Goal: Task Accomplishment & Management: Complete application form

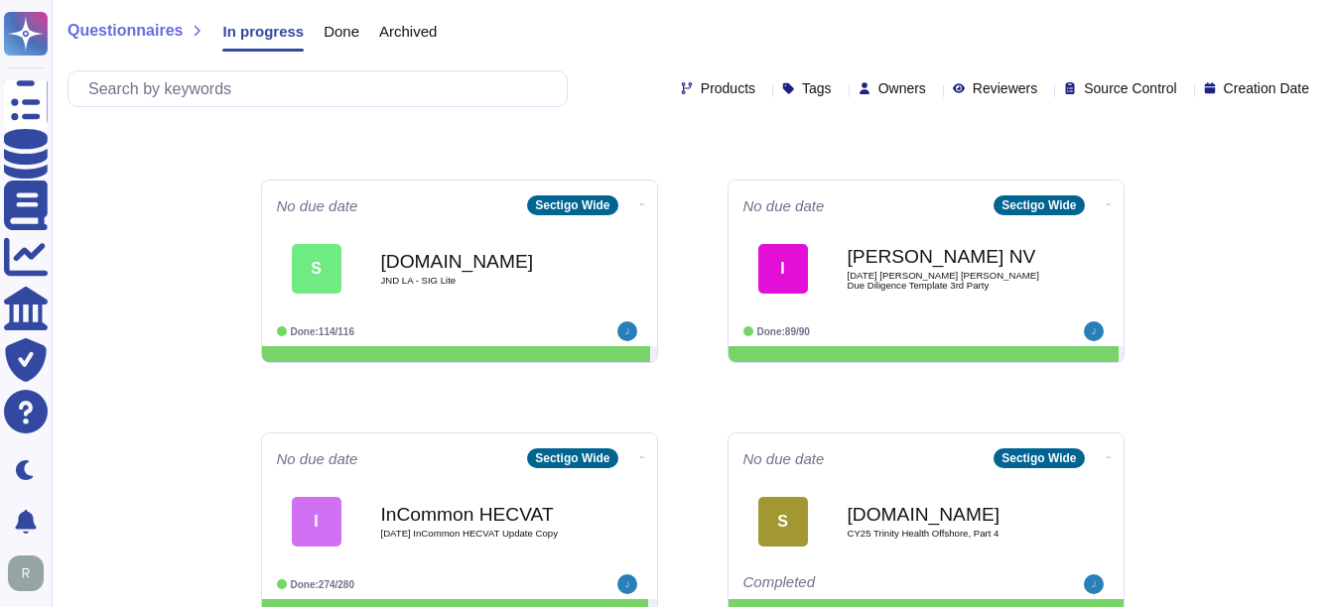
scroll to position [1038, 0]
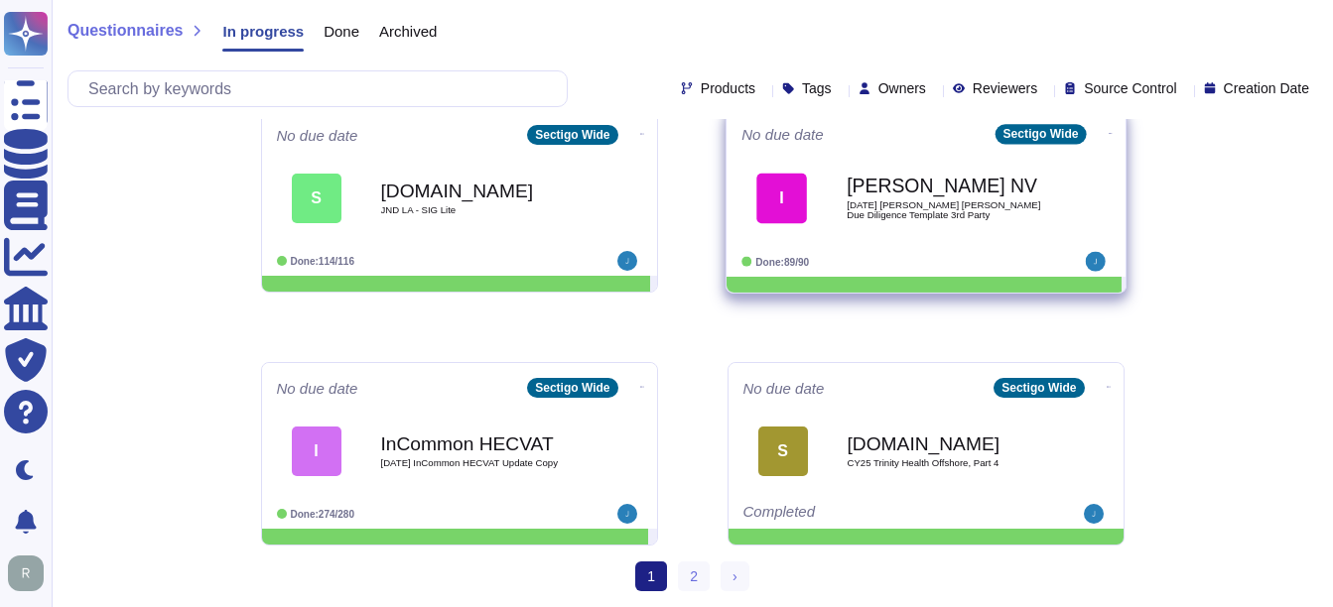
click at [899, 184] on b "[PERSON_NAME] NV" at bounding box center [947, 186] width 201 height 19
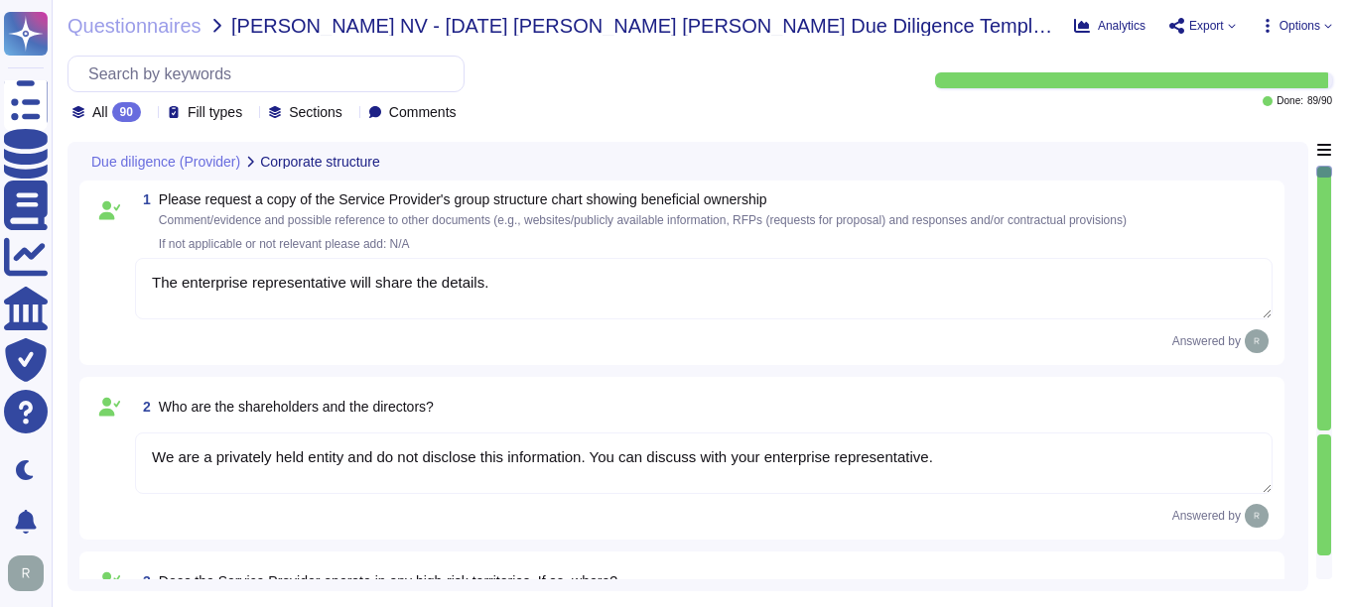
type textarea "The enterprise representative will share the details."
type textarea "We are a privately held entity and do not disclose this information. You can di…"
type textarea "No"
type textarea "Sectigo offers a comprehensive range of products and services, including: 1. Di…"
type textarea "The Service Provider's offices are located at: 1. [STREET_ADDRESS]. [STREET_ADD…"
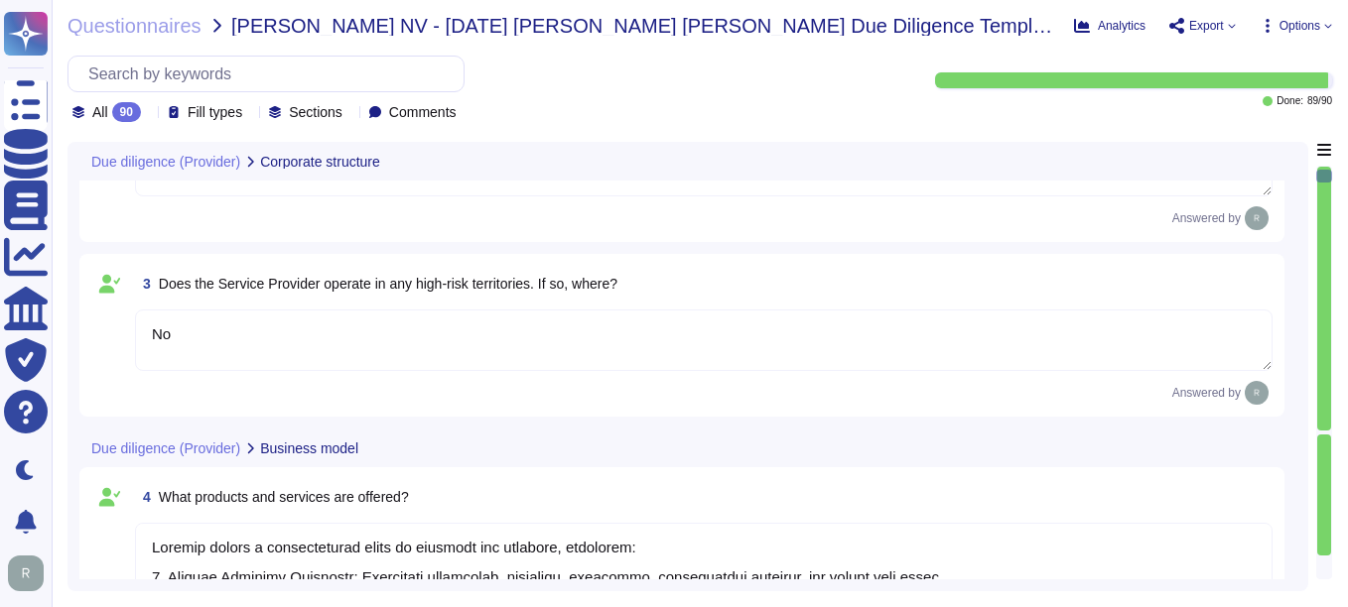
type textarea "The Service Provider's offices are located at: 1. [STREET_ADDRESS]. [STREET_ADD…"
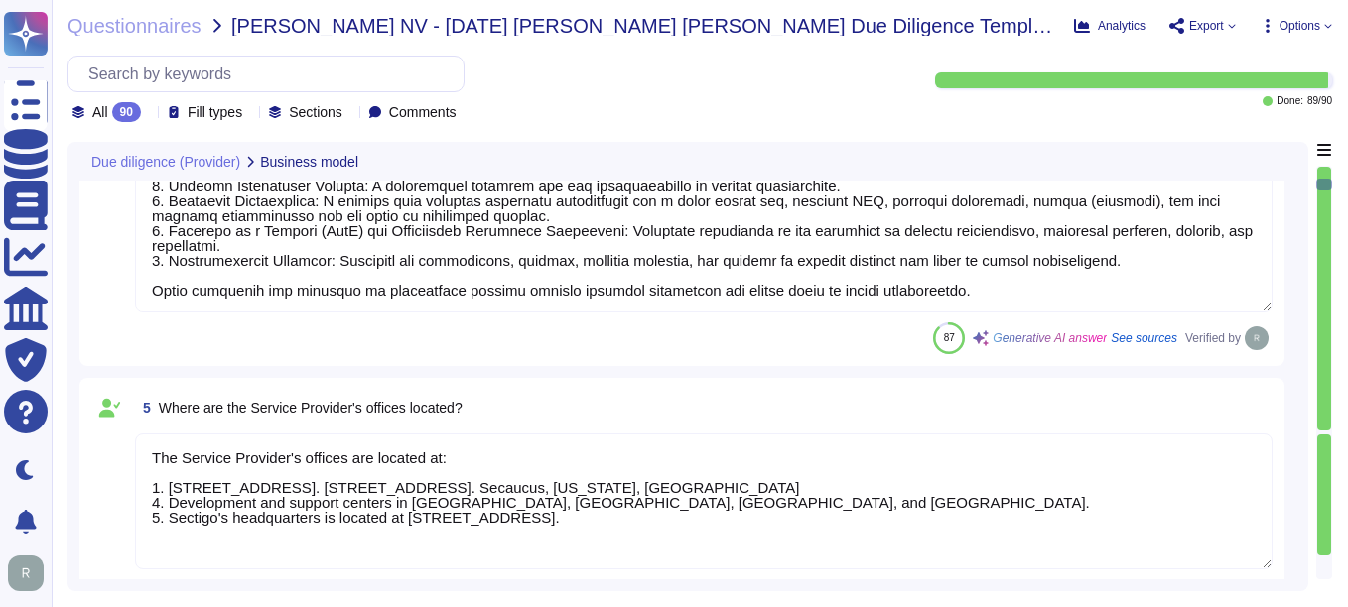
type textarea "The ICT service procured is a core part of Sectigo's activities, as the provisi…"
type textarea "No, the Service Provider does not intend to subcontract a part or all of the se…"
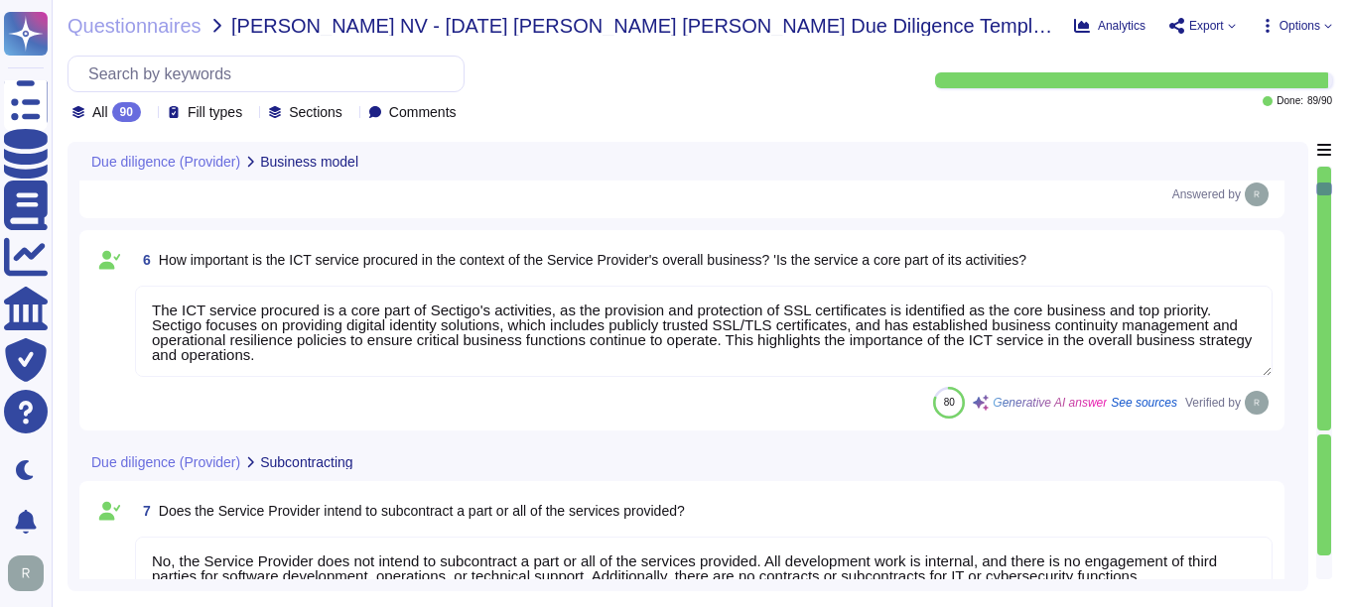
type textarea "Yes, the Service Provider has sufficient expertise, resources, and abilities to…"
type textarea "Yes, Sectigo is responsible for its service commitments and system requirements…"
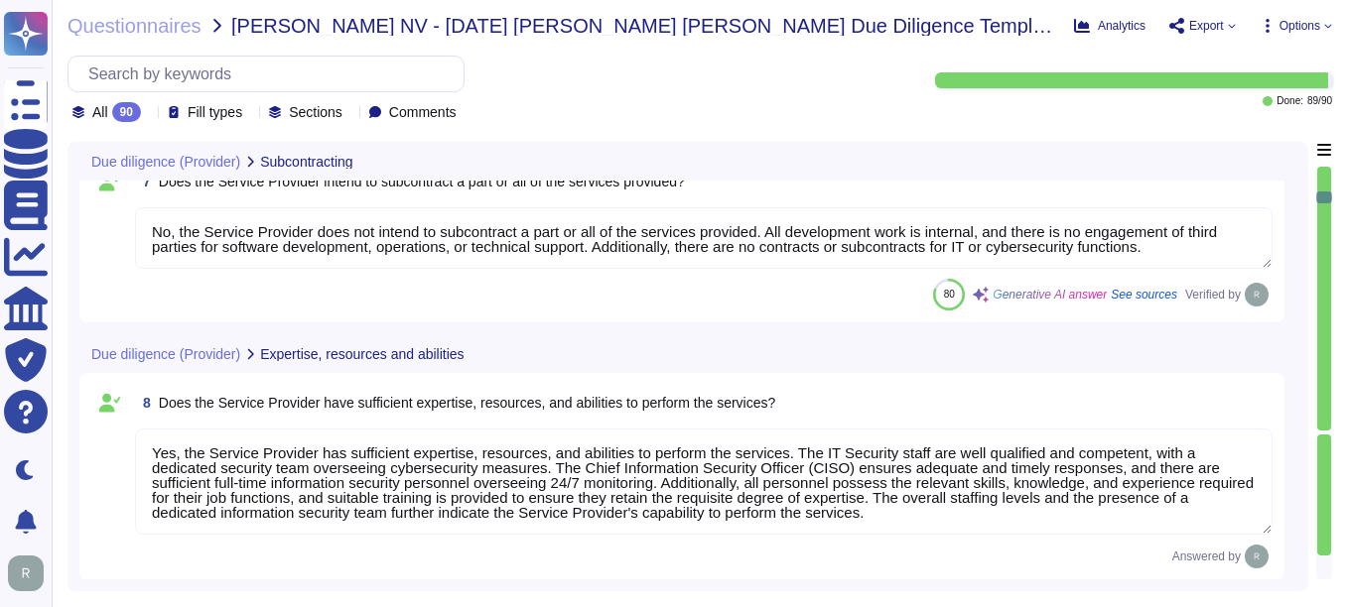
type textarea "Yes, Sectigo signs agreements/contracts with their suppliers and customers on a…"
type textarea "The Service Provider has over 500 employees, with a sufficient number of full-t…"
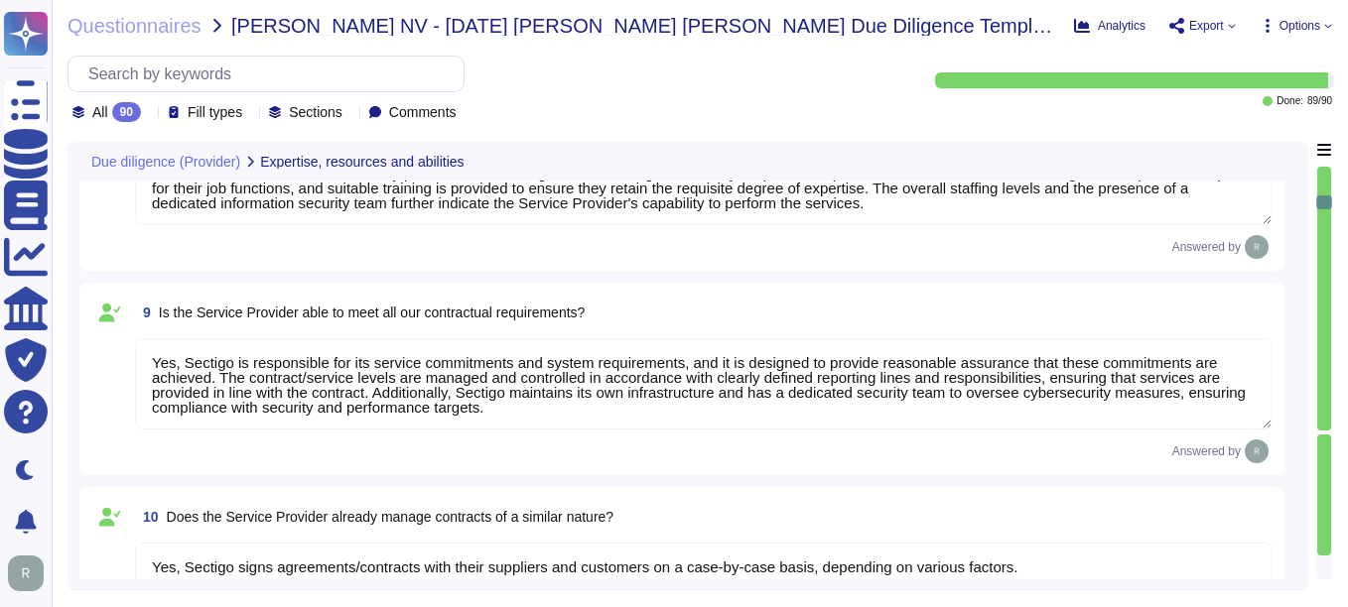
type textarea "Yes, Sectigo's IT systems are designed to meet service commitments and system r…"
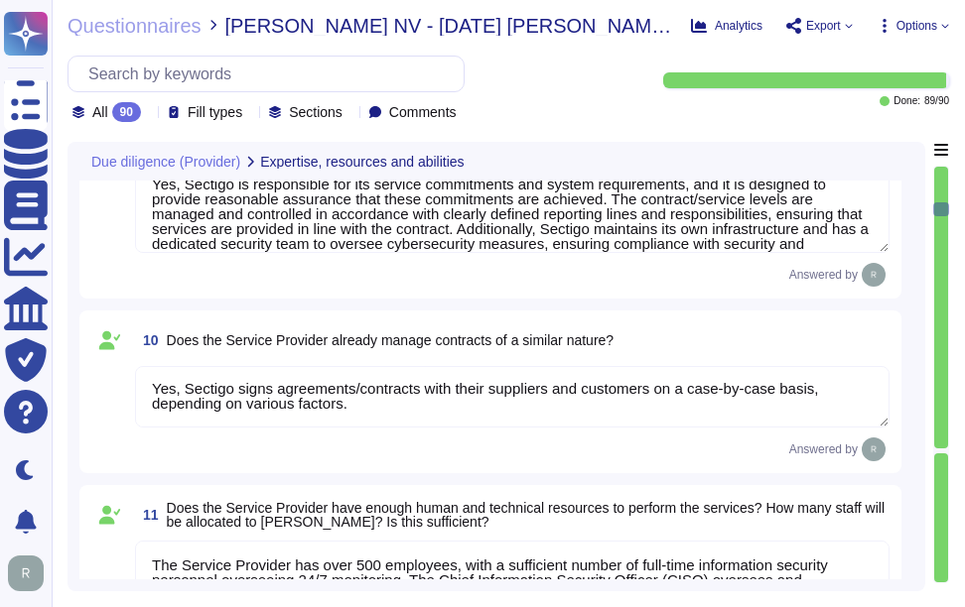
scroll to position [1886, 0]
type textarea "Yes, Sectigo has a comprehensive risk management program that includes a formal…"
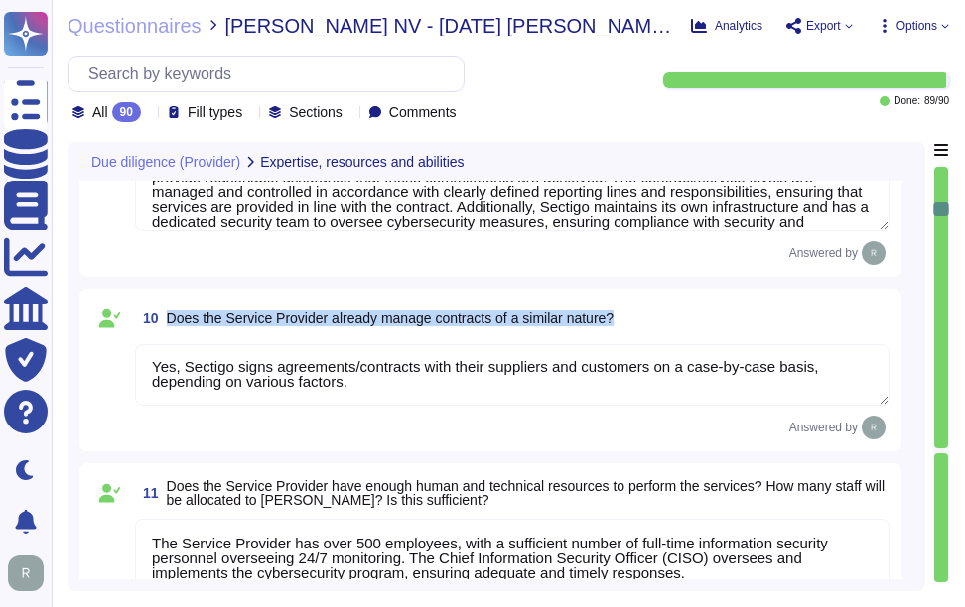
drag, startPoint x: 168, startPoint y: 326, endPoint x: 621, endPoint y: 327, distance: 453.6
click at [621, 327] on div "10 Does the Service Provider already manage contracts of a similar nature?" at bounding box center [512, 319] width 754 height 36
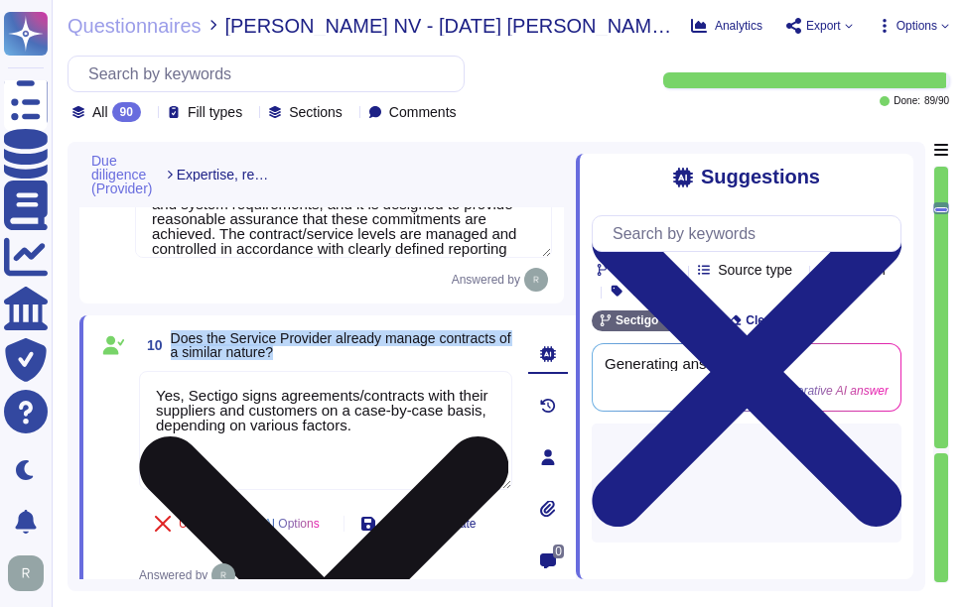
scroll to position [0, 0]
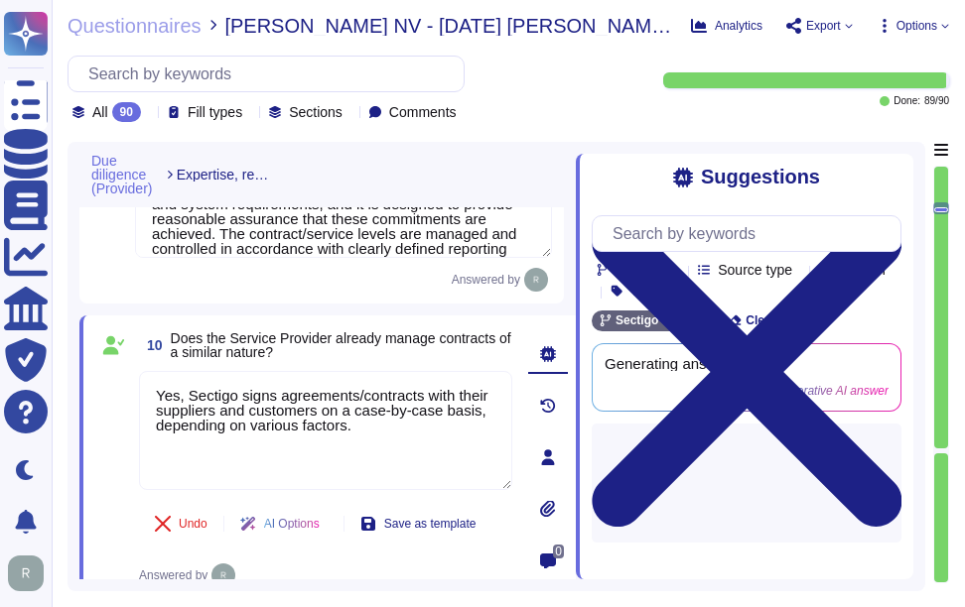
click at [892, 169] on icon at bounding box center [747, 372] width 310 height 413
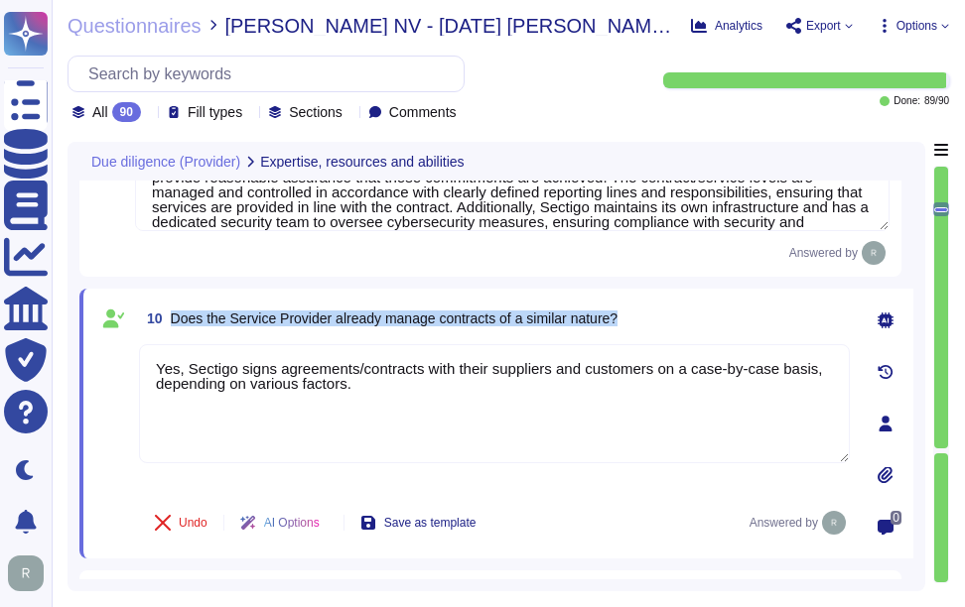
drag, startPoint x: 174, startPoint y: 321, endPoint x: 645, endPoint y: 333, distance: 471.6
click at [645, 333] on div "10 Does the Service Provider already manage contracts of a similar nature?" at bounding box center [494, 319] width 711 height 36
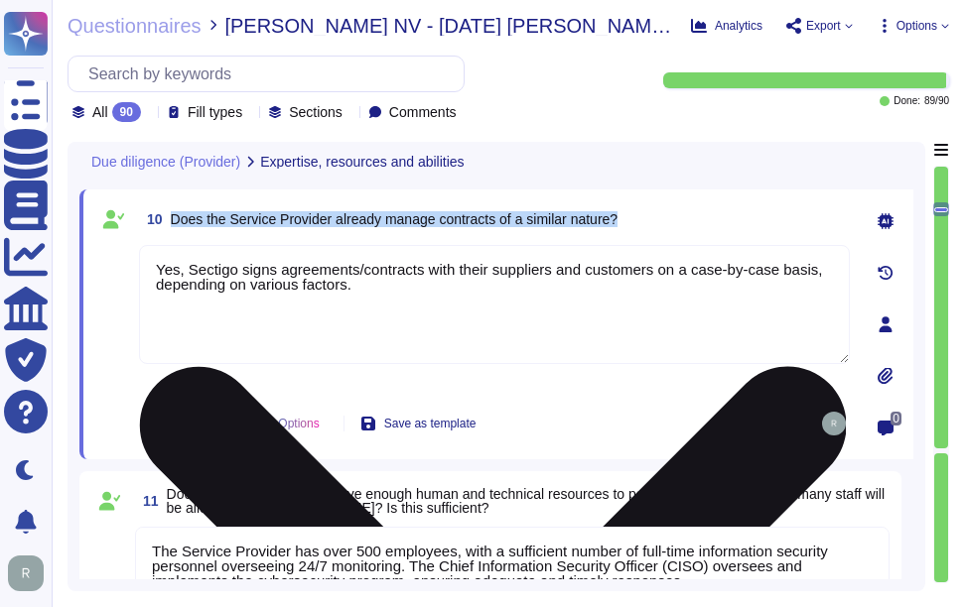
type textarea "Yes, Sectigo has a comprehensive risk management program that includes a formal…"
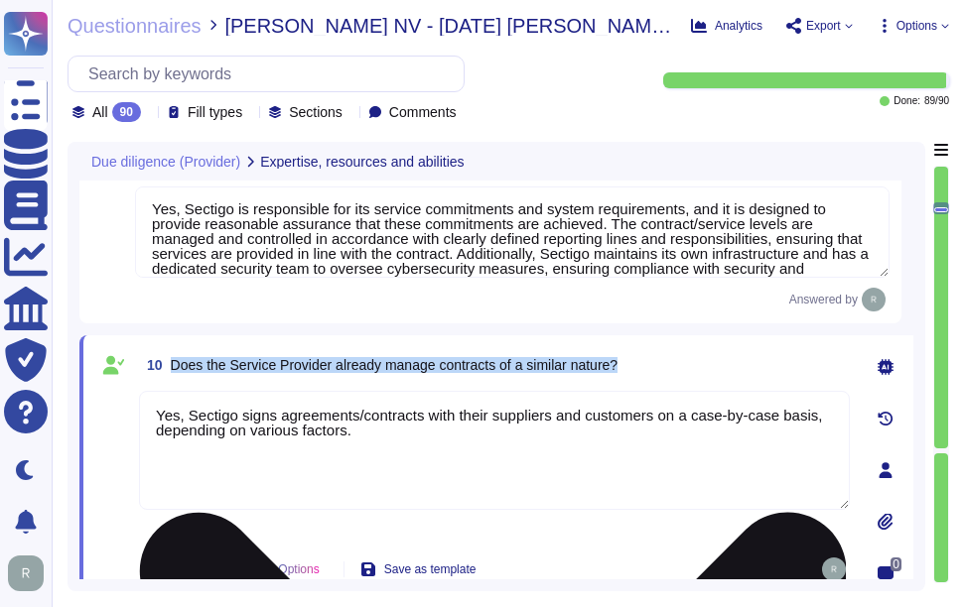
scroll to position [1886, 0]
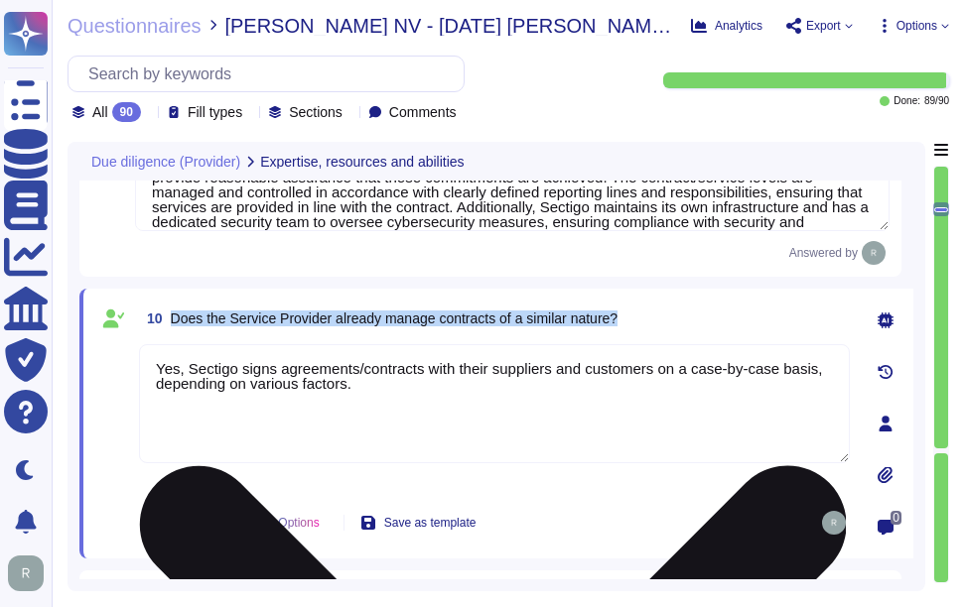
type textarea "Yes, Sectigo has a comprehensive risk management program that includes a formal…"
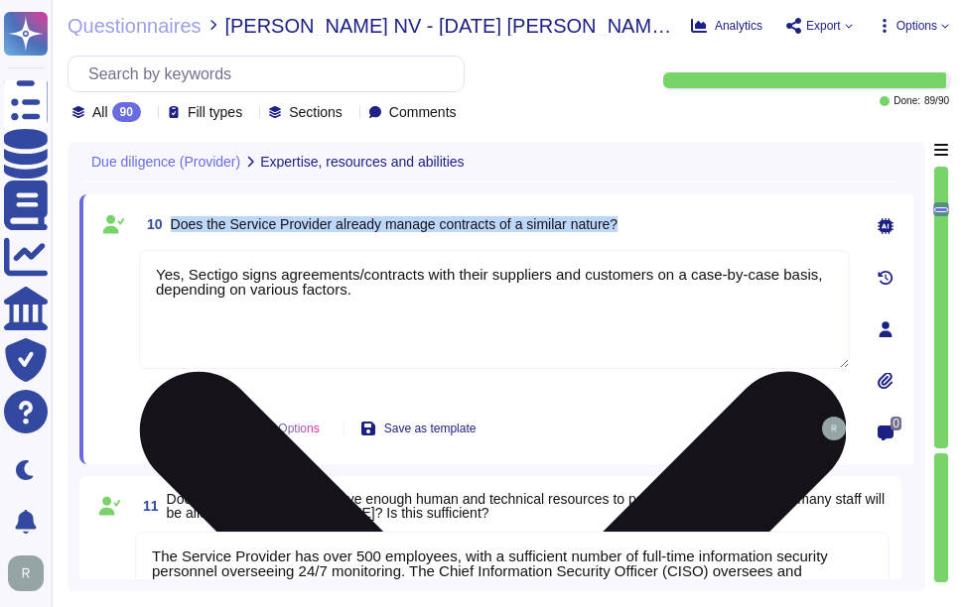
scroll to position [1985, 0]
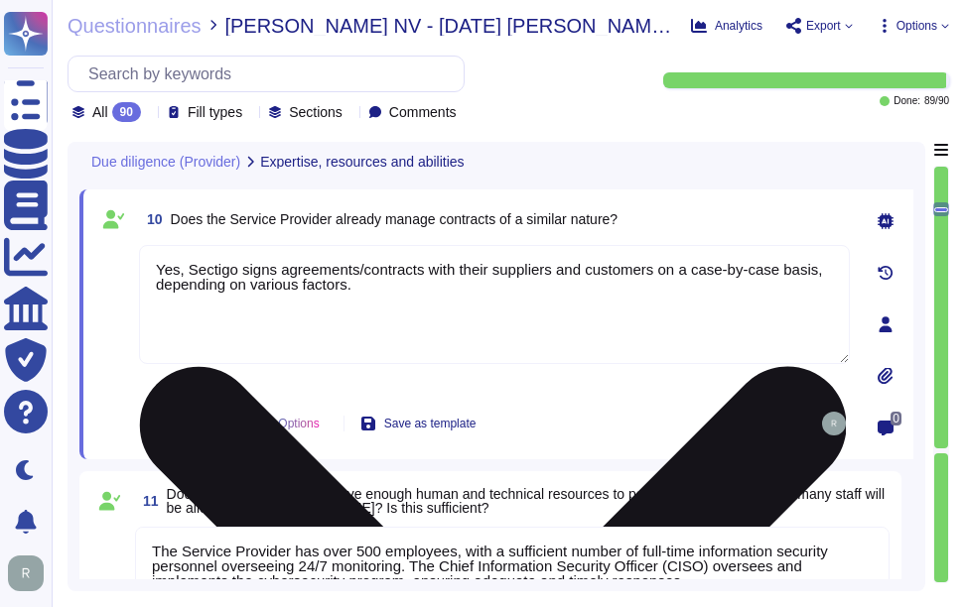
click at [423, 302] on textarea "Yes, Sectigo signs agreements/contracts with their suppliers and customers on a…" at bounding box center [494, 304] width 711 height 119
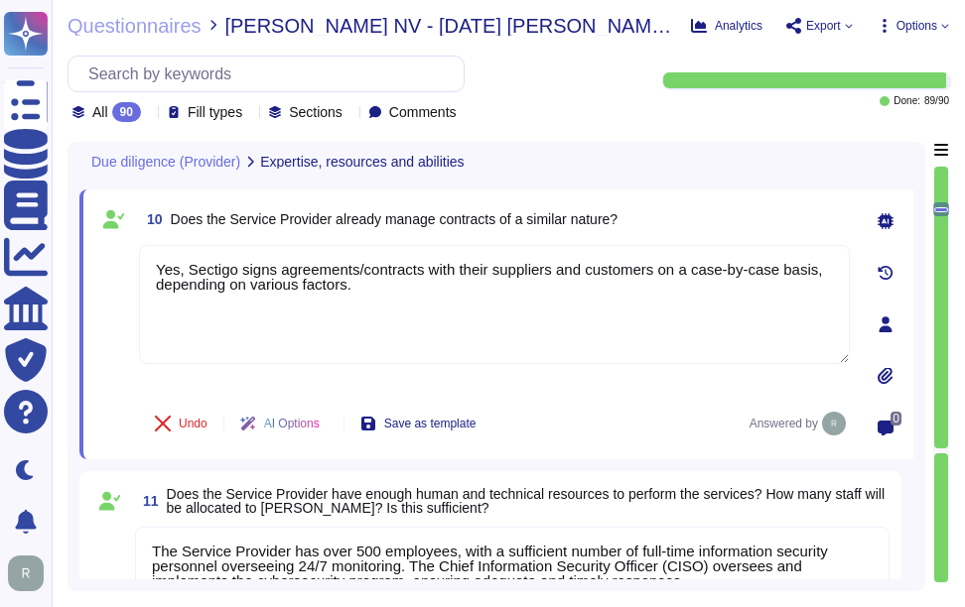
drag, startPoint x: 416, startPoint y: 318, endPoint x: 73, endPoint y: 265, distance: 346.5
click at [73, 265] on div "Due diligence (Provider) Expertise, resources and abilities 8 Does the Service …" at bounding box center [496, 367] width 858 height 450
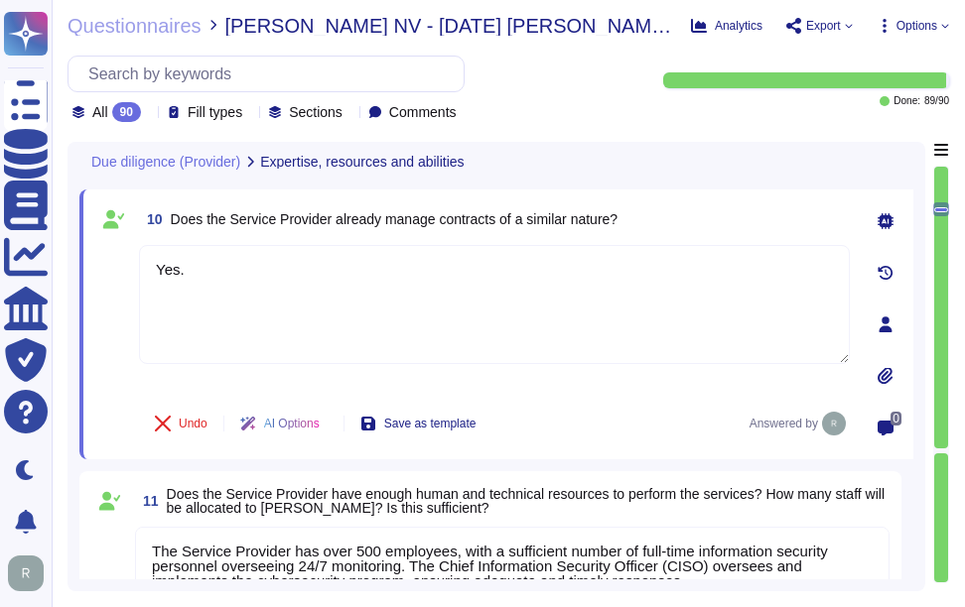
paste textarea "Contract terms should be discussed with your enterprise sales representative."
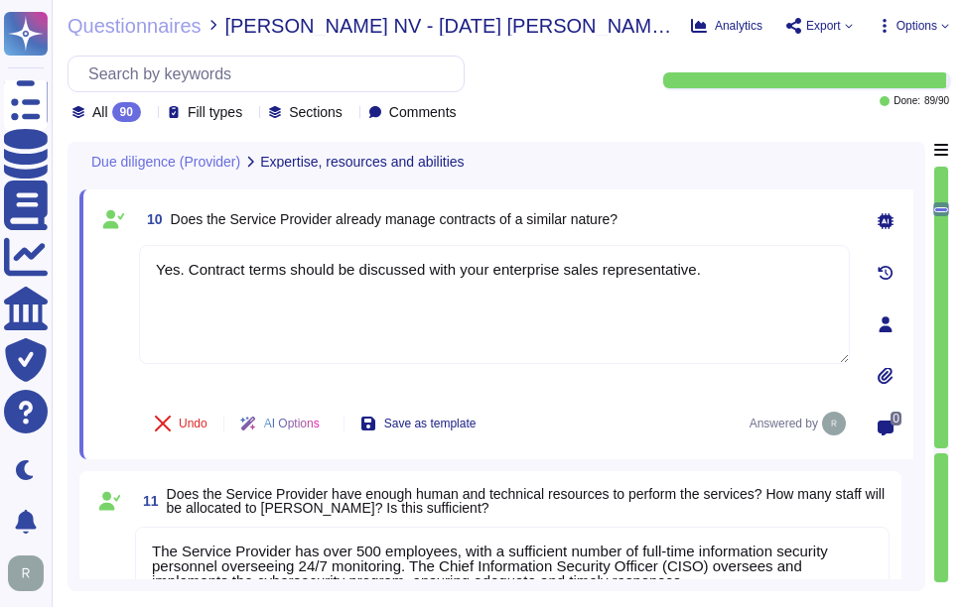
type textarea "Yes. Contract terms should be discussed with your enterprise sales representati…"
click at [693, 225] on div "10 Does the Service Provider already manage contracts of a similar nature?" at bounding box center [494, 219] width 711 height 36
click at [711, 204] on div "10 Does the Service Provider already manage contracts of a similar nature? Yes.…" at bounding box center [496, 325] width 834 height 270
click at [694, 217] on div "10 Does the Service Provider already manage contracts of a similar nature?" at bounding box center [494, 219] width 711 height 36
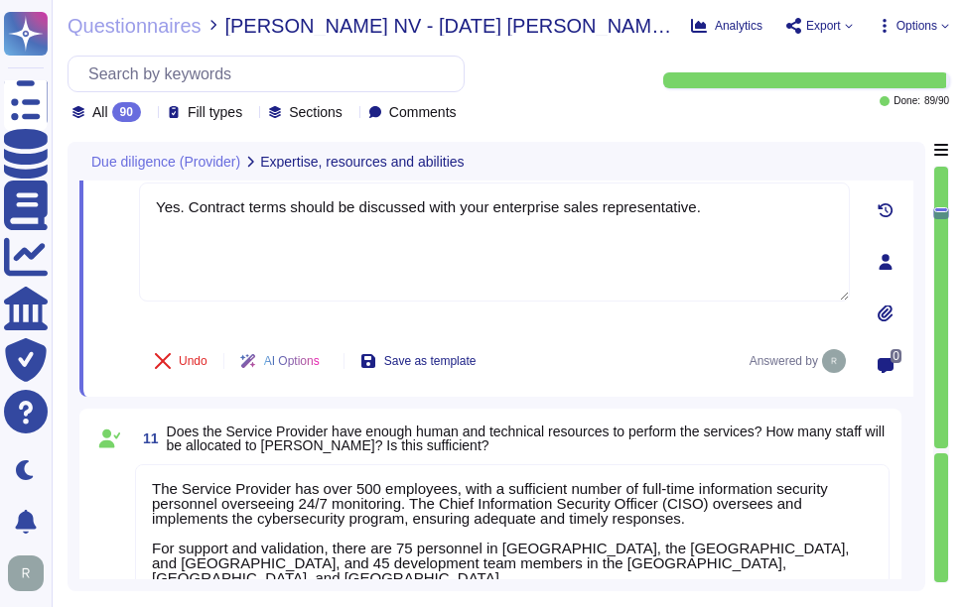
type textarea "Yes, the team supporting the relationship possesses the relevant skills, knowle…"
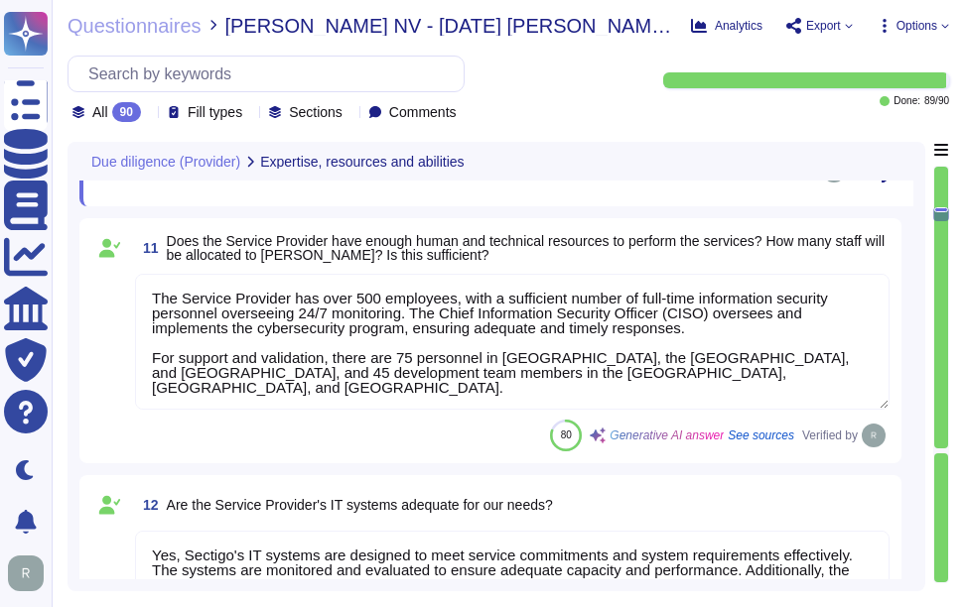
scroll to position [2283, 0]
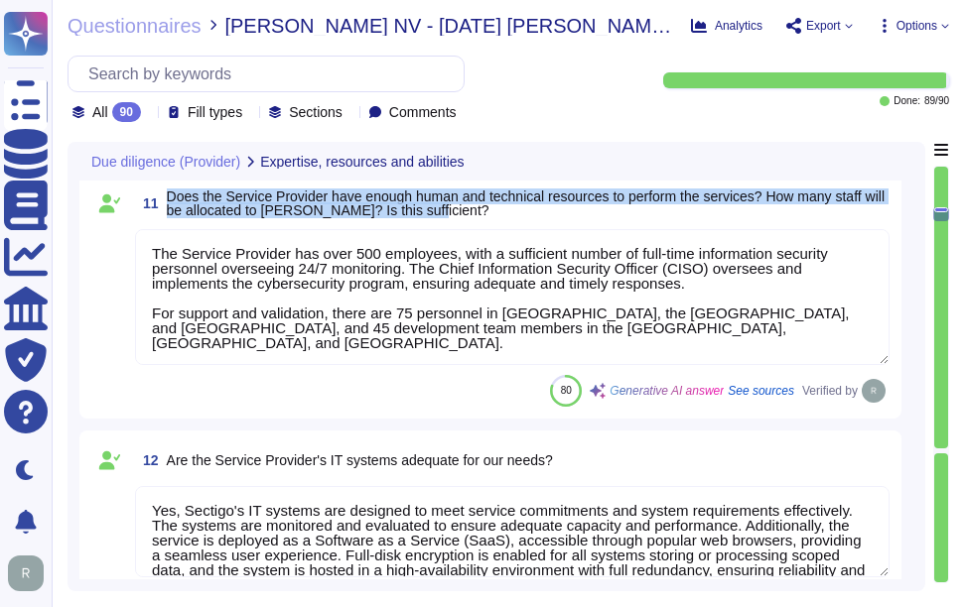
drag, startPoint x: 169, startPoint y: 203, endPoint x: 459, endPoint y: 224, distance: 290.6
click at [459, 217] on span "Does the Service Provider have enough human and technical resources to perform …" at bounding box center [528, 204] width 723 height 28
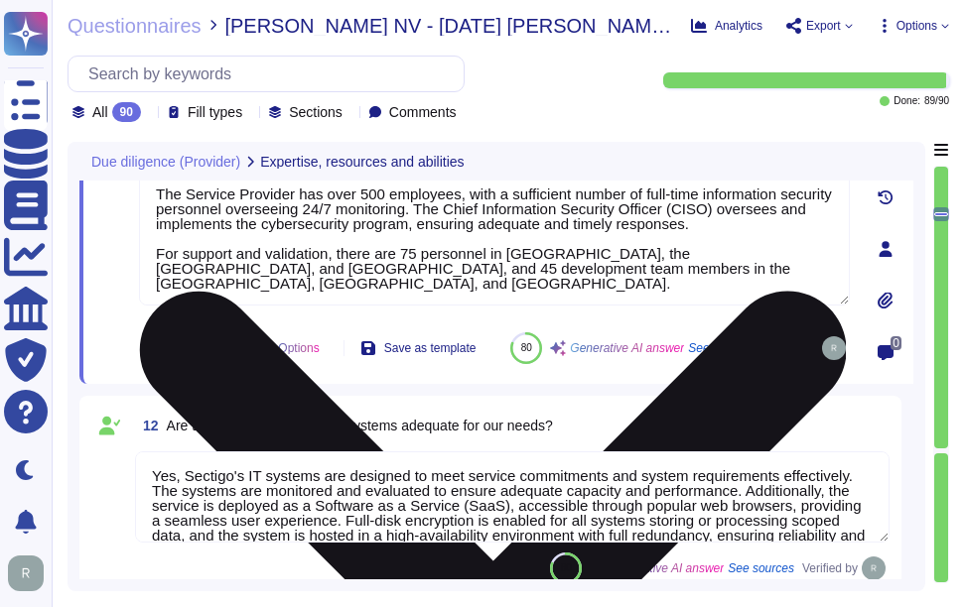
type textarea "Yes, the team supporting the relationship possesses the relevant skills, knowle…"
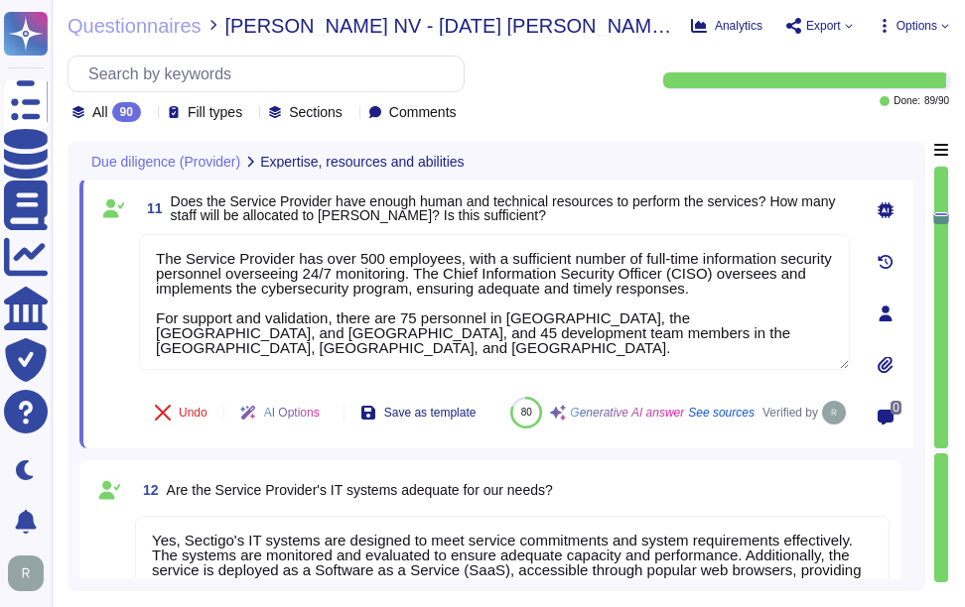
scroll to position [2184, 0]
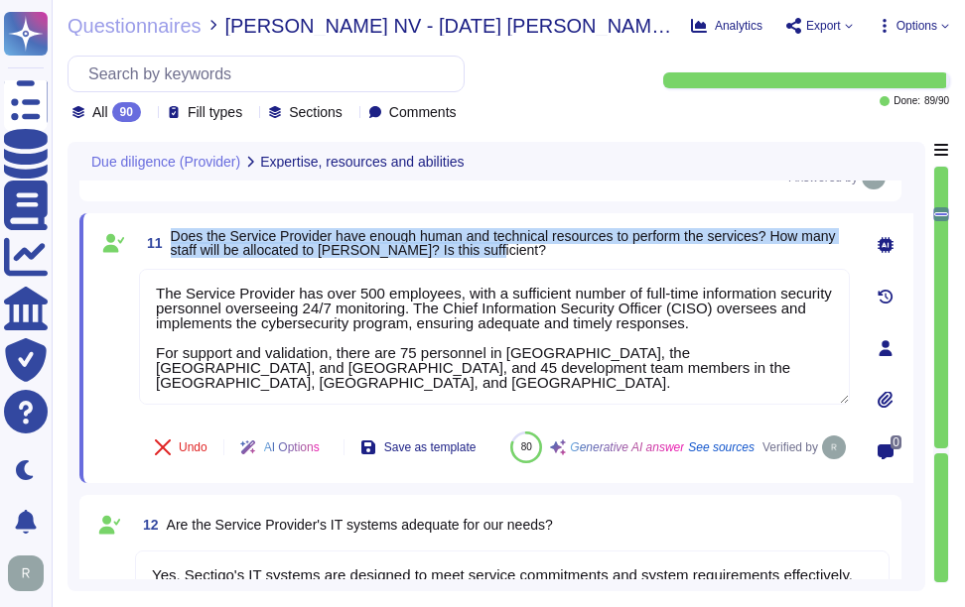
drag, startPoint x: 172, startPoint y: 243, endPoint x: 515, endPoint y: 263, distance: 344.0
click at [515, 257] on span "Does the Service Provider have enough human and technical resources to perform …" at bounding box center [510, 243] width 679 height 28
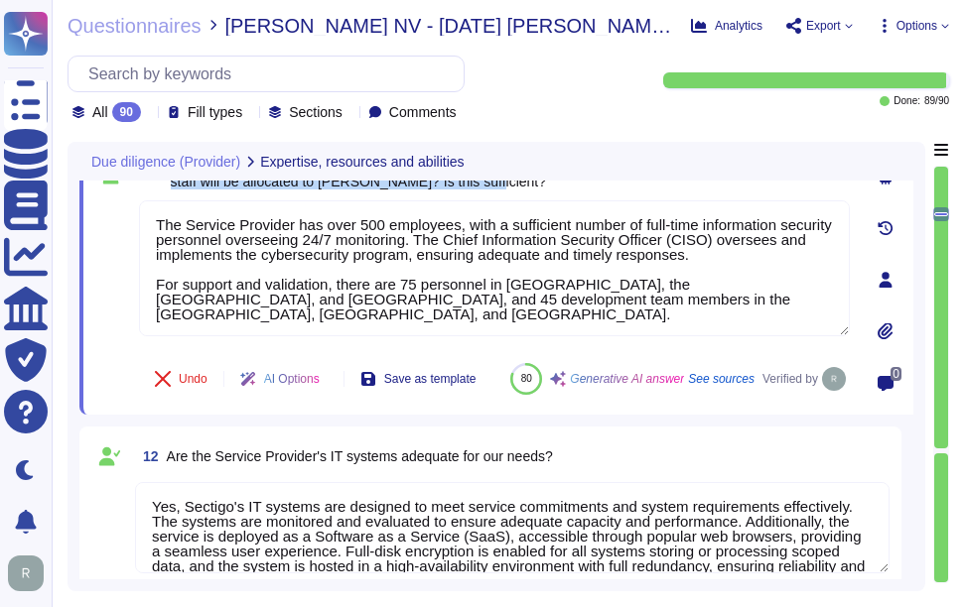
scroll to position [2283, 0]
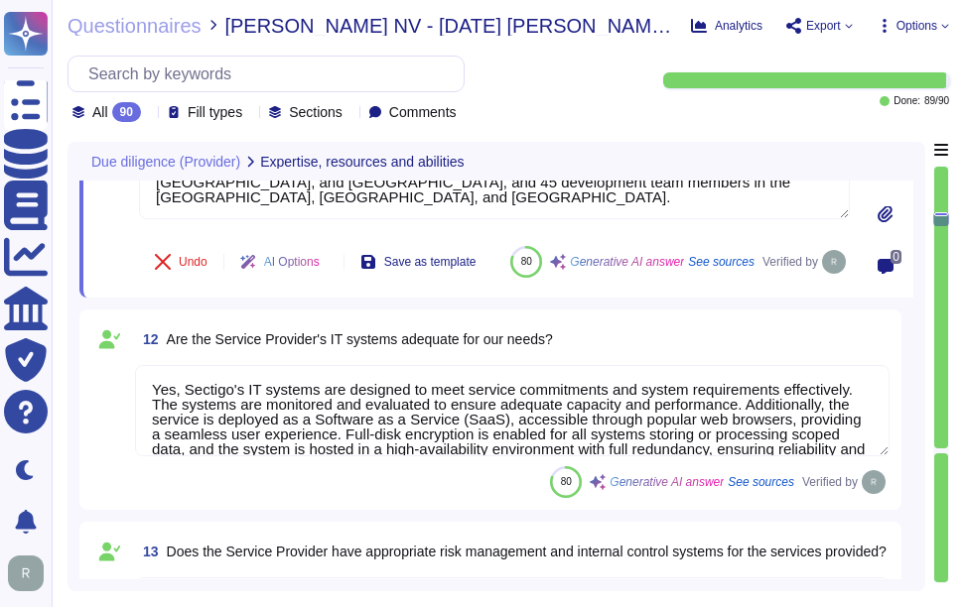
type textarea "Yes, the Chief Information Security Officer (CISO) oversees and implements the …"
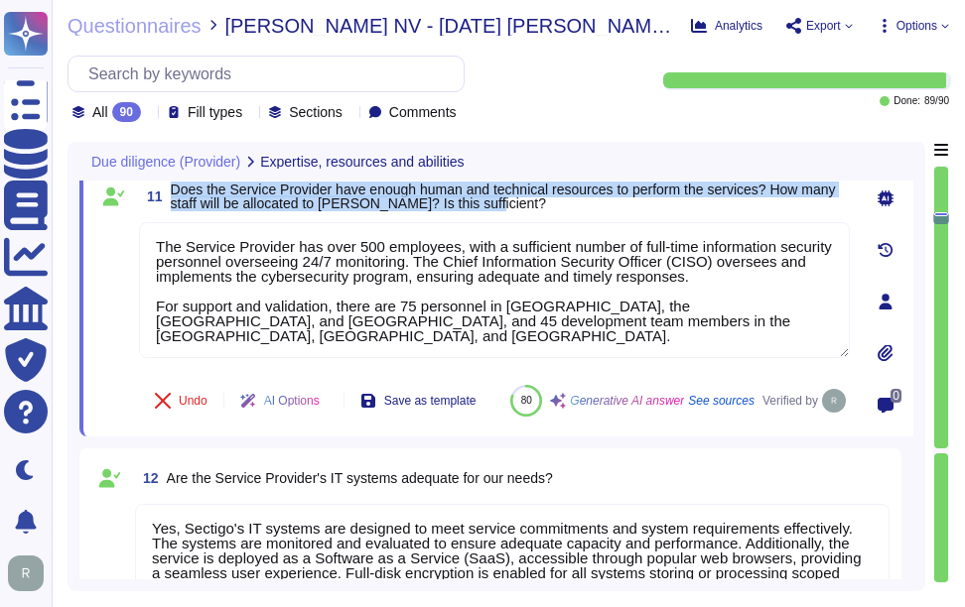
scroll to position [2184, 0]
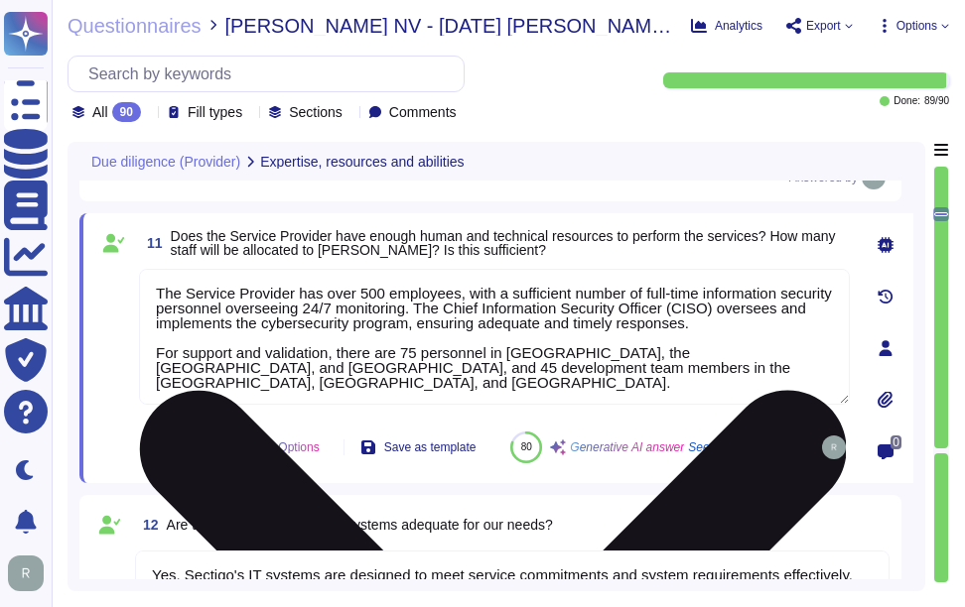
click at [512, 377] on textarea "The Service Provider has over 500 employees, with a sufficient number of full-t…" at bounding box center [494, 337] width 711 height 136
paste textarea "including a sufficient number of full-time information security personnel overs…"
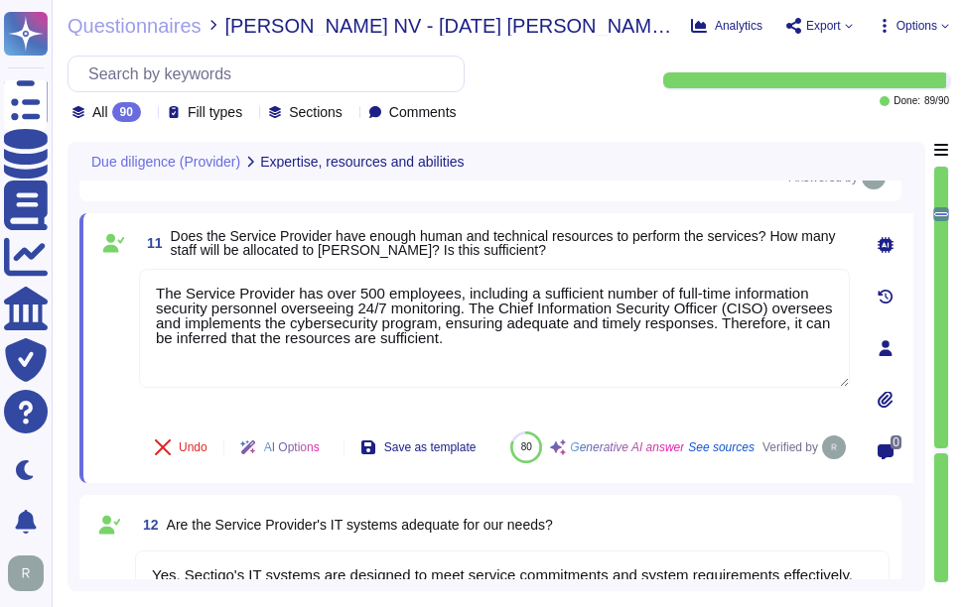
click at [564, 255] on span "Does the Service Provider have enough human and technical resources to perform …" at bounding box center [510, 243] width 679 height 28
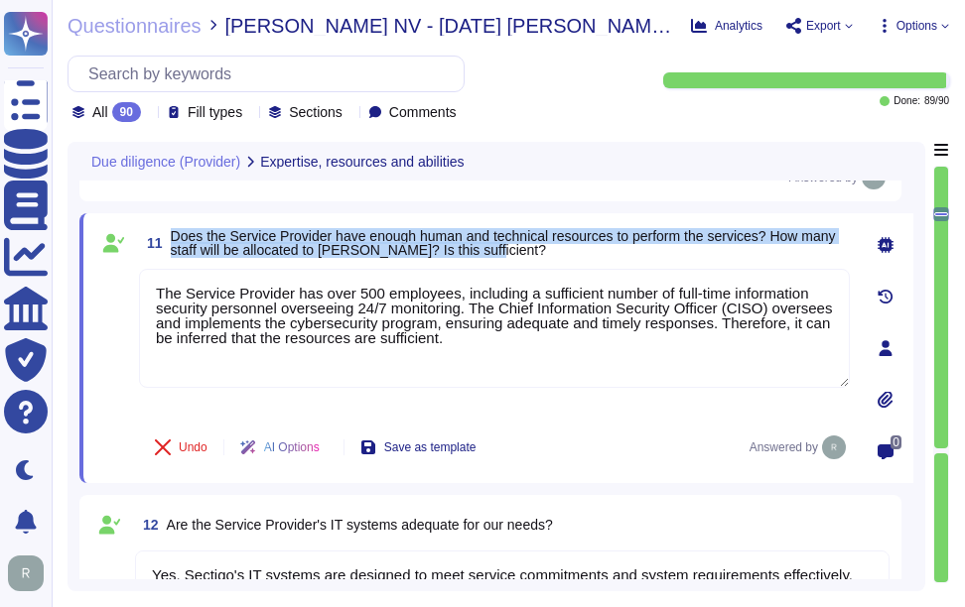
drag, startPoint x: 173, startPoint y: 239, endPoint x: 651, endPoint y: 258, distance: 478.8
click at [651, 257] on span "Does the Service Provider have enough human and technical resources to perform …" at bounding box center [510, 243] width 679 height 28
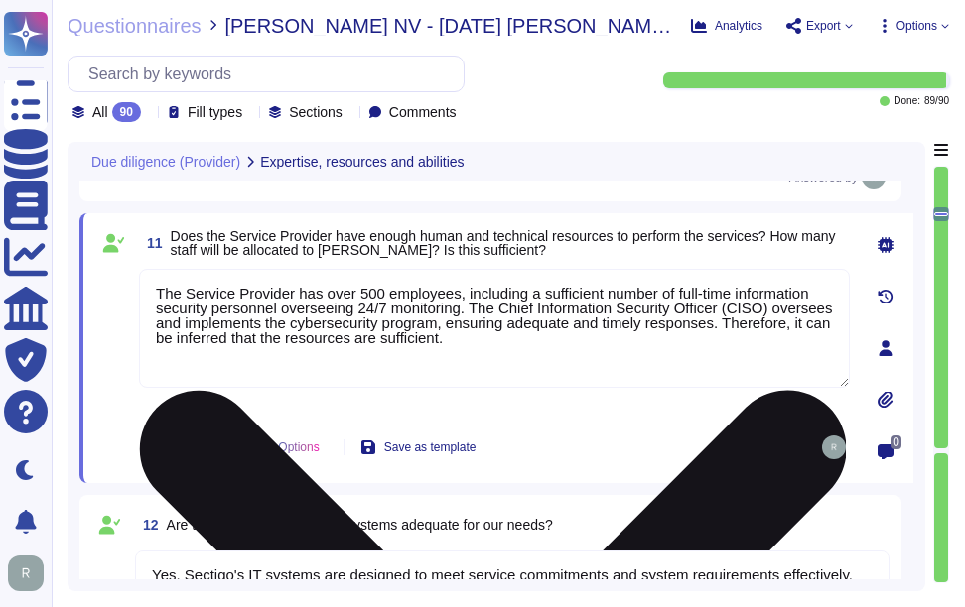
click at [476, 356] on textarea "The Service Provider has over 500 employees, including a sufficient number of f…" at bounding box center [494, 328] width 711 height 119
paste textarea "For support and validation, there are 75 personnel in [GEOGRAPHIC_DATA], the [G…"
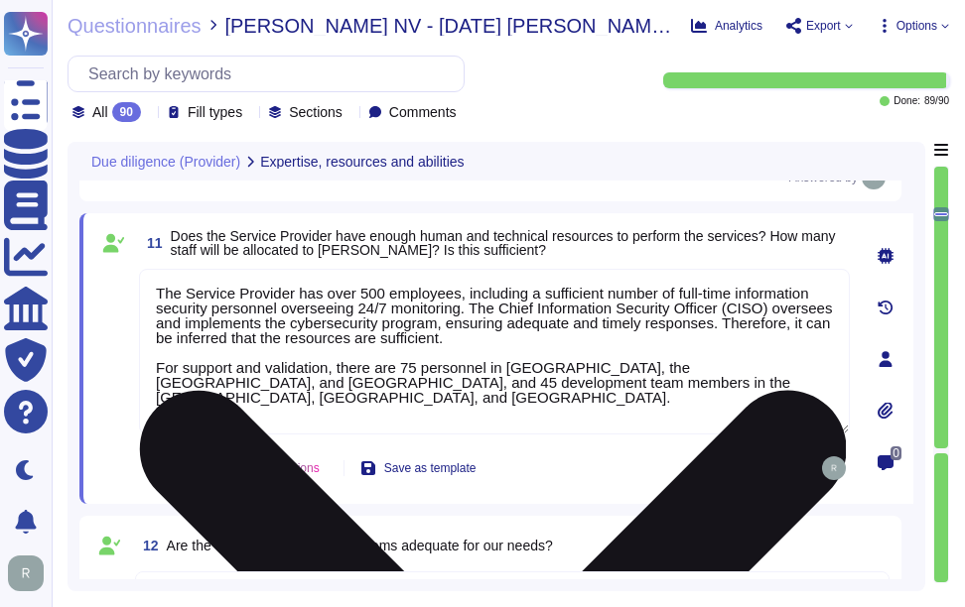
click at [511, 410] on textarea "The Service Provider has over 500 employees, including a sufficient number of f…" at bounding box center [494, 352] width 711 height 166
click at [511, 420] on textarea "The Service Provider has over 500 employees, including a sufficient number of f…" at bounding box center [494, 352] width 711 height 166
paste textarea "necessary human and technical resources to perform the services."
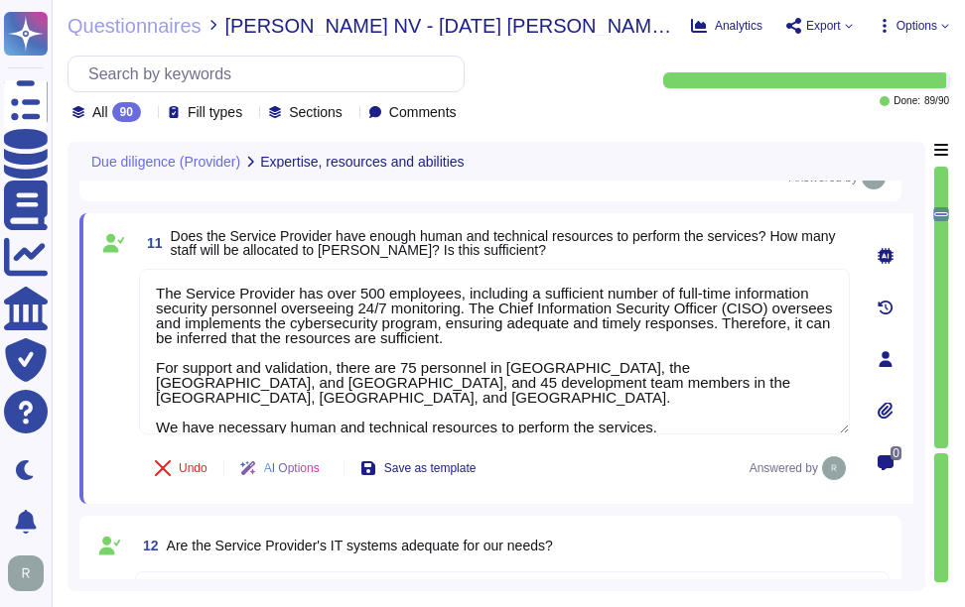
type textarea "The Service Provider has over 500 employees, including a sufficient number of f…"
click at [660, 234] on span "Does the Service Provider have enough human and technical resources to perform …" at bounding box center [503, 243] width 665 height 30
click at [659, 261] on span "11 Does the Service Provider have enough human and technical resources to perfo…" at bounding box center [494, 243] width 711 height 36
click at [632, 230] on div "11 Does the Service Provider have enough human and technical resources to perfo…" at bounding box center [496, 358] width 834 height 291
click at [667, 234] on span "Does the Service Provider have enough human and technical resources to perform …" at bounding box center [503, 243] width 665 height 30
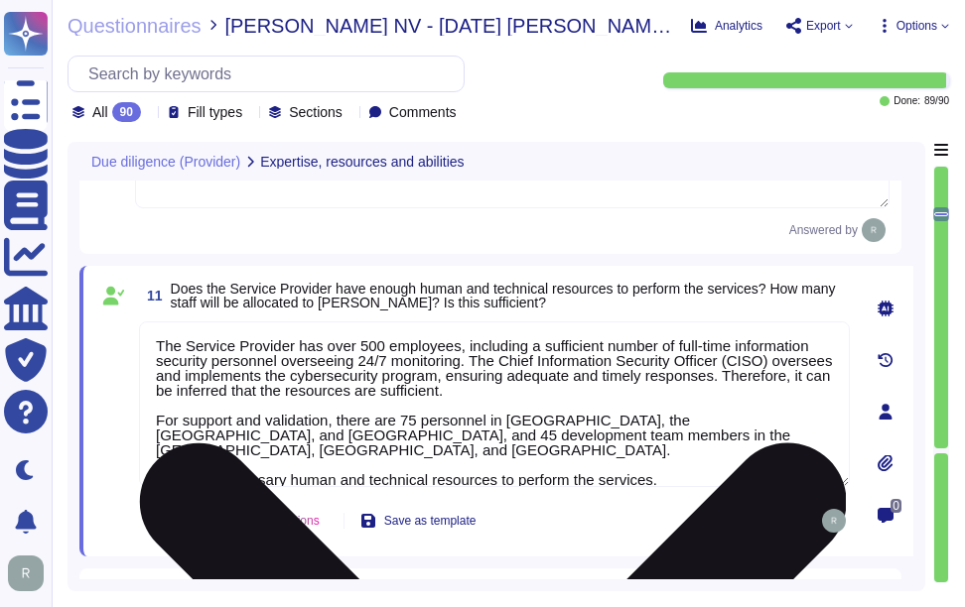
type textarea "Yes, the Service Provider has sufficient expertise, resources, and abilities to…"
type textarea "Yes, the team supporting the relationship possesses the relevant skills, knowle…"
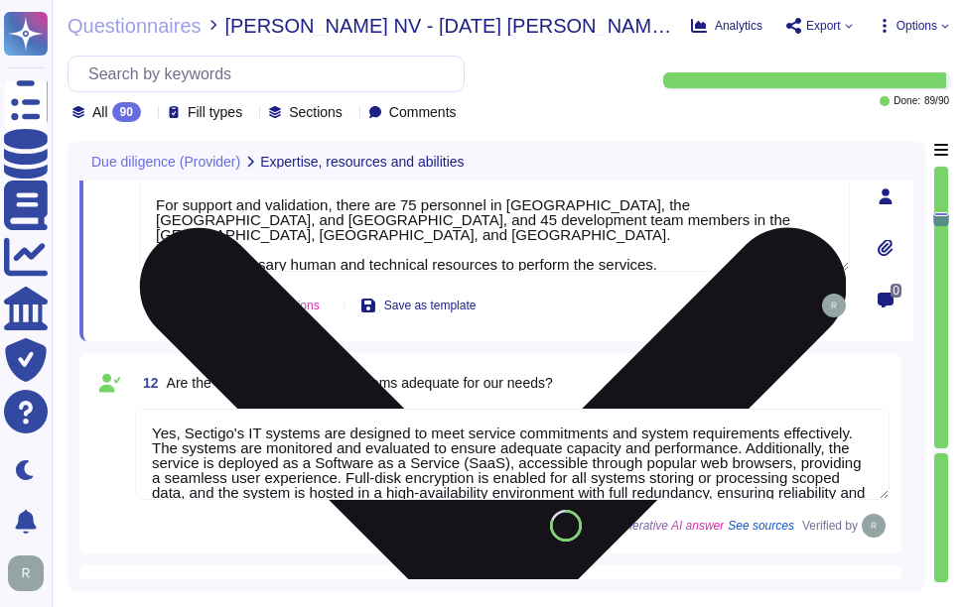
type textarea "Yes, the Chief Information Security Officer (CISO) oversees and implements the …"
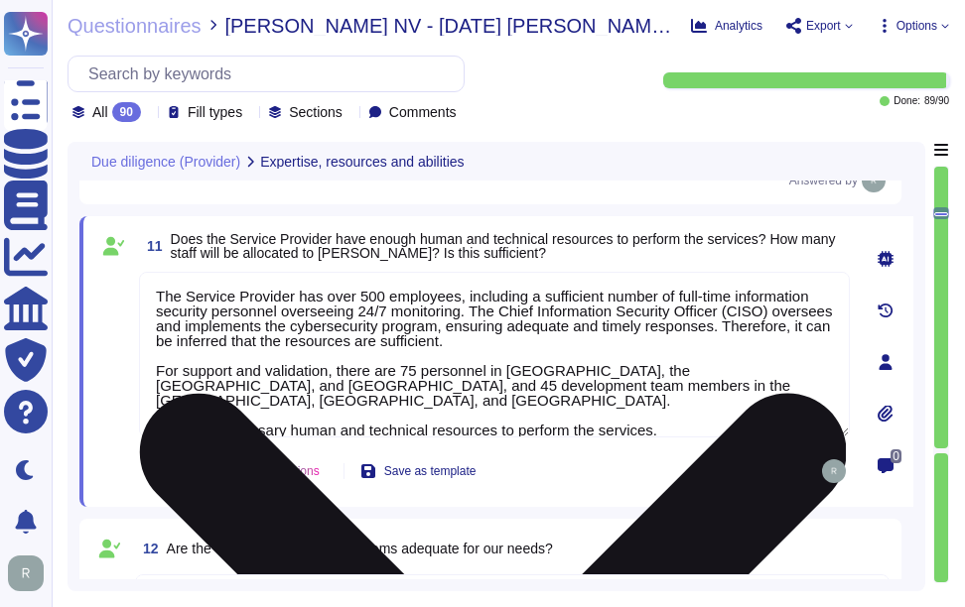
type textarea "Yes, the Service Provider has sufficient expertise, resources, and abilities to…"
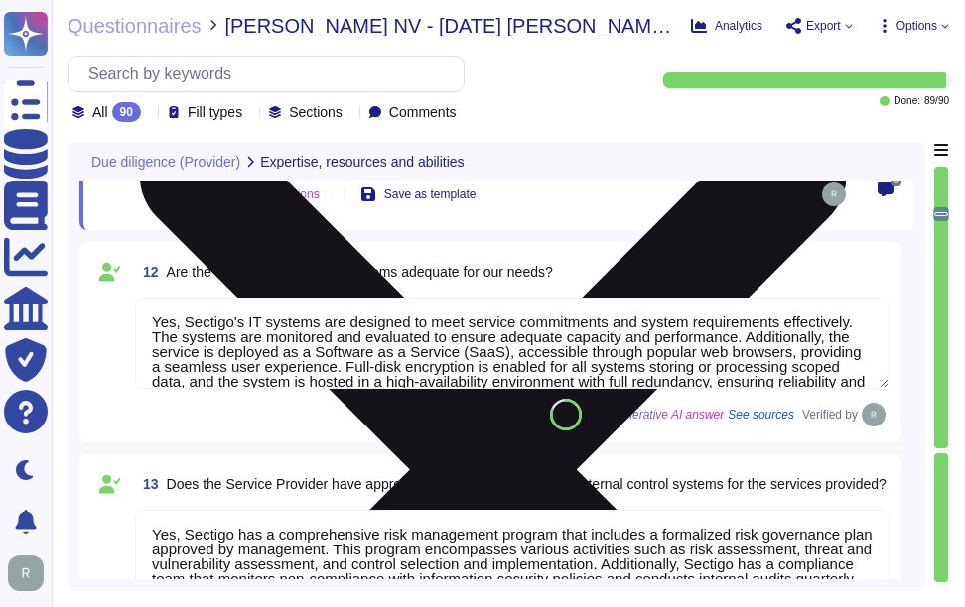
scroll to position [2522, 0]
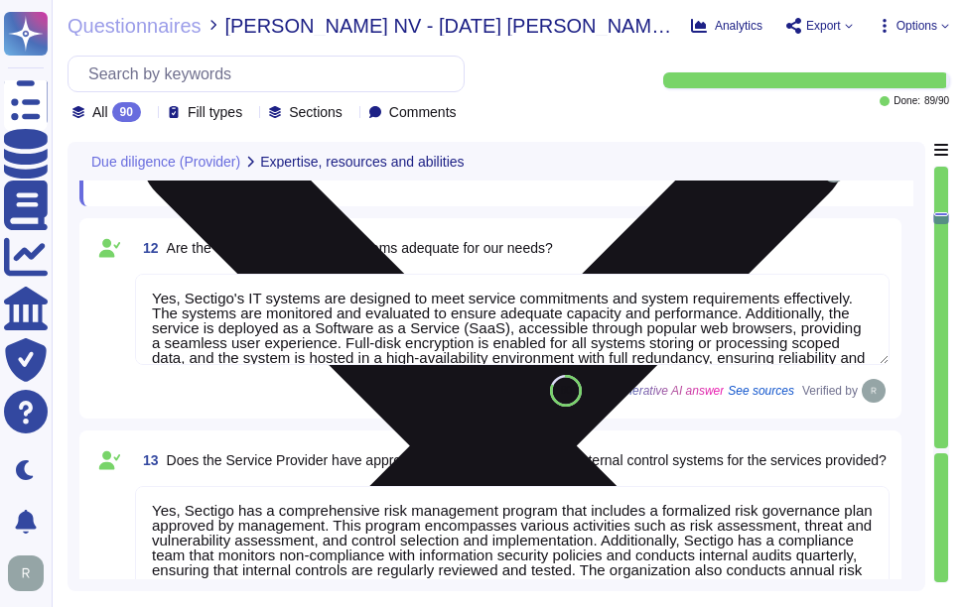
type textarea "Yes, the Chief Information Security Officer (CISO) oversees and implements the …"
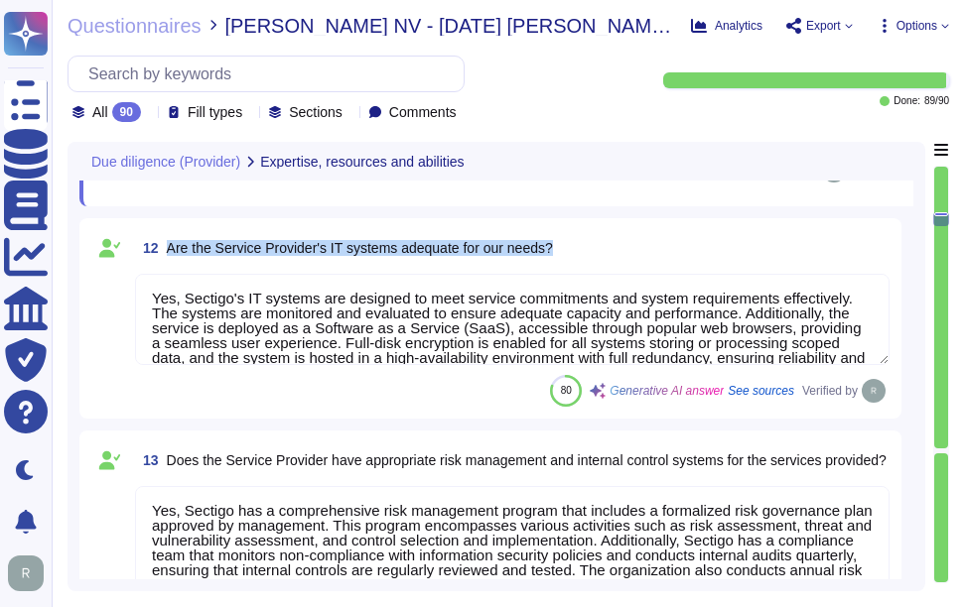
drag, startPoint x: 166, startPoint y: 254, endPoint x: 767, endPoint y: 251, distance: 601.5
click at [767, 251] on div "12 Are the Service Provider's IT systems adequate for our needs?" at bounding box center [512, 248] width 754 height 36
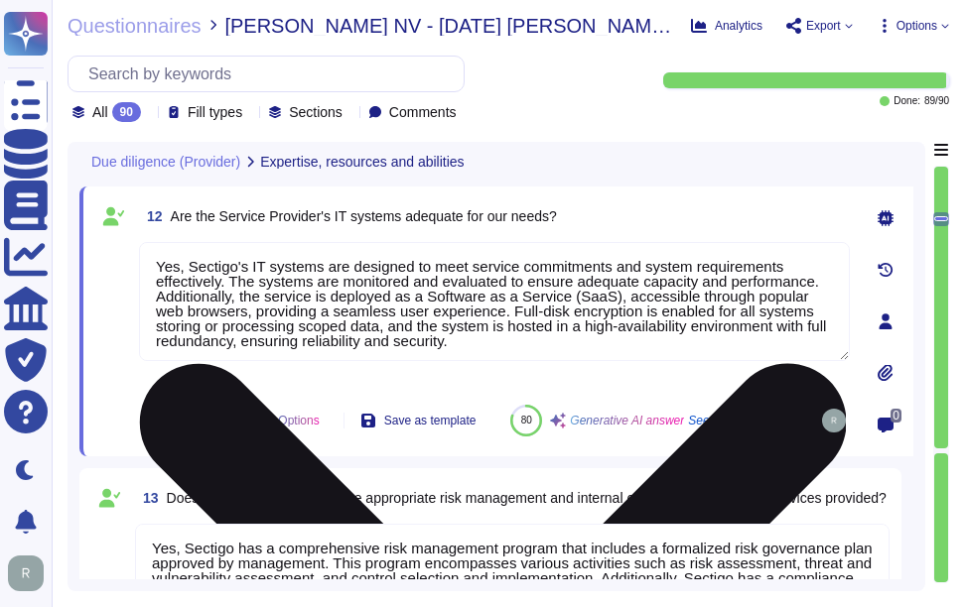
type textarea "Yes, the Chief Information Security Officer (CISO) oversees and implements the …"
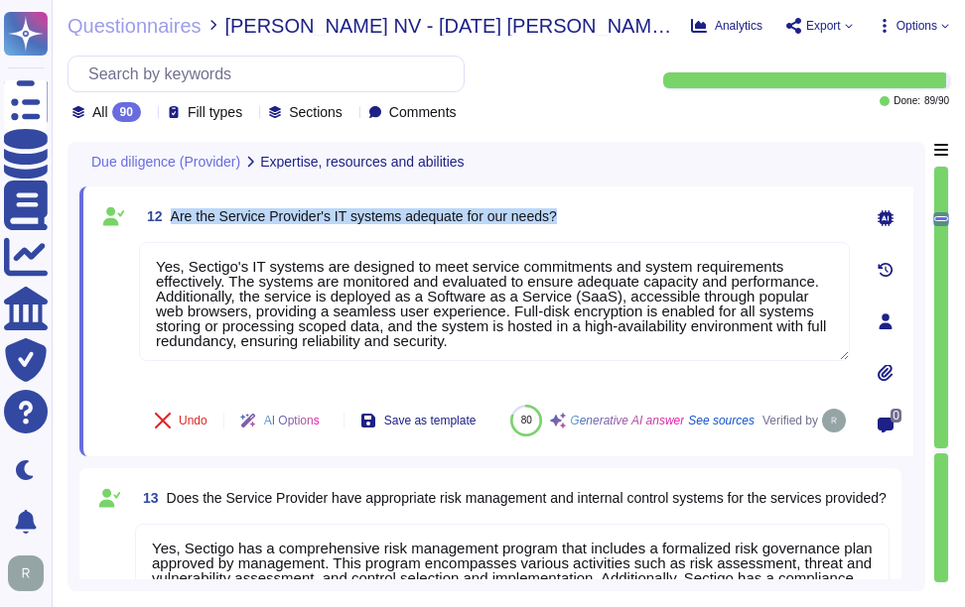
drag, startPoint x: 170, startPoint y: 216, endPoint x: 626, endPoint y: 212, distance: 456.6
click at [626, 212] on div "12 Are the Service Provider's IT systems adequate for our needs?" at bounding box center [494, 217] width 711 height 36
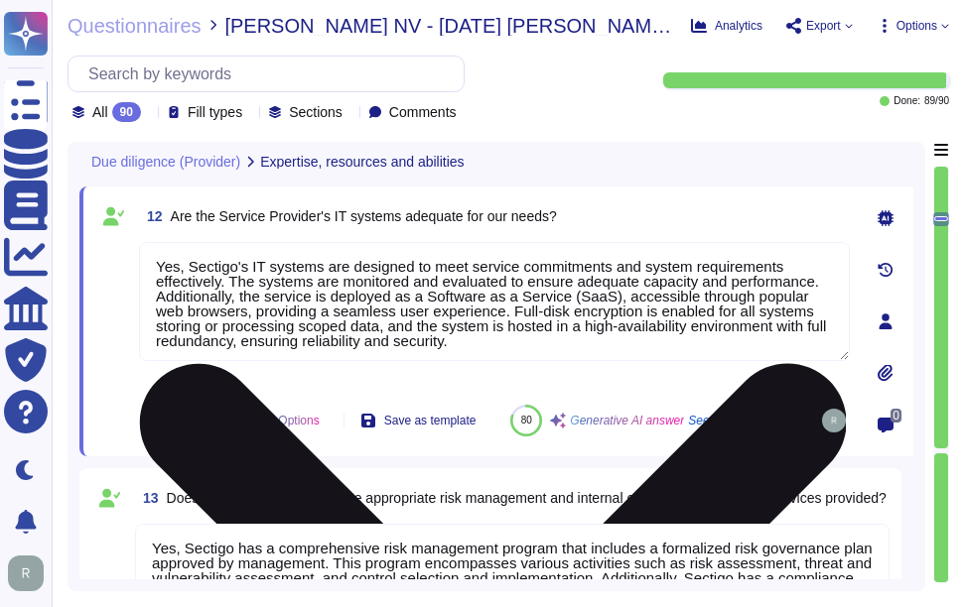
click at [587, 312] on textarea "Yes, Sectigo's IT systems are designed to meet service commitments and system r…" at bounding box center [494, 301] width 711 height 119
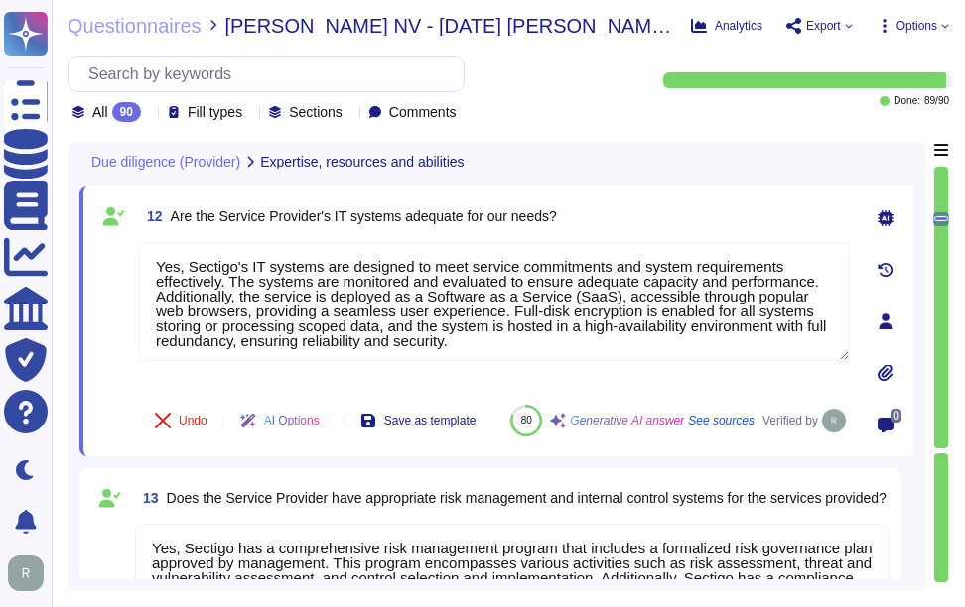
paste textarea "y are monitored and evaluated to ensure adequate capacity and performance. The …"
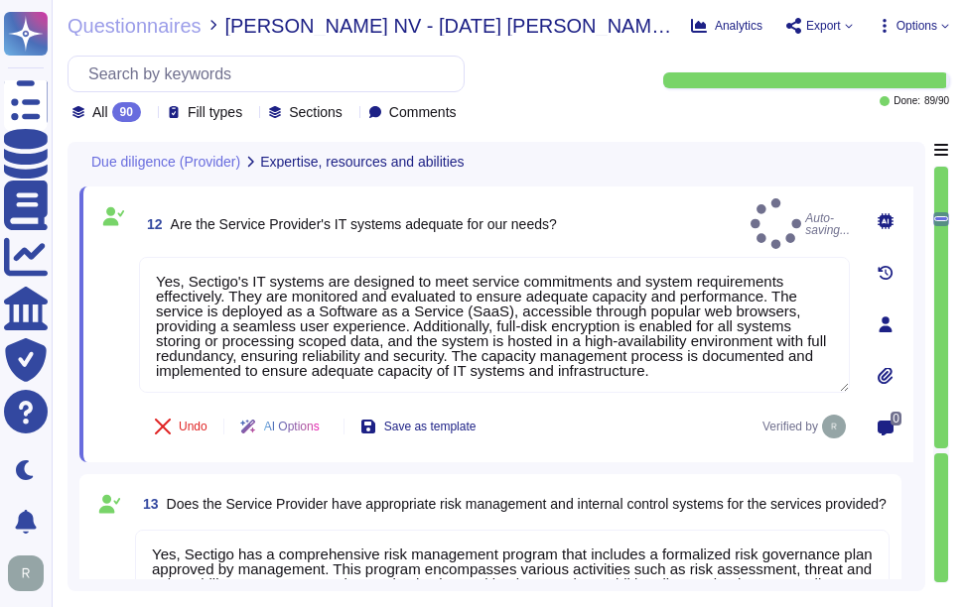
type textarea "Yes, Sectigo's IT systems are designed to meet service commitments and system r…"
click at [628, 208] on div "12 Are the Service Provider's IT systems adequate for our needs? Auto-saving..." at bounding box center [494, 224] width 711 height 51
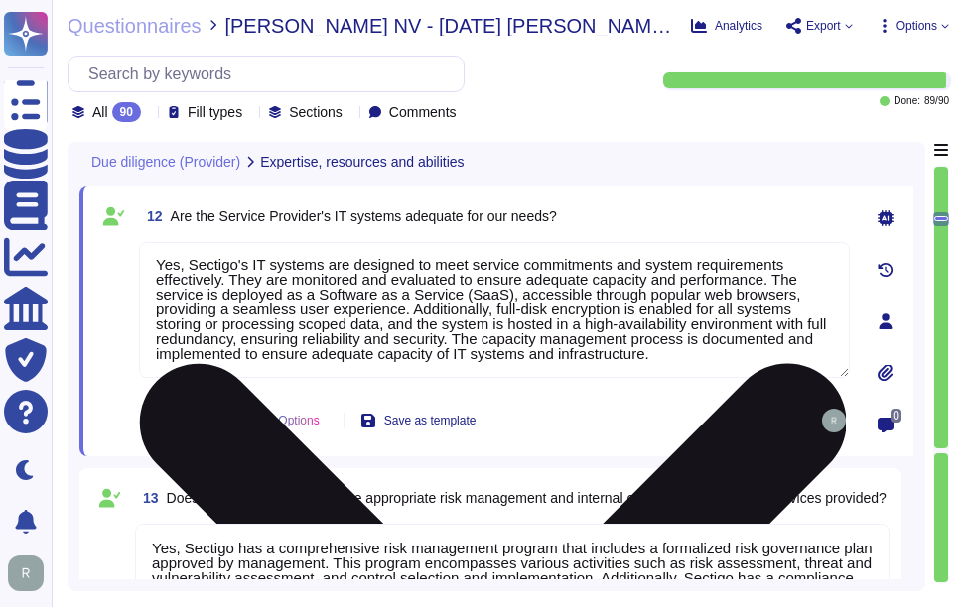
scroll to position [0, 0]
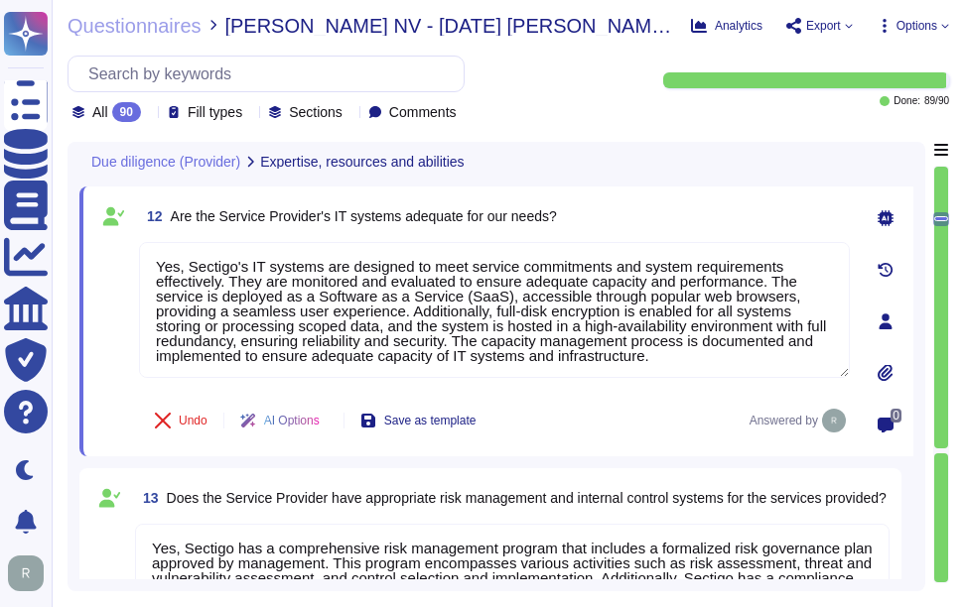
click at [706, 240] on div "12 Are the Service Provider's IT systems adequate for our needs? Yes, Sectigo's…" at bounding box center [472, 322] width 754 height 246
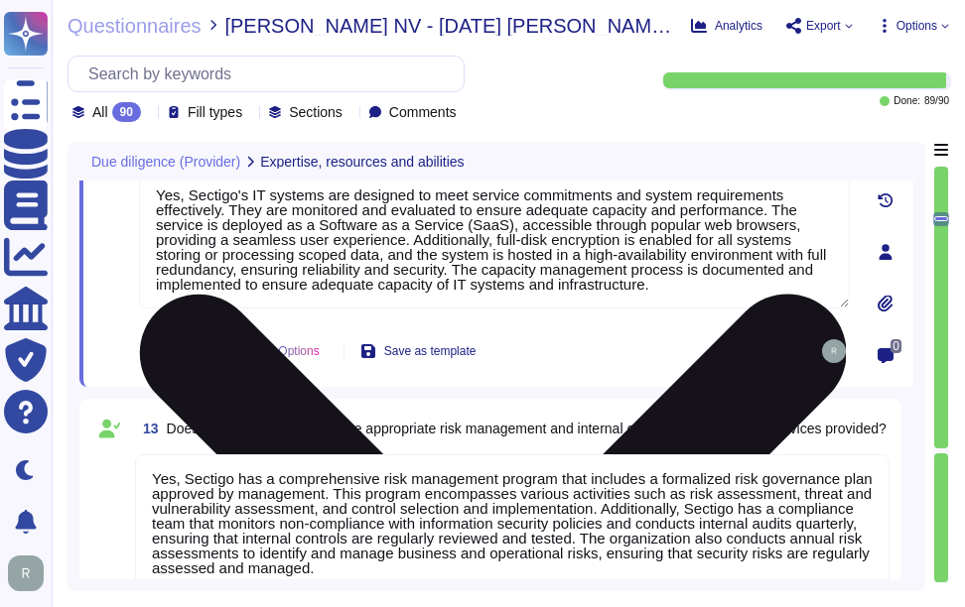
scroll to position [2721, 0]
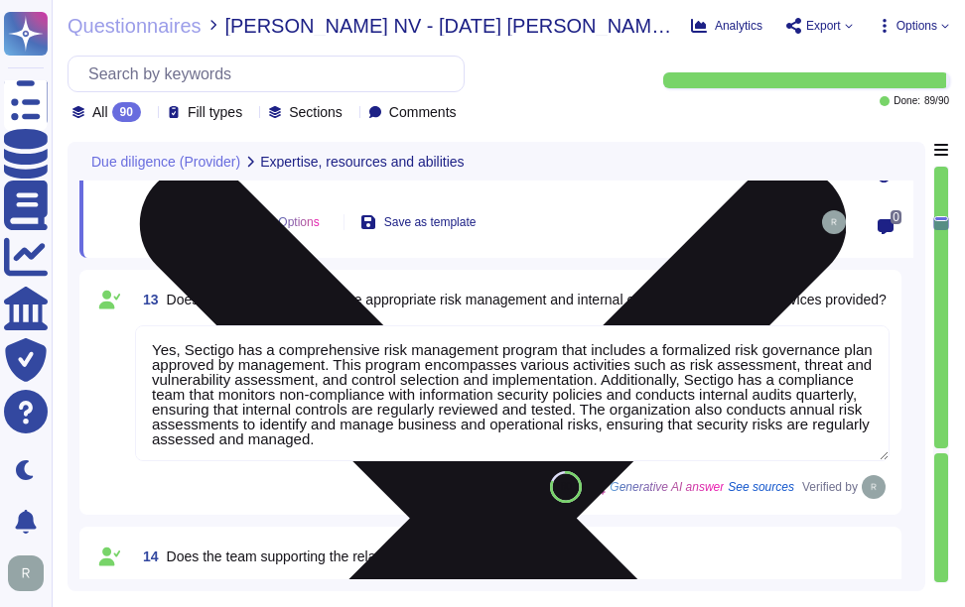
type textarea "Yes, Sectigo fully complies with all relevant legislation and regulations perta…"
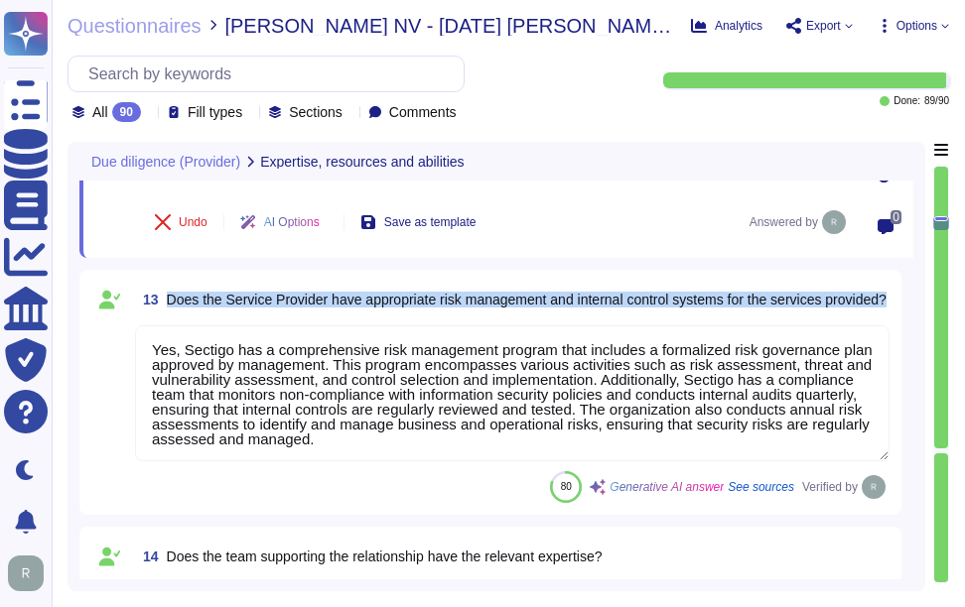
drag, startPoint x: 164, startPoint y: 294, endPoint x: 247, endPoint y: 316, distance: 86.2
click at [247, 316] on span "13 Does the Service Provider have appropriate risk management and internal cont…" at bounding box center [510, 300] width 751 height 36
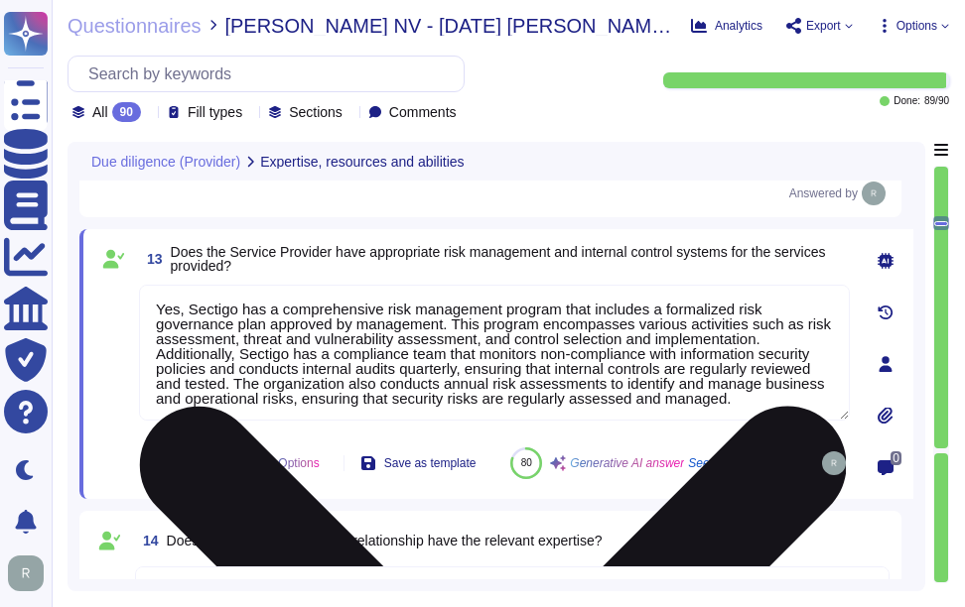
type textarea "Yes, Sectigo fully complies with all relevant legislation and regulations perta…"
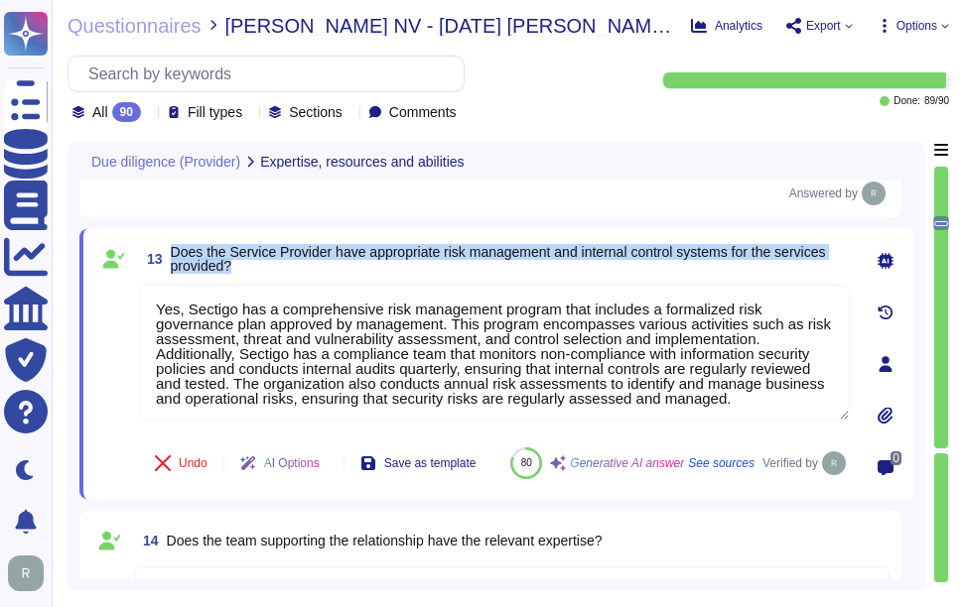
drag, startPoint x: 171, startPoint y: 249, endPoint x: 267, endPoint y: 270, distance: 98.5
click at [267, 270] on span "Does the Service Provider have appropriate risk management and internal control…" at bounding box center [510, 259] width 679 height 28
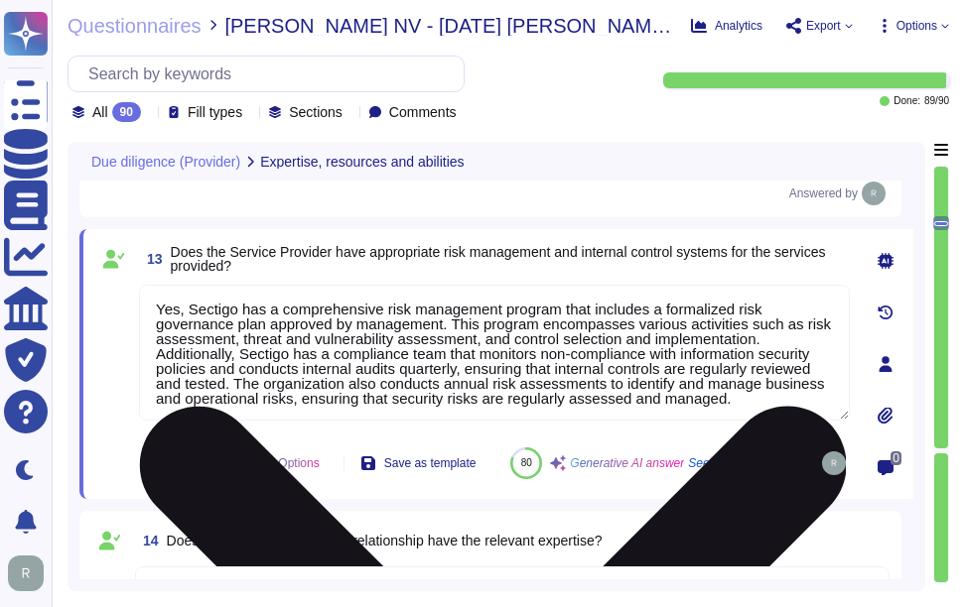
click at [446, 326] on textarea "Yes, Sectigo has a comprehensive risk management program that includes a formal…" at bounding box center [494, 353] width 711 height 136
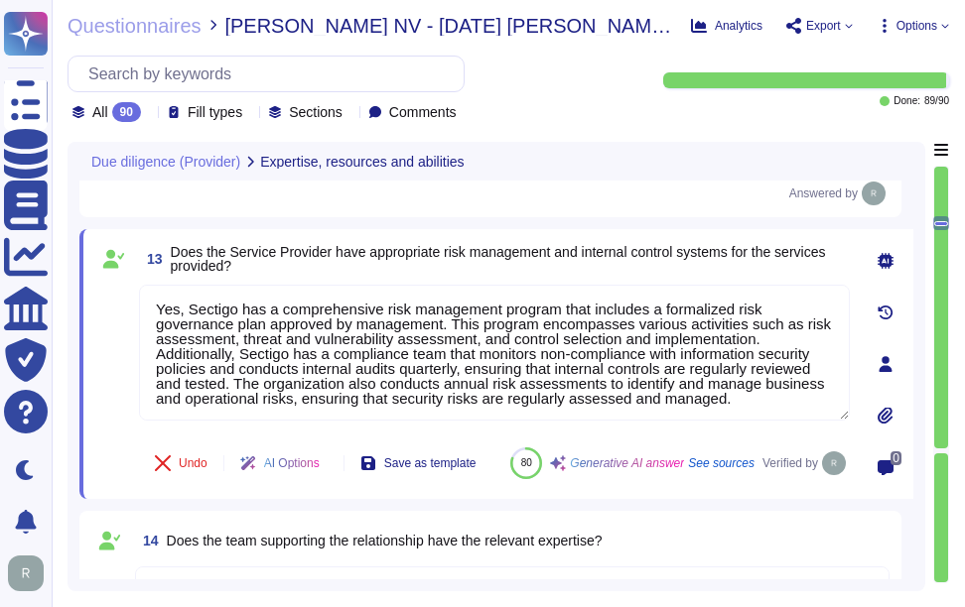
paste textarea "Sectigo conducts annual risk assessments to identify and manage business and op…"
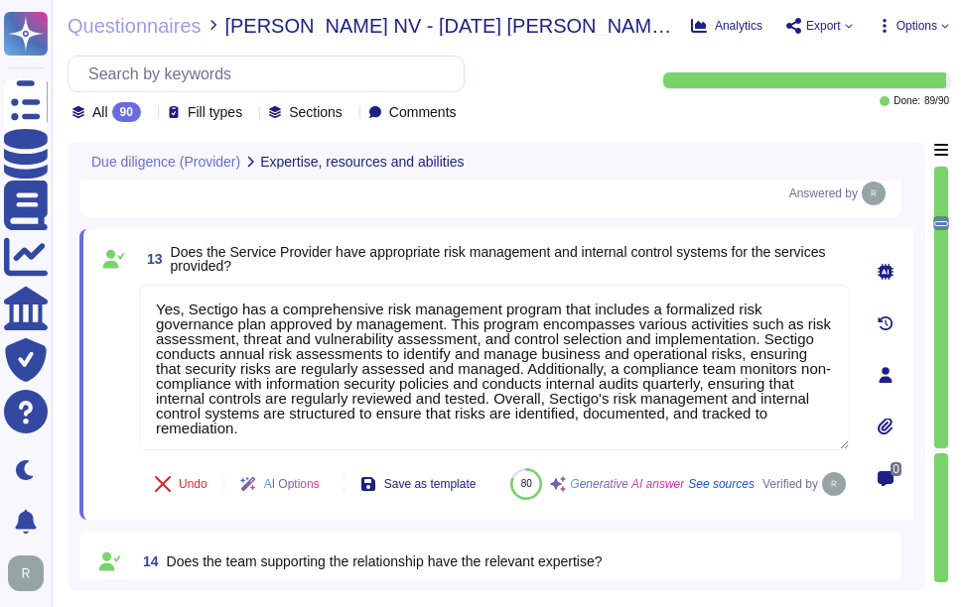
type textarea "Yes, Sectigo has a comprehensive risk management program that includes a formal…"
click at [586, 248] on span "Does the Service Provider have appropriate risk management and internal control…" at bounding box center [498, 259] width 655 height 30
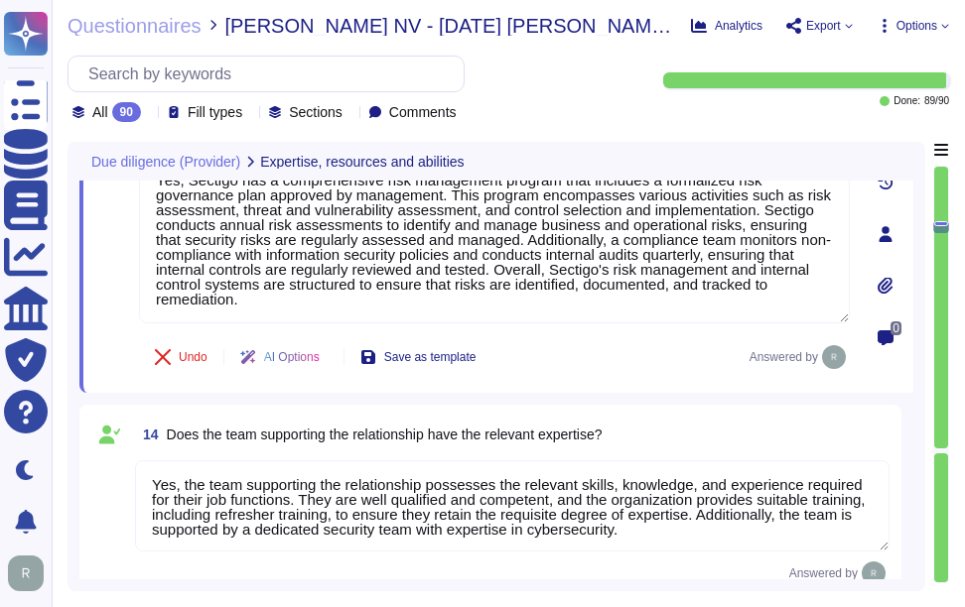
scroll to position [2919, 0]
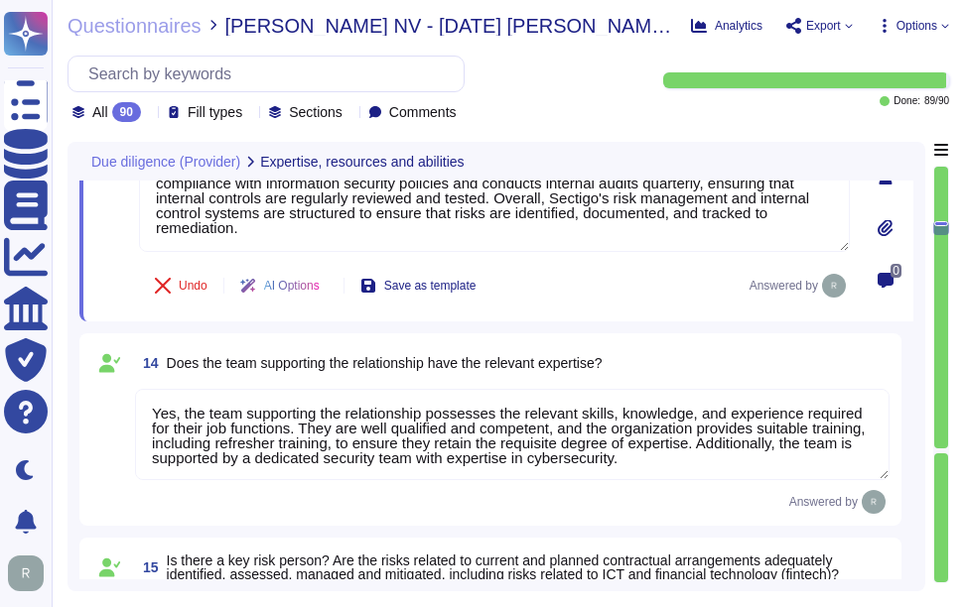
type textarea "Yes, our company has a business code of conduct that is applicable to all emplo…"
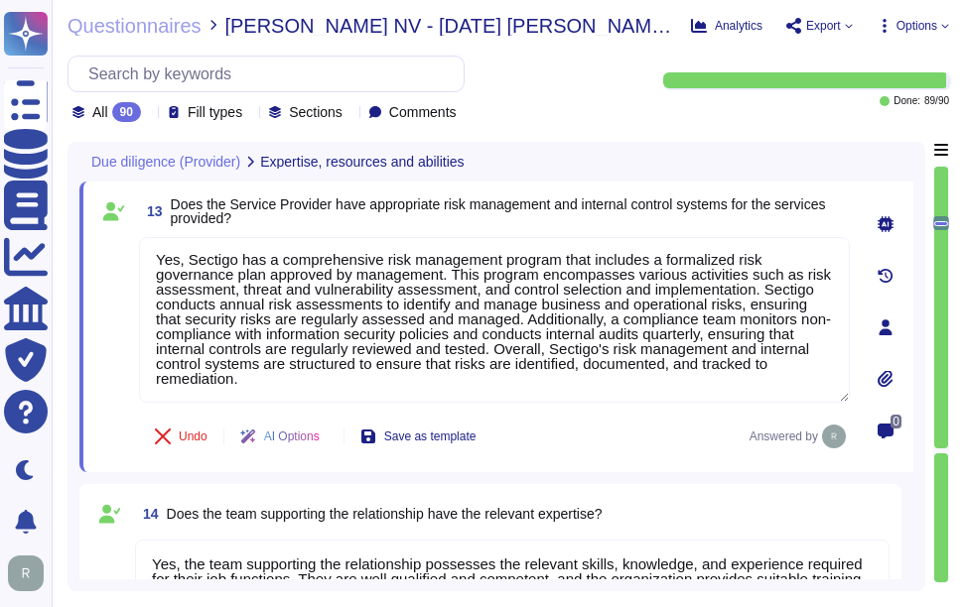
scroll to position [2721, 0]
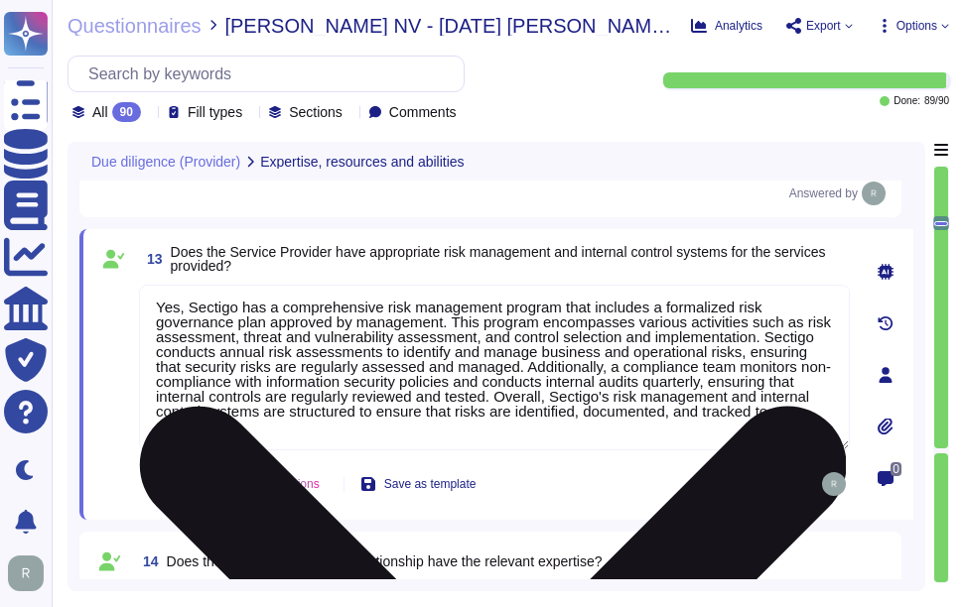
click at [685, 351] on textarea "Yes, Sectigo has a comprehensive risk management program that includes a formal…" at bounding box center [494, 368] width 711 height 166
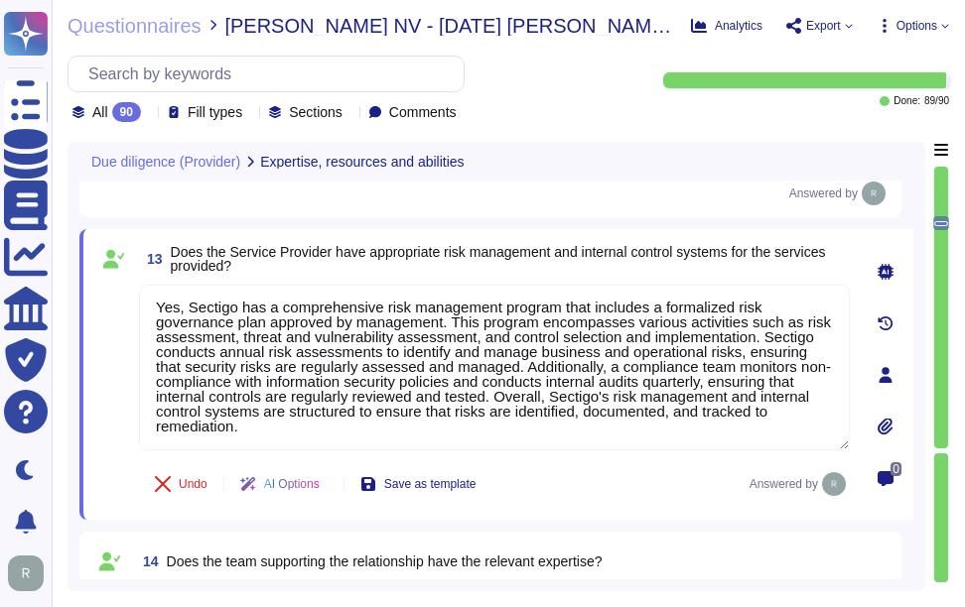
click at [673, 264] on span "Does the Service Provider have appropriate risk management and internal control…" at bounding box center [510, 259] width 679 height 28
click at [510, 216] on div "12 Are the Service Provider's IT systems adequate for our needs? Yes, Sectigo's…" at bounding box center [490, 98] width 822 height 237
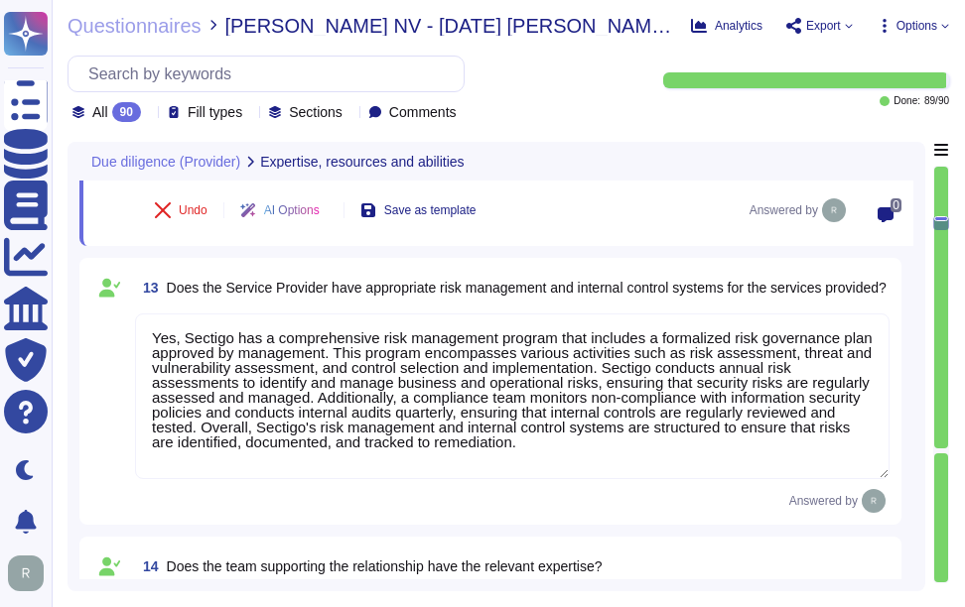
scroll to position [0, 0]
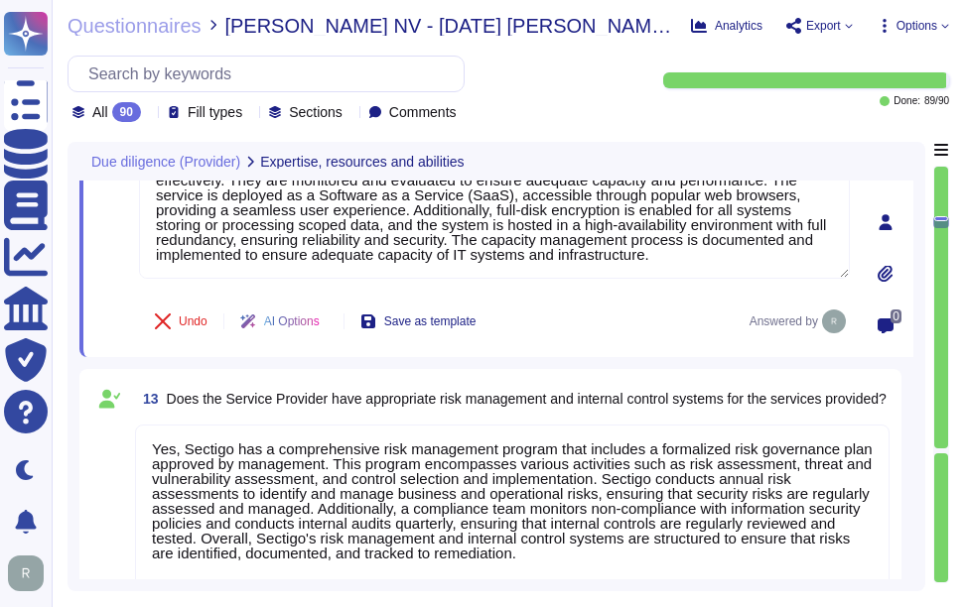
type textarea "Yes. Contract terms should be discussed with your enterprise sales representati…"
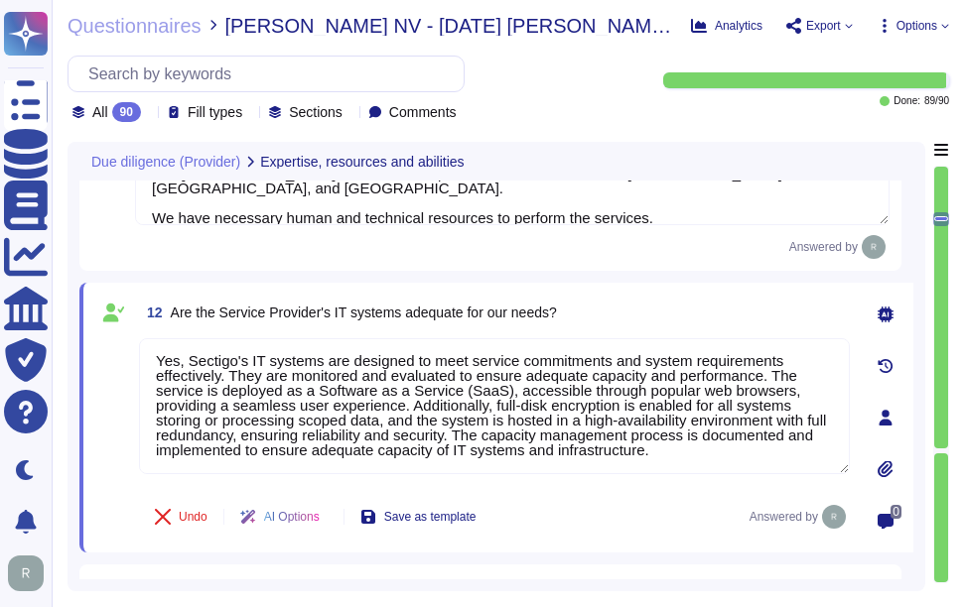
scroll to position [2393, 0]
type textarea "Yes, Sectigo is responsible for its service commitments and system requirements…"
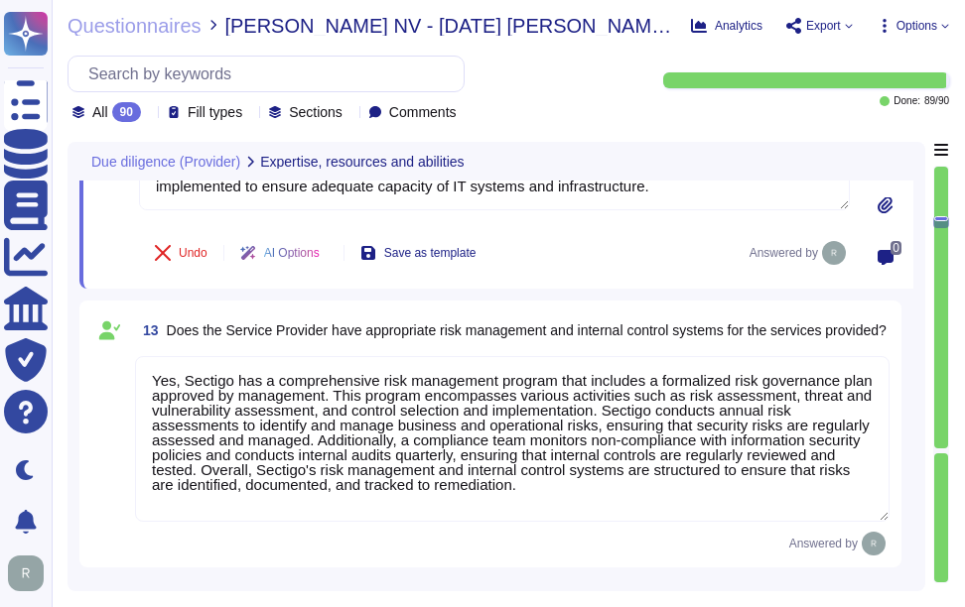
scroll to position [2691, 0]
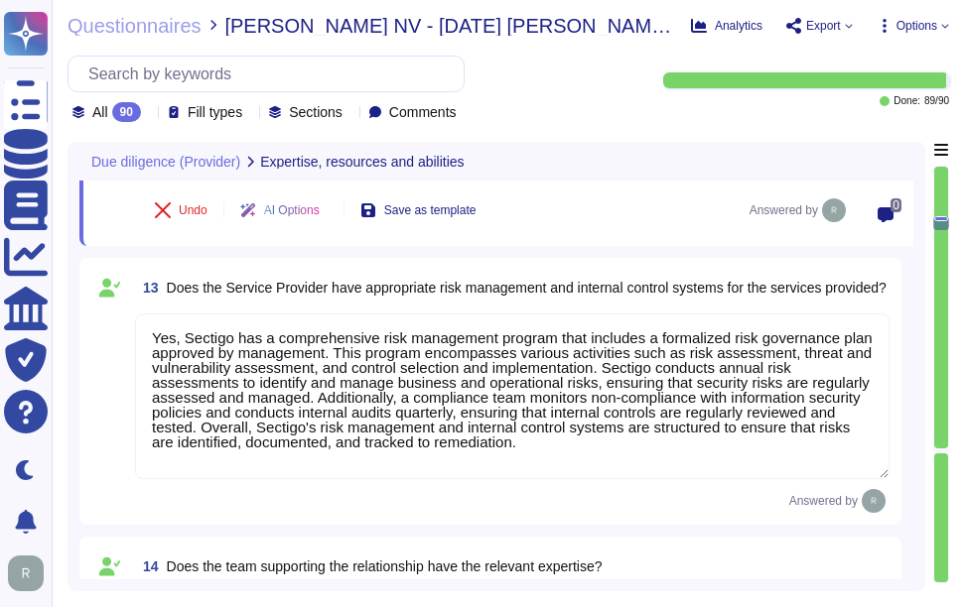
type textarea "Yes, Sectigo fully complies with all relevant legislation and regulations perta…"
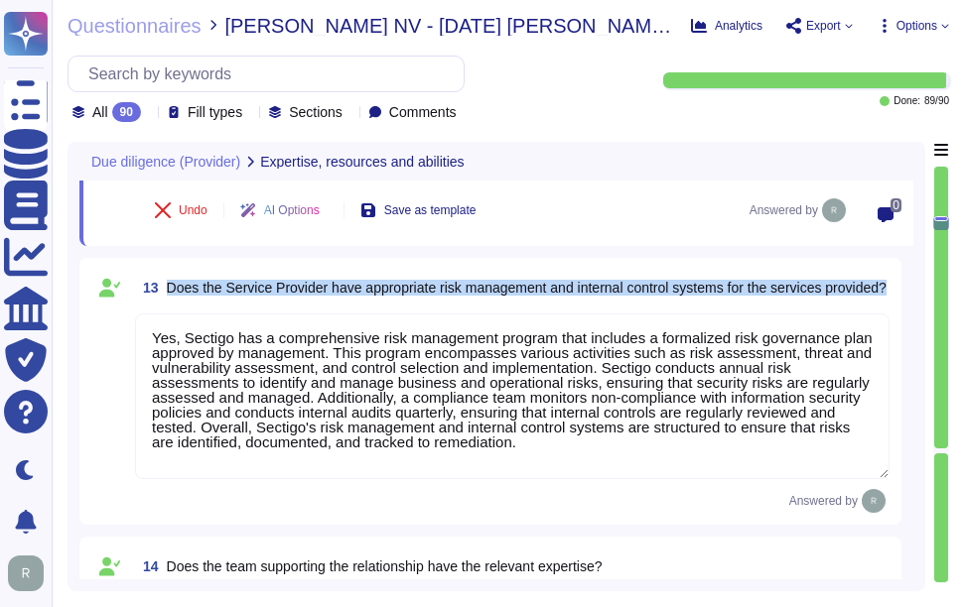
drag, startPoint x: 165, startPoint y: 277, endPoint x: 284, endPoint y: 315, distance: 124.9
click at [284, 315] on div "13 Does the Service Provider have appropriate risk management and internal cont…" at bounding box center [490, 391] width 798 height 243
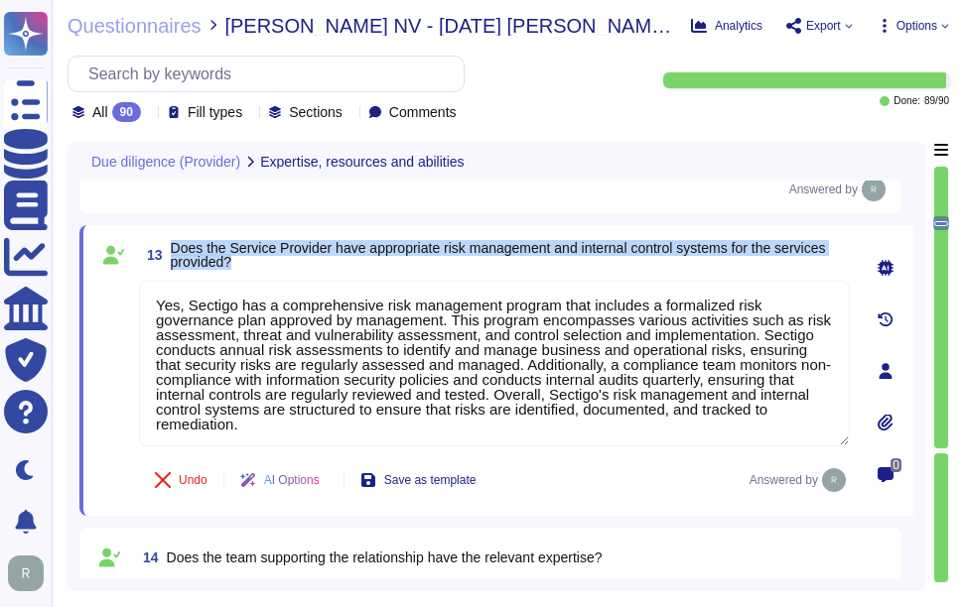
drag, startPoint x: 169, startPoint y: 242, endPoint x: 262, endPoint y: 258, distance: 94.6
click at [262, 258] on span "13 Does the Service Provider have appropriate risk management and internal cont…" at bounding box center [494, 255] width 711 height 36
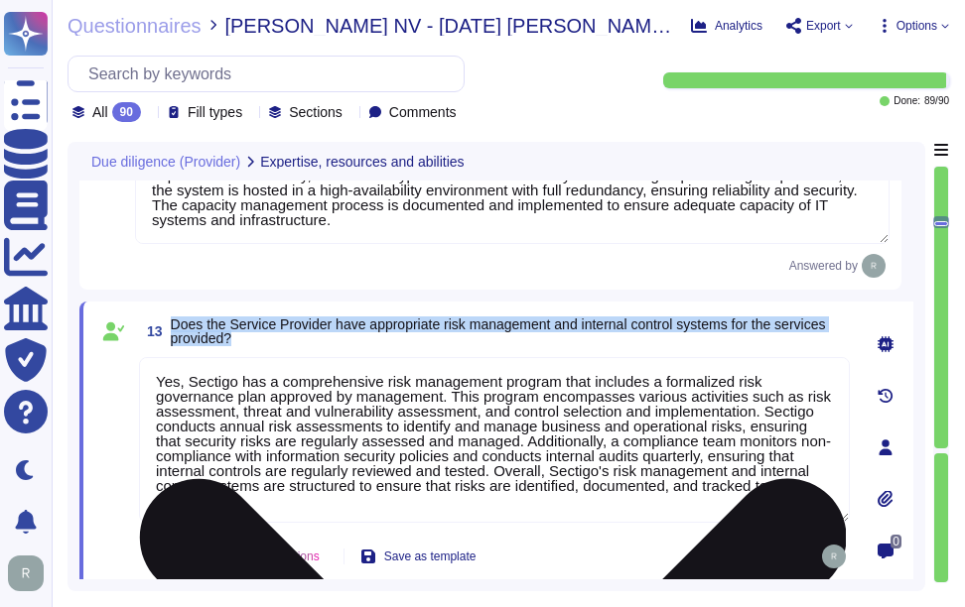
type textarea "Yes. Contract terms should be discussed with your enterprise sales representati…"
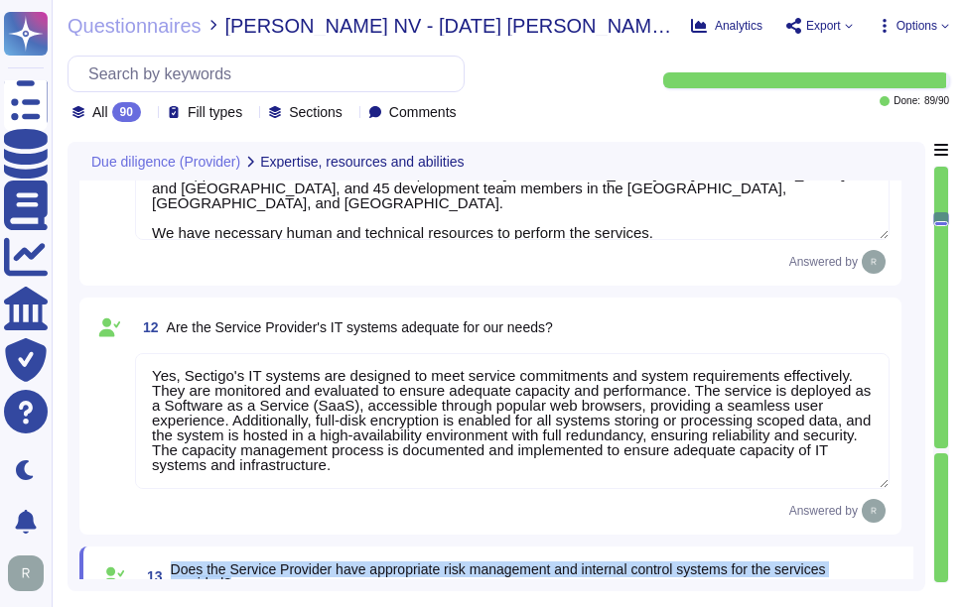
type textarea "Yes, Sectigo is responsible for its service commitments and system requirements…"
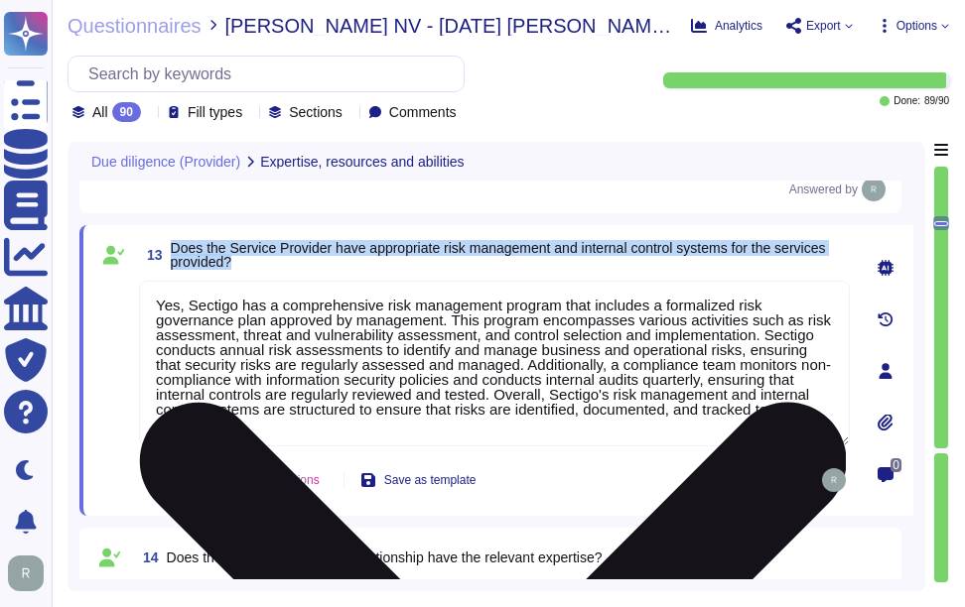
type textarea "Yes, Sectigo fully complies with all relevant legislation and regulations perta…"
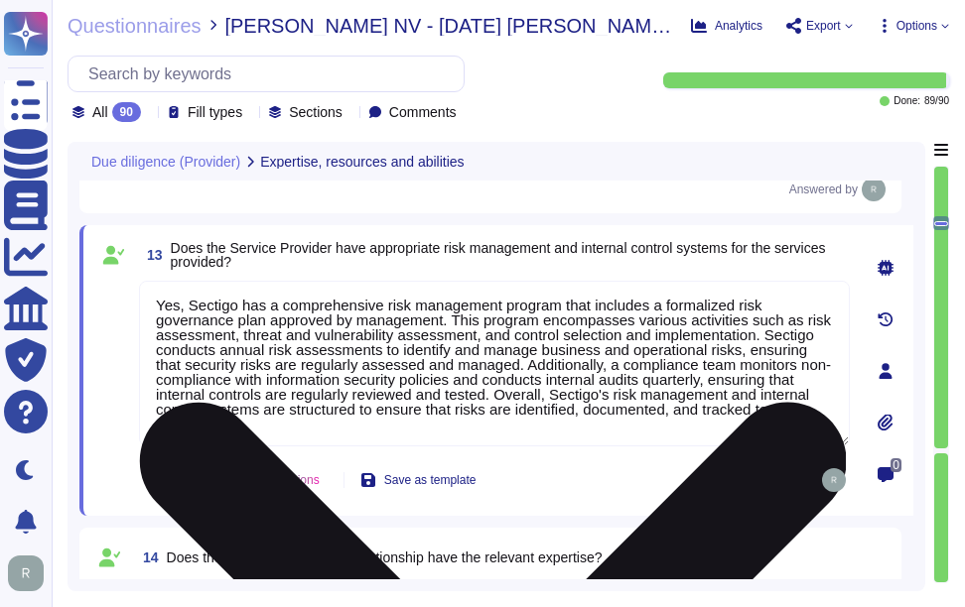
click at [682, 427] on textarea "Yes, Sectigo has a comprehensive risk management program that includes a formal…" at bounding box center [494, 364] width 711 height 166
click at [670, 387] on textarea "Yes, Sectigo has a comprehensive risk management program that includes a formal…" at bounding box center [494, 364] width 711 height 166
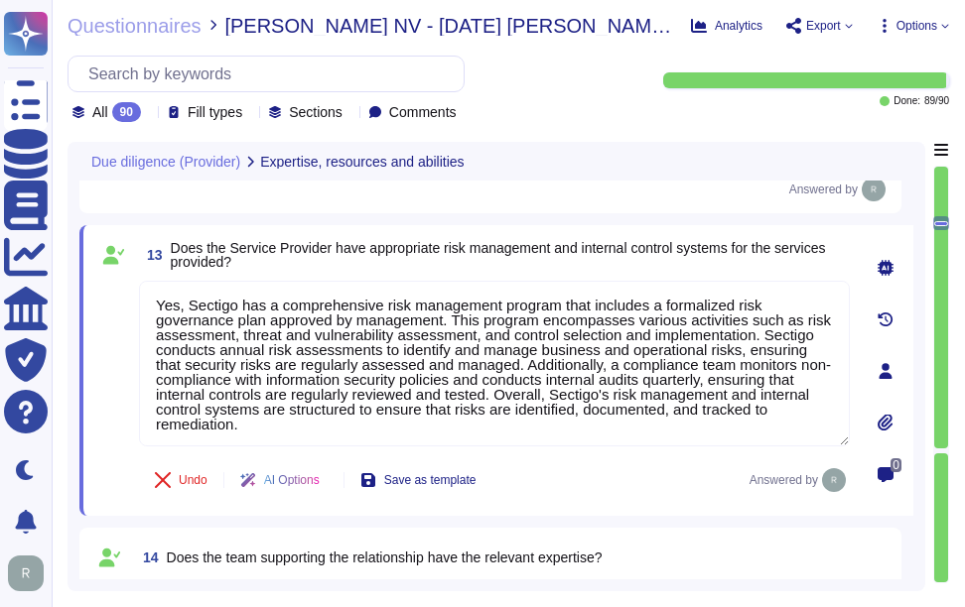
click at [650, 265] on span "Does the Service Provider have appropriate risk management and internal control…" at bounding box center [510, 255] width 679 height 28
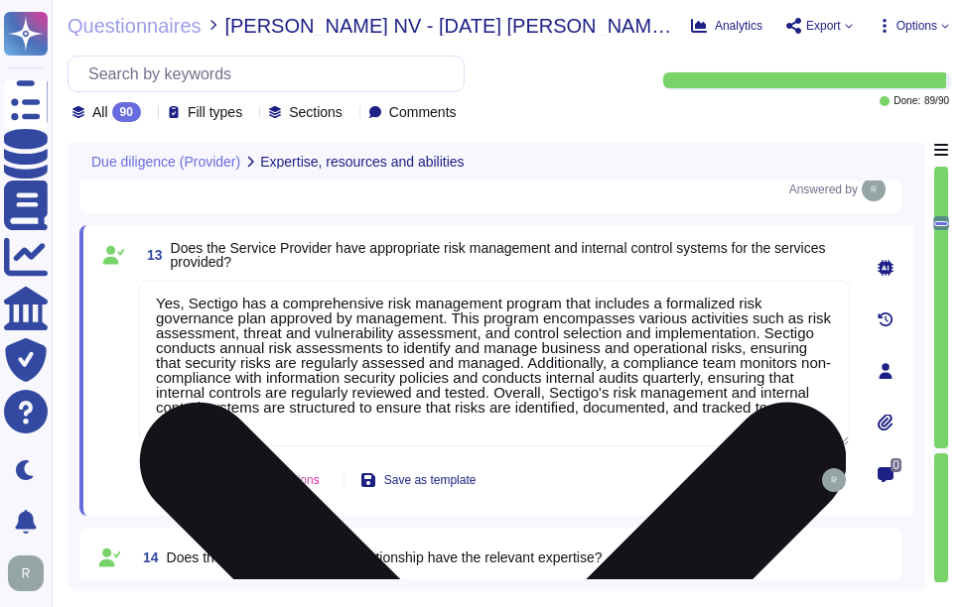
scroll to position [0, 0]
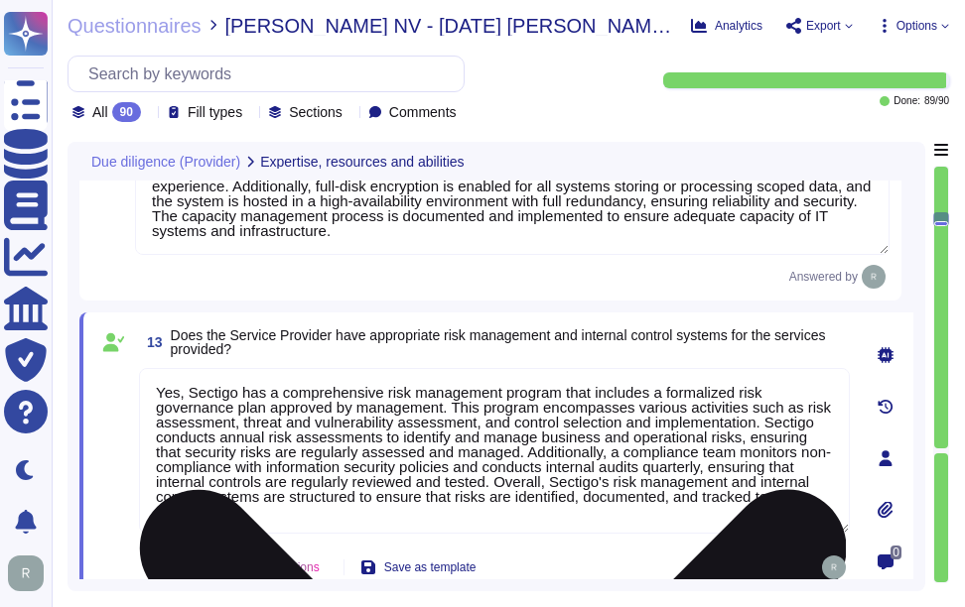
type textarea "Yes. Contract terms should be discussed with your enterprise sales representati…"
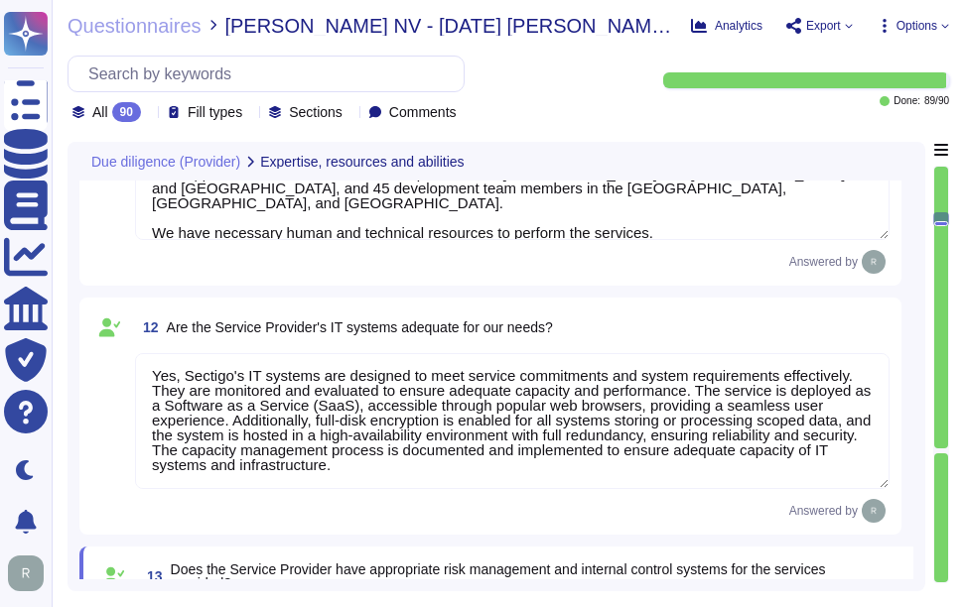
type textarea "Yes, Sectigo is responsible for its service commitments and system requirements…"
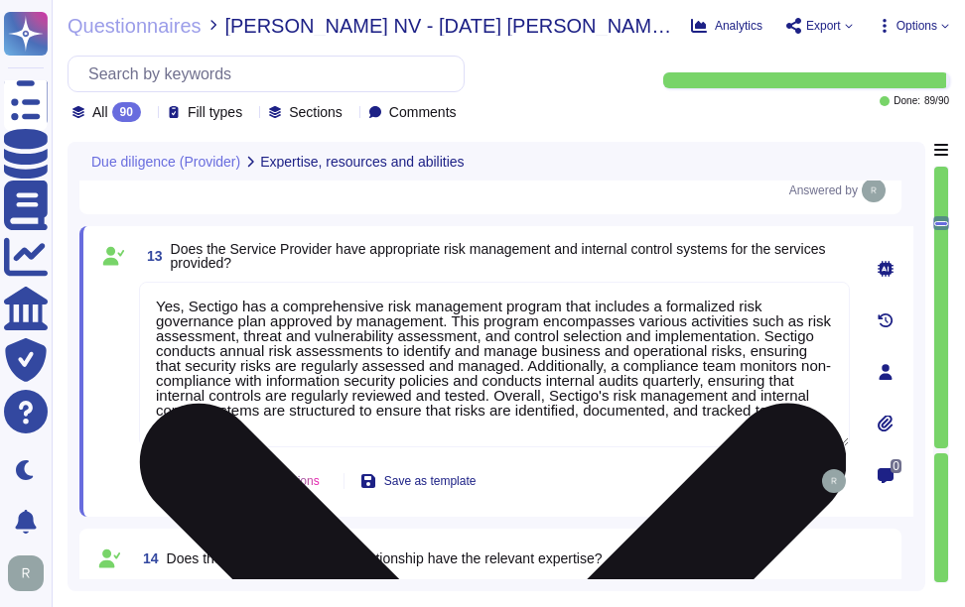
scroll to position [2691, 0]
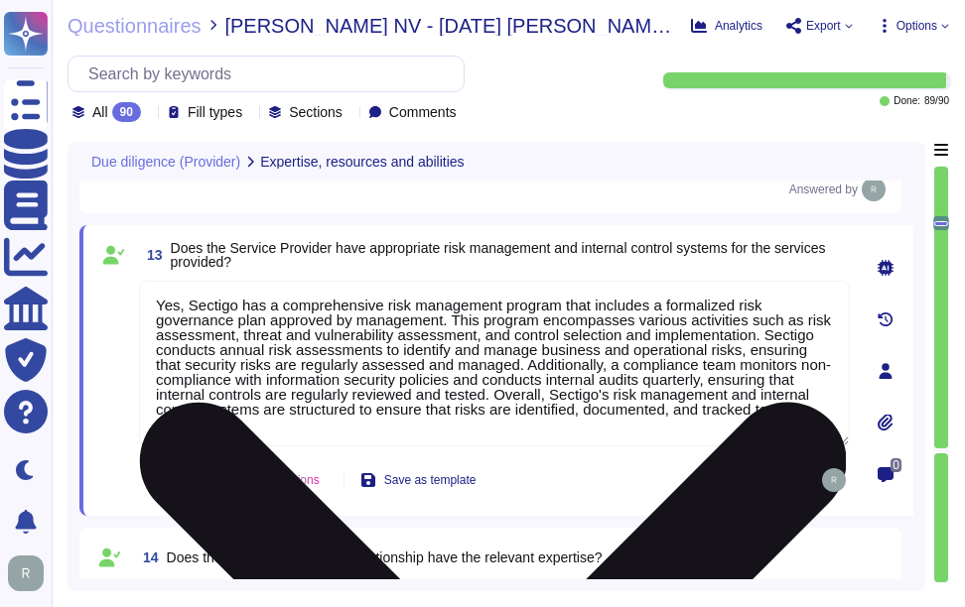
type textarea "Yes, Sectigo fully complies with all relevant legislation and regulations perta…"
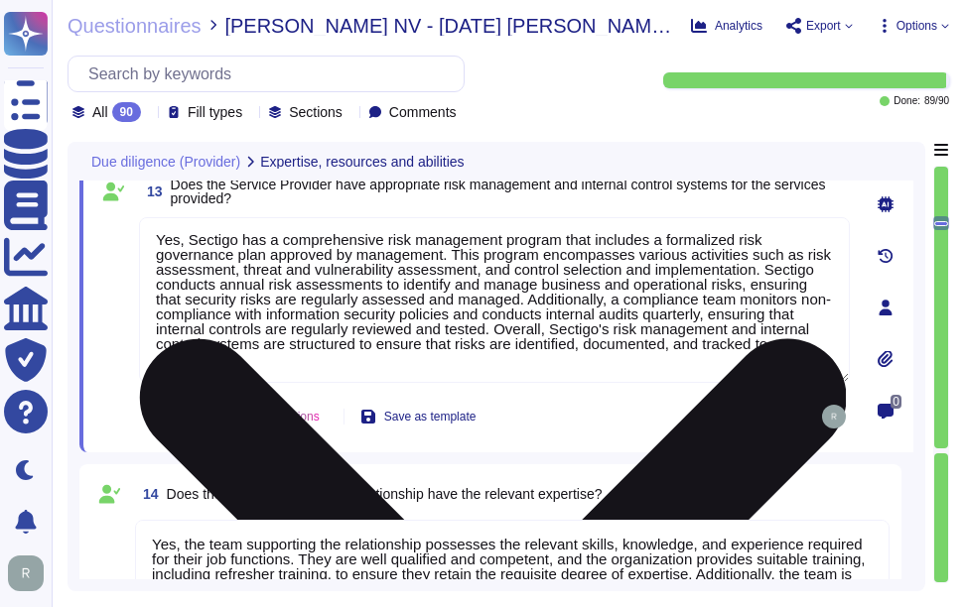
scroll to position [2989, 0]
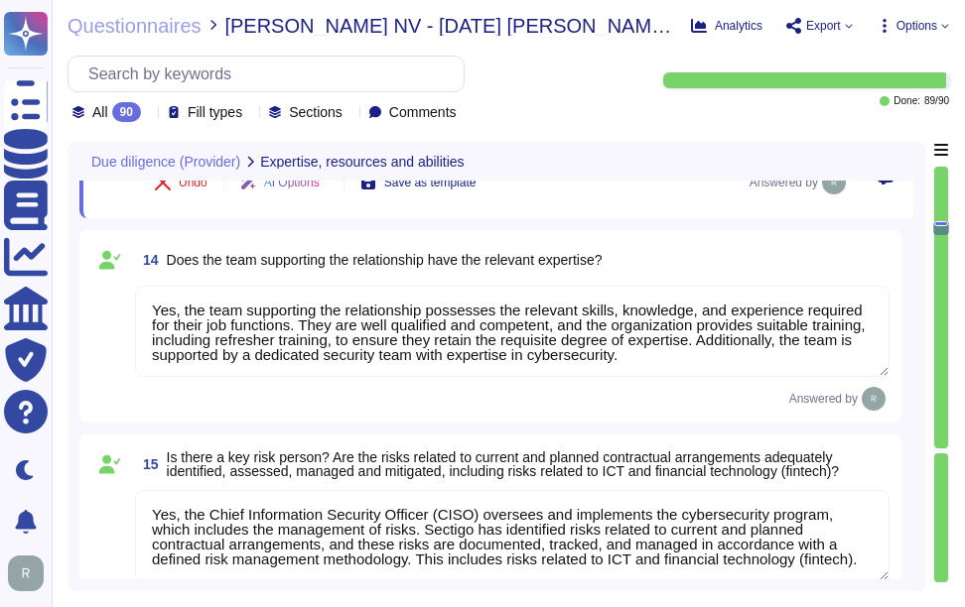
type textarea "Yes, our company has a business code of conduct that is applicable to all emplo…"
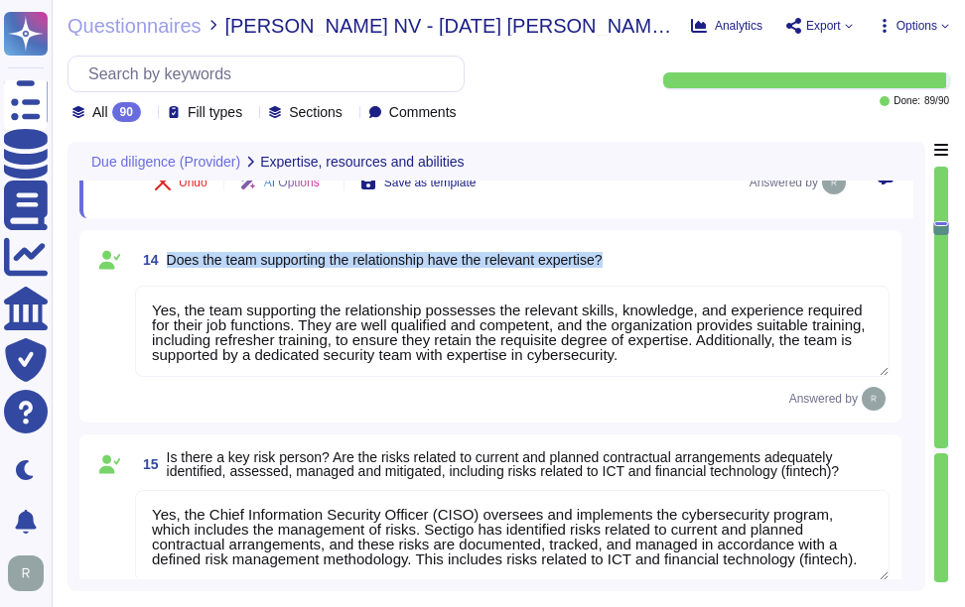
drag, startPoint x: 169, startPoint y: 258, endPoint x: 668, endPoint y: 265, distance: 499.3
click at [668, 265] on div "14 Does the team supporting the relationship have the relevant expertise?" at bounding box center [512, 260] width 754 height 36
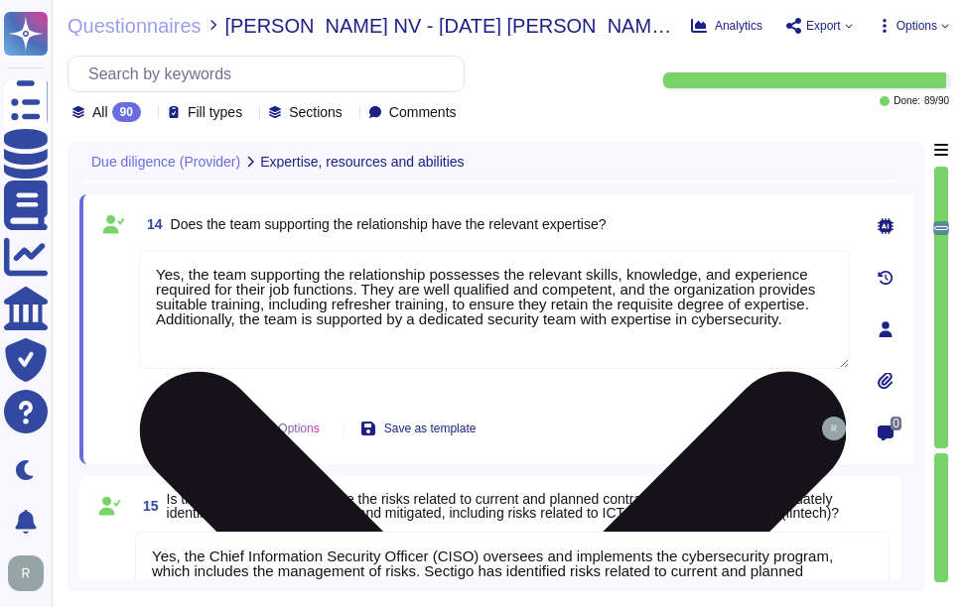
type textarea "Yes, our company has a business code of conduct that is applicable to all emplo…"
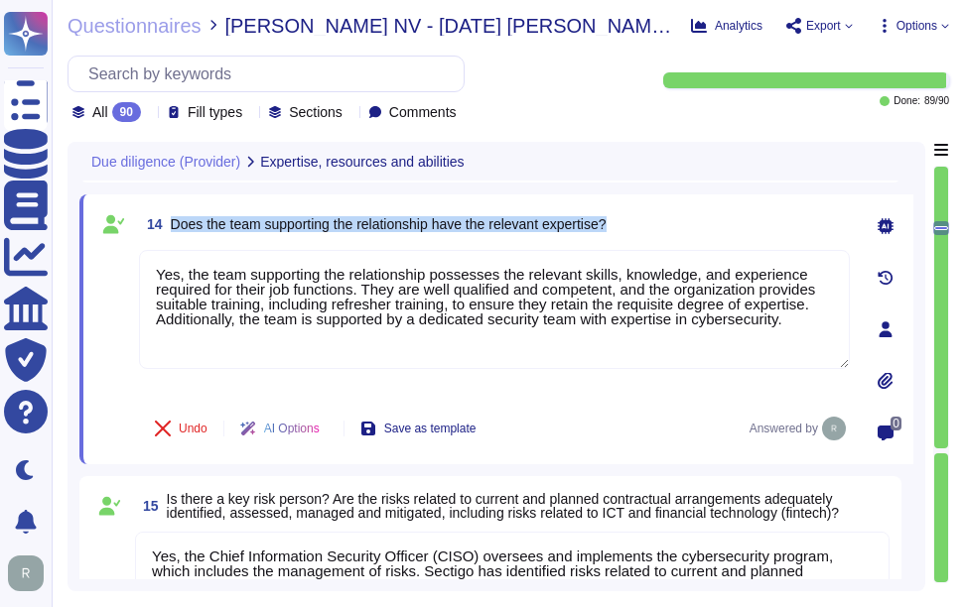
drag, startPoint x: 172, startPoint y: 219, endPoint x: 722, endPoint y: 219, distance: 549.9
click at [722, 219] on div "14 Does the team supporting the relationship have the relevant expertise?" at bounding box center [494, 224] width 711 height 36
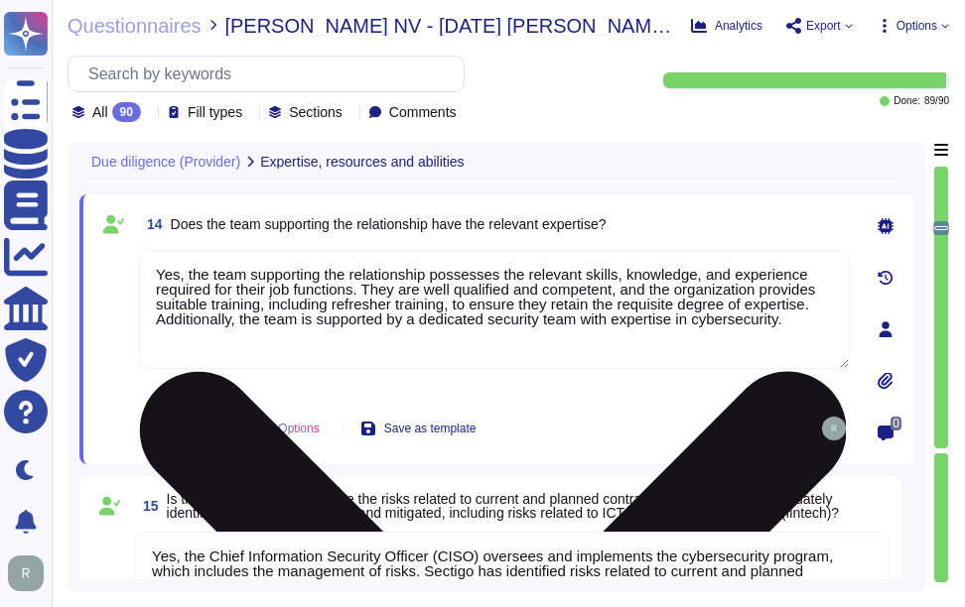
click at [421, 309] on textarea "Yes, the team supporting the relationship possesses the relevant skills, knowle…" at bounding box center [494, 309] width 711 height 119
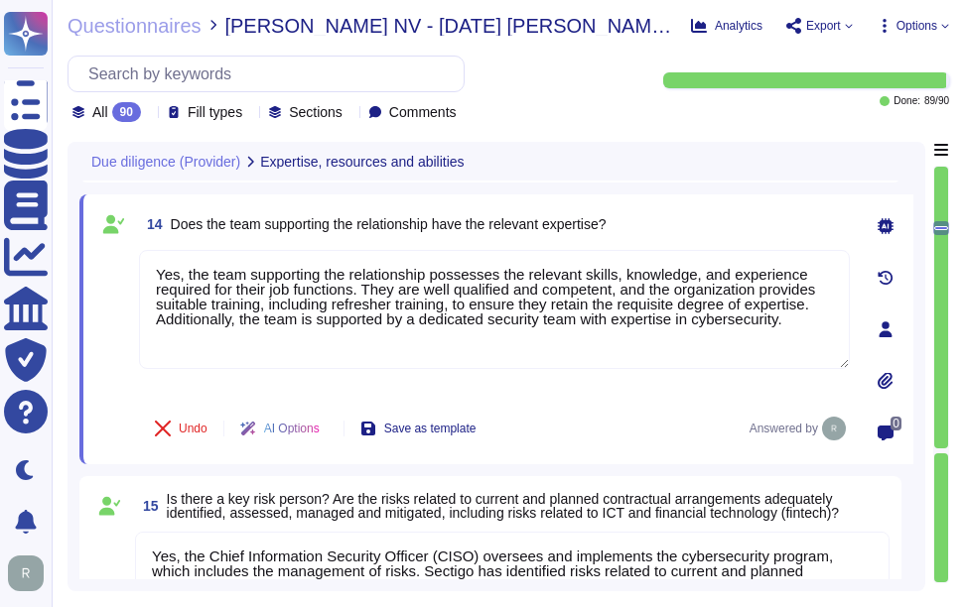
click at [652, 237] on div "14 Does the team supporting the relationship have the relevant expertise?" at bounding box center [494, 224] width 711 height 36
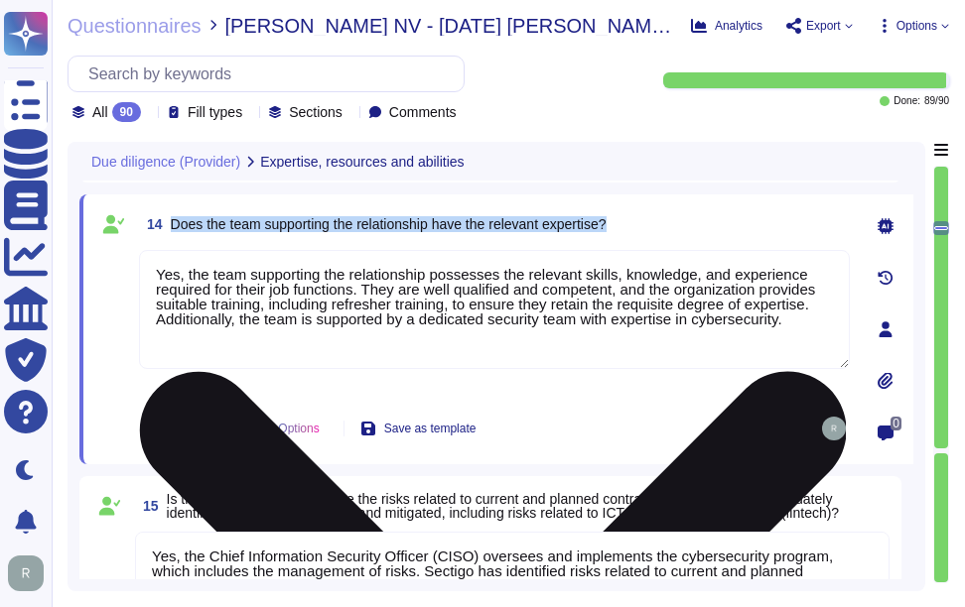
drag, startPoint x: 174, startPoint y: 223, endPoint x: 737, endPoint y: 254, distance: 564.6
click at [737, 254] on div "14 Does the team supporting the relationship have the relevant expertise? Yes, …" at bounding box center [472, 329] width 754 height 246
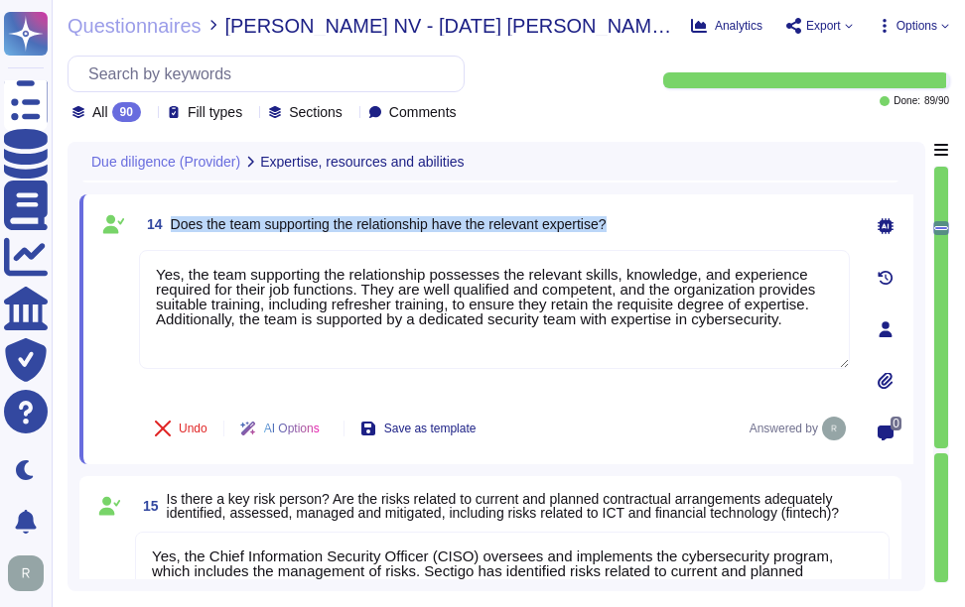
click at [700, 213] on div "14 Does the team supporting the relationship have the relevant expertise?" at bounding box center [494, 224] width 711 height 36
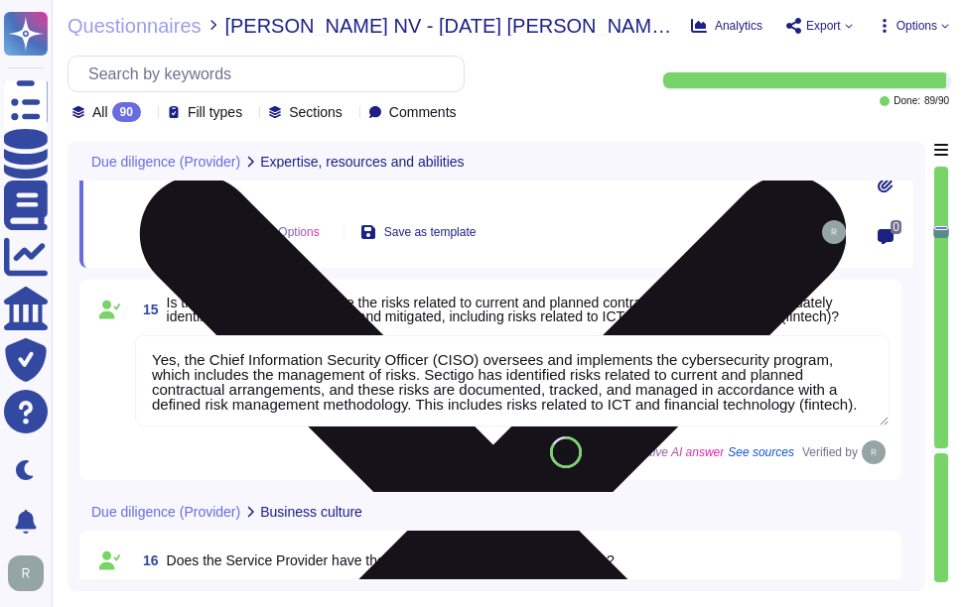
scroll to position [3187, 0]
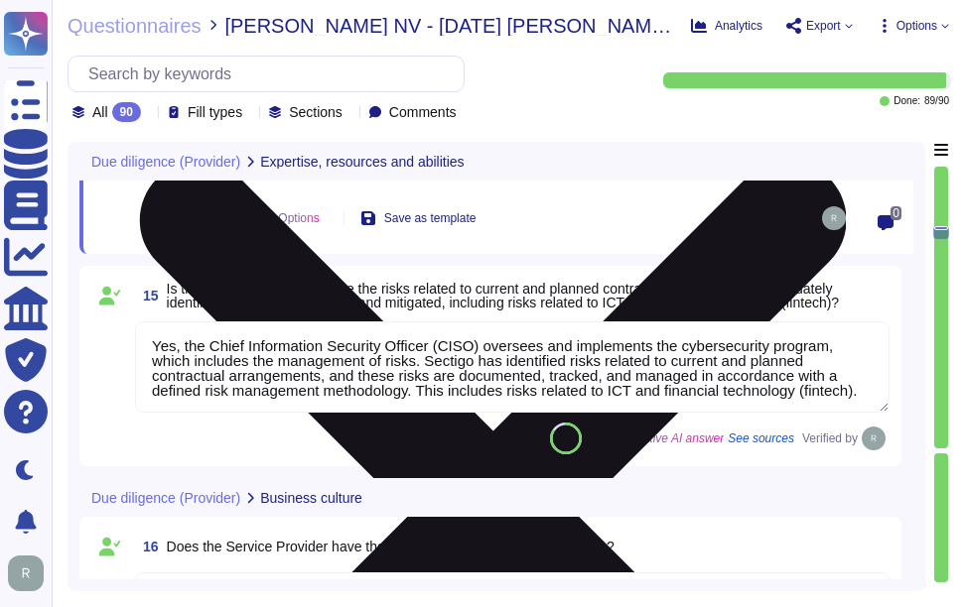
type textarea "Sectigo has an excellent reputation for supplying great security products and s…"
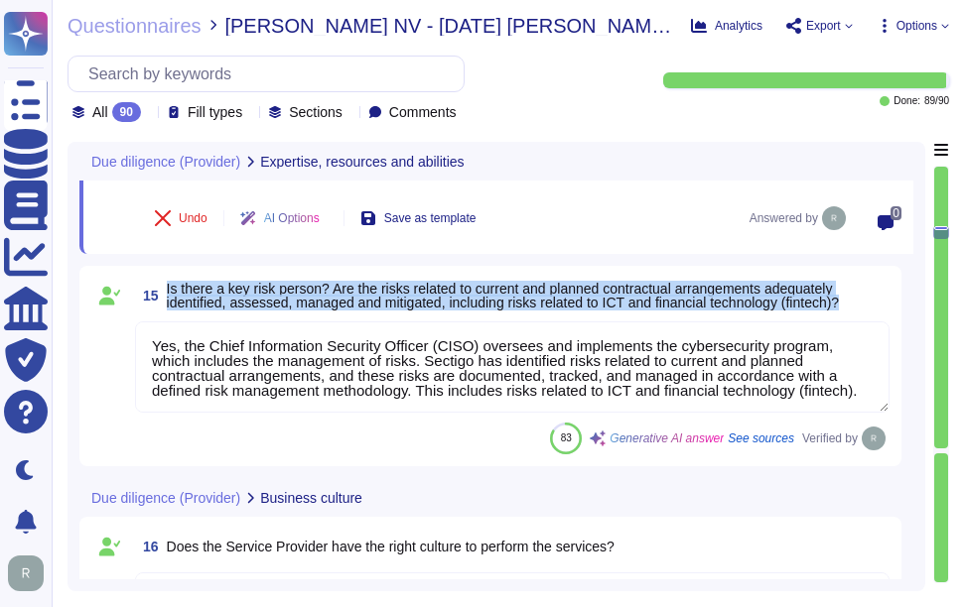
drag, startPoint x: 165, startPoint y: 286, endPoint x: 862, endPoint y: 304, distance: 697.0
click at [862, 304] on span "15 Is there a key risk person? Are the risks related to current and planned con…" at bounding box center [512, 296] width 754 height 36
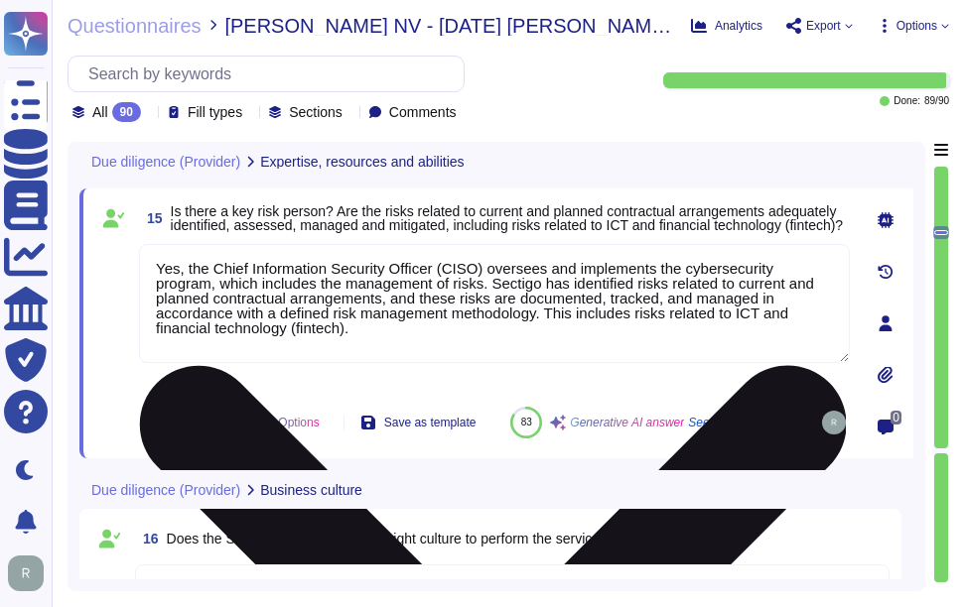
type textarea "Sectigo has an excellent reputation for supplying great security products and s…"
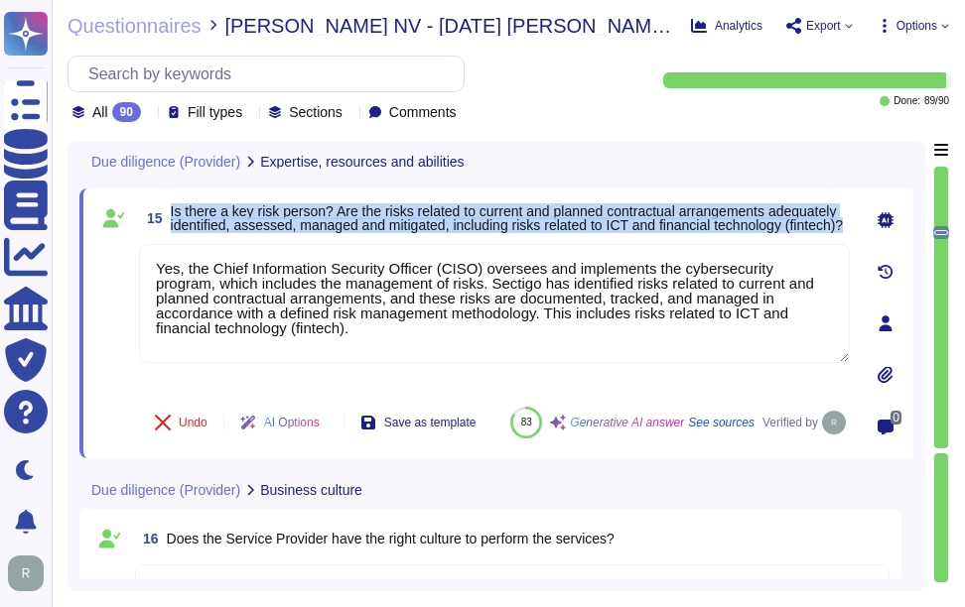
drag, startPoint x: 170, startPoint y: 203, endPoint x: 337, endPoint y: 240, distance: 171.7
click at [337, 236] on span "15 Is there a key risk person? Are the risks related to current and planned con…" at bounding box center [494, 219] width 711 height 36
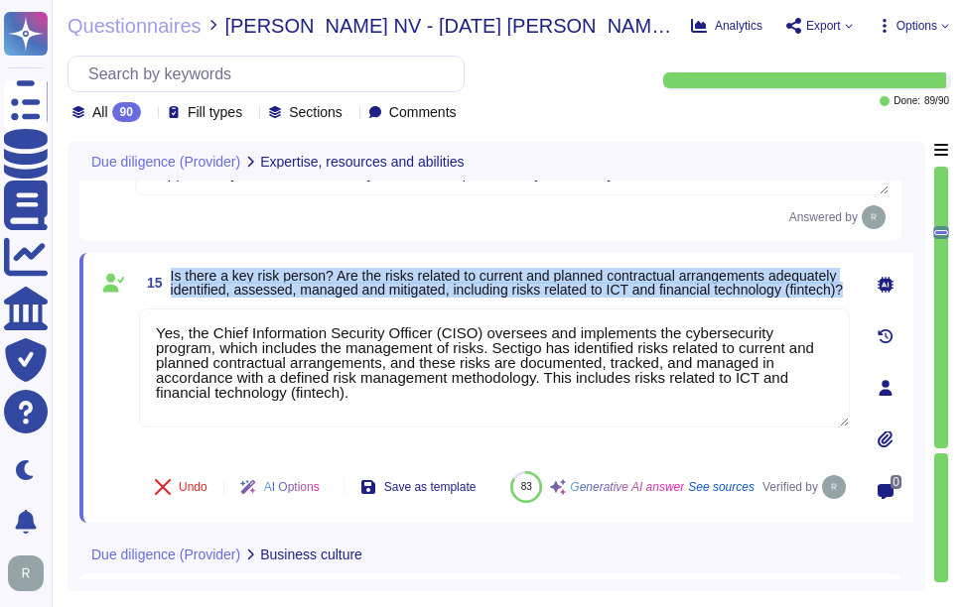
scroll to position [3088, 0]
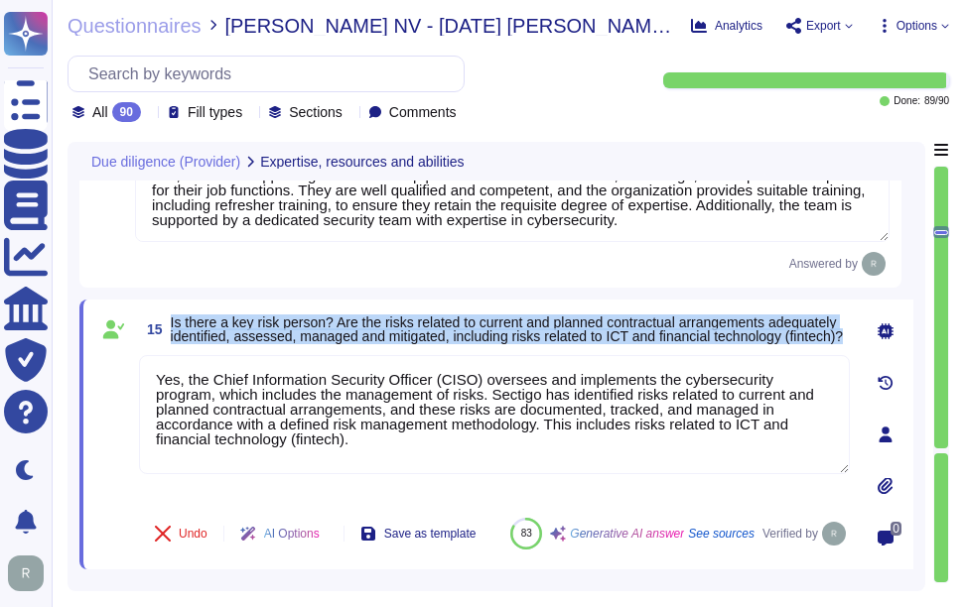
type textarea "Yes, Sectigo's IT systems are designed to meet service commitments and system r…"
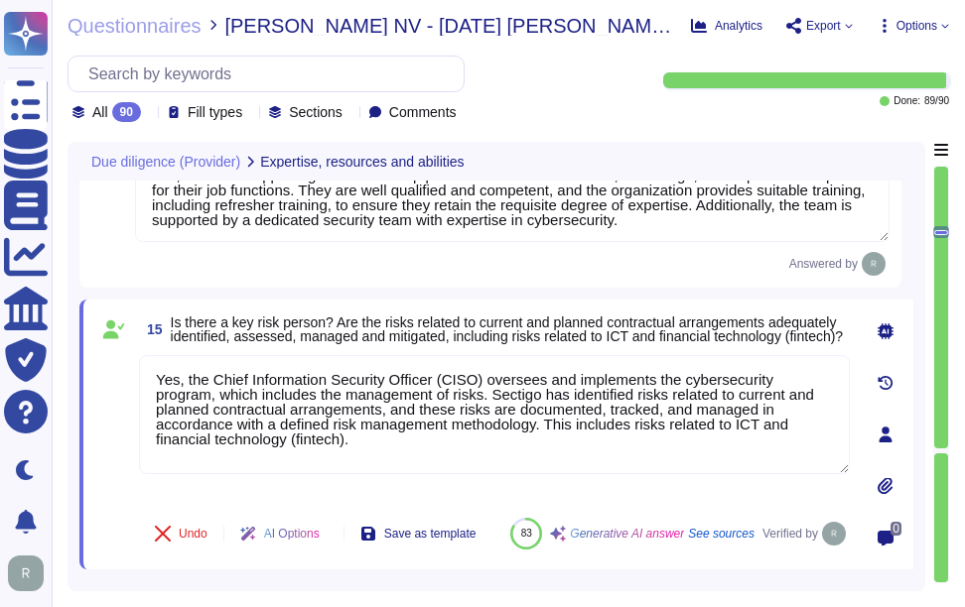
click at [327, 360] on div "15 Is there a key risk person? Are the risks related to current and planned con…" at bounding box center [472, 435] width 754 height 246
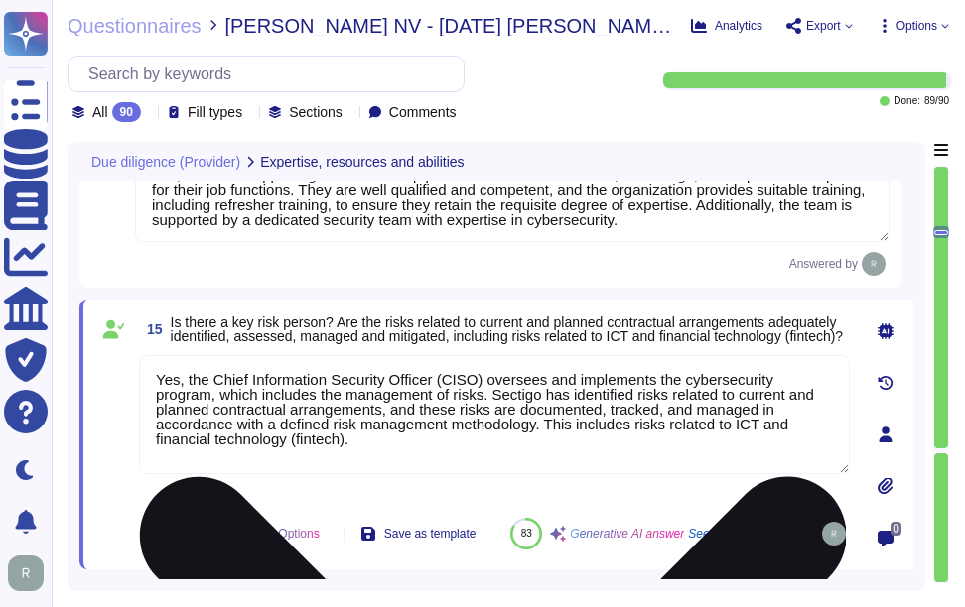
click at [369, 437] on textarea "Yes, the Chief Information Security Officer (CISO) oversees and implements the …" at bounding box center [494, 414] width 711 height 119
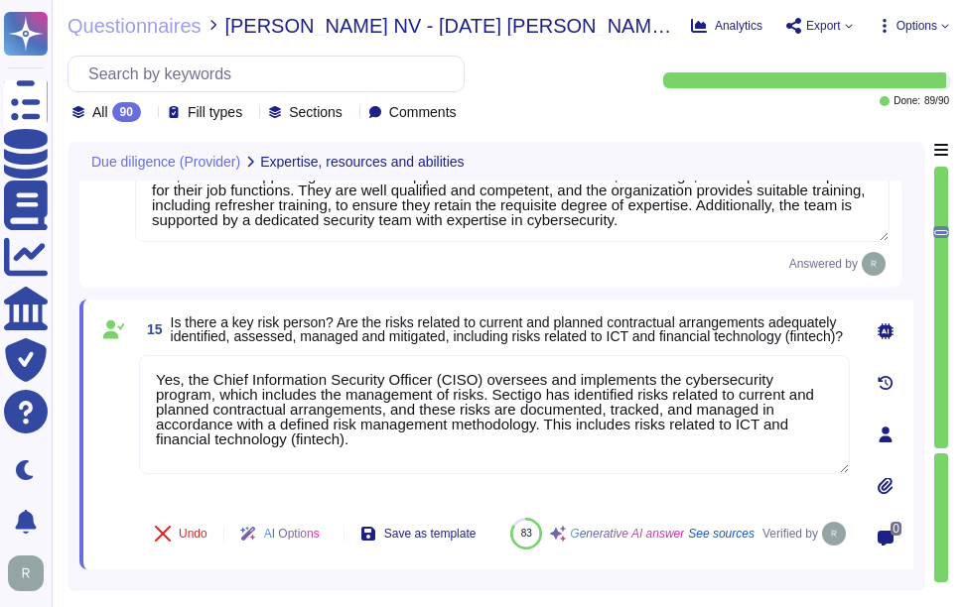
click at [455, 343] on span "Is there a key risk person? Are the risks related to current and planned contra…" at bounding box center [510, 330] width 679 height 28
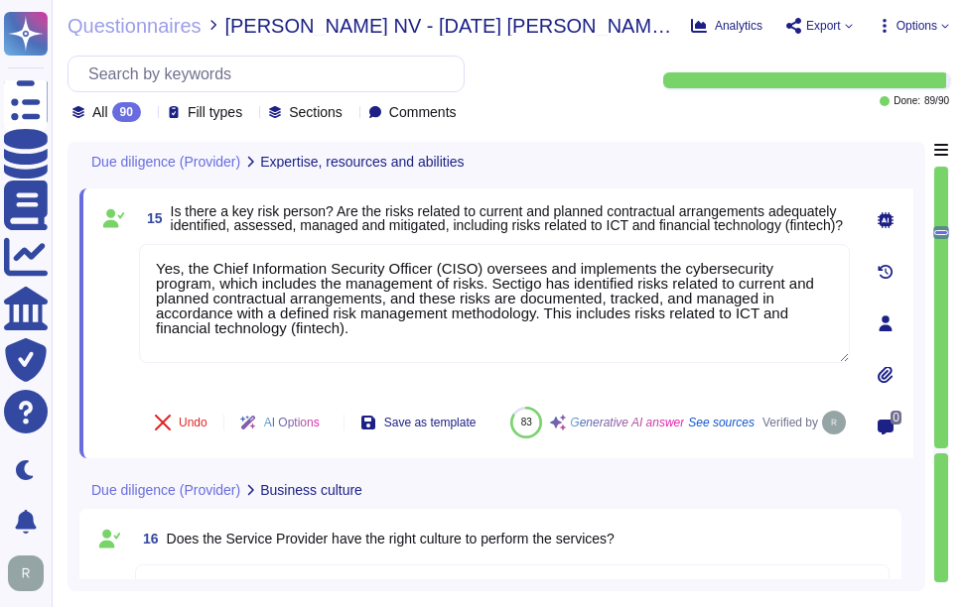
type textarea "Sectigo has an excellent reputation for supplying great security products and s…"
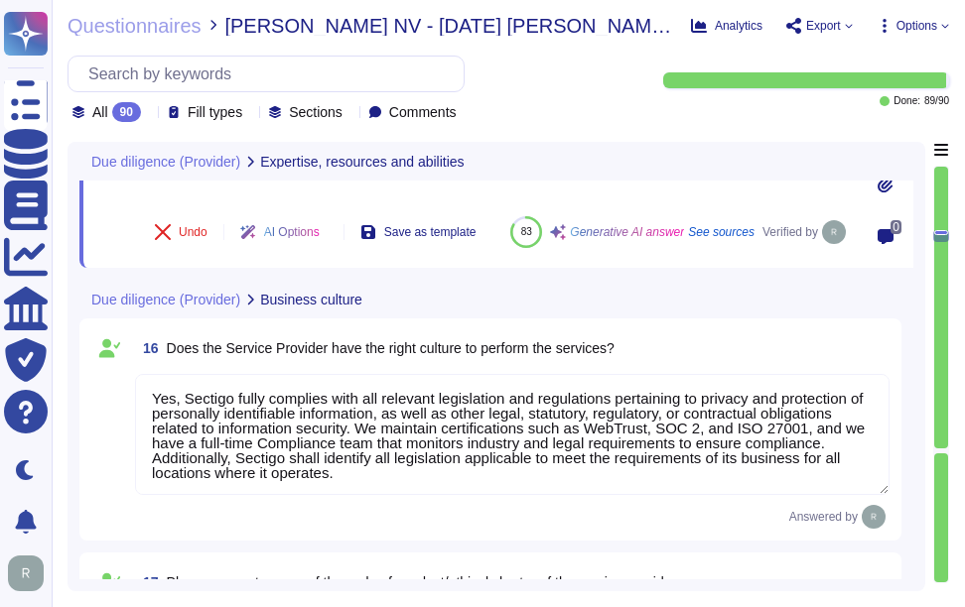
scroll to position [3386, 0]
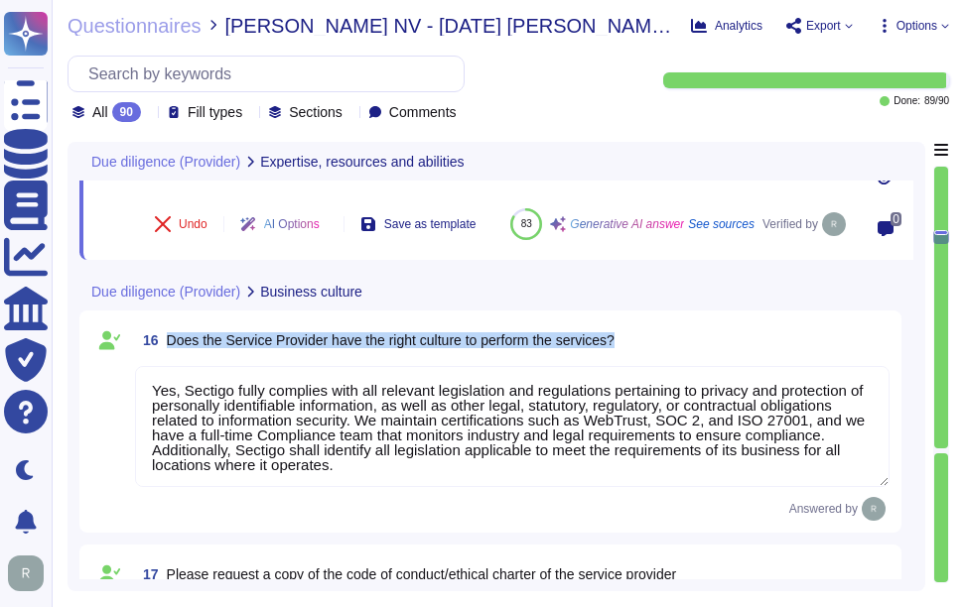
drag, startPoint x: 167, startPoint y: 367, endPoint x: 653, endPoint y: 361, distance: 486.4
click at [653, 358] on div "16 Does the Service Provider have the right culture to perform the services?" at bounding box center [512, 341] width 754 height 36
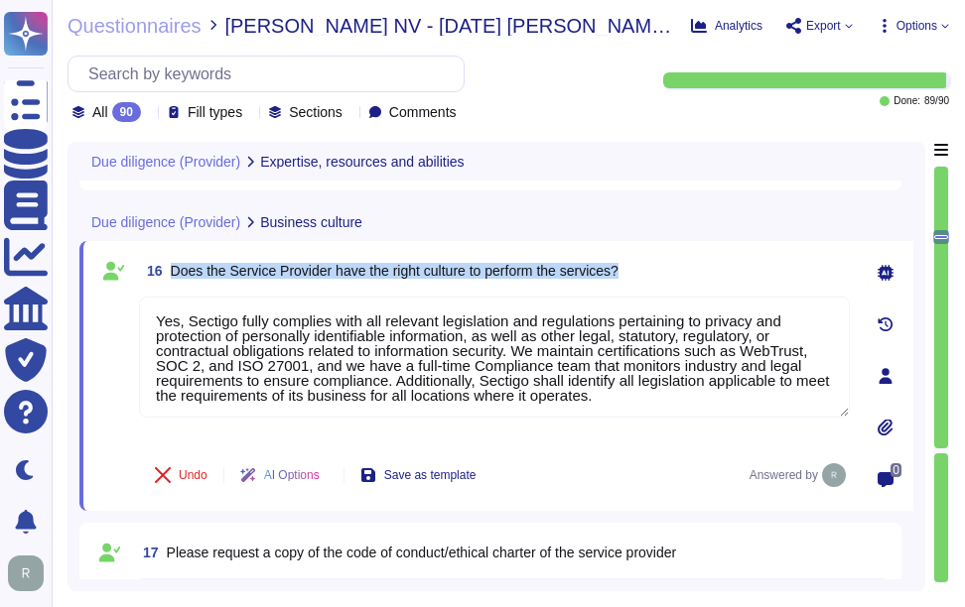
type textarea "Yes, Sectigo has demonstrated reliability through several measures, including c…"
drag, startPoint x: 172, startPoint y: 269, endPoint x: 659, endPoint y: 265, distance: 487.4
click at [659, 265] on div "16 Does the Service Provider have the right culture to perform the services?" at bounding box center [494, 271] width 711 height 36
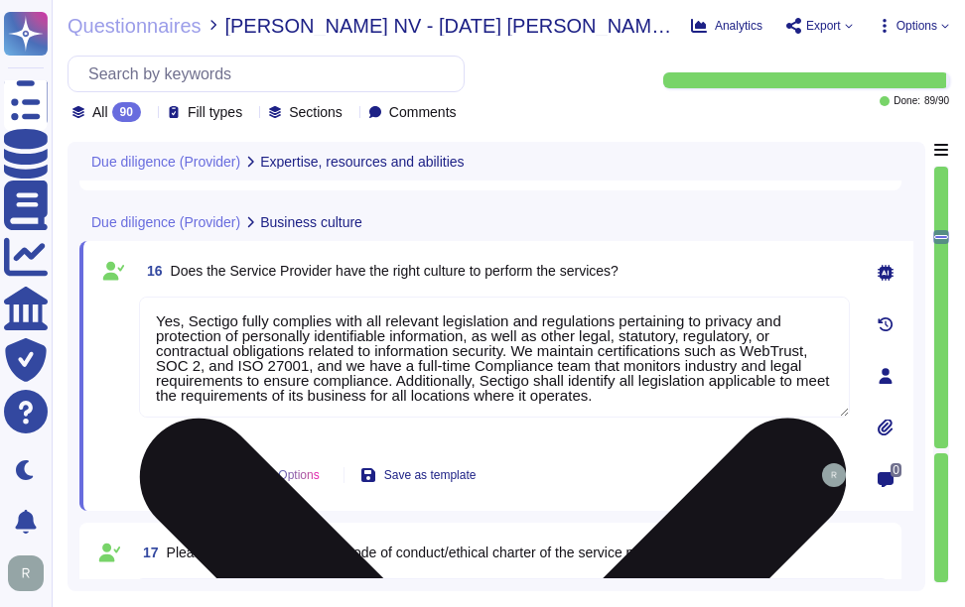
click at [590, 357] on textarea "Yes, Sectigo fully complies with all relevant legislation and regulations perta…" at bounding box center [494, 357] width 711 height 121
paste textarea "has a culture that emphasizes compliance with relevant legislation and regulati…"
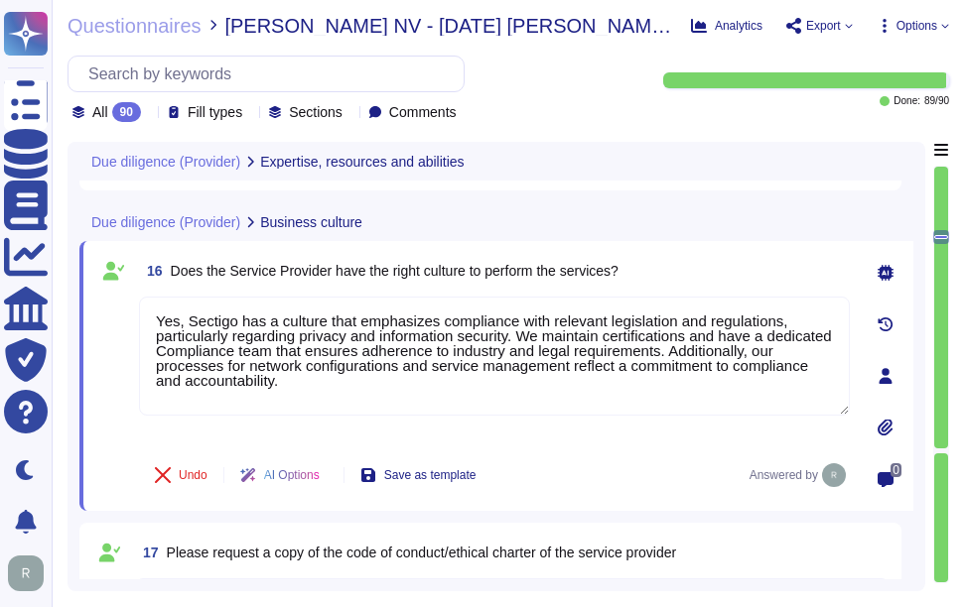
type textarea "Yes, Sectigo has a culture that emphasizes compliance with relevant legislation…"
click at [709, 254] on div "16 Does the Service Provider have the right culture to perform the services?" at bounding box center [494, 271] width 711 height 36
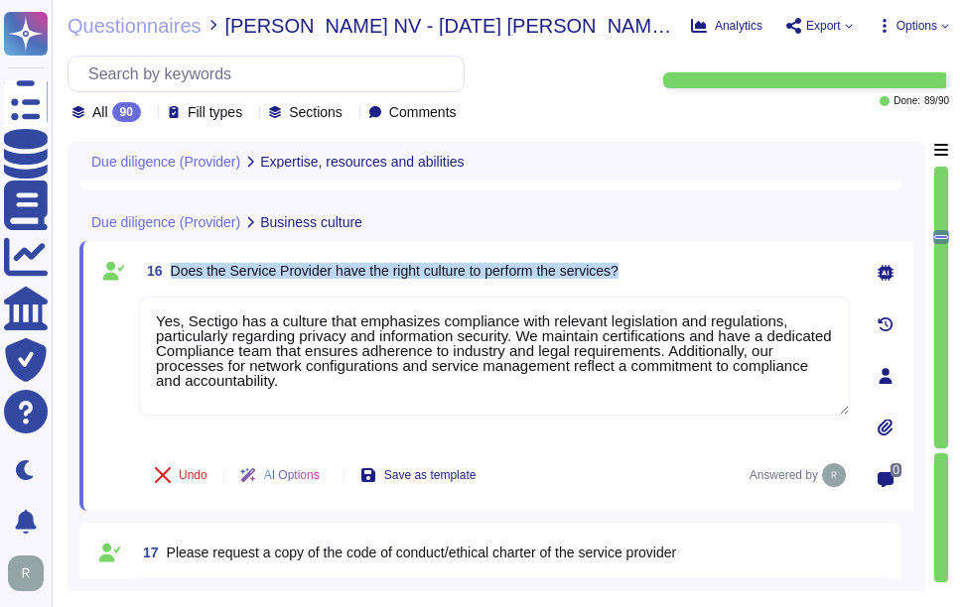
drag, startPoint x: 171, startPoint y: 269, endPoint x: 671, endPoint y: 262, distance: 500.3
click at [671, 262] on div "16 Does the Service Provider have the right culture to perform the services?" at bounding box center [494, 271] width 711 height 36
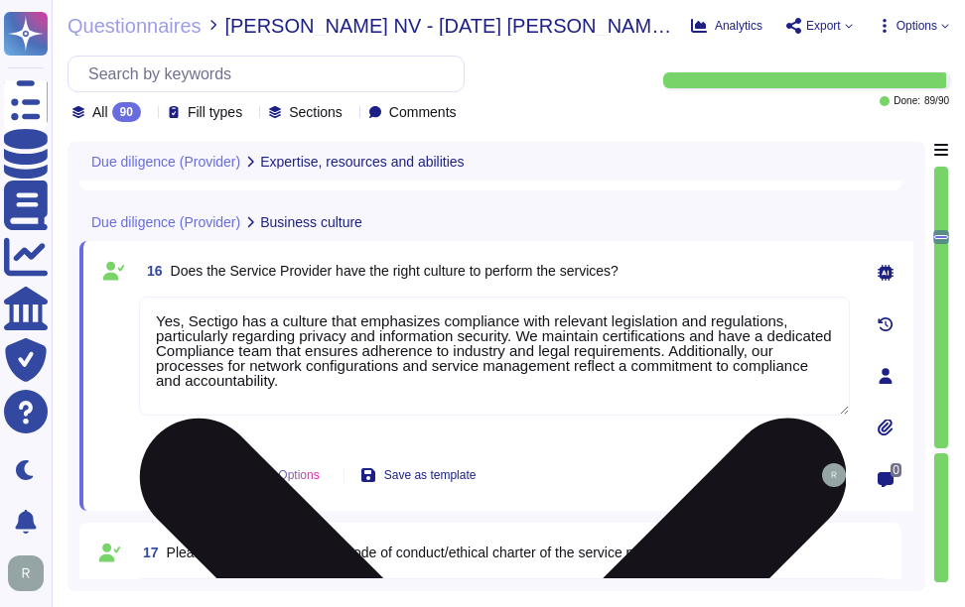
click at [432, 363] on textarea "Yes, Sectigo has a culture that emphasizes compliance with relevant legislation…" at bounding box center [494, 356] width 711 height 119
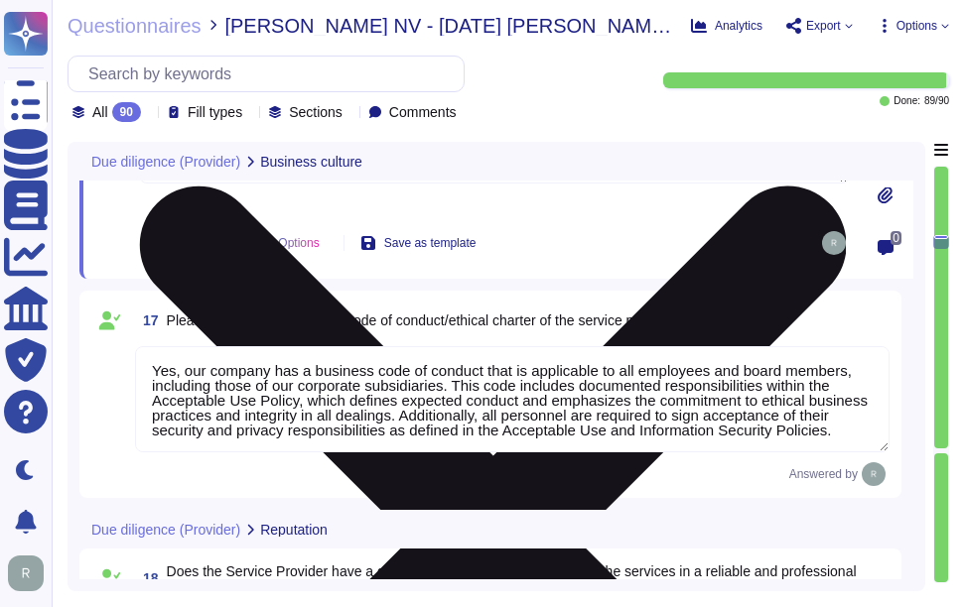
scroll to position [3584, 0]
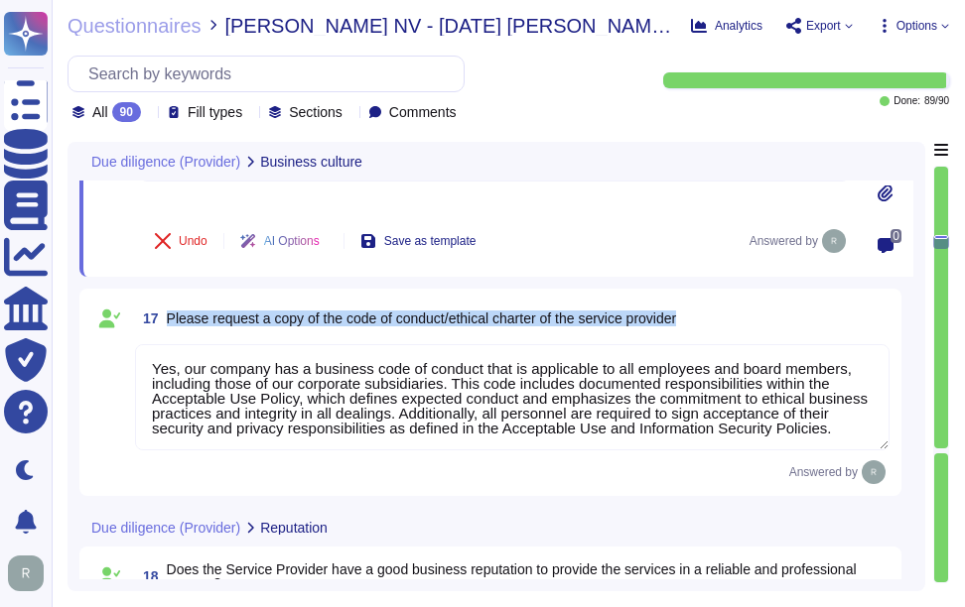
drag, startPoint x: 167, startPoint y: 318, endPoint x: 701, endPoint y: 307, distance: 534.1
click at [701, 307] on div "17 Please request a copy of the code of conduct/ethical charter of the service …" at bounding box center [512, 319] width 754 height 36
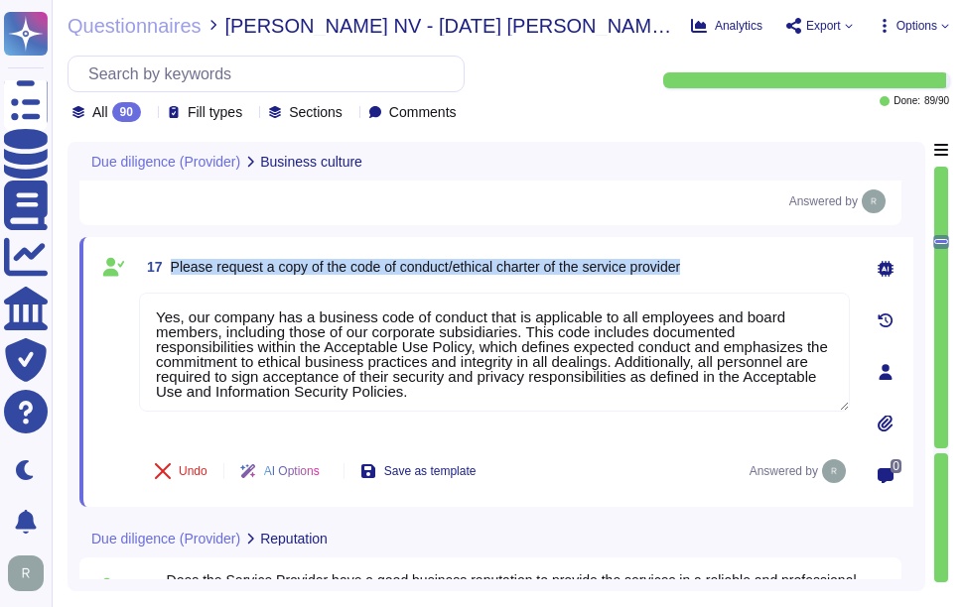
drag, startPoint x: 182, startPoint y: 261, endPoint x: 704, endPoint y: 260, distance: 522.1
click at [704, 260] on div "17 Please request a copy of the code of conduct/ethical charter of the service …" at bounding box center [494, 267] width 711 height 36
click at [733, 252] on div "17 Please request a copy of the code of conduct/ethical charter of the service …" at bounding box center [494, 267] width 711 height 36
drag, startPoint x: 149, startPoint y: 261, endPoint x: 770, endPoint y: 283, distance: 621.7
click at [770, 283] on div "17 Please request a copy of the code of conduct/ethical charter of the service …" at bounding box center [494, 267] width 711 height 36
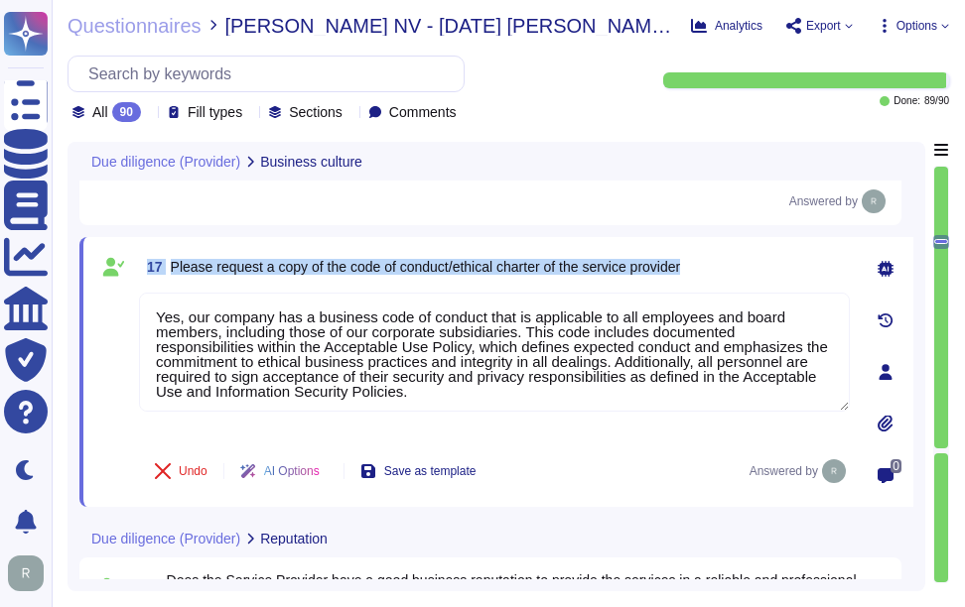
copy span "17 Please request a copy of the code of conduct/ethical charter of the service …"
click at [718, 275] on div "17 Please request a copy of the code of conduct/ethical charter of the service …" at bounding box center [494, 267] width 711 height 36
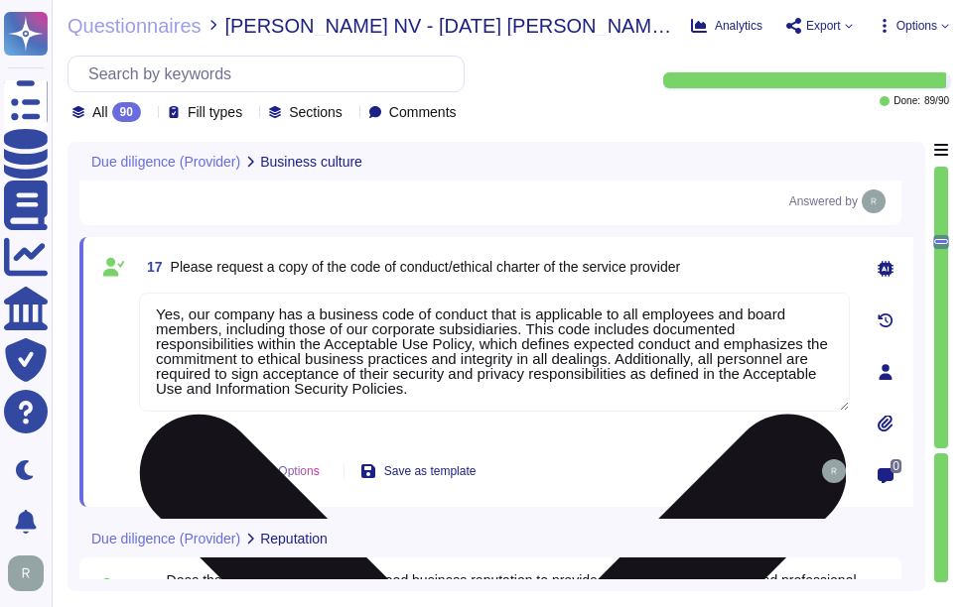
scroll to position [4, 0]
type textarea "Our typical clients span a wide range of industries and sectors, including Fina…"
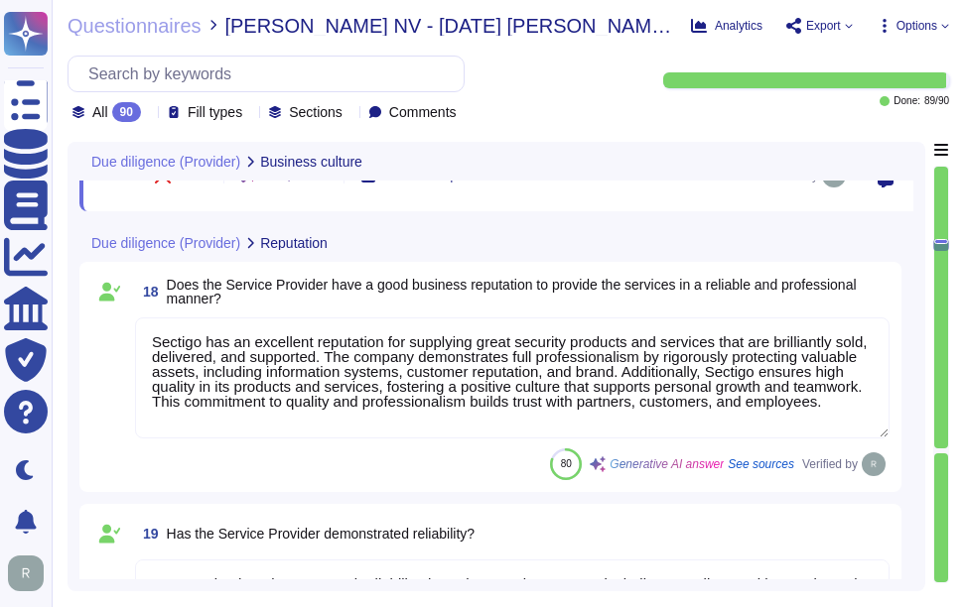
scroll to position [3882, 0]
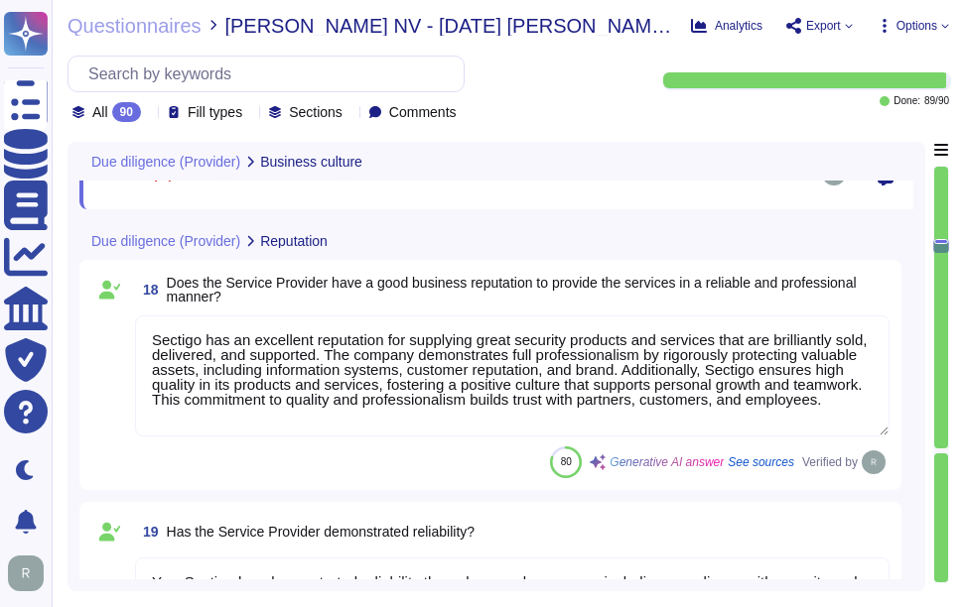
type textarea "None."
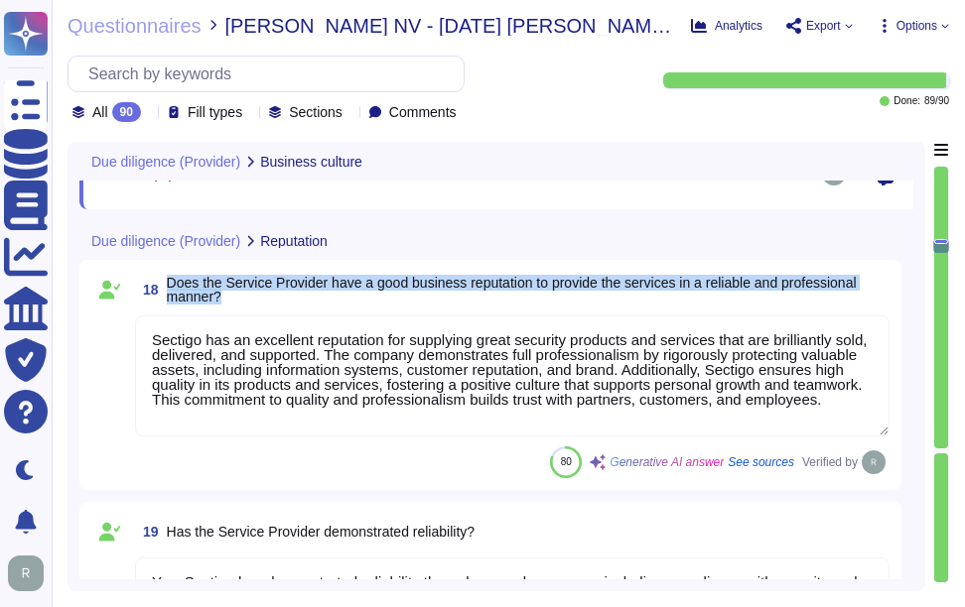
drag, startPoint x: 168, startPoint y: 277, endPoint x: 224, endPoint y: 300, distance: 61.0
click at [224, 300] on span "Does the Service Provider have a good business reputation to provide the servic…" at bounding box center [528, 290] width 723 height 28
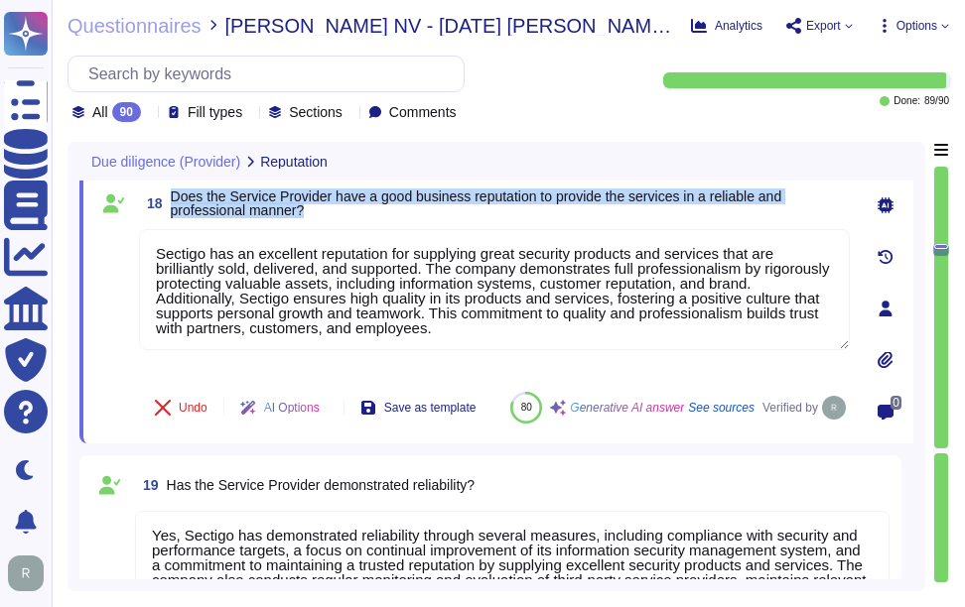
drag, startPoint x: 172, startPoint y: 197, endPoint x: 360, endPoint y: 220, distance: 190.1
click at [360, 220] on span "18 Does the Service Provider have a good business reputation to provide the ser…" at bounding box center [494, 204] width 711 height 36
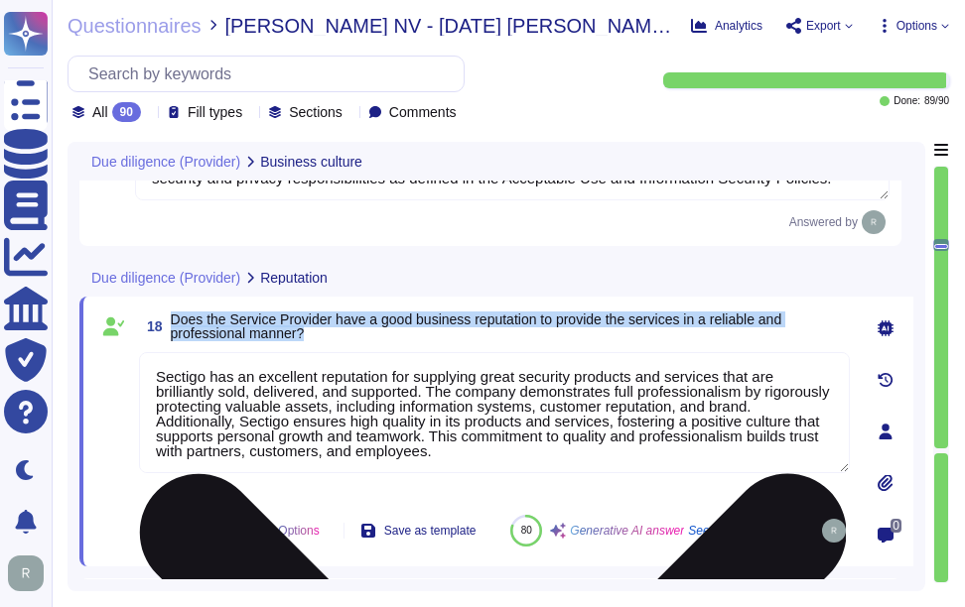
type textarea "Yes, Sectigo has a culture that emphasizes compliance with relevant legislation…"
type textarea "Yes, our company has a business code of conduct that is applicable to all emplo…"
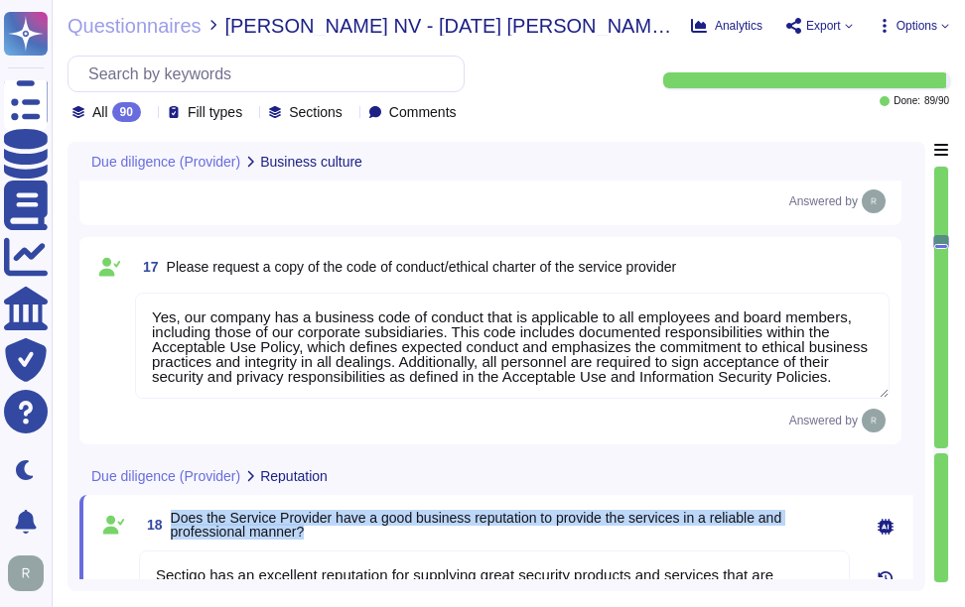
scroll to position [2, 0]
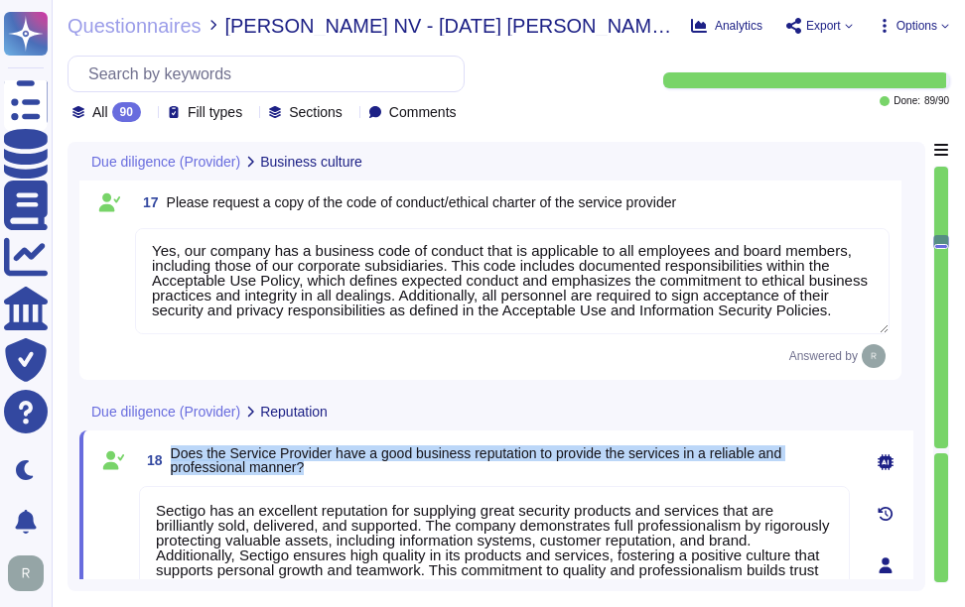
type textarea "Our typical clients span a wide range of industries and sectors, including Fina…"
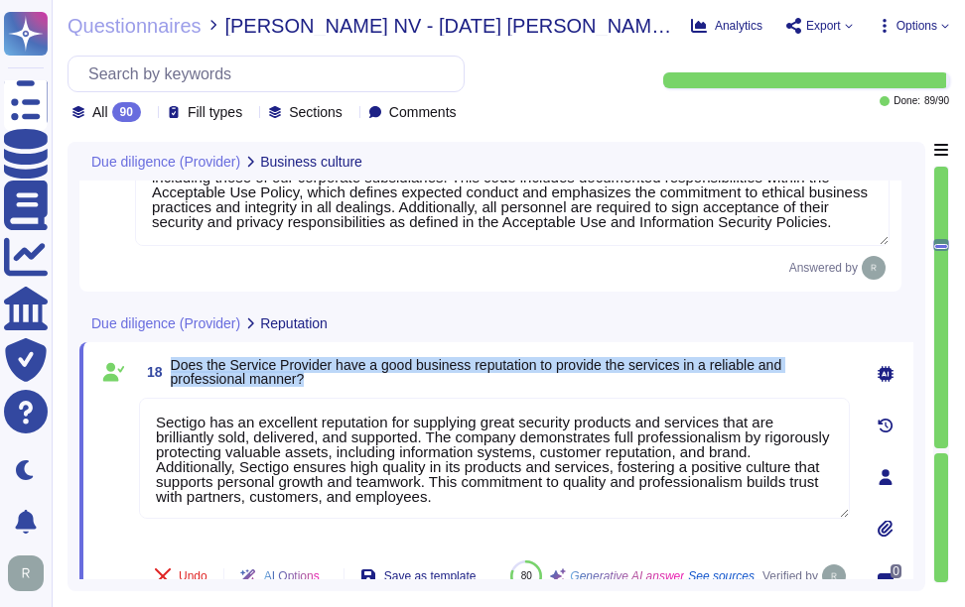
scroll to position [3757, 0]
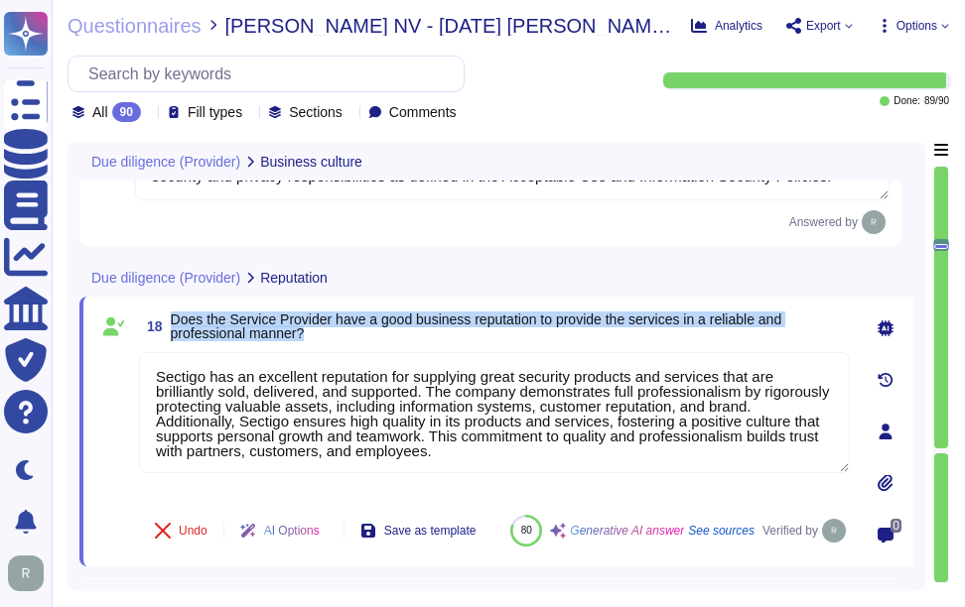
type textarea "None."
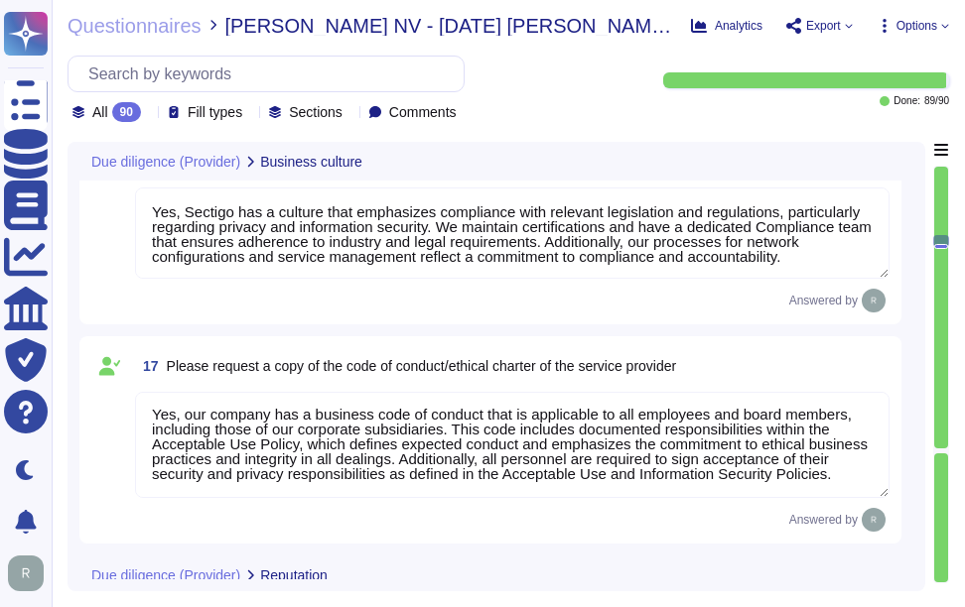
scroll to position [0, 0]
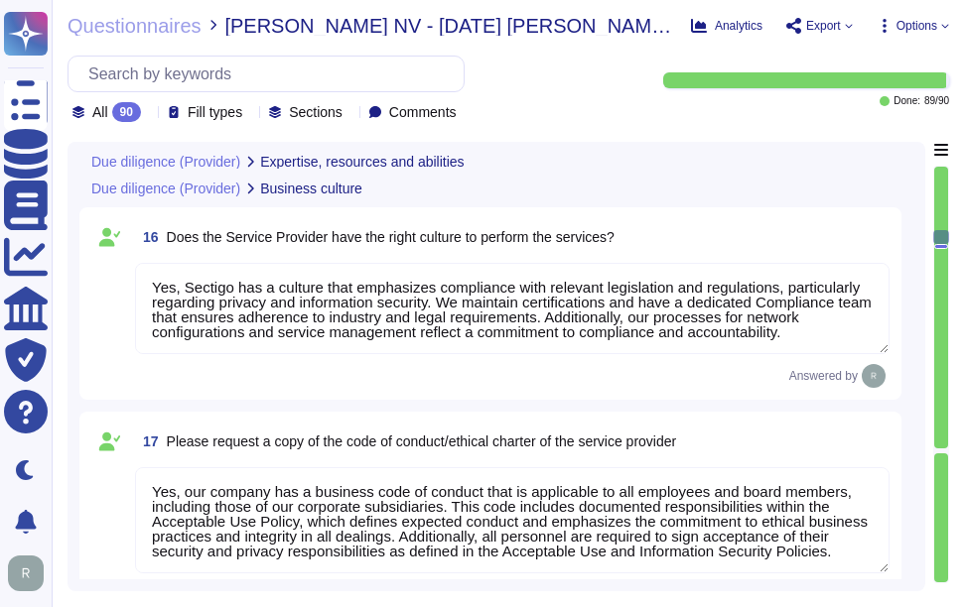
type textarea "Yes, the team supporting the relationship possesses the relevant skills, knowle…"
type textarea "Yes, the Chief Information Security Officer (CISO) oversees and implements the …"
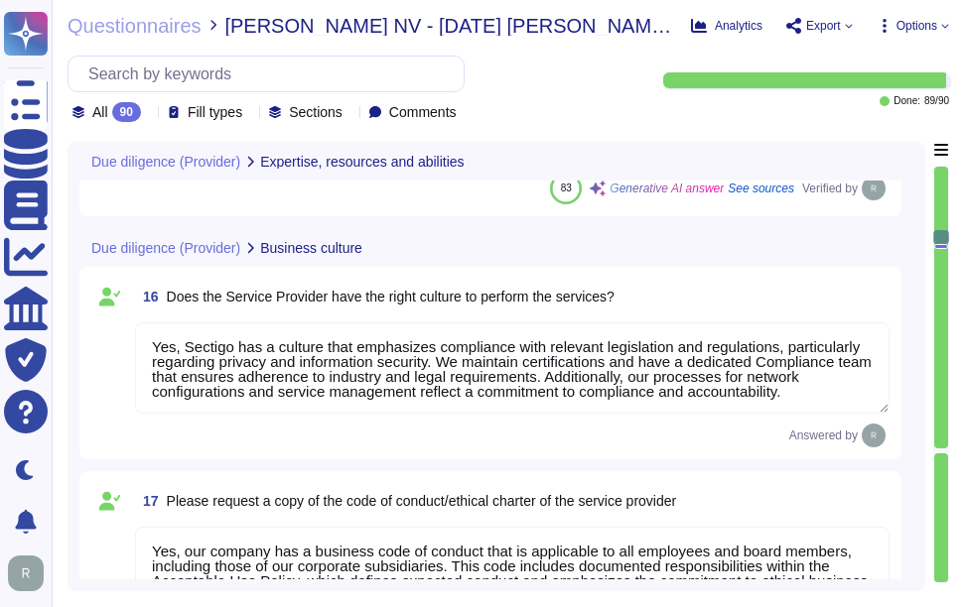
type textarea "Yes, Sectigo has a comprehensive risk management program that includes a formal…"
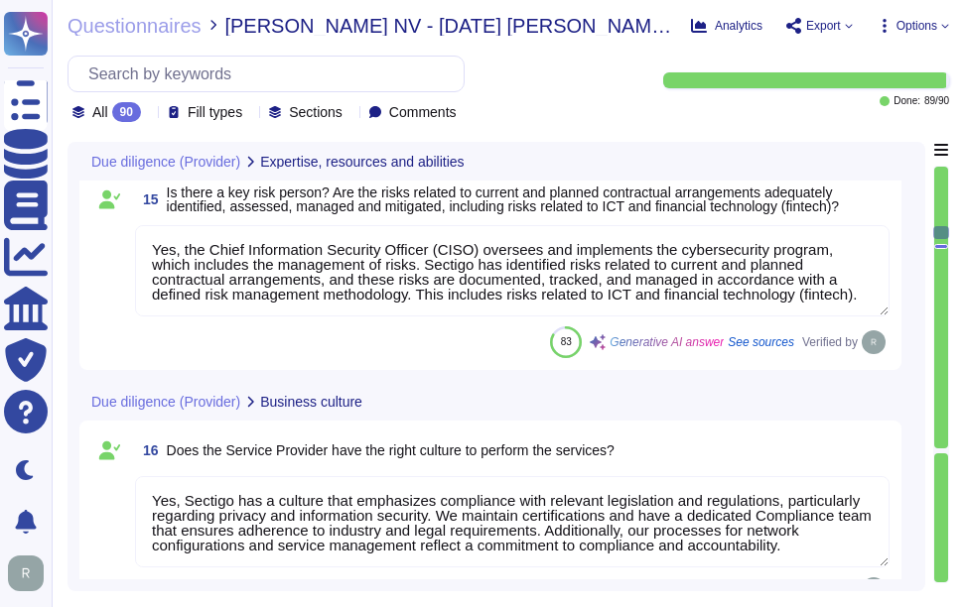
scroll to position [3146, 0]
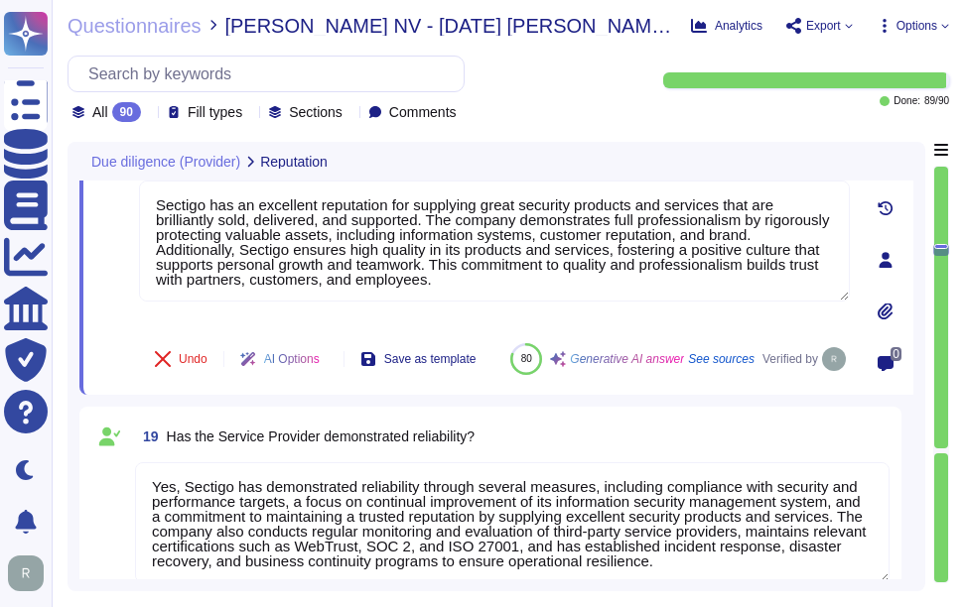
type textarea "Our typical clients span a wide range of industries and sectors, including Fina…"
type textarea "None."
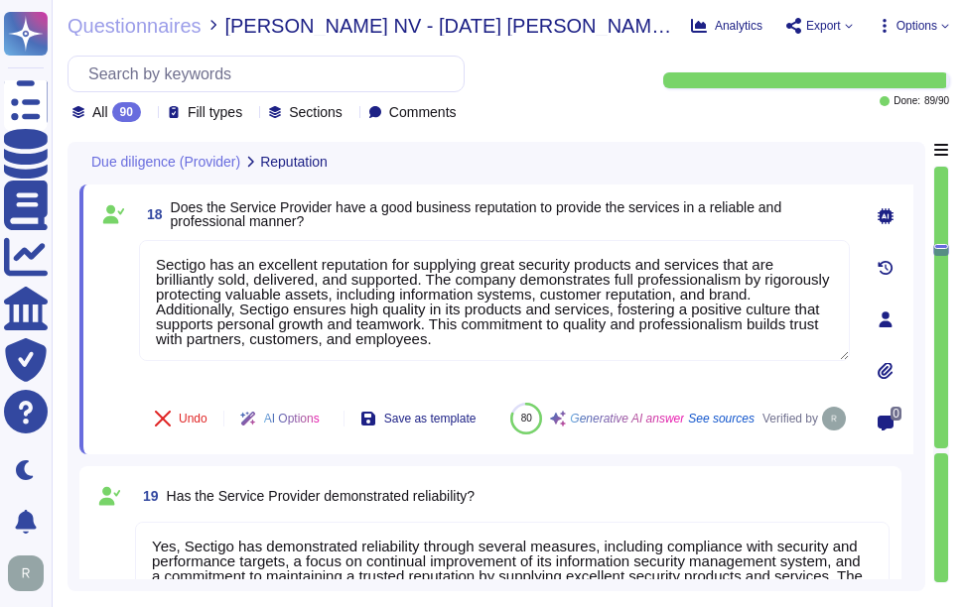
scroll to position [3706, 0]
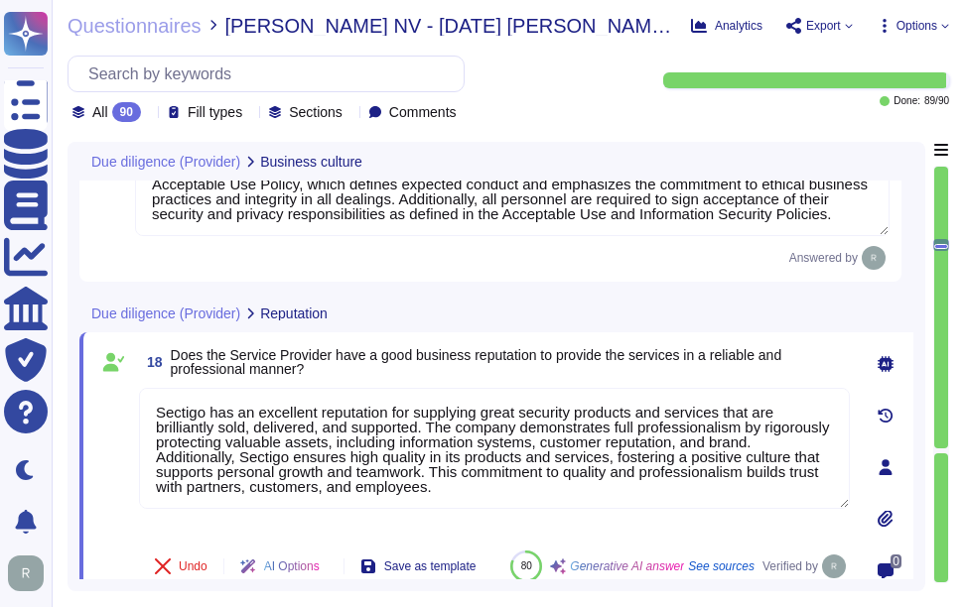
type textarea "Yes, Sectigo has a culture that emphasizes compliance with relevant legislation…"
type textarea "Yes, our company has a business code of conduct that is applicable to all emplo…"
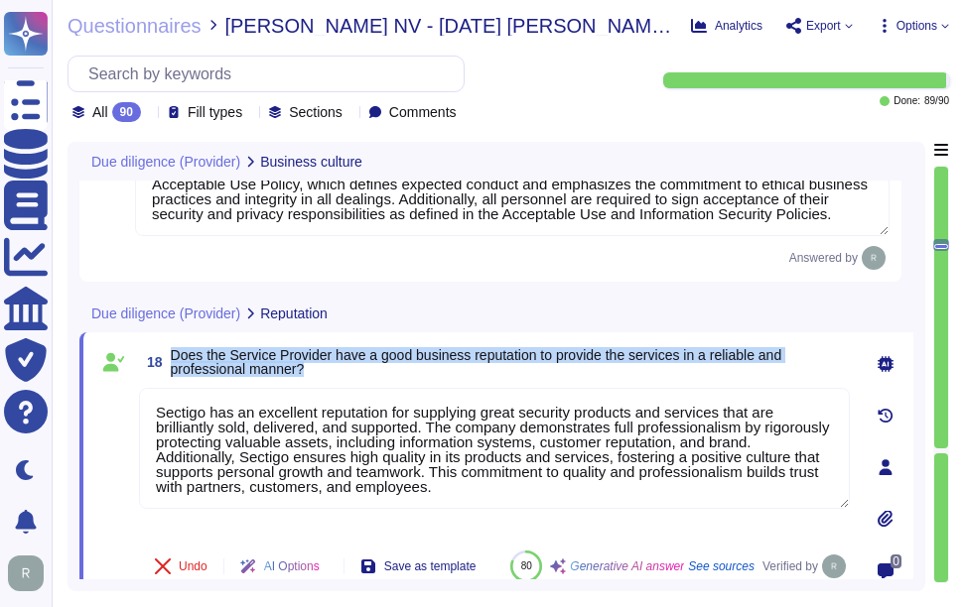
drag, startPoint x: 174, startPoint y: 351, endPoint x: 324, endPoint y: 371, distance: 151.2
click at [324, 371] on span "Does the Service Provider have a good business reputation to provide the servic…" at bounding box center [510, 362] width 679 height 28
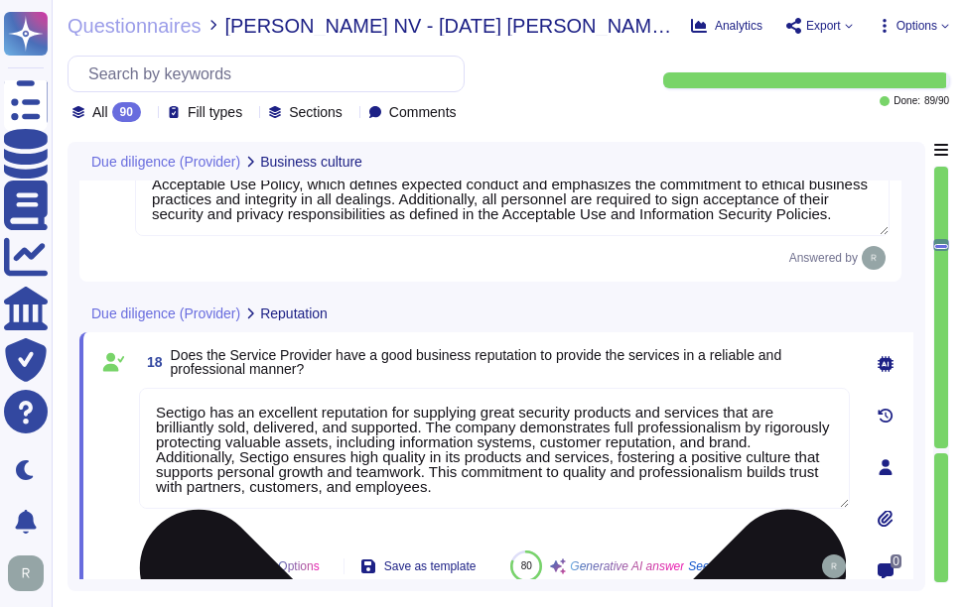
click at [464, 470] on textarea "Sectigo has an excellent reputation for supplying great security products and s…" at bounding box center [494, 448] width 711 height 121
paste textarea "Yes, Sectigo has an excellent reputation for supplying great security products …"
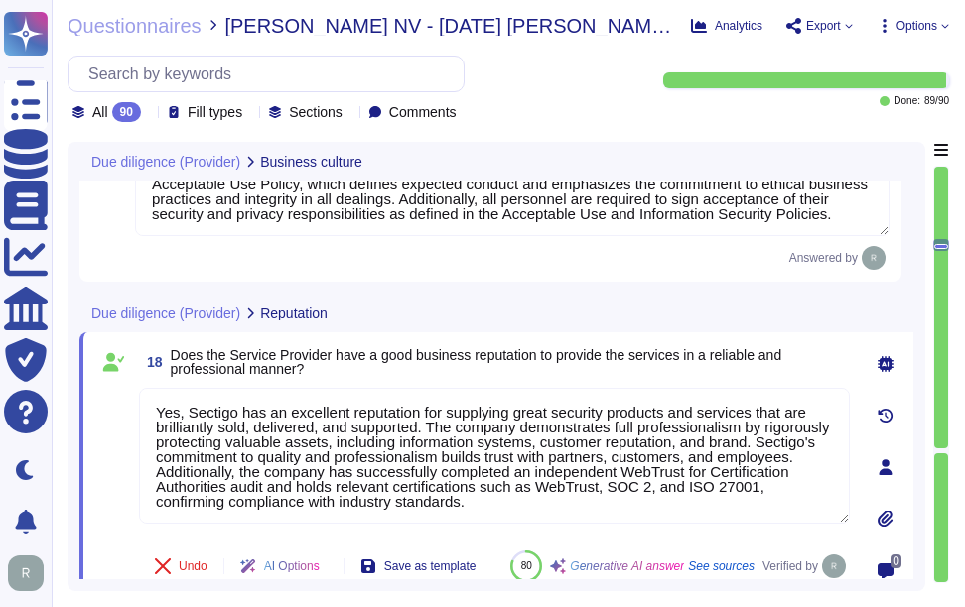
type textarea "Yes, Sectigo has an excellent reputation for supplying great security products …"
click at [794, 370] on div "18 Does the Service Provider have a good business reputation to provide the ser…" at bounding box center [494, 362] width 711 height 36
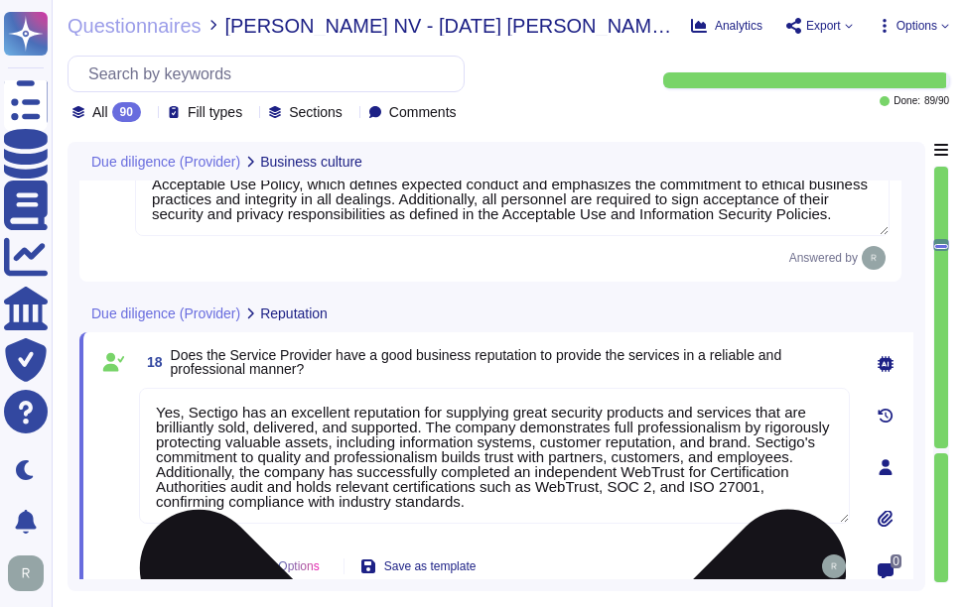
scroll to position [2, 0]
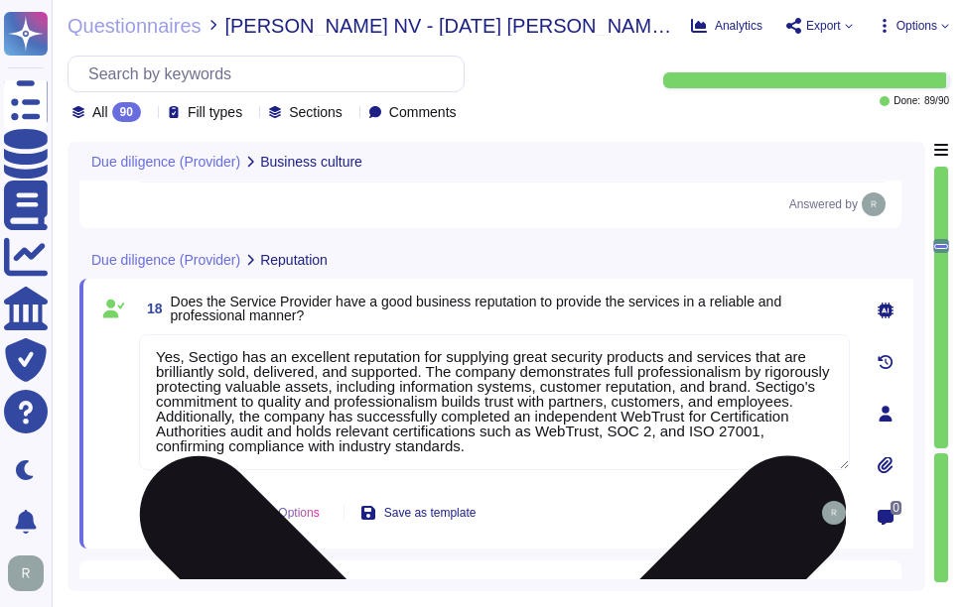
type textarea "None."
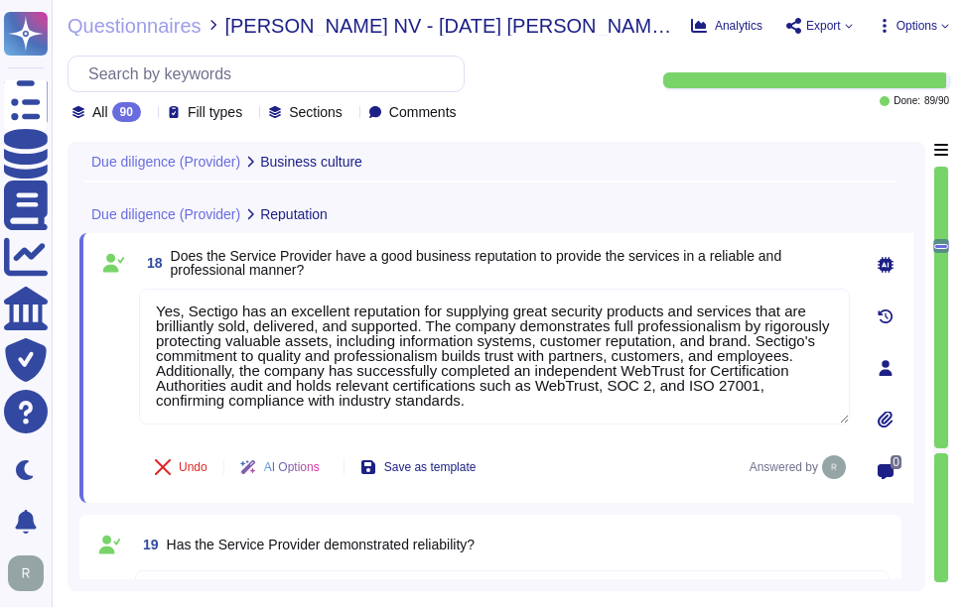
click at [626, 270] on span "Does the Service Provider have a good business reputation to provide the servic…" at bounding box center [510, 263] width 679 height 28
click at [543, 272] on span "Does the Service Provider have a good business reputation to provide the servic…" at bounding box center [510, 263] width 679 height 28
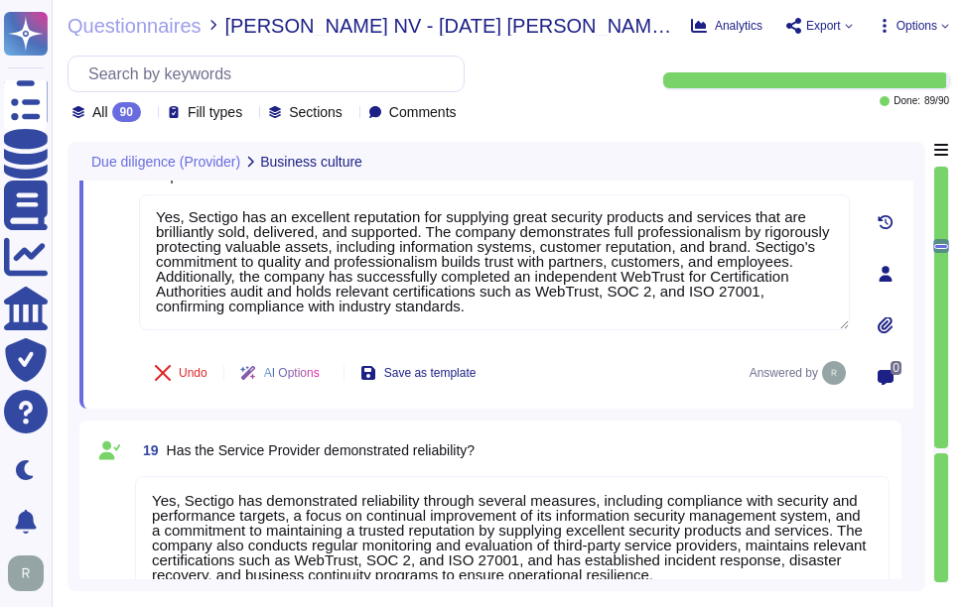
scroll to position [4004, 0]
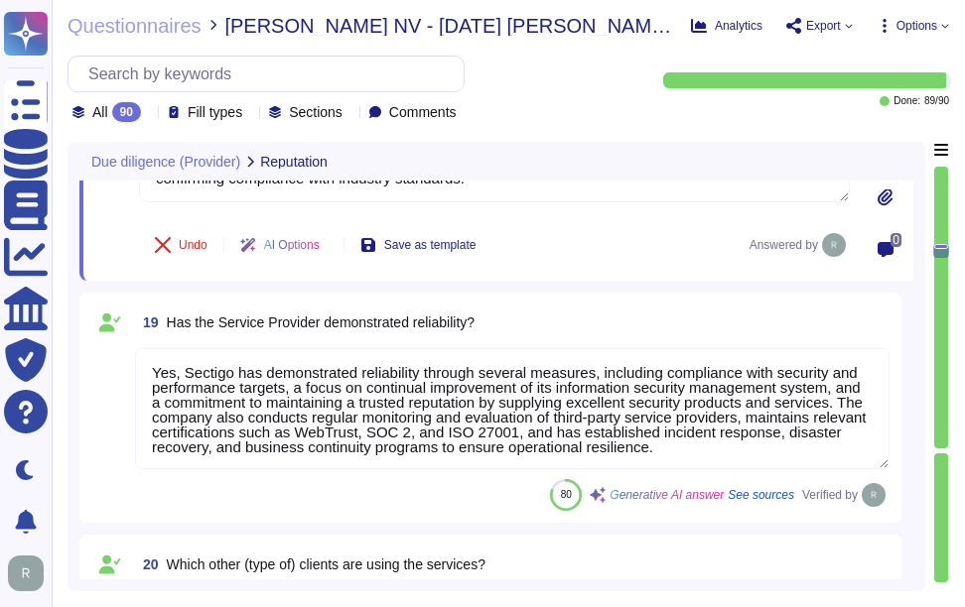
type textarea "Yes. We are privately held and do not share this information."
drag, startPoint x: 169, startPoint y: 324, endPoint x: 493, endPoint y: 334, distance: 324.7
click at [493, 334] on div "19 Has the Service Provider demonstrated reliability?" at bounding box center [512, 323] width 754 height 36
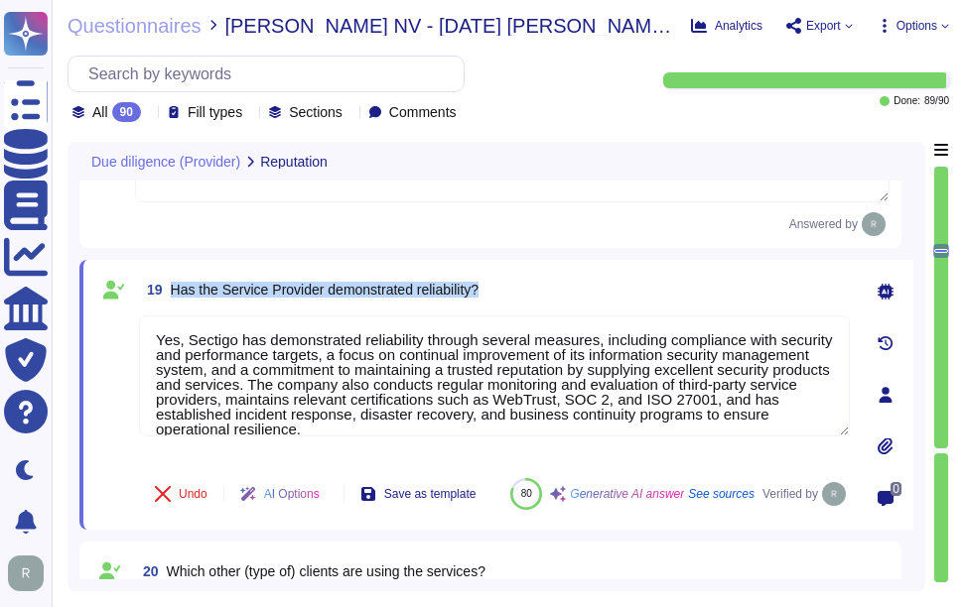
drag, startPoint x: 170, startPoint y: 280, endPoint x: 537, endPoint y: 286, distance: 367.3
click at [537, 286] on div "19 Has the Service Provider demonstrated reliability?" at bounding box center [494, 290] width 711 height 36
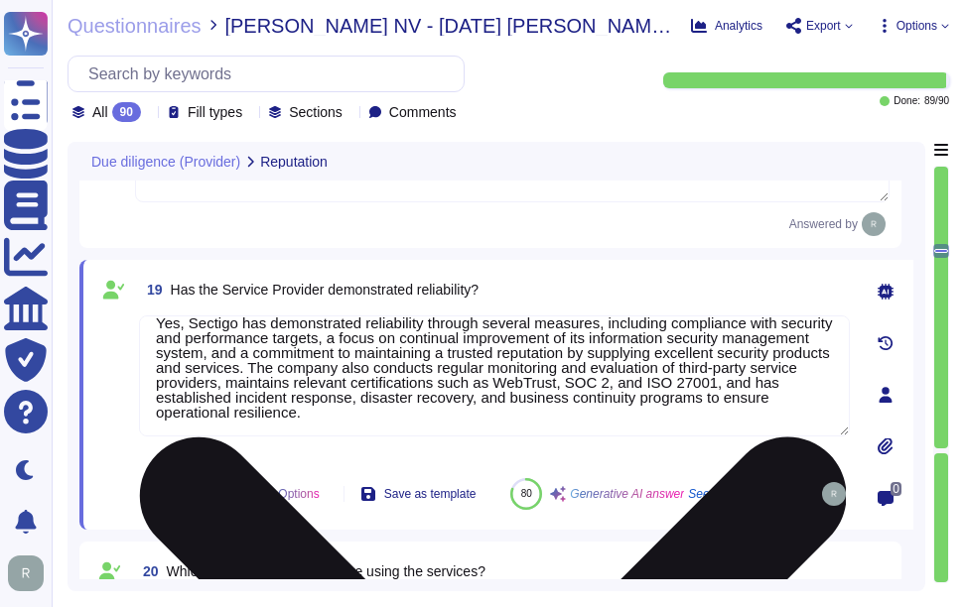
click at [632, 369] on textarea "Yes, Sectigo has demonstrated reliability through several measures, including c…" at bounding box center [494, 376] width 711 height 121
paste textarea
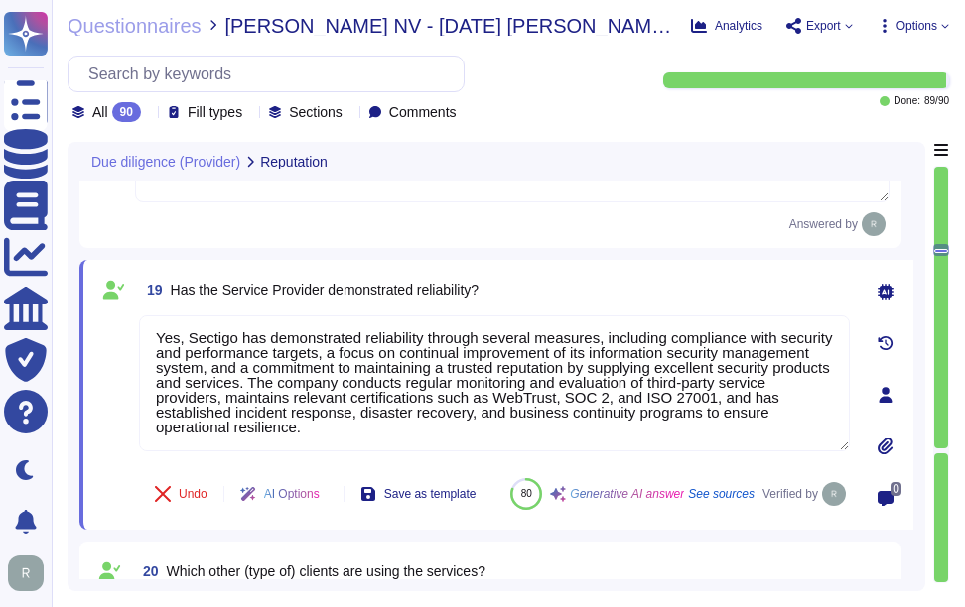
type textarea "Yes, Sectigo has demonstrated reliability through several measures, including c…"
click at [632, 292] on div "19 Has the Service Provider demonstrated reliability?" at bounding box center [494, 290] width 711 height 36
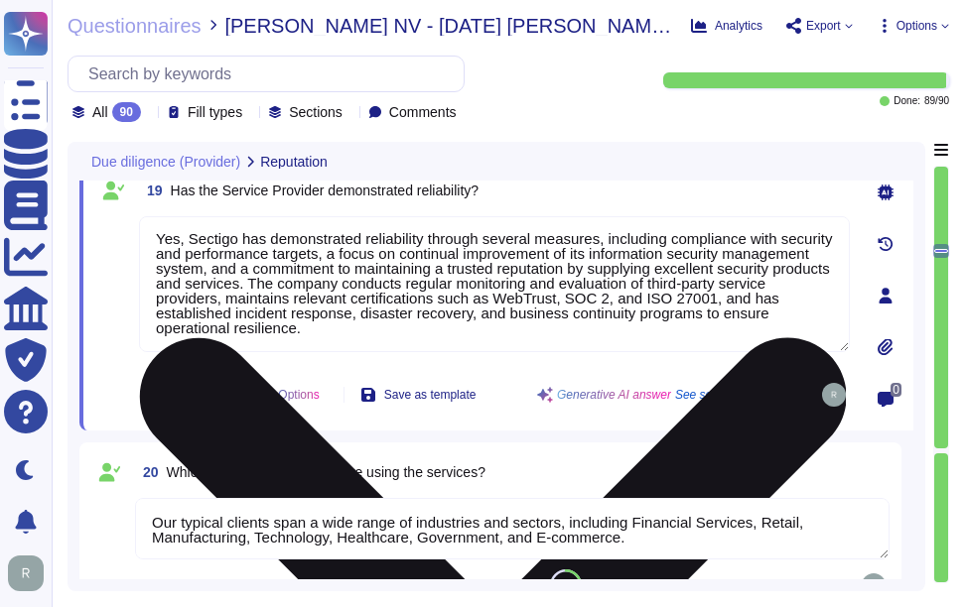
type textarea "We have a well-documented disaster recovery plan that is tested annually, ensur…"
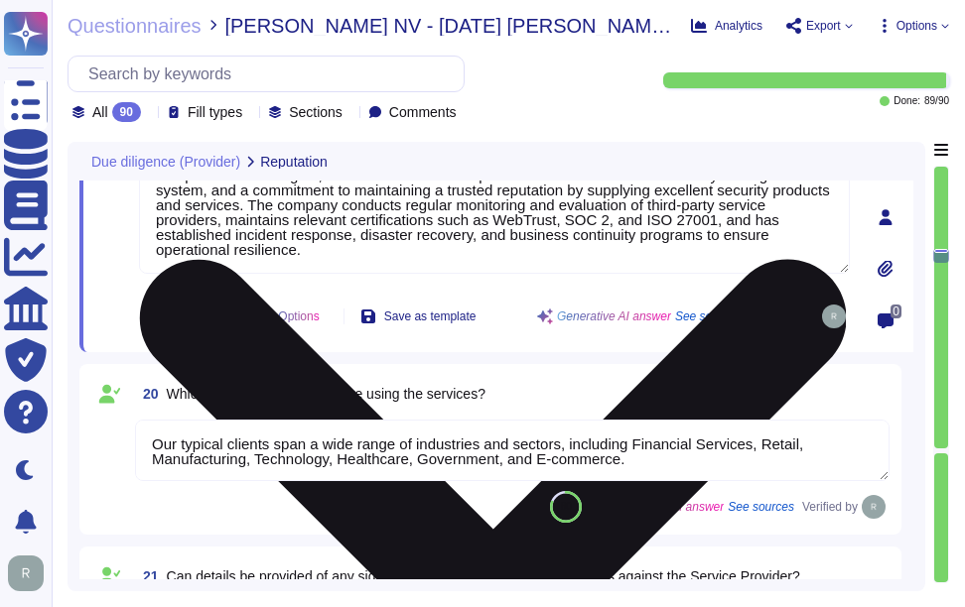
scroll to position [4302, 0]
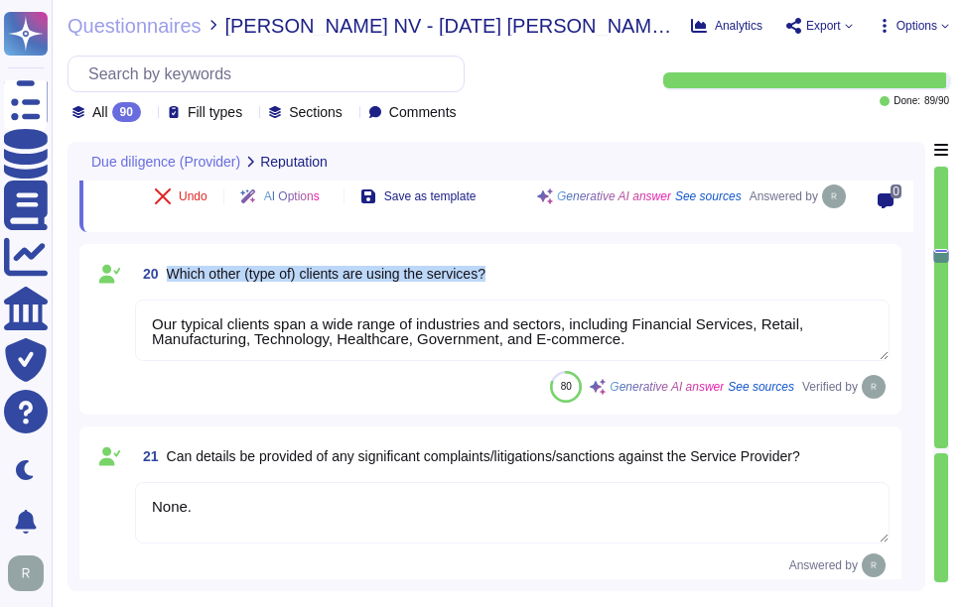
drag, startPoint x: 167, startPoint y: 272, endPoint x: 545, endPoint y: 258, distance: 378.4
click at [545, 258] on div "20 Which other (type of) clients are using the services?" at bounding box center [512, 274] width 754 height 36
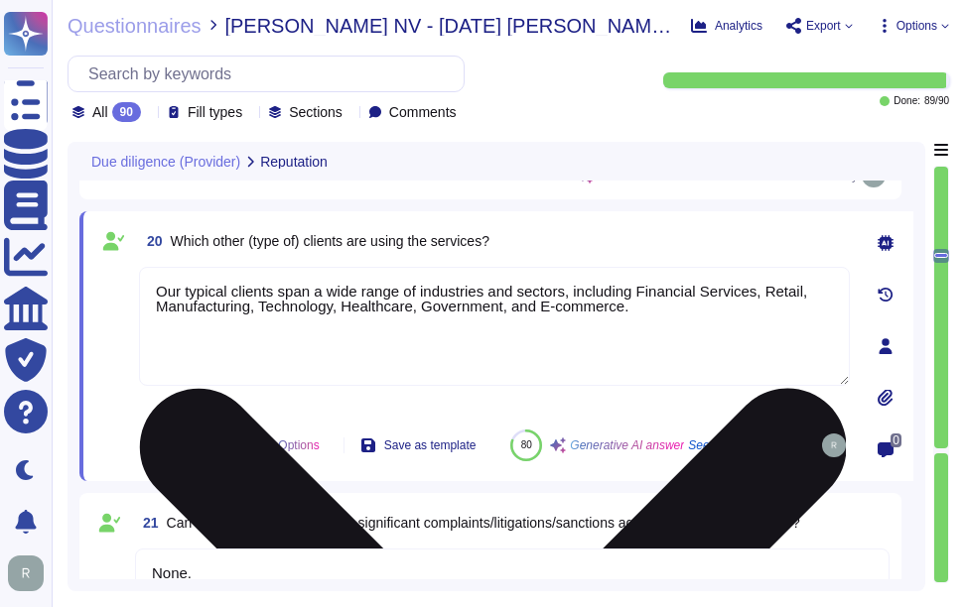
scroll to position [0, 0]
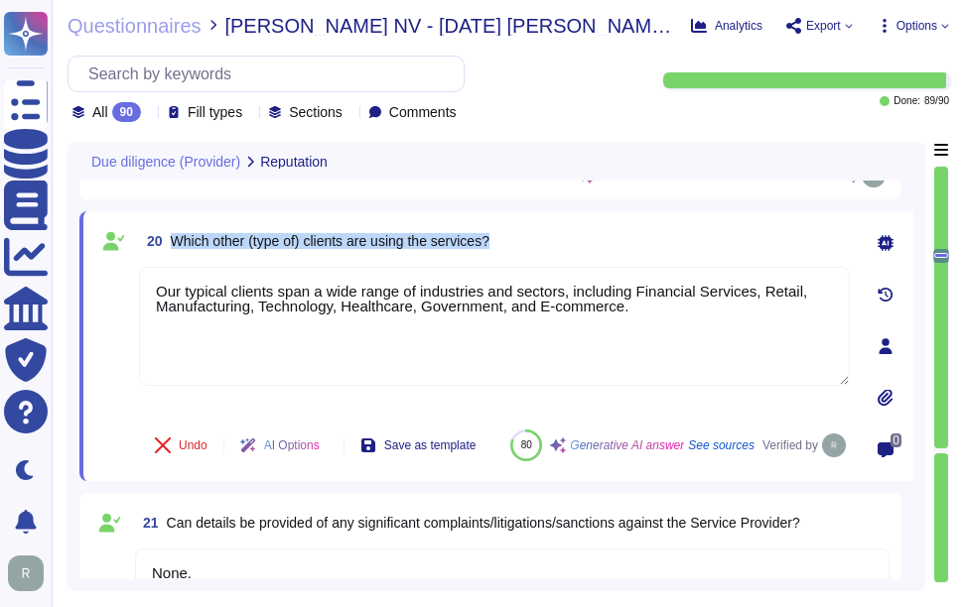
drag, startPoint x: 169, startPoint y: 239, endPoint x: 540, endPoint y: 224, distance: 371.5
click at [540, 224] on div "20 Which other (type of) clients are using the services?" at bounding box center [494, 241] width 711 height 36
click at [627, 221] on div "20 Which other (type of) clients are using the services? Our typical clients sp…" at bounding box center [496, 346] width 834 height 270
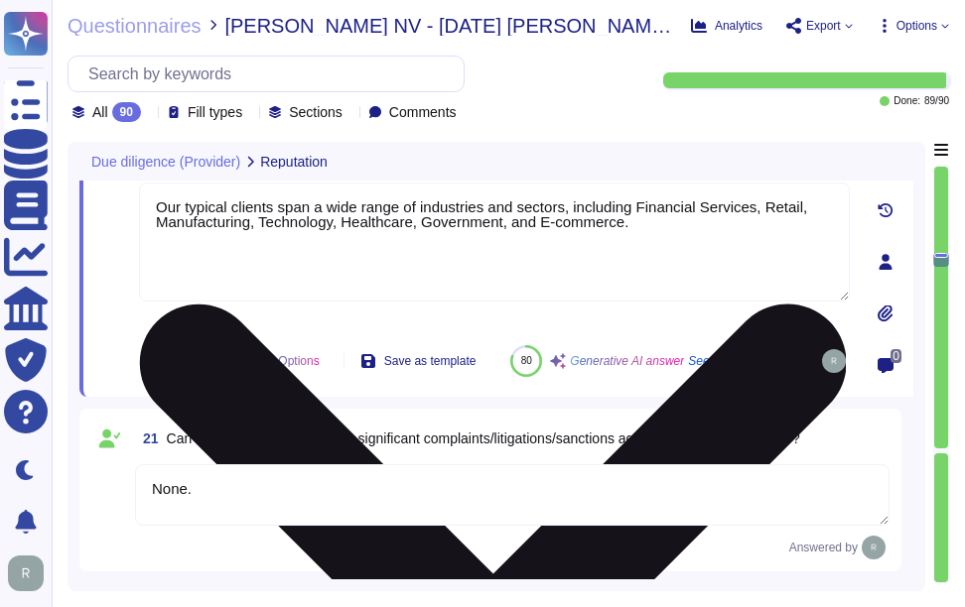
scroll to position [4500, 0]
type textarea "We are a privately held entity and do not disclose this information."
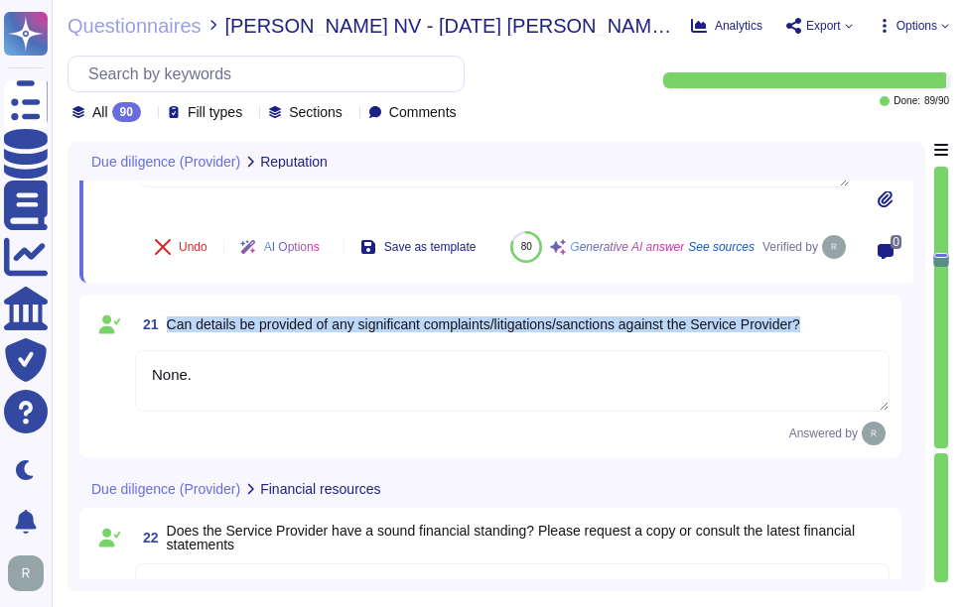
drag, startPoint x: 166, startPoint y: 345, endPoint x: 838, endPoint y: 348, distance: 672.0
click at [838, 342] on div "21 Can details be provided of any significant complaints/litigations/sanctions …" at bounding box center [512, 325] width 754 height 36
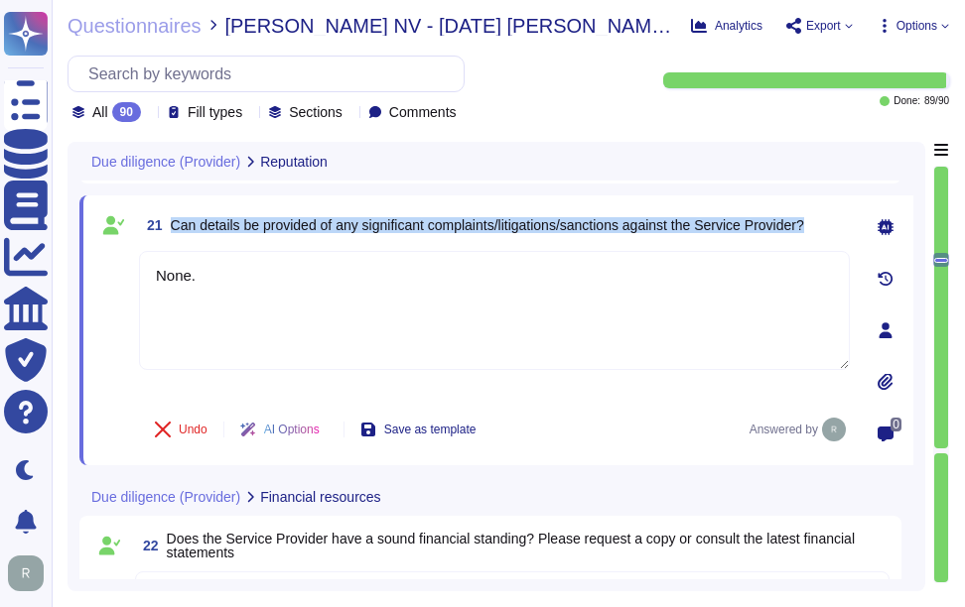
drag, startPoint x: 171, startPoint y: 221, endPoint x: 831, endPoint y: 220, distance: 660.1
click at [831, 220] on div "21 Can details be provided of any significant complaints/litigations/sanctions …" at bounding box center [494, 225] width 711 height 36
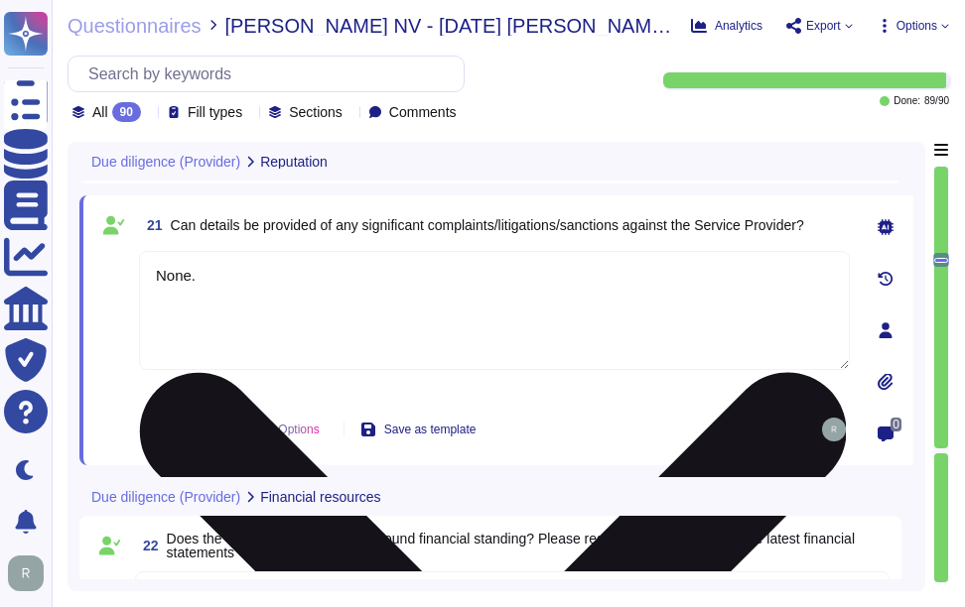
click at [309, 314] on textarea "None." at bounding box center [494, 310] width 711 height 119
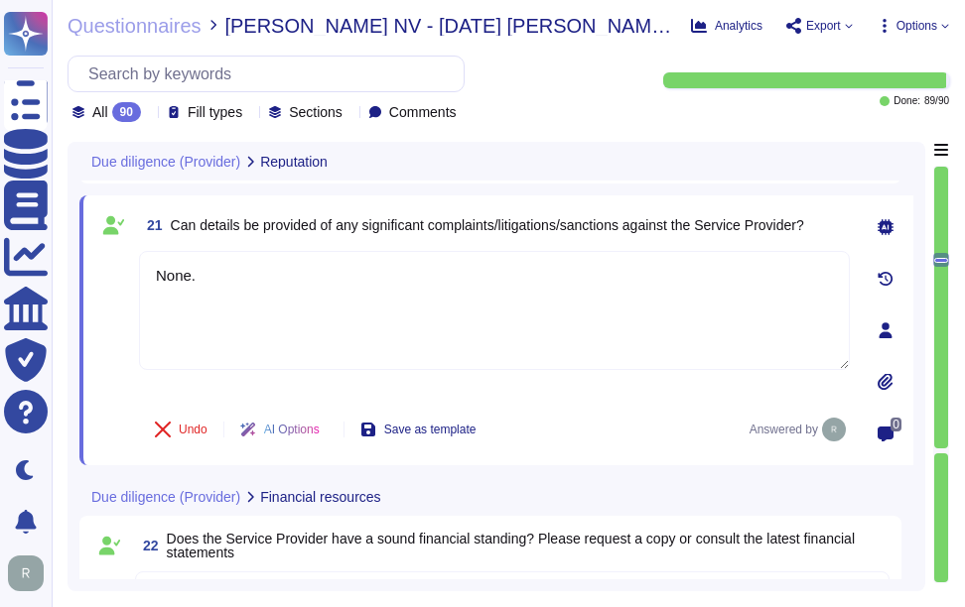
scroll to position [4699, 0]
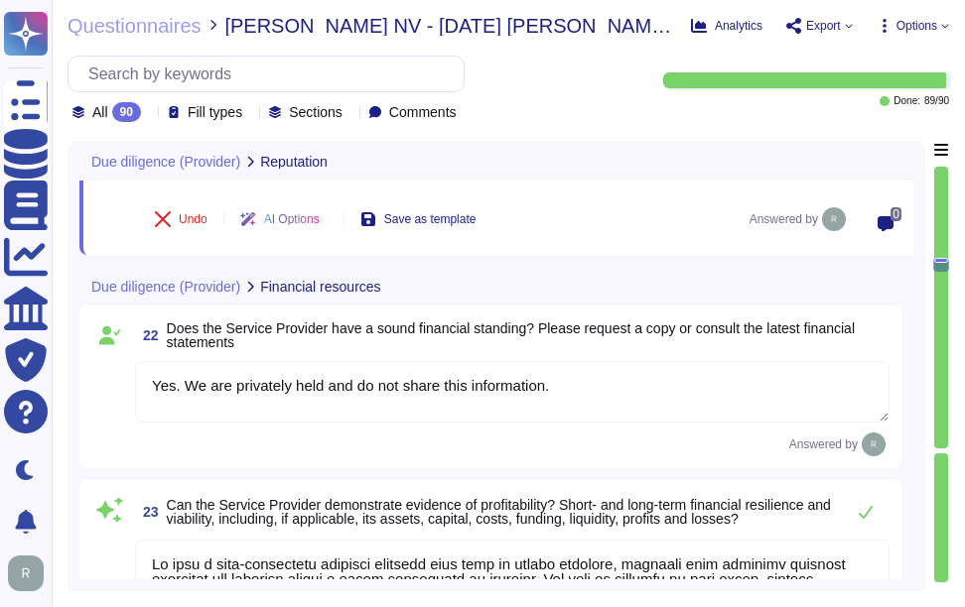
type textarea "We have been profitable each year, indicating a positive cash flow. However, we…"
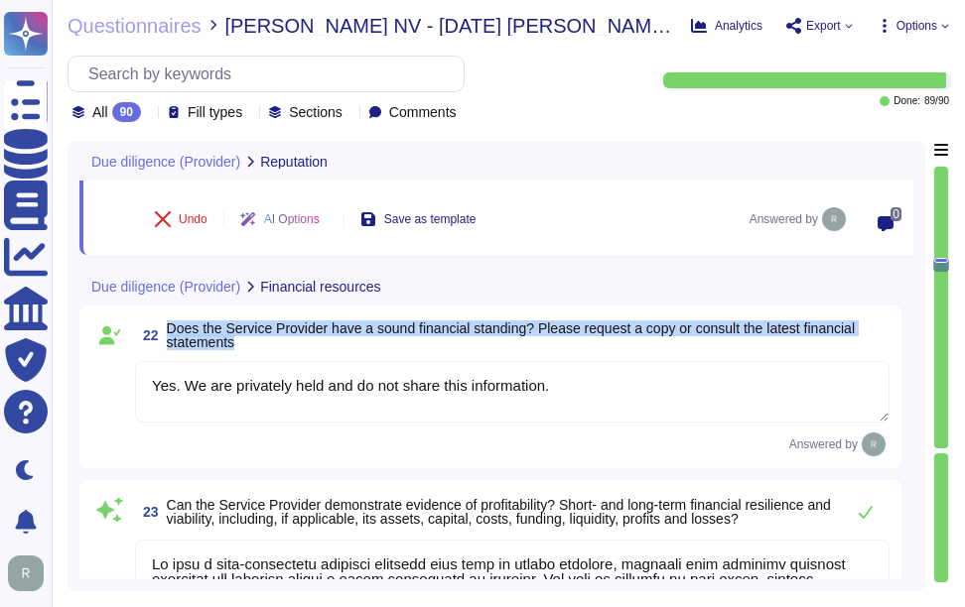
drag, startPoint x: 169, startPoint y: 325, endPoint x: 272, endPoint y: 347, distance: 105.7
click at [272, 347] on span "Does the Service Provider have a sound financial standing? Please request a cop…" at bounding box center [528, 336] width 723 height 28
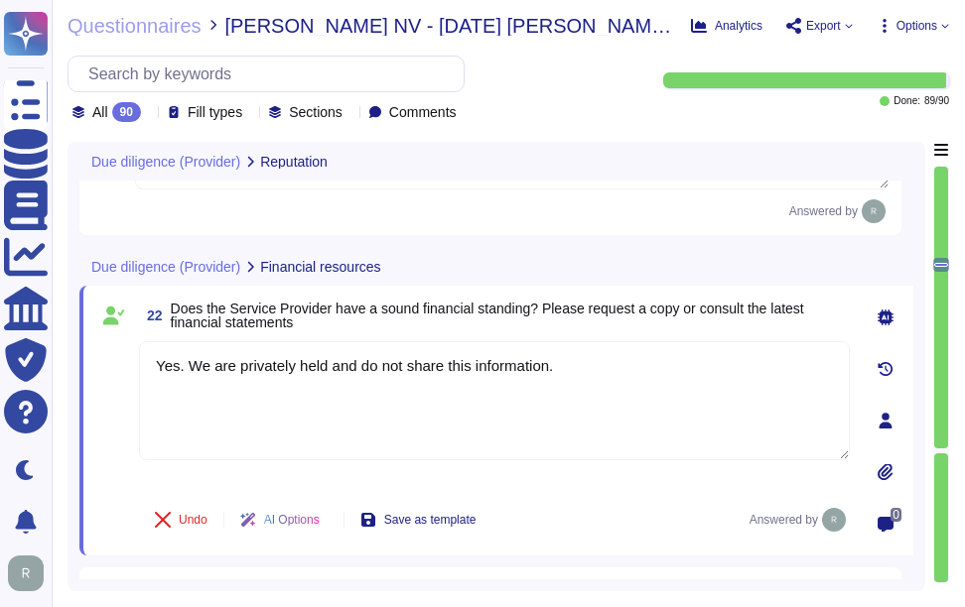
scroll to position [4585, 0]
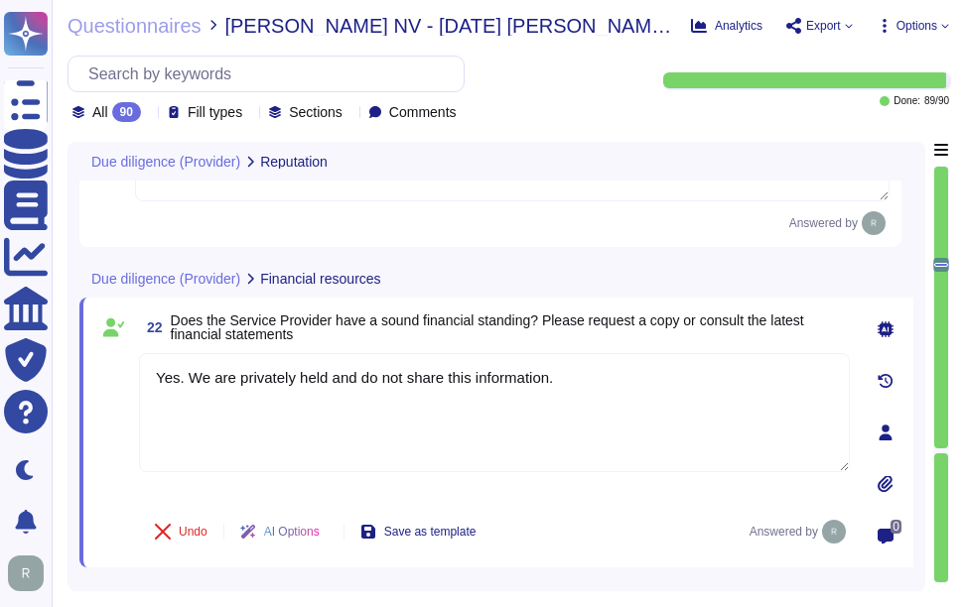
type textarea "Yes, Sectigo has demonstrated reliability through several measures, including c…"
type textarea "Our typical clients span a wide range of industries and sectors, including Fina…"
type textarea "None."
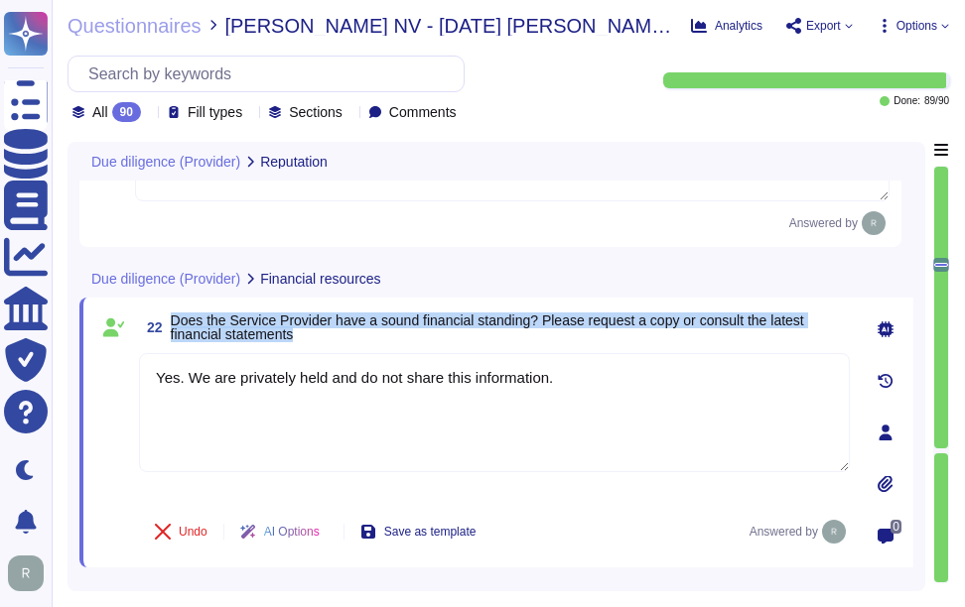
drag, startPoint x: 179, startPoint y: 319, endPoint x: 400, endPoint y: 344, distance: 222.8
click at [400, 344] on span "22 Does the Service Provider have a sound financial standing? Please request a …" at bounding box center [494, 328] width 711 height 36
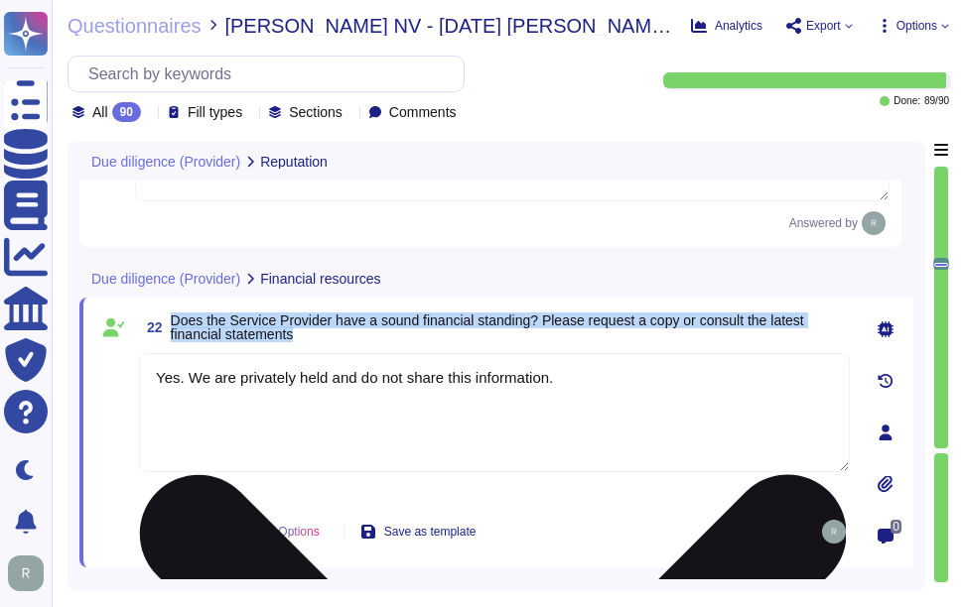
scroll to position [4485, 0]
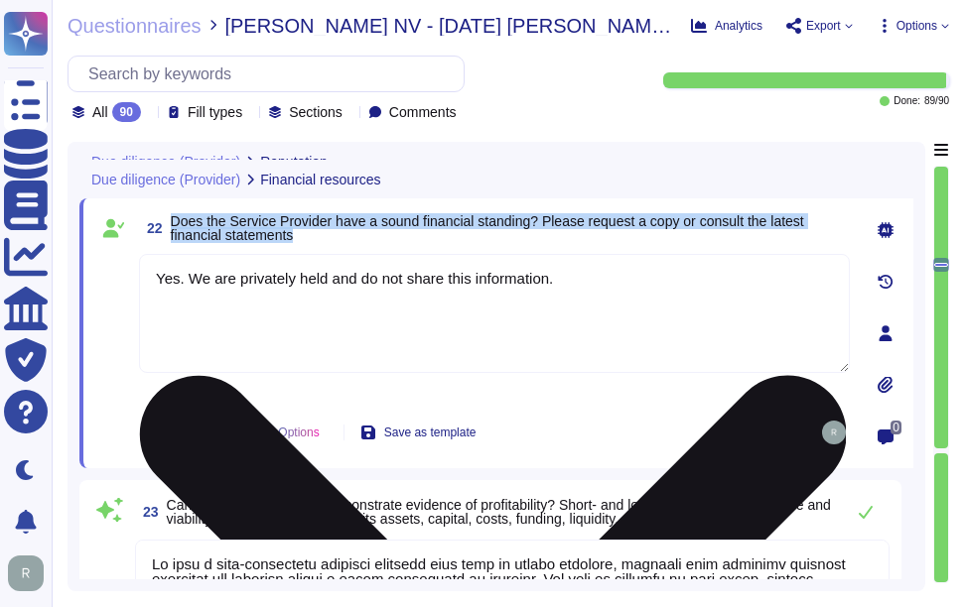
type textarea "Yes, Sectigo has demonstrated reliability through several measures, including c…"
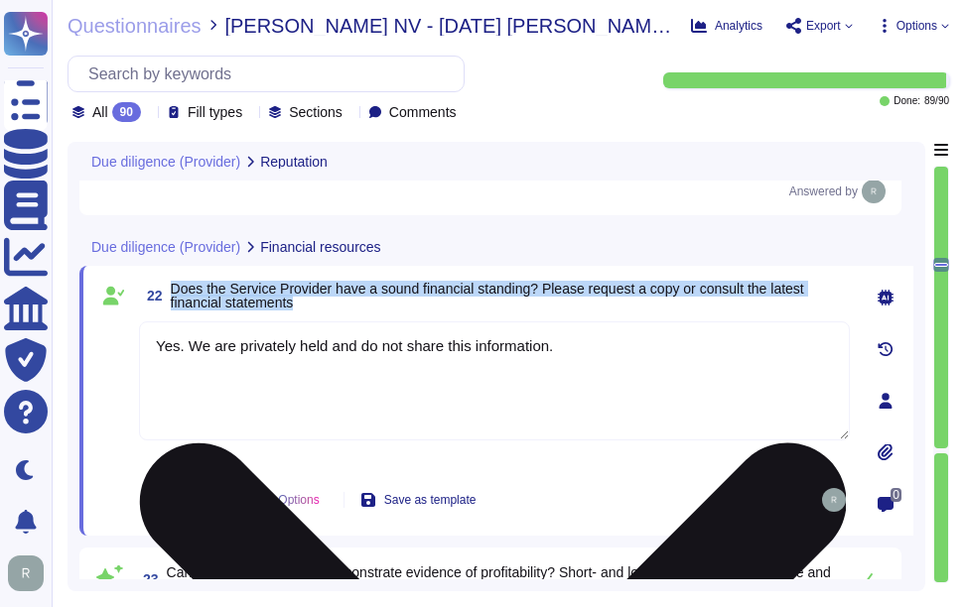
type textarea "Our typical clients span a wide range of industries and sectors, including Fina…"
type textarea "None."
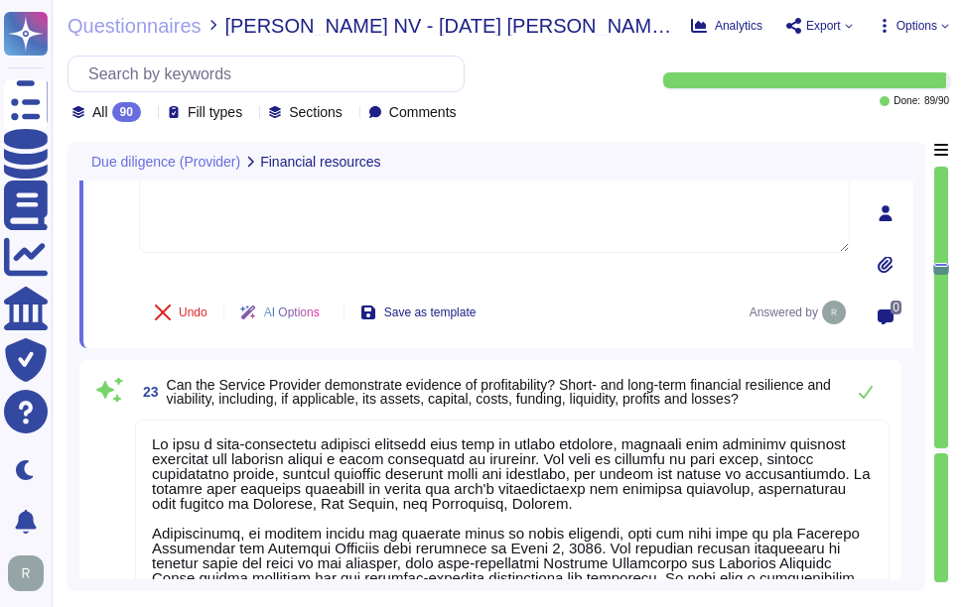
scroll to position [4882, 0]
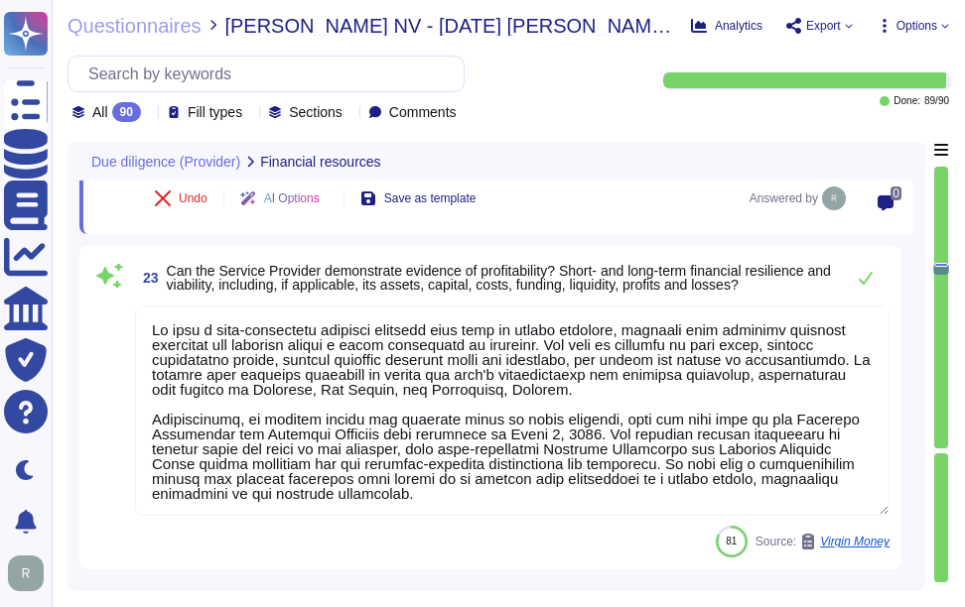
type textarea "Yes, Sectigo maintains insurance coverage for general liability, errors and omi…"
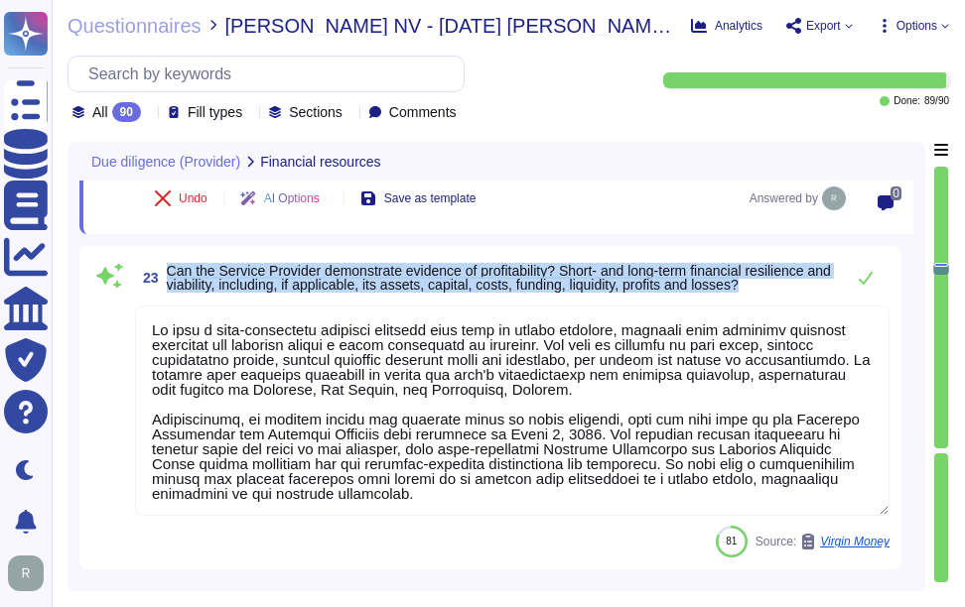
drag, startPoint x: 168, startPoint y: 272, endPoint x: 828, endPoint y: 294, distance: 660.4
click at [828, 294] on span "23 Can the Service Provider demonstrate evidence of profitability? Short- and l…" at bounding box center [484, 278] width 699 height 36
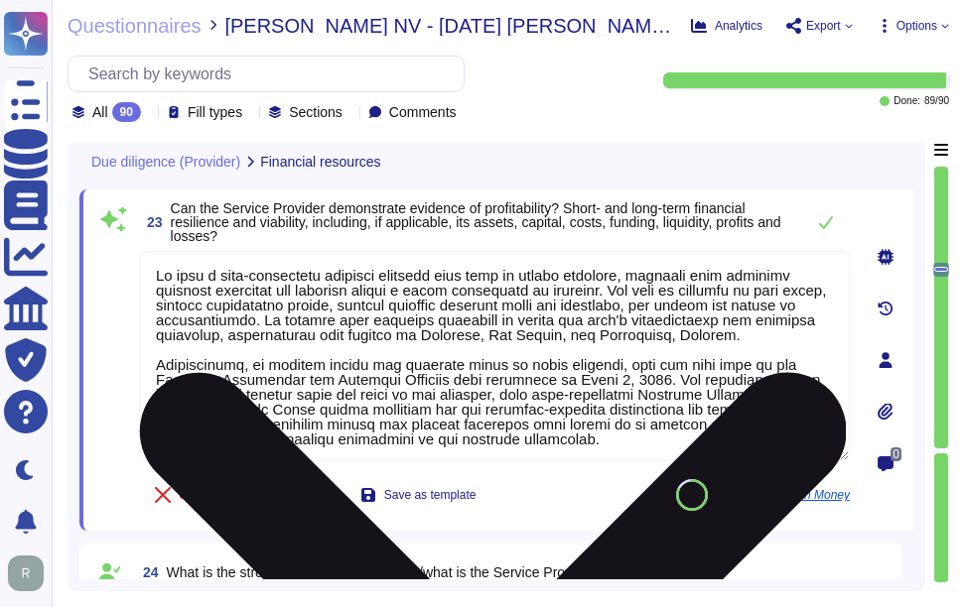
scroll to position [4783, 0]
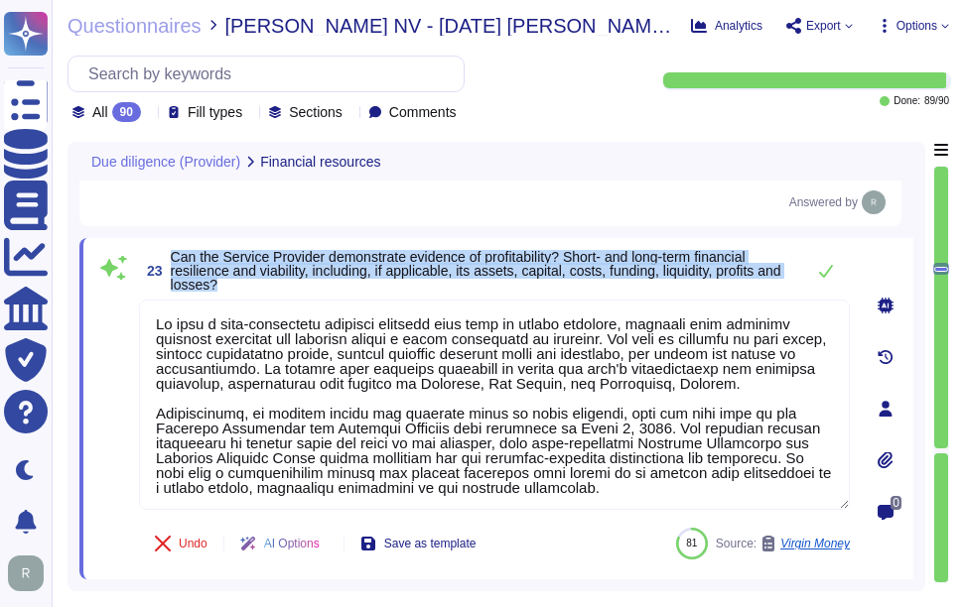
drag, startPoint x: 172, startPoint y: 252, endPoint x: 282, endPoint y: 283, distance: 114.4
click at [282, 283] on span "Can the Service Provider demonstrate evidence of profitability? Short- and long…" at bounding box center [482, 271] width 623 height 42
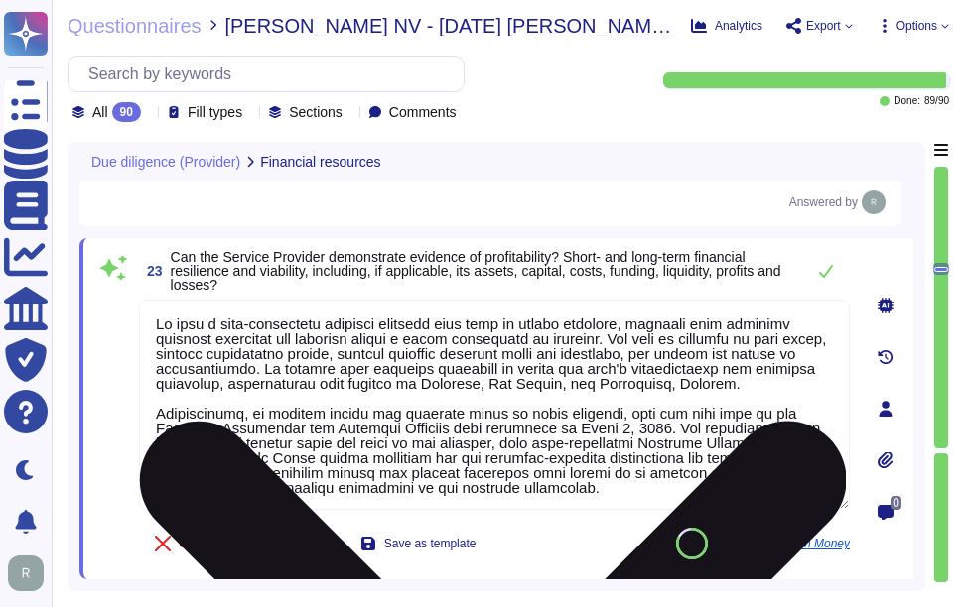
click at [327, 397] on textarea at bounding box center [494, 405] width 711 height 210
paste textarea "been profitable each year, indicating a positive cash flow. However, we do not …"
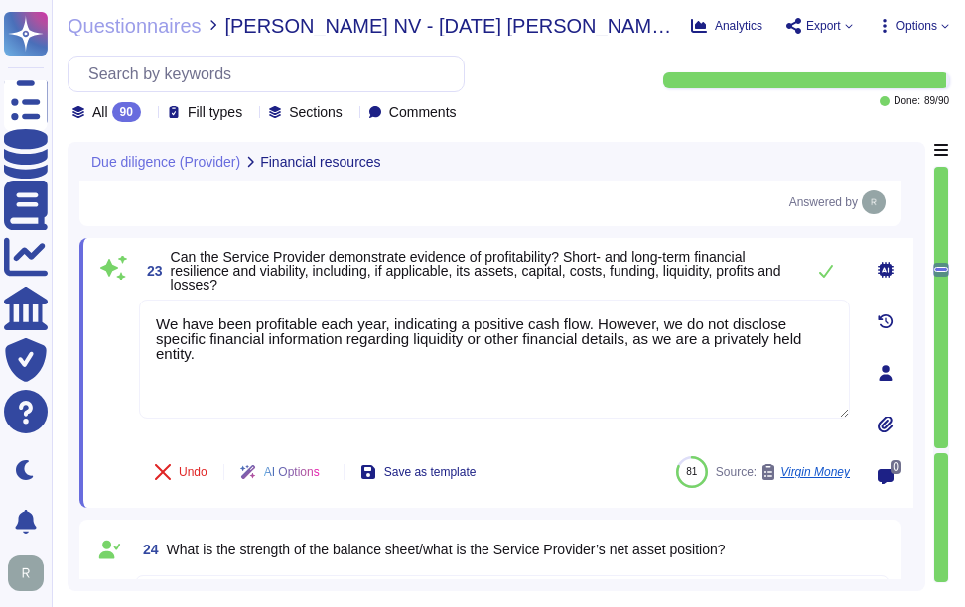
type textarea "We have been profitable each year, indicating a positive cash flow. However, we…"
click at [461, 275] on span "Can the Service Provider demonstrate evidence of profitability? Short- and long…" at bounding box center [476, 271] width 610 height 44
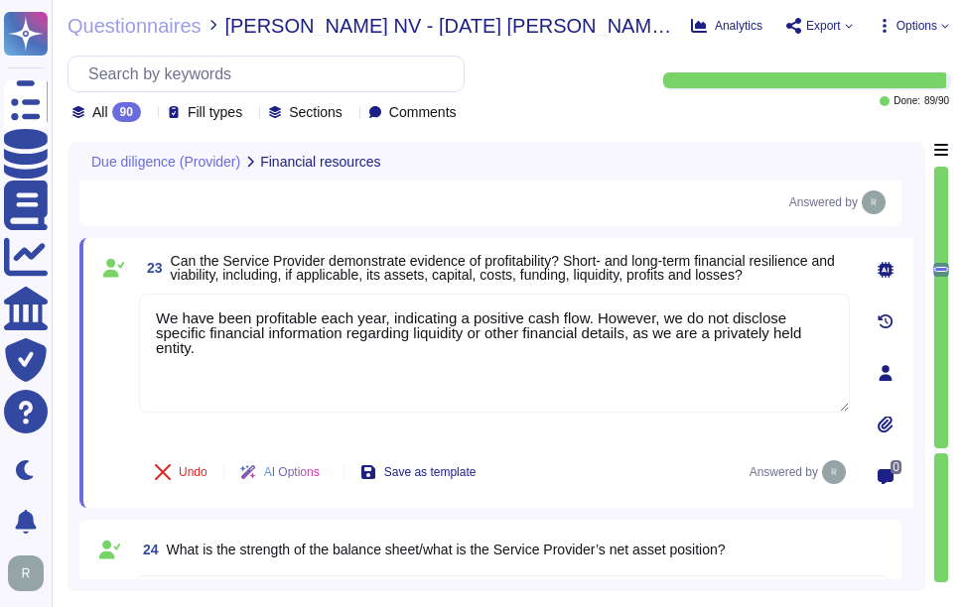
click at [615, 222] on div "22 Does the Service Provider have a sound financial standing? Please request a …" at bounding box center [490, 145] width 822 height 163
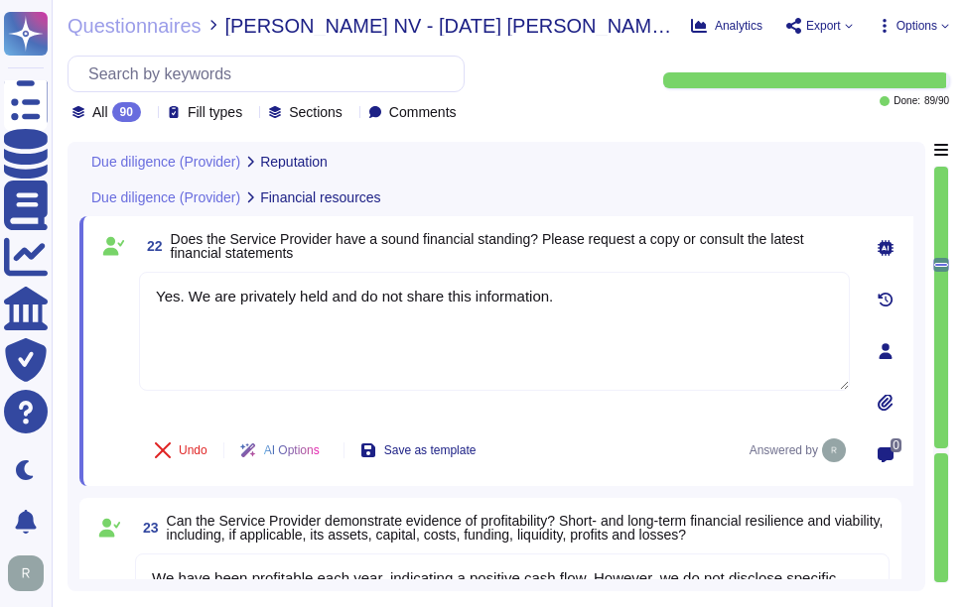
type textarea "Yes, Sectigo has demonstrated reliability through several measures, including c…"
type textarea "Our typical clients span a wide range of industries and sectors, including Fina…"
type textarea "None."
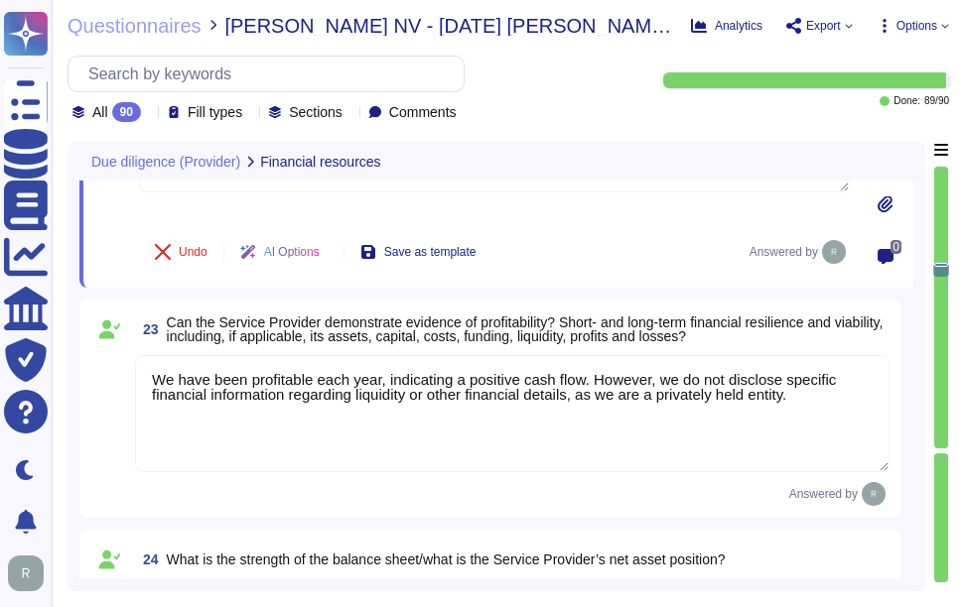
type textarea "Yes, Sectigo maintains insurance coverage for general liability, errors and omi…"
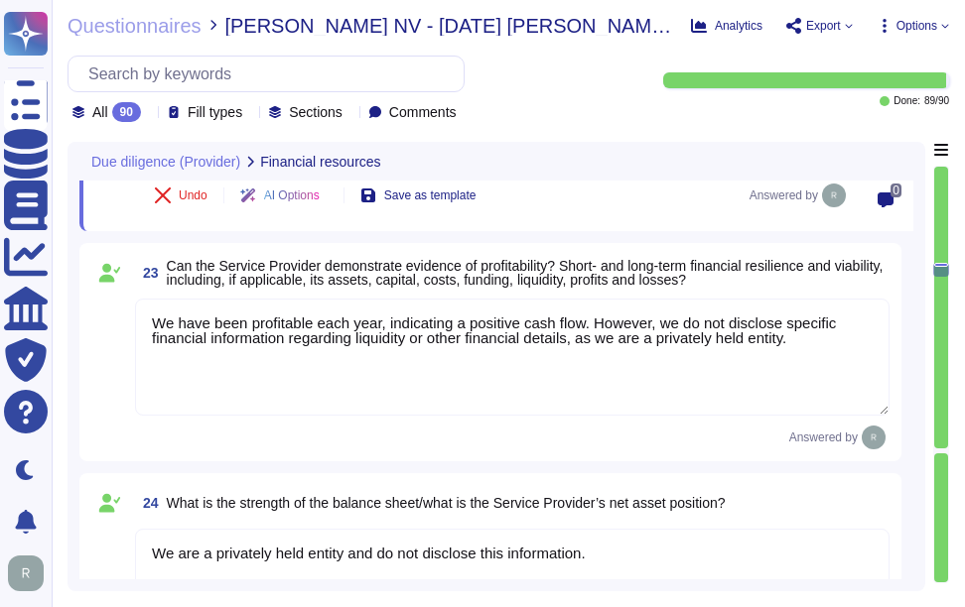
type textarea "Sectigo maintains insurance coverage for general liability, errors and omission…"
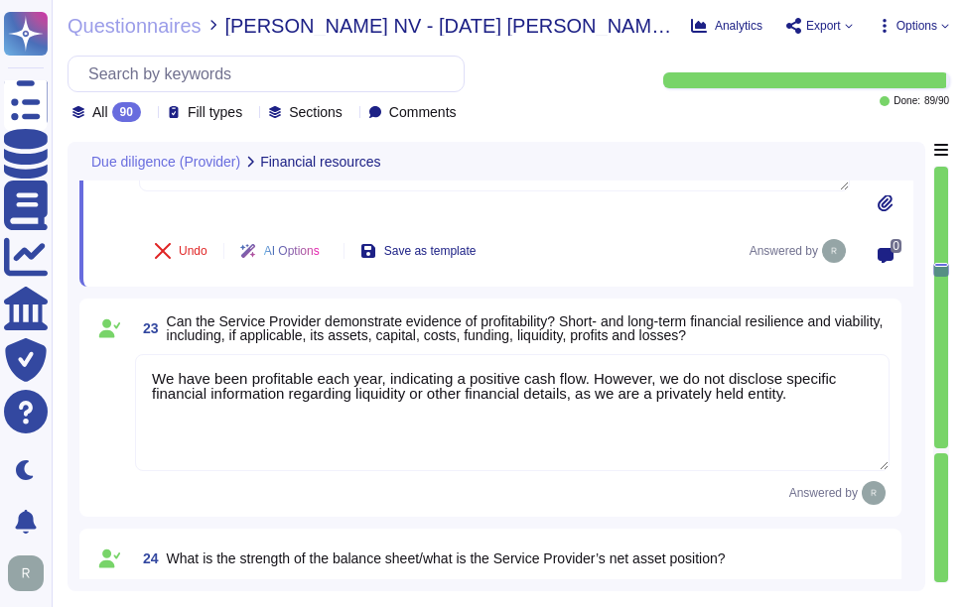
click at [282, 432] on textarea "We have been profitable each year, indicating a positive cash flow. However, we…" at bounding box center [512, 412] width 754 height 117
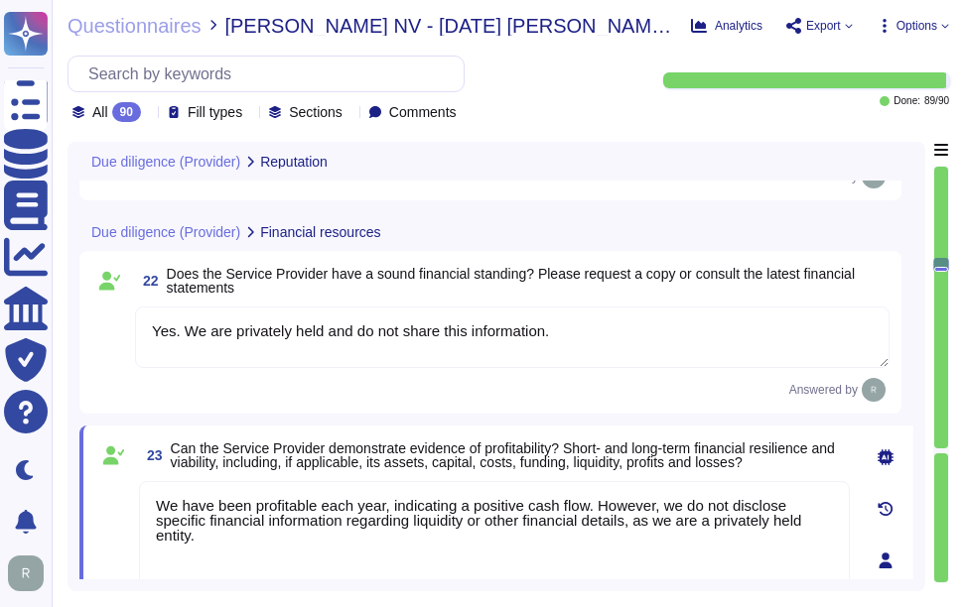
type textarea "Yes, Sectigo has demonstrated reliability through several measures, including c…"
type textarea "Our typical clients span a wide range of industries and sectors, including Fina…"
type textarea "None."
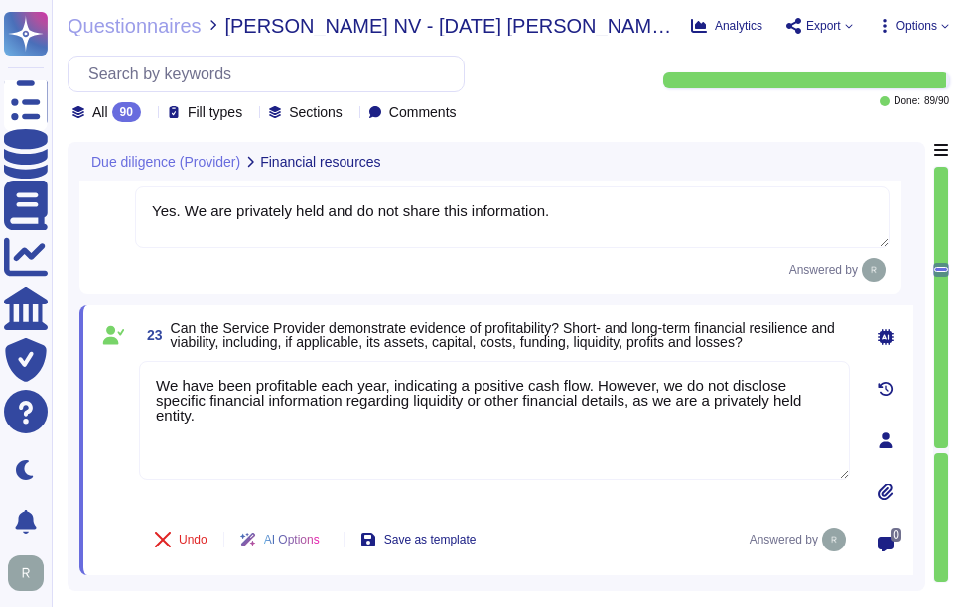
type textarea "Yes, Sectigo maintains insurance coverage for general liability, errors and omi…"
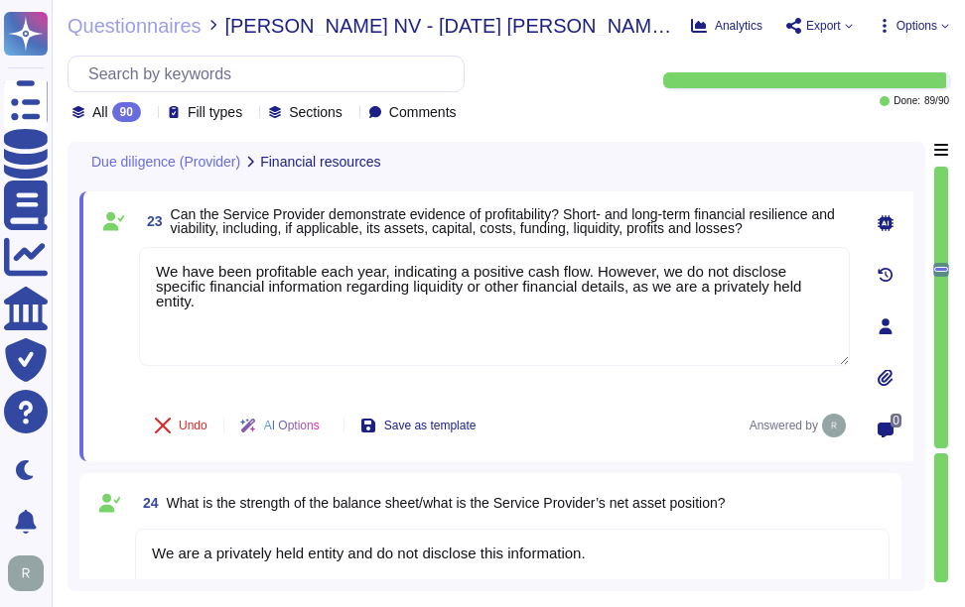
type textarea "Sectigo maintains insurance coverage for general liability, errors and omission…"
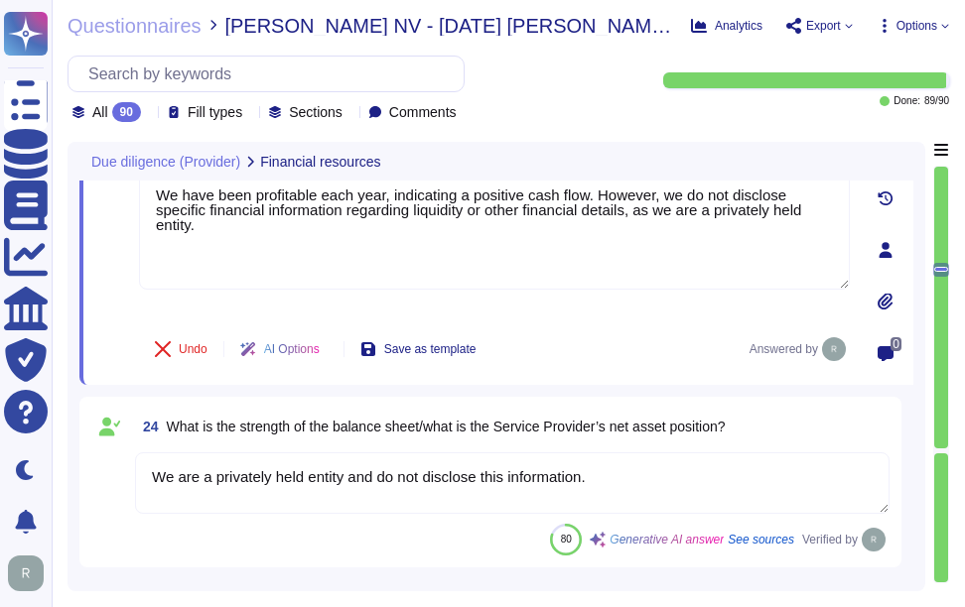
scroll to position [4929, 0]
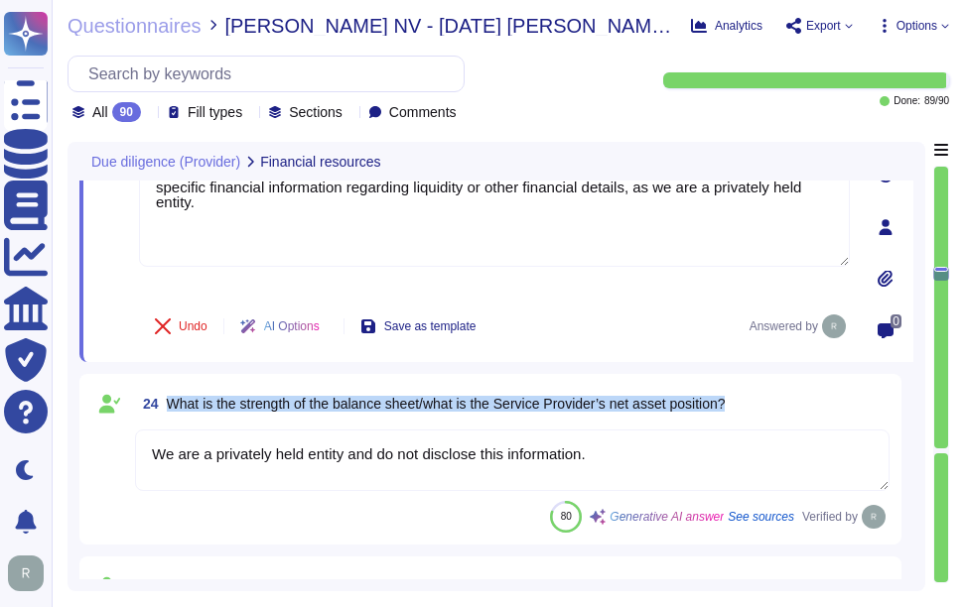
drag, startPoint x: 168, startPoint y: 402, endPoint x: 757, endPoint y: 411, distance: 589.7
click at [763, 410] on div "24 What is the strength of the balance sheet/what is the Service Provider’s net…" at bounding box center [512, 404] width 754 height 36
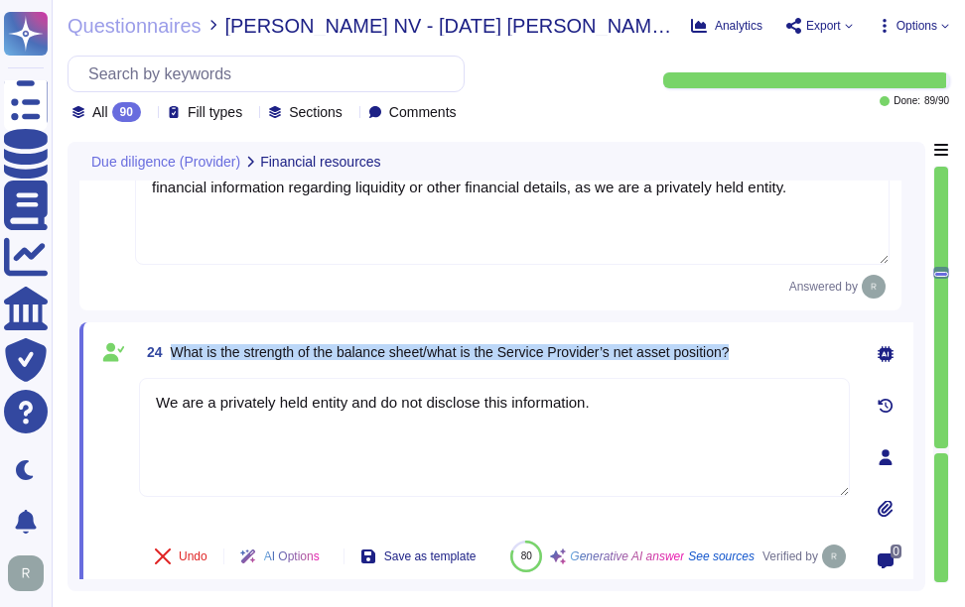
drag, startPoint x: 171, startPoint y: 349, endPoint x: 752, endPoint y: 354, distance: 581.7
click at [752, 354] on div "24 What is the strength of the balance sheet/what is the Service Provider’s net…" at bounding box center [494, 352] width 711 height 36
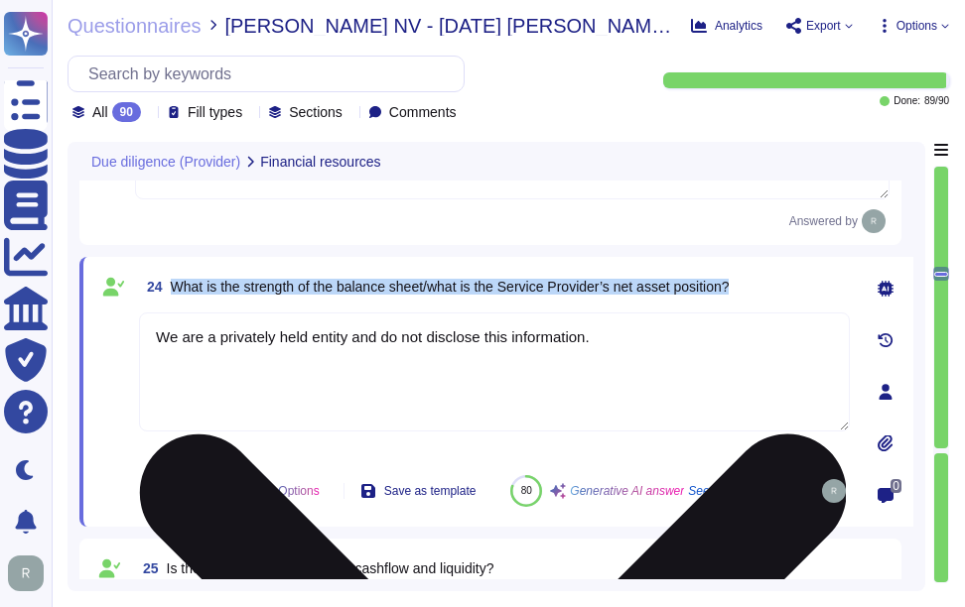
type textarea "Sectigo maintains insurance coverage for general liability, errors and omission…"
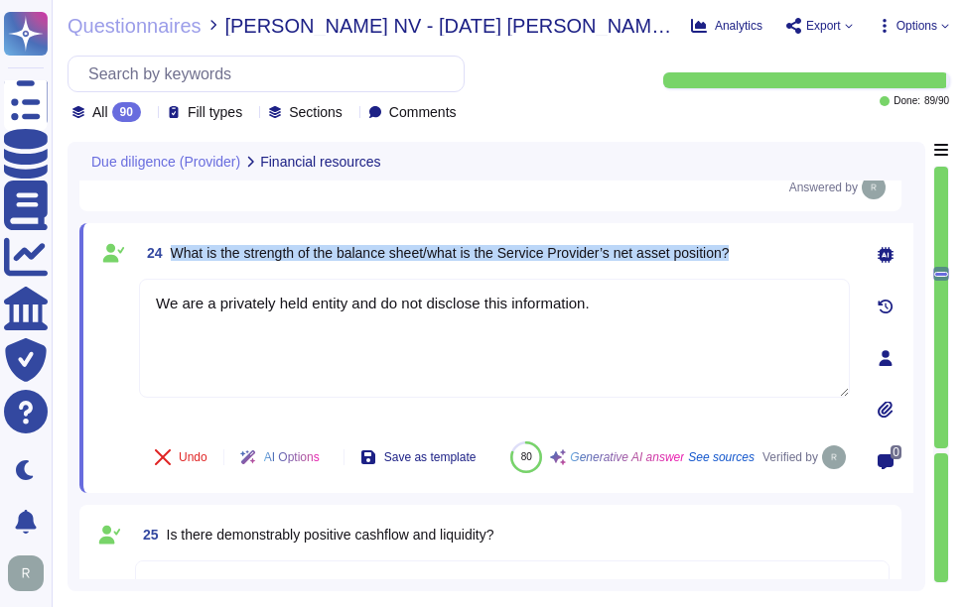
click at [780, 255] on div "24 What is the strength of the balance sheet/what is the Service Provider’s net…" at bounding box center [494, 253] width 711 height 36
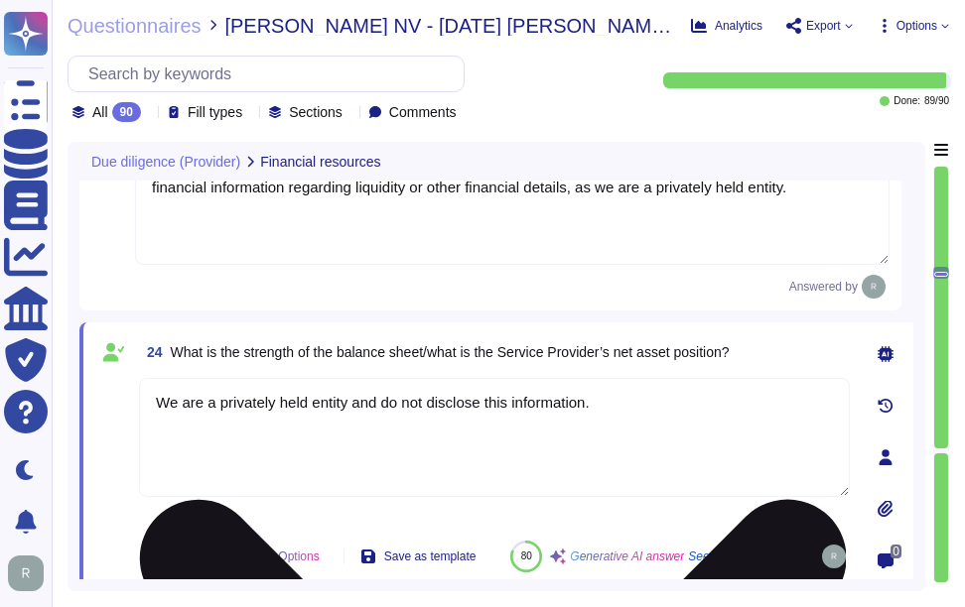
type textarea "Sectigo maintains insurance coverage for general liability, errors and omission…"
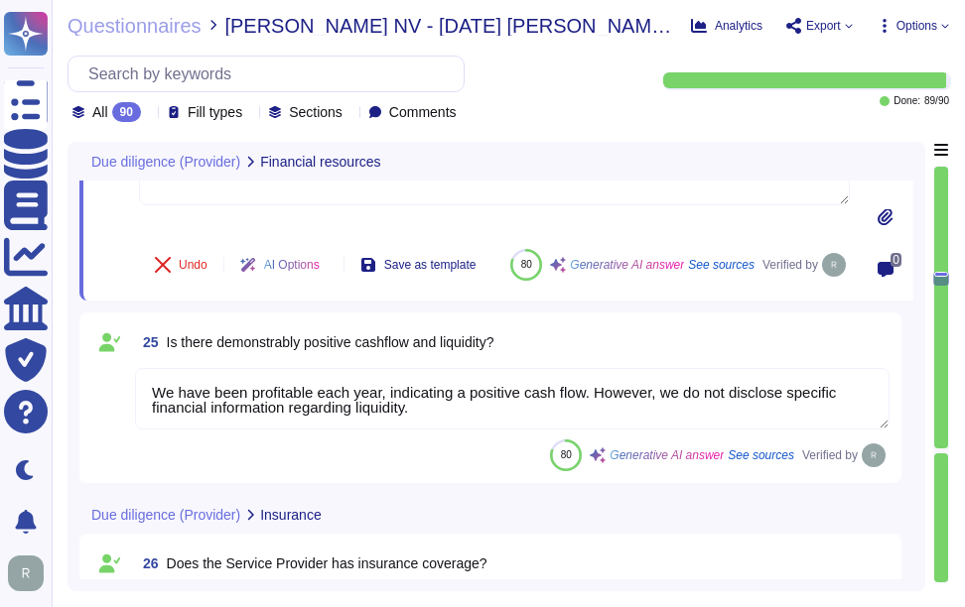
scroll to position [5227, 0]
type textarea "Yes, Sectigo fully complies with all relevant legislation and regulations perta…"
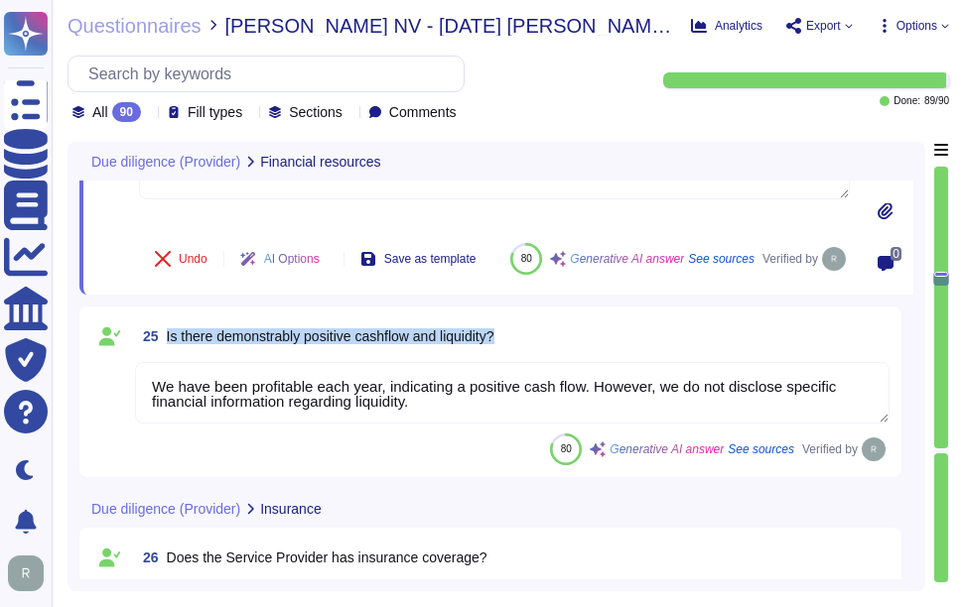
drag, startPoint x: 166, startPoint y: 354, endPoint x: 633, endPoint y: 363, distance: 467.6
click at [633, 354] on div "25 Is there demonstrably positive cashflow and liquidity?" at bounding box center [512, 337] width 754 height 36
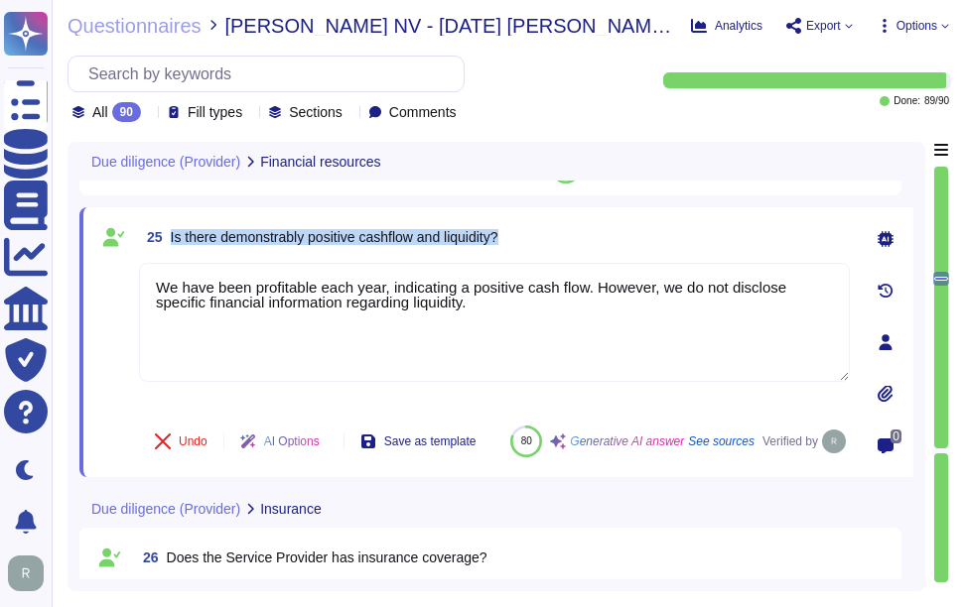
drag, startPoint x: 169, startPoint y: 234, endPoint x: 581, endPoint y: 236, distance: 411.9
click at [581, 236] on div "25 Is there demonstrably positive cashflow and liquidity?" at bounding box center [494, 237] width 711 height 36
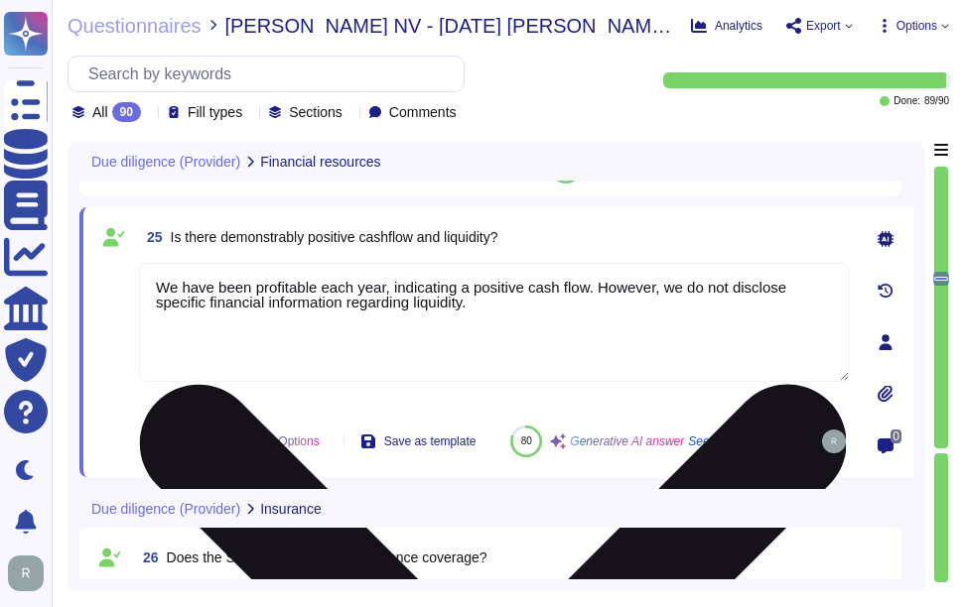
click at [563, 300] on textarea "We have been profitable each year, indicating a positive cash flow. However, we…" at bounding box center [494, 322] width 711 height 119
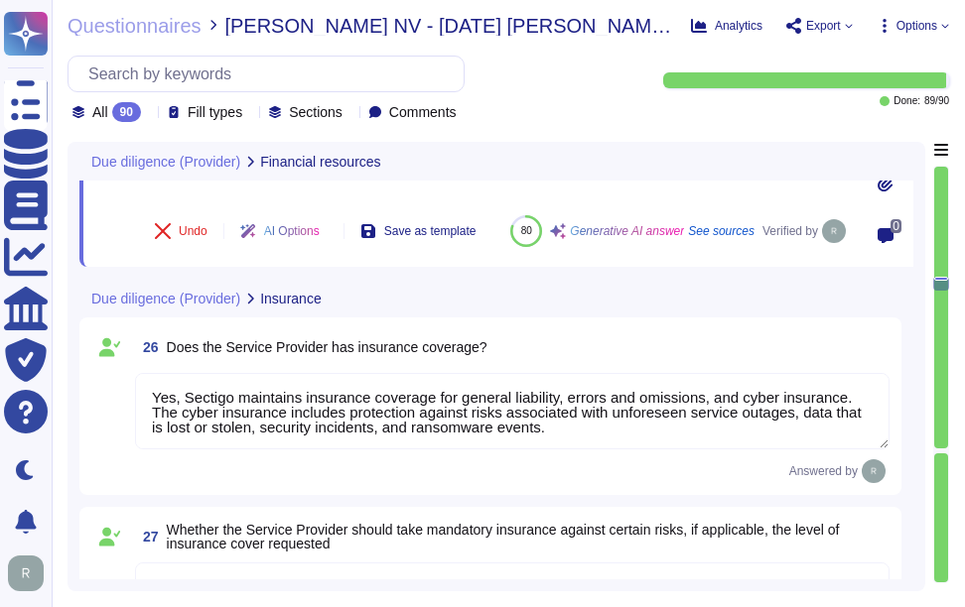
type textarea "Our organization is compliant with the following regulatory standards for data …"
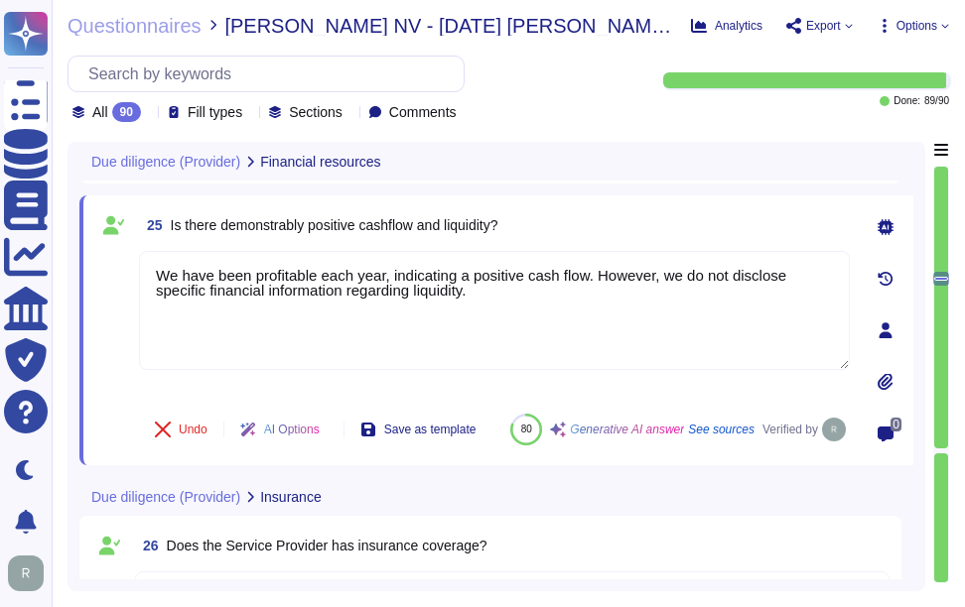
scroll to position [5525, 0]
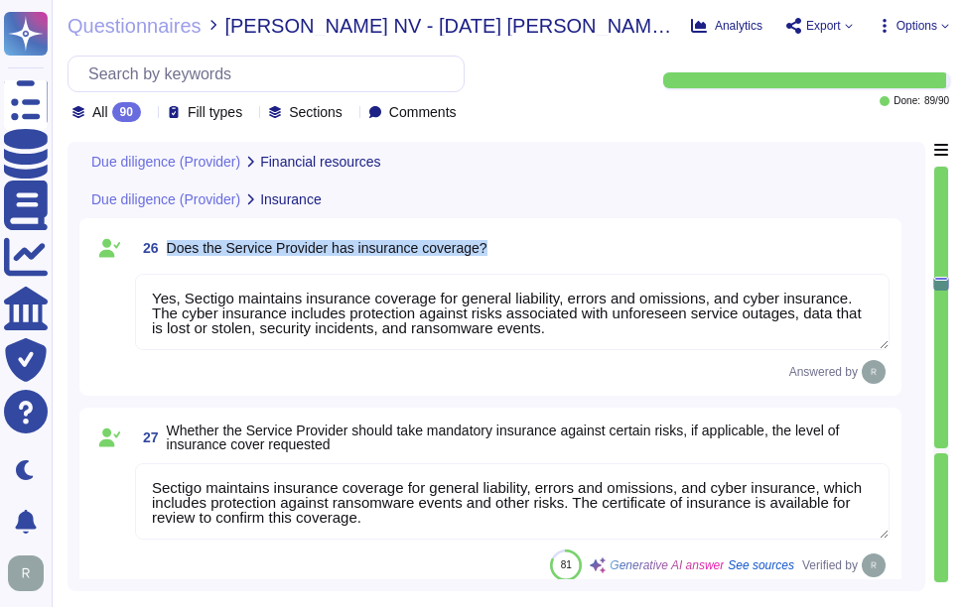
drag, startPoint x: 168, startPoint y: 267, endPoint x: 584, endPoint y: 267, distance: 415.9
click at [584, 266] on div "26 Does the Service Provider has insurance coverage?" at bounding box center [512, 248] width 754 height 36
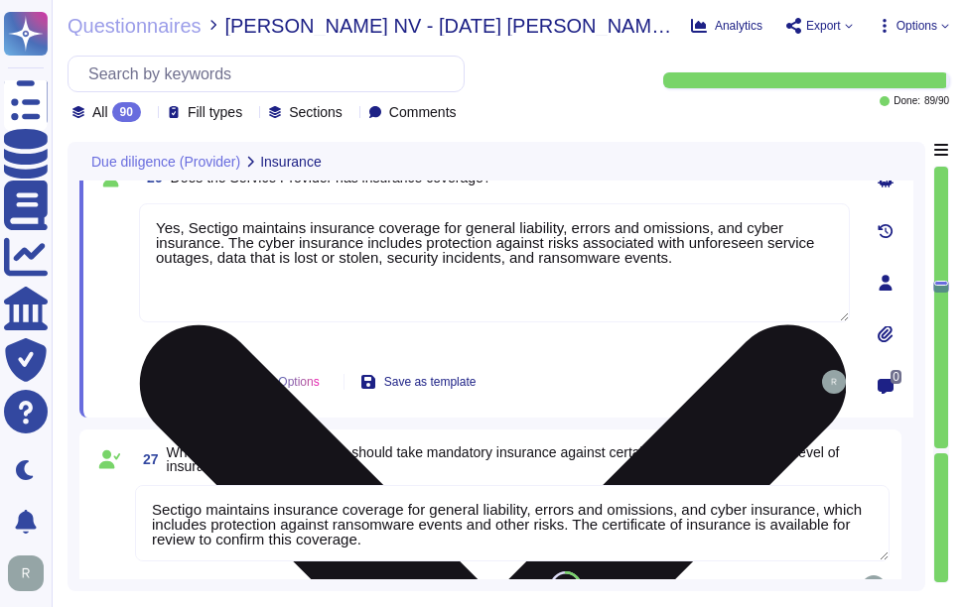
scroll to position [5370, 0]
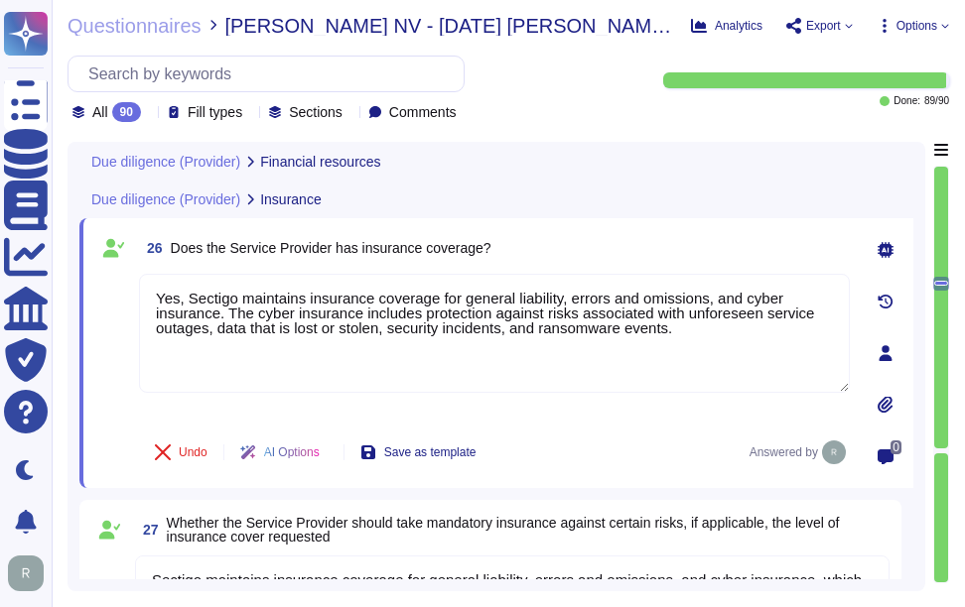
type textarea "We have been profitable each year, indicating a positive cash flow. However, we…"
type textarea "We are a privately held entity and do not disclose this information."
type textarea "We have been profitable each year, indicating a positive cash flow. However, we…"
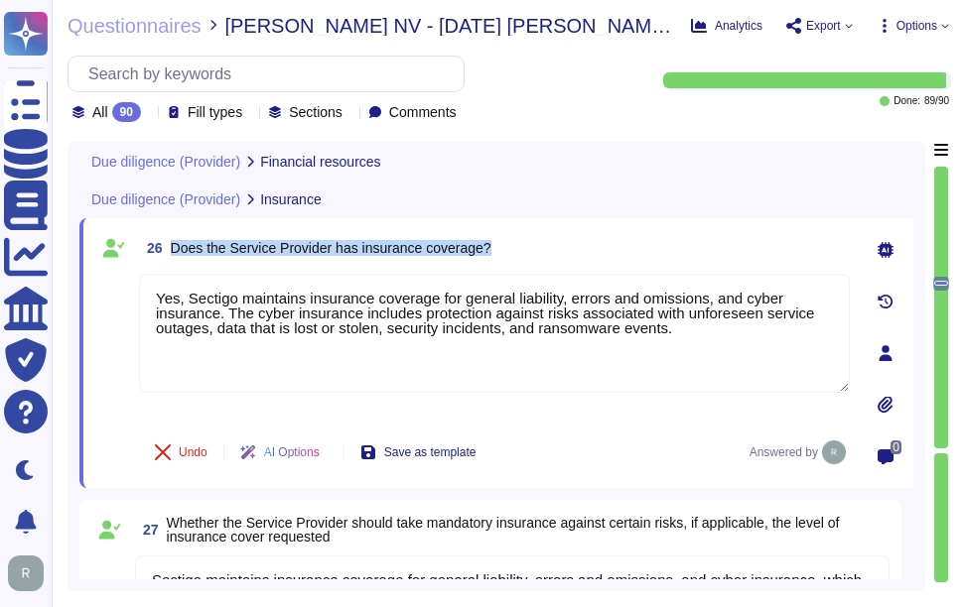
drag, startPoint x: 170, startPoint y: 243, endPoint x: 534, endPoint y: 243, distance: 364.3
click at [534, 243] on div "26 Does the Service Provider has insurance coverage?" at bounding box center [494, 248] width 711 height 36
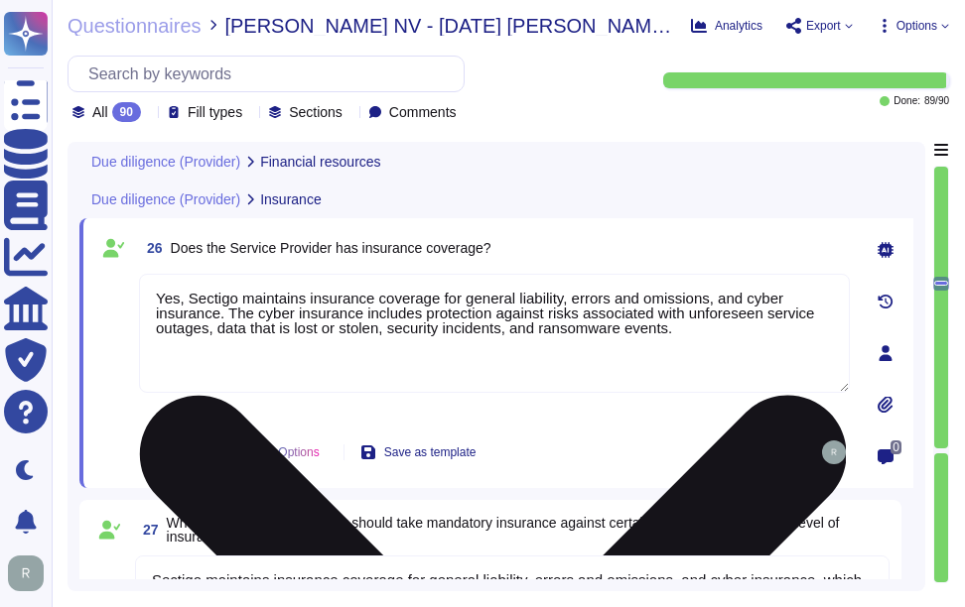
click at [327, 349] on textarea "Yes, Sectigo maintains insurance coverage for general liability, errors and omi…" at bounding box center [494, 333] width 711 height 119
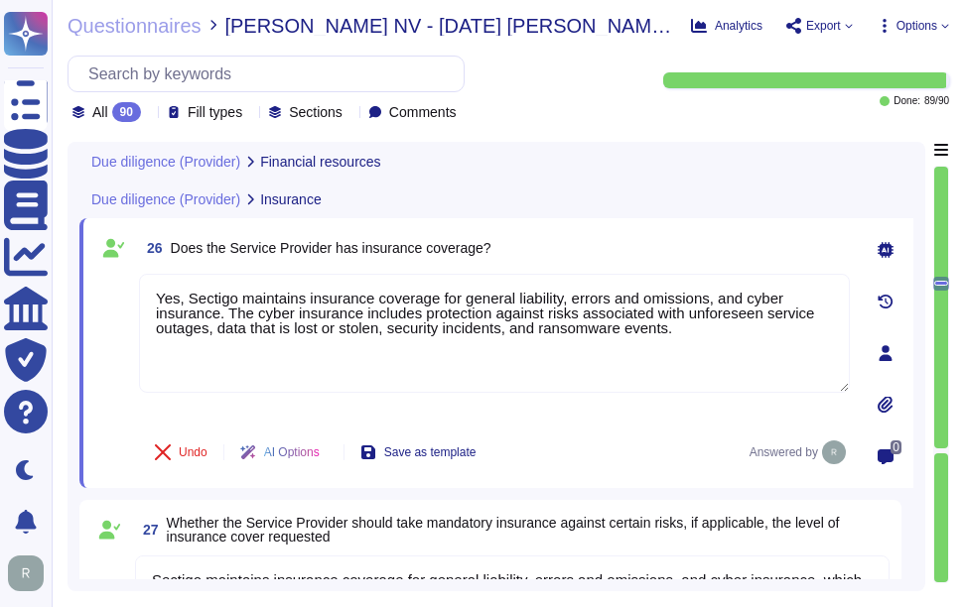
paste textarea "ertificate of insurance is available for review to confirm this coverage."
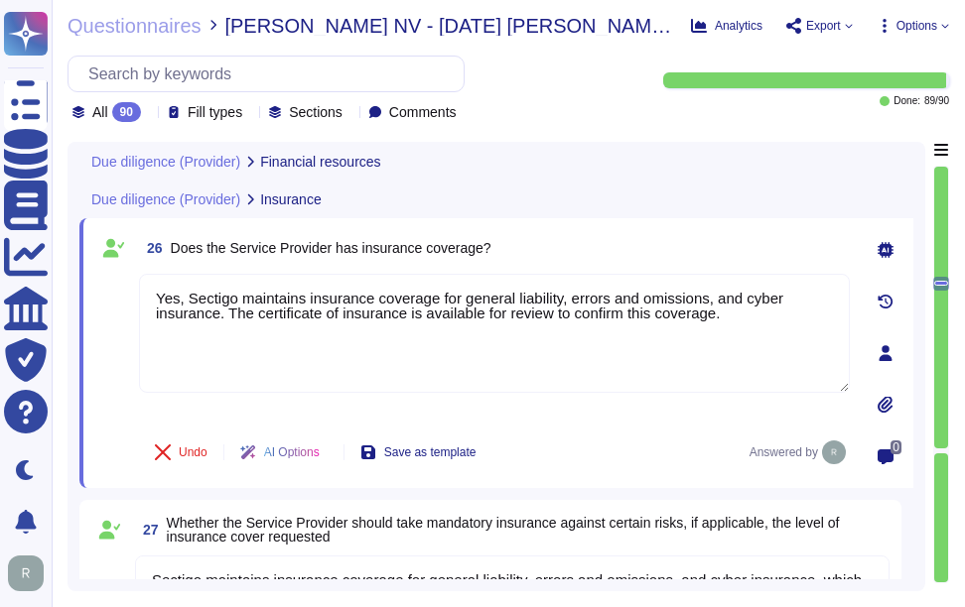
type textarea "Yes, Sectigo maintains insurance coverage for general liability, errors and omi…"
click at [600, 240] on div "26 Does the Service Provider has insurance coverage?" at bounding box center [494, 248] width 711 height 36
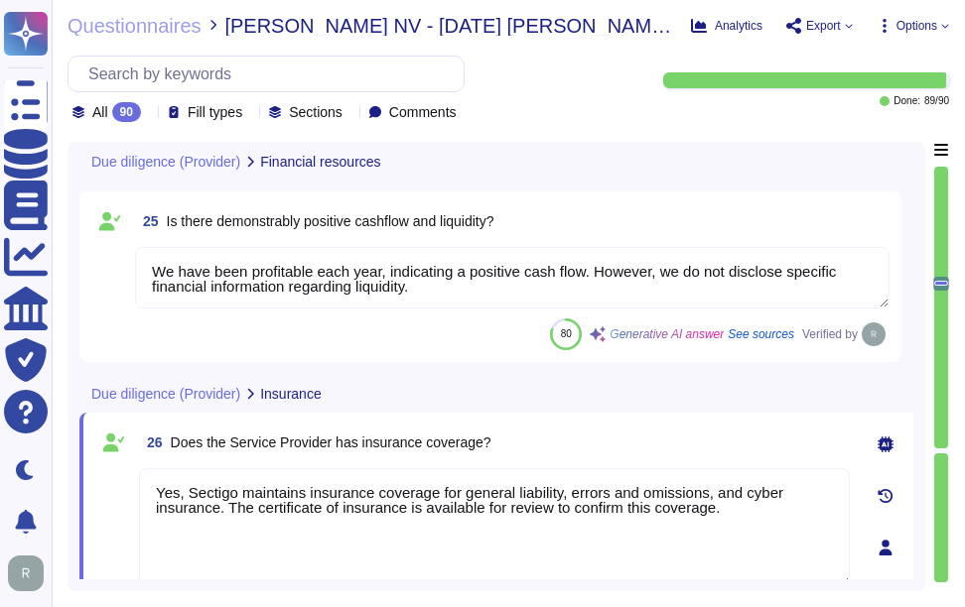
scroll to position [5171, 0]
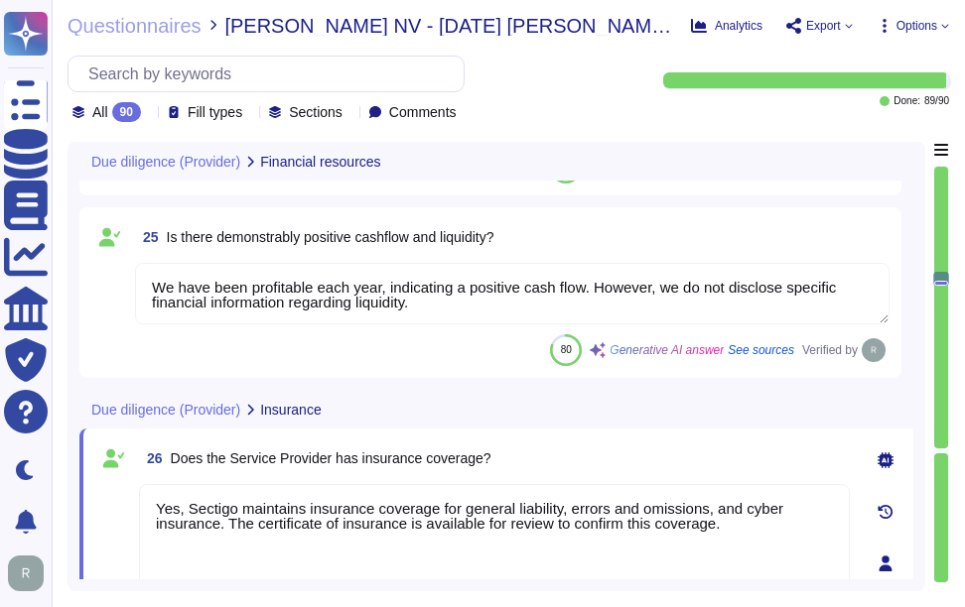
type textarea "Yes. We are privately held and do not share this information."
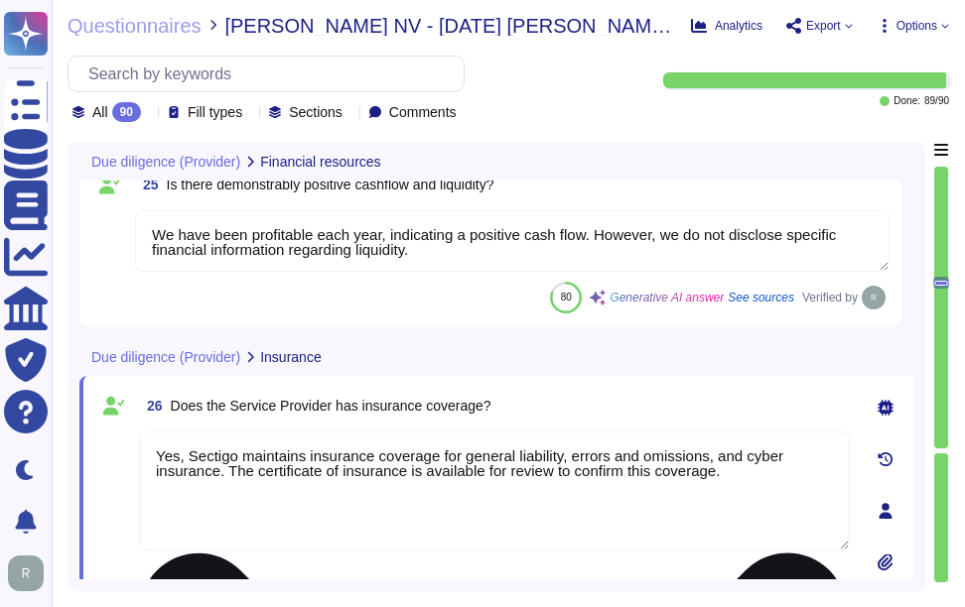
scroll to position [5271, 0]
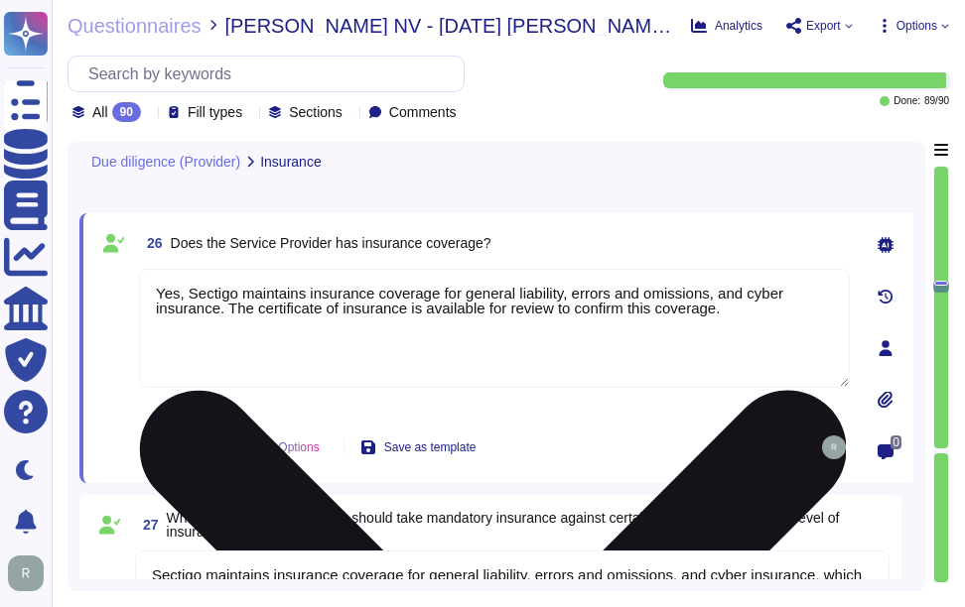
type textarea "Our organization is compliant with the following regulatory standards for data …"
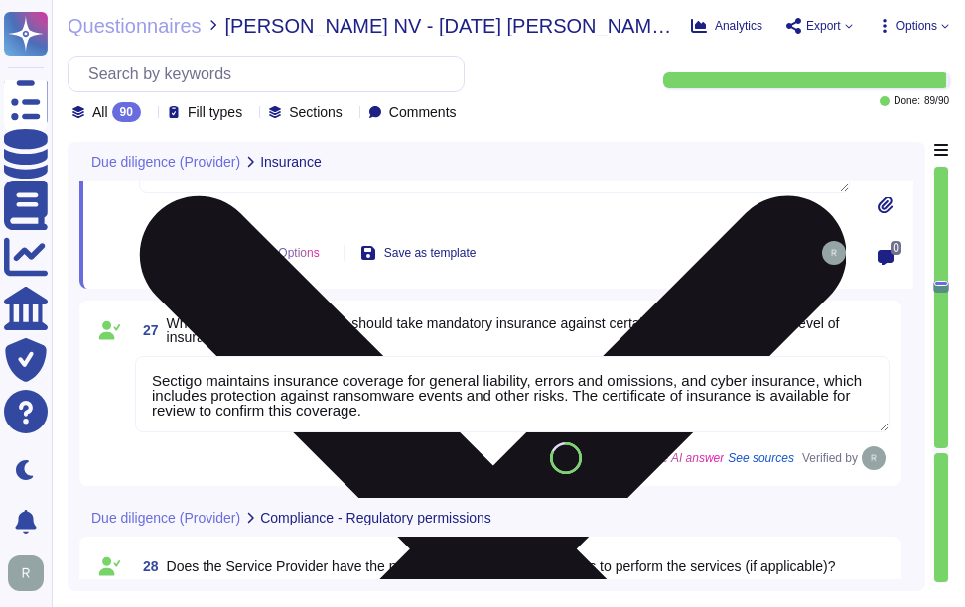
scroll to position [5568, 0]
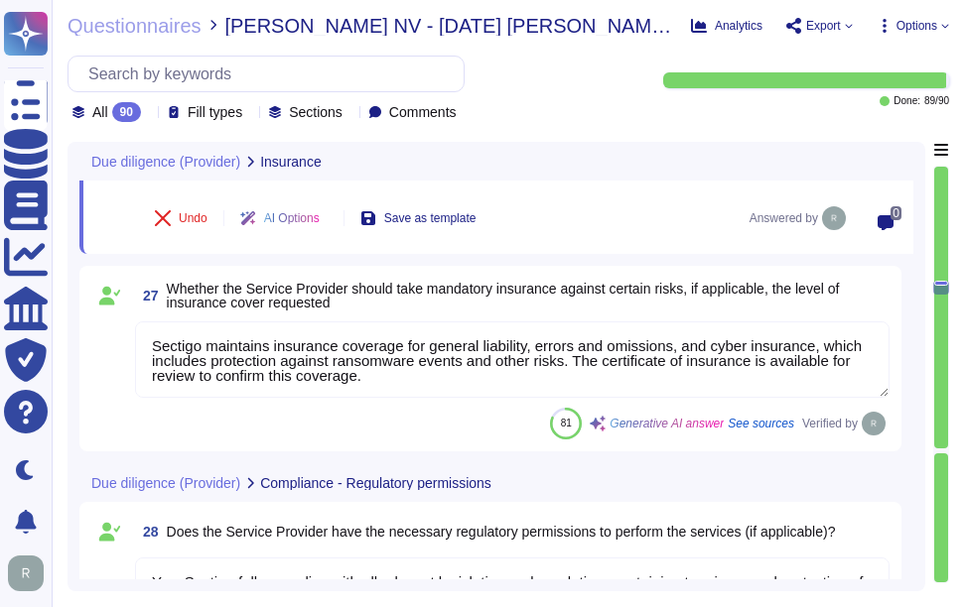
type textarea "Sectigo operates in multiple countries and complies with all relevant legislati…"
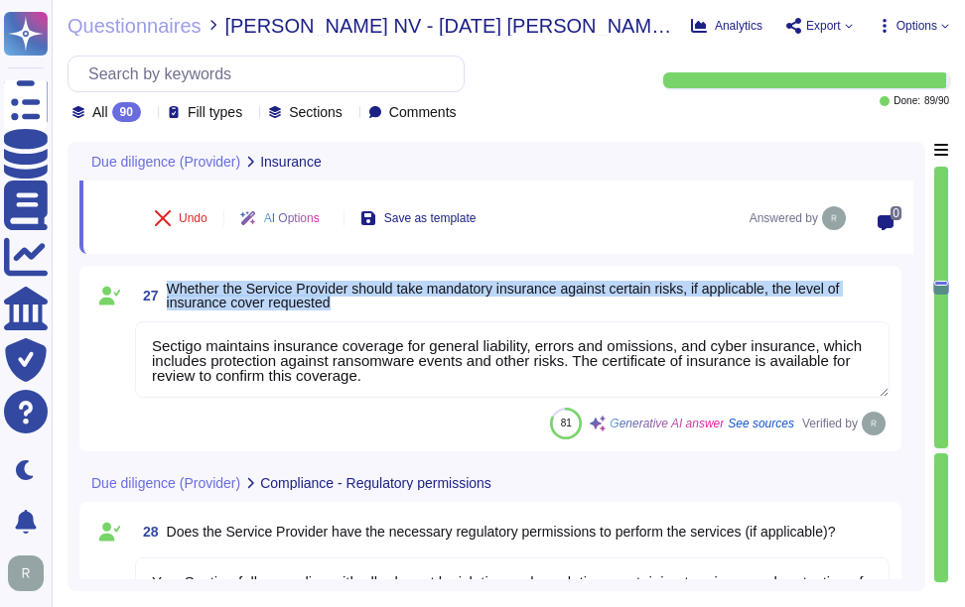
drag, startPoint x: 167, startPoint y: 289, endPoint x: 342, endPoint y: 308, distance: 176.7
click at [342, 308] on span "Whether the Service Provider should take mandatory insurance against certain ri…" at bounding box center [528, 296] width 723 height 28
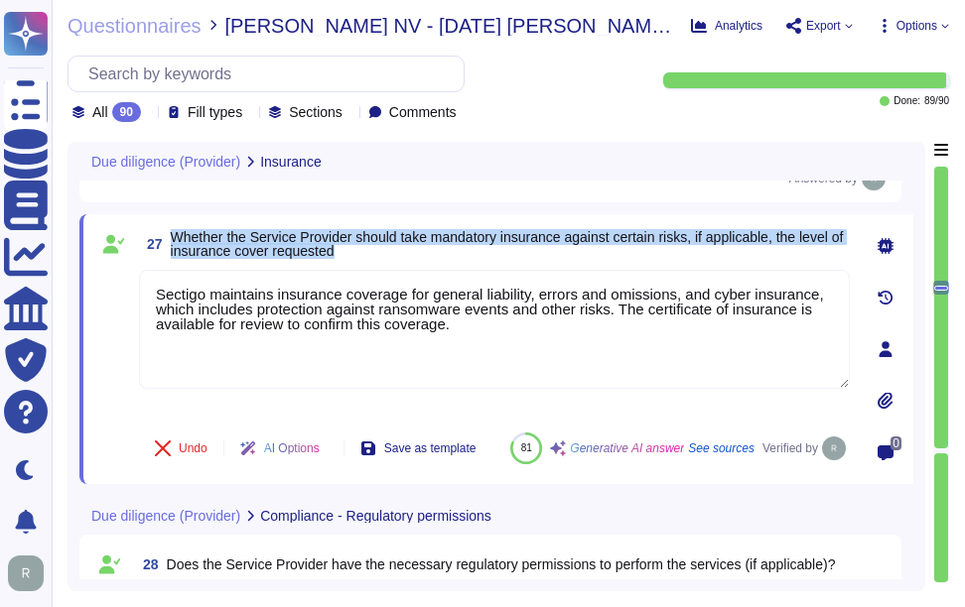
drag, startPoint x: 172, startPoint y: 234, endPoint x: 404, endPoint y: 247, distance: 232.6
click at [404, 247] on span "Whether the Service Provider should take mandatory insurance against certain ri…" at bounding box center [510, 244] width 679 height 28
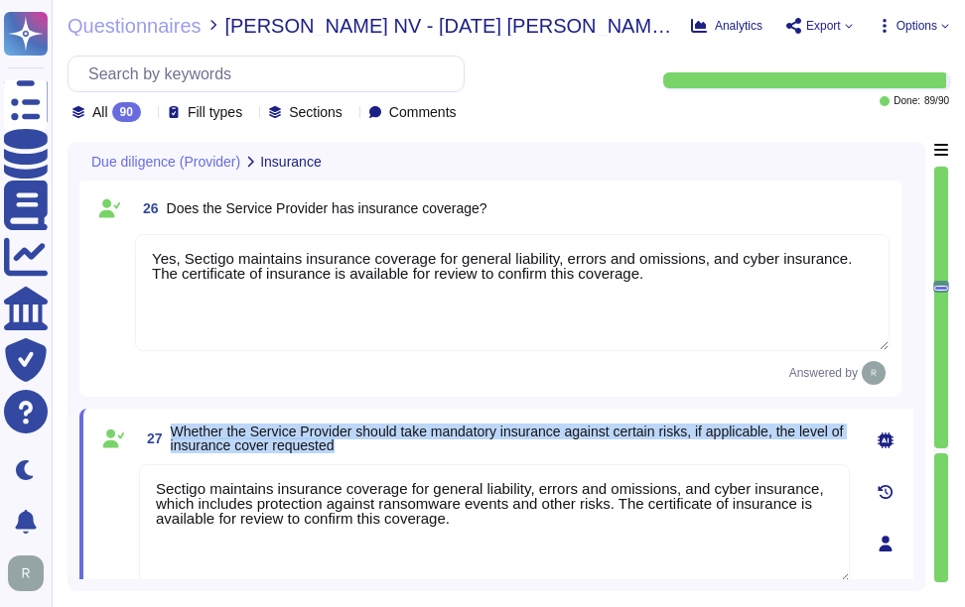
scroll to position [5370, 0]
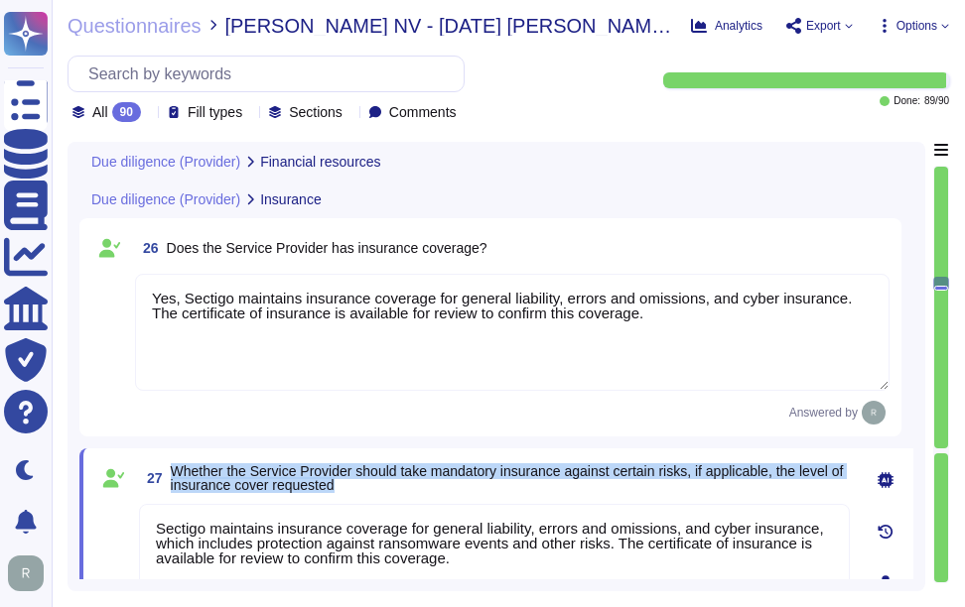
type textarea "We have been profitable each year, indicating a positive cash flow. However, we…"
type textarea "We are a privately held entity and do not disclose this information."
type textarea "We have been profitable each year, indicating a positive cash flow. However, we…"
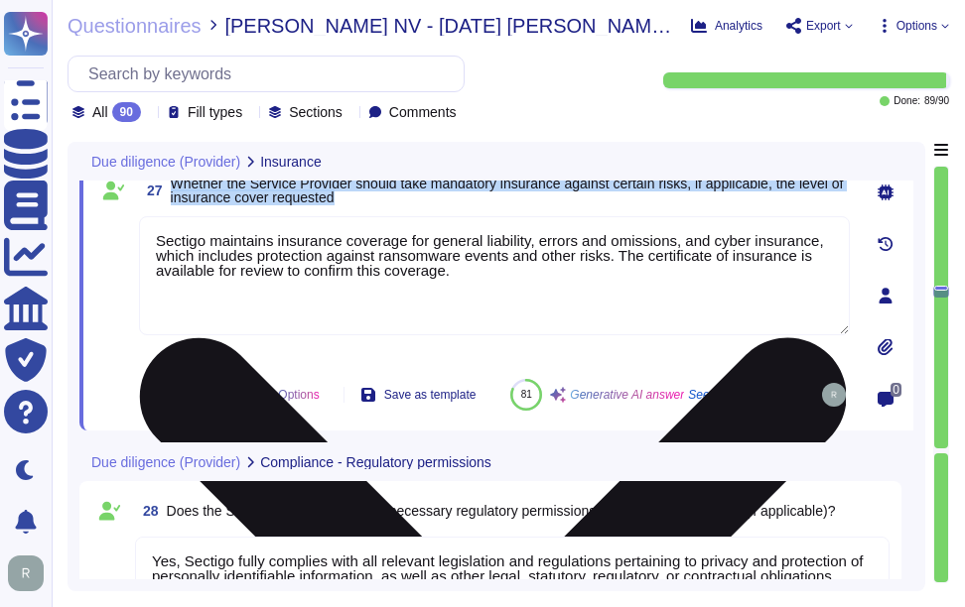
scroll to position [5668, 0]
type textarea "Sectigo operates in multiple countries and complies with all relevant legislati…"
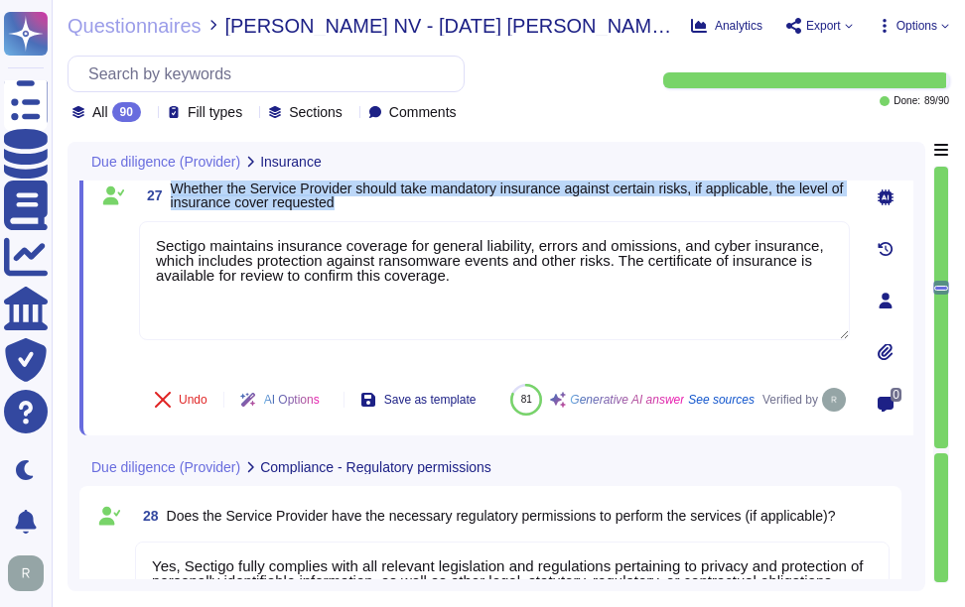
scroll to position [5568, 0]
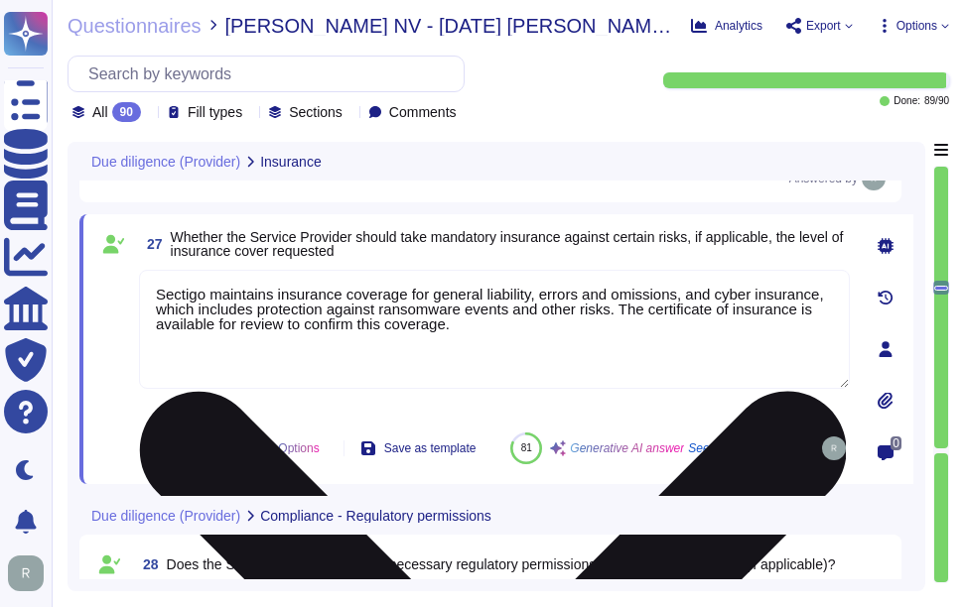
click at [507, 325] on textarea "Sectigo maintains insurance coverage for general liability, errors and omission…" at bounding box center [494, 329] width 711 height 119
paste textarea "various risks, including ransomware events and unforeseen service outage"
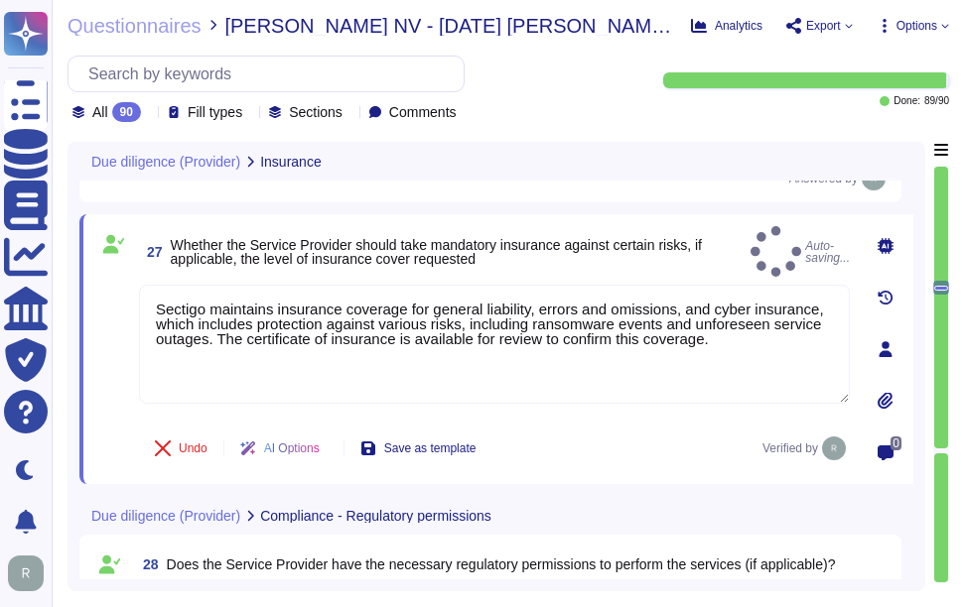
type textarea "Sectigo maintains insurance coverage for general liability, errors and omission…"
click at [533, 256] on span "Whether the Service Provider should take mandatory insurance against certain ri…" at bounding box center [457, 252] width 572 height 28
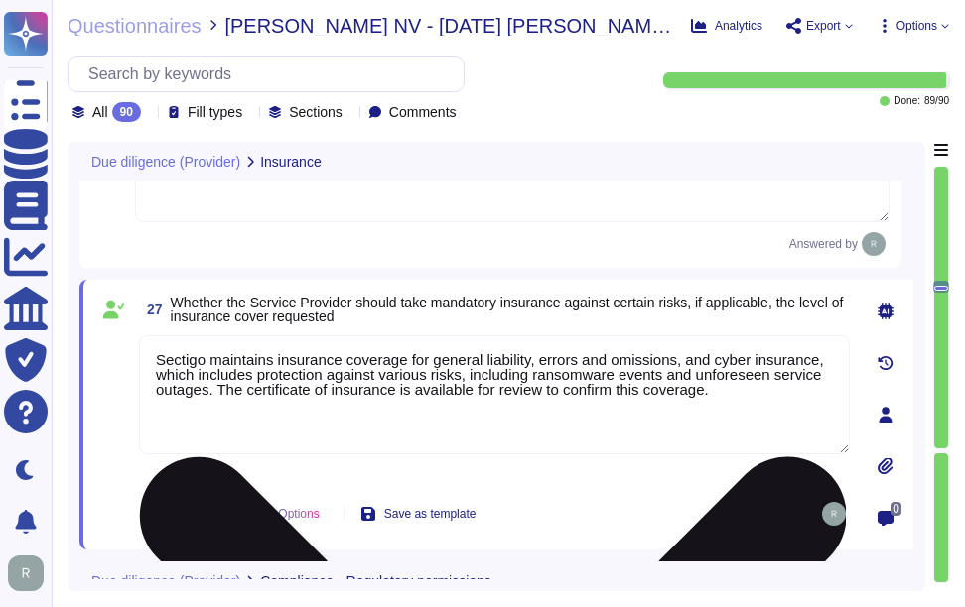
scroll to position [5469, 0]
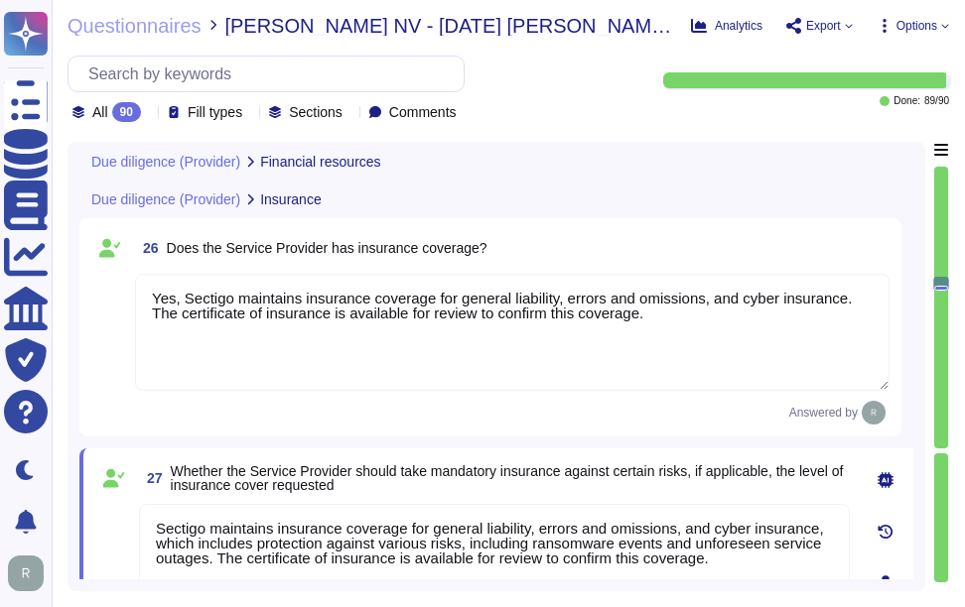
type textarea "We have been profitable each year, indicating a positive cash flow. However, we…"
type textarea "We are a privately held entity and do not disclose this information."
type textarea "We have been profitable each year, indicating a positive cash flow. However, we…"
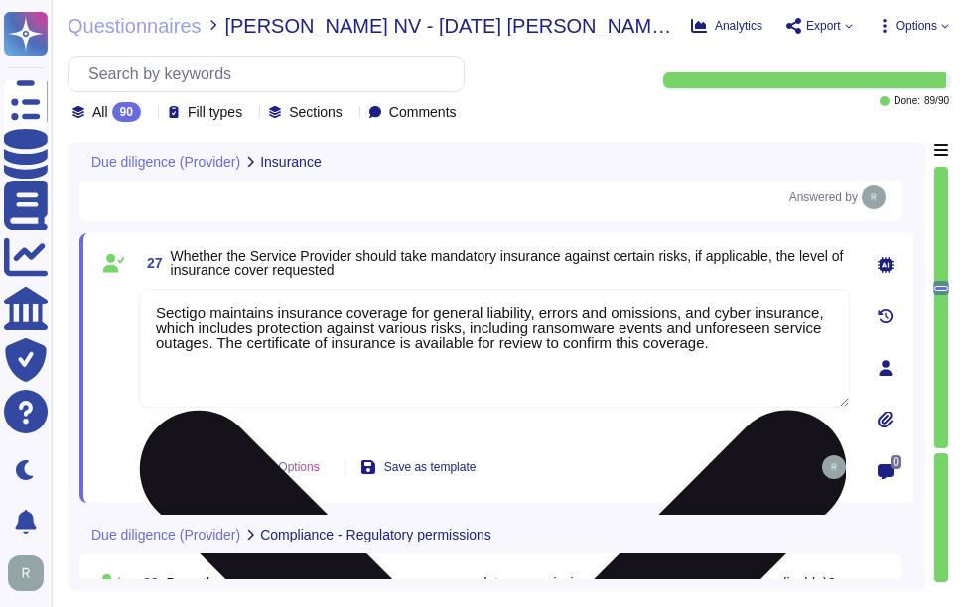
type textarea "Sectigo operates in multiple countries and complies with all relevant legislati…"
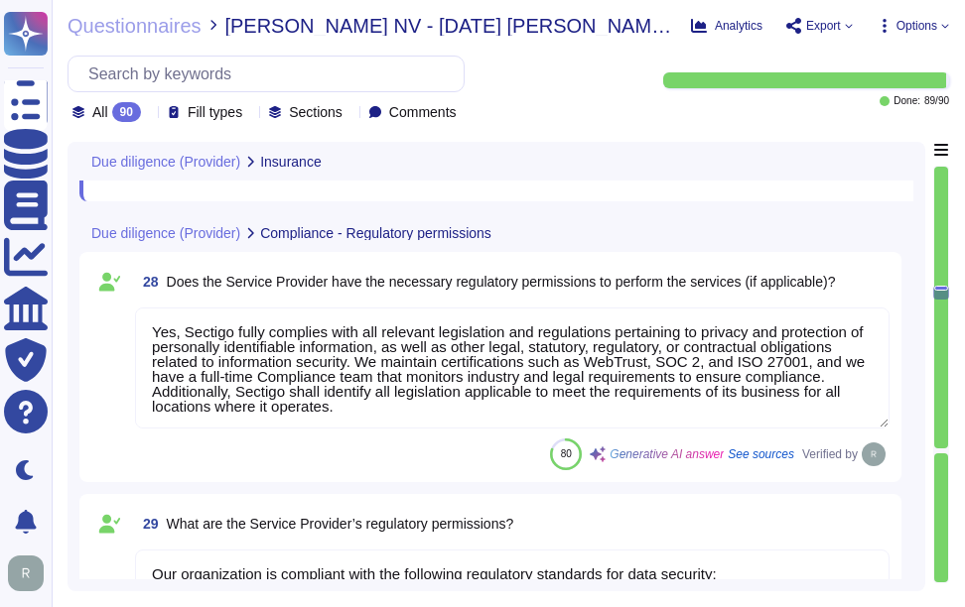
scroll to position [5866, 0]
type textarea "Yes, the organization is supervised by the following regulatory bodies: CABF (C…"
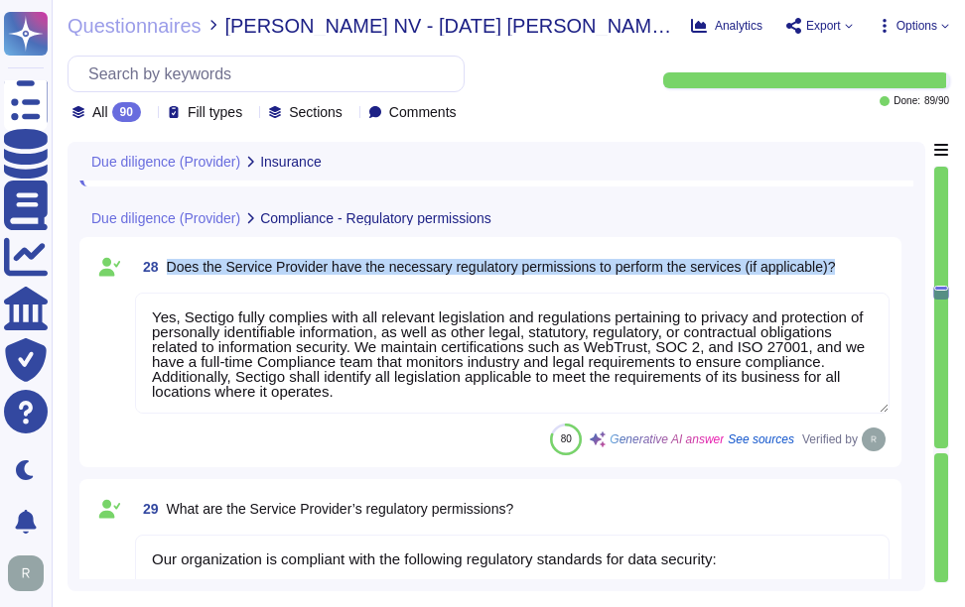
drag, startPoint x: 167, startPoint y: 262, endPoint x: 858, endPoint y: 265, distance: 690.8
click at [858, 265] on div "28 Does the Service Provider have the necessary regulatory permissions to perfo…" at bounding box center [512, 267] width 754 height 36
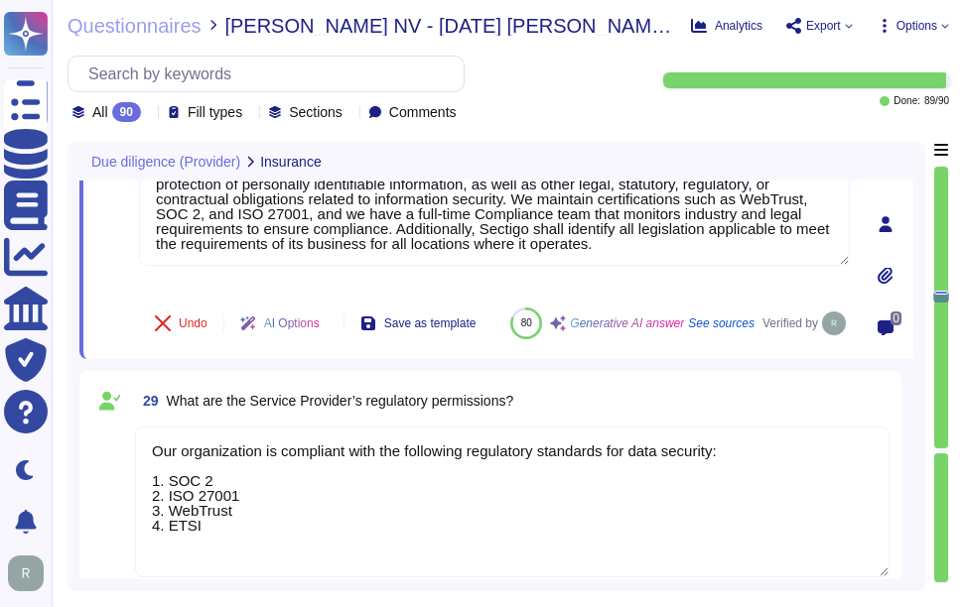
type textarea "Yes, Sectigo maintains insurance coverage for general liability, errors and omi…"
type textarea "Sectigo maintains insurance coverage for general liability, errors and omission…"
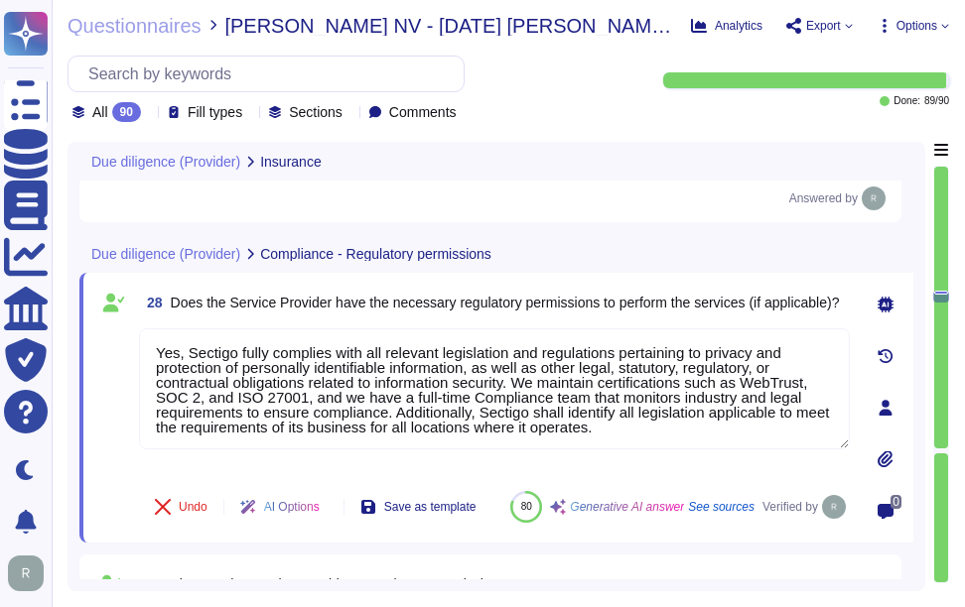
scroll to position [5671, 0]
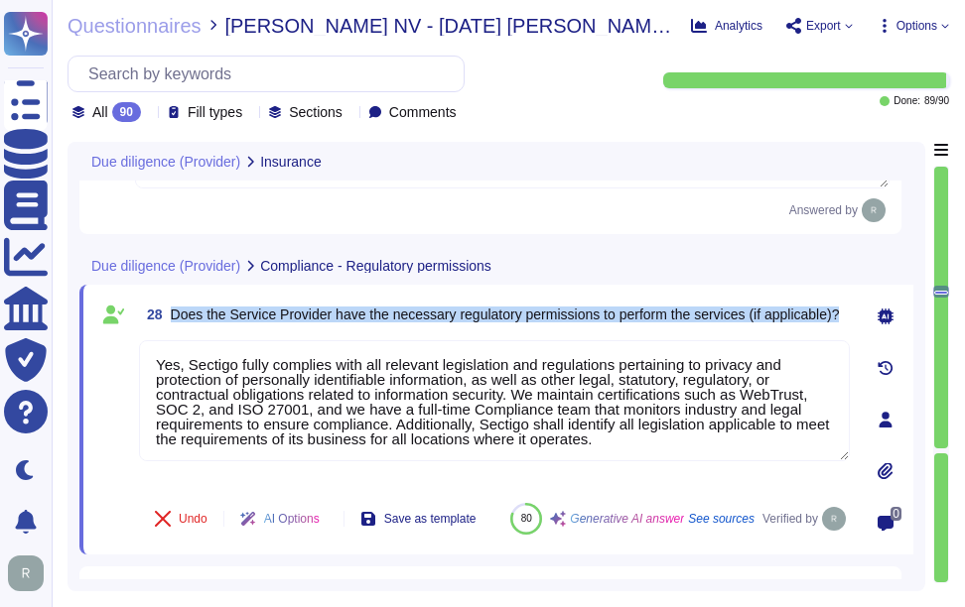
drag, startPoint x: 173, startPoint y: 307, endPoint x: 288, endPoint y: 317, distance: 115.6
click at [288, 317] on span "Does the Service Provider have the necessary regulatory permissions to perform …" at bounding box center [505, 315] width 669 height 14
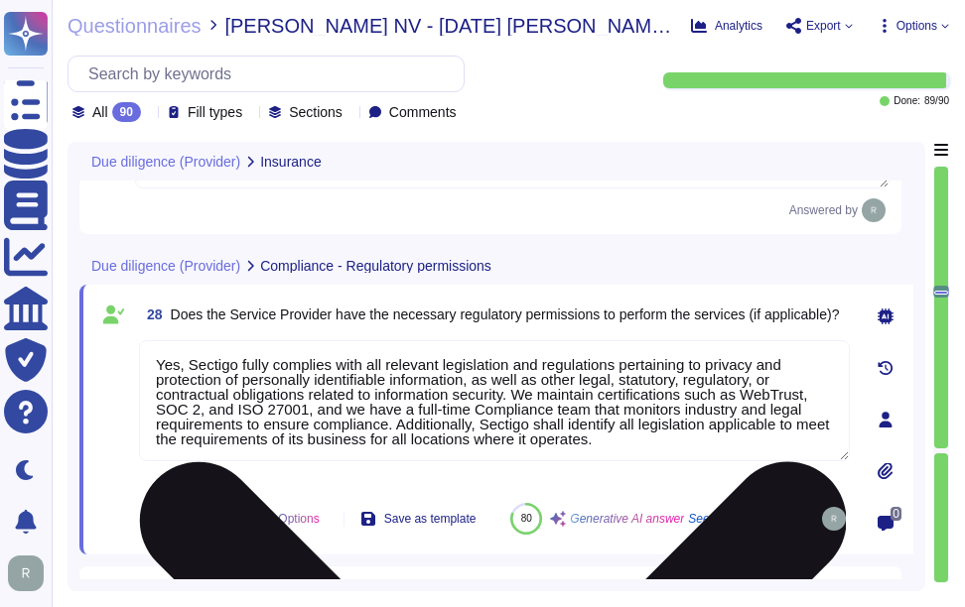
click at [549, 398] on textarea "Yes, Sectigo fully complies with all relevant legislation and regulations perta…" at bounding box center [494, 400] width 711 height 121
paste textarea "Sectigo fully complies with all relevant legislation and regulations pertaining…"
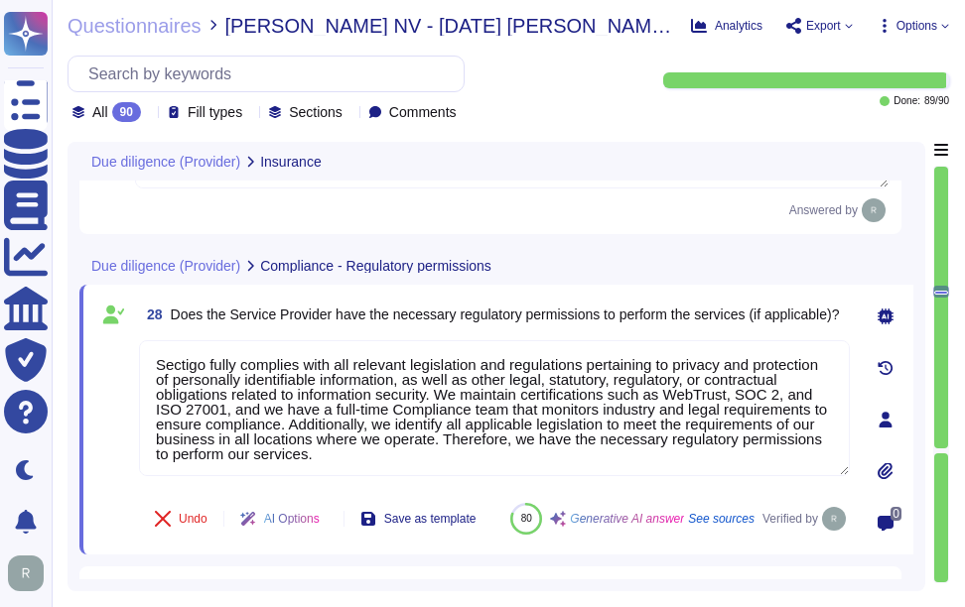
type textarea "Sectigo fully complies with all relevant legislation and regulations pertaining…"
click at [659, 307] on span "Does the Service Provider have the necessary regulatory permissions to perform …" at bounding box center [505, 315] width 669 height 16
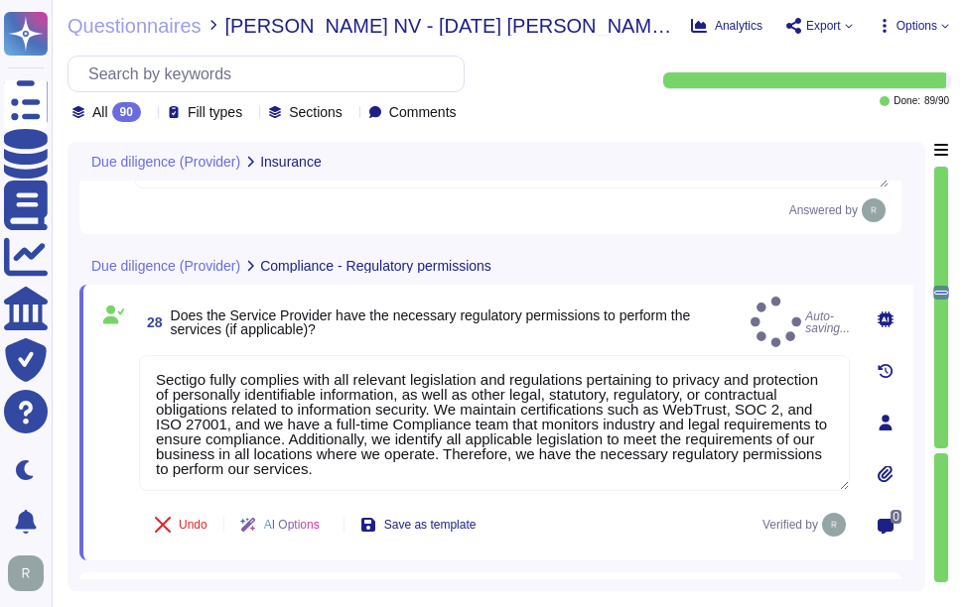
type textarea "Yes, the organization is supervised by the following regulatory bodies: CABF (C…"
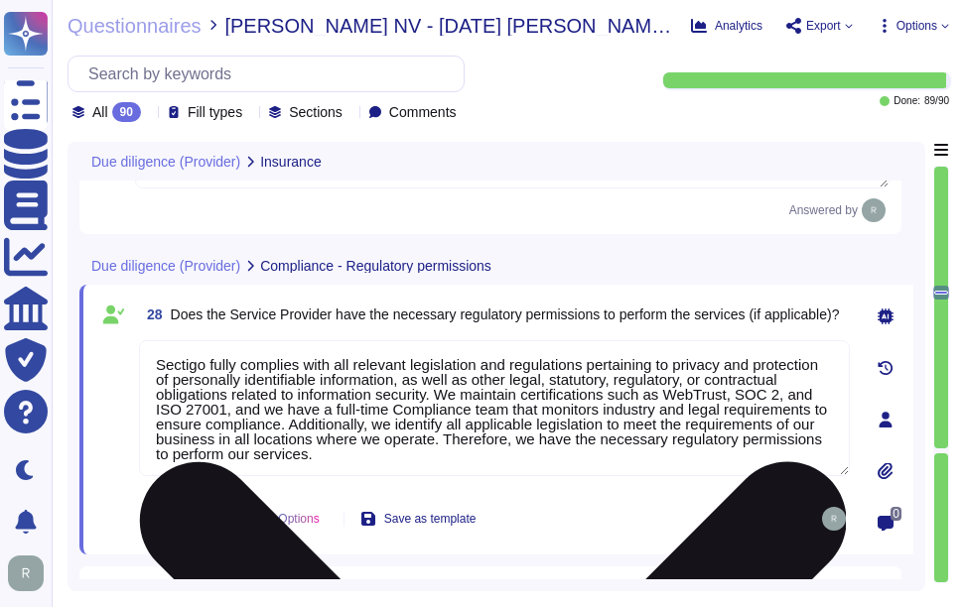
scroll to position [2, 0]
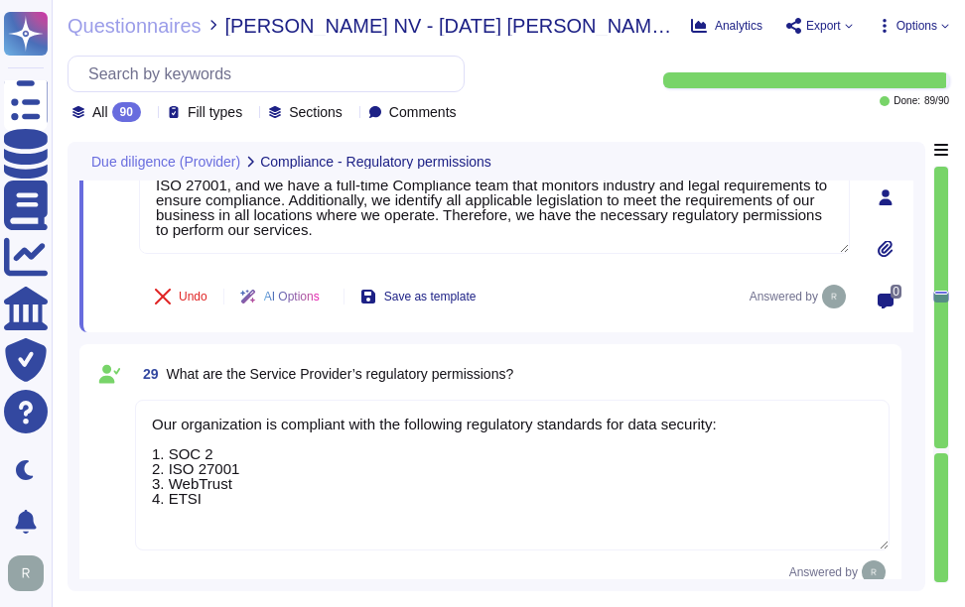
type textarea "We do not permit customers to perform their own audits. Upon request we can sup…"
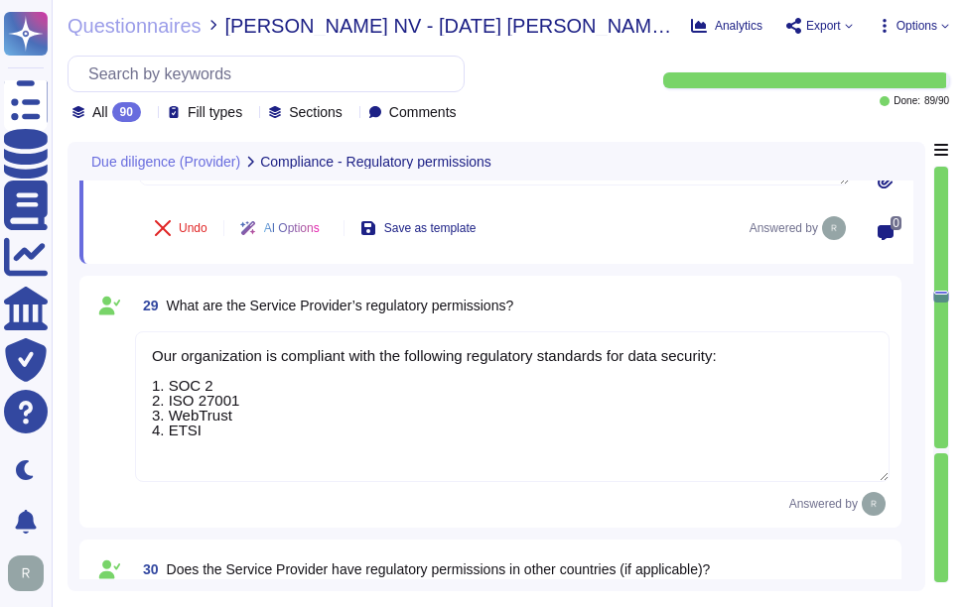
scroll to position [5968, 0]
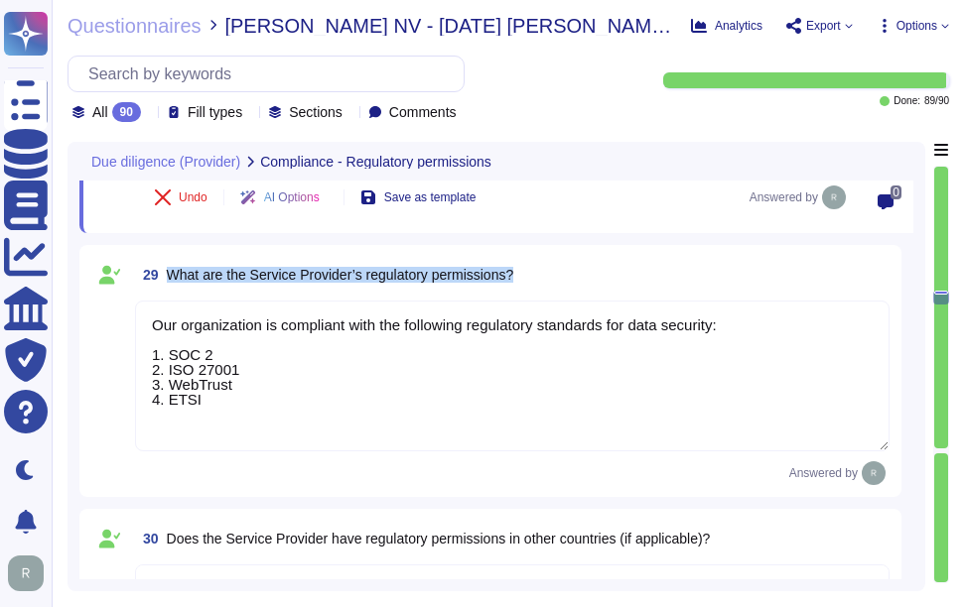
drag, startPoint x: 168, startPoint y: 273, endPoint x: 615, endPoint y: 261, distance: 447.8
click at [615, 261] on div "29 What are the Service Provider’s regulatory permissions?" at bounding box center [512, 275] width 754 height 36
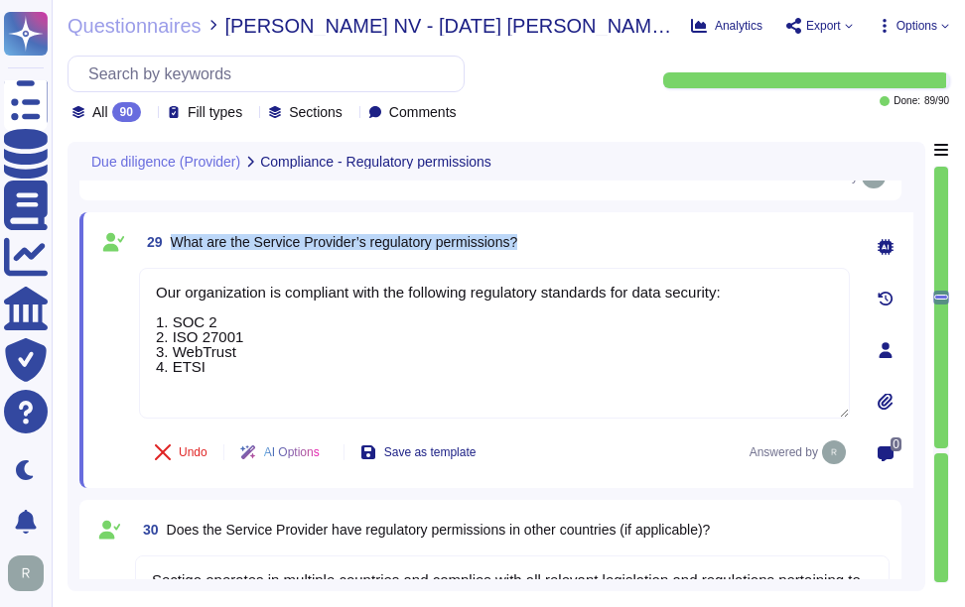
drag, startPoint x: 169, startPoint y: 237, endPoint x: 615, endPoint y: 239, distance: 446.7
click at [615, 239] on div "29 What are the Service Provider’s regulatory permissions?" at bounding box center [494, 242] width 711 height 36
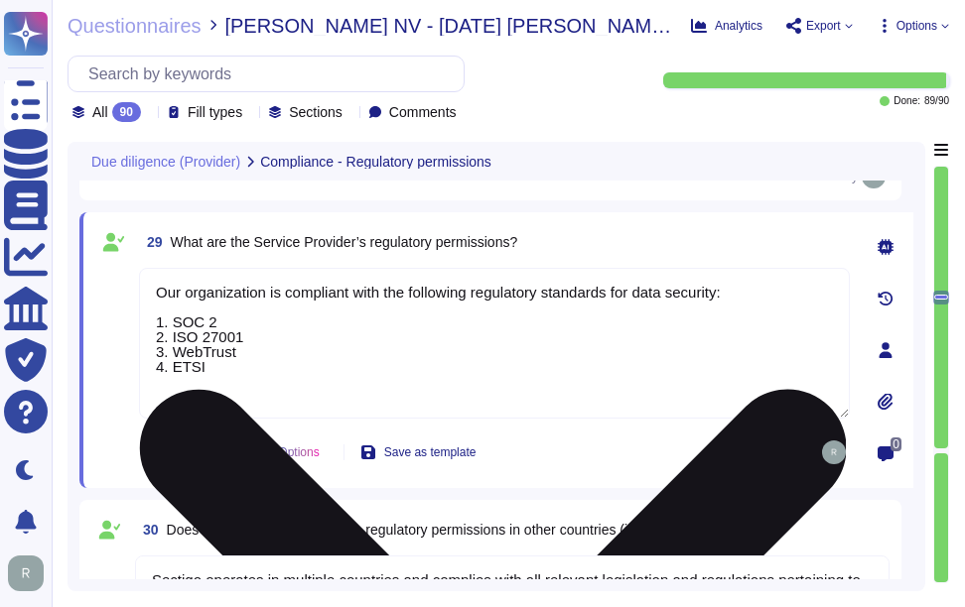
click at [350, 392] on textarea "Our organization is compliant with the following regulatory standards for data …" at bounding box center [494, 343] width 711 height 151
paste textarea "Sectigo is compliant with the following regulatory standards for data security:…"
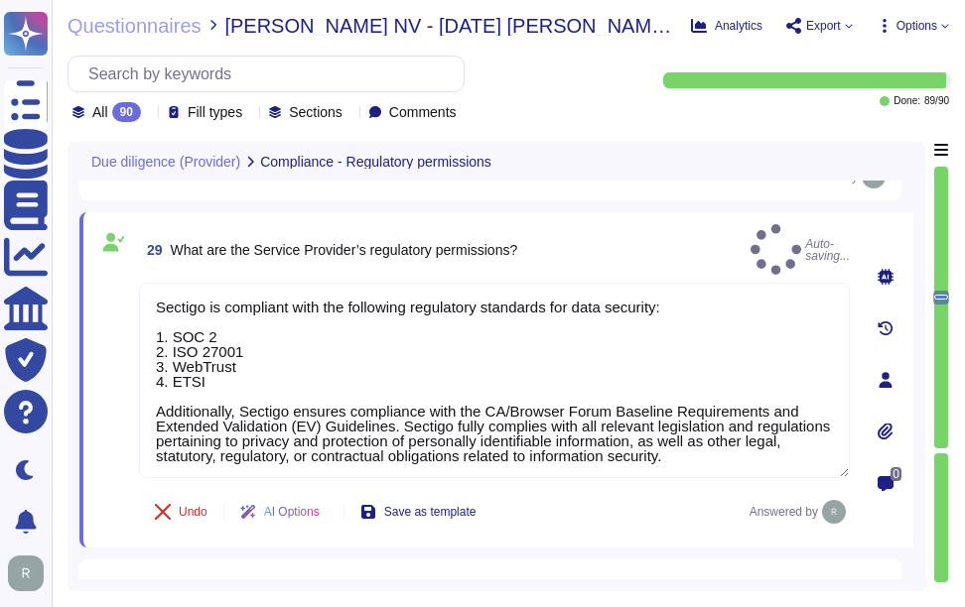
type textarea "Sectigo is compliant with the following regulatory standards for data security:…"
click at [622, 242] on div "29 What are the Service Provider’s regulatory permissions? Auto-saving..." at bounding box center [494, 249] width 711 height 51
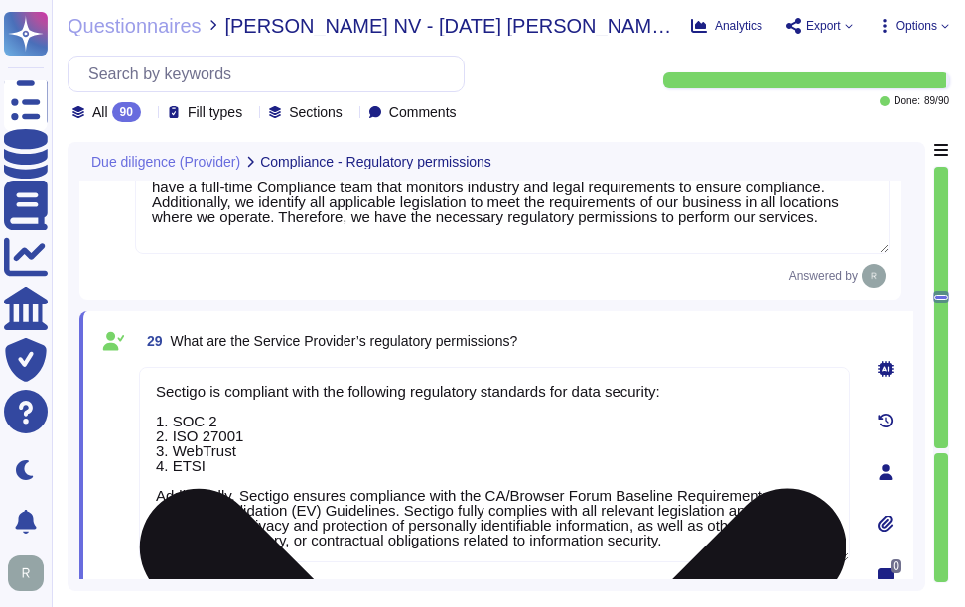
scroll to position [2, 0]
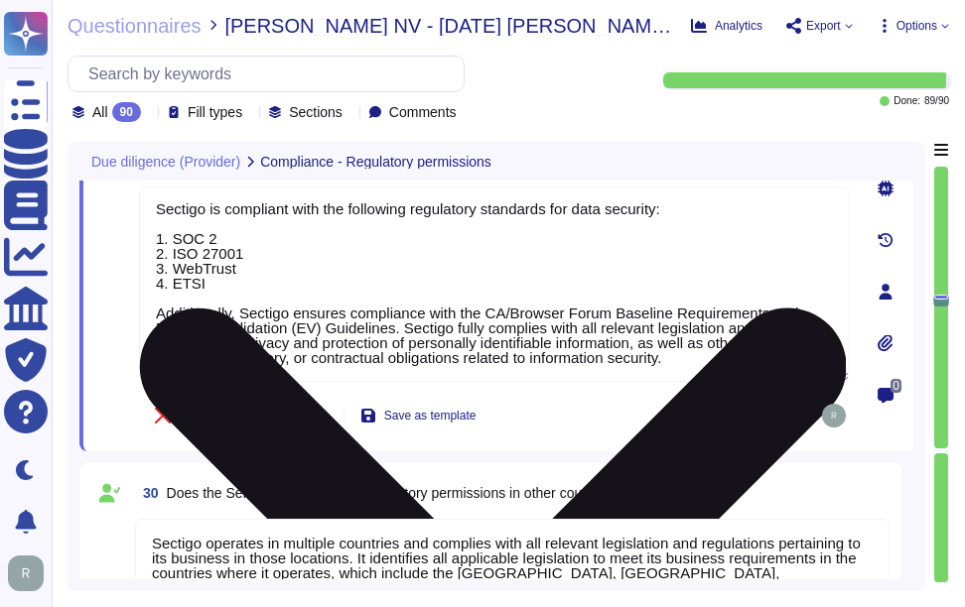
type textarea "We do not permit customers to perform their own audits. Upon request we can sup…"
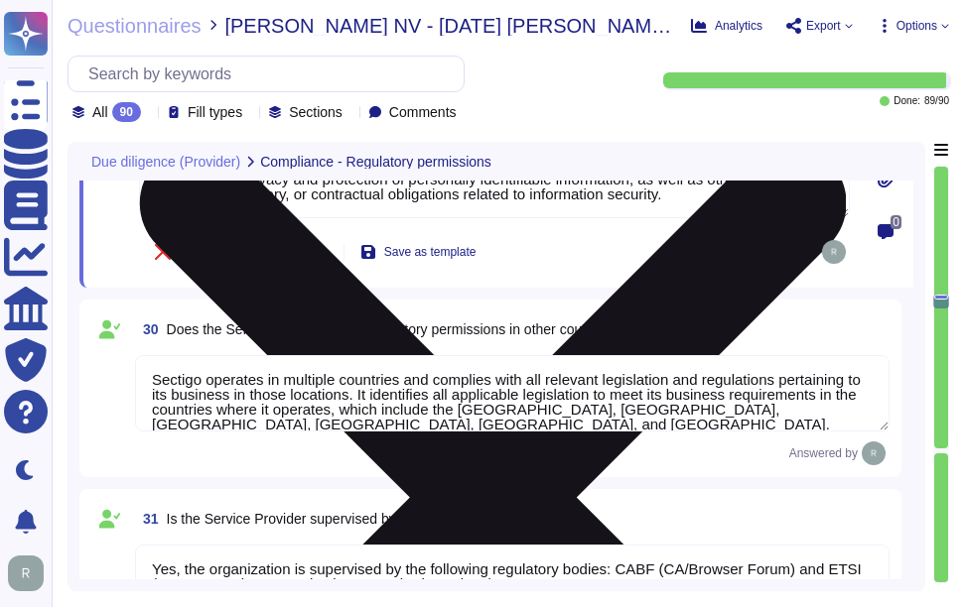
scroll to position [6266, 0]
type textarea "The most recent risk assessment results, including the most recent penetration …"
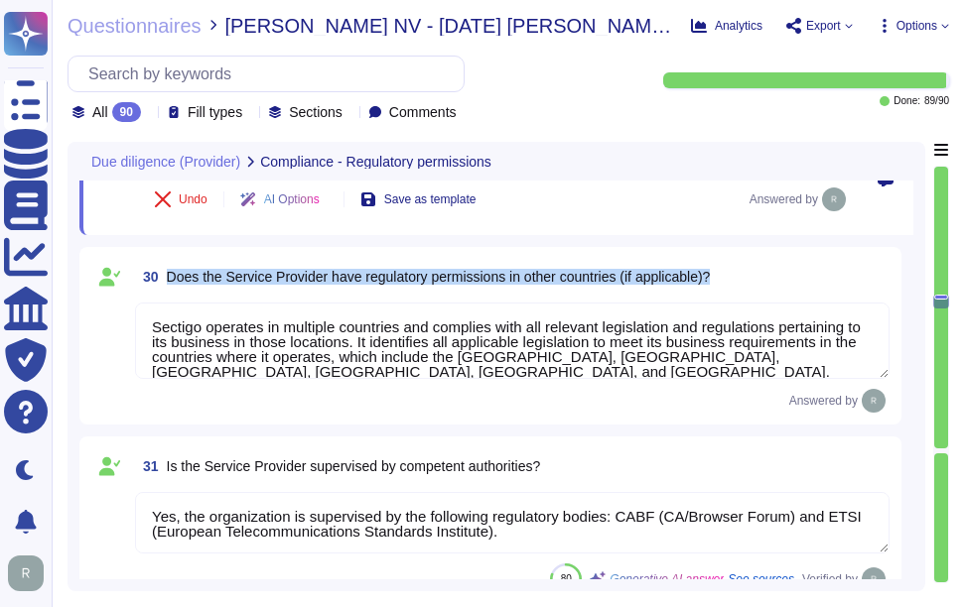
drag, startPoint x: 166, startPoint y: 275, endPoint x: 779, endPoint y: 279, distance: 613.4
click at [779, 279] on div "30 Does the Service Provider have regulatory permissions in other countries (if…" at bounding box center [512, 277] width 754 height 36
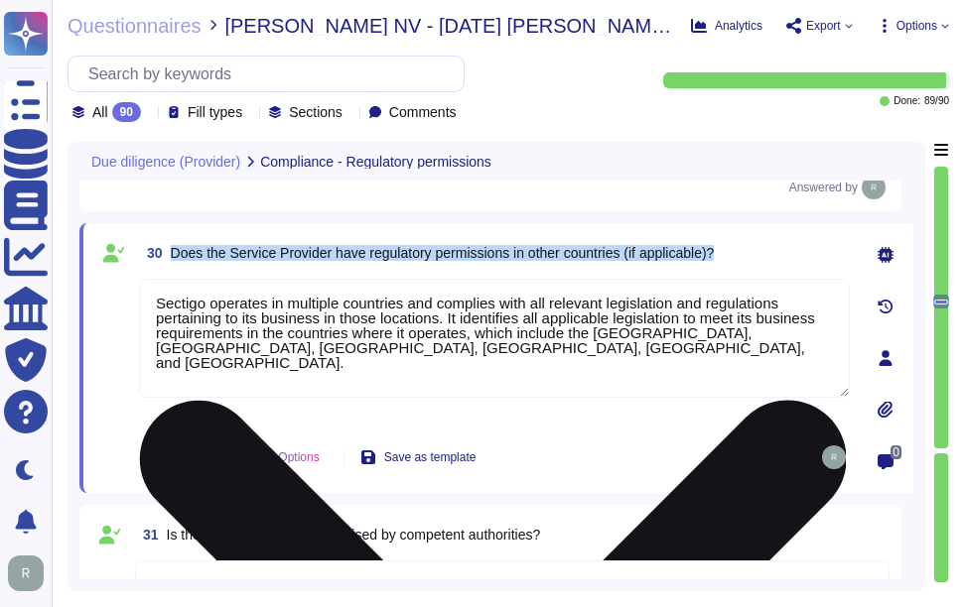
type textarea "The most recent risk assessment results, including the most recent penetration …"
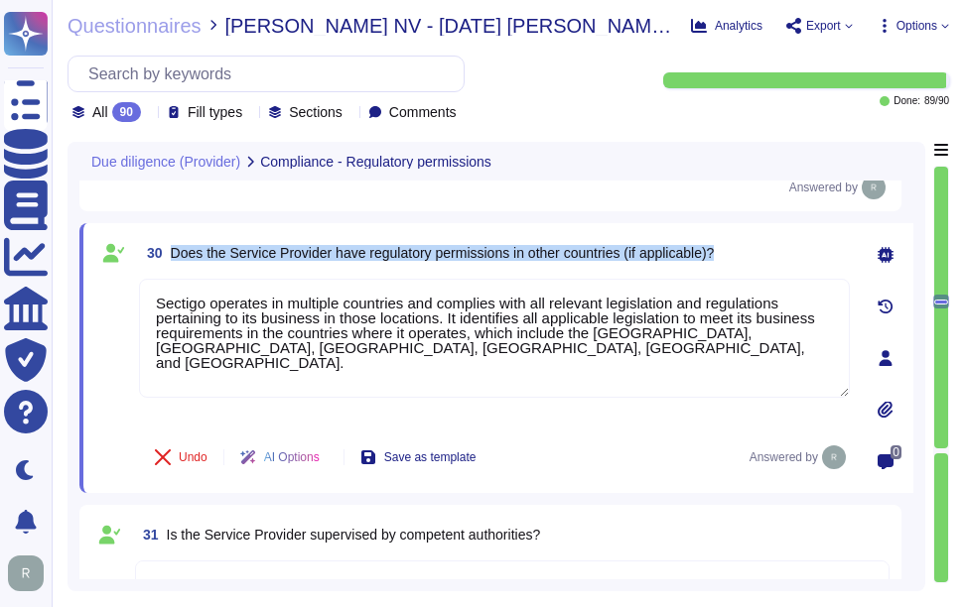
drag, startPoint x: 173, startPoint y: 251, endPoint x: 812, endPoint y: 260, distance: 639.3
click at [812, 260] on div "30 Does the Service Provider have regulatory permissions in other countries (if…" at bounding box center [494, 253] width 711 height 36
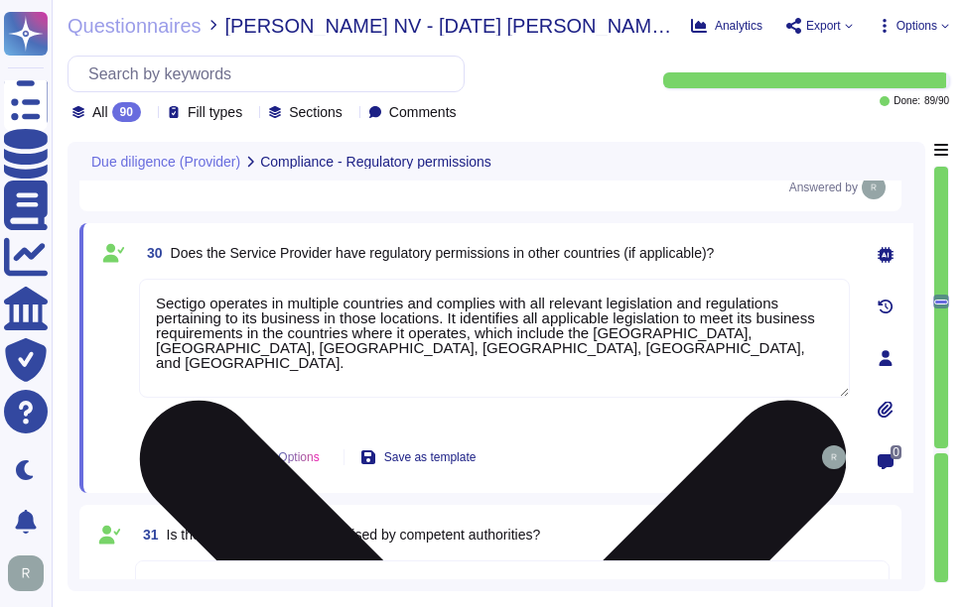
click at [385, 370] on textarea "Sectigo operates in multiple countries and complies with all relevant legislati…" at bounding box center [494, 338] width 711 height 119
paste textarea "complies with all relevant legislation and regulations pertaining to privacy an…"
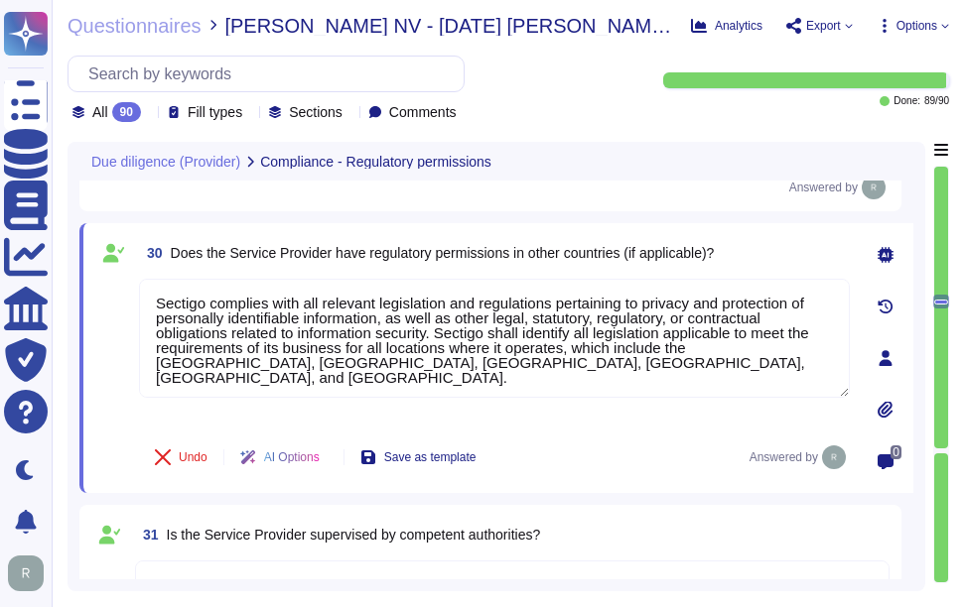
type textarea "Sectigo complies with all relevant legislation and regulations pertaining to pr…"
click at [459, 250] on span "Does the Service Provider have regulatory permissions in other countries (if ap…" at bounding box center [443, 253] width 544 height 16
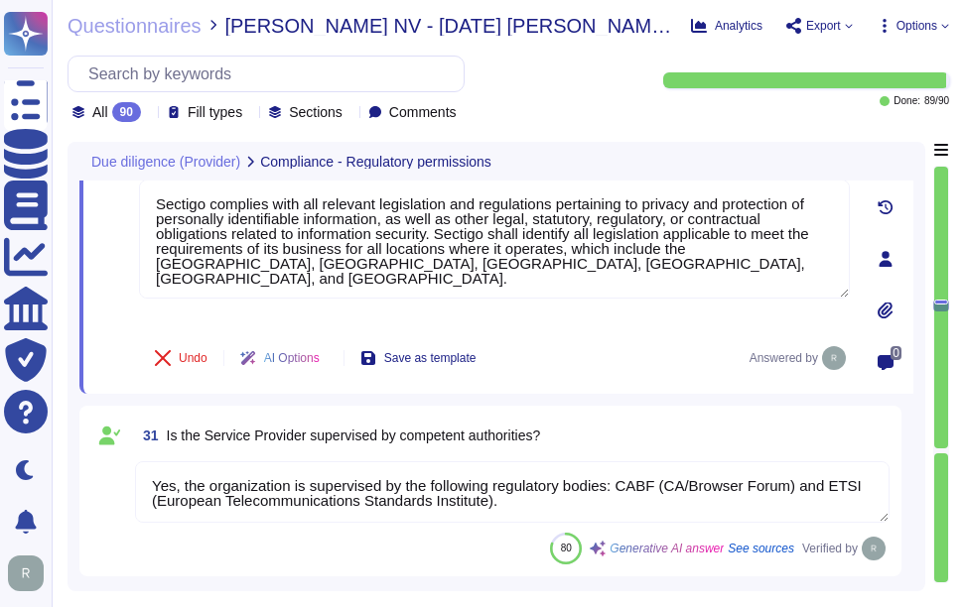
type textarea "Yes, the Service Provider can give updates to their risk assessment to facilita…"
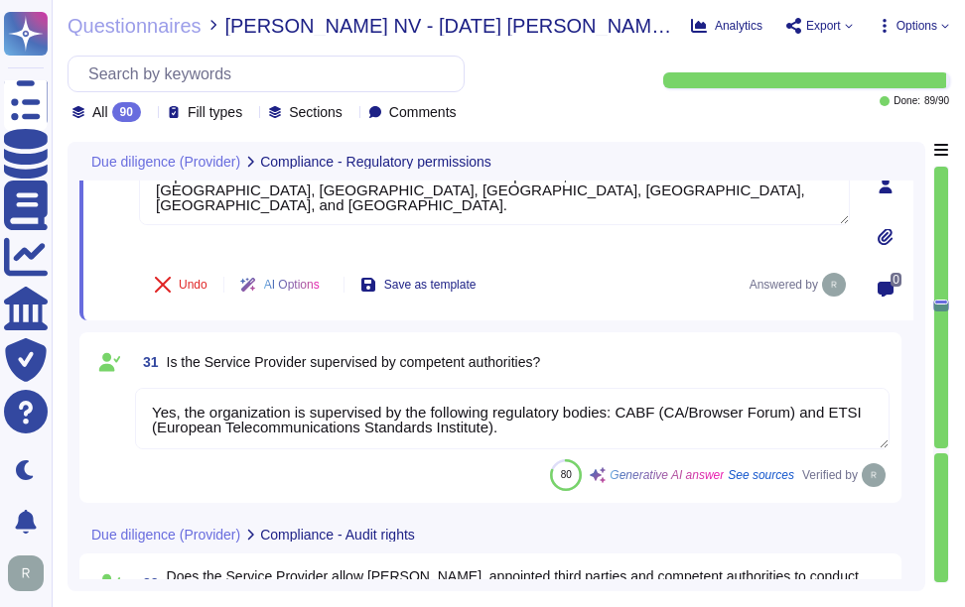
scroll to position [6564, 0]
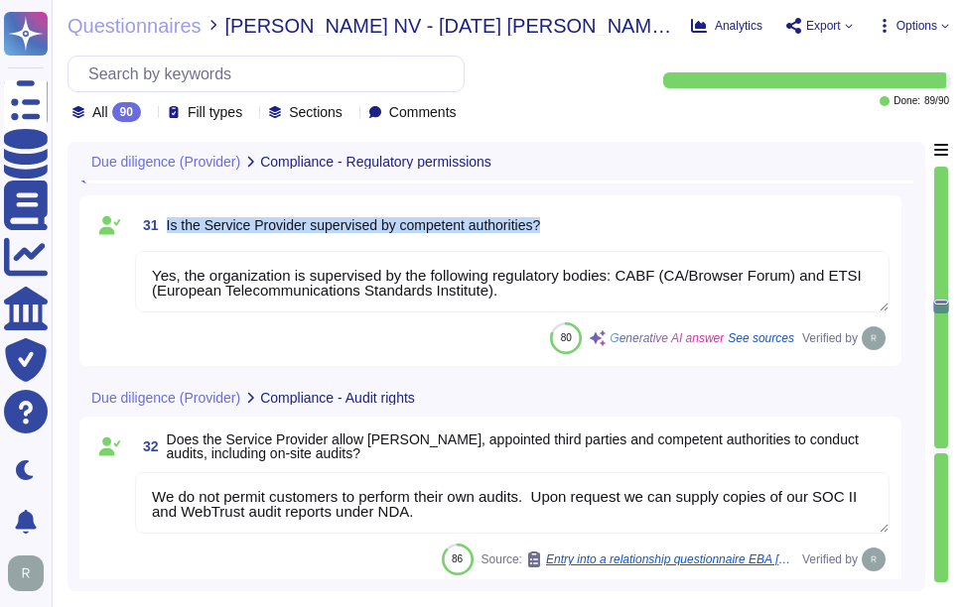
drag, startPoint x: 164, startPoint y: 222, endPoint x: 723, endPoint y: 221, distance: 558.8
click at [723, 221] on div "31 Is the Service Provider supervised by competent authorities?" at bounding box center [512, 225] width 754 height 36
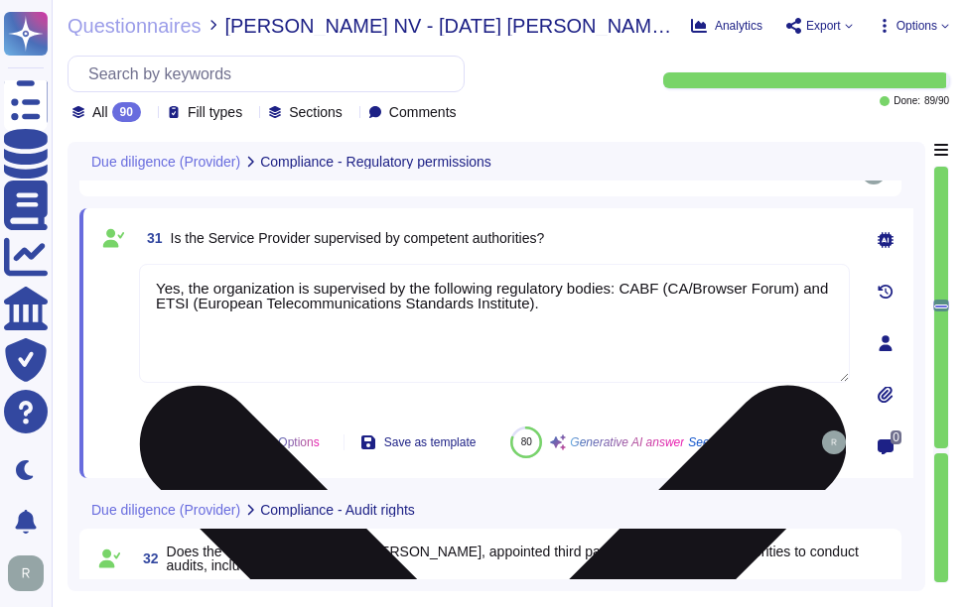
scroll to position [6465, 0]
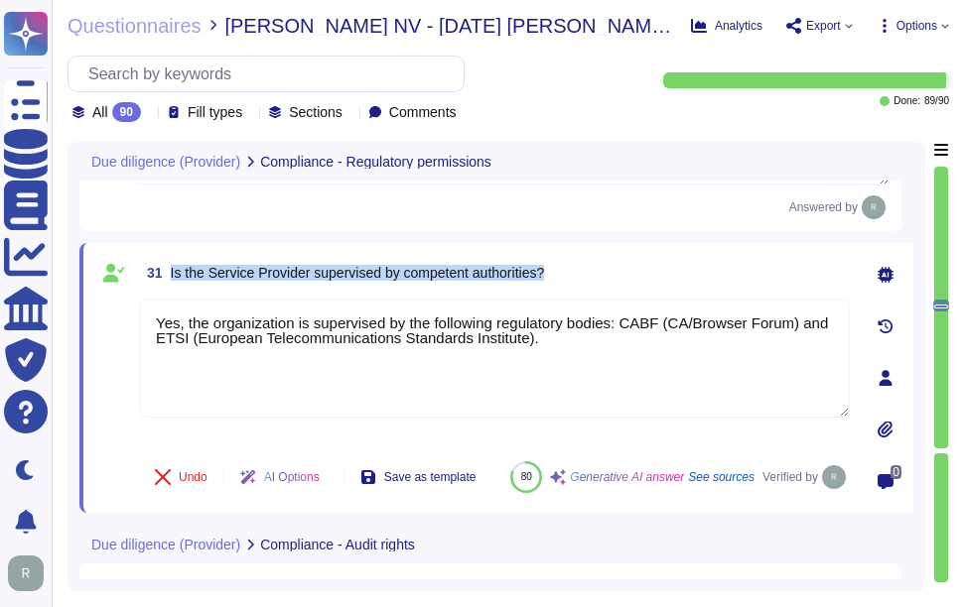
drag, startPoint x: 172, startPoint y: 270, endPoint x: 602, endPoint y: 267, distance: 430.8
click at [602, 267] on div "31 Is the Service Provider supervised by competent authorities?" at bounding box center [494, 273] width 711 height 36
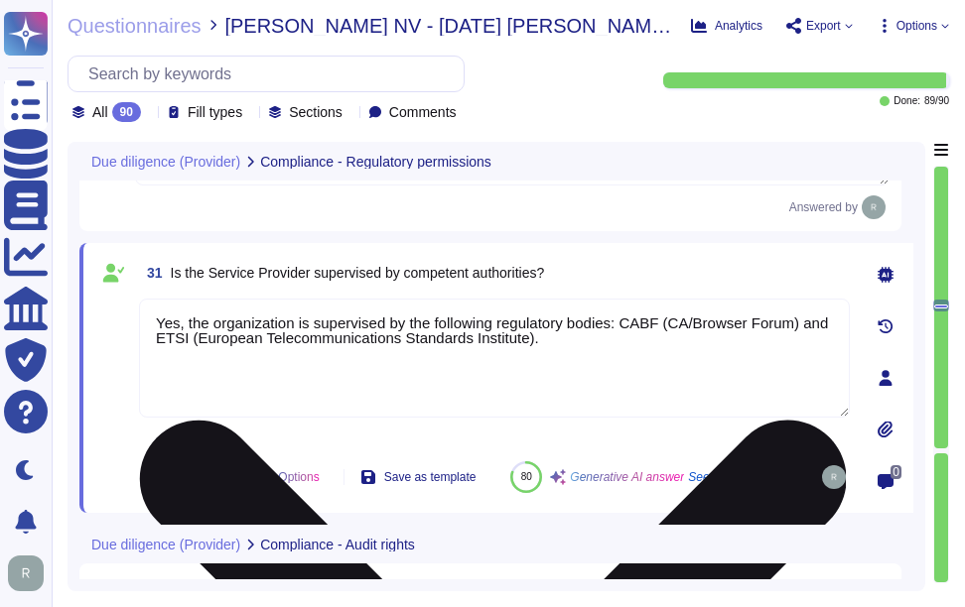
click at [602, 354] on textarea "Yes, the organization is supervised by the following regulatory bodies: CABF (C…" at bounding box center [494, 358] width 711 height 119
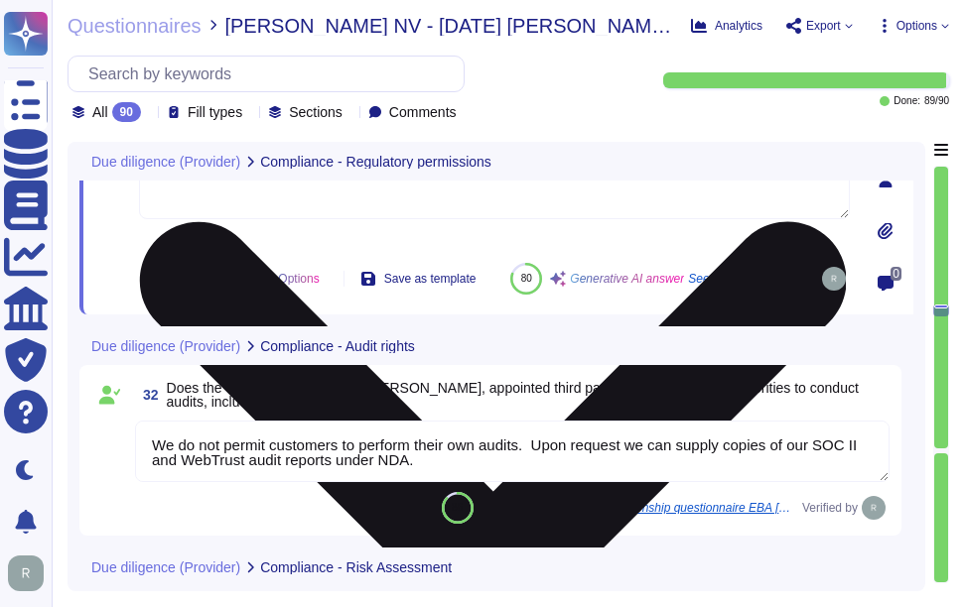
type textarea "Yes, Sectigo fully complies with all relevant legislation and regulations perta…"
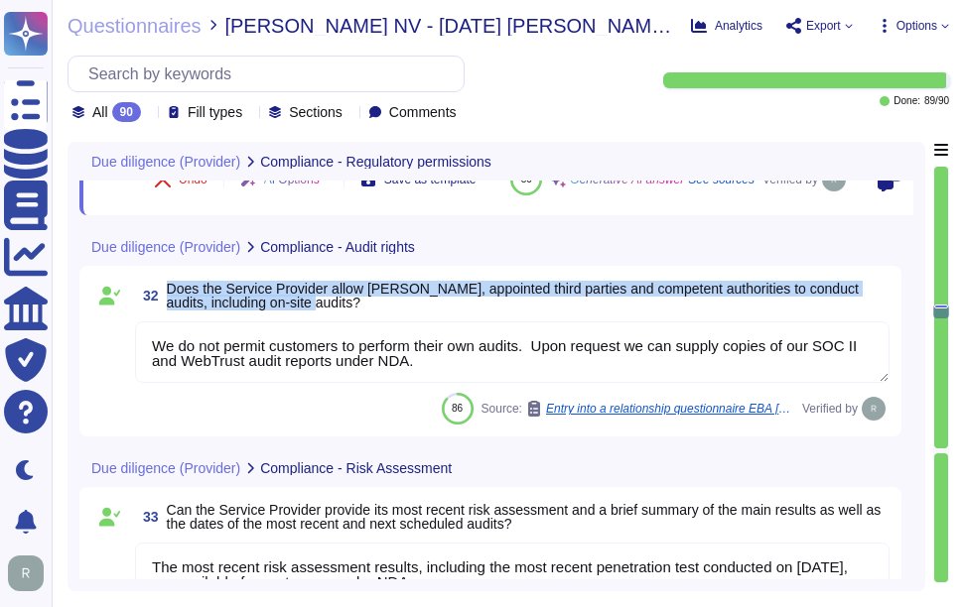
drag, startPoint x: 168, startPoint y: 310, endPoint x: 347, endPoint y: 329, distance: 180.6
click at [347, 310] on span "Does the Service Provider allow [PERSON_NAME], appointed third parties and comp…" at bounding box center [528, 296] width 723 height 28
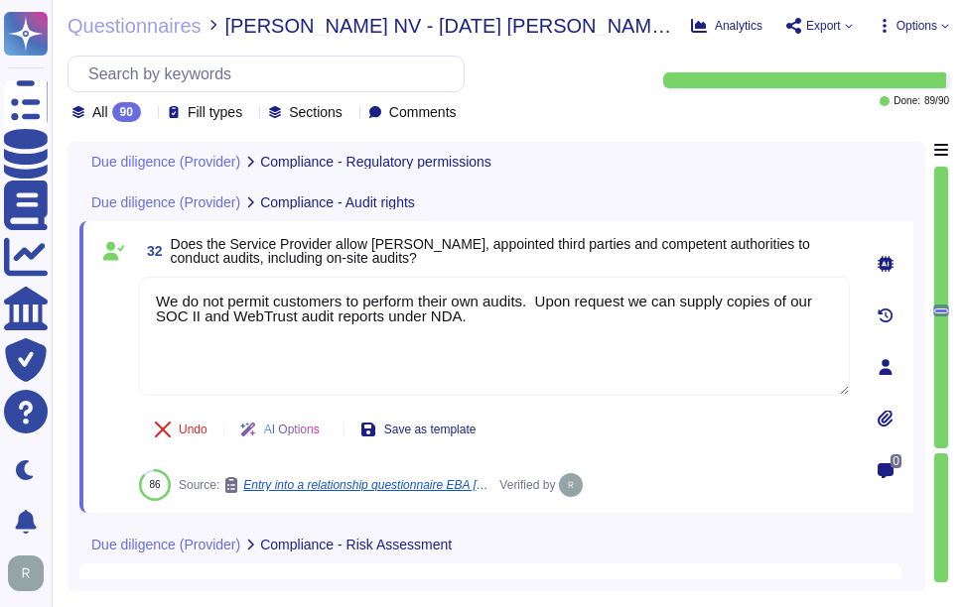
scroll to position [6652, 0]
type textarea "Sectigo is compliant with the following regulatory standards for data security:…"
type textarea "Sectigo complies with all relevant legislation and regulations pertaining to pr…"
type textarea "Yes, the organization is supervised by the following regulatory bodies: CABF (C…"
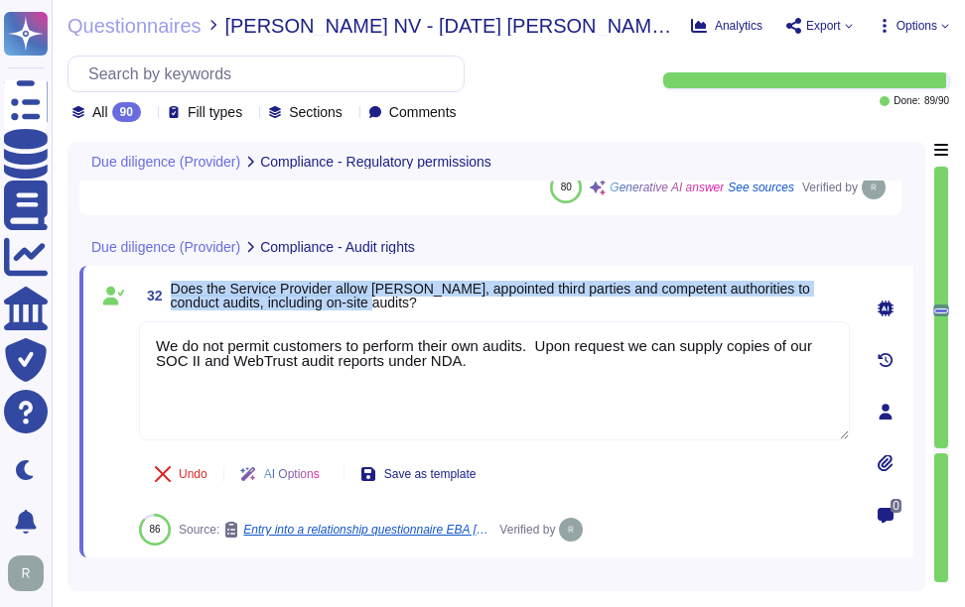
drag, startPoint x: 173, startPoint y: 282, endPoint x: 392, endPoint y: 302, distance: 220.3
click at [392, 302] on span "Does the Service Provider allow [PERSON_NAME], appointed third parties and comp…" at bounding box center [510, 296] width 679 height 28
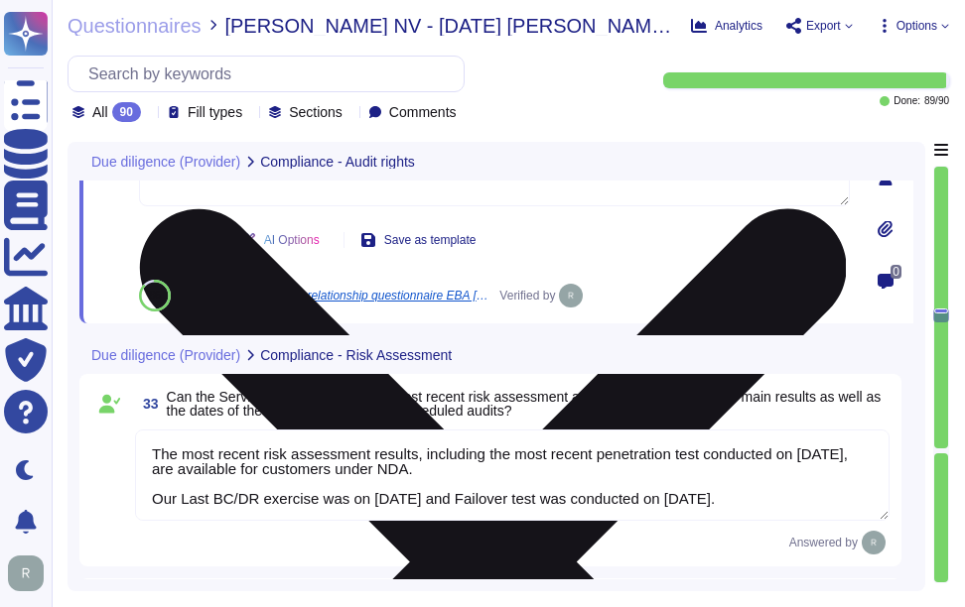
type textarea "Sectigo has a full-time Compliance team that monitors industry and legal requir…"
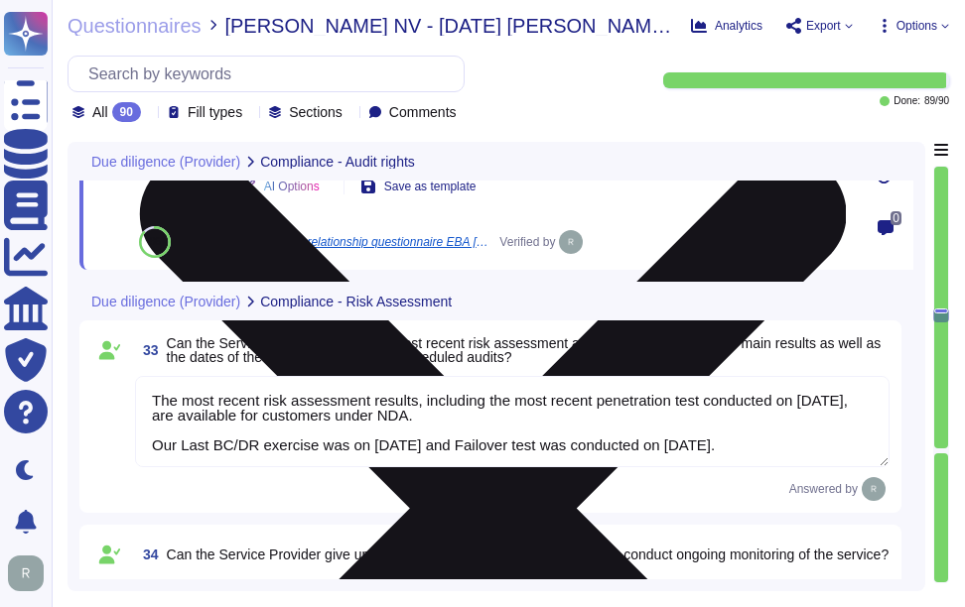
scroll to position [6950, 0]
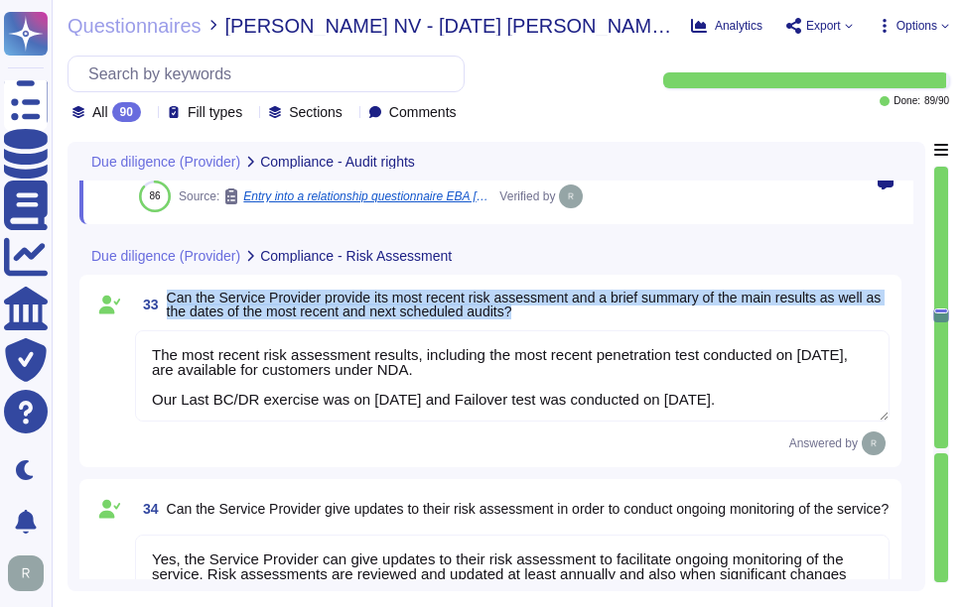
drag, startPoint x: 169, startPoint y: 296, endPoint x: 572, endPoint y: 310, distance: 403.2
click at [572, 310] on span "Can the Service Provider provide its most recent risk assessment and a brief su…" at bounding box center [528, 305] width 723 height 28
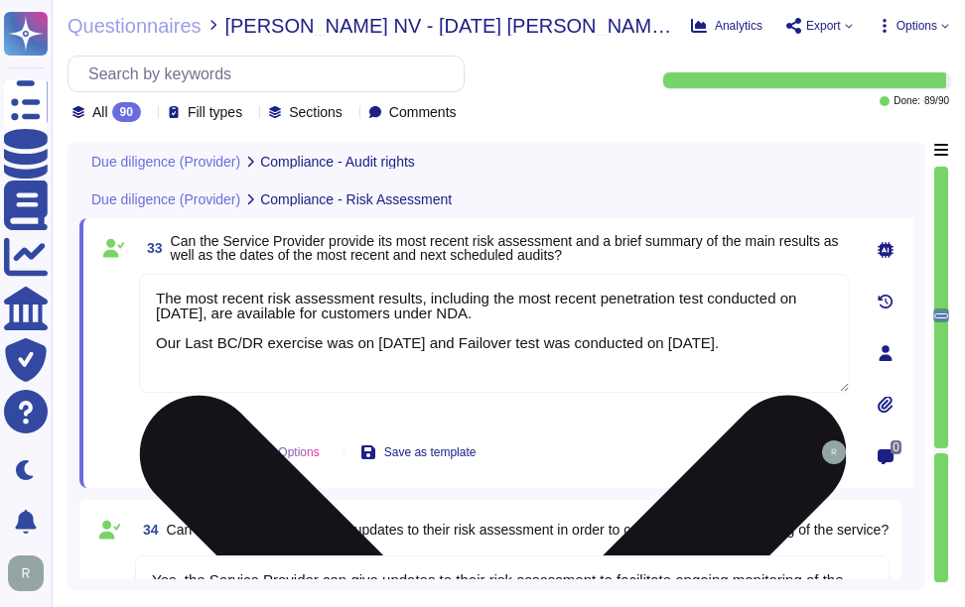
type textarea "We do not permit customers to perform their own audits. Upon request we can sup…"
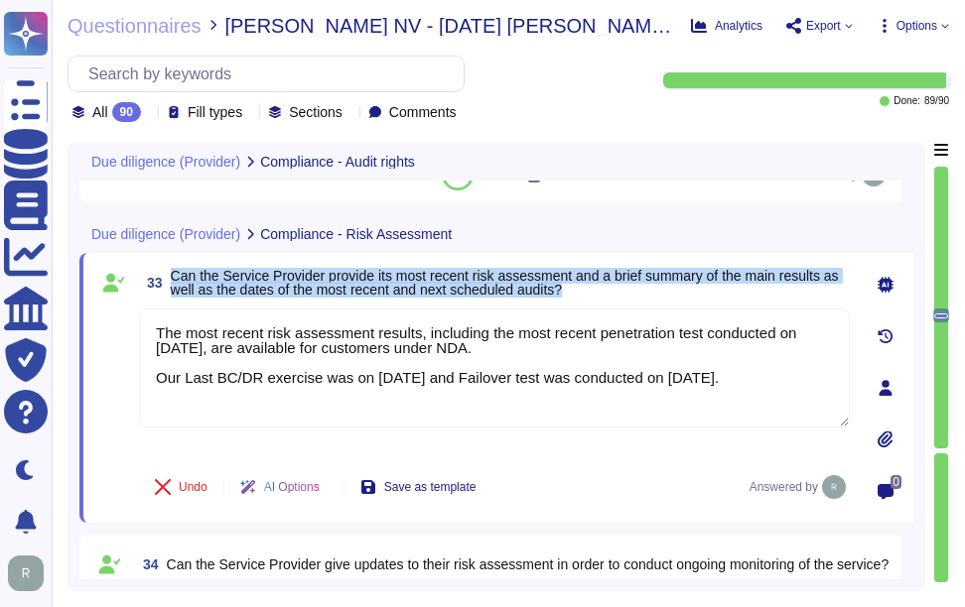
drag, startPoint x: 172, startPoint y: 271, endPoint x: 631, endPoint y: 294, distance: 460.1
click at [631, 294] on span "Can the Service Provider provide its most recent risk assessment and a brief su…" at bounding box center [510, 283] width 679 height 28
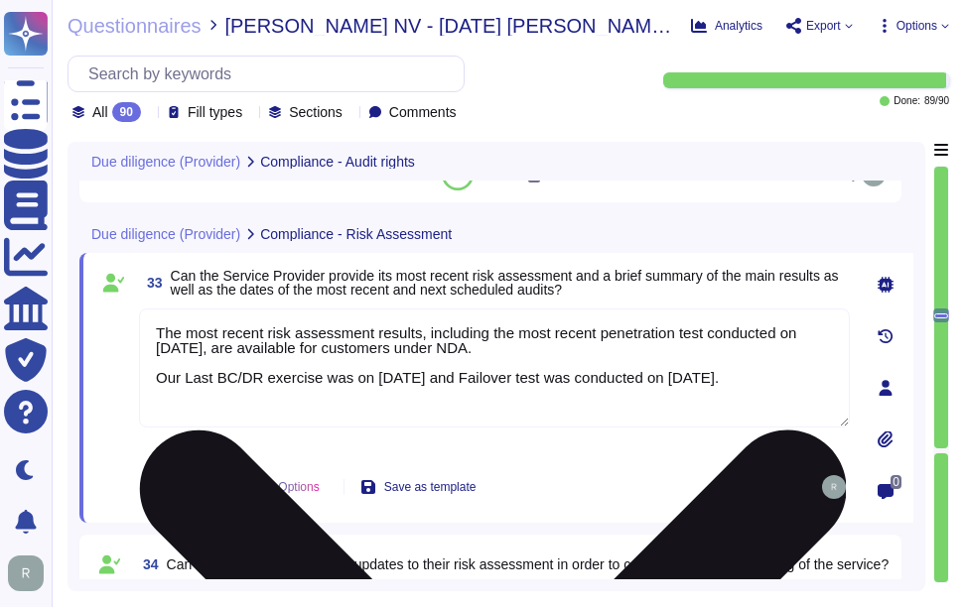
click at [459, 381] on textarea "The most recent risk assessment results, including the most recent penetration …" at bounding box center [494, 368] width 711 height 119
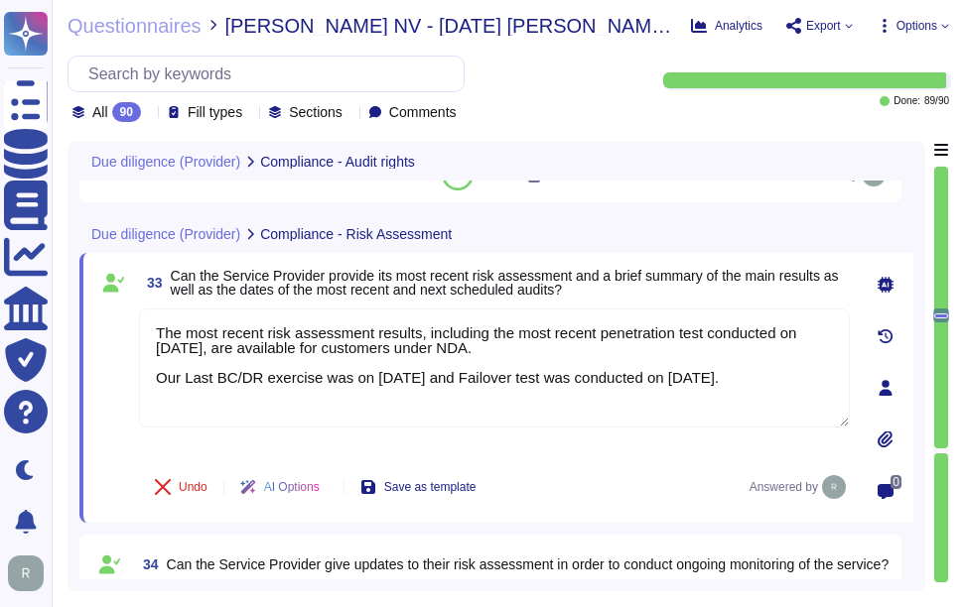
paste textarea ", are available for customers under NDA. The last penetration test was conducte…"
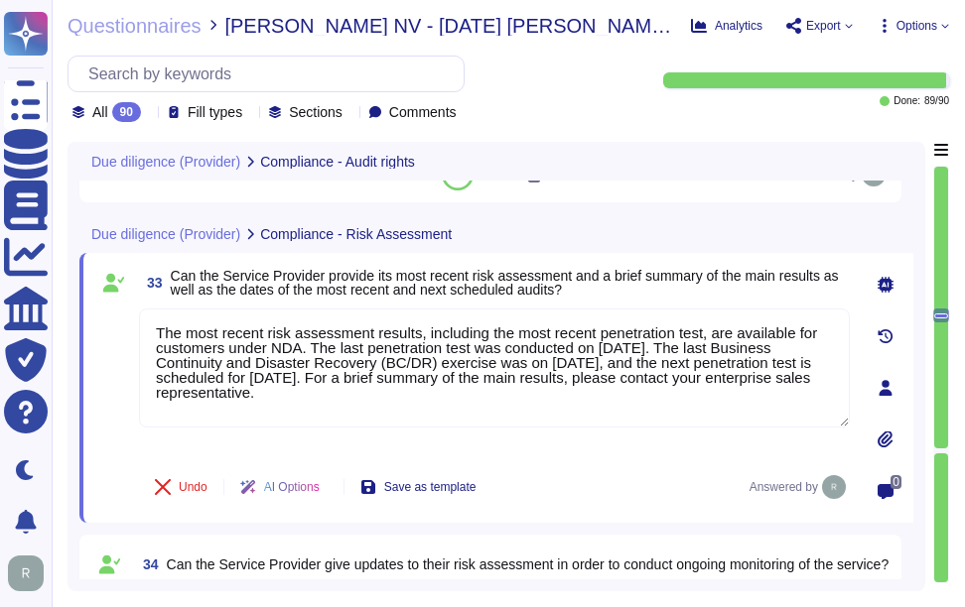
click at [616, 271] on span "Can the Service Provider provide its most recent risk assessment and a brief su…" at bounding box center [505, 283] width 668 height 30
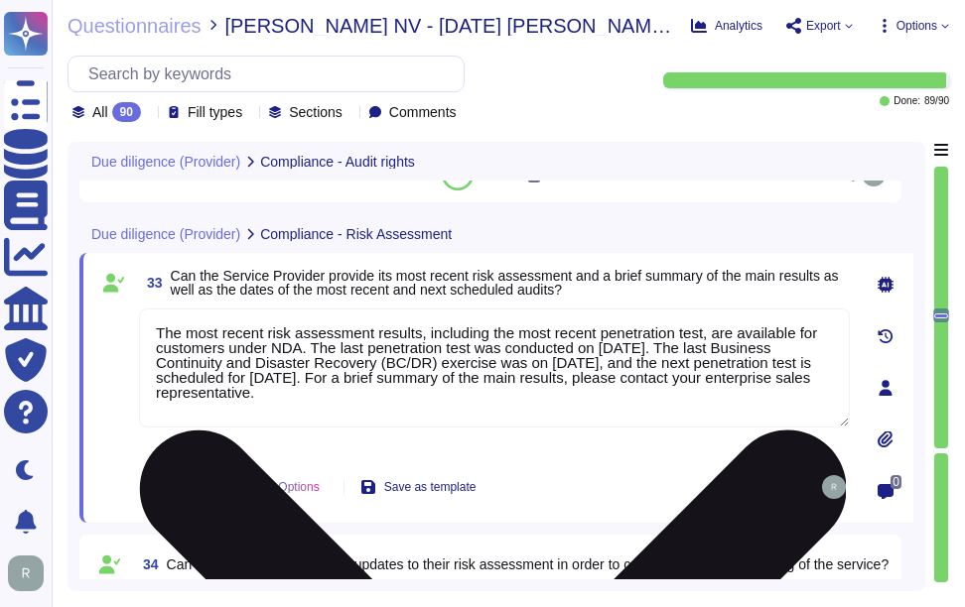
click at [312, 384] on textarea "The most recent risk assessment results, including the most recent penetration …" at bounding box center [494, 368] width 711 height 119
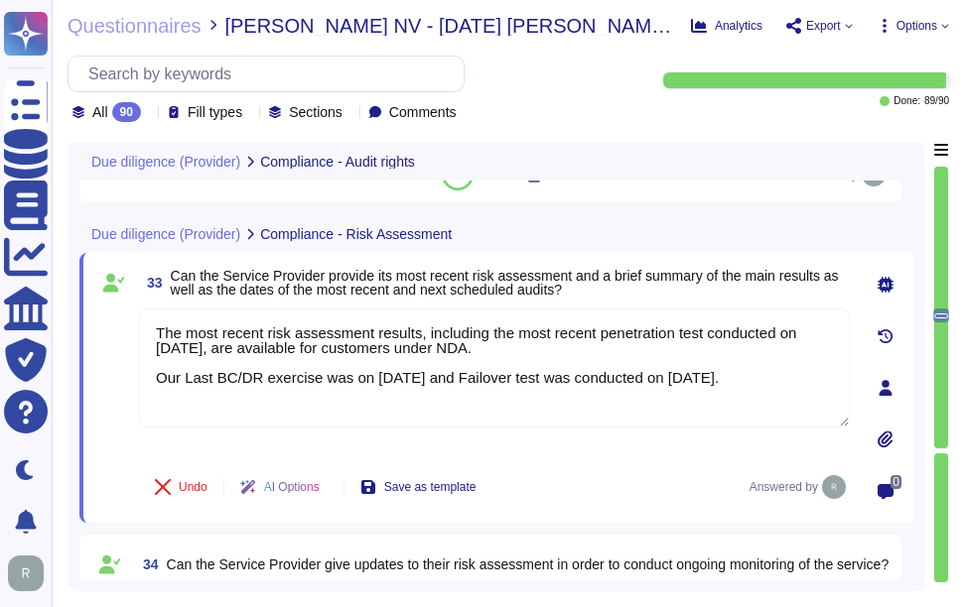
type textarea "The most recent risk assessment results, including the most recent penetration …"
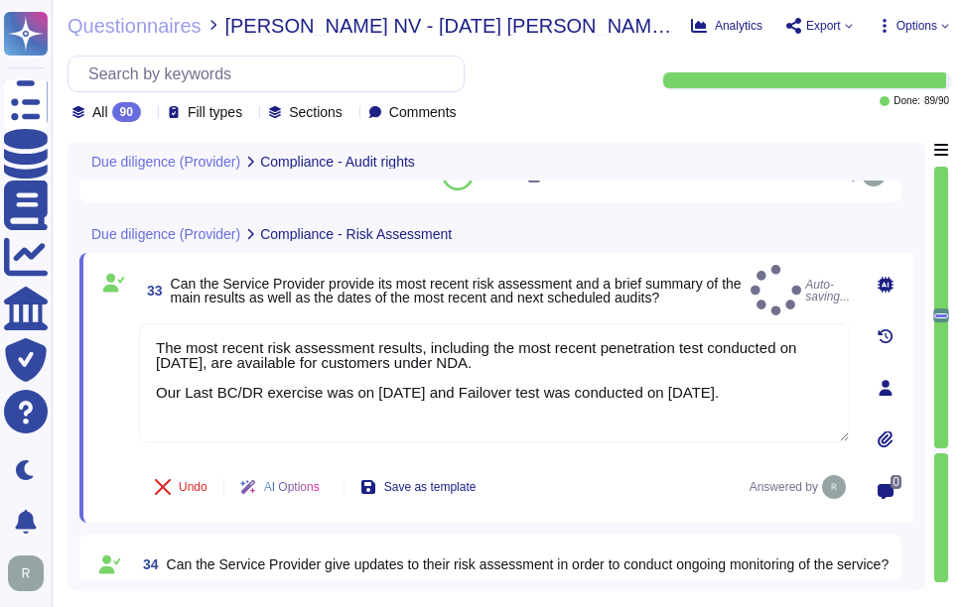
click at [583, 263] on div "33 Can the Service Provider provide its most recent risk assessment and a brief…" at bounding box center [496, 388] width 834 height 270
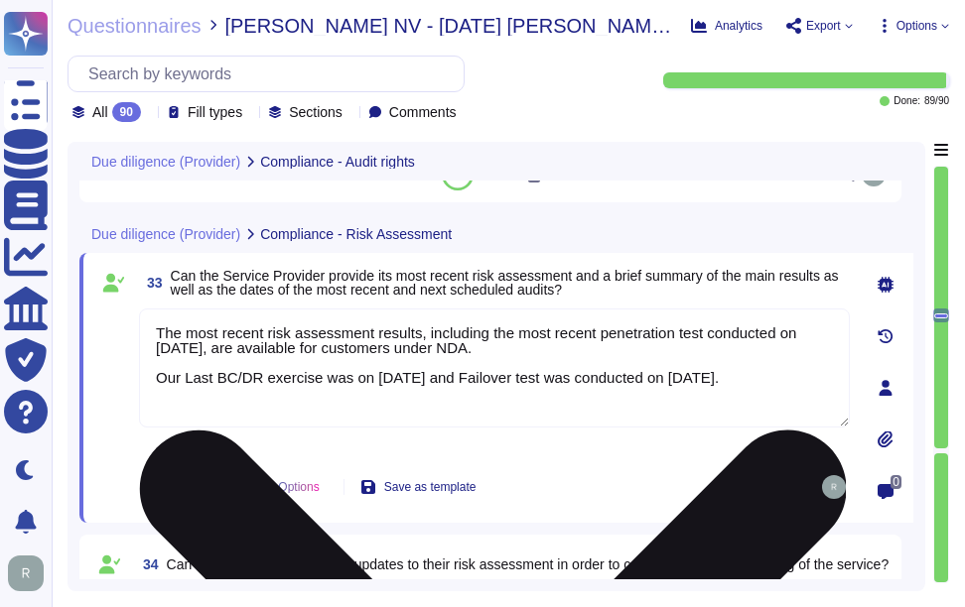
click at [797, 376] on textarea "The most recent risk assessment results, including the most recent penetration …" at bounding box center [494, 368] width 711 height 119
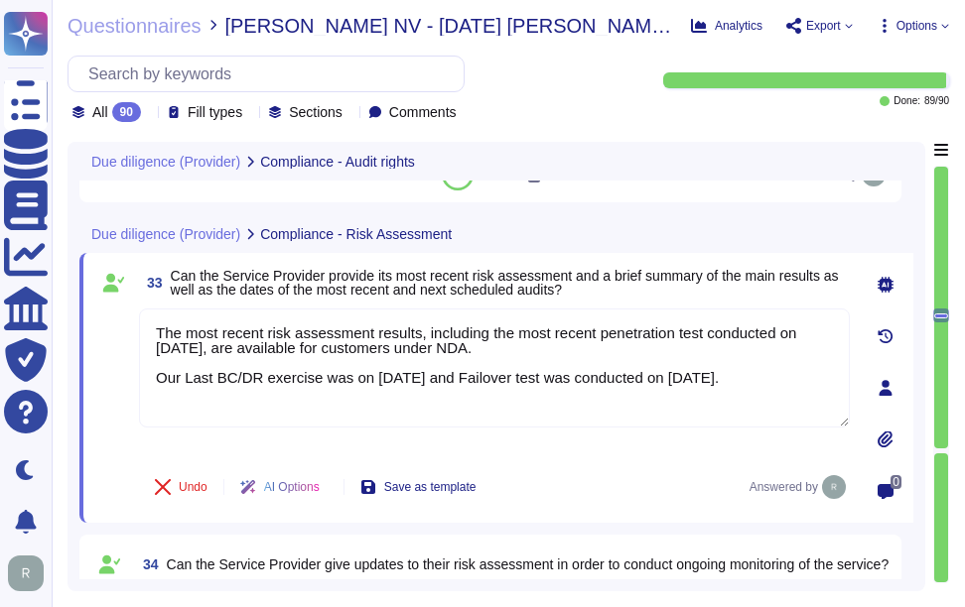
click at [707, 274] on span "Can the Service Provider provide its most recent risk assessment and a brief su…" at bounding box center [505, 283] width 668 height 30
click at [666, 293] on span "Can the Service Provider provide its most recent risk assessment and a brief su…" at bounding box center [510, 283] width 679 height 28
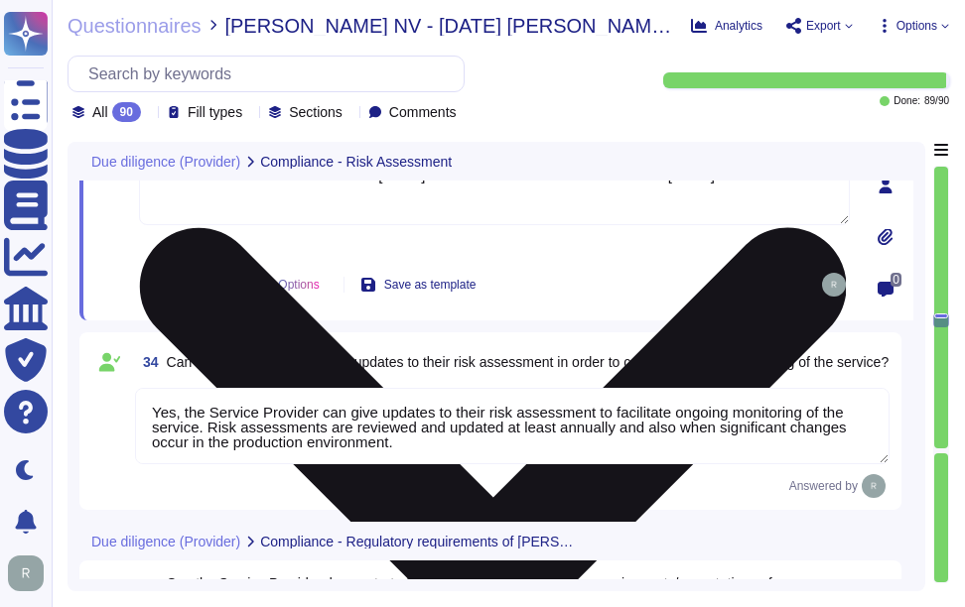
scroll to position [7049, 0]
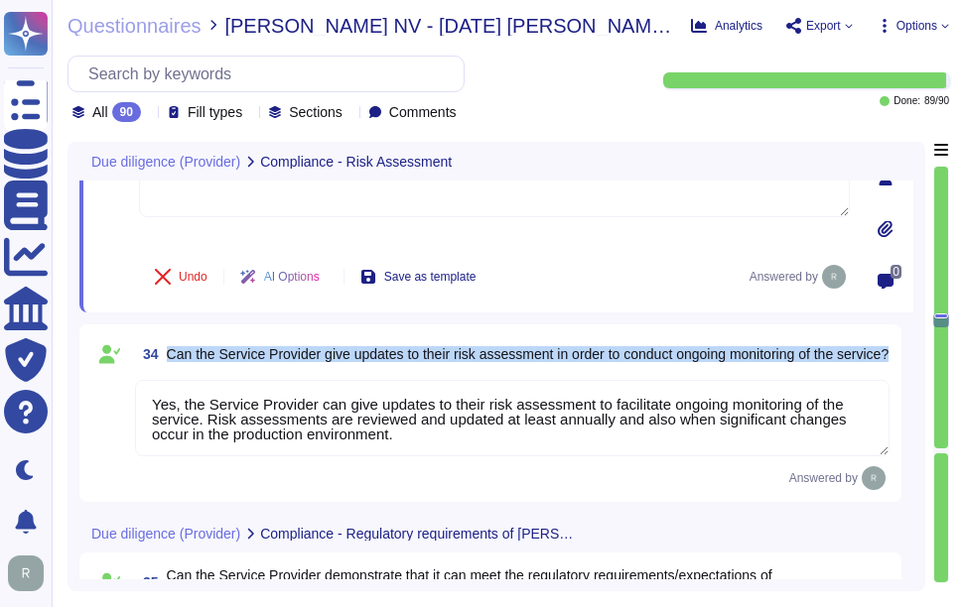
drag, startPoint x: 168, startPoint y: 343, endPoint x: 248, endPoint y: 371, distance: 85.1
click at [248, 371] on span "34 Can the Service Provider give updates to their risk assessment in order to c…" at bounding box center [511, 354] width 753 height 36
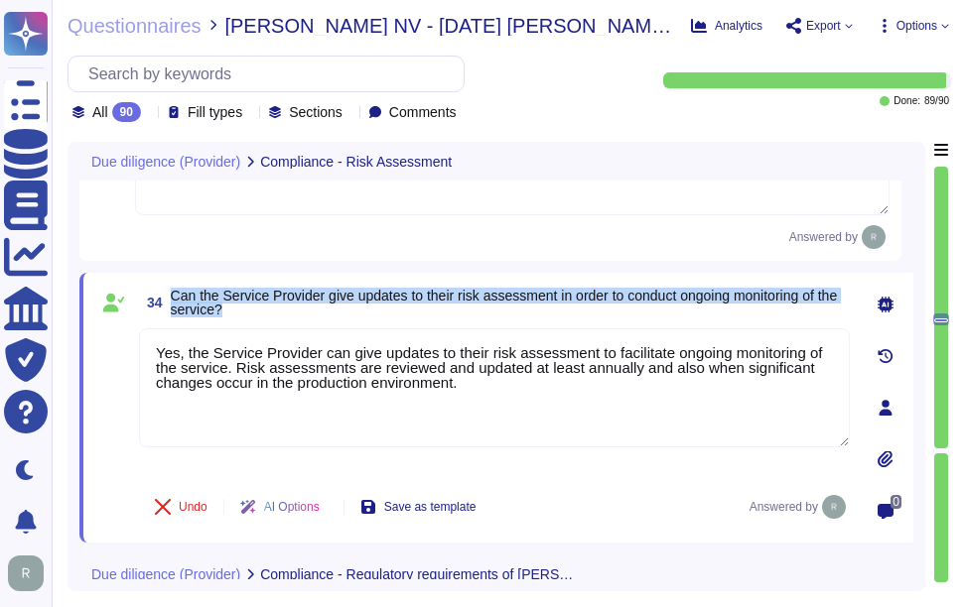
drag, startPoint x: 170, startPoint y: 291, endPoint x: 261, endPoint y: 312, distance: 93.7
click at [261, 312] on span "34 Can the Service Provider give updates to their risk assessment in order to c…" at bounding box center [494, 303] width 711 height 36
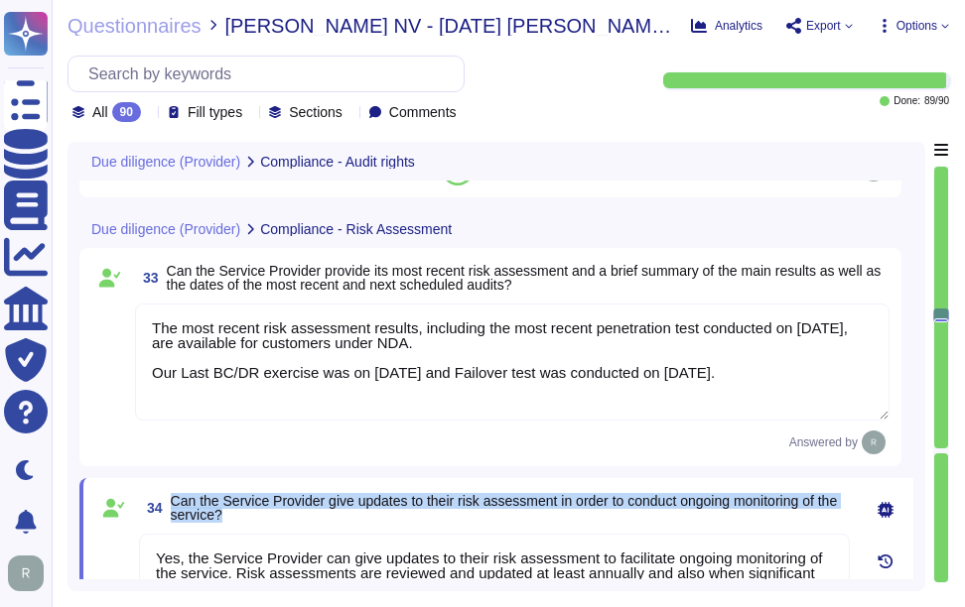
type textarea "We do not permit customers to perform their own audits. Upon request we can sup…"
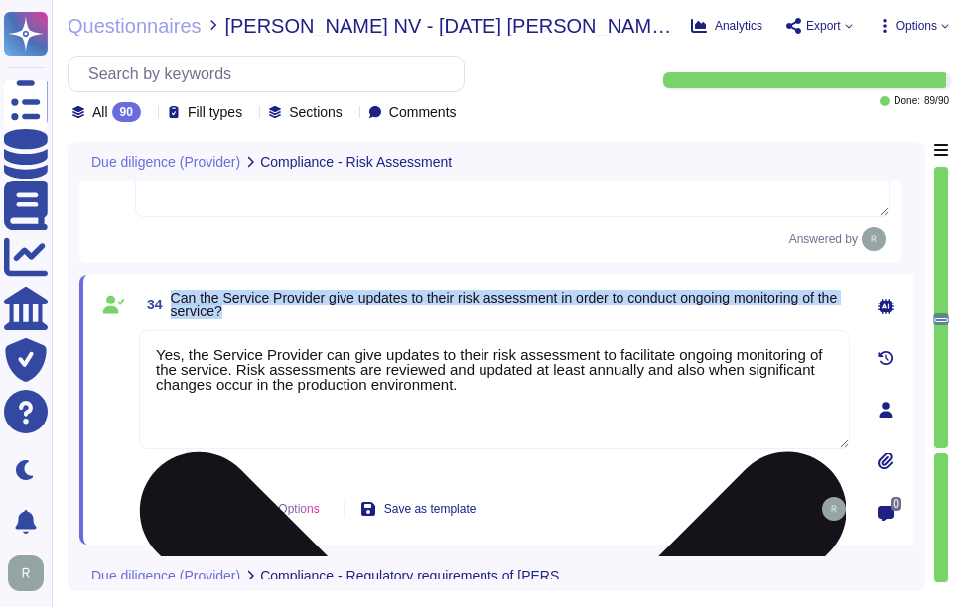
type textarea "Sectigo has a full-time Compliance team that monitors industry and legal requir…"
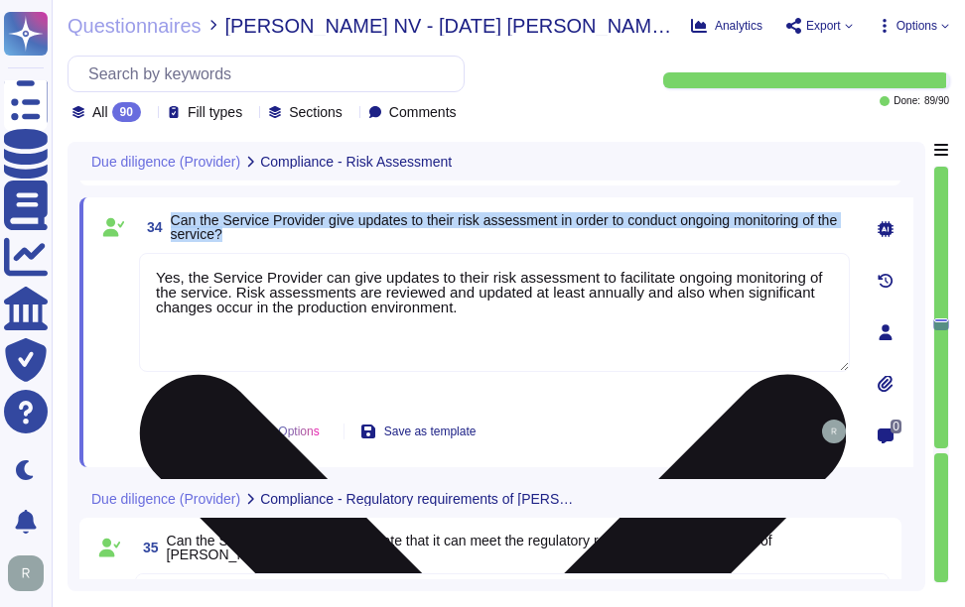
type textarea "No. Please contact our Enterprise Sales Manager."
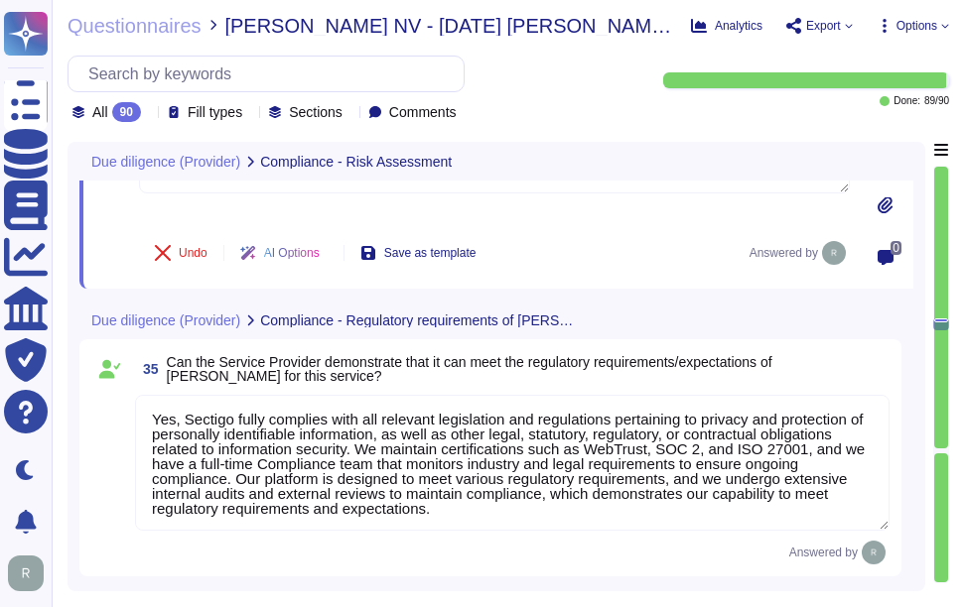
scroll to position [7347, 0]
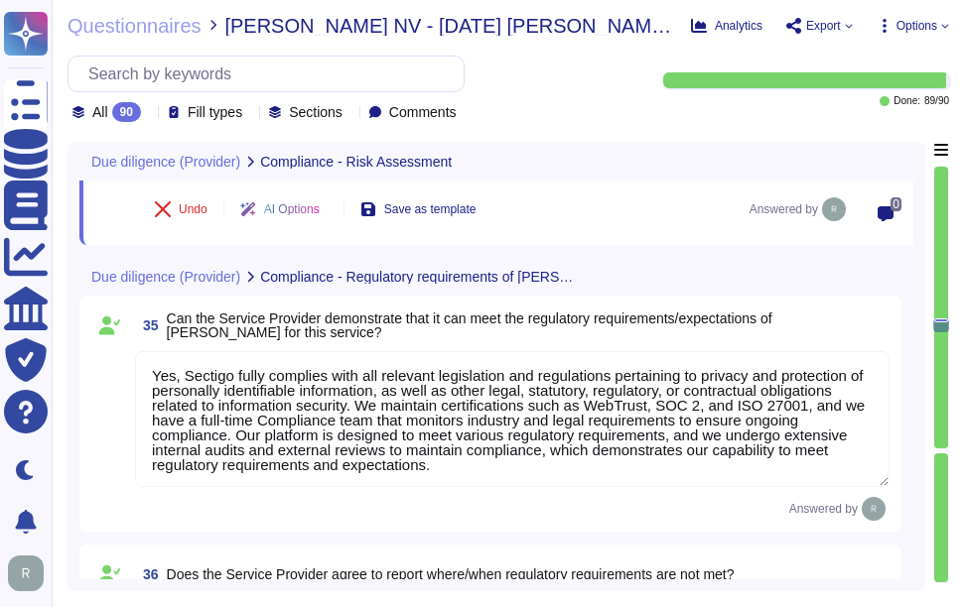
type textarea "Yes, appropriate checks are in place for all employees and contractors of the S…"
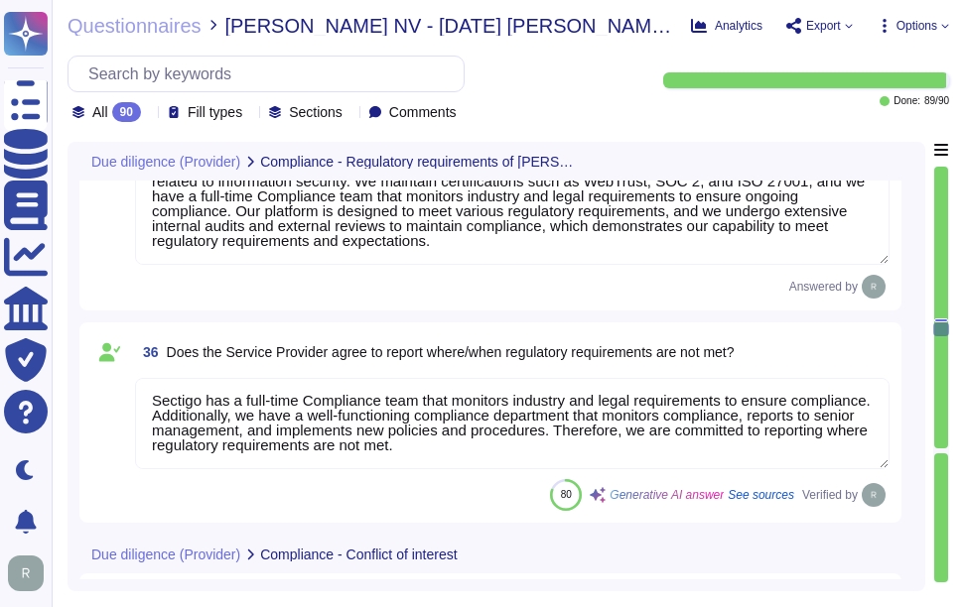
scroll to position [7645, 0]
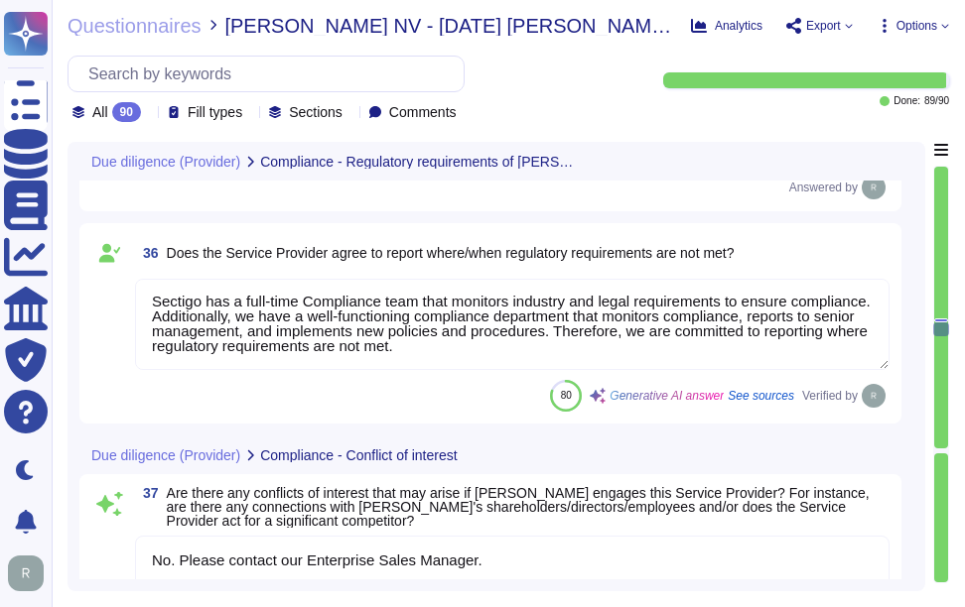
type textarea "Yes, Sectigo is committed to acting ethically and with integrity in all busines…"
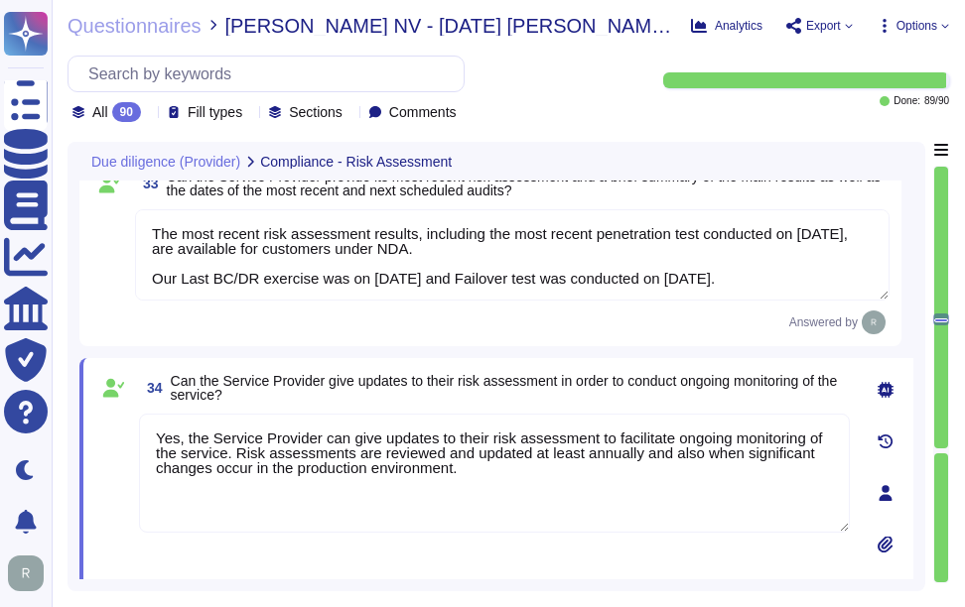
type textarea "The most recent risk assessment results, including the most recent penetration …"
type textarea "Yes, the Service Provider can give updates to their risk assessment to facilita…"
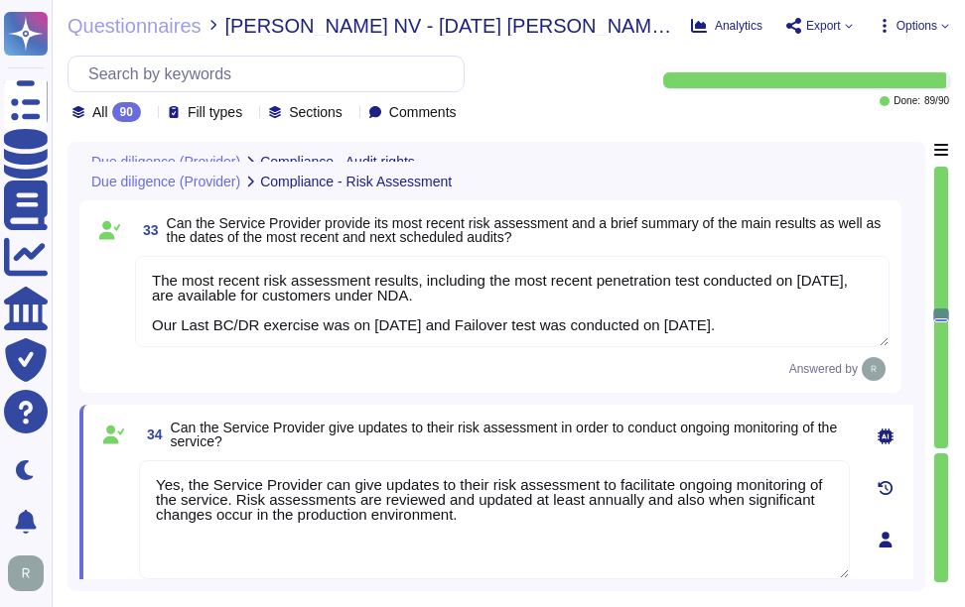
type textarea "We do not permit customers to perform their own audits. Upon request we can sup…"
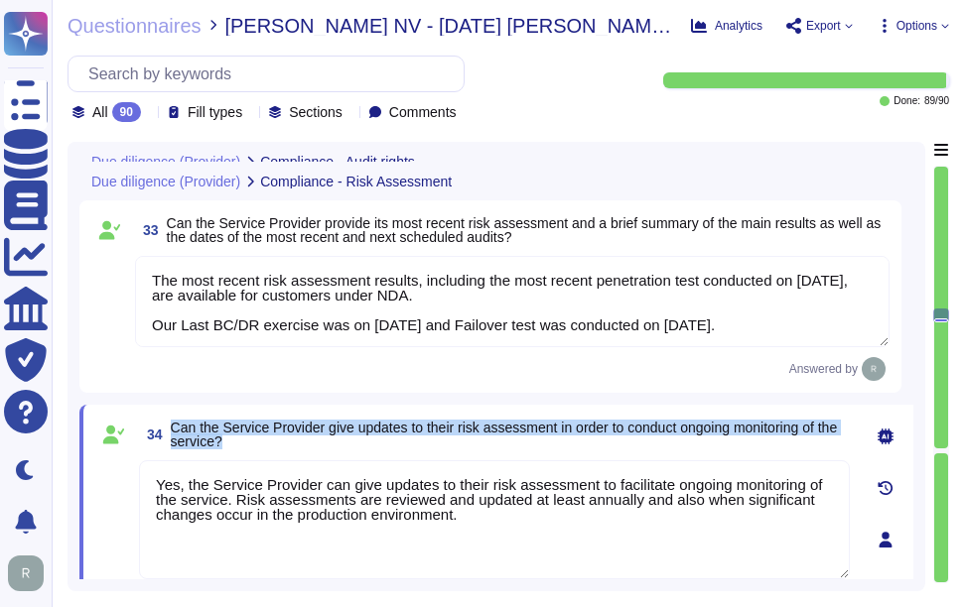
drag, startPoint x: 170, startPoint y: 421, endPoint x: 289, endPoint y: 437, distance: 120.2
click at [289, 437] on span "34 Can the Service Provider give updates to their risk assessment in order to c…" at bounding box center [494, 435] width 711 height 36
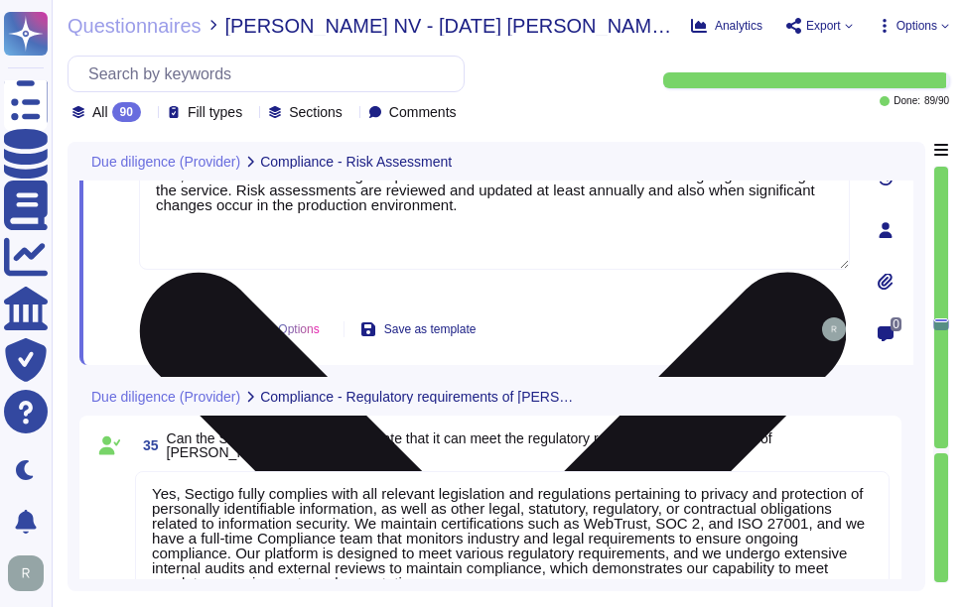
type textarea "No. Please contact our Enterprise Sales Manager."
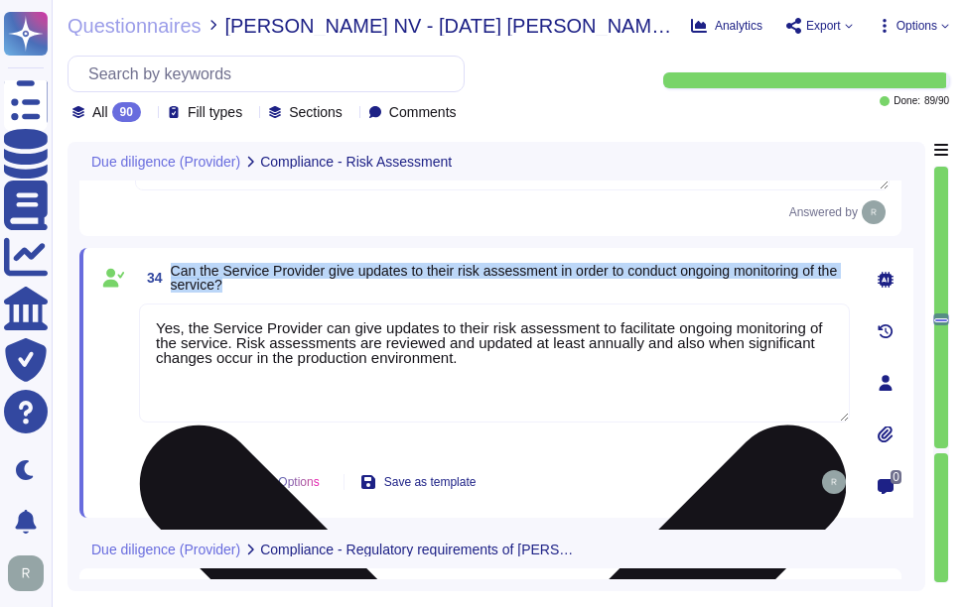
scroll to position [7003, 0]
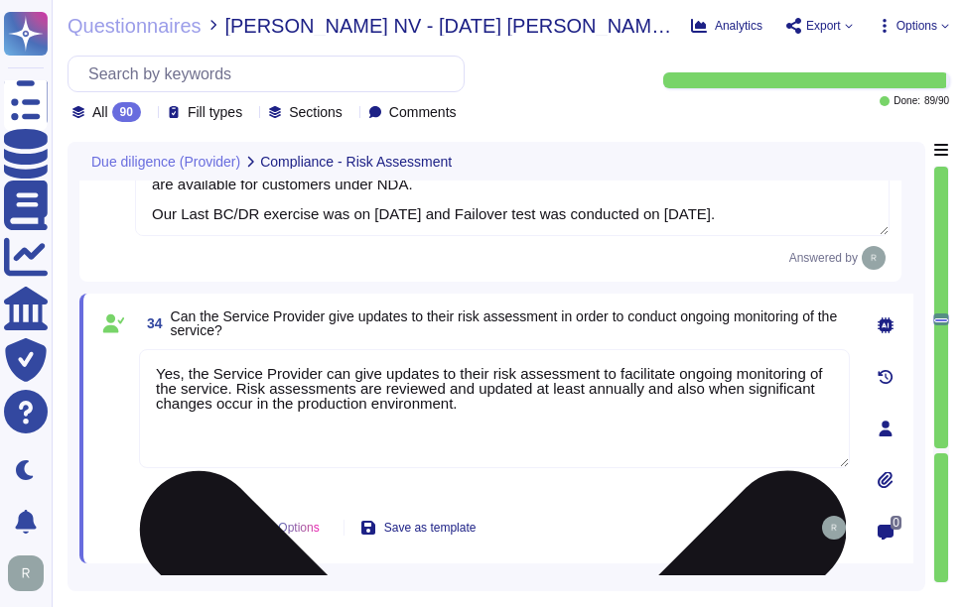
drag, startPoint x: 313, startPoint y: 376, endPoint x: 187, endPoint y: 374, distance: 126.1
click at [187, 374] on textarea "Yes, the Service Provider can give updates to their risk assessment to facilita…" at bounding box center [494, 408] width 711 height 119
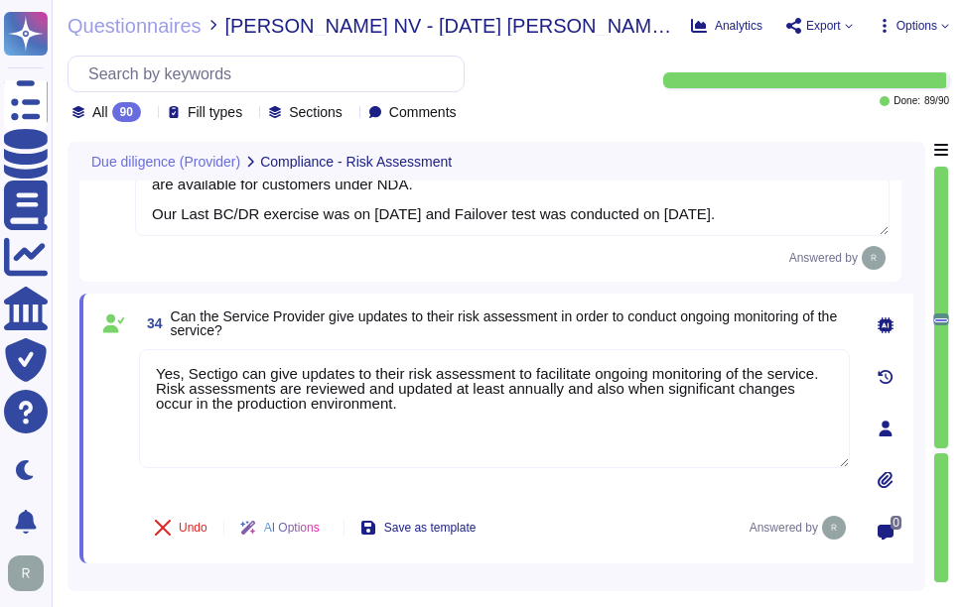
click at [544, 338] on span "34 Can the Service Provider give updates to their risk assessment in order to c…" at bounding box center [494, 324] width 711 height 36
click at [543, 339] on span "34 Can the Service Provider give updates to their risk assessment in order to c…" at bounding box center [494, 324] width 711 height 36
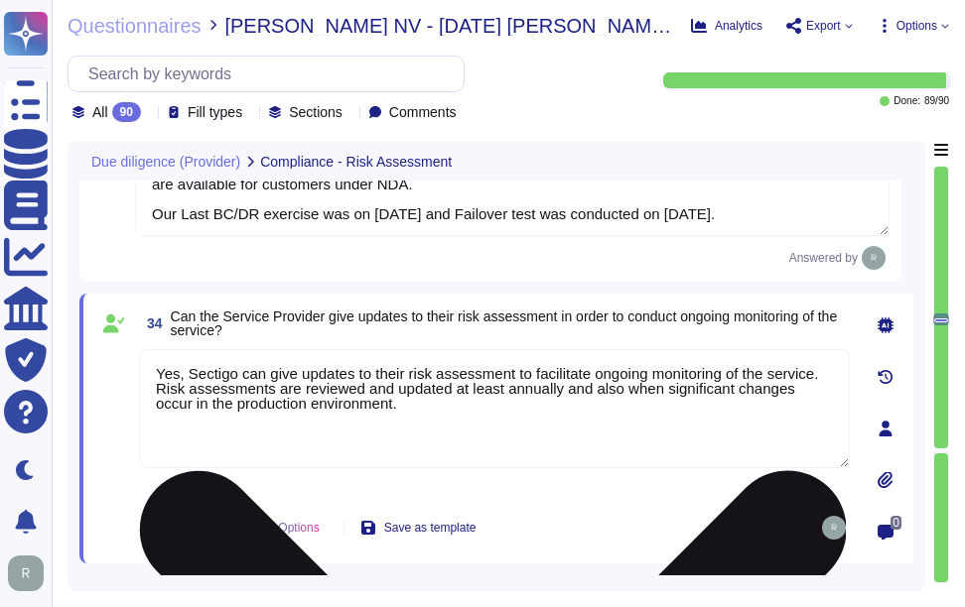
click at [220, 371] on textarea "Yes, Sectigo can give updates to their risk assessment to facilitate ongoing mo…" at bounding box center [494, 408] width 711 height 119
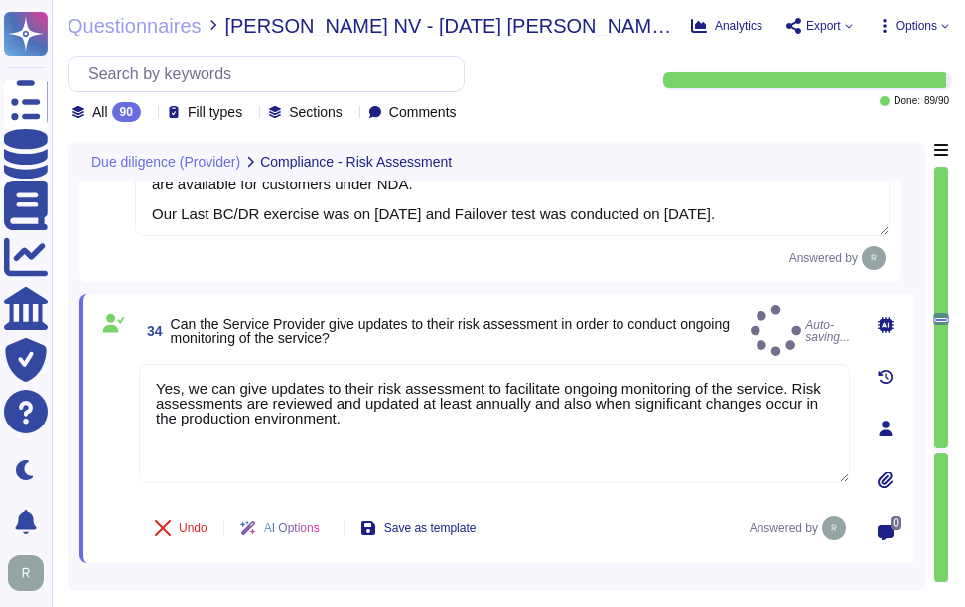
click at [489, 338] on span "34 Can the Service Provider give updates to their risk assessment in order to c…" at bounding box center [440, 332] width 603 height 36
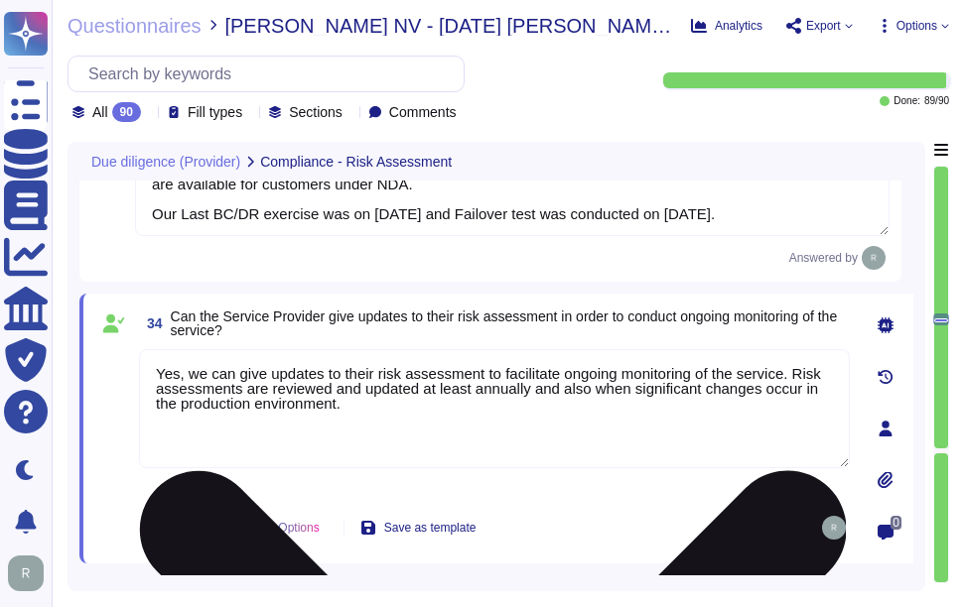
click at [351, 373] on textarea "Yes, we can give updates to their risk assessment to facilitate ongoing monitor…" at bounding box center [494, 408] width 711 height 119
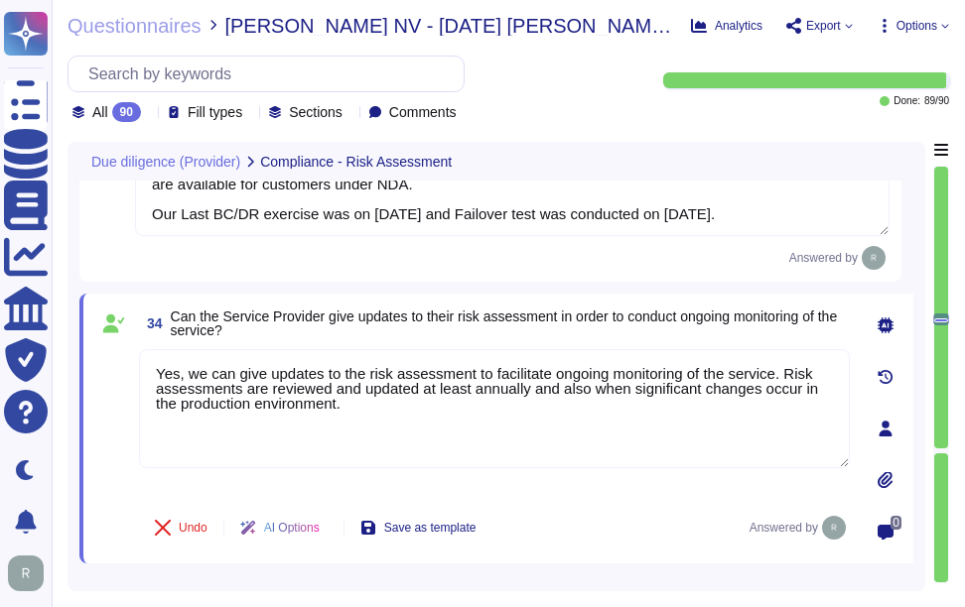
type textarea "Yes, we can give updates to the risk assessment to facilitate ongoing monitorin…"
click at [465, 328] on span "Can the Service Provider give updates to their risk assessment in order to cond…" at bounding box center [510, 324] width 679 height 28
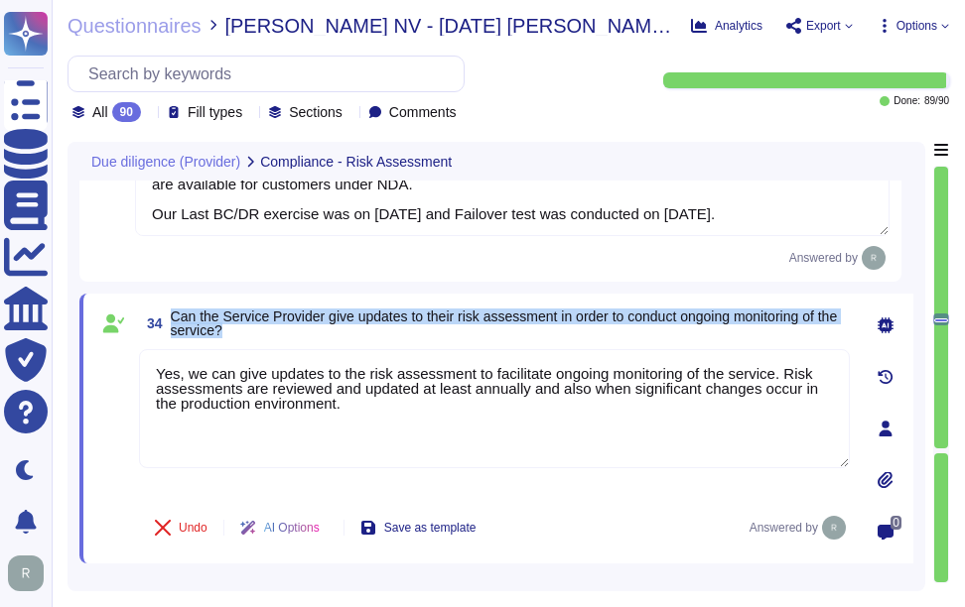
drag, startPoint x: 171, startPoint y: 319, endPoint x: 274, endPoint y: 337, distance: 104.9
click at [274, 337] on span "34 Can the Service Provider give updates to their risk assessment in order to c…" at bounding box center [494, 324] width 711 height 36
click at [418, 340] on span "34 Can the Service Provider give updates to their risk assessment in order to c…" at bounding box center [494, 324] width 711 height 36
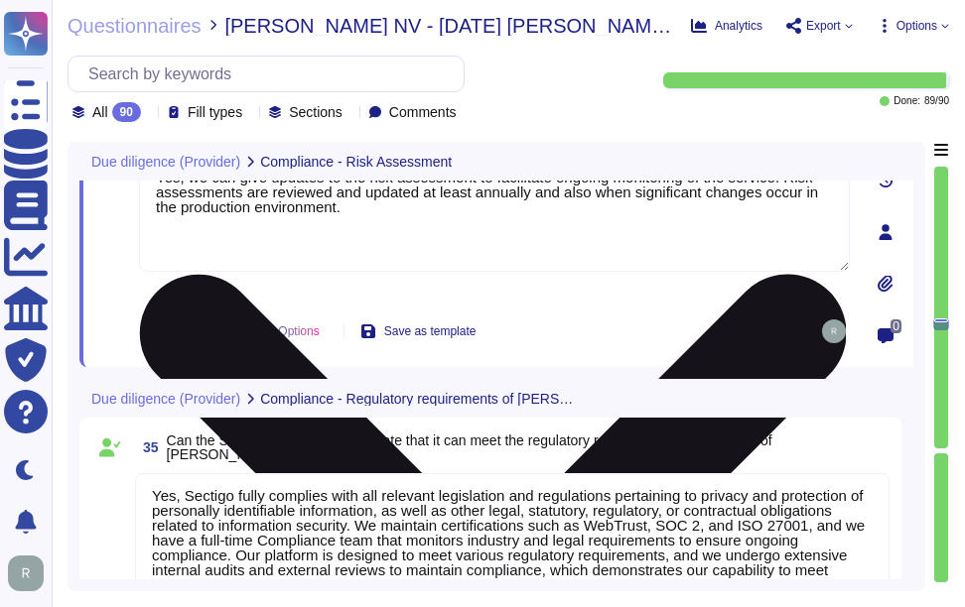
type textarea "No. Please contact our Enterprise Sales Manager."
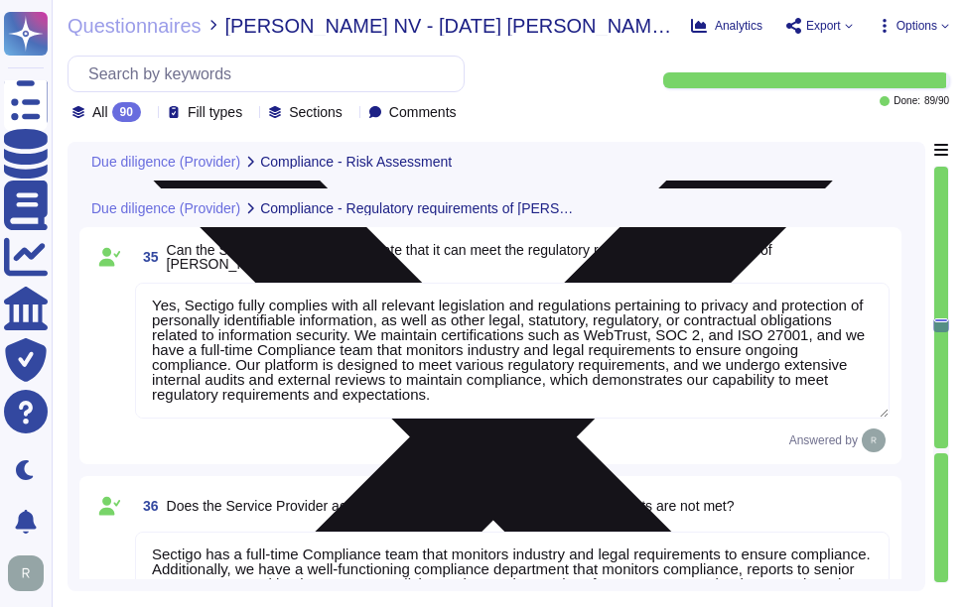
scroll to position [7400, 0]
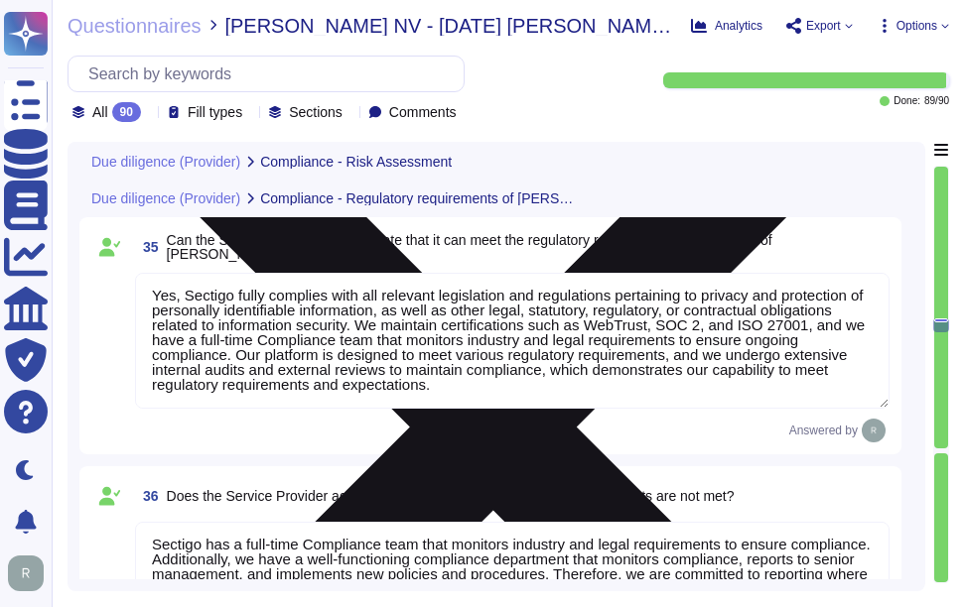
type textarea "Yes, appropriate checks are in place for all employees and contractors of the S…"
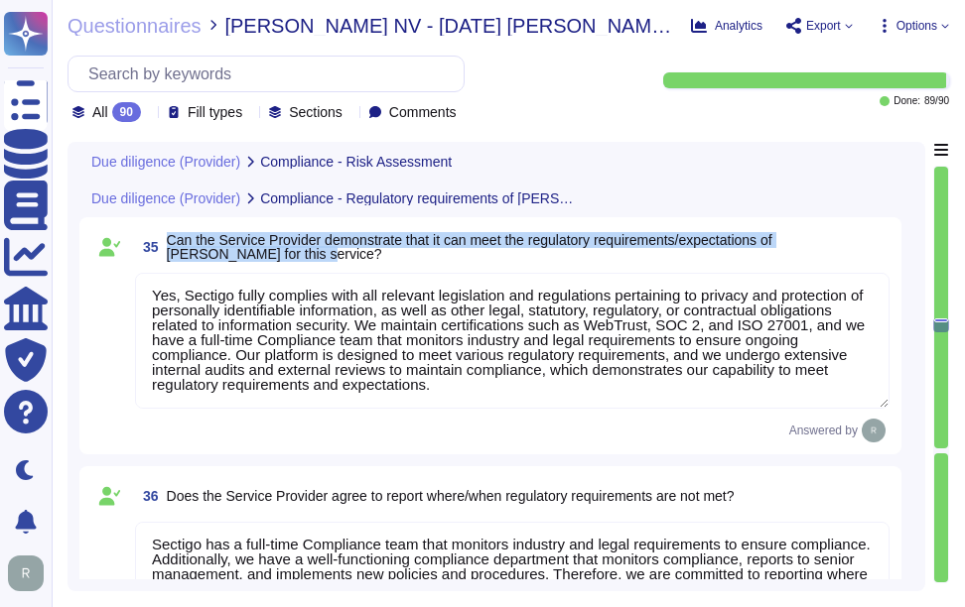
drag, startPoint x: 168, startPoint y: 236, endPoint x: 254, endPoint y: 254, distance: 88.2
click at [254, 254] on span "Can the Service Provider demonstrate that it can meet the regulatory requiremen…" at bounding box center [528, 247] width 723 height 28
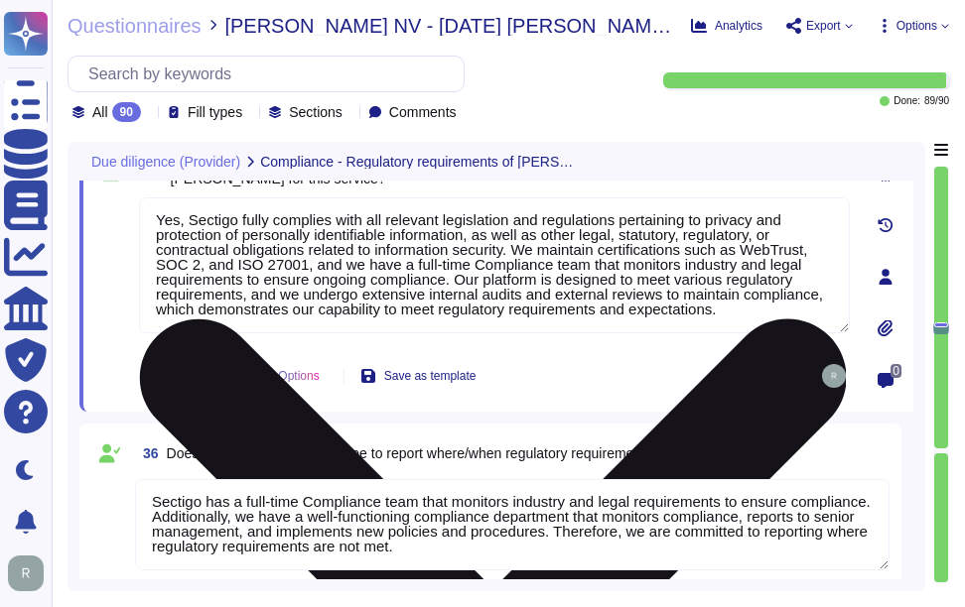
scroll to position [0, 0]
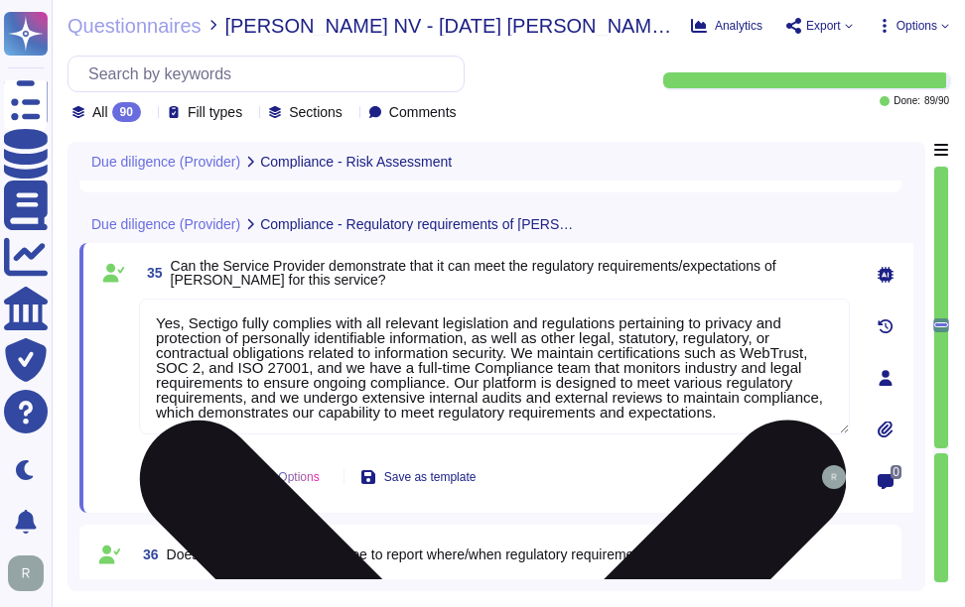
type textarea "The most recent risk assessment results, including the most recent penetration …"
type textarea "Yes, we can give updates to the risk assessment to facilitate ongoing monitorin…"
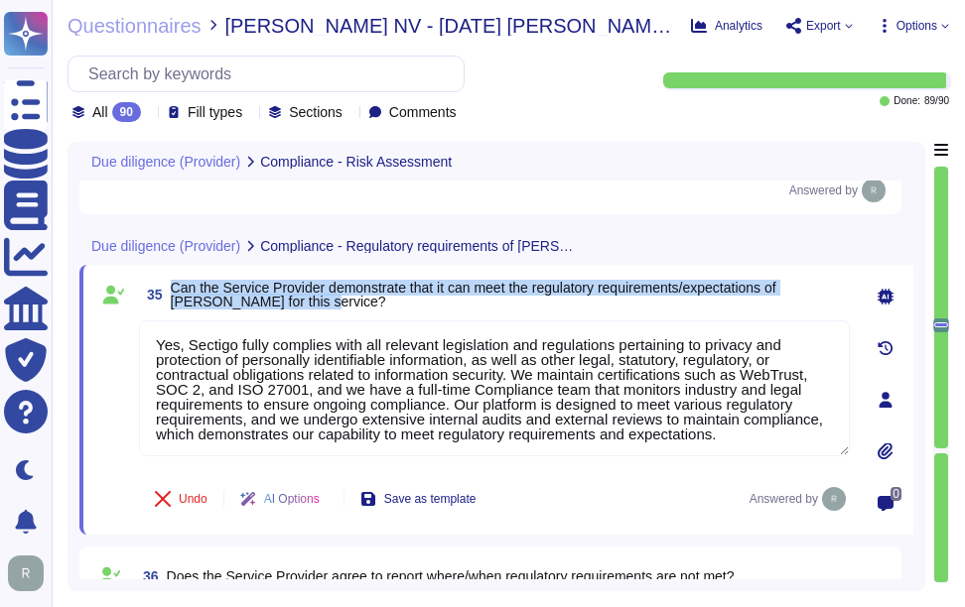
drag, startPoint x: 169, startPoint y: 285, endPoint x: 332, endPoint y: 300, distance: 163.5
click at [332, 300] on span "35 Can the Service Provider demonstrate that it can meet the regulatory require…" at bounding box center [494, 295] width 711 height 36
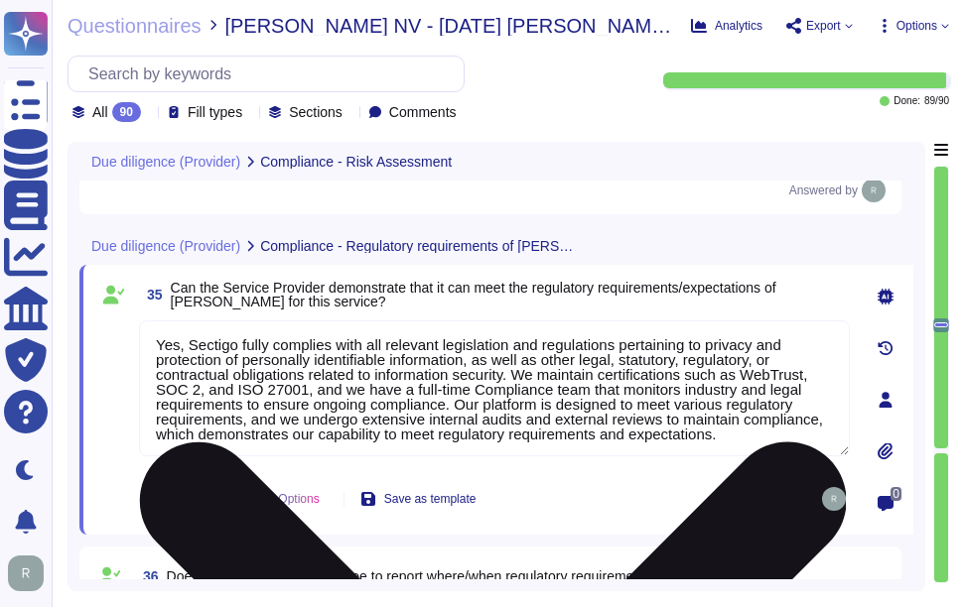
click at [399, 382] on textarea "Yes, Sectigo fully complies with all relevant legislation and regulations perta…" at bounding box center [494, 389] width 711 height 136
paste textarea "Sectigo fully complies with all relevant legislation and regulations pertaining…"
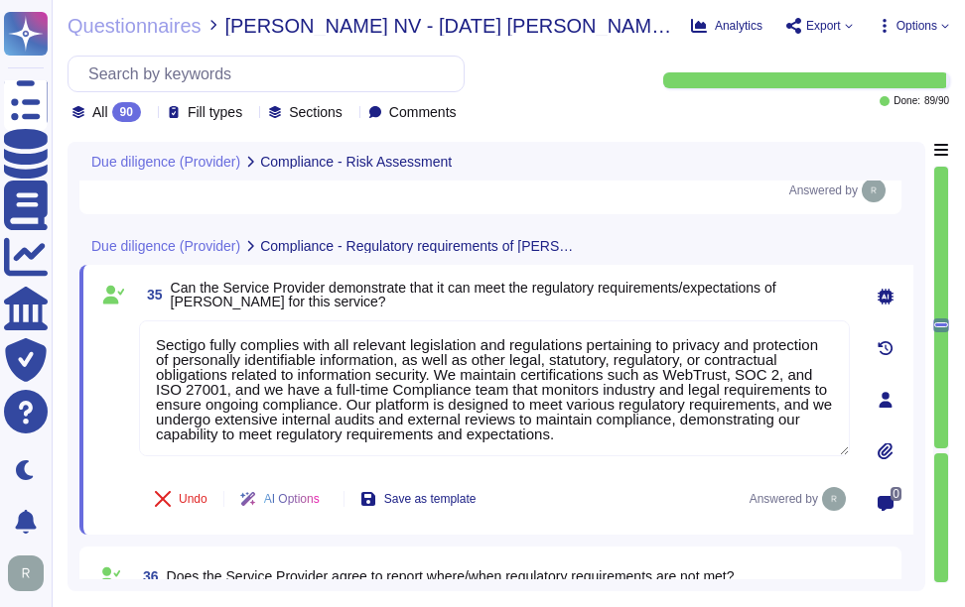
type textarea "Sectigo fully complies with all relevant legislation and regulations pertaining…"
click at [524, 307] on span "Can the Service Provider demonstrate that it can meet the regulatory requiremen…" at bounding box center [510, 295] width 679 height 28
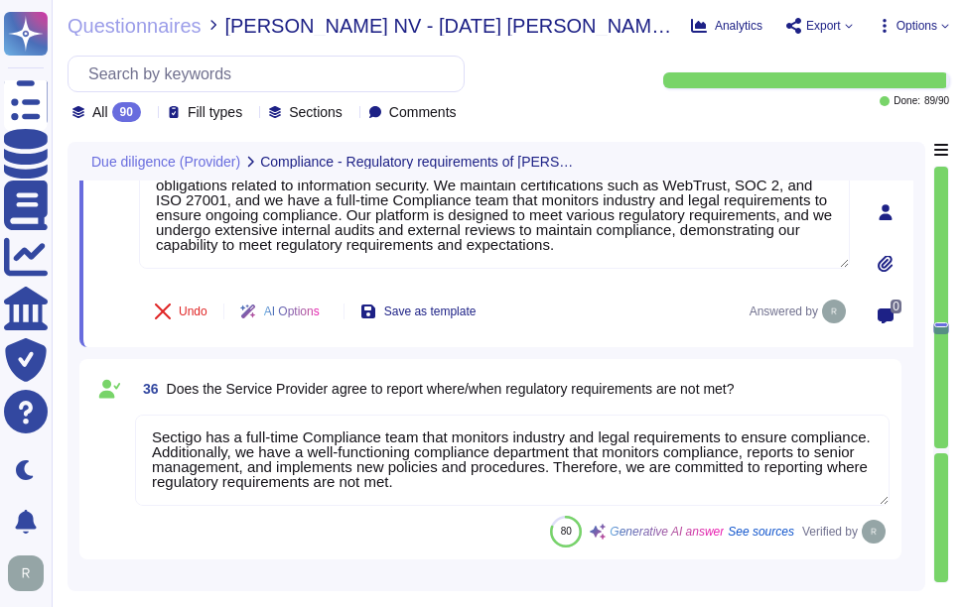
scroll to position [7458, 0]
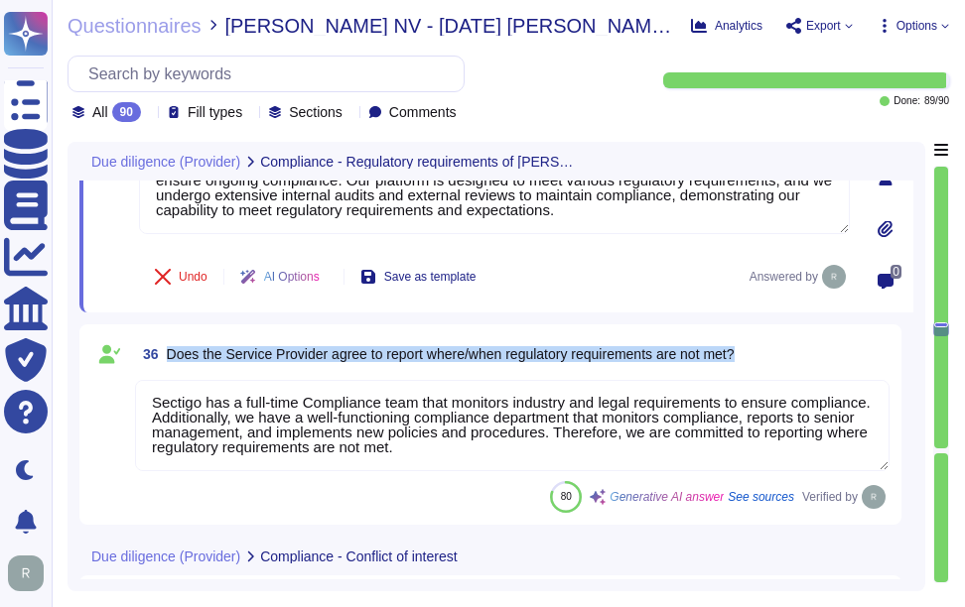
drag, startPoint x: 169, startPoint y: 352, endPoint x: 763, endPoint y: 365, distance: 594.7
click at [763, 365] on div "36 Does the Service Provider agree to report where/when regulatory requirements…" at bounding box center [512, 354] width 754 height 36
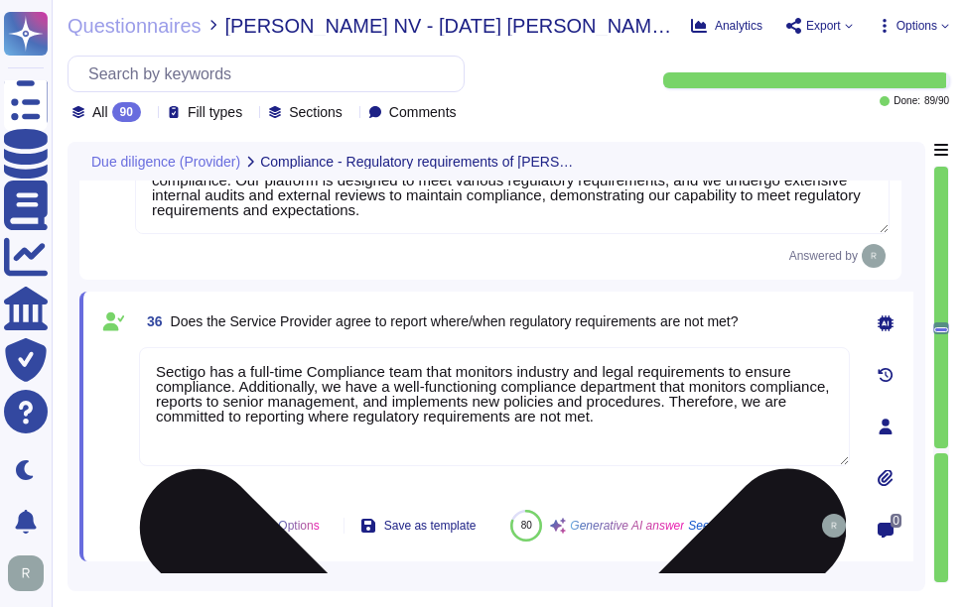
scroll to position [0, 0]
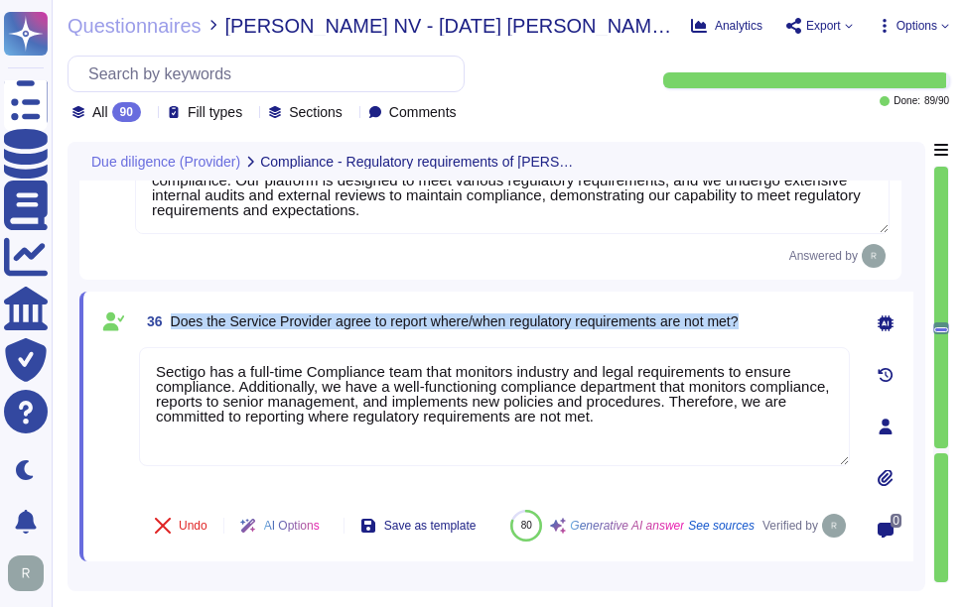
drag, startPoint x: 171, startPoint y: 318, endPoint x: 760, endPoint y: 329, distance: 589.7
click at [760, 329] on div "36 Does the Service Provider agree to report where/when regulatory requirements…" at bounding box center [494, 322] width 711 height 36
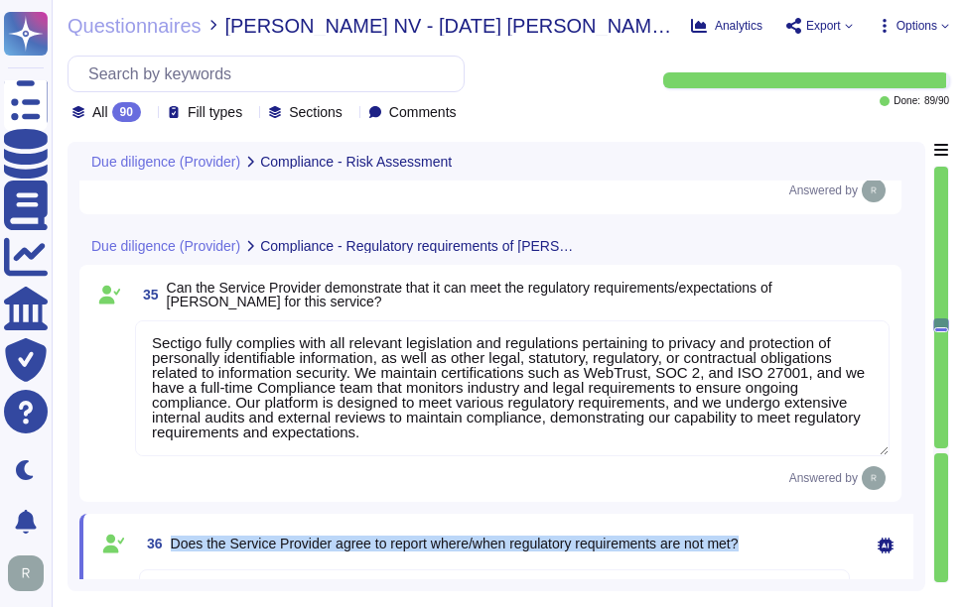
type textarea "The most recent risk assessment results, including the most recent penetration …"
type textarea "Yes, we can give updates to the risk assessment to facilitate ongoing monitorin…"
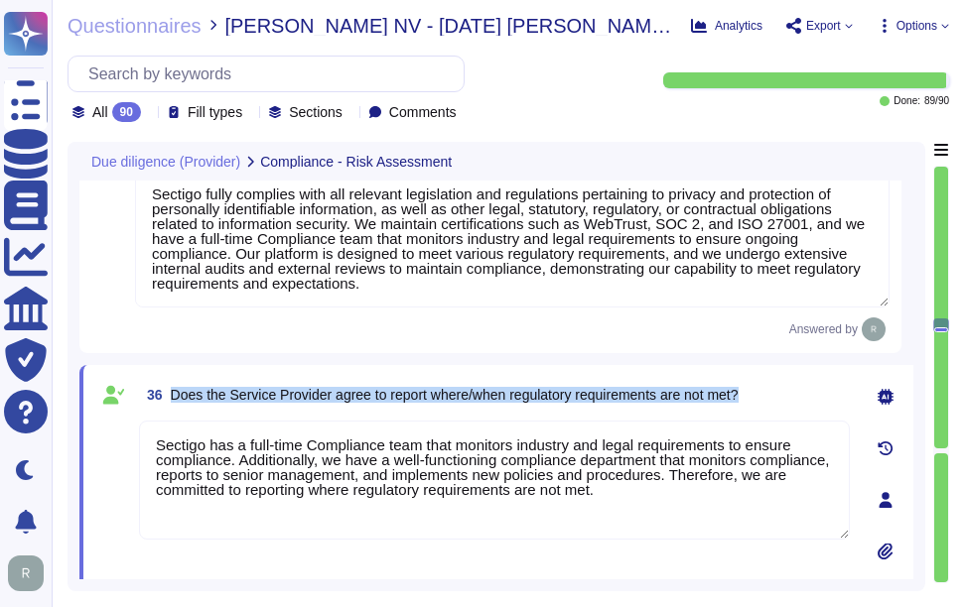
scroll to position [7458, 0]
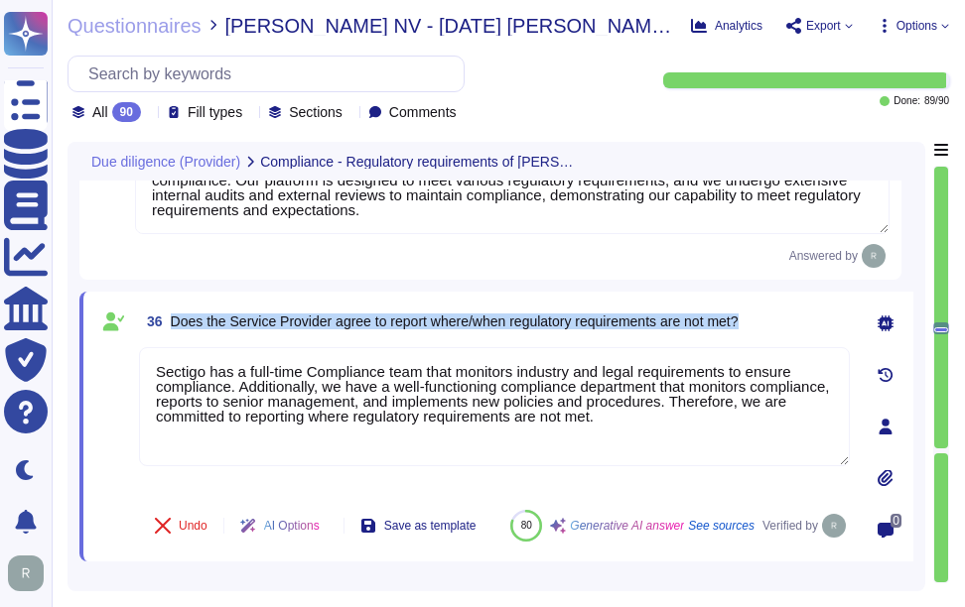
type textarea "Yes, appropriate checks are in place for all employees and contractors of the S…"
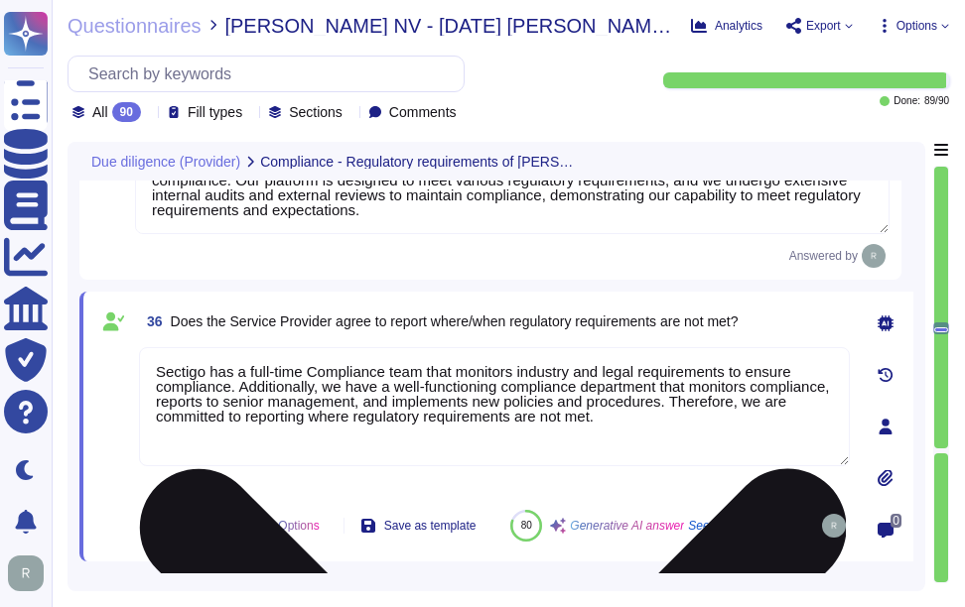
click at [542, 384] on textarea "Sectigo has a full-time Compliance team that monitors industry and legal requir…" at bounding box center [494, 406] width 711 height 119
paste textarea "Yes, Sectigo is committed to reporting where regulatory requirements are not me…"
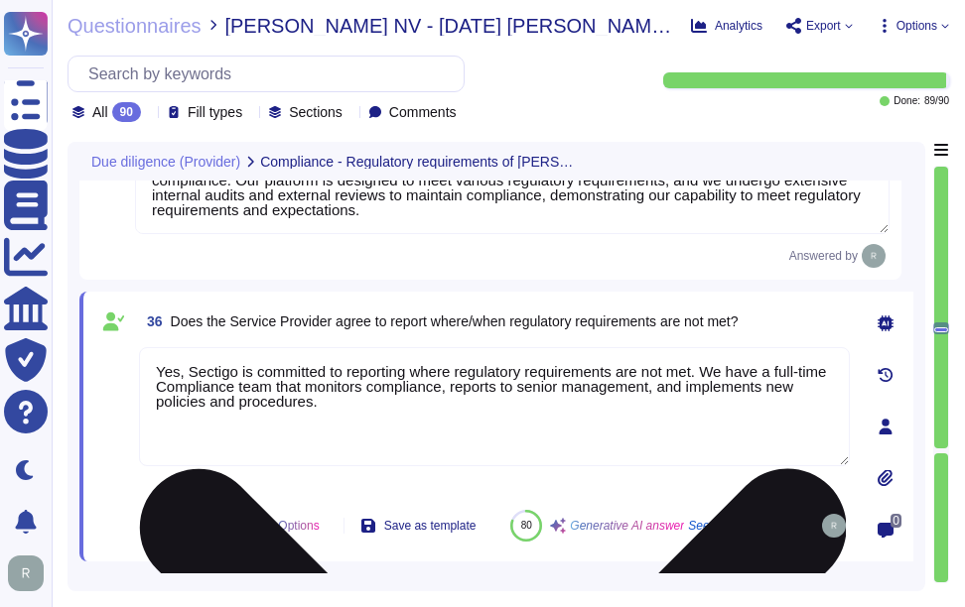
click at [566, 347] on textarea "Yes, Sectigo is committed to reporting where regulatory requirements are not me…" at bounding box center [494, 406] width 711 height 119
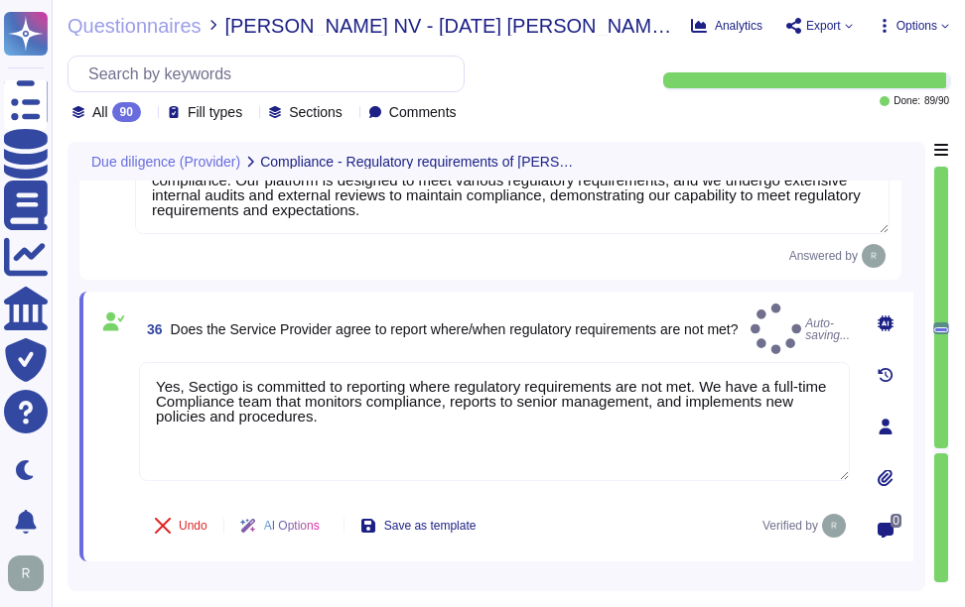
type textarea "Yes, Sectigo is committed to reporting where regulatory requirements are not me…"
click at [574, 331] on span "36 Does the Service Provider agree to report where/when regulatory requirements…" at bounding box center [439, 330] width 600 height 36
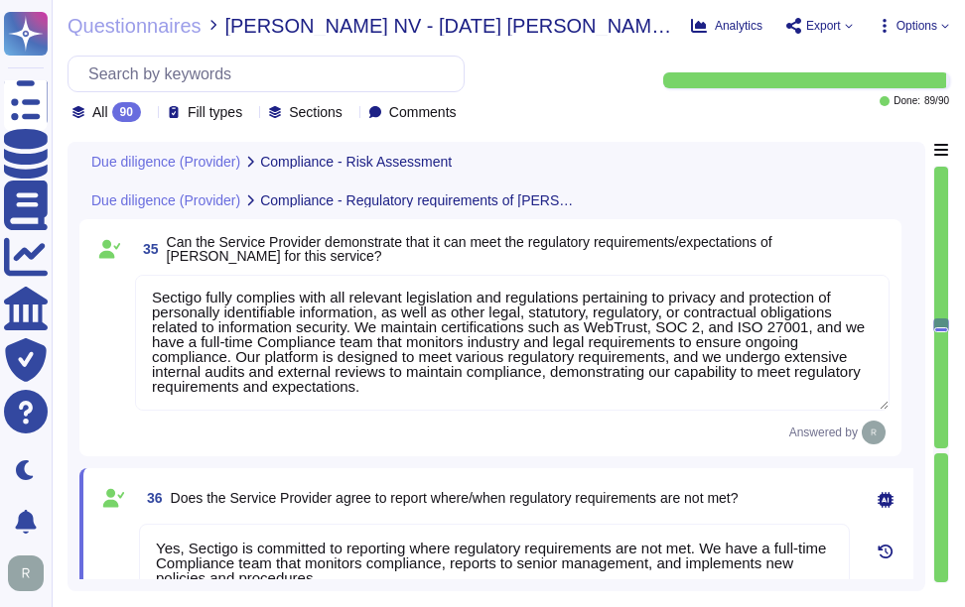
type textarea "The most recent risk assessment results, including the most recent penetration …"
type textarea "Yes, we can give updates to the risk assessment to facilitate ongoing monitorin…"
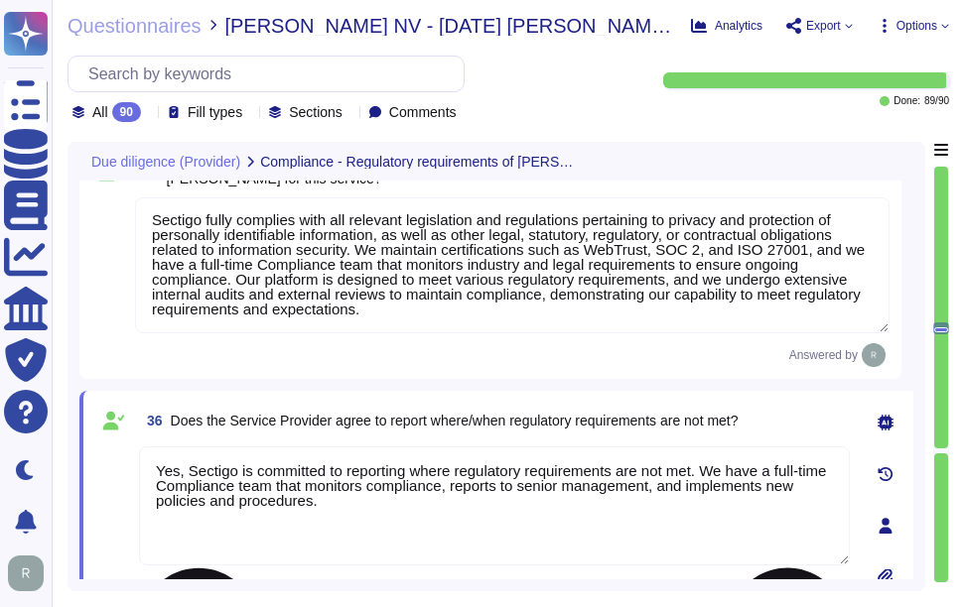
type textarea "Yes, appropriate checks are in place for all employees and contractors of the S…"
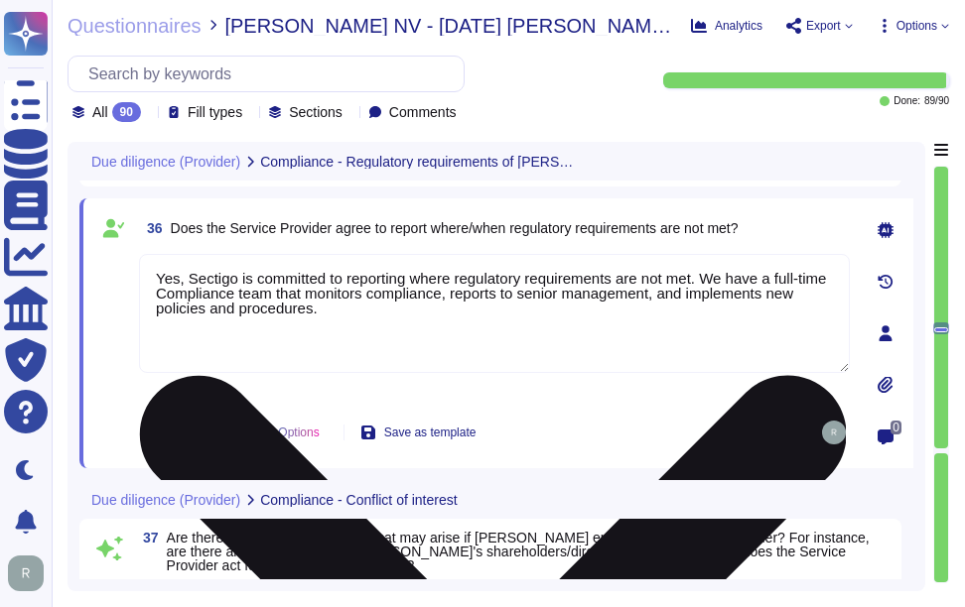
scroll to position [7557, 0]
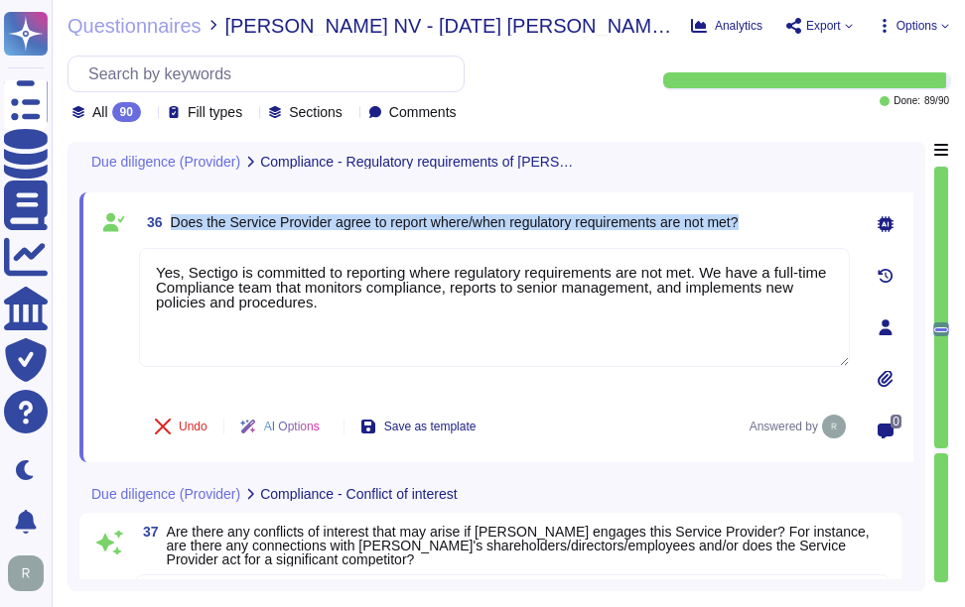
drag, startPoint x: 171, startPoint y: 218, endPoint x: 762, endPoint y: 217, distance: 591.6
click at [762, 217] on div "36 Does the Service Provider agree to report where/when regulatory requirements…" at bounding box center [494, 222] width 711 height 36
click at [476, 220] on span "Does the Service Provider agree to report where/when regulatory requirements ar…" at bounding box center [455, 222] width 568 height 16
click at [738, 222] on span "Does the Service Provider agree to report where/when regulatory requirements ar…" at bounding box center [455, 222] width 568 height 16
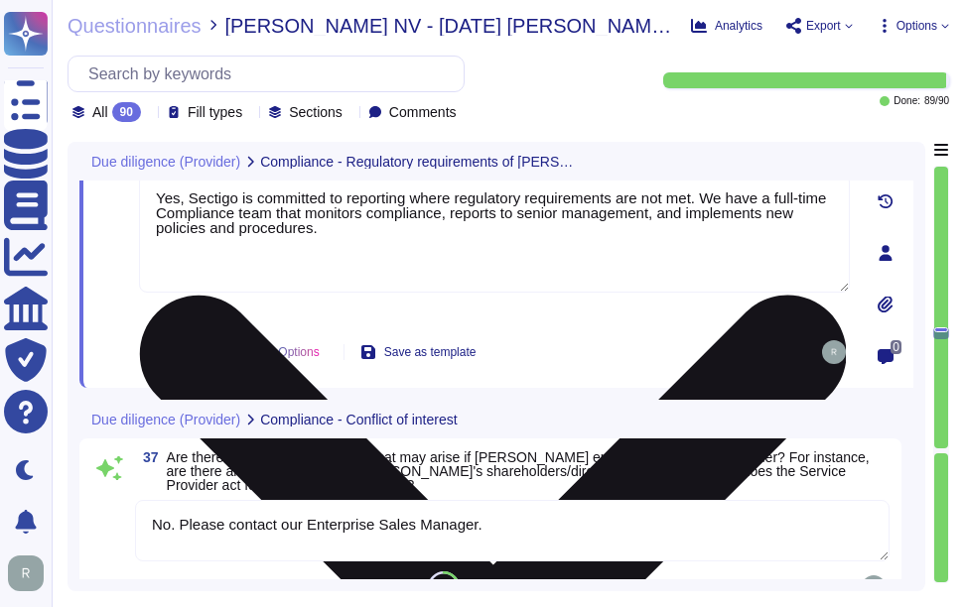
type textarea "Yes, Sectigo is committed to acting ethically and with integrity in all busines…"
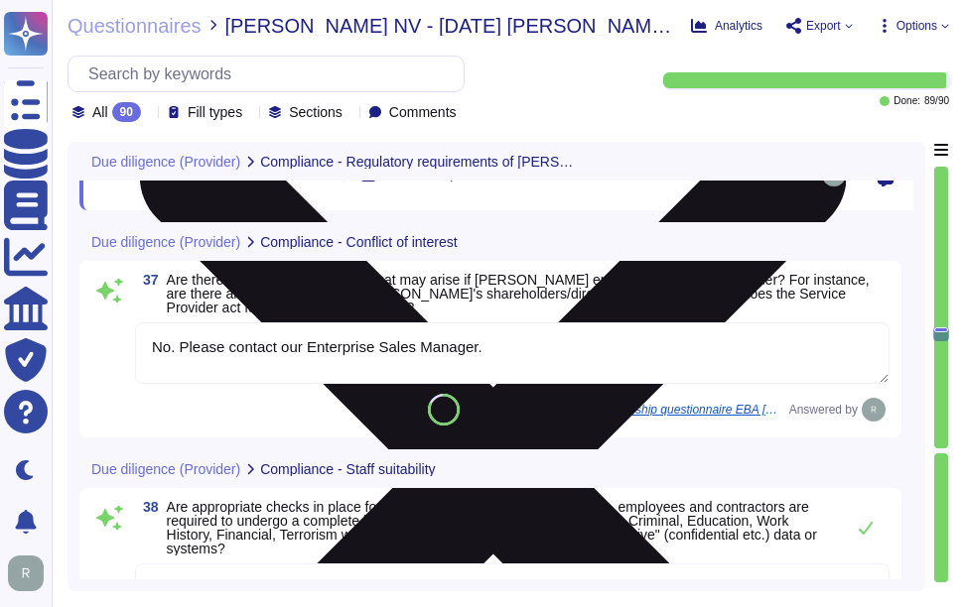
scroll to position [7855, 0]
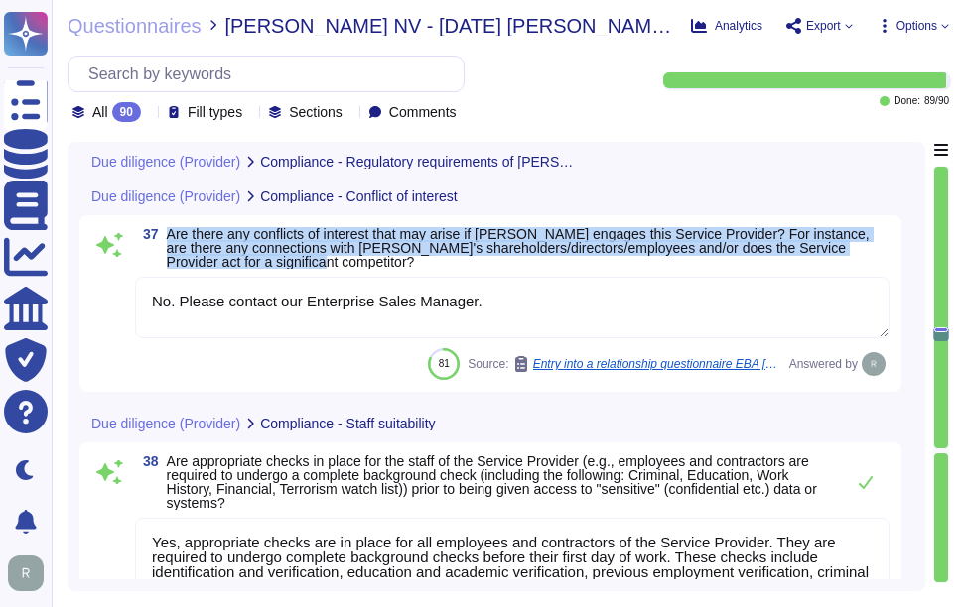
drag, startPoint x: 166, startPoint y: 230, endPoint x: 279, endPoint y: 269, distance: 119.6
click at [279, 269] on div "37 Are there any conflicts of interest that may arise if [PERSON_NAME] engages …" at bounding box center [490, 303] width 798 height 153
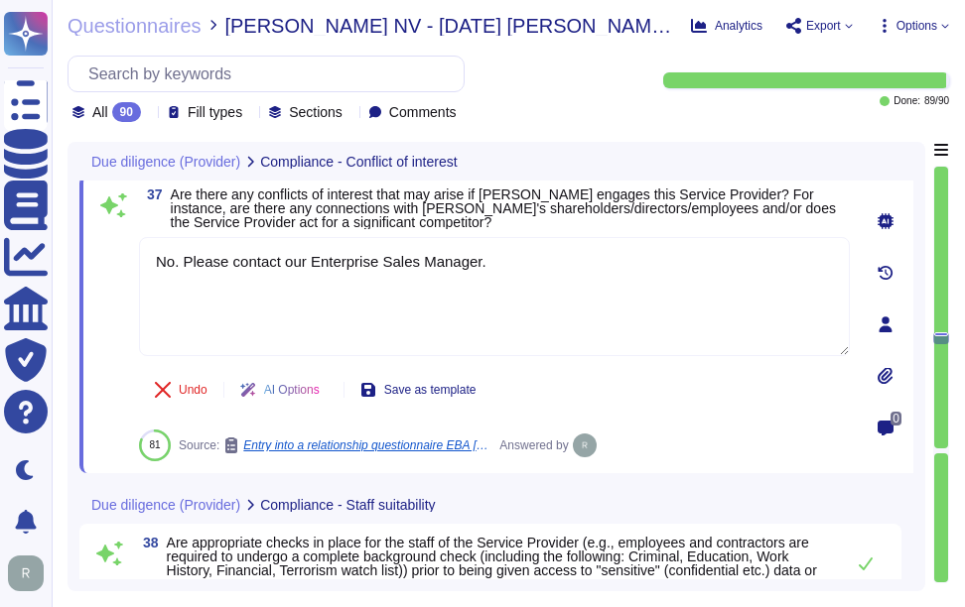
scroll to position [7715, 0]
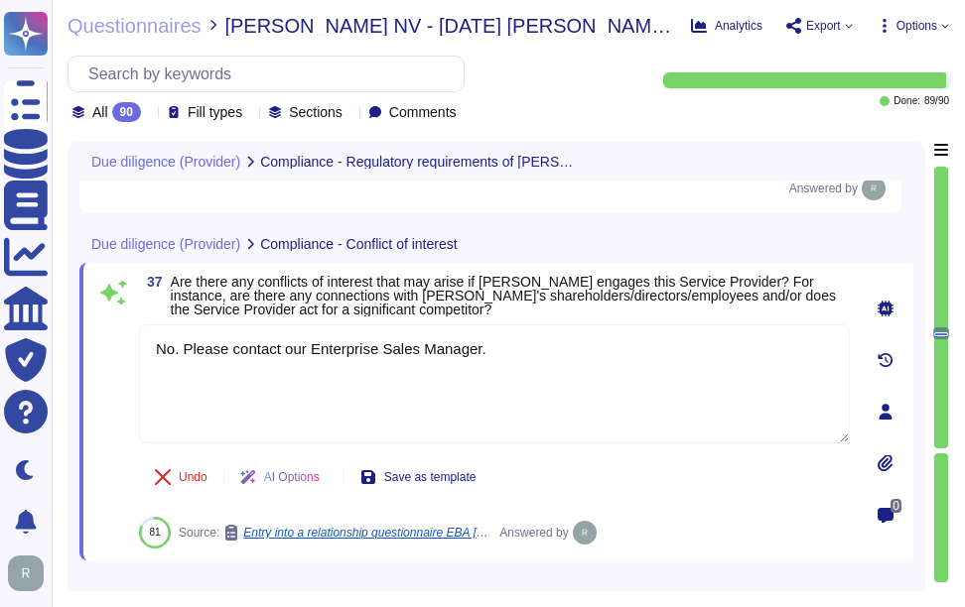
type textarea "Sectigo fully complies with all relevant legislation and regulations pertaining…"
type textarea "Yes, Sectigo is committed to reporting where regulatory requirements are not me…"
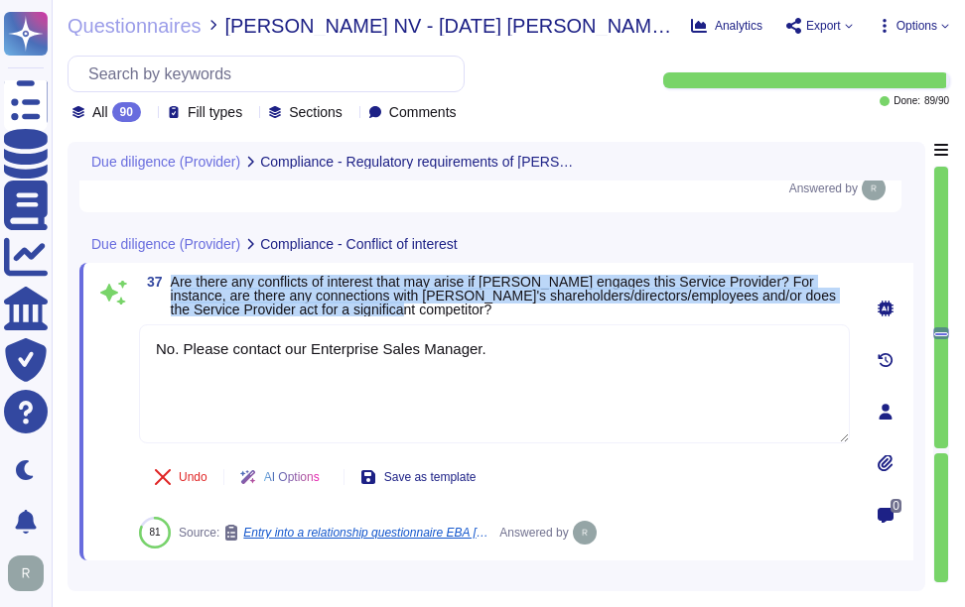
drag, startPoint x: 172, startPoint y: 283, endPoint x: 359, endPoint y: 309, distance: 189.4
click at [359, 309] on span "Are there any conflicts of interest that may arise if [PERSON_NAME] engages thi…" at bounding box center [510, 296] width 679 height 42
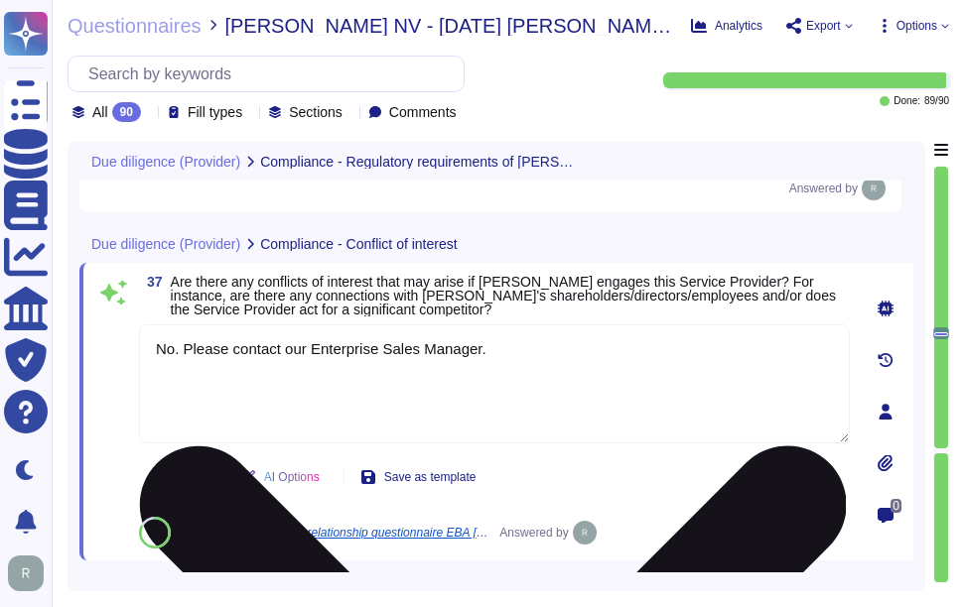
click at [738, 365] on textarea "No. Please contact our Enterprise Sales Manager." at bounding box center [494, 384] width 711 height 119
click at [737, 363] on textarea "No. Please contact our Enterprise Sales Manager." at bounding box center [494, 384] width 711 height 119
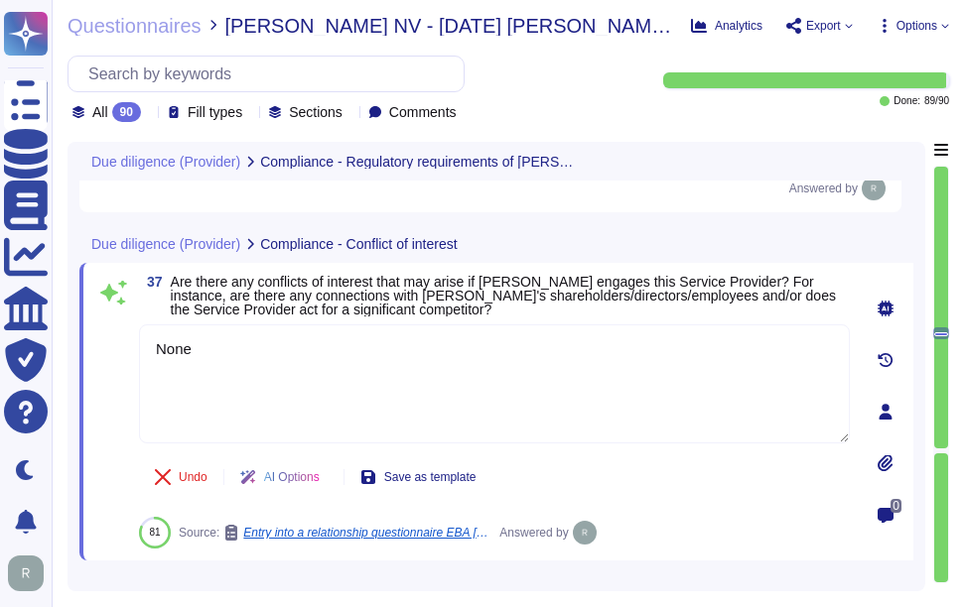
type textarea "None"
click at [659, 302] on span "Are there any conflicts of interest that may arise if [PERSON_NAME] engages thi…" at bounding box center [503, 296] width 665 height 44
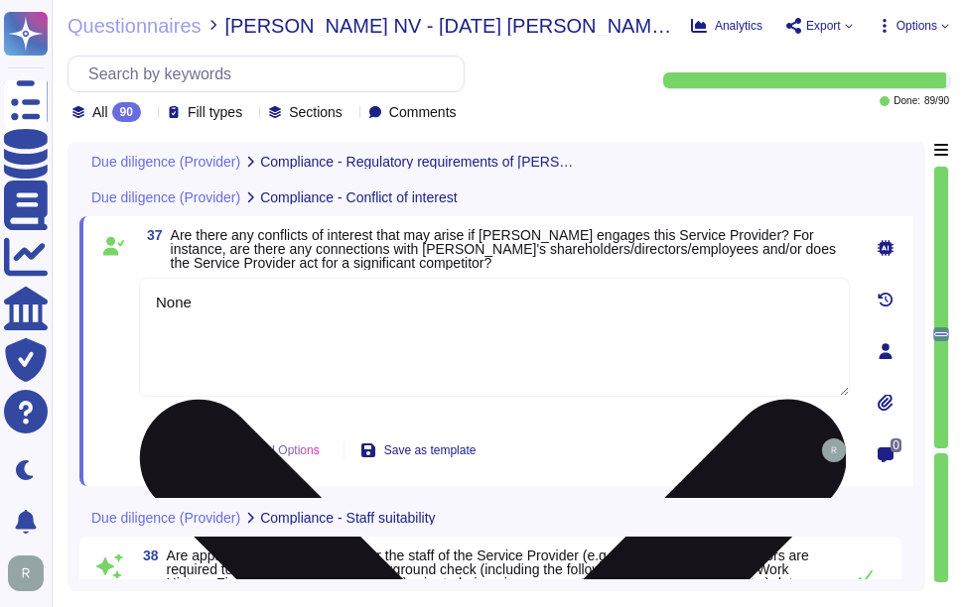
type textarea "Sectigo fully complies with all relevant legislation and regulations pertaining…"
type textarea "Yes, Sectigo is committed to reporting where regulatory requirements are not me…"
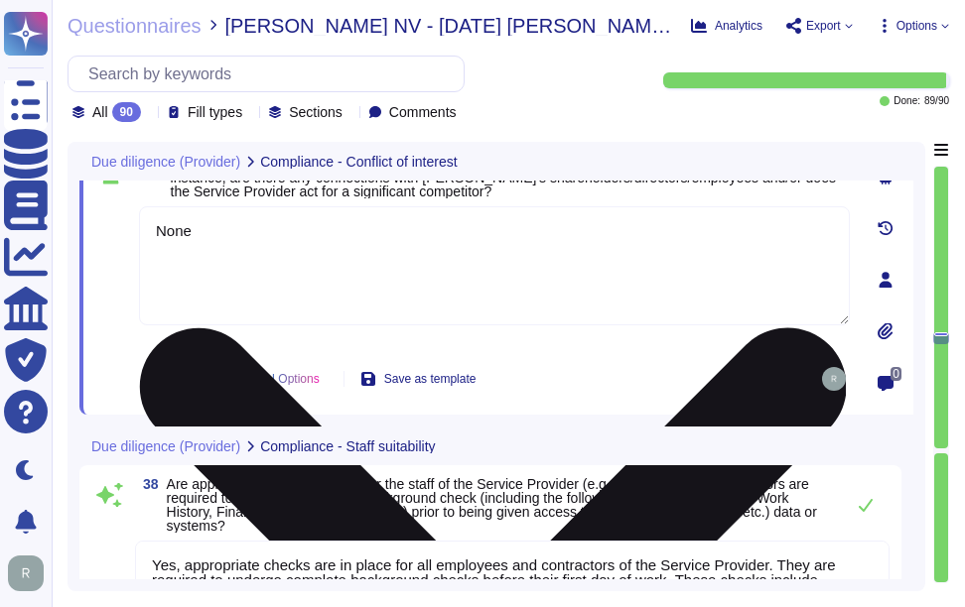
type textarea "The location of the Service Provider can significantly impact various aspects o…"
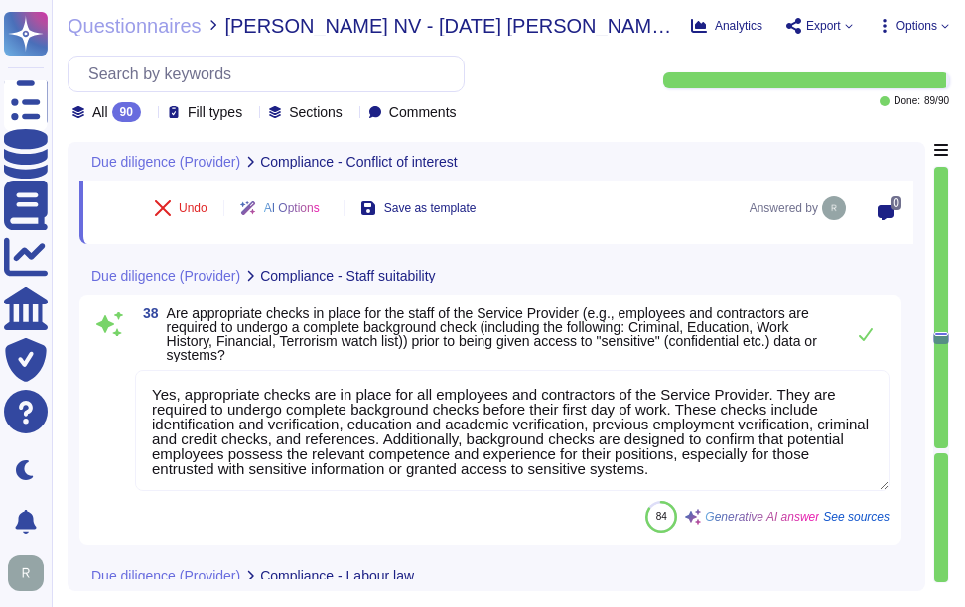
scroll to position [8013, 0]
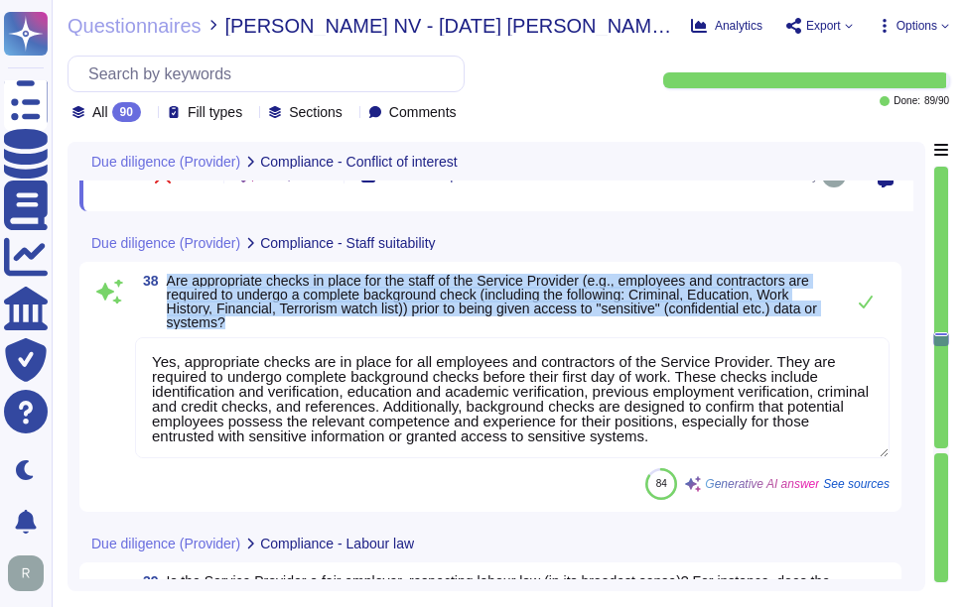
drag, startPoint x: 170, startPoint y: 277, endPoint x: 318, endPoint y: 328, distance: 156.3
click at [318, 328] on span "Are appropriate checks in place for the staff of the Service Provider (e.g., em…" at bounding box center [500, 302] width 667 height 56
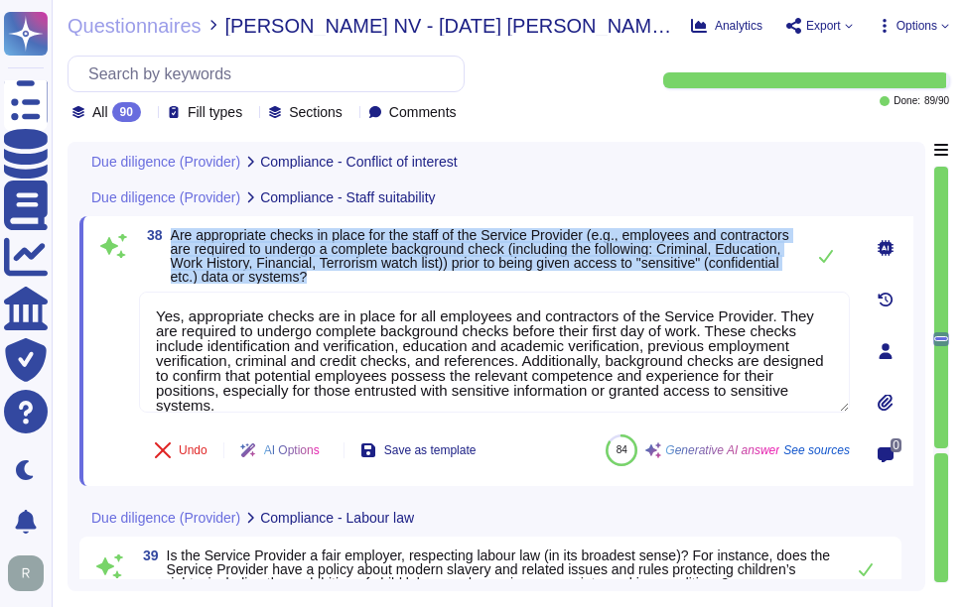
drag, startPoint x: 172, startPoint y: 232, endPoint x: 534, endPoint y: 275, distance: 364.8
click at [534, 275] on span "Are appropriate checks in place for the staff of the Service Provider (e.g., em…" at bounding box center [482, 256] width 623 height 56
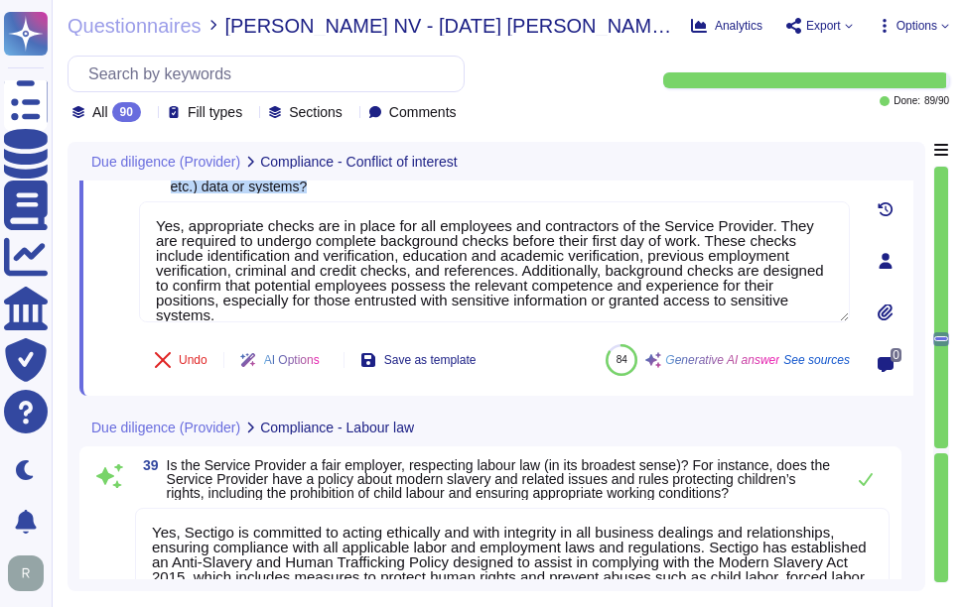
scroll to position [7958, 0]
type textarea "None"
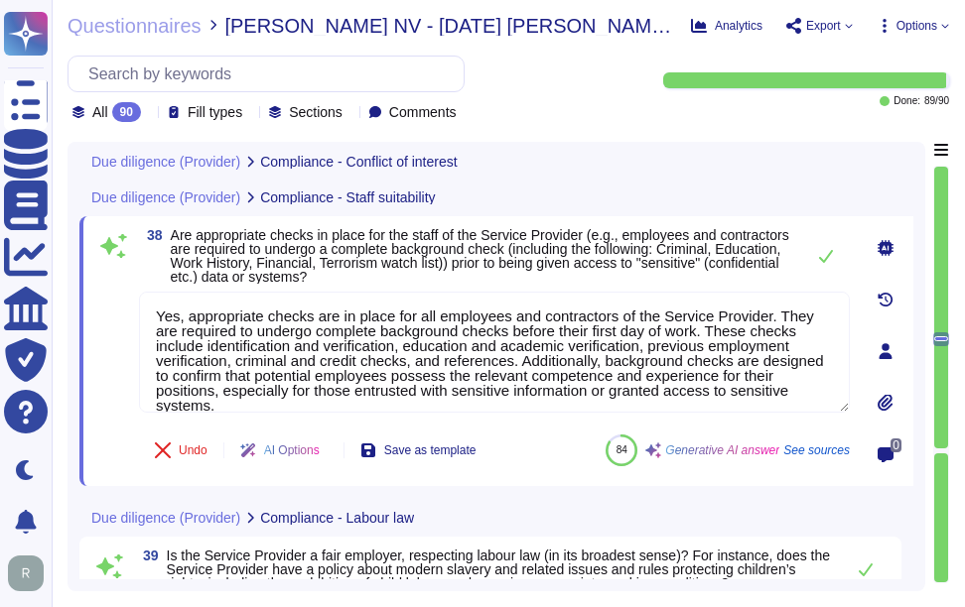
click at [636, 175] on div "Due diligence (Provider) Compliance - Conflict of interest" at bounding box center [496, 161] width 834 height 39
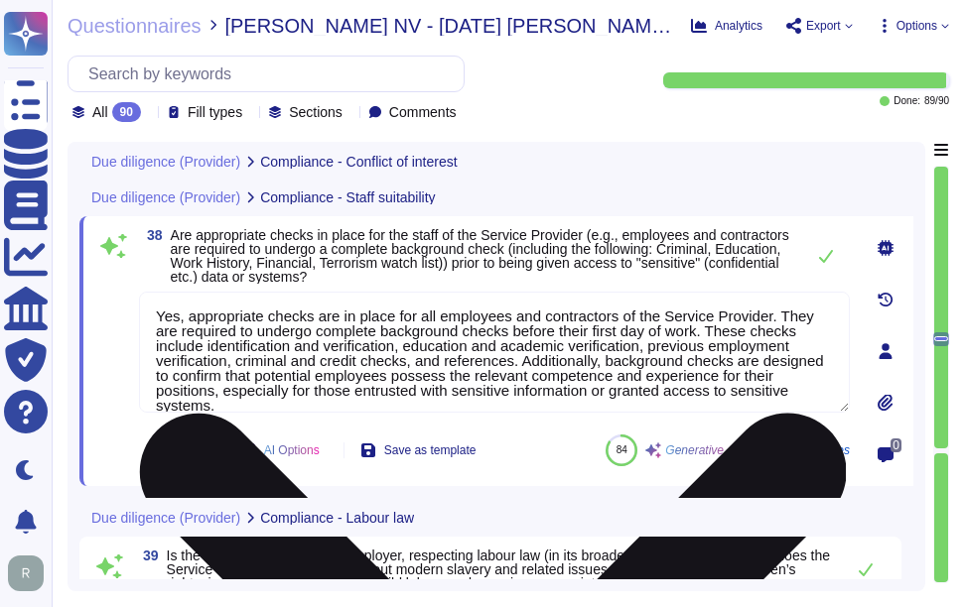
type textarea "None"
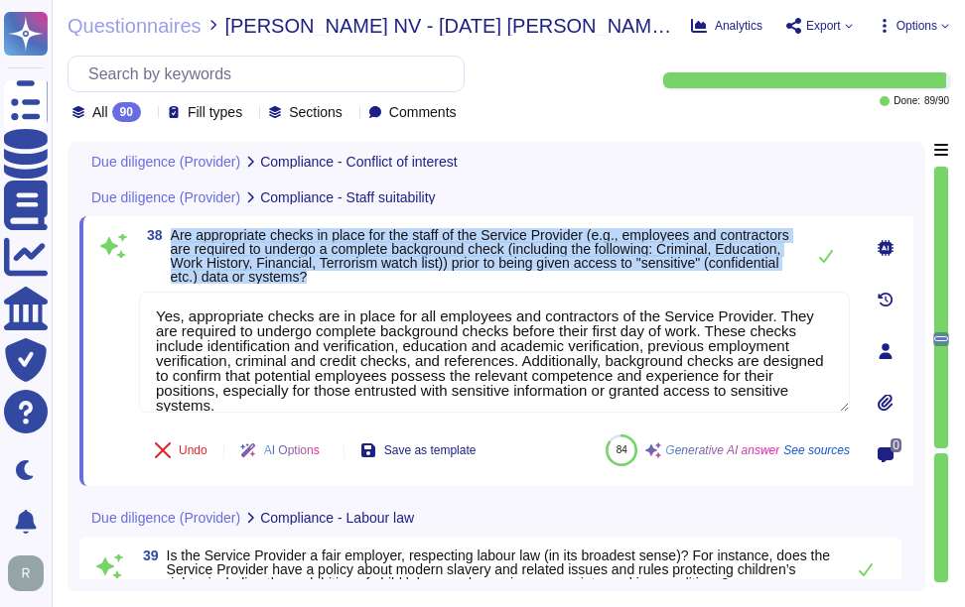
drag, startPoint x: 173, startPoint y: 230, endPoint x: 513, endPoint y: 282, distance: 344.3
click at [513, 282] on span "Are appropriate checks in place for the staff of the Service Provider (e.g., em…" at bounding box center [482, 256] width 623 height 56
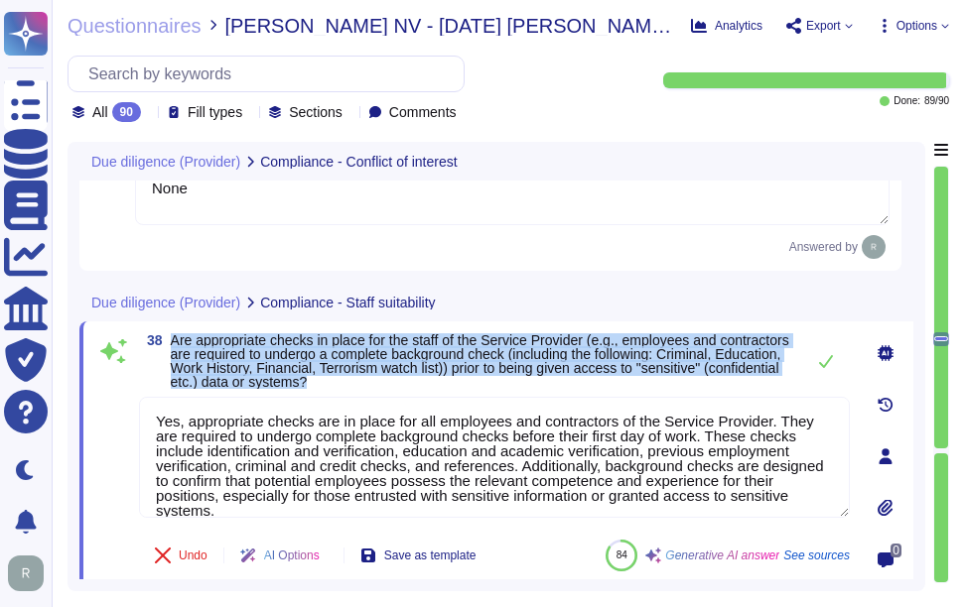
scroll to position [7759, 0]
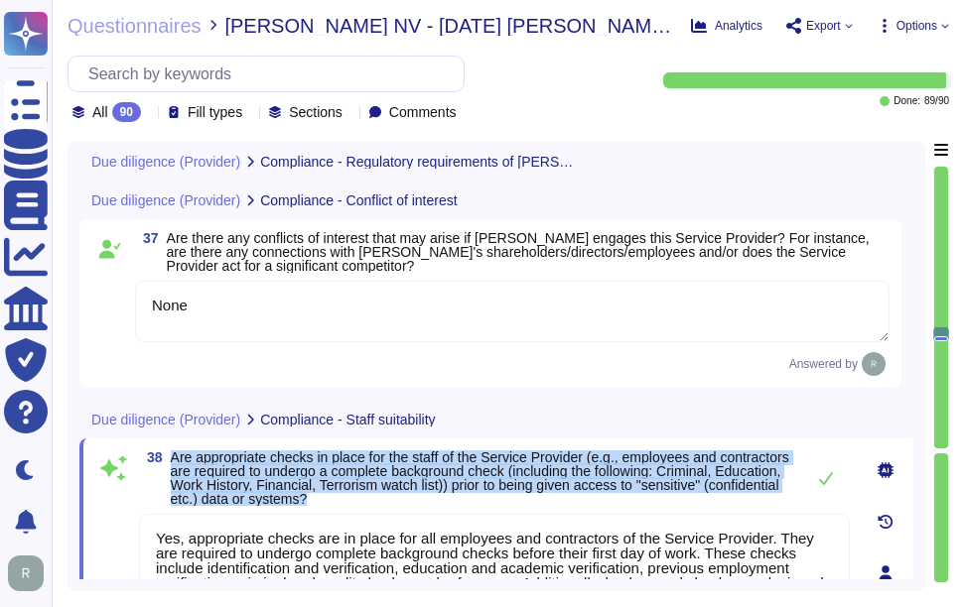
type textarea "Sectigo fully complies with all relevant legislation and regulations pertaining…"
type textarea "Yes, Sectigo is committed to reporting where regulatory requirements are not me…"
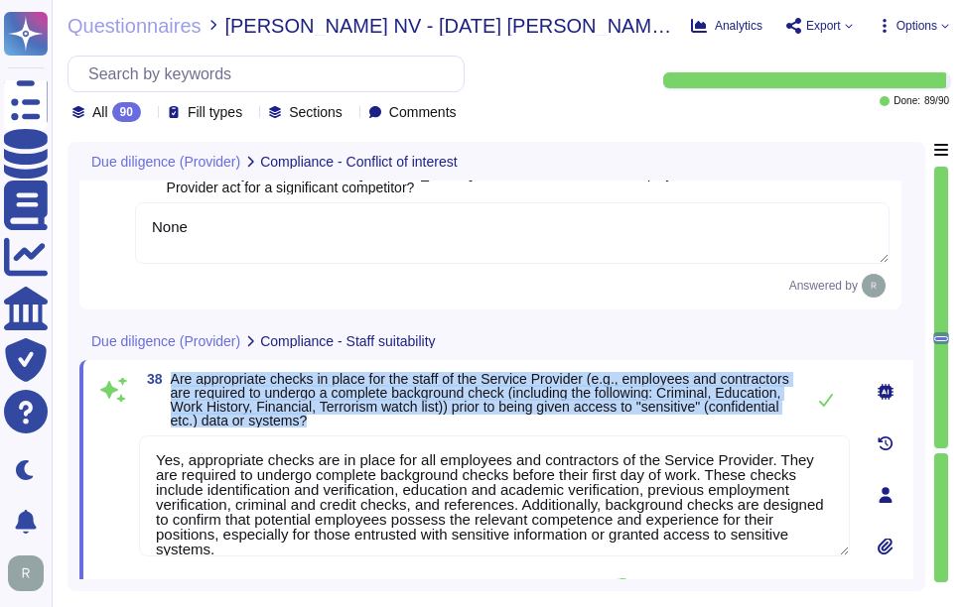
scroll to position [7858, 0]
type textarea "The location of the Service Provider can significantly impact various aspects o…"
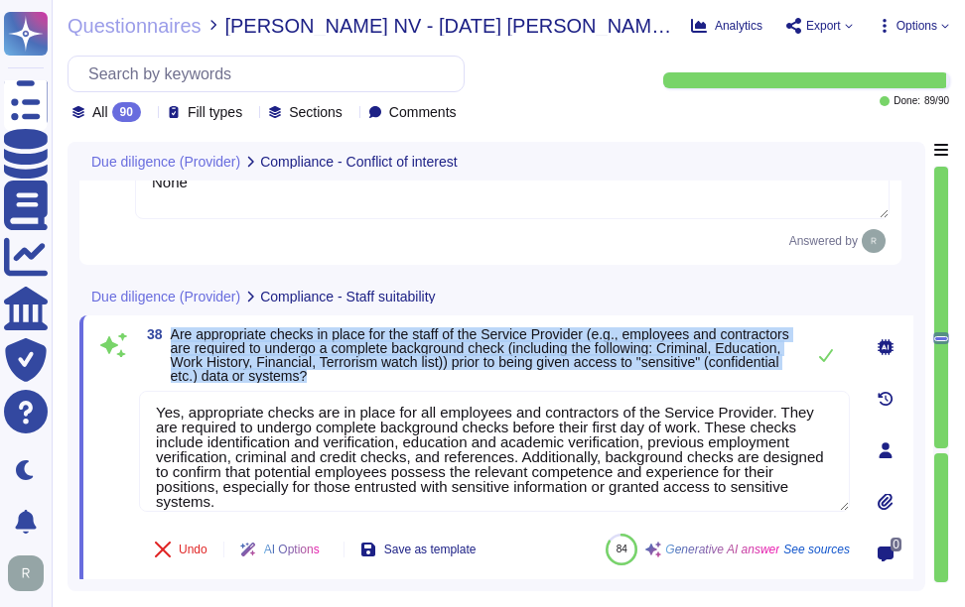
scroll to position [0, 0]
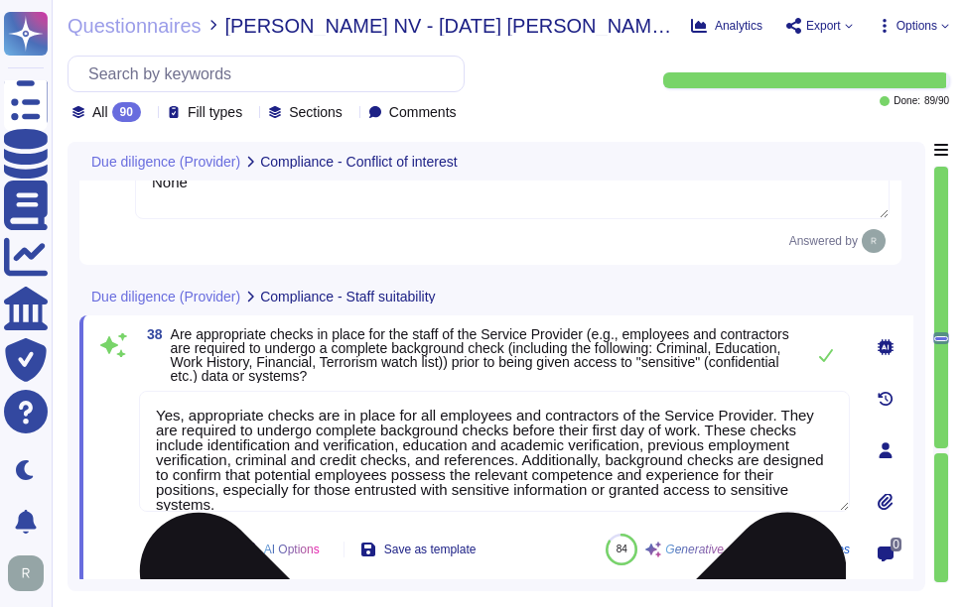
click at [620, 483] on textarea "Yes, appropriate checks are in place for all employees and contractors of the S…" at bounding box center [494, 451] width 711 height 121
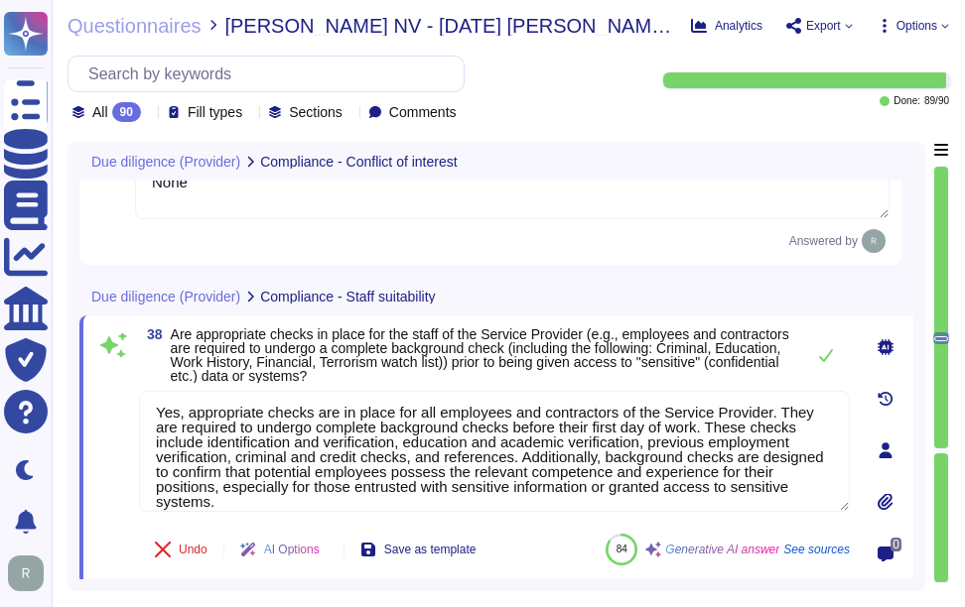
click at [601, 334] on span "Are appropriate checks in place for the staff of the Service Provider (e.g., em…" at bounding box center [480, 356] width 618 height 58
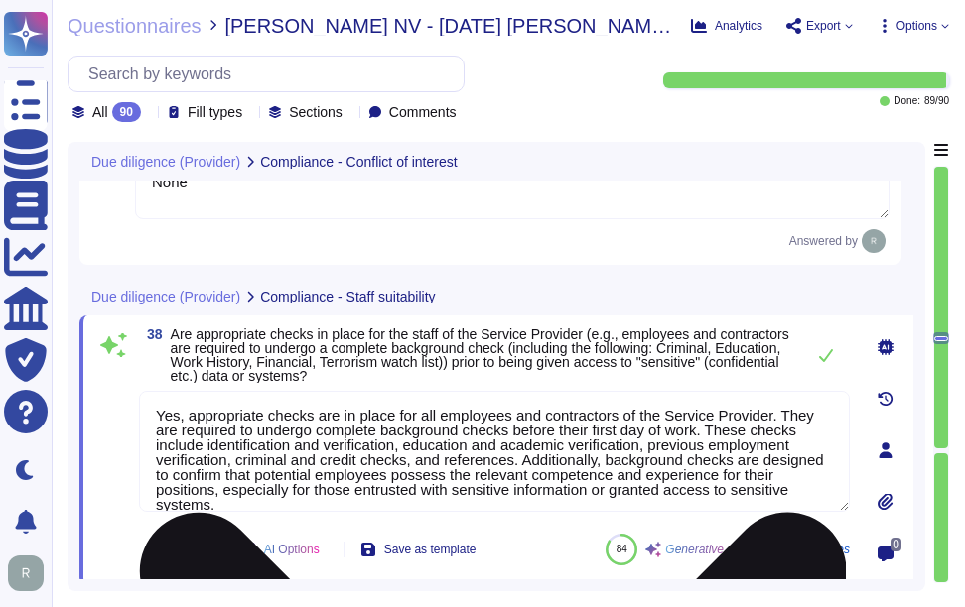
click at [390, 455] on textarea "Yes, appropriate checks are in place for all employees and contractors of the S…" at bounding box center [494, 451] width 711 height 121
click at [565, 493] on textarea "Yes, appropriate checks are in place for all employees and contractors of the S…" at bounding box center [494, 451] width 711 height 121
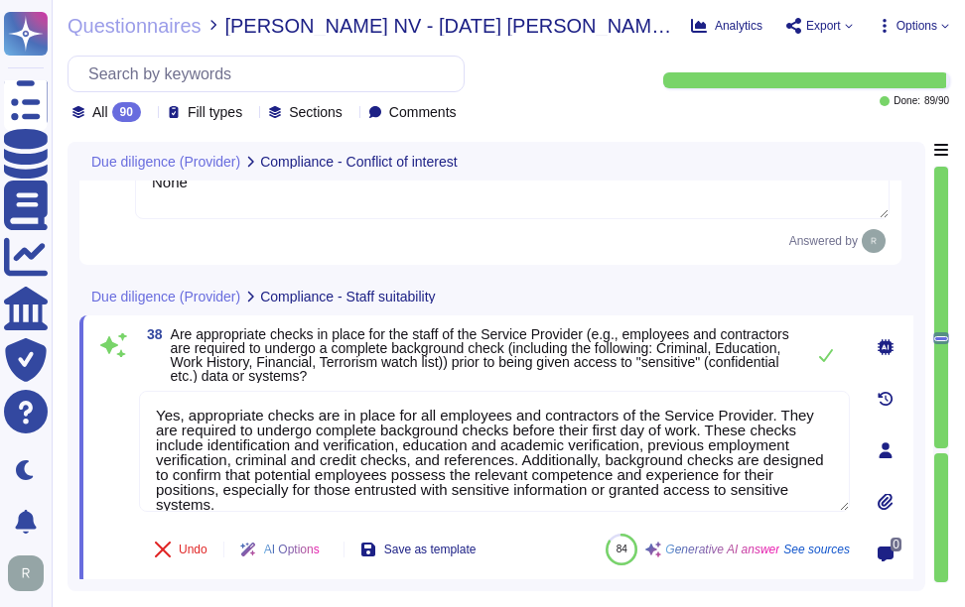
scroll to position [3, 0]
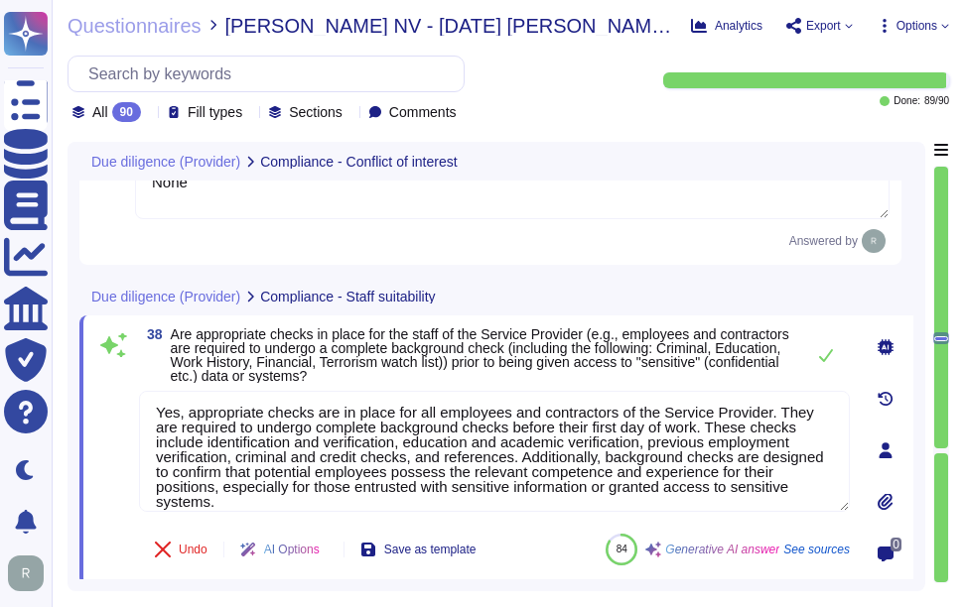
click at [663, 350] on span "Are appropriate checks in place for the staff of the Service Provider (e.g., em…" at bounding box center [480, 356] width 618 height 58
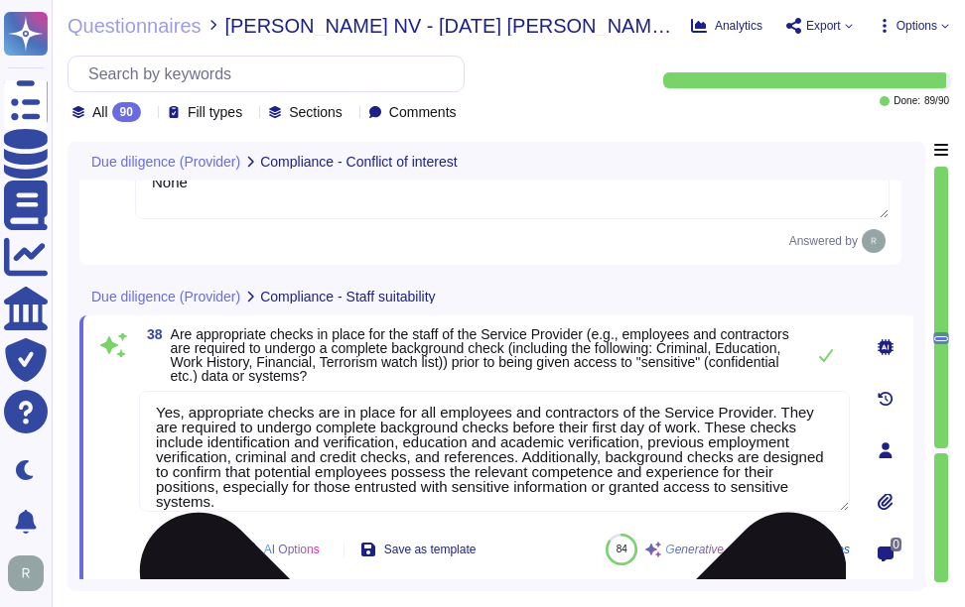
scroll to position [0, 0]
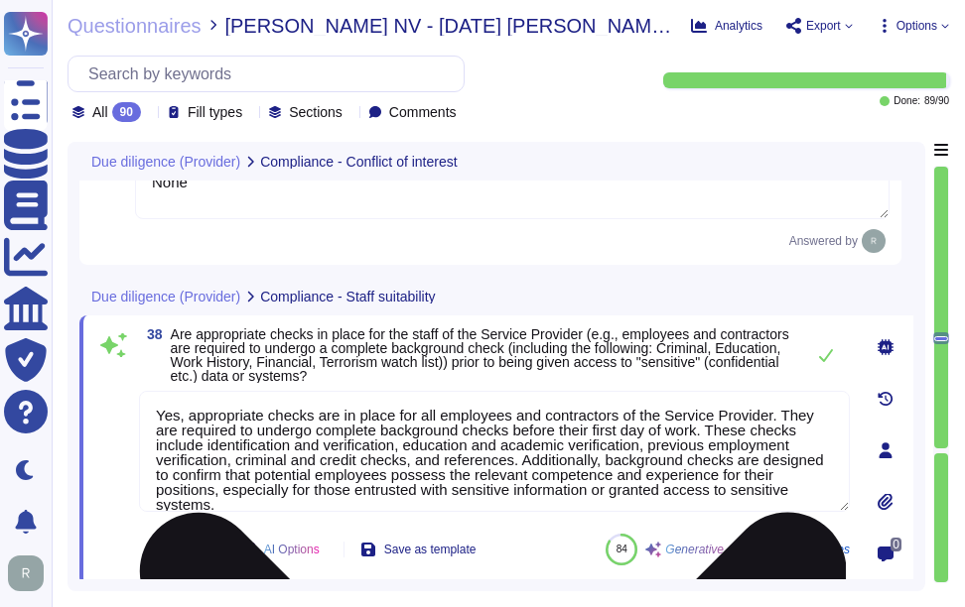
drag, startPoint x: 613, startPoint y: 412, endPoint x: 765, endPoint y: 404, distance: 152.1
click at [765, 404] on textarea "Yes, appropriate checks are in place for all employees and contractors of the S…" at bounding box center [494, 451] width 711 height 121
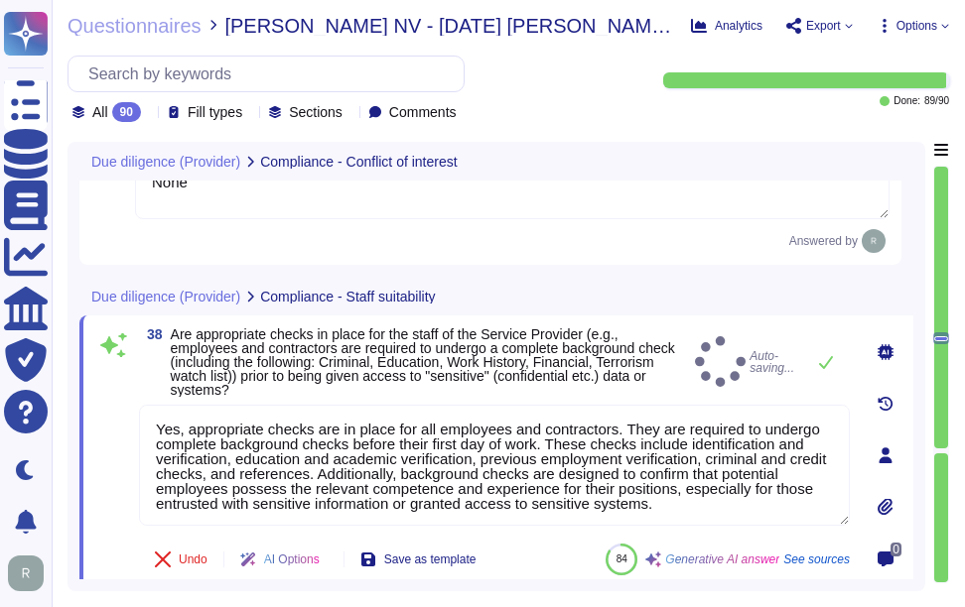
type textarea "Yes, appropriate checks are in place for all employees and contractors. They ar…"
click at [534, 357] on span "Are appropriate checks in place for the staff of the Service Provider (e.g., em…" at bounding box center [423, 362] width 504 height 71
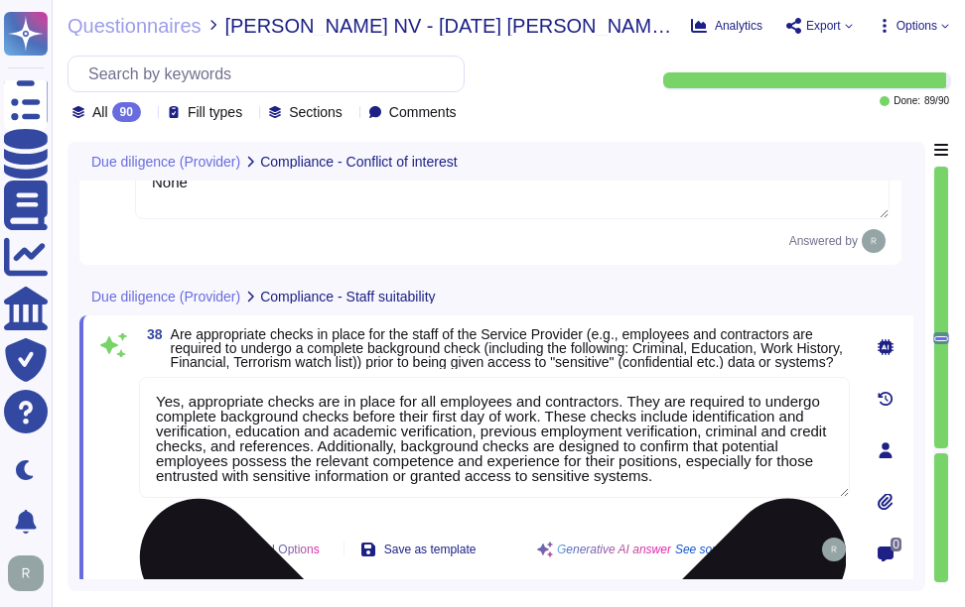
scroll to position [2, 0]
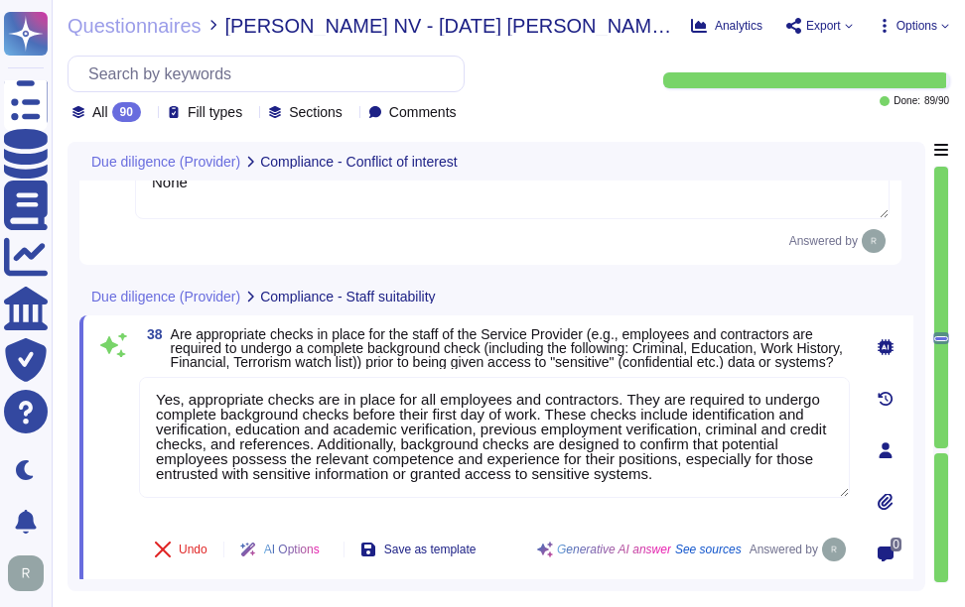
click at [506, 363] on span "Are appropriate checks in place for the staff of the Service Provider (e.g., em…" at bounding box center [507, 349] width 672 height 44
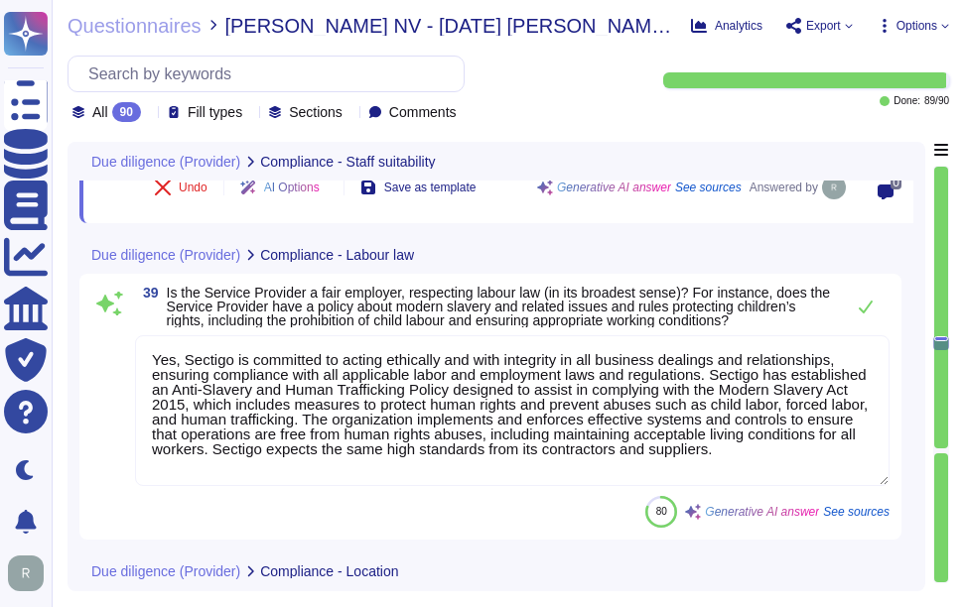
type textarea "The Service Provider has implemented several measures to protect personal data …"
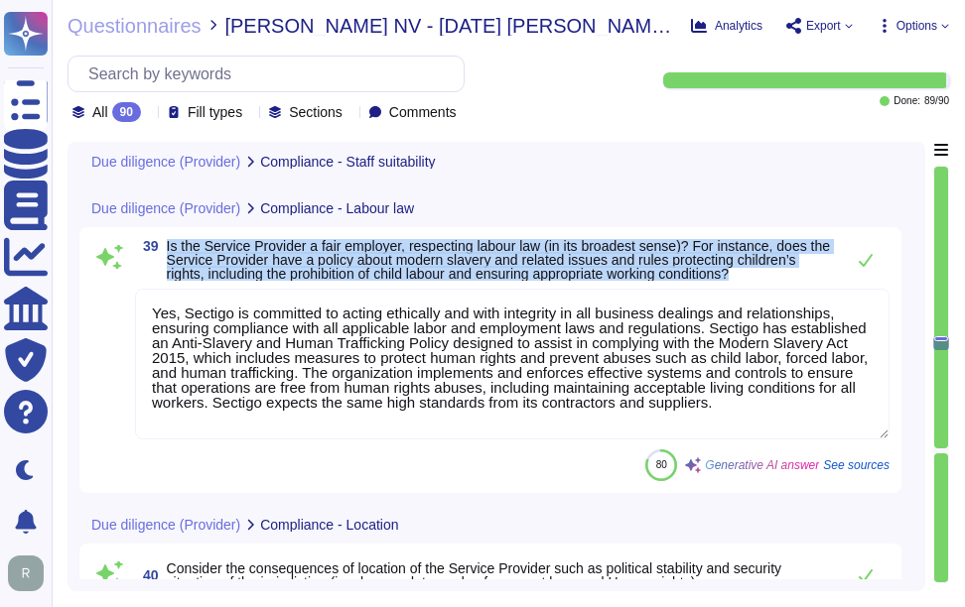
drag, startPoint x: 167, startPoint y: 243, endPoint x: 776, endPoint y: 278, distance: 610.4
click at [776, 278] on span "Is the Service Provider a fair employer, respecting labour law (in its broadest…" at bounding box center [500, 260] width 667 height 42
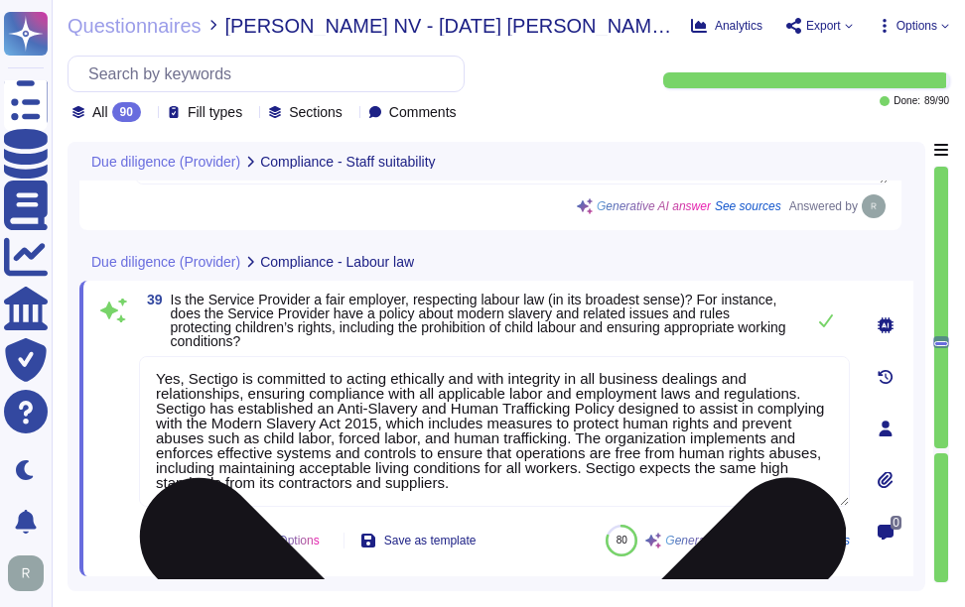
type textarea "Yes, appropriate checks are in place for all employees and contractors. They ar…"
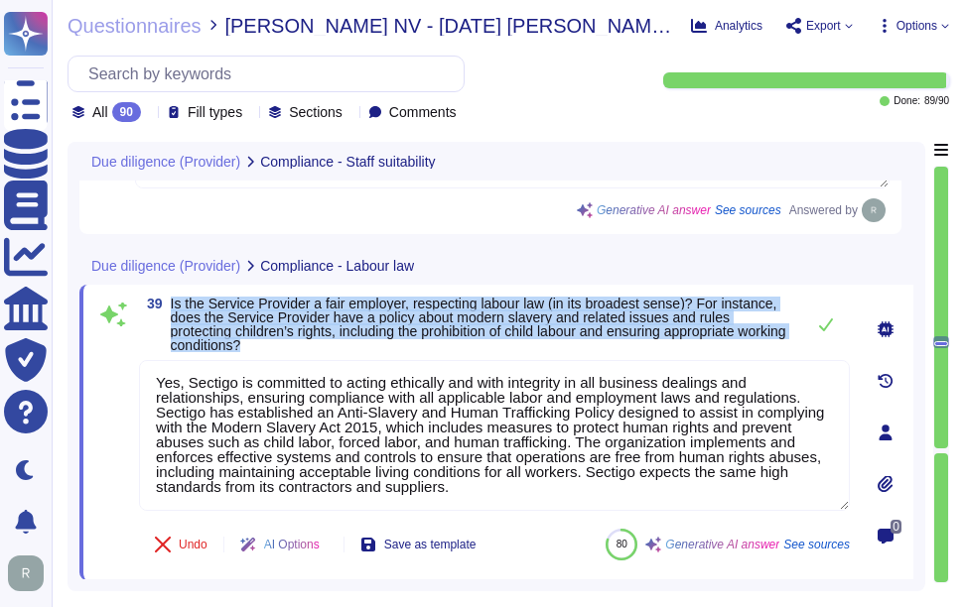
drag, startPoint x: 171, startPoint y: 302, endPoint x: 316, endPoint y: 341, distance: 150.3
click at [316, 341] on span "Is the Service Provider a fair employer, respecting labour law (in its broadest…" at bounding box center [482, 325] width 623 height 56
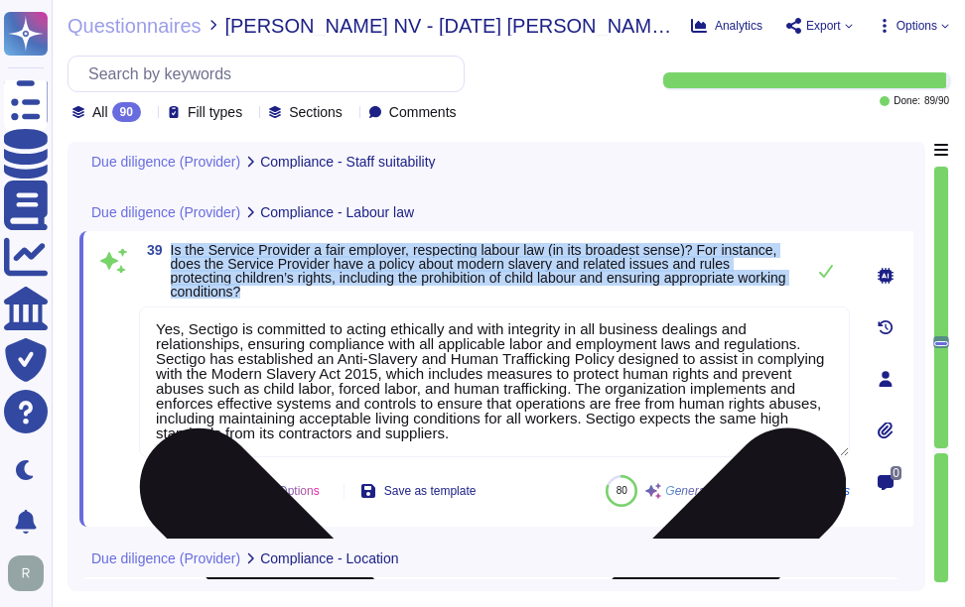
scroll to position [8255, 0]
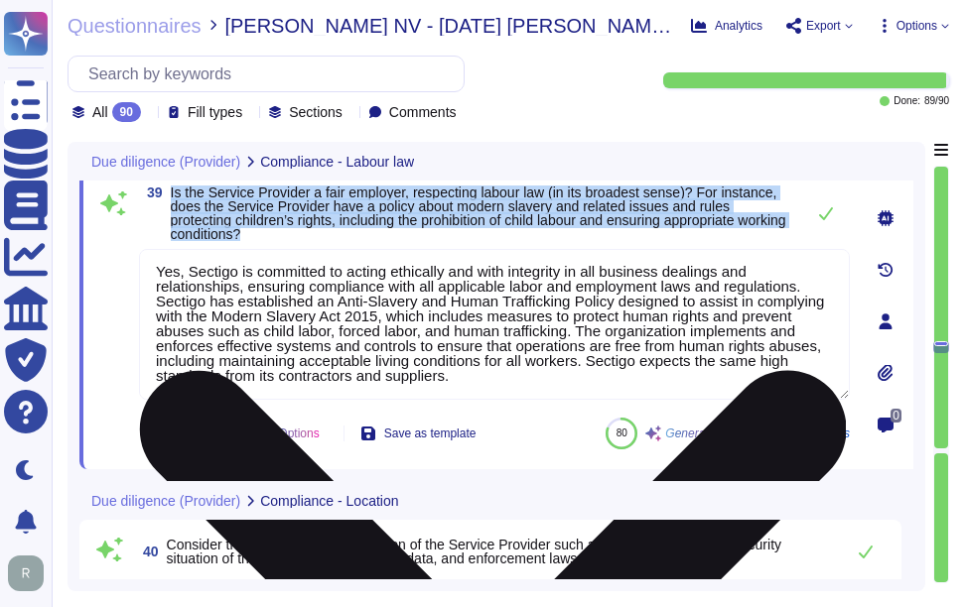
type textarea "The Service Provider has implemented several measures to protect personal data …"
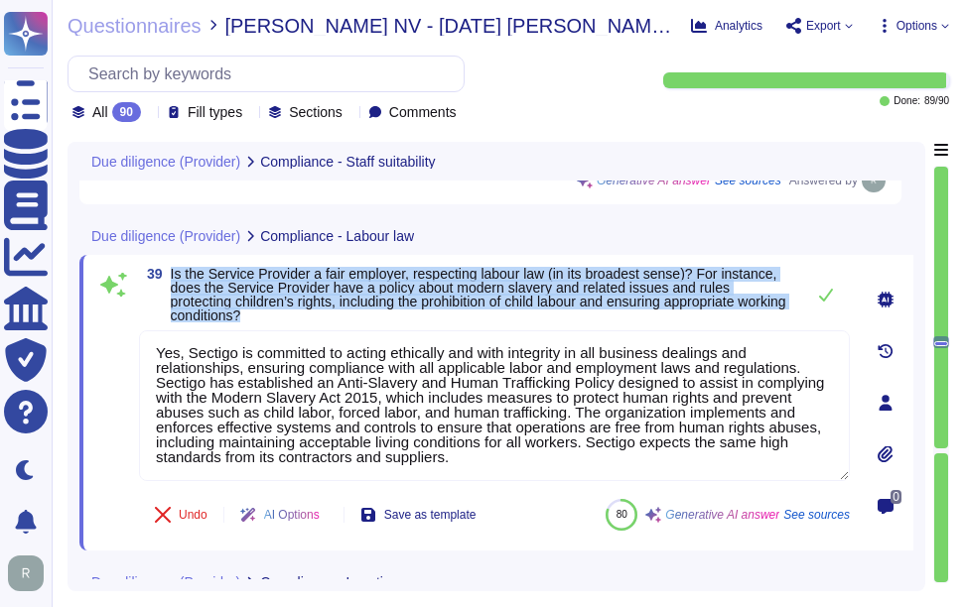
type textarea "Yes, appropriate checks are in place for all employees and contractors. They ar…"
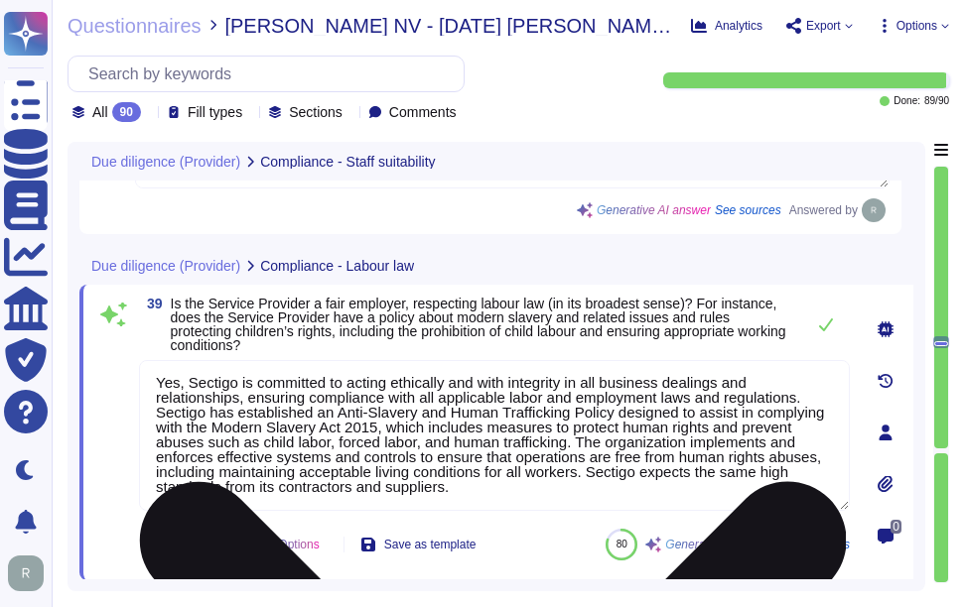
click at [379, 424] on textarea "Yes, Sectigo is committed to acting ethically and with integrity in all busines…" at bounding box center [494, 435] width 711 height 151
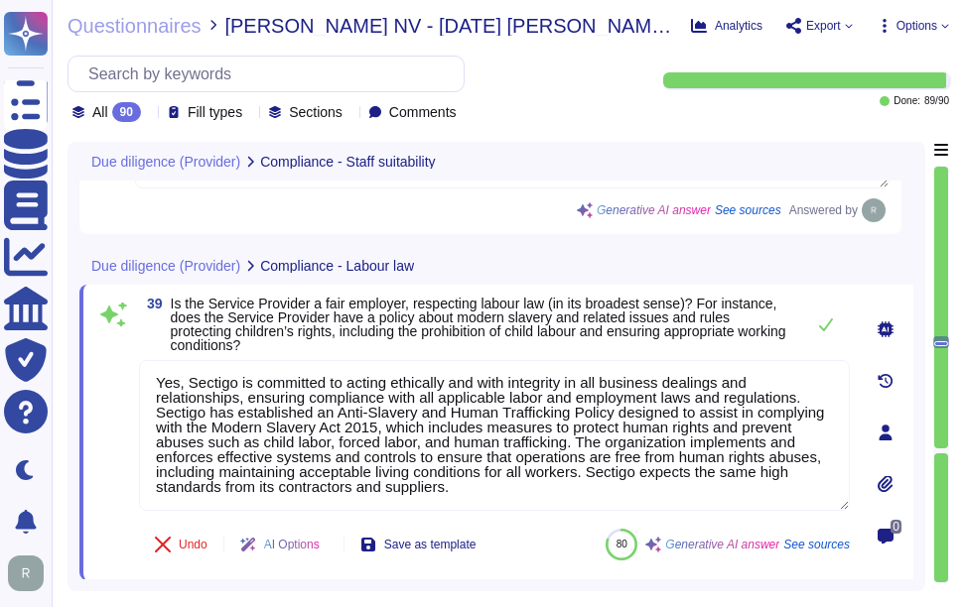
click at [616, 325] on span "Is the Service Provider a fair employer, respecting labour law (in its broadest…" at bounding box center [478, 325] width 615 height 58
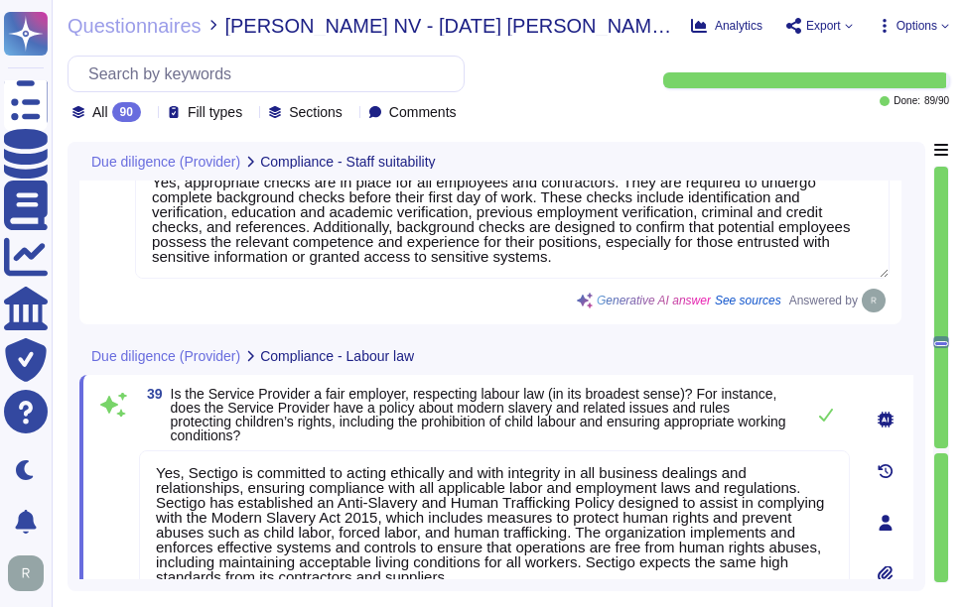
scroll to position [7958, 0]
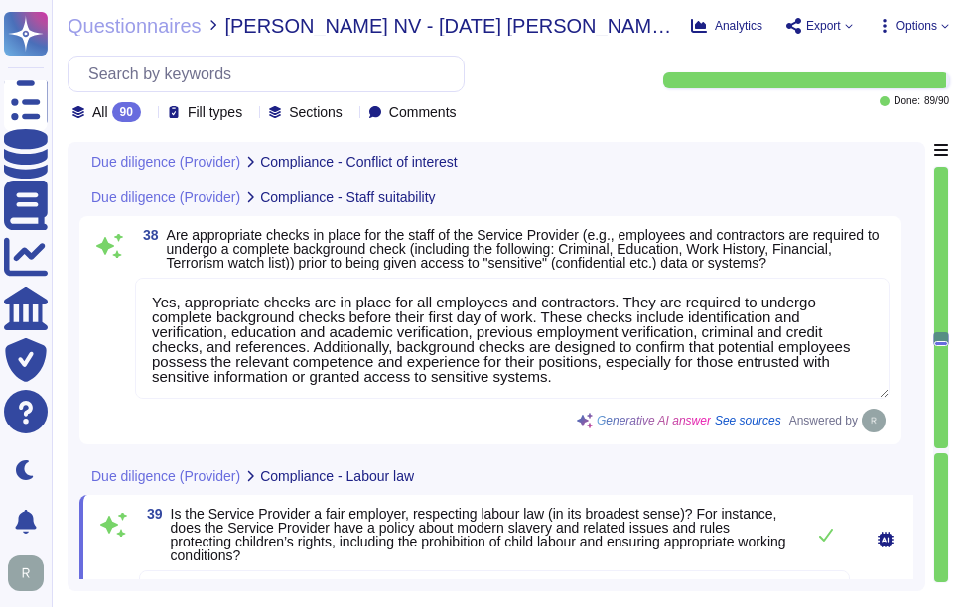
type textarea "None"
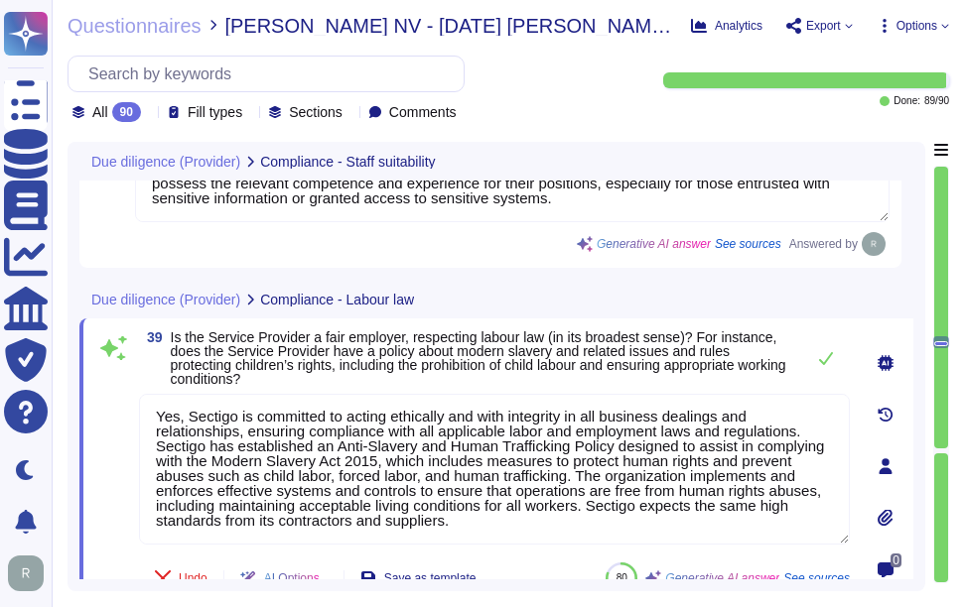
scroll to position [8156, 0]
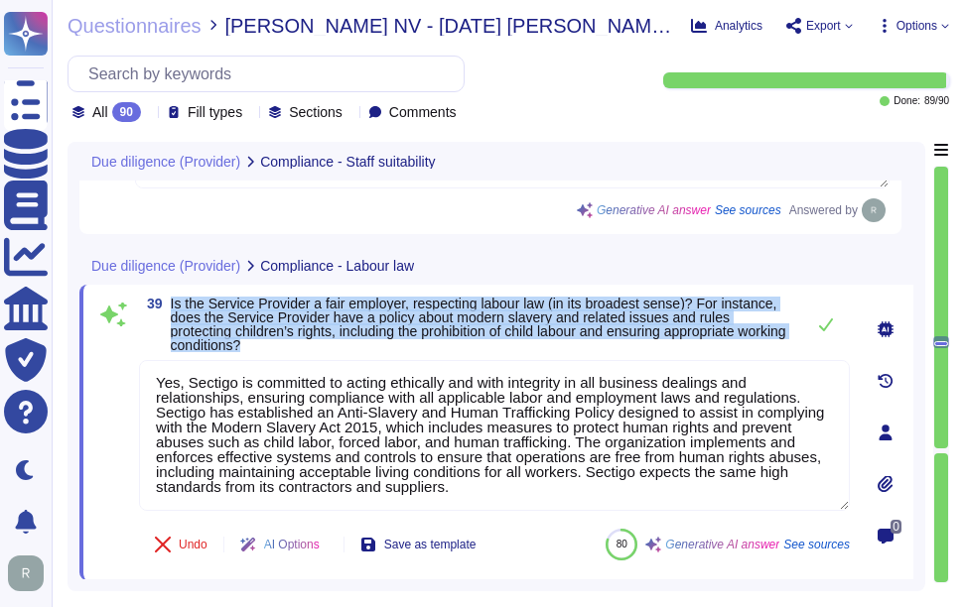
drag, startPoint x: 170, startPoint y: 302, endPoint x: 364, endPoint y: 349, distance: 200.3
click at [364, 349] on span "39 Is the Service Provider a fair employer, respecting labour law (in its broad…" at bounding box center [466, 325] width 655 height 56
click at [710, 339] on span "Is the Service Provider a fair employer, respecting labour law (in its broadest…" at bounding box center [478, 325] width 615 height 58
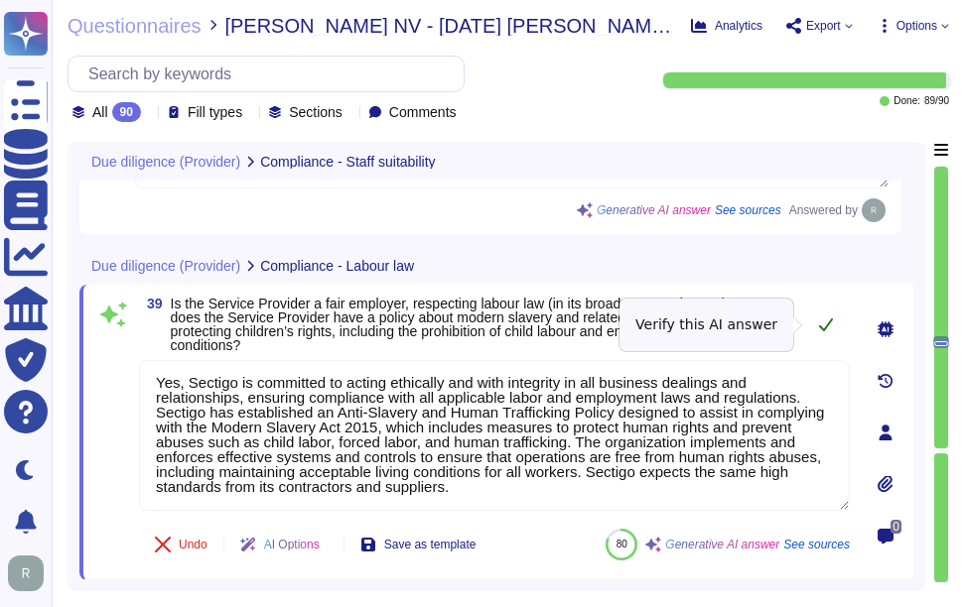
click at [834, 332] on button at bounding box center [826, 325] width 48 height 40
click at [828, 336] on button at bounding box center [826, 325] width 48 height 40
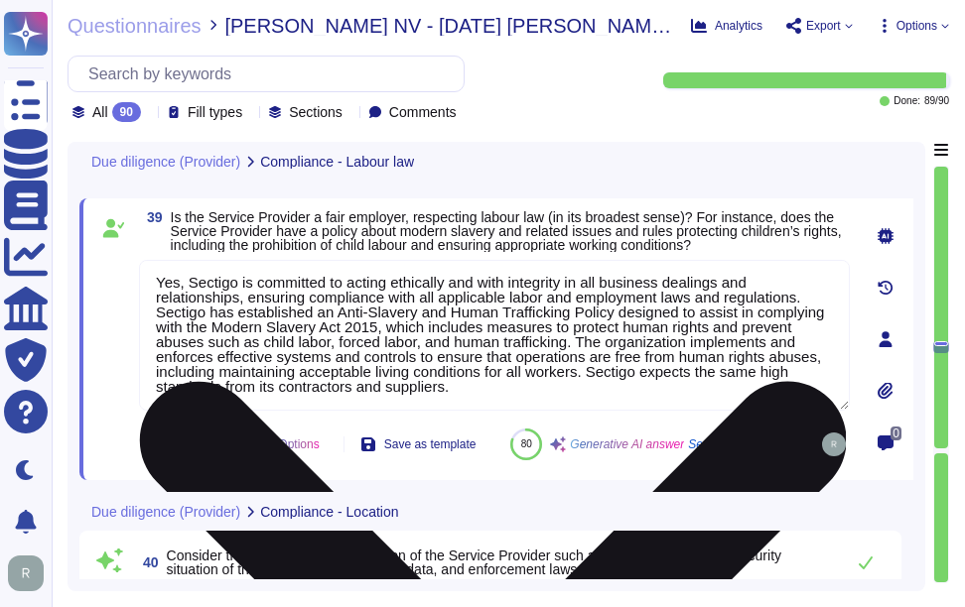
type textarea "The Service Provider has implemented several measures to protect personal data …"
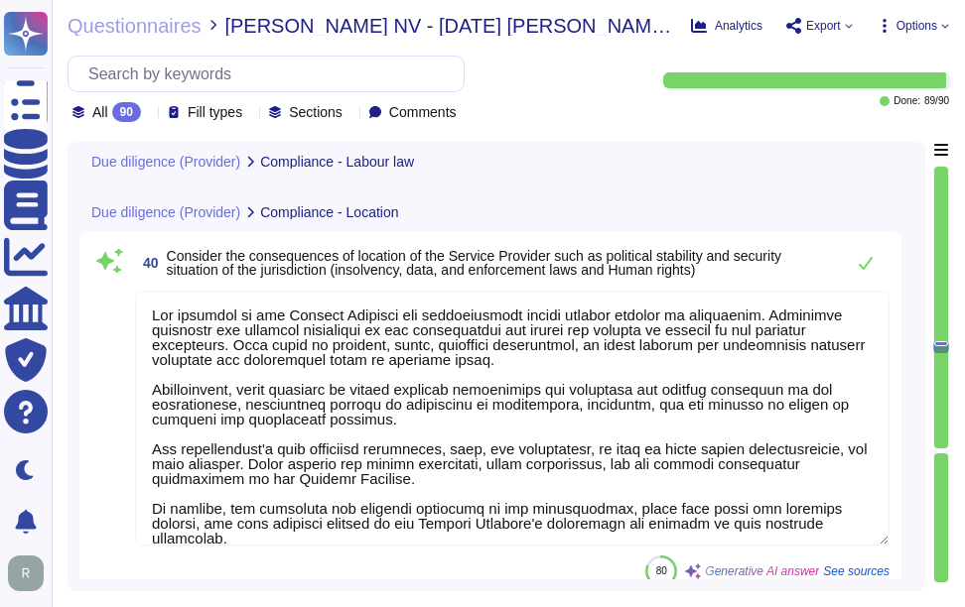
scroll to position [8553, 0]
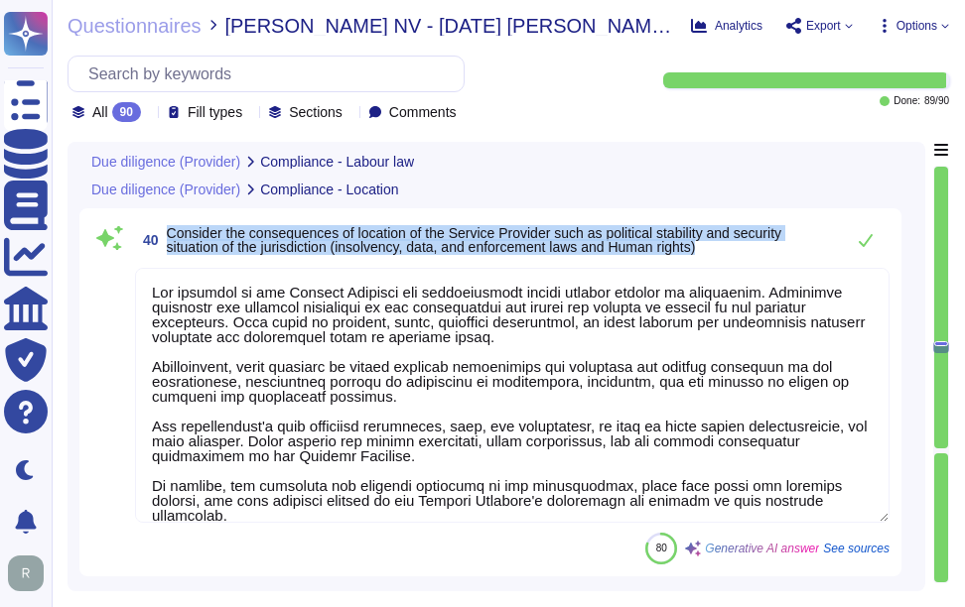
drag, startPoint x: 169, startPoint y: 276, endPoint x: 825, endPoint y: 300, distance: 656.5
click at [825, 254] on span "Consider the consequences of location of the Service Provider such as political…" at bounding box center [500, 240] width 667 height 28
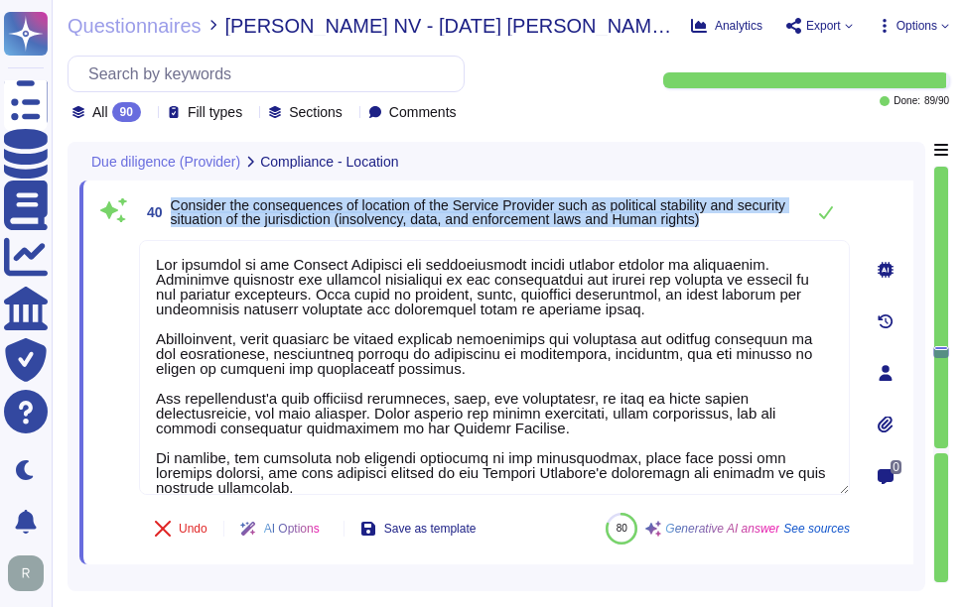
drag, startPoint x: 174, startPoint y: 201, endPoint x: 770, endPoint y: 225, distance: 597.0
click at [770, 225] on span "Consider the consequences of location of the Service Provider such as political…" at bounding box center [478, 213] width 614 height 30
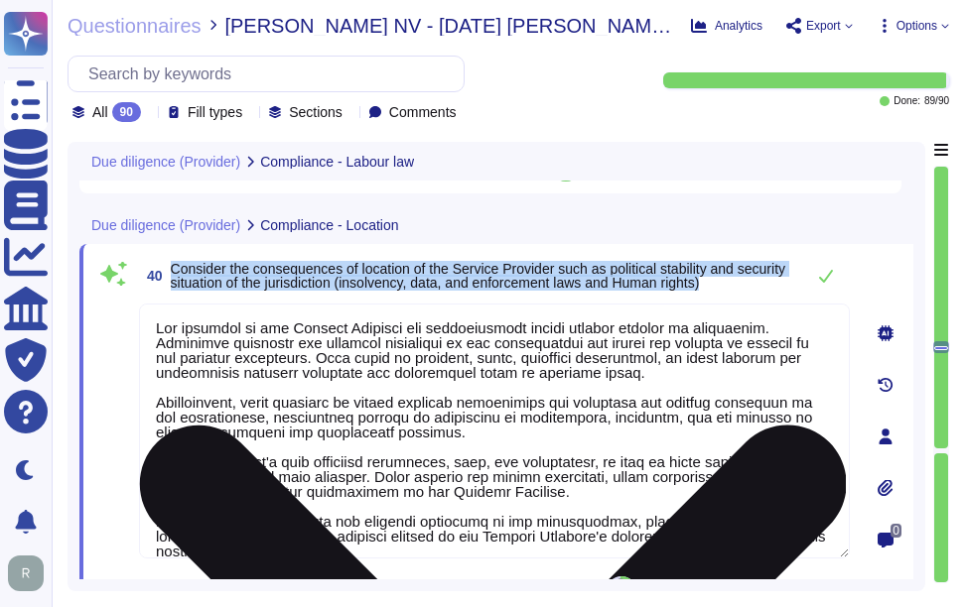
type textarea "Yes, Sectigo is committed to acting ethically and with integrity in all busines…"
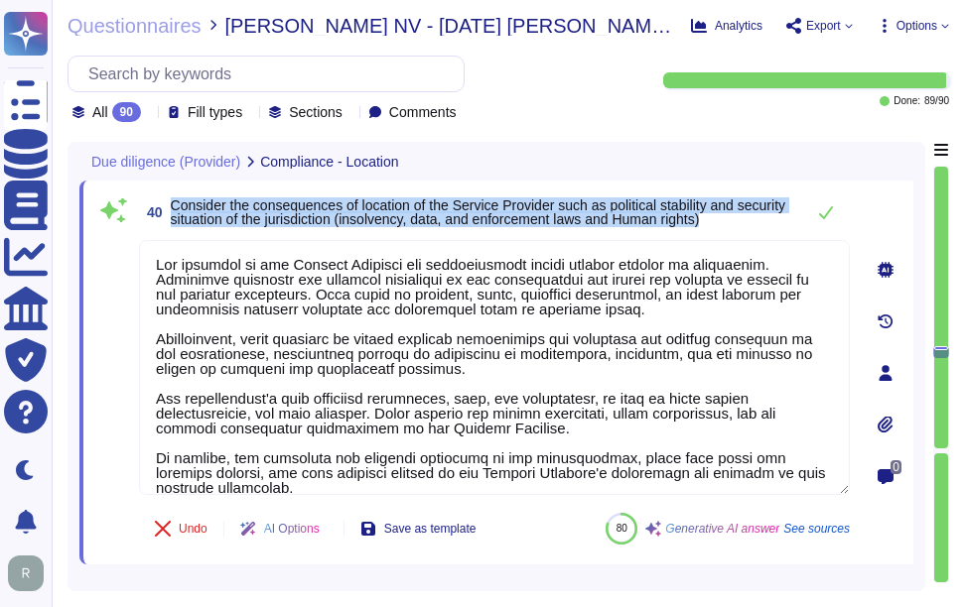
drag, startPoint x: 308, startPoint y: 220, endPoint x: 291, endPoint y: 217, distance: 17.1
click at [308, 220] on span "Consider the consequences of location of the Service Provider such as political…" at bounding box center [478, 213] width 614 height 30
click at [206, 199] on span "Consider the consequences of location of the Service Provider such as political…" at bounding box center [478, 213] width 614 height 30
click at [183, 203] on span "Consider the consequences of location of the Service Provider such as political…" at bounding box center [478, 213] width 614 height 30
click at [242, 205] on span "Consider the consequences of location of the Service Provider such as political…" at bounding box center [478, 213] width 614 height 30
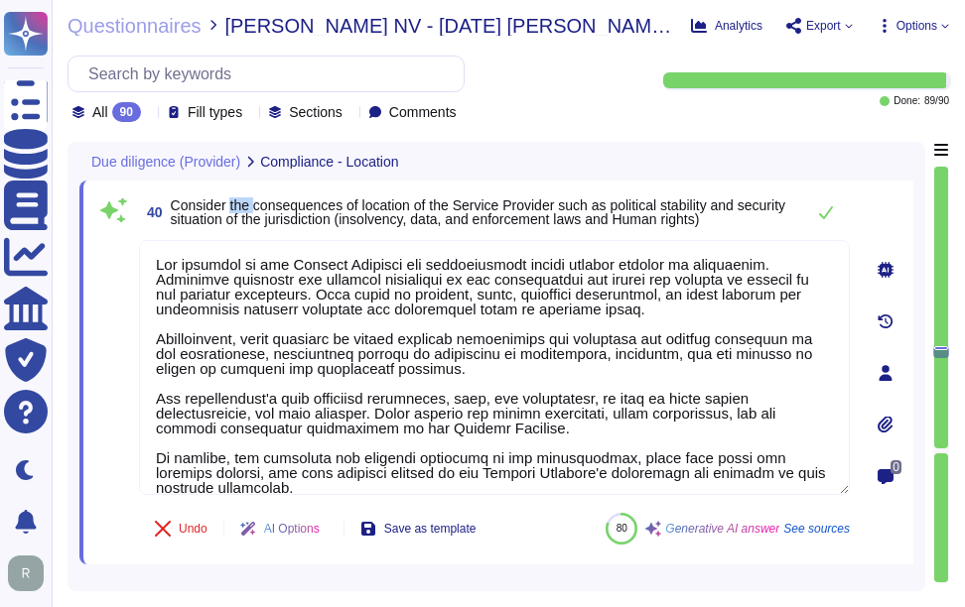
click at [242, 205] on span "Consider the consequences of location of the Service Provider such as political…" at bounding box center [478, 213] width 614 height 30
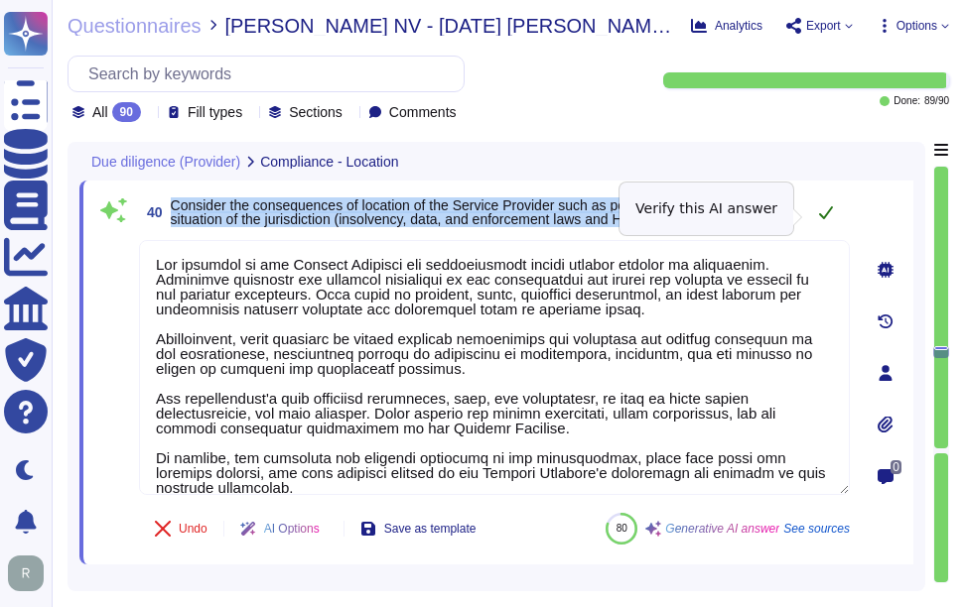
drag, startPoint x: 242, startPoint y: 205, endPoint x: 804, endPoint y: 216, distance: 561.9
click at [804, 216] on div "40 Consider the consequences of location of the Service Provider such as politi…" at bounding box center [494, 213] width 711 height 40
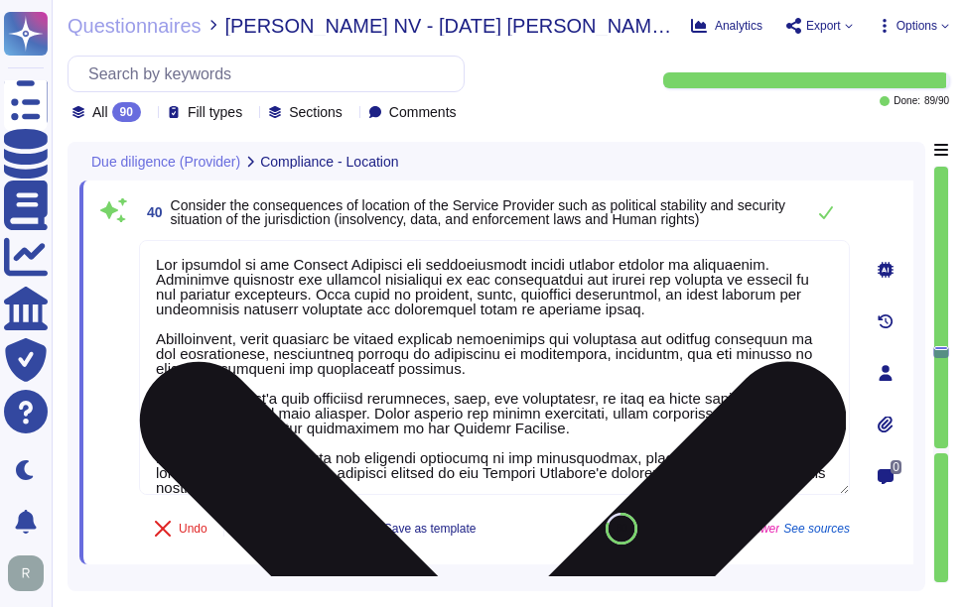
drag, startPoint x: 387, startPoint y: 263, endPoint x: 279, endPoint y: 261, distance: 108.2
click at [279, 261] on textarea at bounding box center [494, 367] width 711 height 255
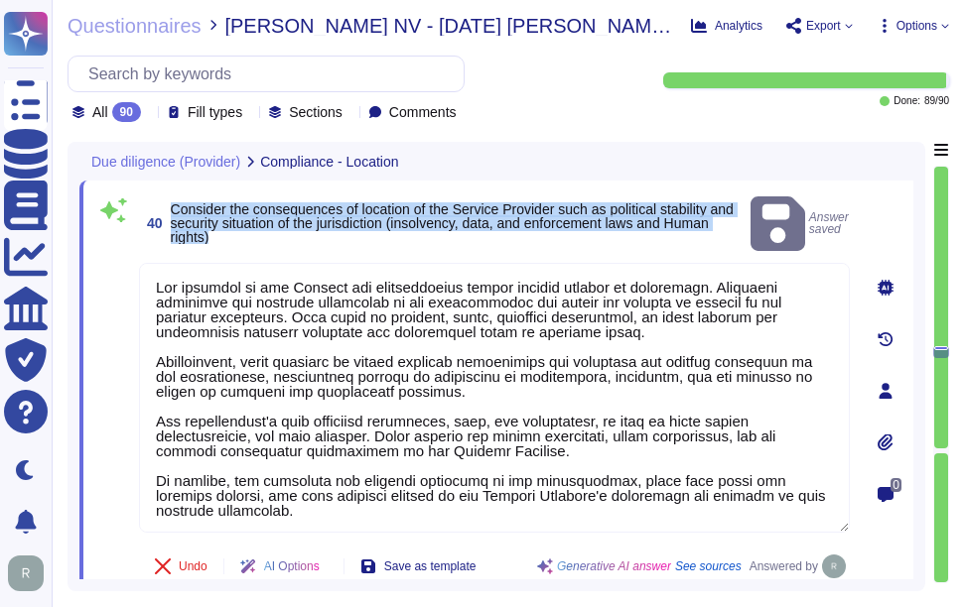
drag, startPoint x: 172, startPoint y: 196, endPoint x: 266, endPoint y: 233, distance: 101.6
click at [266, 233] on span "Consider the consequences of location of the Service Provider such as political…" at bounding box center [457, 223] width 572 height 42
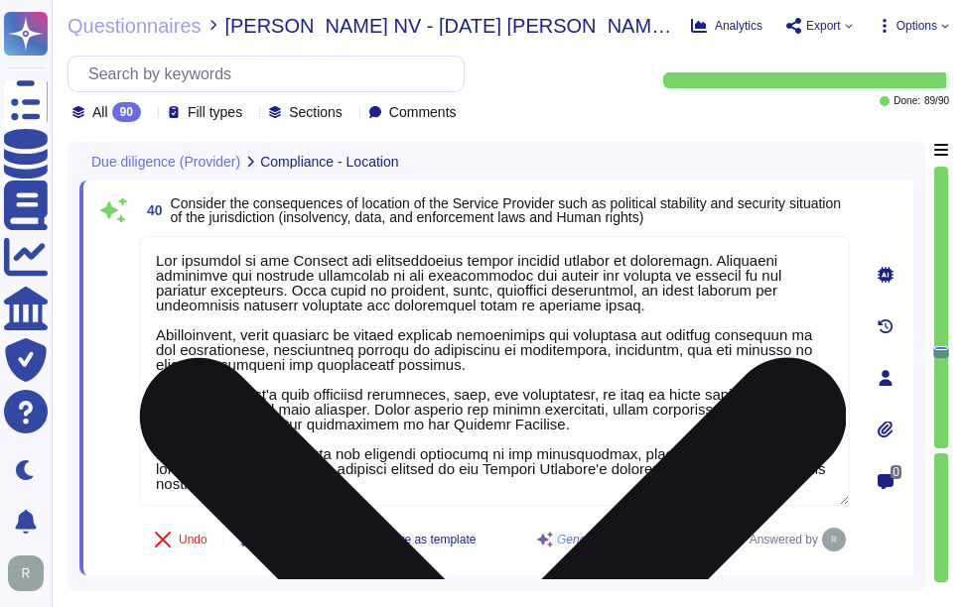
drag, startPoint x: 428, startPoint y: 470, endPoint x: 523, endPoint y: 470, distance: 95.3
click at [523, 470] on textarea at bounding box center [494, 371] width 711 height 270
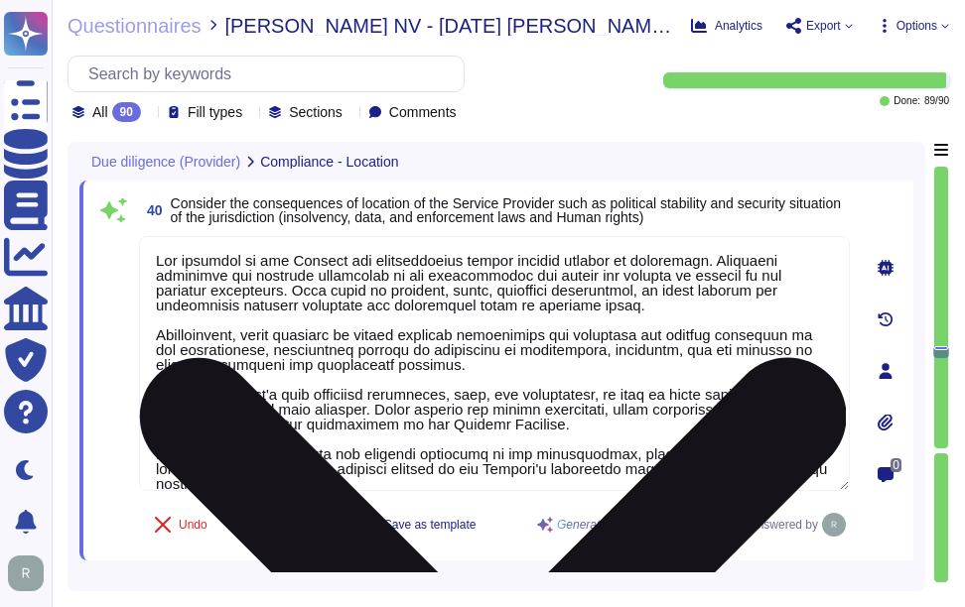
click at [631, 431] on textarea at bounding box center [494, 363] width 711 height 255
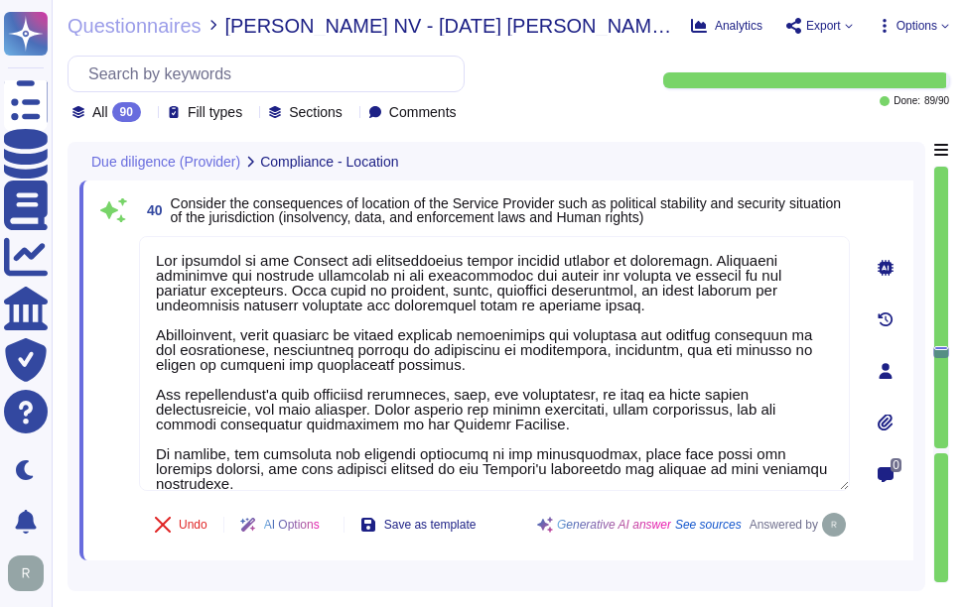
type textarea "The location of the Sectigo can significantly impact various aspects of operati…"
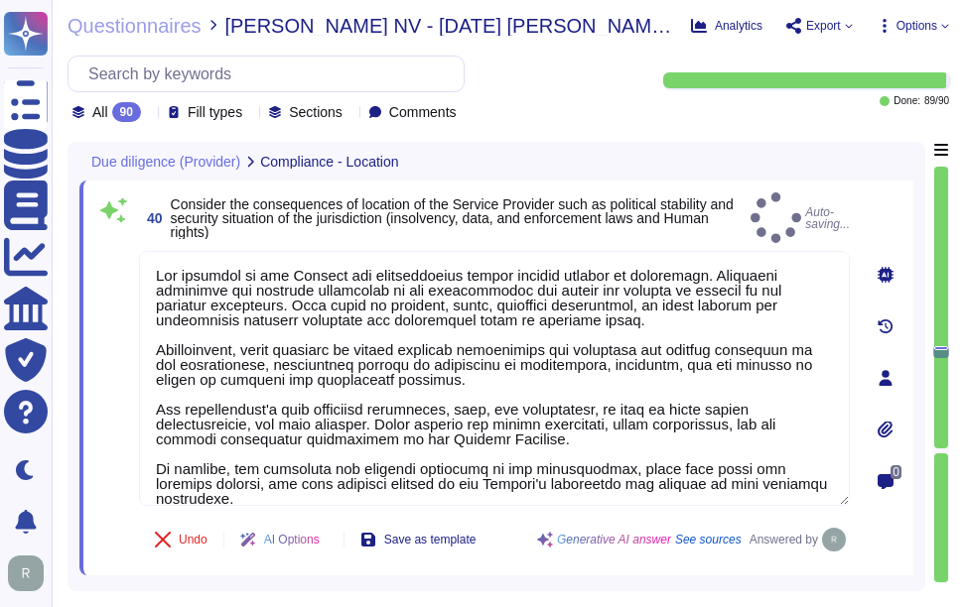
click at [748, 191] on div "40 Consider the consequences of location of the Service Provider such as politi…" at bounding box center [496, 378] width 834 height 395
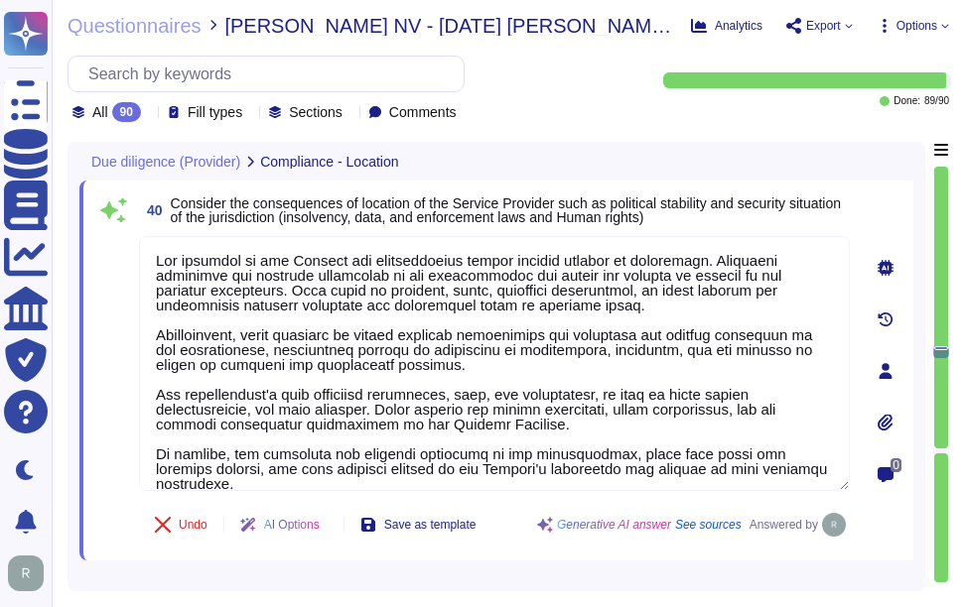
click at [689, 199] on span "Consider the consequences of location of the Service Provider such as political…" at bounding box center [506, 211] width 670 height 30
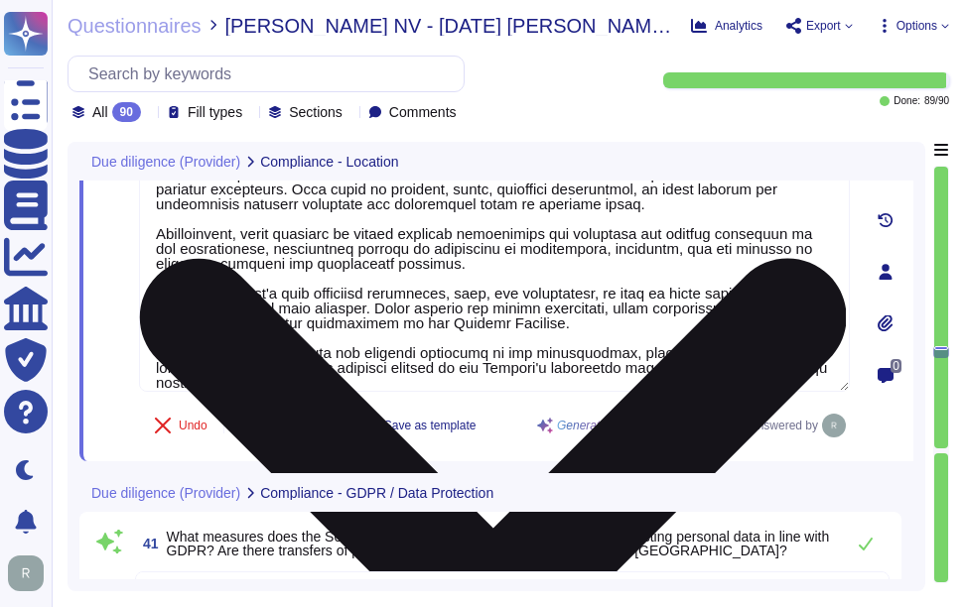
scroll to position [0, 0]
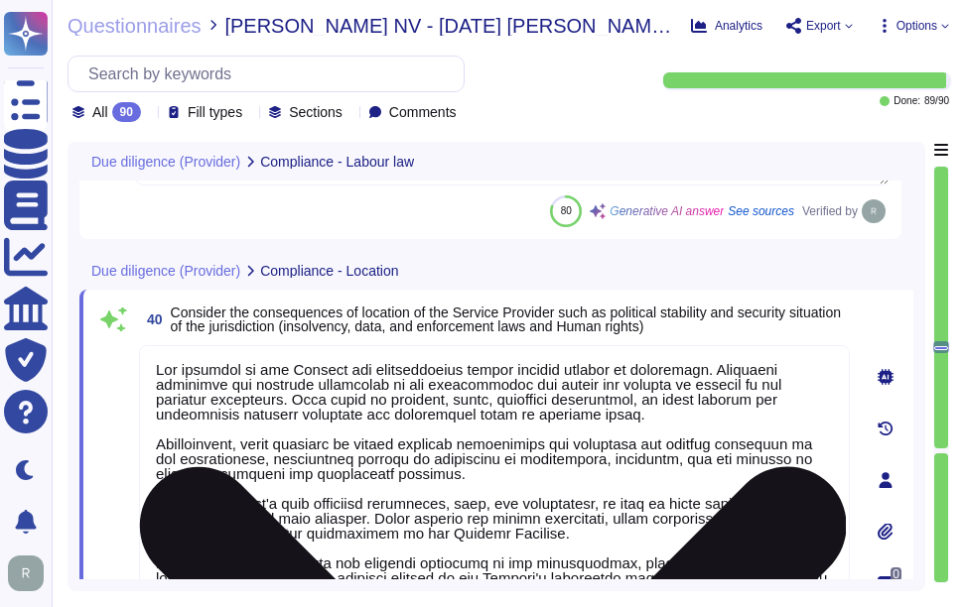
type textarea "Yes, Sectigo is committed to acting ethically and with integrity in all busines…"
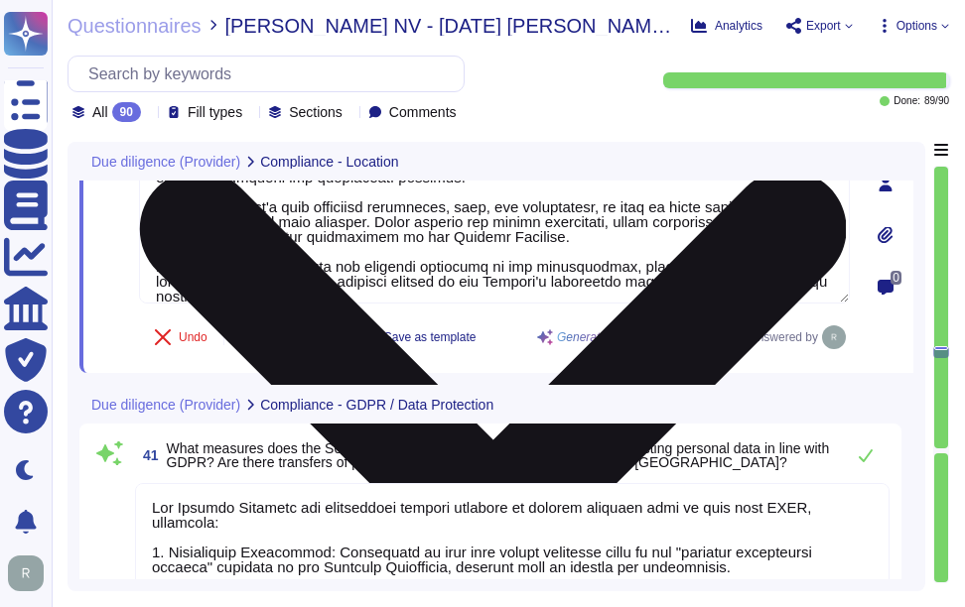
type textarea "Yes, the Service Provider is subject to the same level of security requirements…"
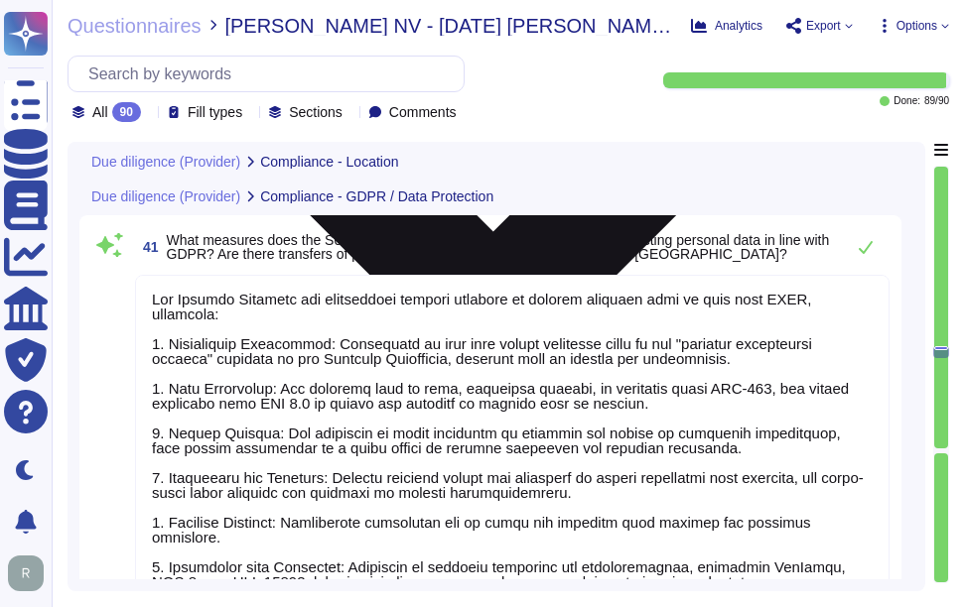
type textarea "Yes, the Service Provider can provide evidence to support its security and conf…"
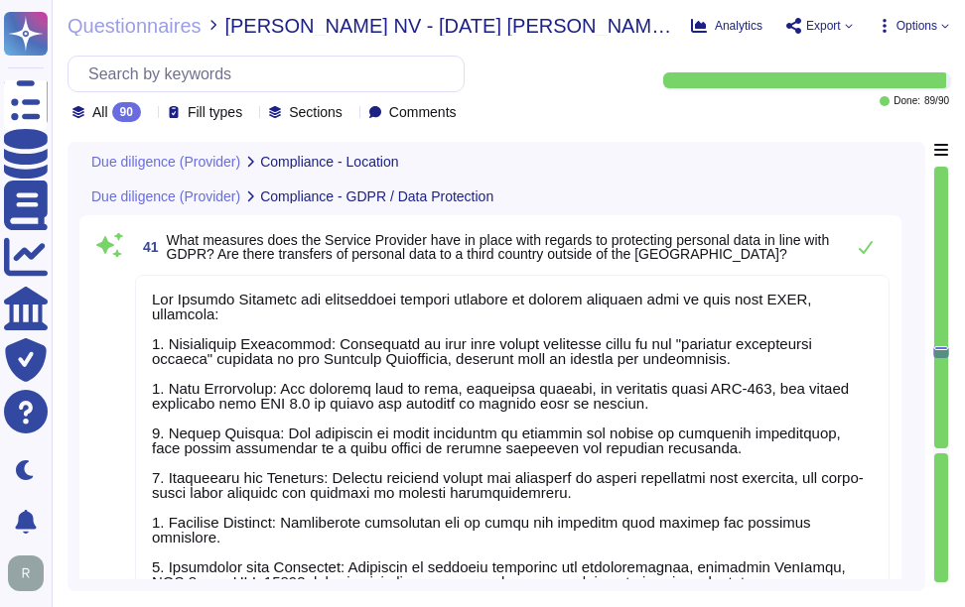
scroll to position [8950, 0]
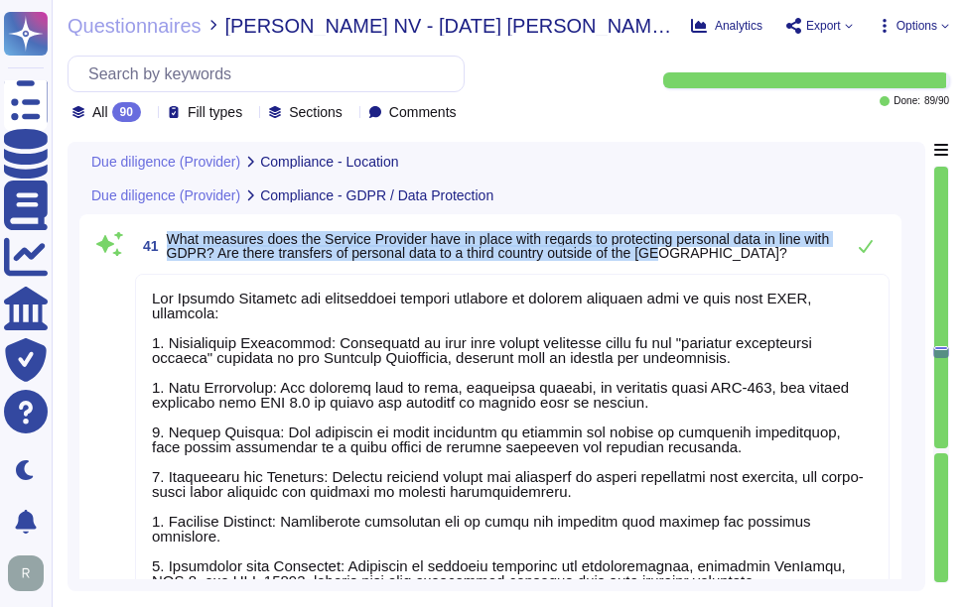
drag, startPoint x: 170, startPoint y: 237, endPoint x: 726, endPoint y: 253, distance: 556.1
click at [726, 253] on span "What measures does the Service Provider have in place with regards to protectin…" at bounding box center [500, 246] width 667 height 28
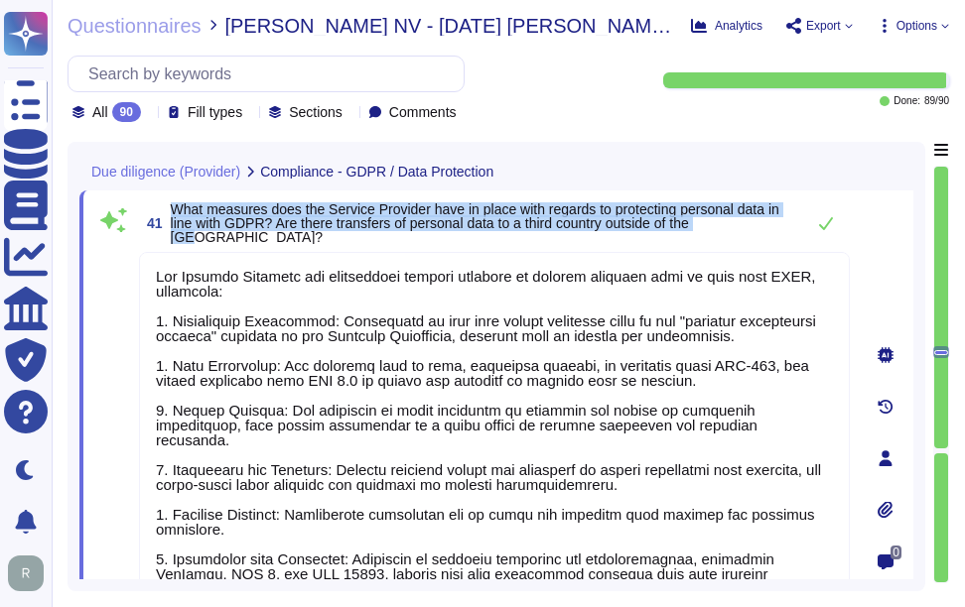
drag, startPoint x: 173, startPoint y: 221, endPoint x: 747, endPoint y: 239, distance: 575.0
click at [747, 239] on span "What measures does the Service Provider have in place with regards to protectin…" at bounding box center [482, 223] width 623 height 42
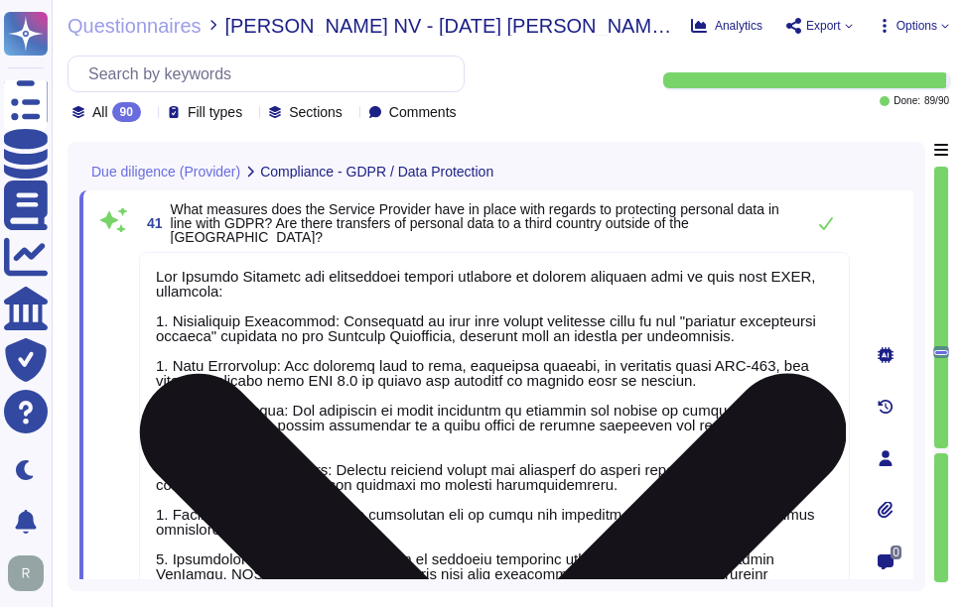
drag, startPoint x: 316, startPoint y: 282, endPoint x: 148, endPoint y: 272, distance: 168.0
click at [148, 272] on textarea at bounding box center [494, 454] width 711 height 404
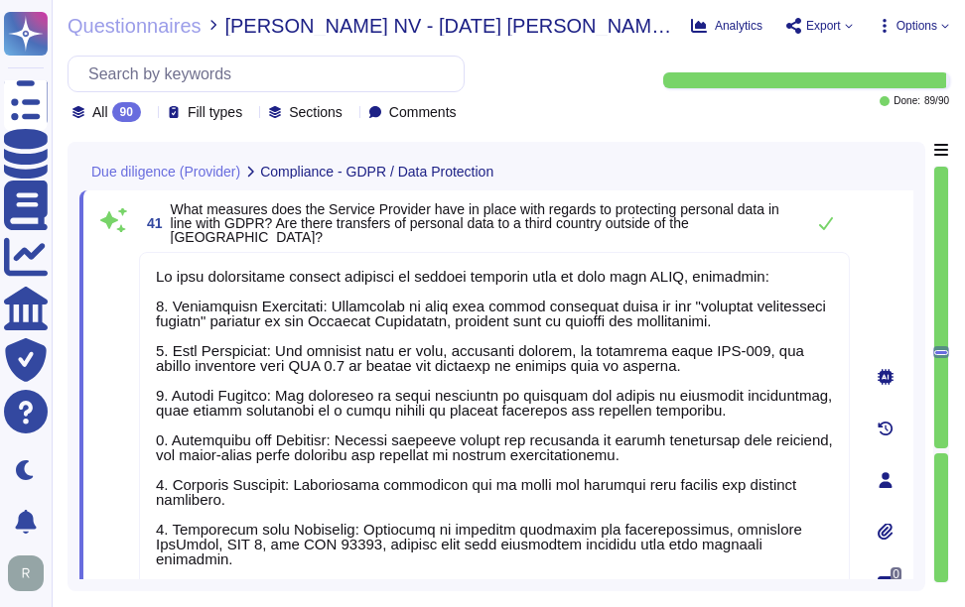
type textarea "We have implemented several measures to protect personal data in line with GDPR…"
click at [548, 230] on span "What measures does the Service Provider have in place with regards to protectin…" at bounding box center [475, 223] width 608 height 44
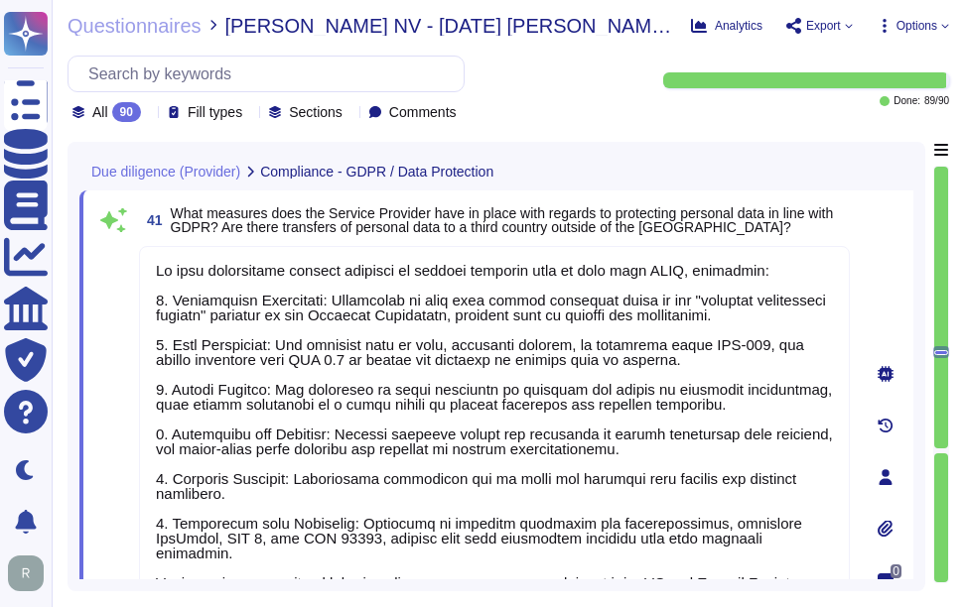
type textarea "Yes, the Service Provider can provide evidence to support its security and conf…"
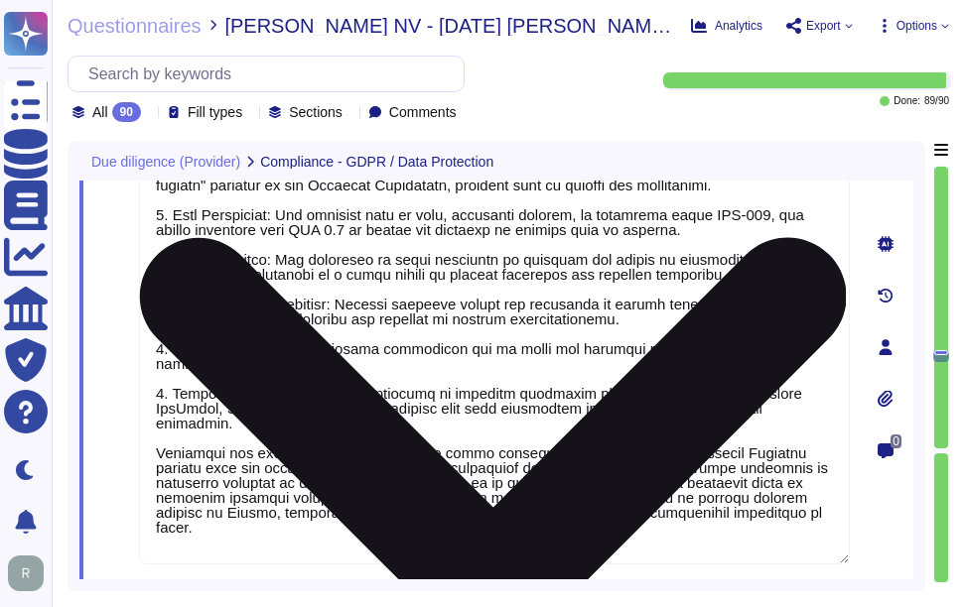
scroll to position [8938, 0]
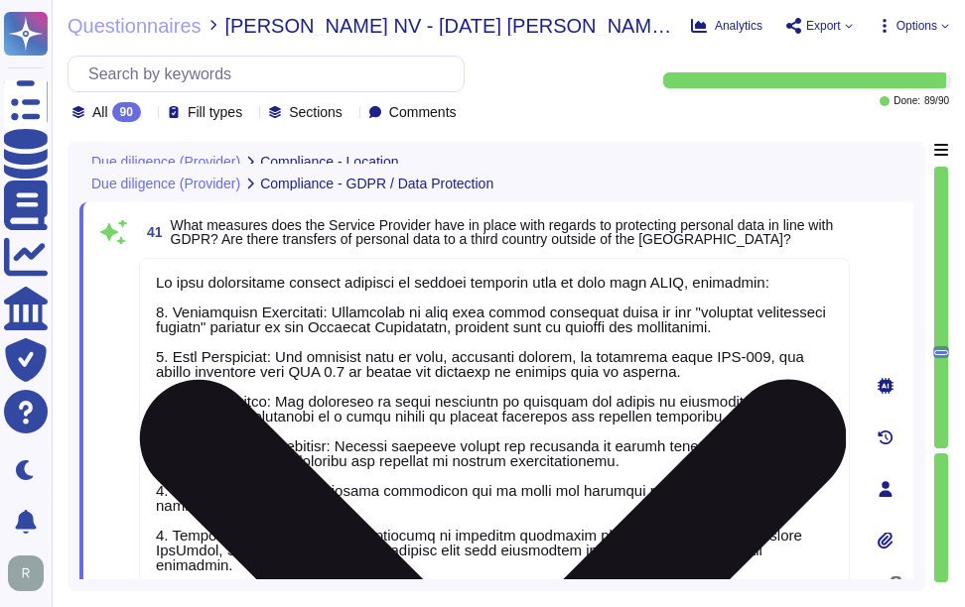
type textarea "The location of the Sectigo can significantly impact various aspects of operati…"
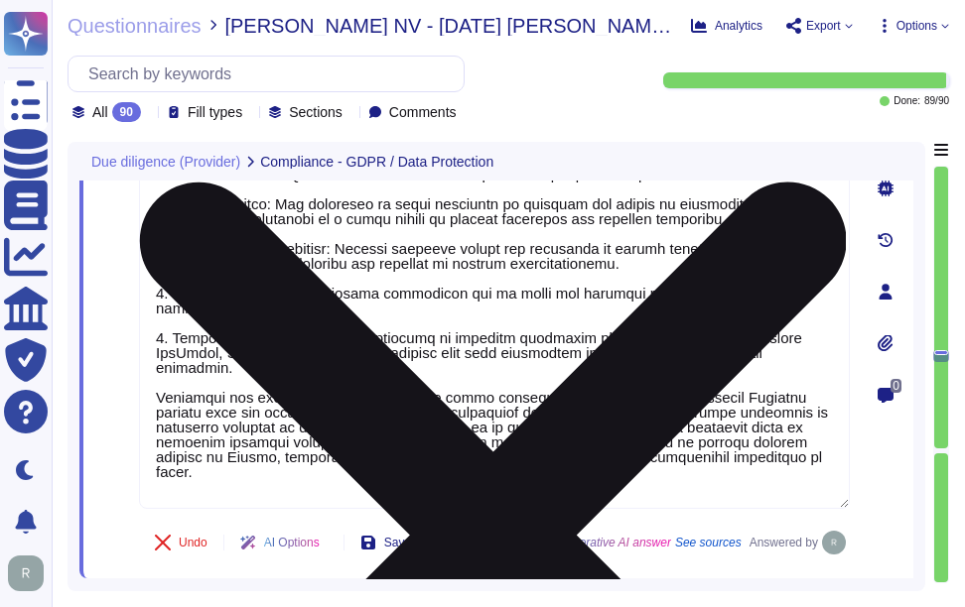
scroll to position [9137, 0]
type textarea "Yes, the Service Provider can provide evidence to support its security and conf…"
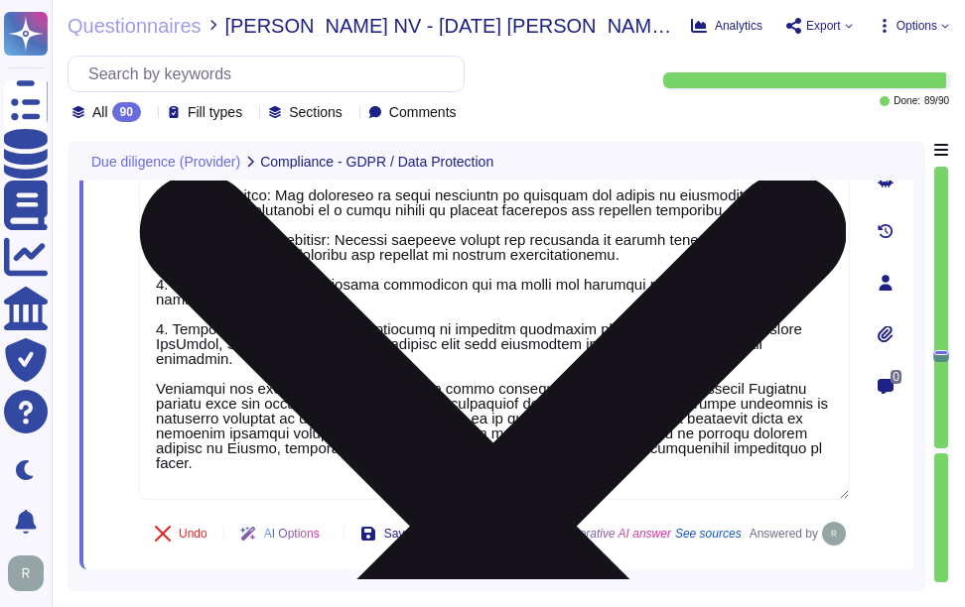
drag, startPoint x: 656, startPoint y: 401, endPoint x: 786, endPoint y: 400, distance: 130.0
click at [786, 400] on textarea at bounding box center [494, 276] width 711 height 449
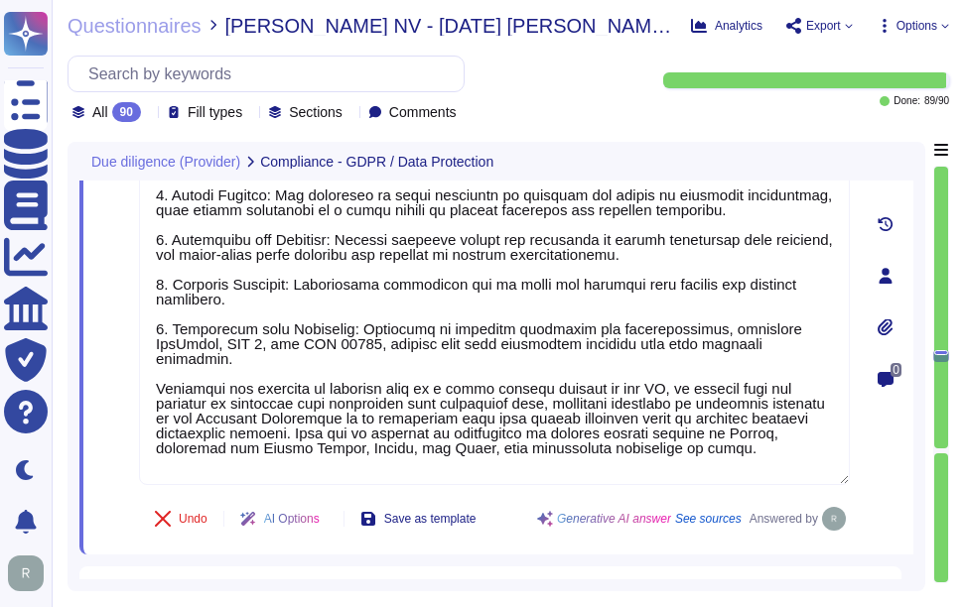
click at [928, 498] on div "Due diligence (Provider) Compliance - GDPR / Data Protection 41 What measures d…" at bounding box center [507, 367] width 881 height 450
type textarea "We have implemented several measures to protect personal data in line with GDPR…"
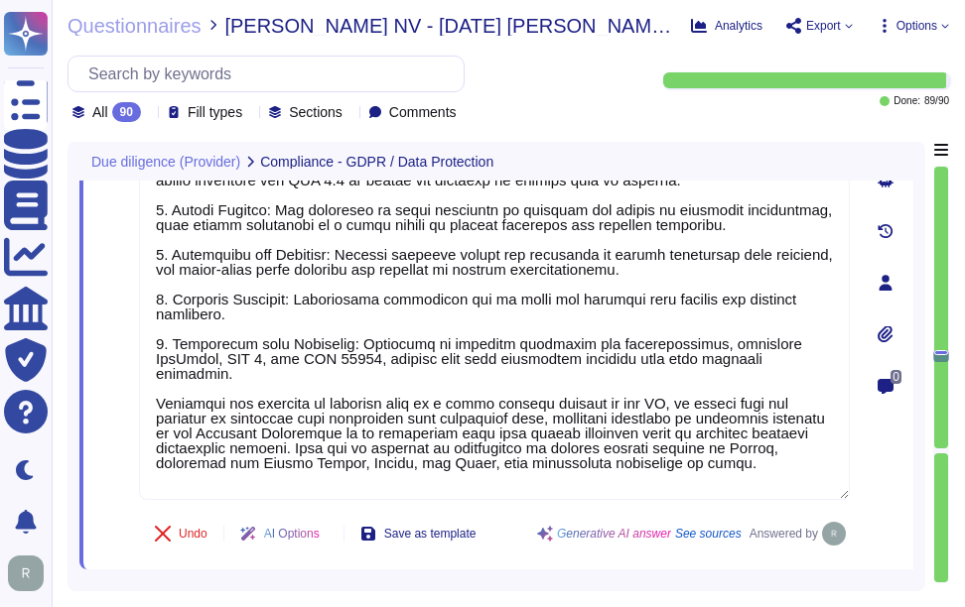
click at [908, 449] on div "0" at bounding box center [886, 283] width 56 height 550
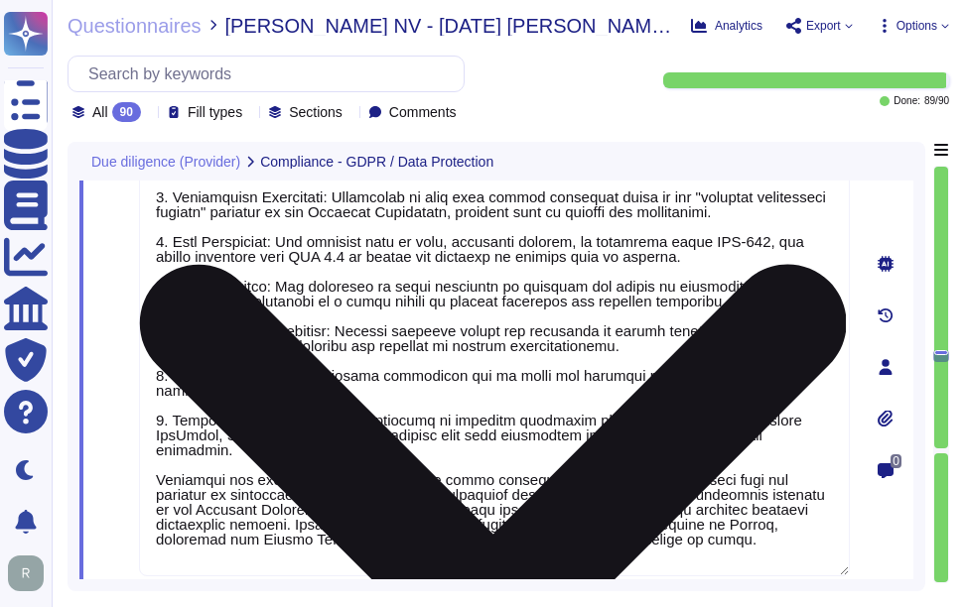
scroll to position [8926, 0]
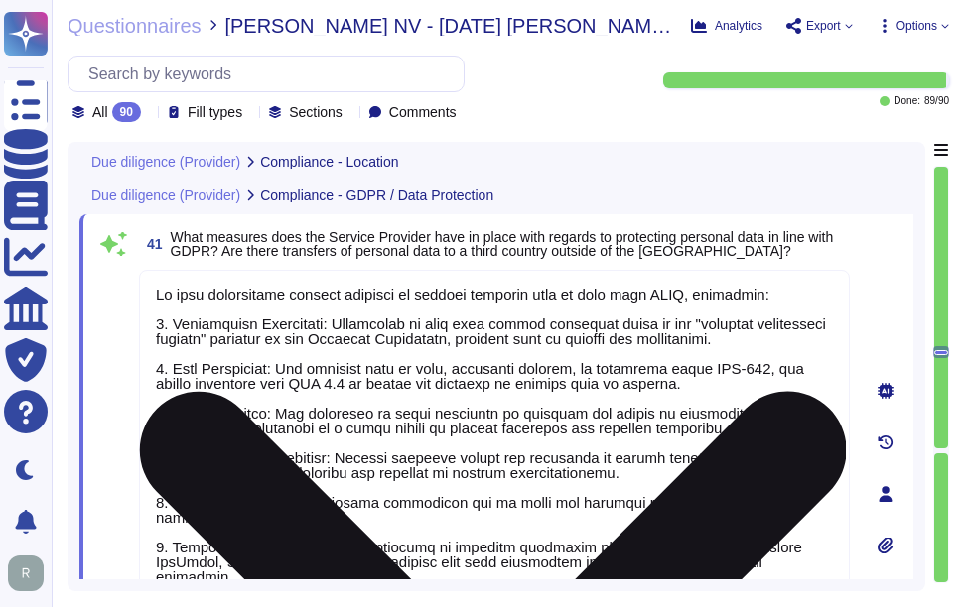
type textarea "The location of the Sectigo can significantly impact various aspects of operati…"
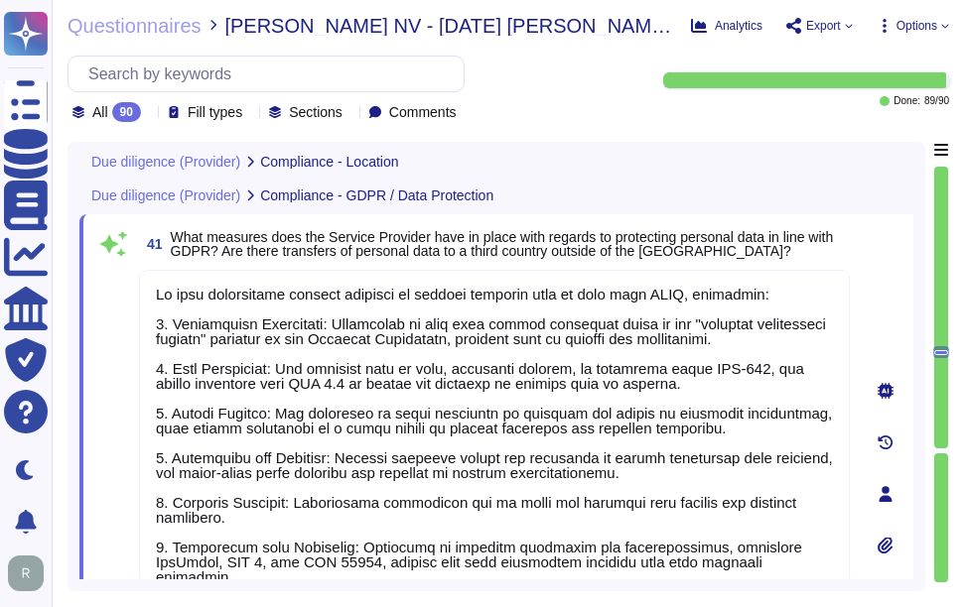
click at [763, 258] on span "What measures does the Service Provider have in place with regards to protectin…" at bounding box center [510, 244] width 679 height 28
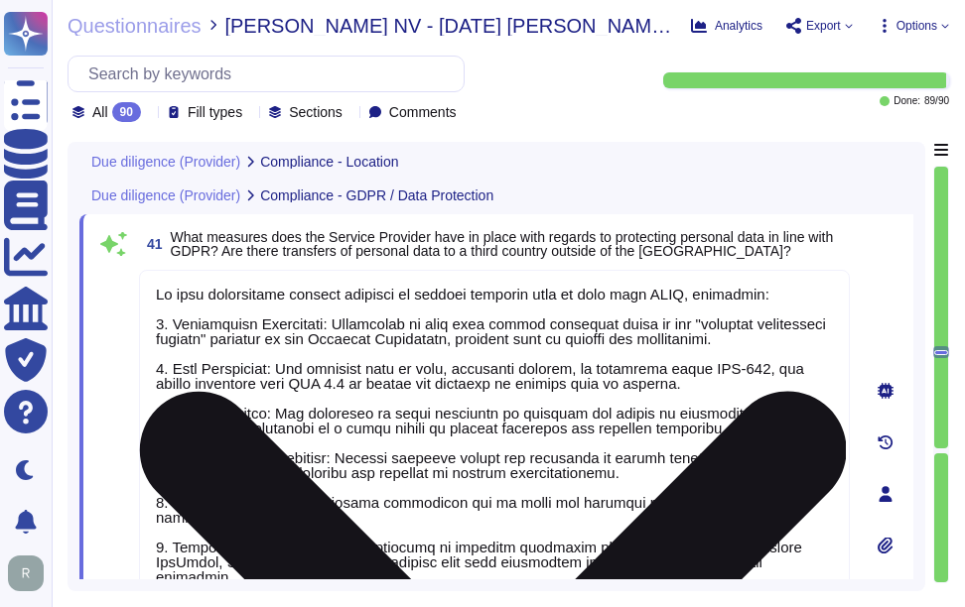
scroll to position [2, 0]
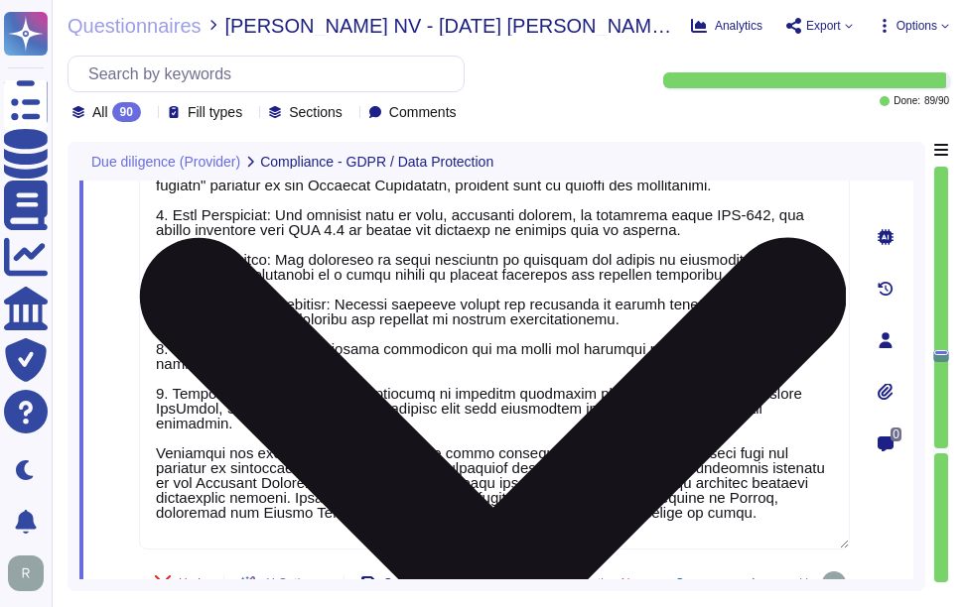
type textarea "Yes, the Service Provider can provide evidence to support its security and conf…"
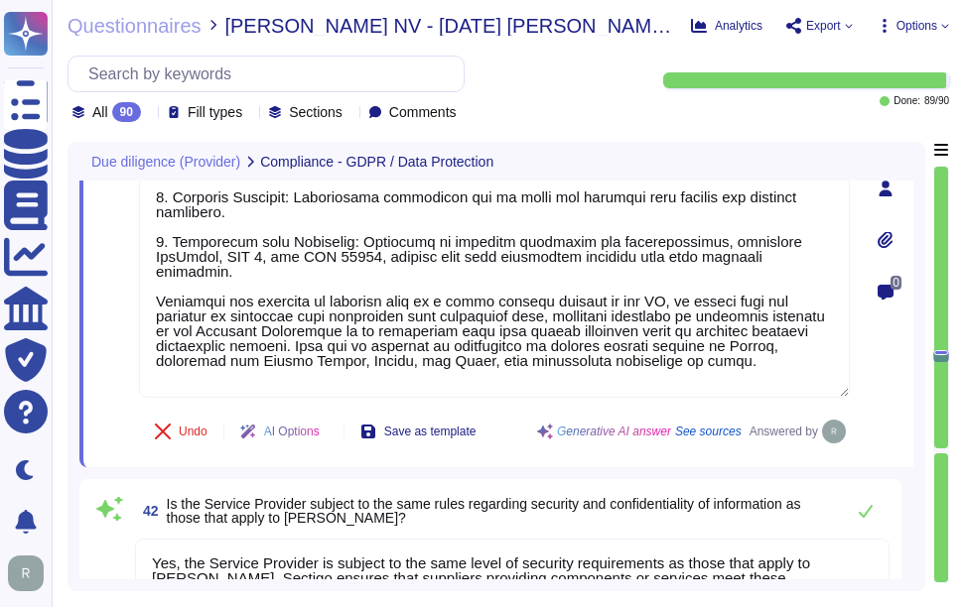
type textarea "Depend on the nature of the incident, we would reach out directly to the design…"
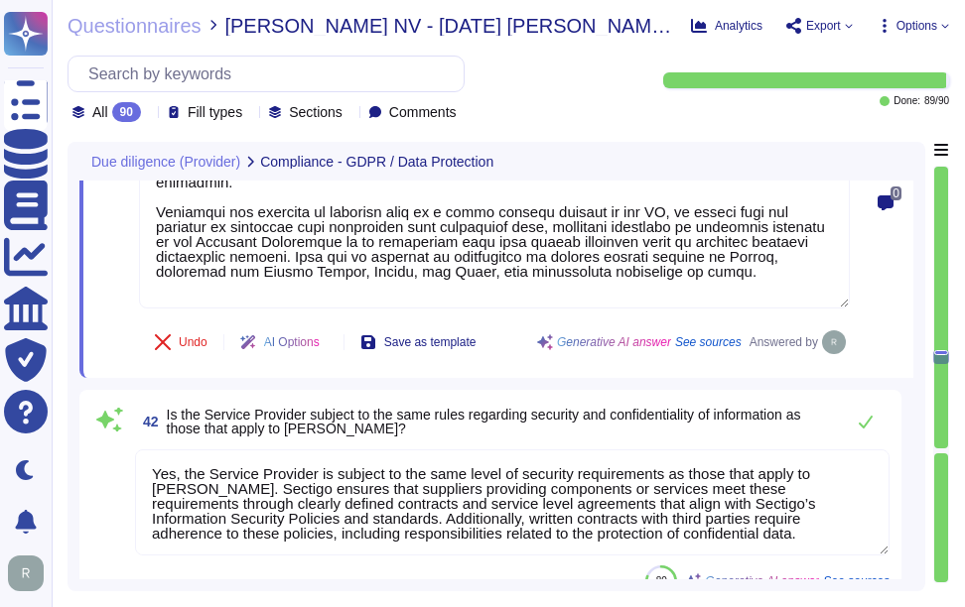
type textarea "Transferring personal data to third countries is managed with strict compliance…"
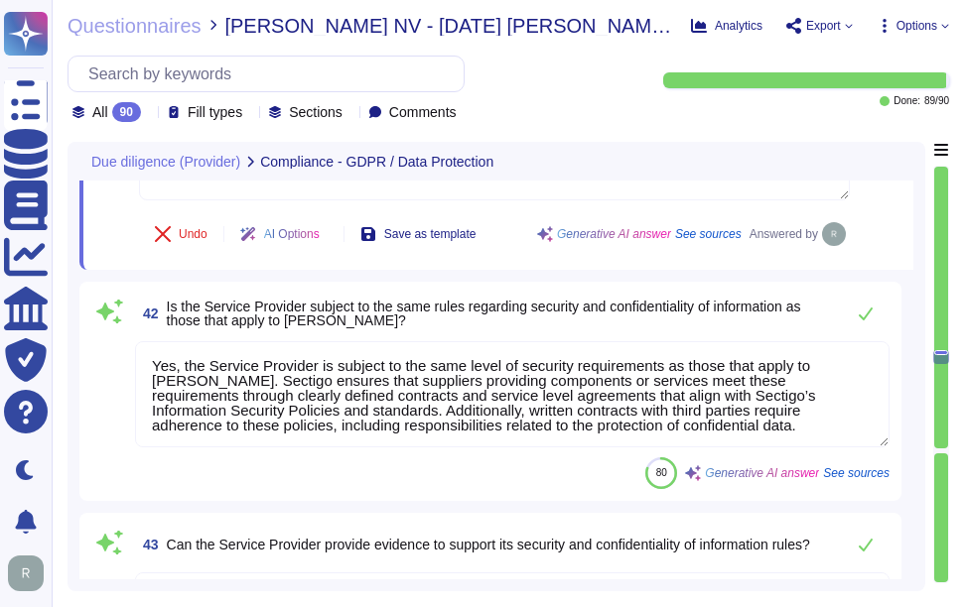
scroll to position [9423, 0]
click at [169, 302] on span "Is the Service Provider subject to the same rules regarding security and confid…" at bounding box center [484, 313] width 634 height 30
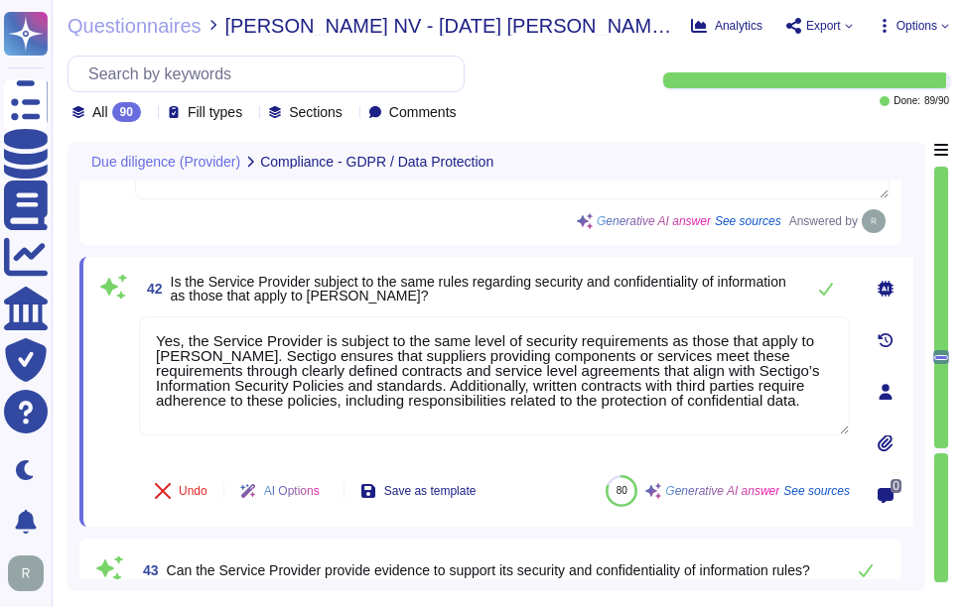
type textarea "Transferring personal data to third countries is managed with strict compliance…"
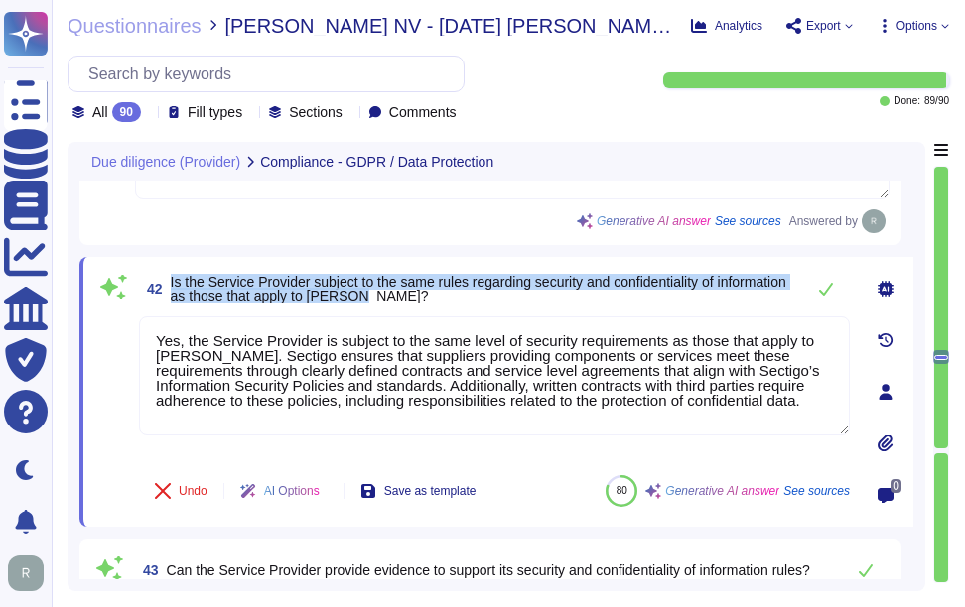
drag, startPoint x: 172, startPoint y: 286, endPoint x: 469, endPoint y: 316, distance: 299.3
click at [469, 316] on div "42 Is the Service Provider subject to the same rules regarding security and con…" at bounding box center [472, 392] width 754 height 246
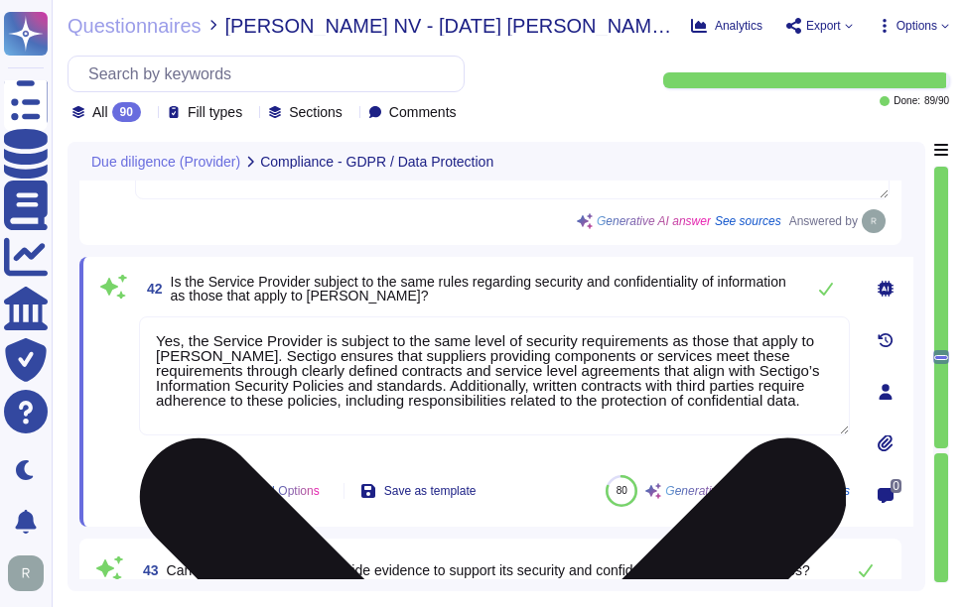
drag, startPoint x: 184, startPoint y: 341, endPoint x: 332, endPoint y: 341, distance: 147.9
click at [332, 341] on textarea "Yes, the Service Provider is subject to the same level of security requirements…" at bounding box center [494, 376] width 711 height 119
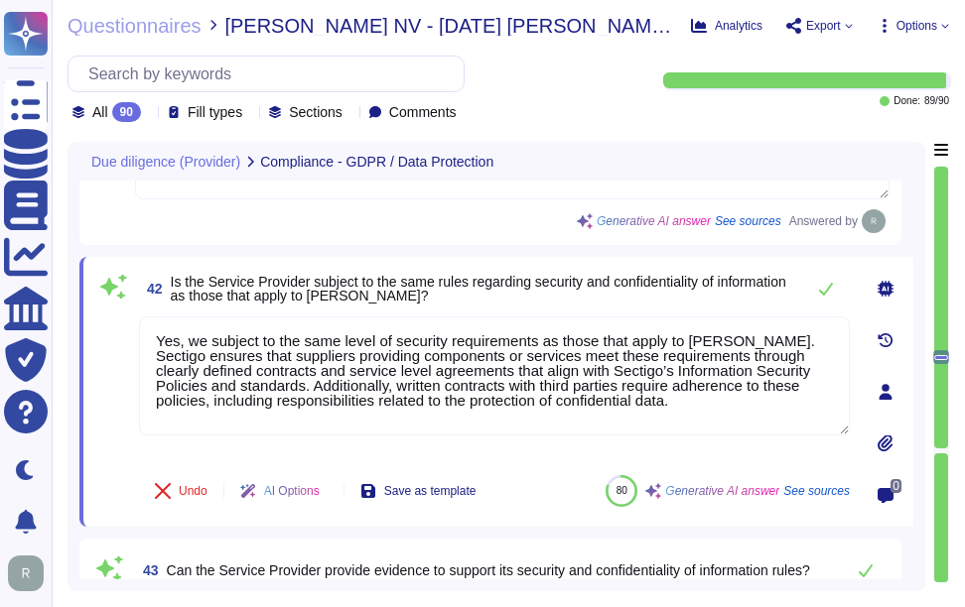
type textarea "Yes, we subject to the same level of security requirements as those that apply …"
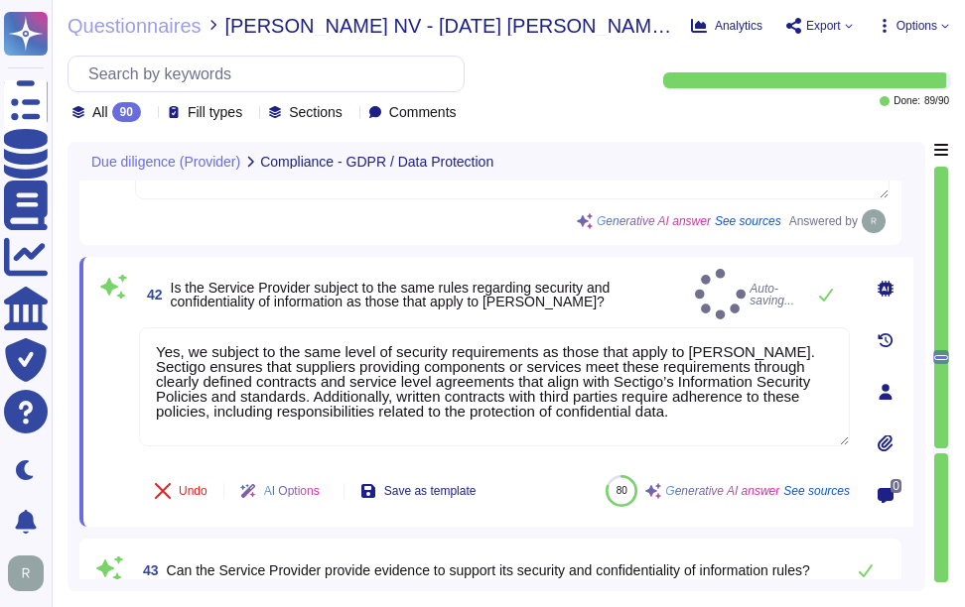
click at [661, 297] on span "Is the Service Provider subject to the same rules regarding security and confid…" at bounding box center [429, 295] width 516 height 28
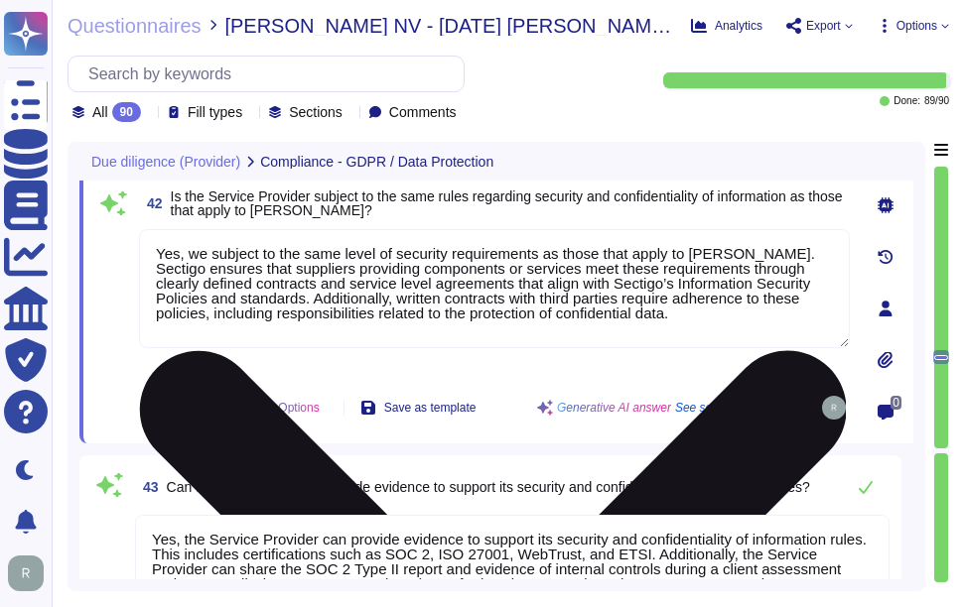
scroll to position [9621, 0]
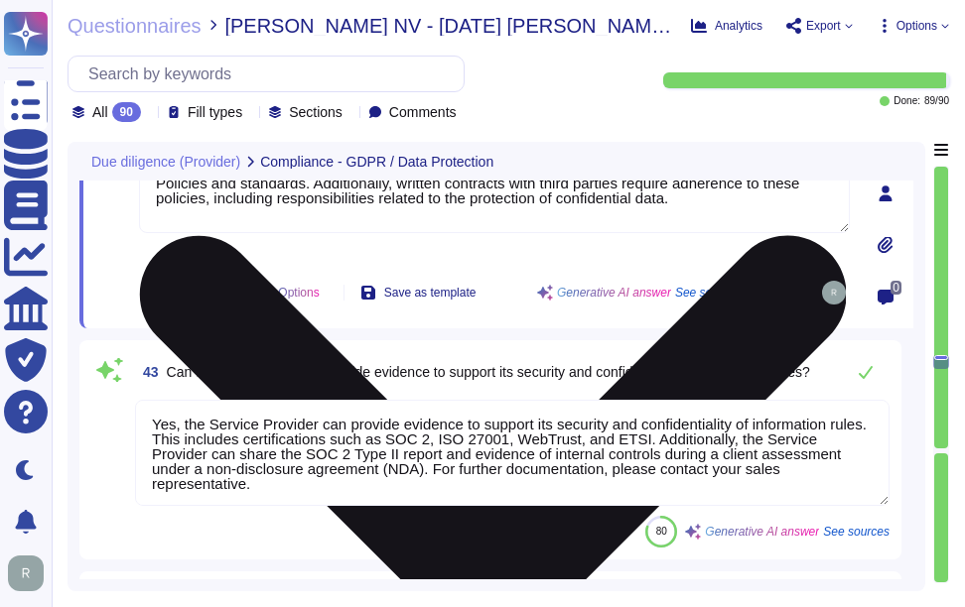
type textarea "Yes, the contract allows for the Service Provider to assist in responding to da…"
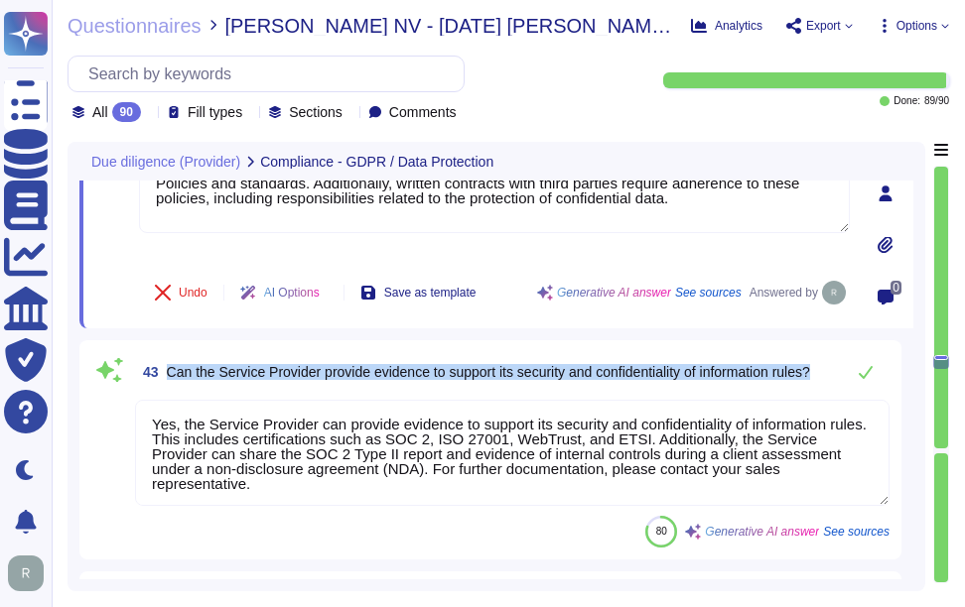
drag, startPoint x: 170, startPoint y: 373, endPoint x: 835, endPoint y: 374, distance: 665.0
click at [835, 374] on div "43 Can the Service Provider provide evidence to support its security and confid…" at bounding box center [512, 372] width 754 height 40
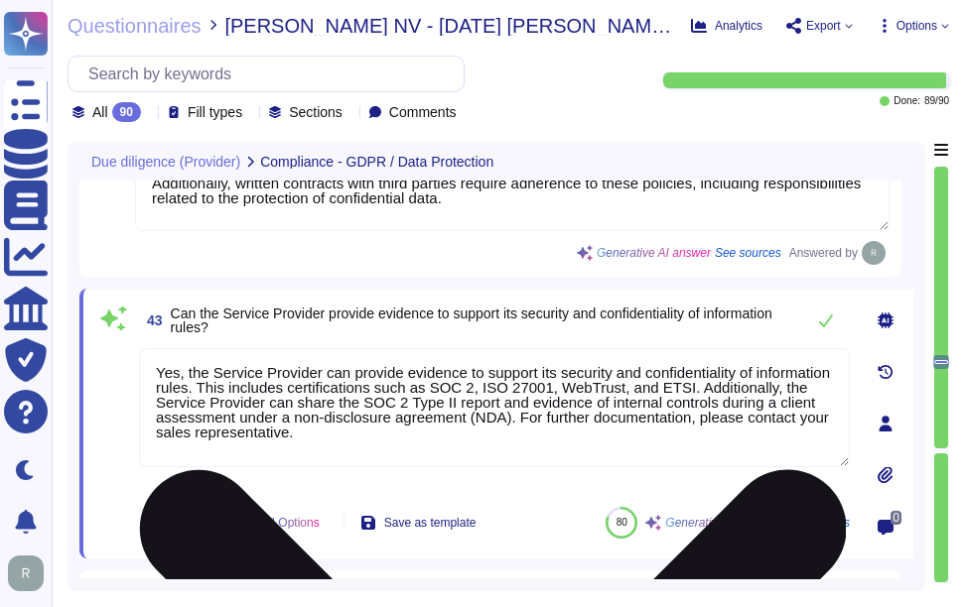
type textarea "Yes, the contract allows for the Service Provider to assist in responding to da…"
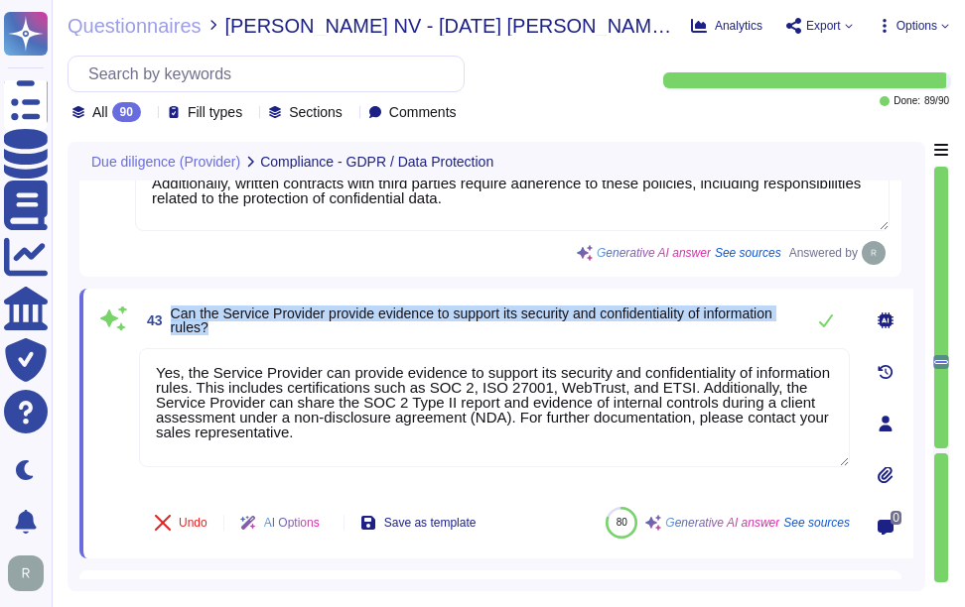
drag, startPoint x: 170, startPoint y: 318, endPoint x: 324, endPoint y: 331, distance: 154.4
click at [324, 331] on span "43 Can the Service Provider provide evidence to support its security and confid…" at bounding box center [466, 321] width 655 height 36
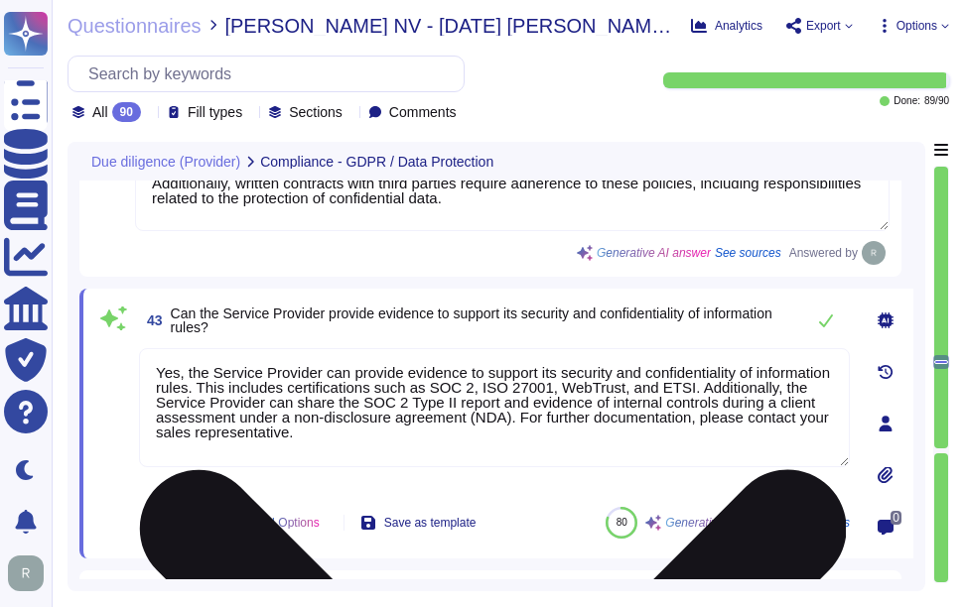
drag, startPoint x: 185, startPoint y: 379, endPoint x: 313, endPoint y: 381, distance: 128.1
click at [313, 381] on textarea "Yes, the Service Provider can provide evidence to support its security and conf…" at bounding box center [494, 407] width 711 height 119
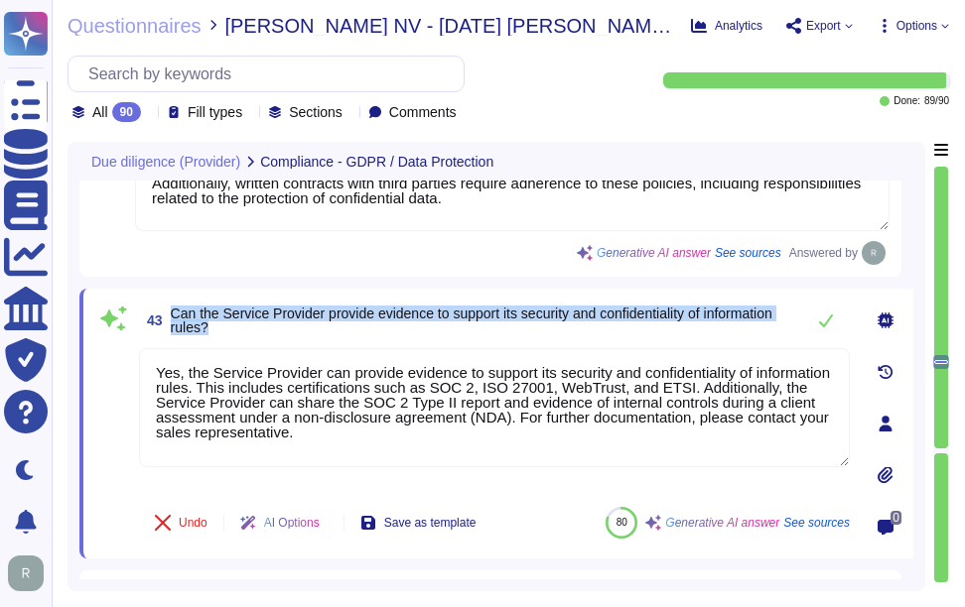
drag, startPoint x: 172, startPoint y: 320, endPoint x: 304, endPoint y: 341, distance: 133.8
click at [304, 334] on span "Can the Service Provider provide evidence to support its security and confident…" at bounding box center [482, 321] width 623 height 28
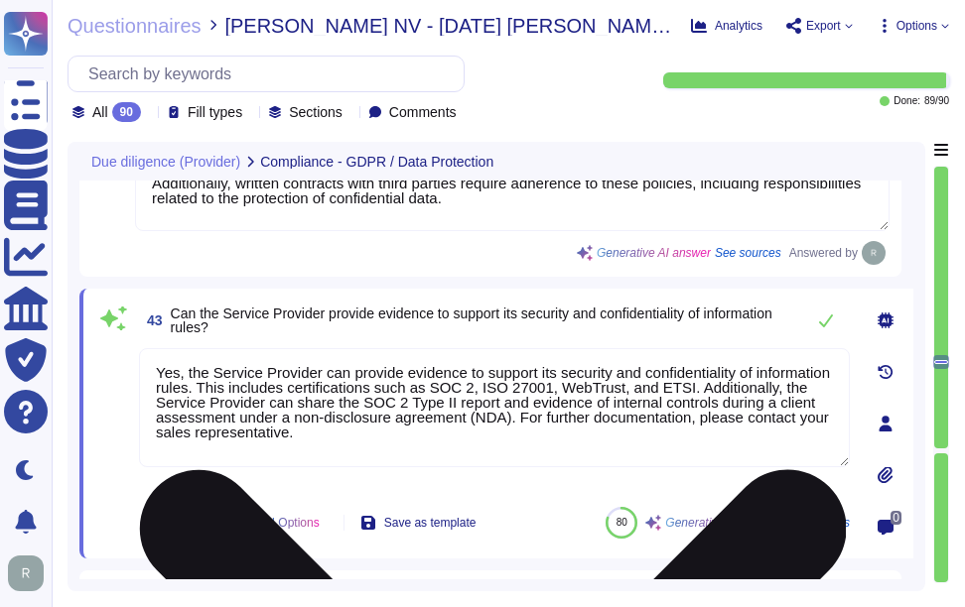
click at [426, 426] on textarea "Yes, the Service Provider can provide evidence to support its security and conf…" at bounding box center [494, 407] width 711 height 119
paste textarea "we can provide evidence to support our security and confidentiality of informat…"
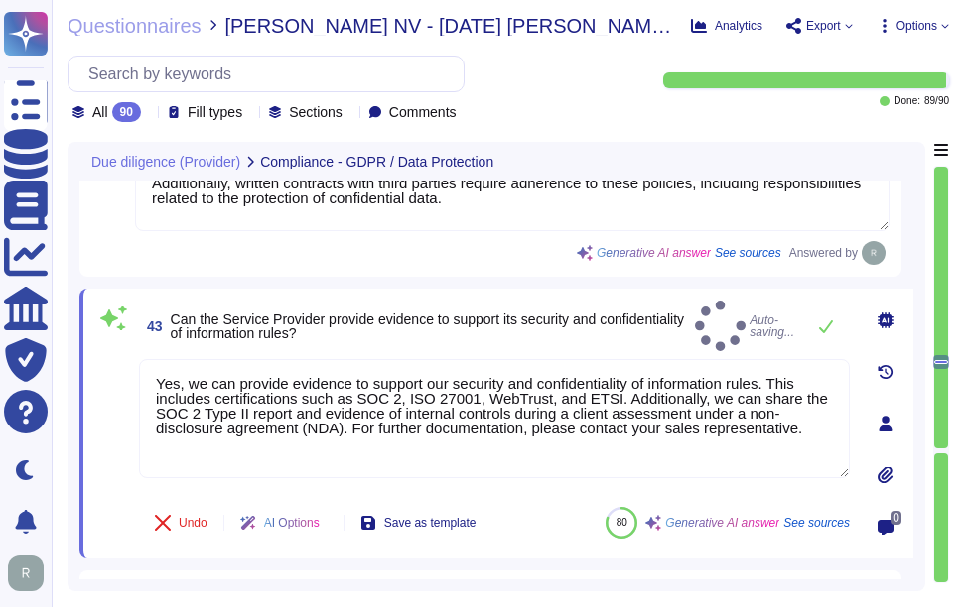
type textarea "Yes, we can provide evidence to support our security and confidentiality of inf…"
click at [460, 339] on span "Can the Service Provider provide evidence to support its security and confident…" at bounding box center [429, 327] width 516 height 28
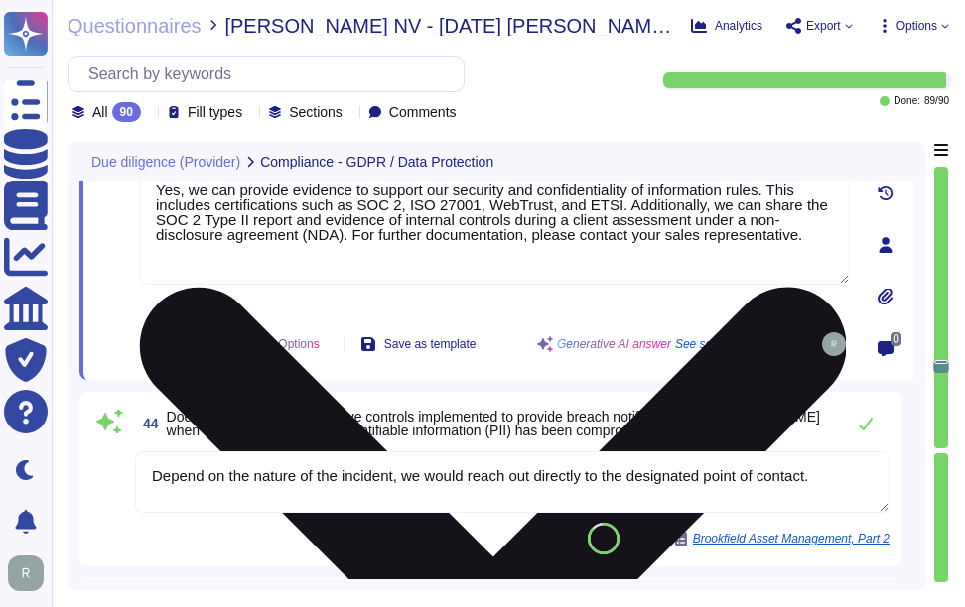
scroll to position [9919, 0]
type textarea "For cyber incidents or data protection issues, you can contact the Information …"
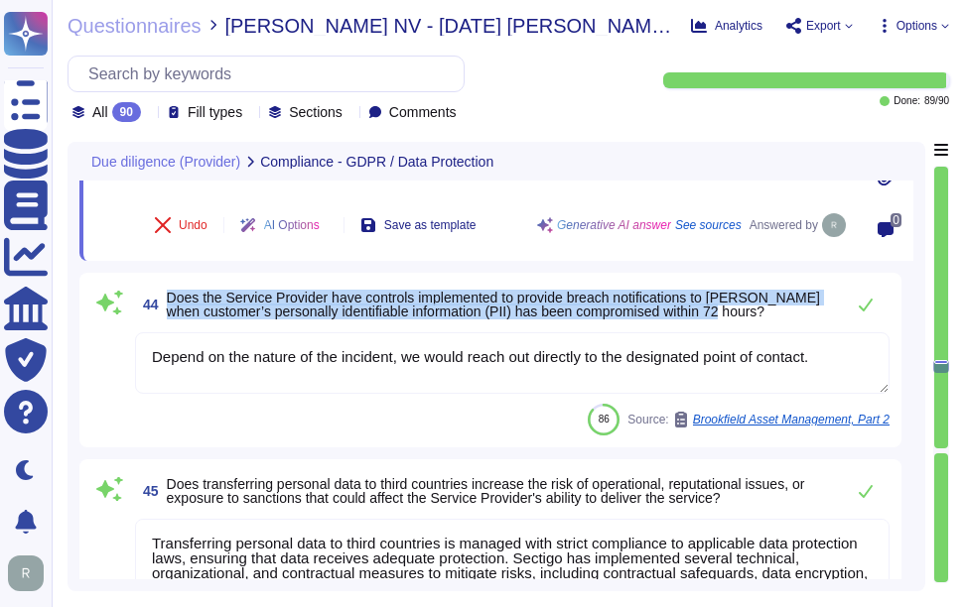
drag, startPoint x: 168, startPoint y: 306, endPoint x: 779, endPoint y: 324, distance: 611.7
click at [779, 319] on span "Does the Service Provider have controls implemented to provide breach notificat…" at bounding box center [500, 305] width 667 height 28
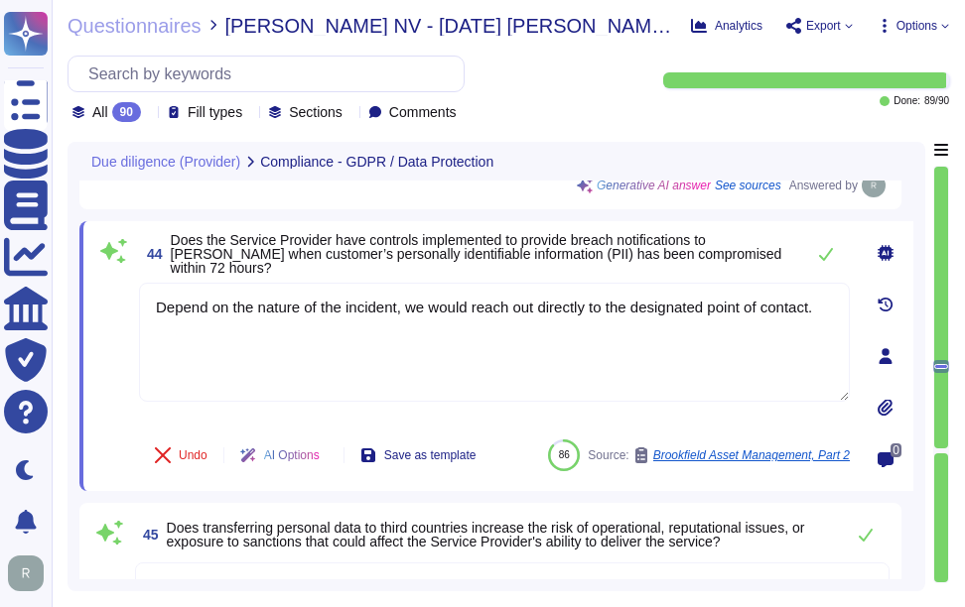
type textarea "For cyber incidents or data protection issues, you can contact the Information …"
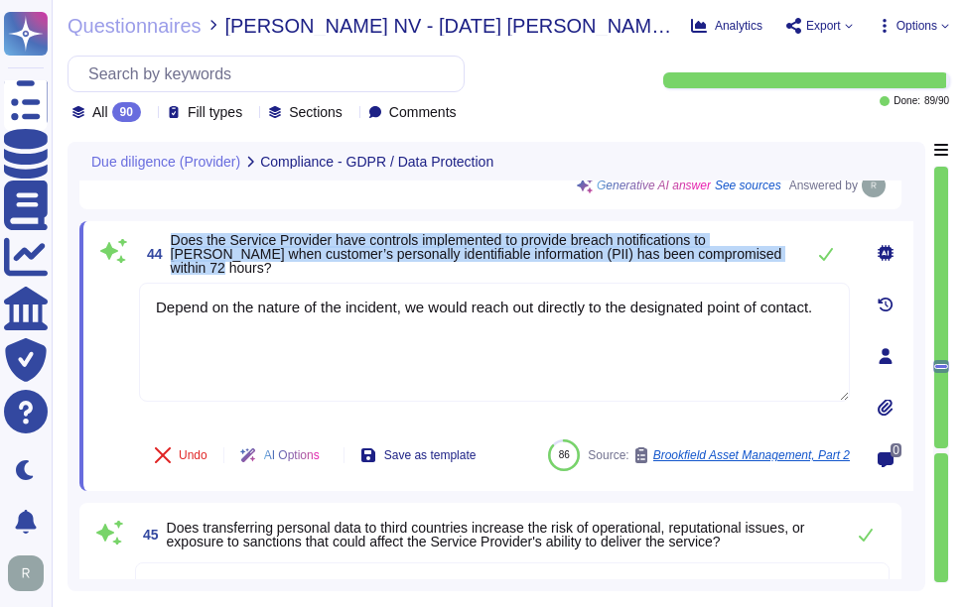
drag, startPoint x: 174, startPoint y: 255, endPoint x: 791, endPoint y: 273, distance: 617.6
click at [791, 273] on span "Does the Service Provider have controls implemented to provide breach notificat…" at bounding box center [482, 254] width 623 height 42
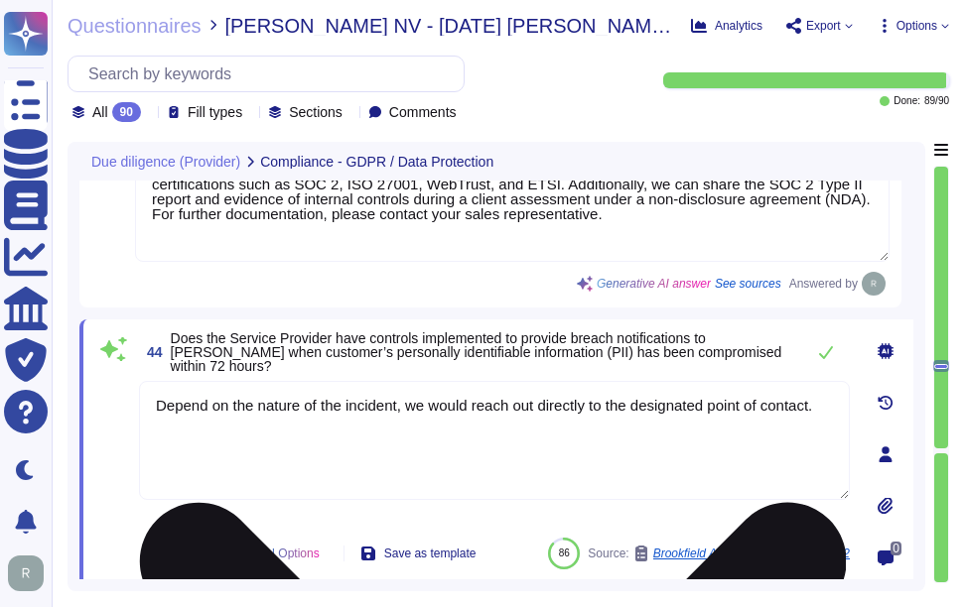
scroll to position [9816, 0]
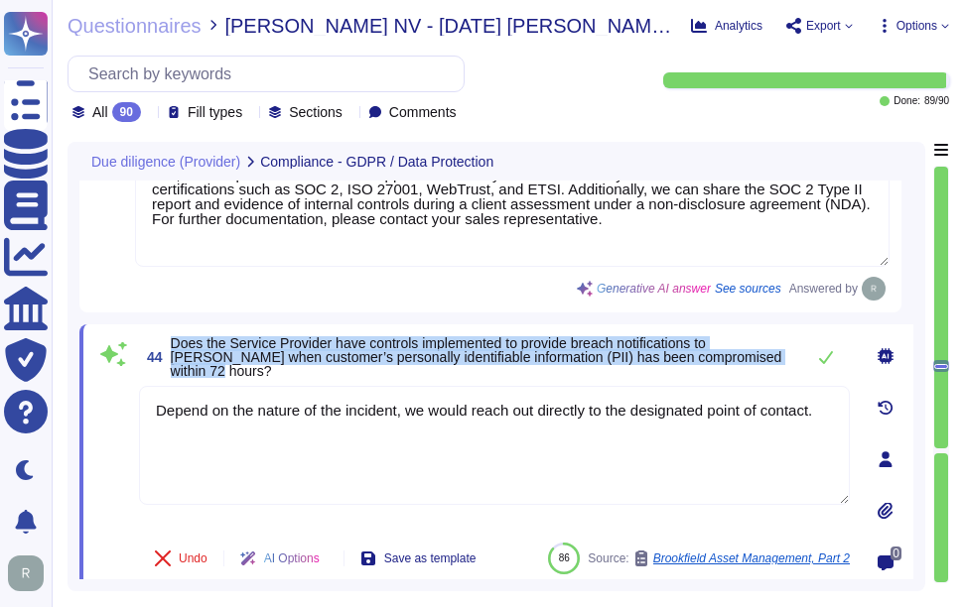
drag, startPoint x: 172, startPoint y: 356, endPoint x: 788, endPoint y: 373, distance: 616.6
click at [788, 373] on span "Does the Service Provider have controls implemented to provide breach notificat…" at bounding box center [482, 357] width 623 height 42
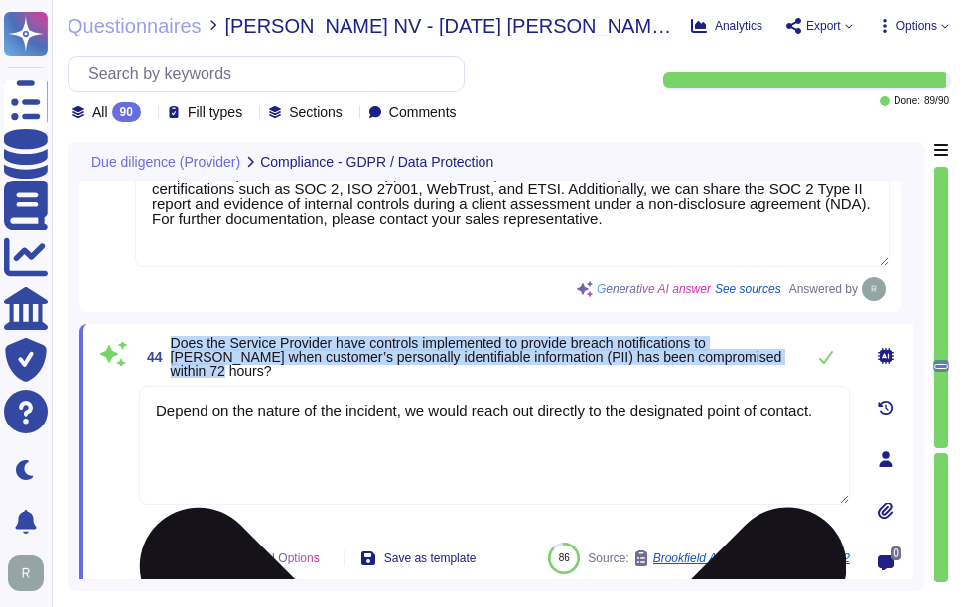
drag, startPoint x: 788, startPoint y: 373, endPoint x: 655, endPoint y: 429, distance: 144.2
click at [655, 429] on textarea "Depend on the nature of the incident, we would reach out directly to the design…" at bounding box center [494, 445] width 711 height 119
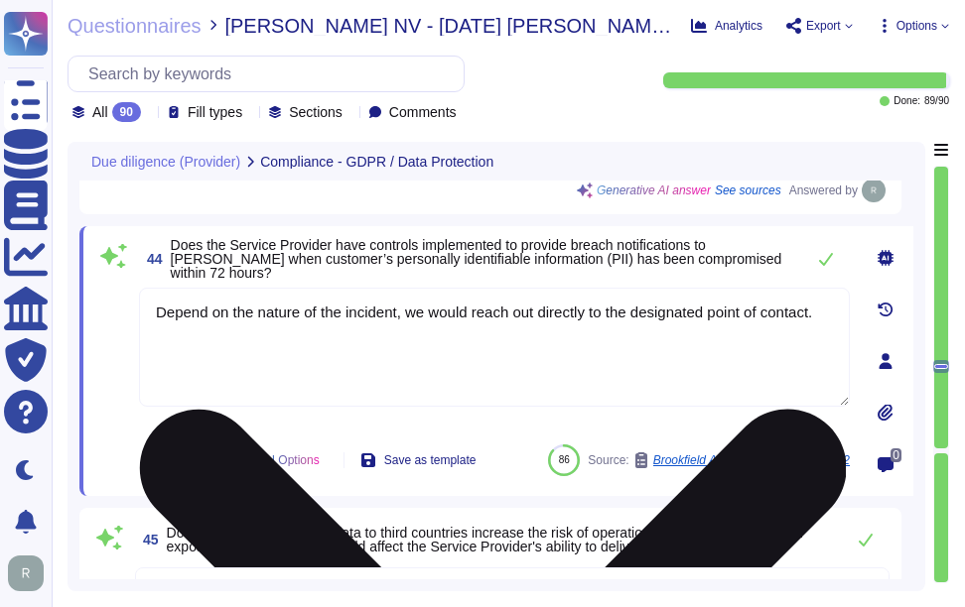
scroll to position [9915, 0]
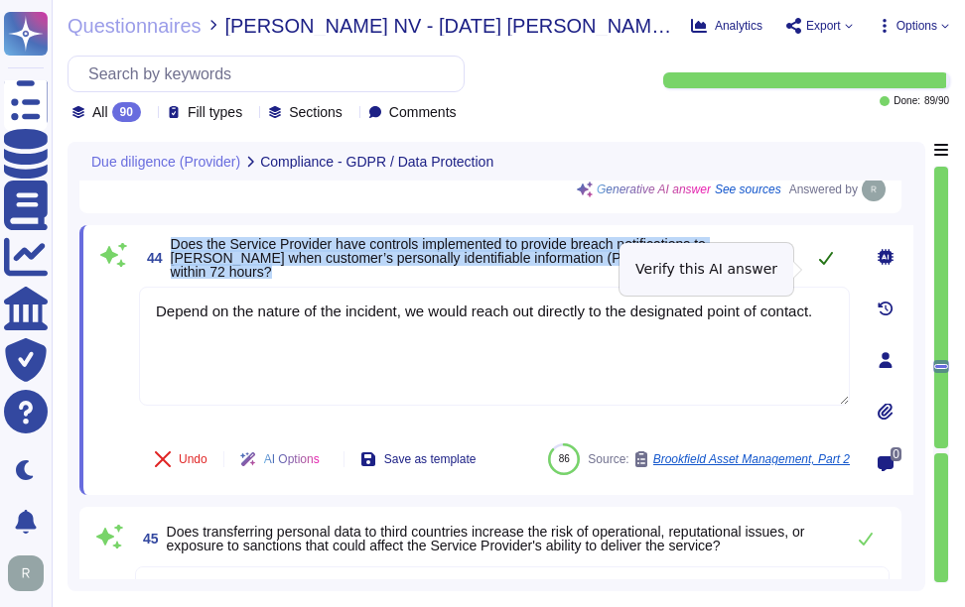
drag, startPoint x: 172, startPoint y: 257, endPoint x: 821, endPoint y: 264, distance: 649.2
click at [821, 264] on div "44 Does the Service Provider have controls implemented to provide breach notifi…" at bounding box center [494, 258] width 711 height 42
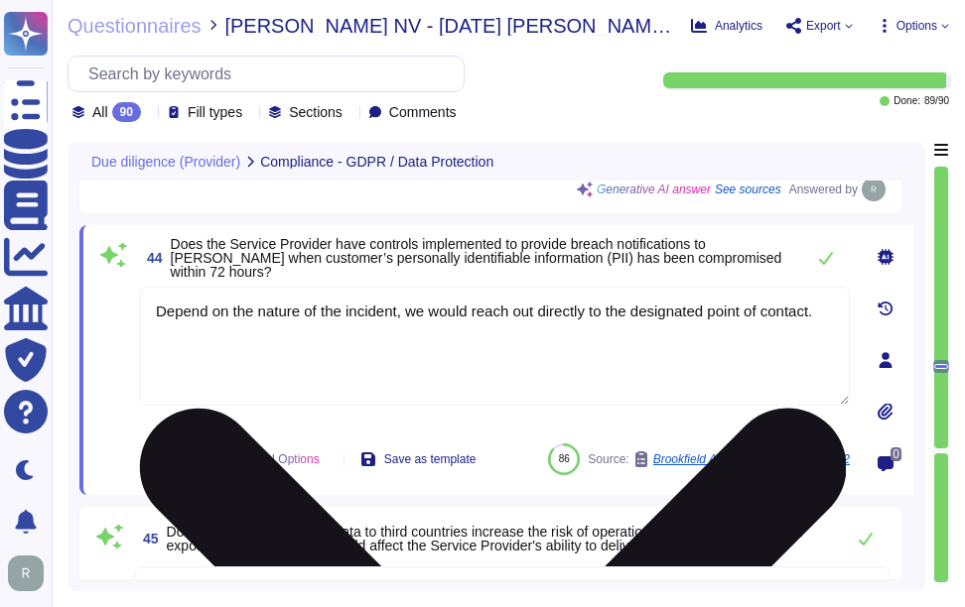
click at [488, 372] on textarea "Depend on the nature of the incident, we would reach out directly to the design…" at bounding box center [494, 346] width 711 height 119
paste textarea "Yes, we have a formal Incident Response Plan in place that ensures compliance w…"
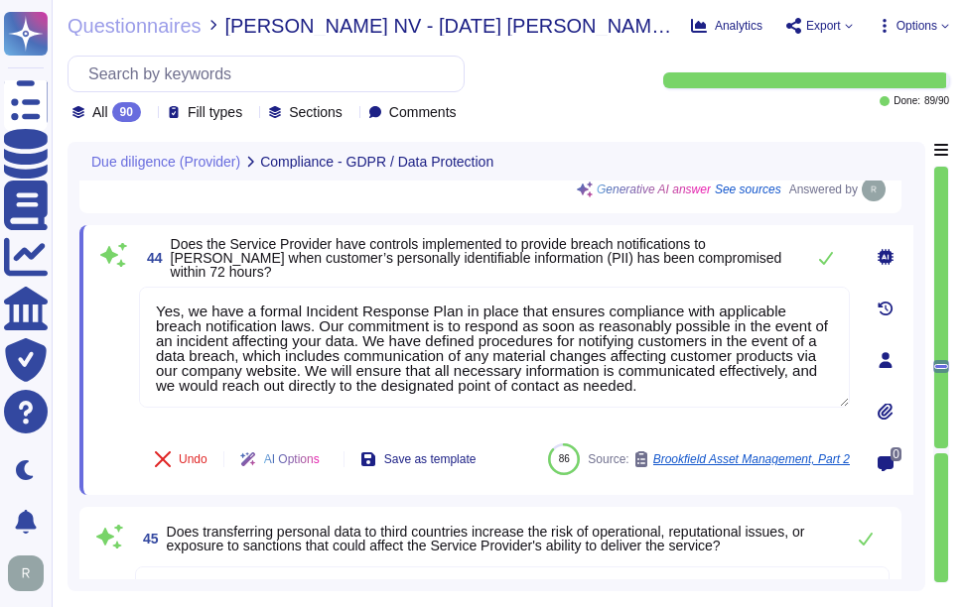
type textarea "Yes, we have a formal Incident Response Plan in place that ensures compliance w…"
click at [524, 264] on span "Does the Service Provider have controls implemented to provide breach notificat…" at bounding box center [476, 258] width 611 height 44
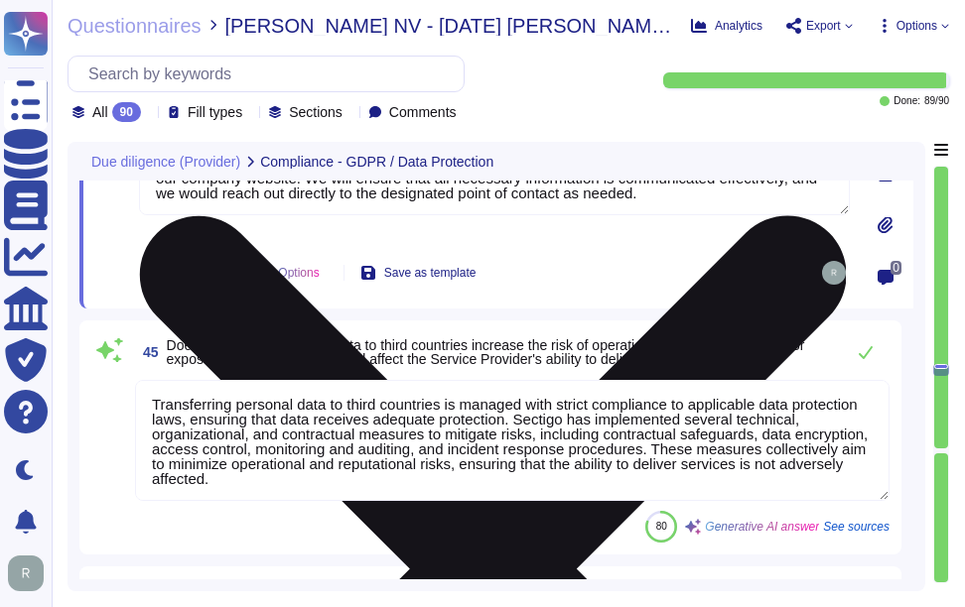
scroll to position [10213, 0]
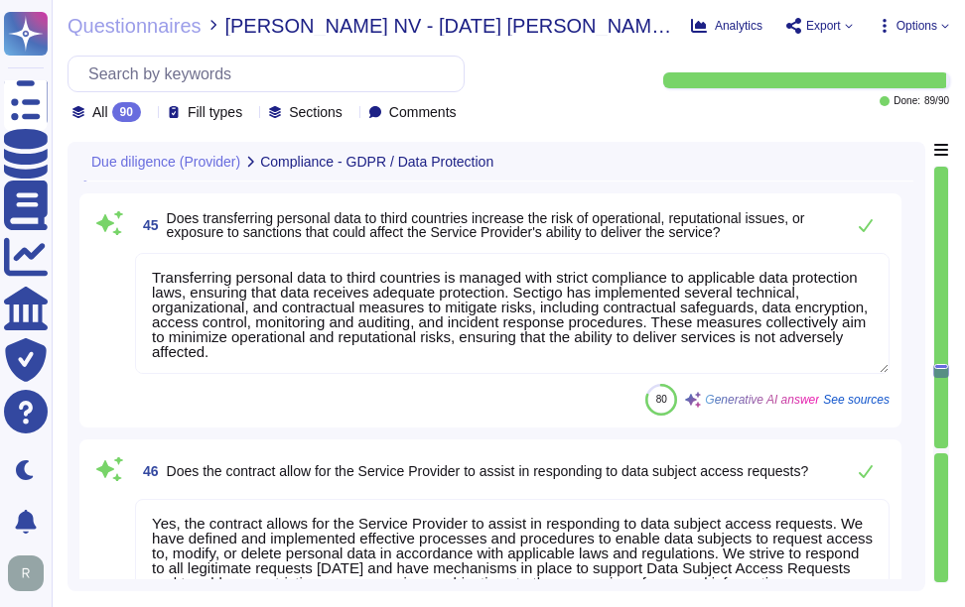
type textarea "N/A. We are a privately held organization."
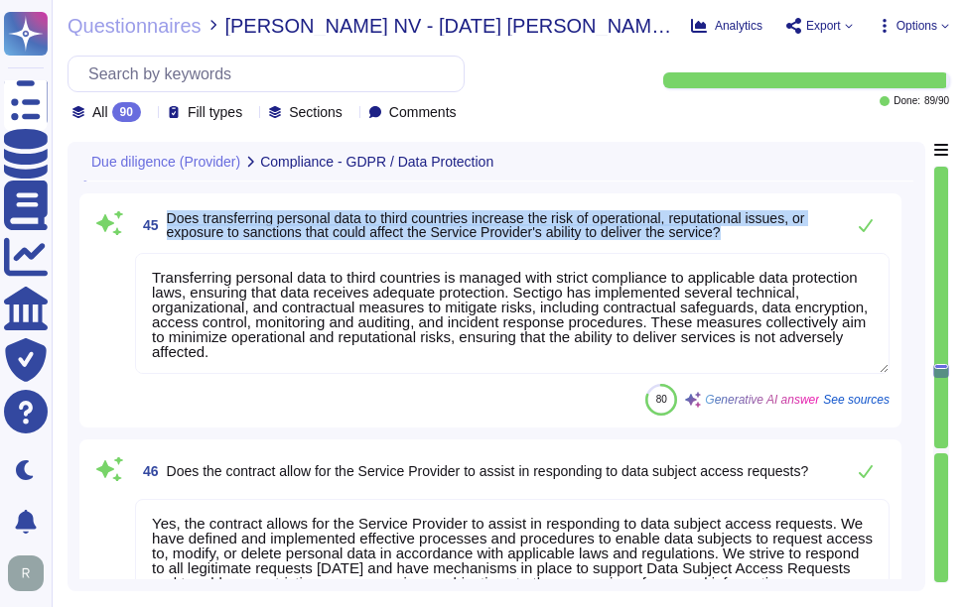
drag, startPoint x: 167, startPoint y: 218, endPoint x: 746, endPoint y: 234, distance: 579.9
click at [746, 234] on span "Does transferring personal data to third countries increase the risk of operati…" at bounding box center [500, 225] width 667 height 28
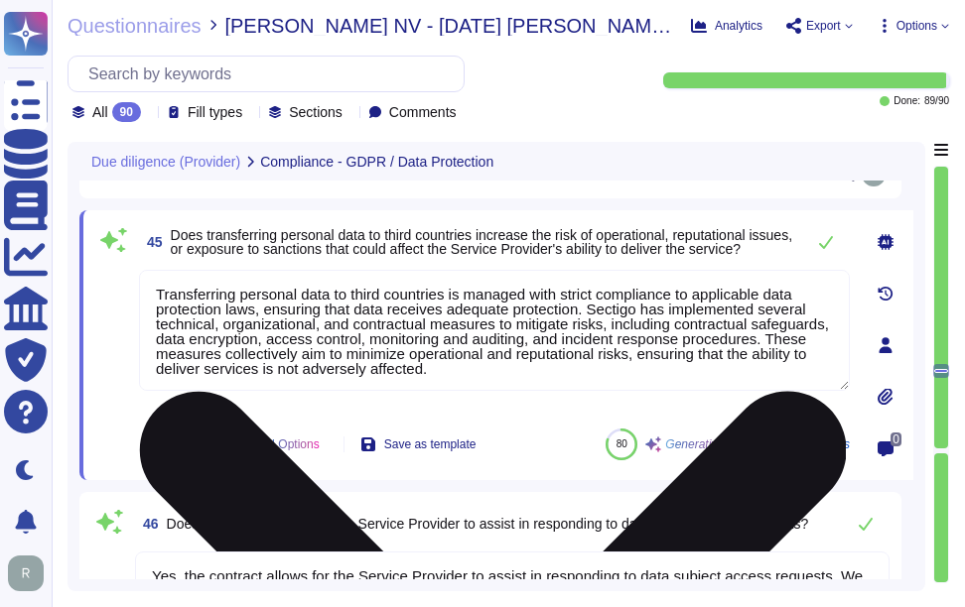
scroll to position [10113, 0]
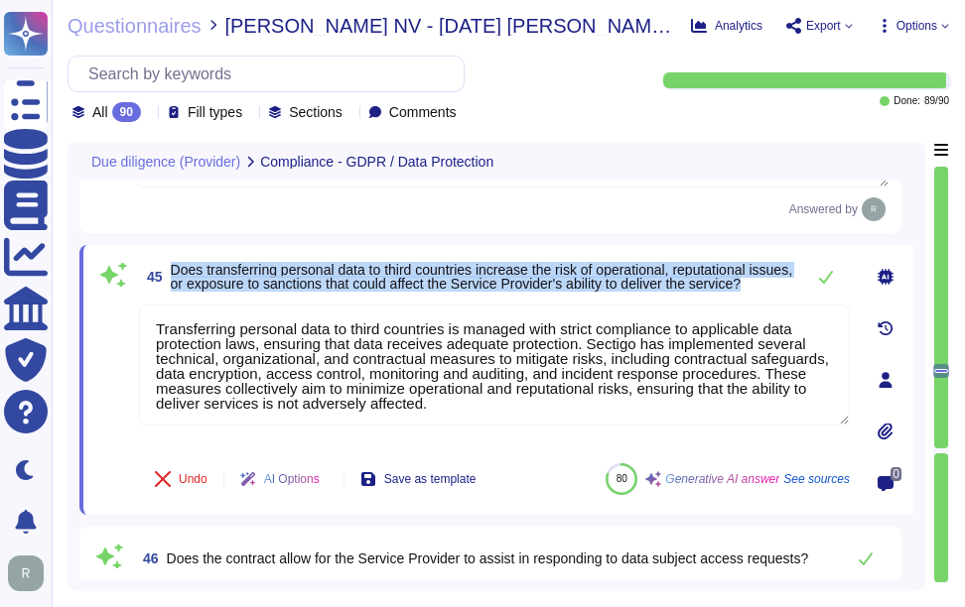
drag, startPoint x: 172, startPoint y: 268, endPoint x: 256, endPoint y: 297, distance: 89.1
click at [256, 291] on span "Does transferring personal data to third countries increase the risk of operati…" at bounding box center [482, 277] width 623 height 28
click at [180, 282] on span "Does transferring personal data to third countries increase the risk of operati…" at bounding box center [481, 277] width 621 height 30
drag, startPoint x: 171, startPoint y: 269, endPoint x: 307, endPoint y: 313, distance: 142.8
click at [307, 313] on div "45 Does transferring personal data to third countries increase the risk of oper…" at bounding box center [472, 380] width 754 height 246
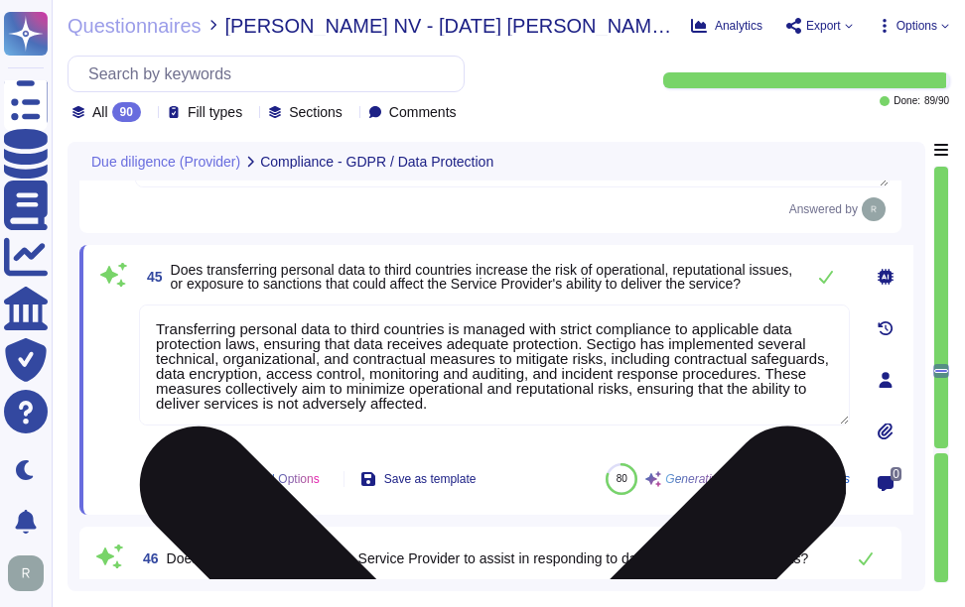
click at [558, 373] on textarea "Transferring personal data to third countries is managed with strict compliance…" at bounding box center [494, 365] width 711 height 121
paste textarea "In all cases, any transfer of information will be compliant with applicable dat…"
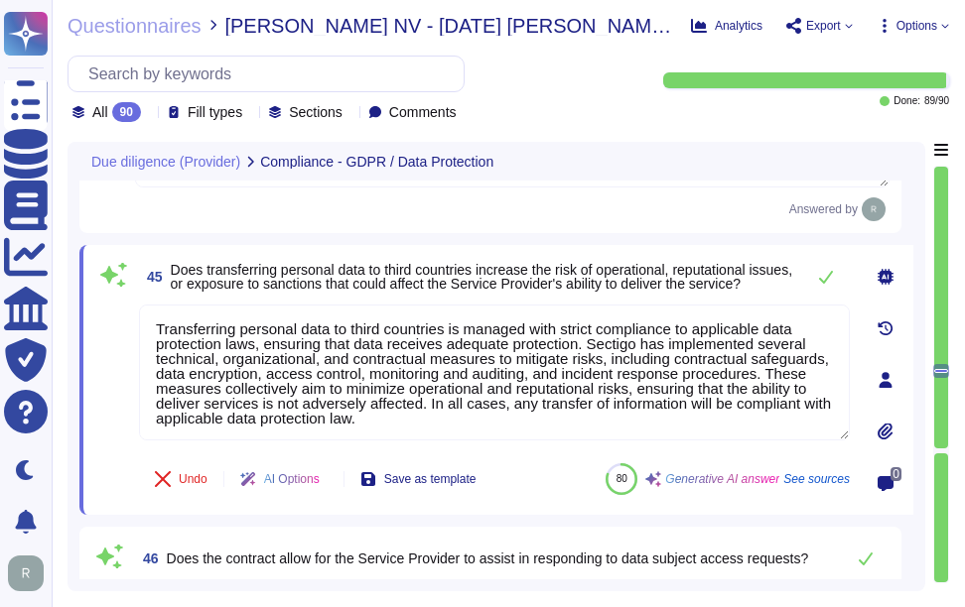
type textarea "Transferring personal data to third countries is managed with strict compliance…"
click at [578, 290] on span "Does transferring personal data to third countries increase the risk of operati…" at bounding box center [481, 277] width 621 height 30
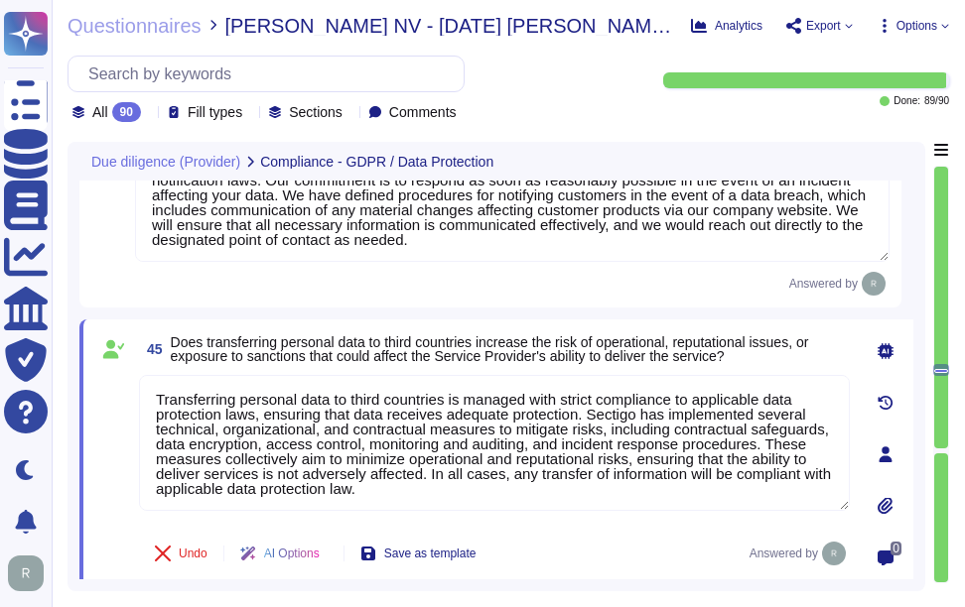
type textarea "Yes, we subject to the same level of security requirements as those that apply …"
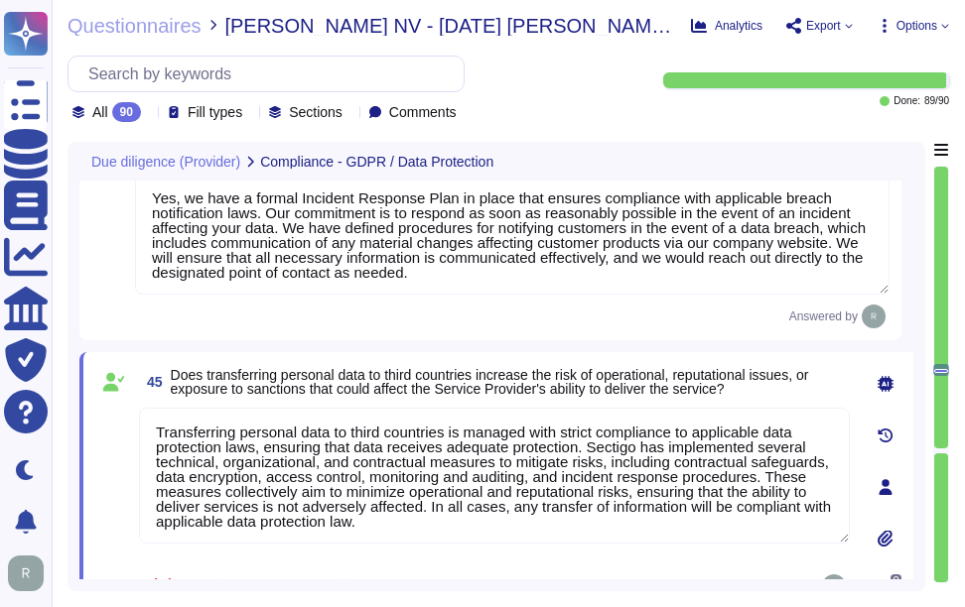
scroll to position [2, 0]
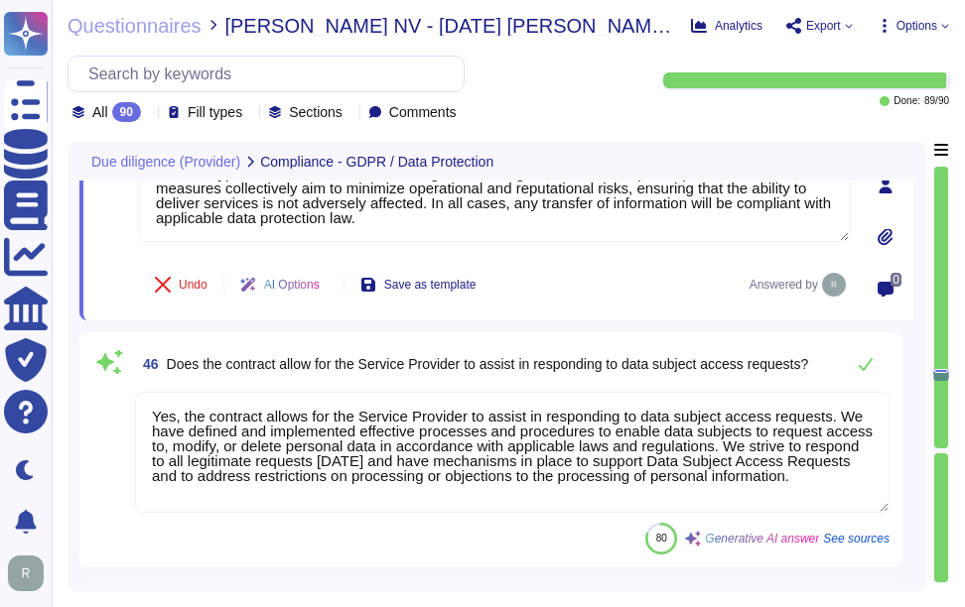
type textarea "N/A. We are a privately held organization."
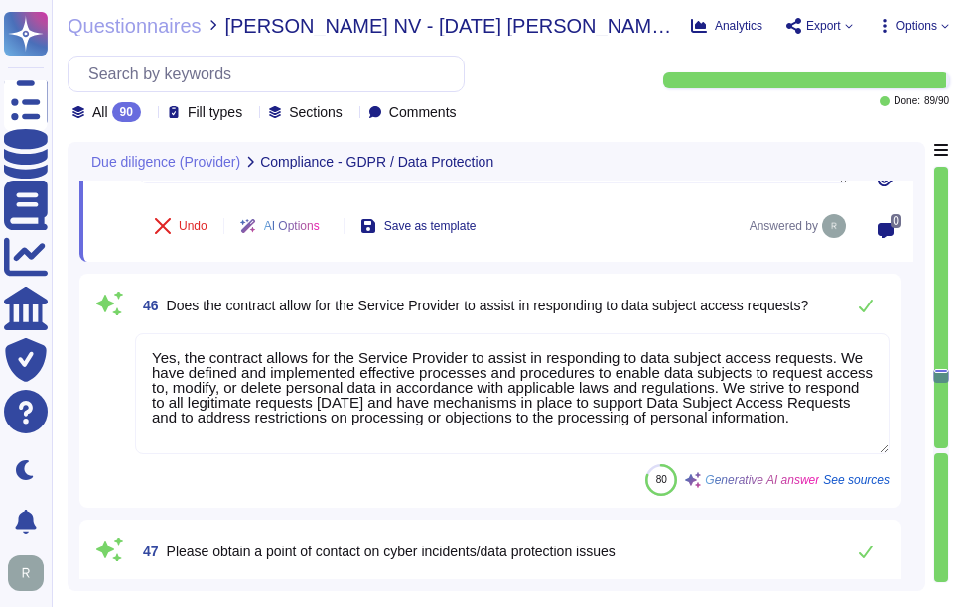
scroll to position [10400, 0]
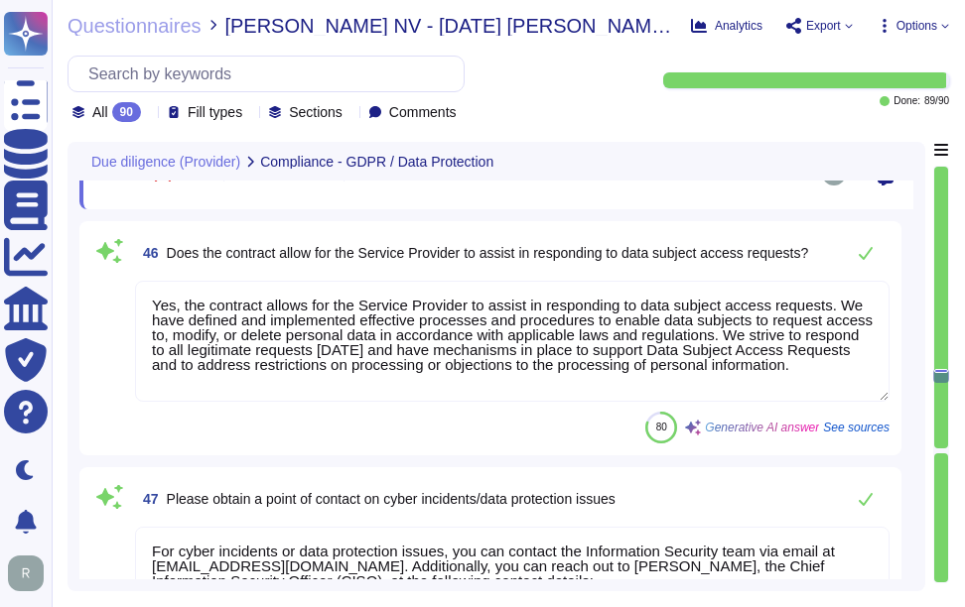
type textarea "Sectigo maintains a robust Business Continuity Management (BCM) program that ad…"
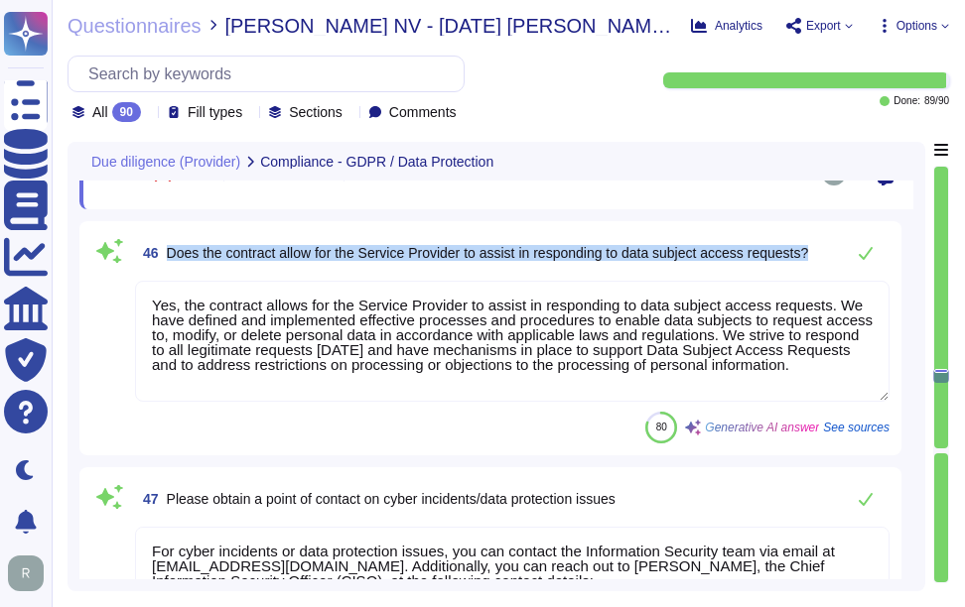
drag, startPoint x: 166, startPoint y: 254, endPoint x: 825, endPoint y: 265, distance: 659.2
click at [825, 265] on div "46 Does the contract allow for the Service Provider to assist in responding to …" at bounding box center [512, 253] width 754 height 40
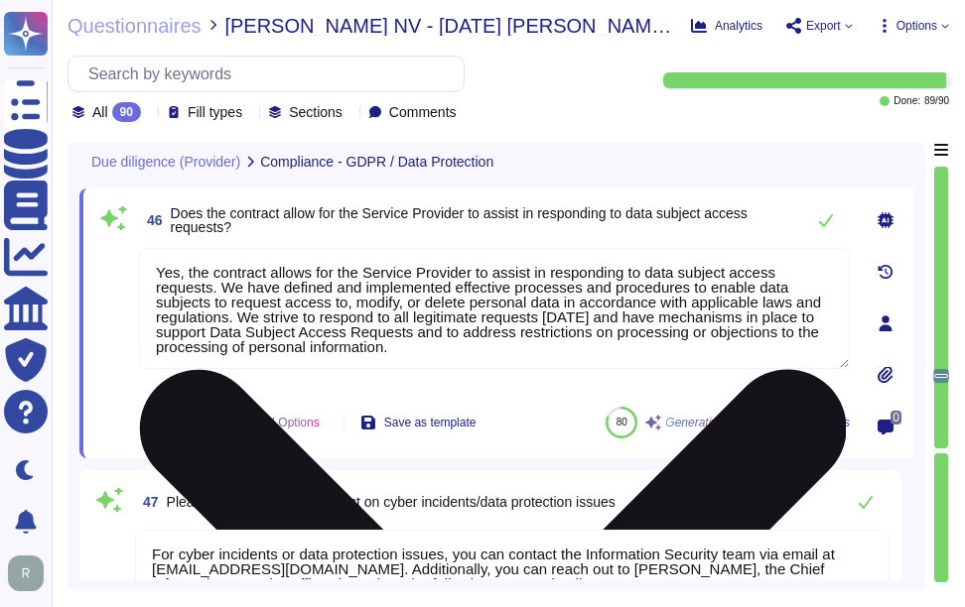
type textarea "Sectigo maintains a robust Business Continuity Management (BCM) program that ad…"
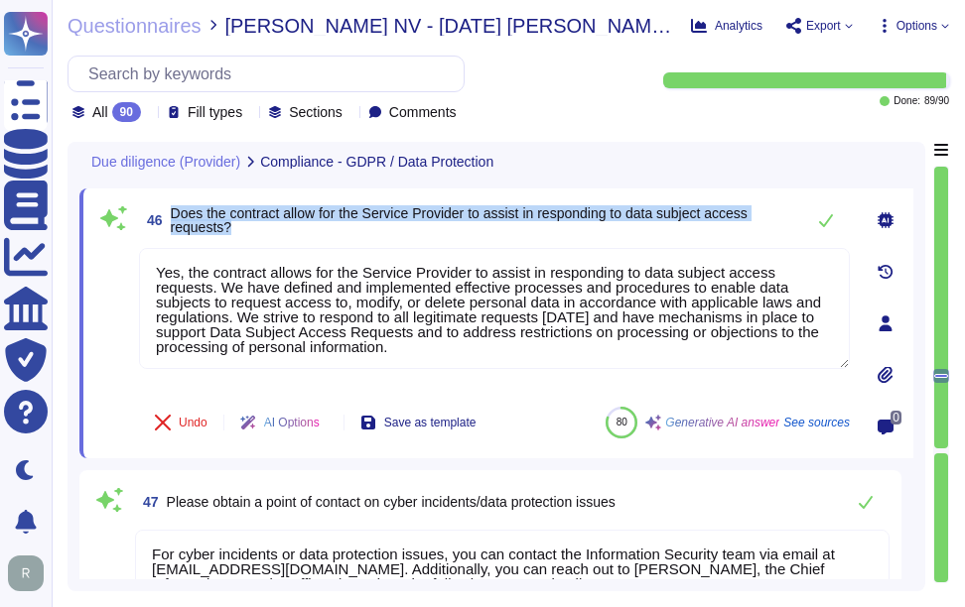
drag, startPoint x: 171, startPoint y: 219, endPoint x: 253, endPoint y: 237, distance: 84.3
click at [253, 234] on span "Does the contract allow for the Service Provider to assist in responding to dat…" at bounding box center [482, 220] width 623 height 28
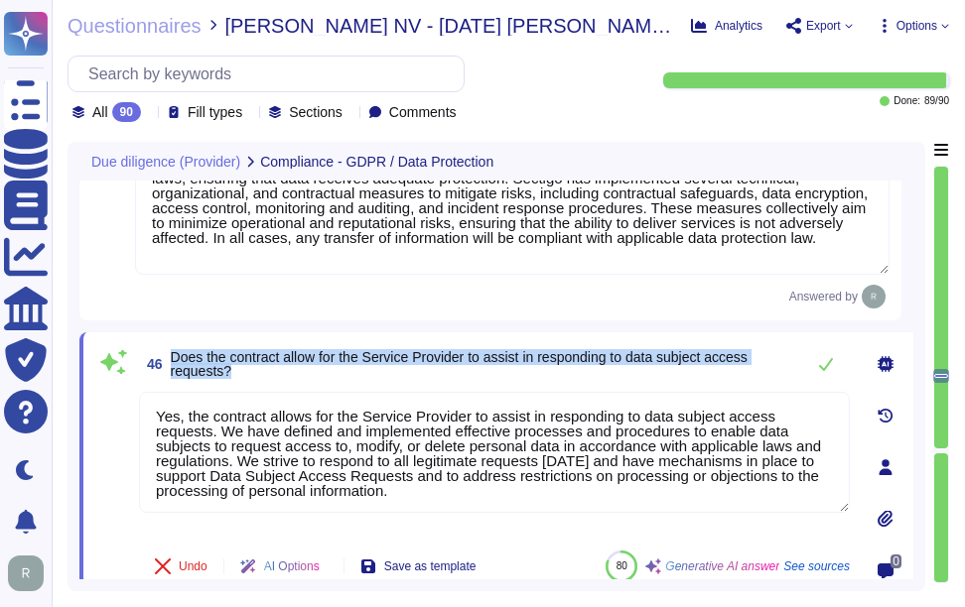
scroll to position [10176, 0]
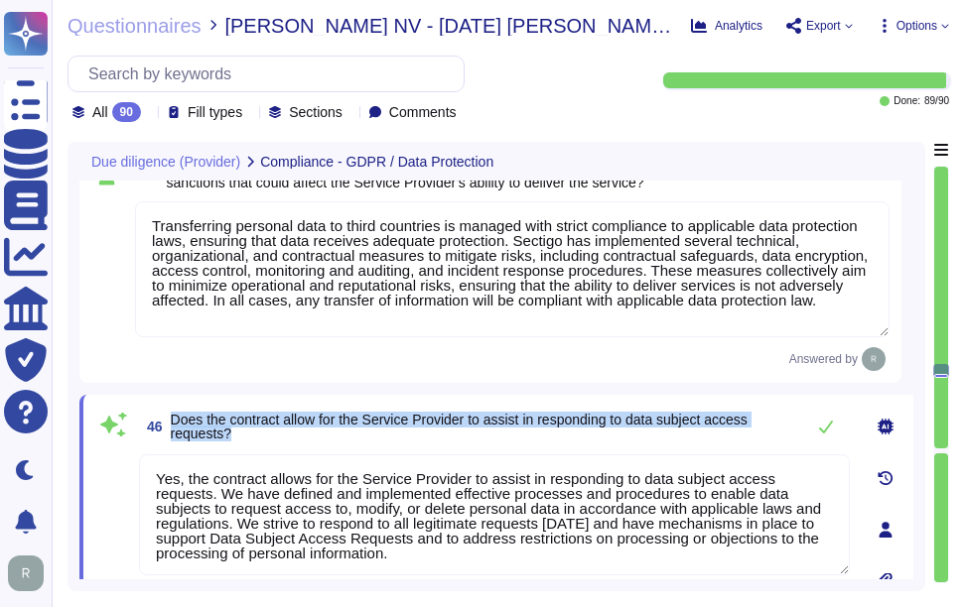
type textarea "Yes, we can provide evidence to support our security and confidentiality of inf…"
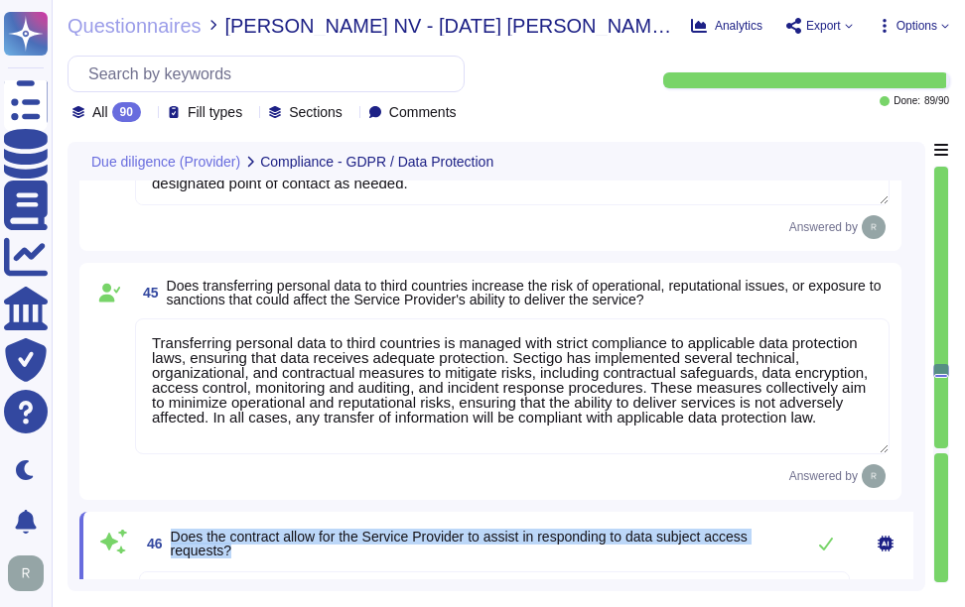
scroll to position [10077, 0]
type textarea "Yes, we subject to the same level of security requirements as those that apply …"
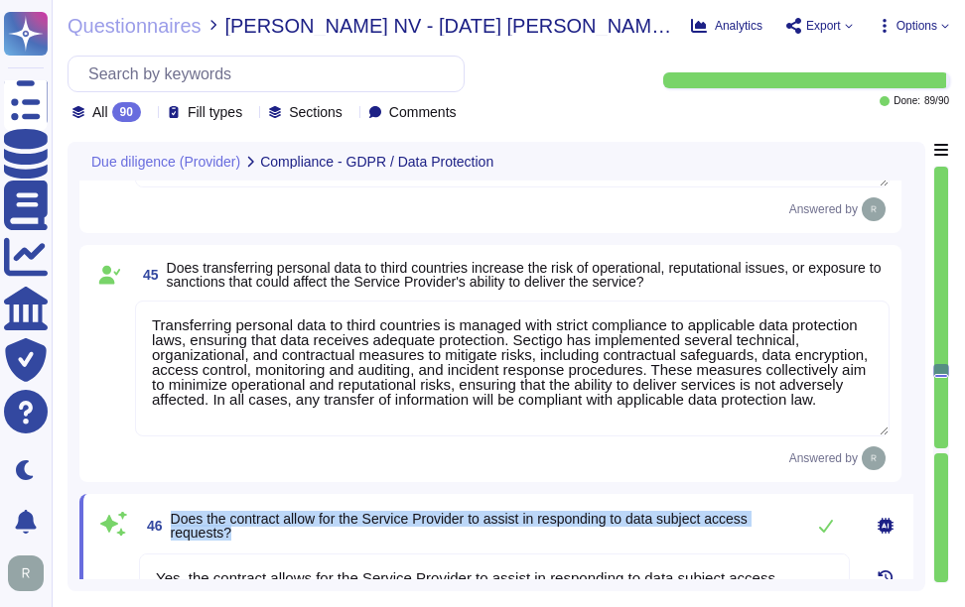
type textarea "N/A. We are a privately held organization."
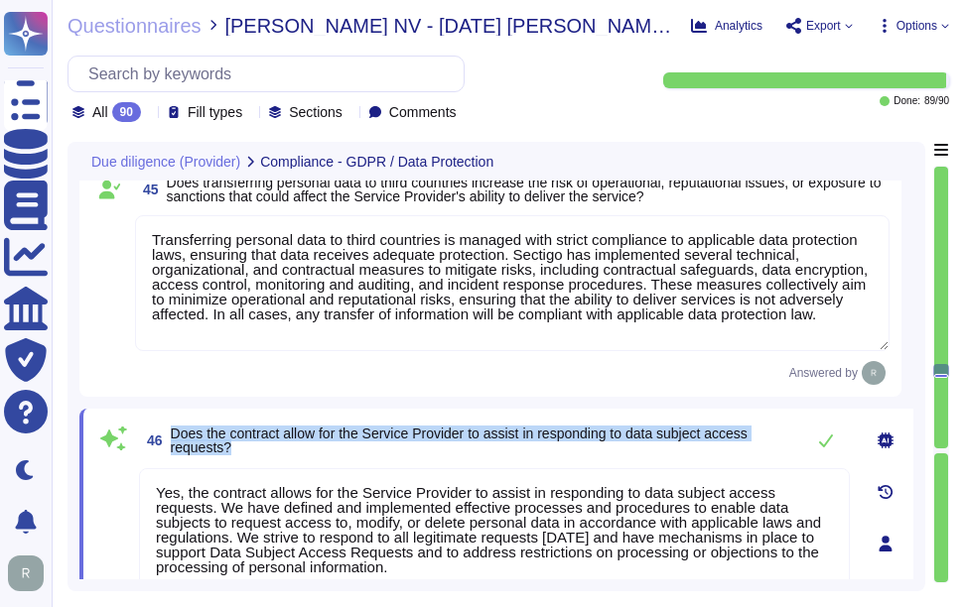
scroll to position [10275, 0]
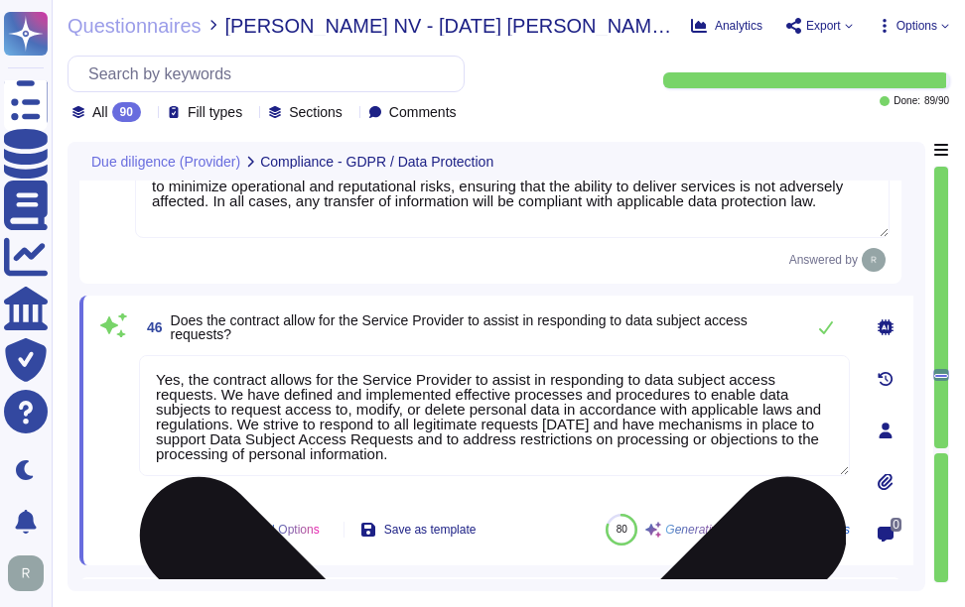
click at [352, 421] on textarea "Yes, the contract allows for the Service Provider to assist in responding to da…" at bounding box center [494, 415] width 711 height 121
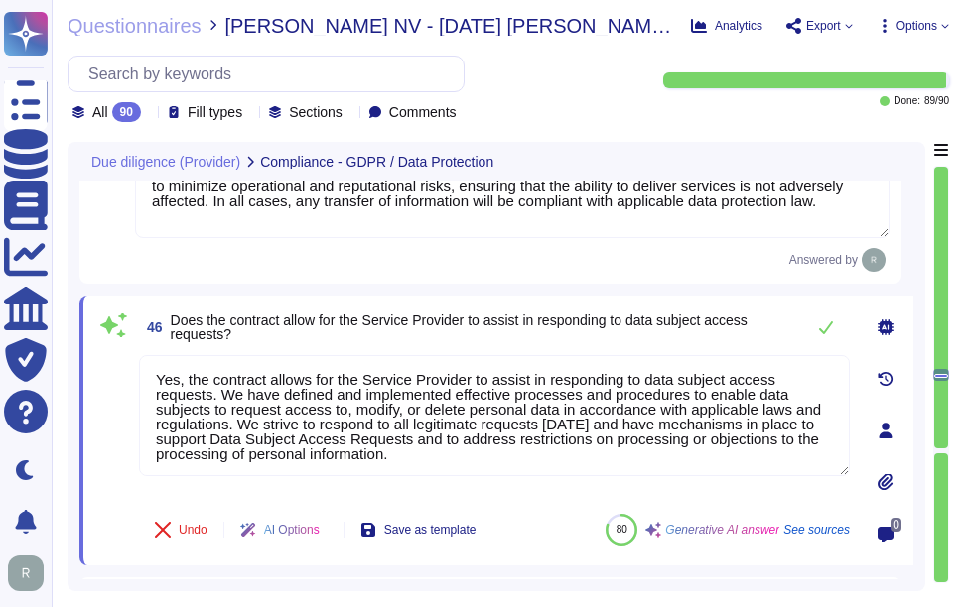
click at [514, 345] on span "46 Does the contract allow for the Service Provider to assist in responding to …" at bounding box center [466, 328] width 655 height 36
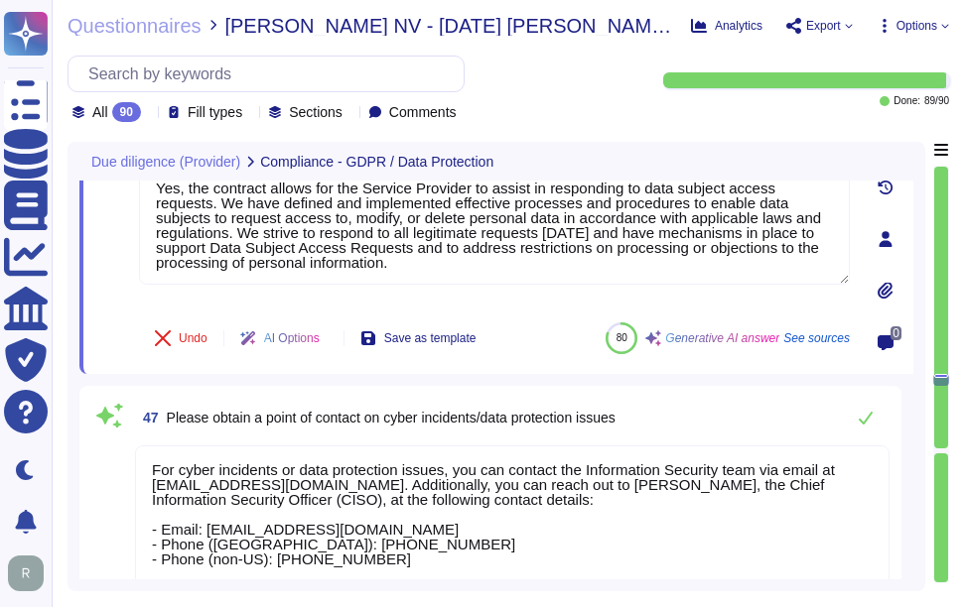
type textarea "Sectigo maintains a robust Business Continuity Management (BCM) program that ad…"
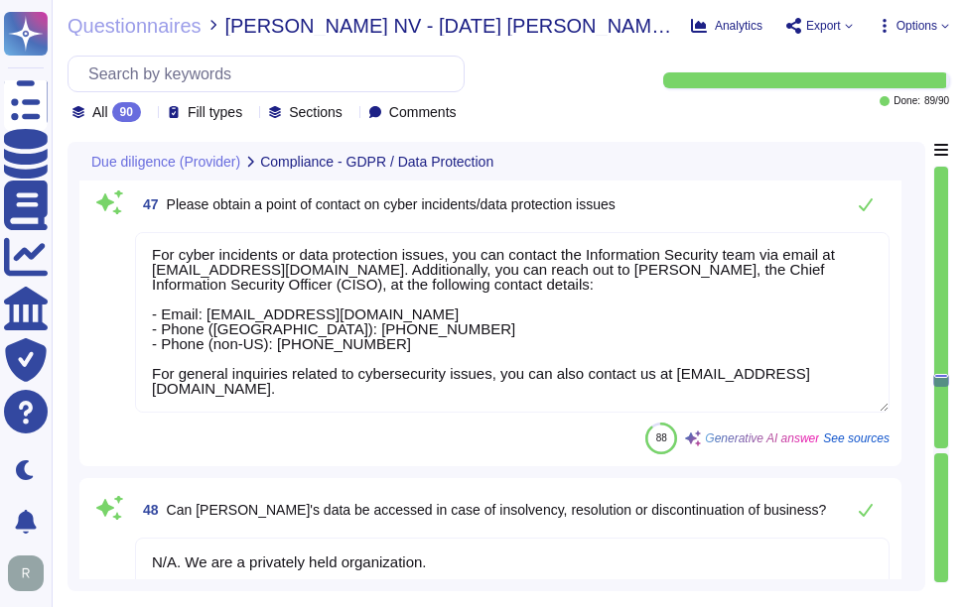
scroll to position [10771, 0]
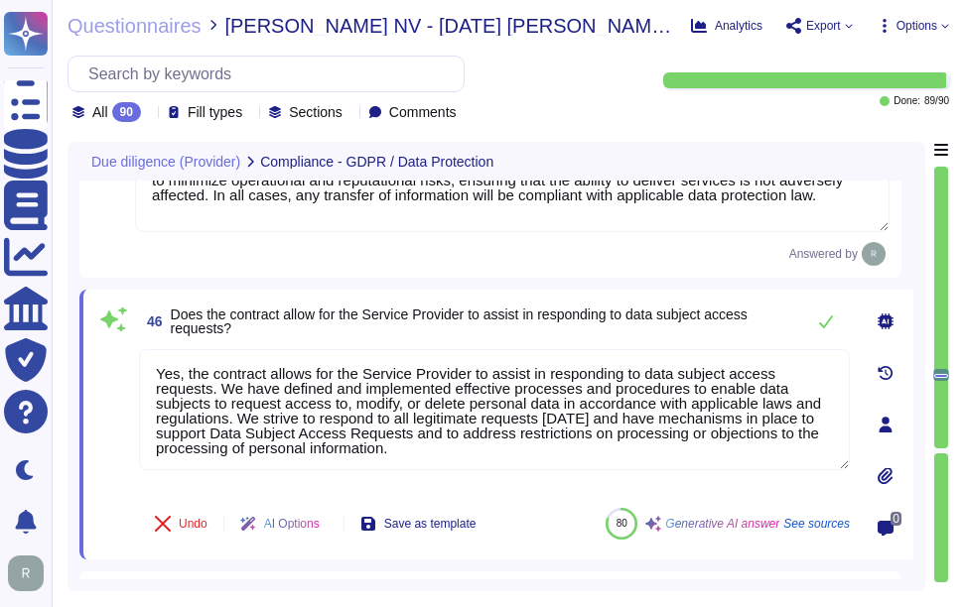
type textarea "Yes, we can provide evidence to support our security and confidentiality of inf…"
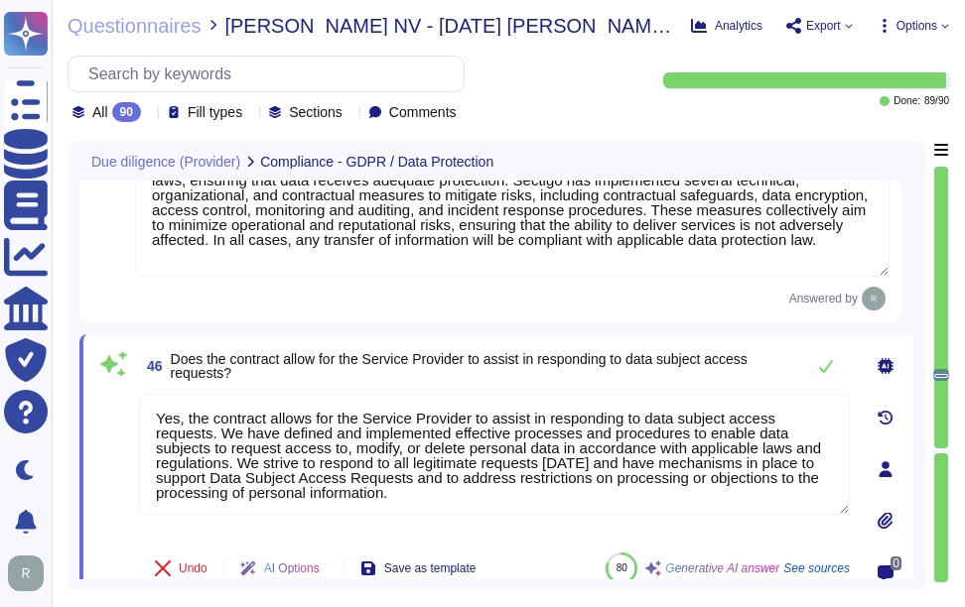
scroll to position [10235, 0]
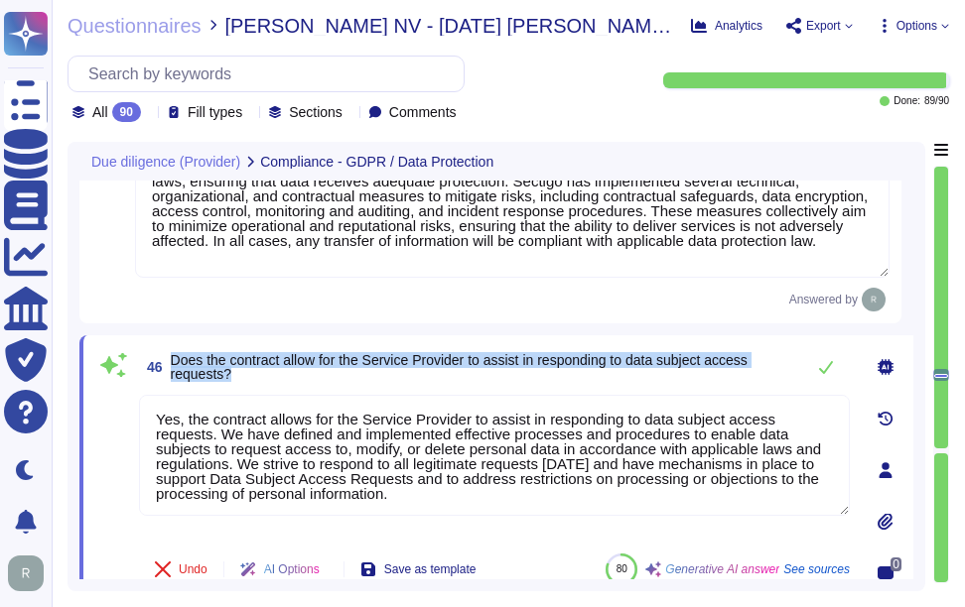
drag, startPoint x: 172, startPoint y: 364, endPoint x: 242, endPoint y: 383, distance: 73.0
click at [242, 381] on span "Does the contract allow for the Service Provider to assist in responding to dat…" at bounding box center [482, 367] width 623 height 28
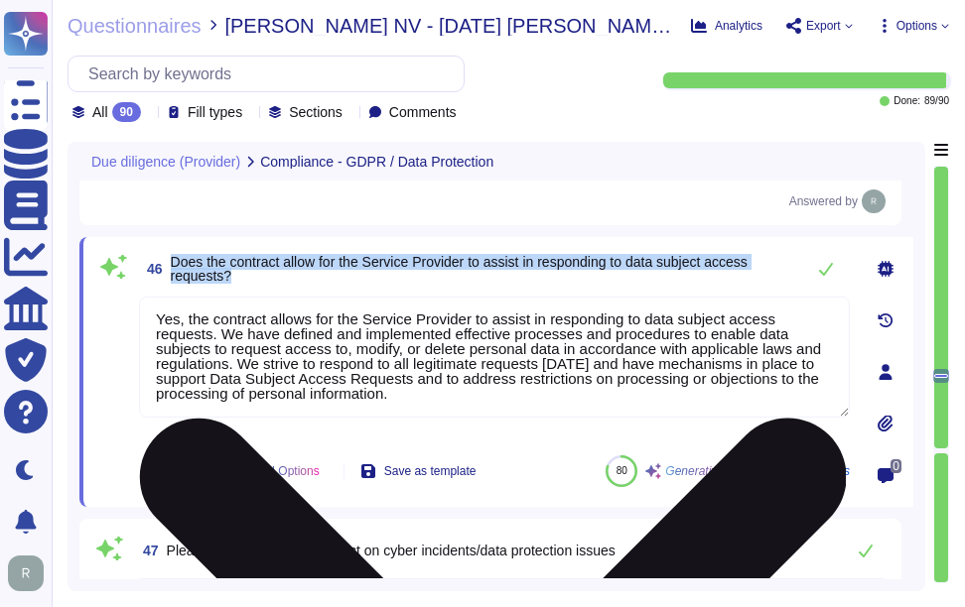
scroll to position [10335, 0]
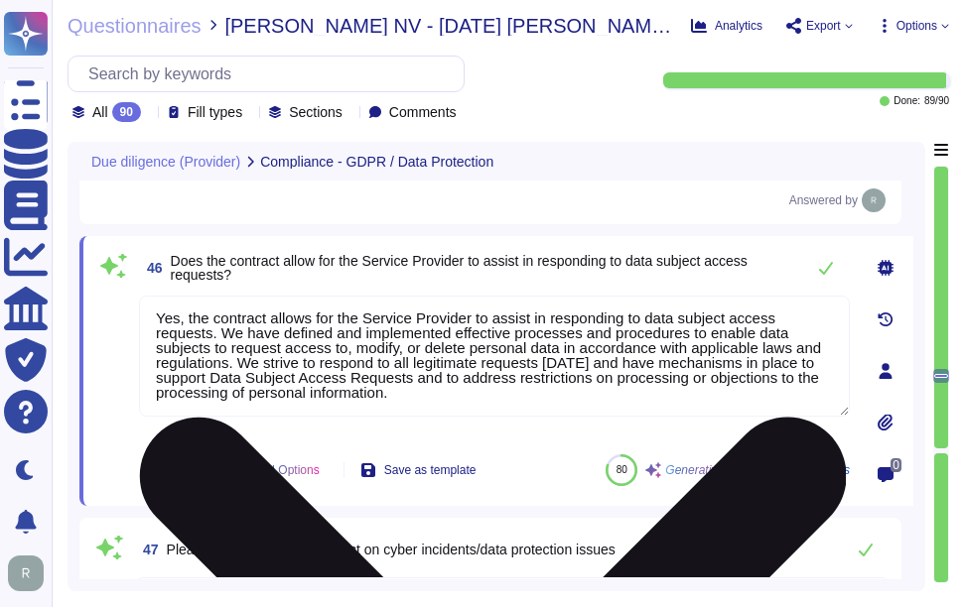
drag, startPoint x: 314, startPoint y: 324, endPoint x: 466, endPoint y: 334, distance: 152.3
click at [466, 334] on textarea "Yes, the contract allows for the Service Provider to assist in responding to da…" at bounding box center [494, 356] width 711 height 121
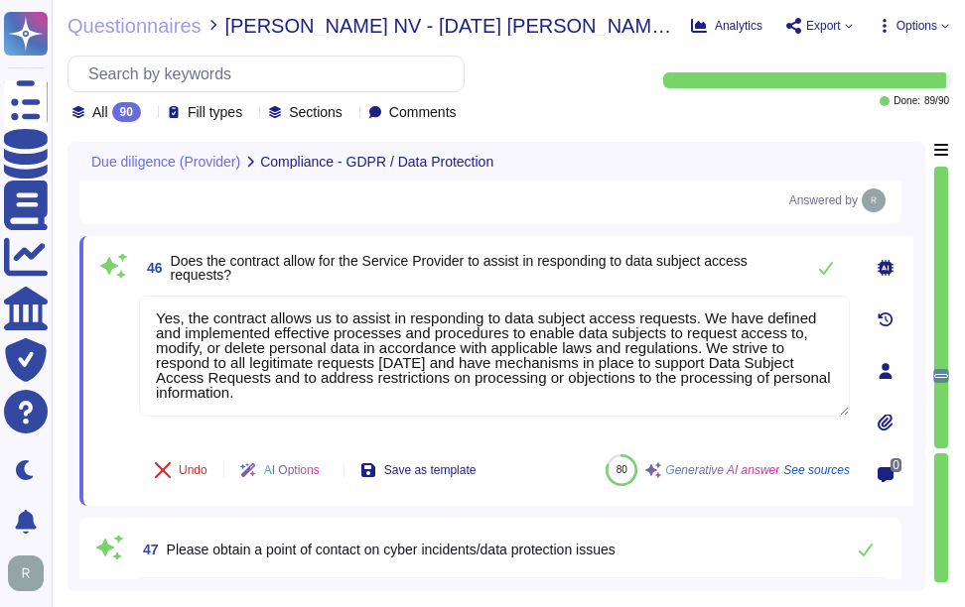
click at [603, 298] on div "46 Does the contract allow for the Service Provider to assist in responding to …" at bounding box center [472, 371] width 754 height 246
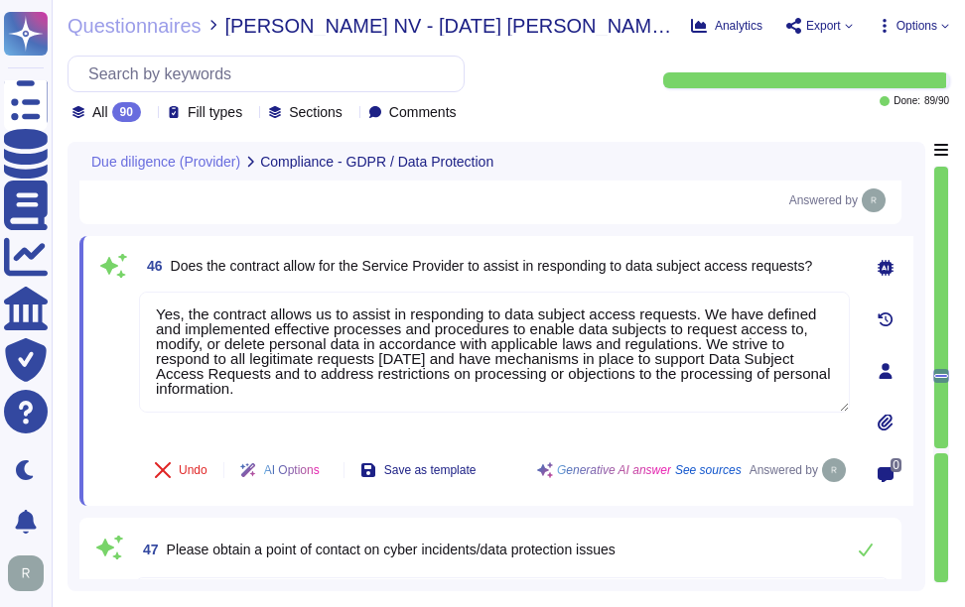
click at [609, 284] on span "46 Does the contract allow for the Service Provider to assist in responding to …" at bounding box center [475, 266] width 673 height 36
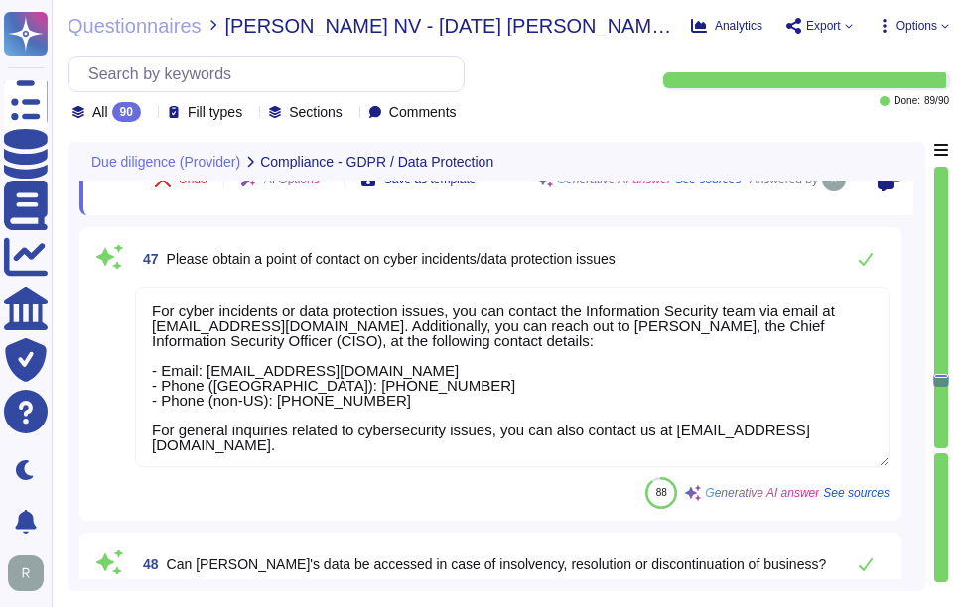
scroll to position [10633, 0]
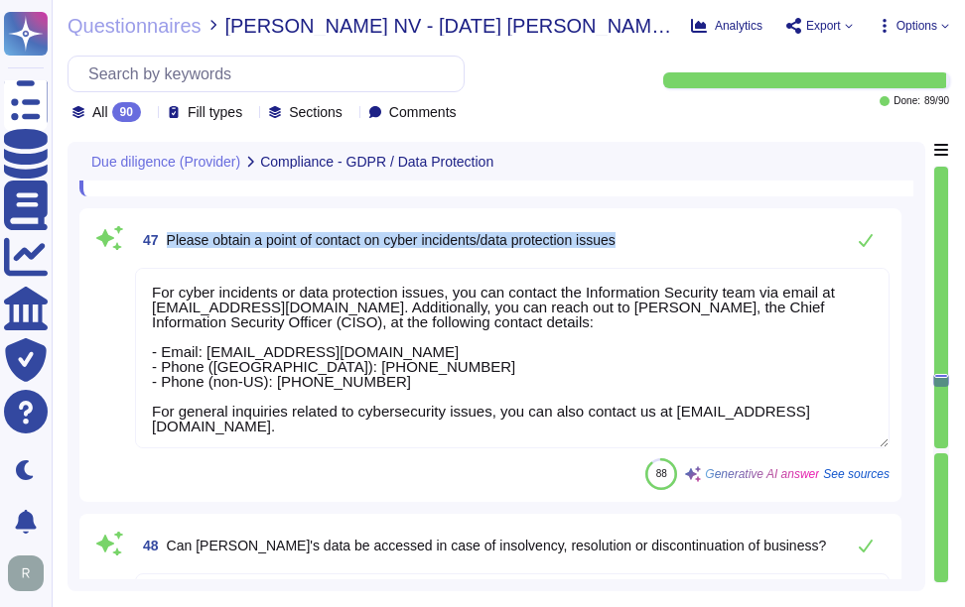
drag, startPoint x: 166, startPoint y: 241, endPoint x: 643, endPoint y: 257, distance: 477.7
click at [643, 257] on div "47 Please obtain a point of contact on cyber incidents/data protection issues" at bounding box center [512, 240] width 754 height 40
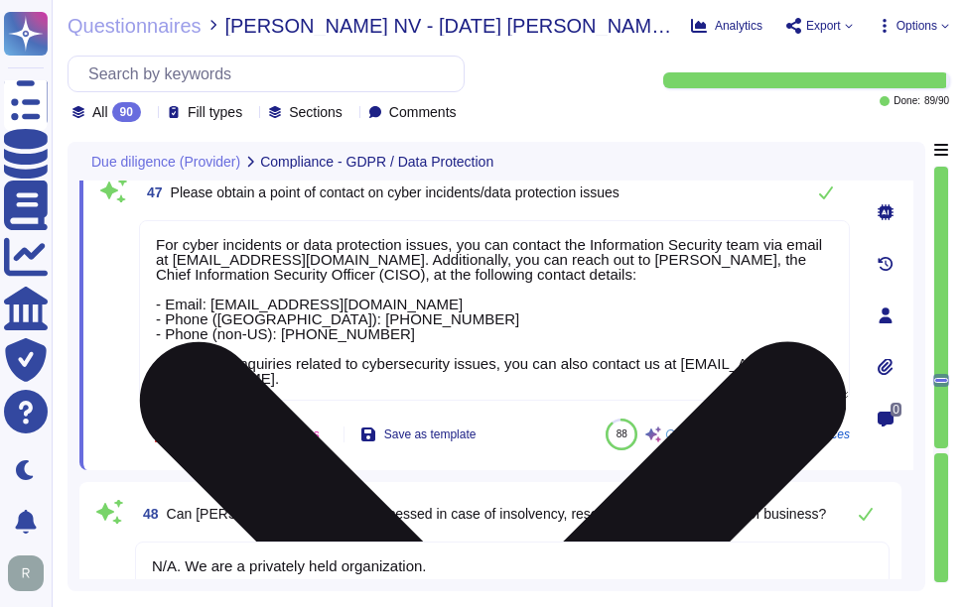
scroll to position [0, 0]
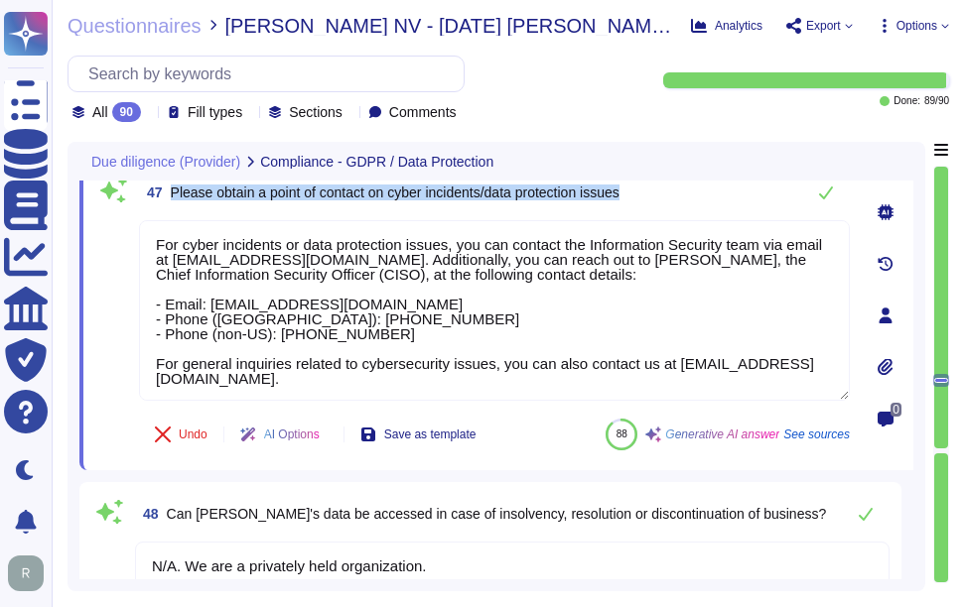
drag, startPoint x: 171, startPoint y: 196, endPoint x: 736, endPoint y: 199, distance: 565.8
click at [736, 199] on div "47 Please obtain a point of contact on cyber incidents/data protection issues" at bounding box center [494, 193] width 711 height 40
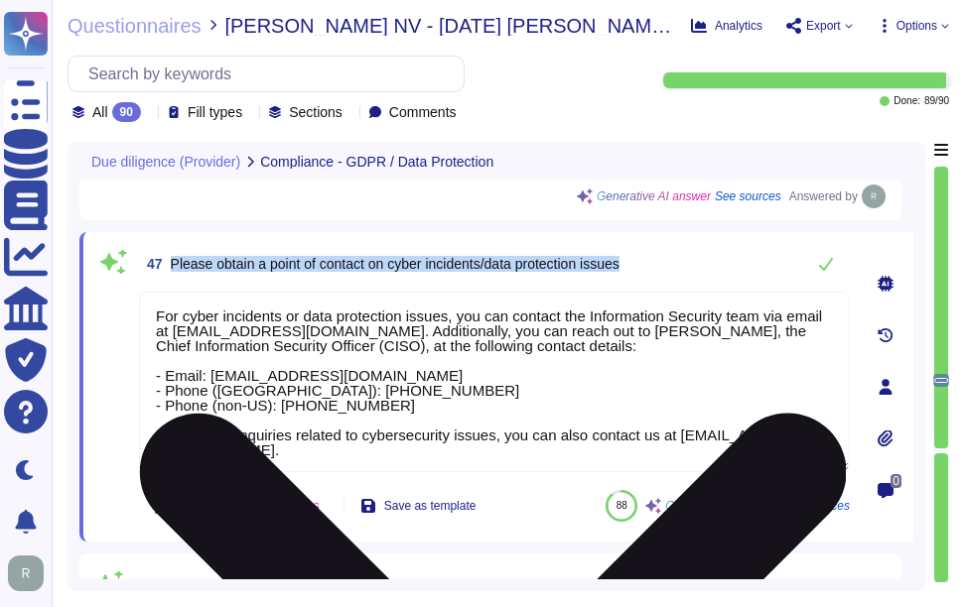
scroll to position [10533, 0]
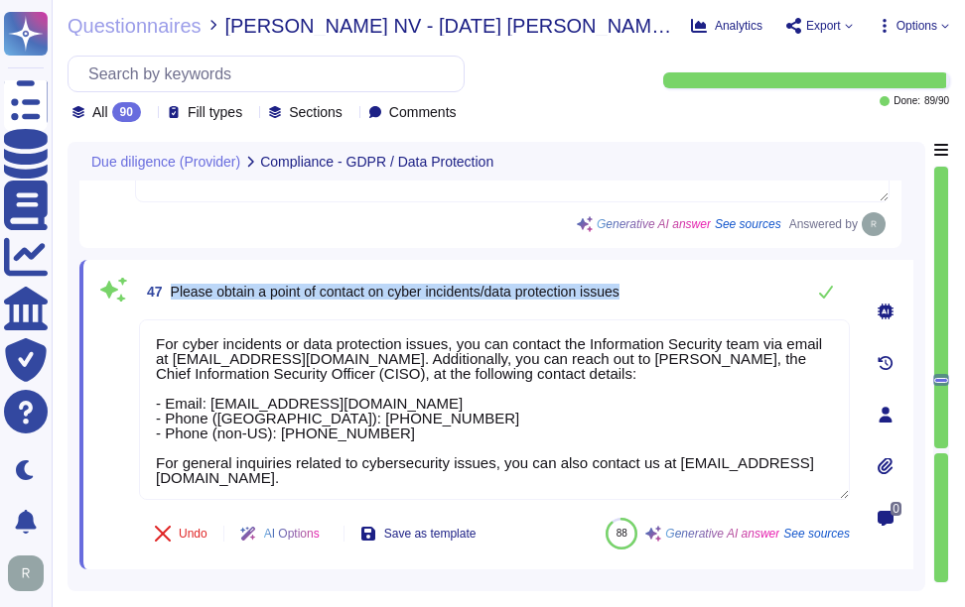
click at [753, 303] on div "47 Please obtain a point of contact on cyber incidents/data protection issues" at bounding box center [494, 292] width 711 height 40
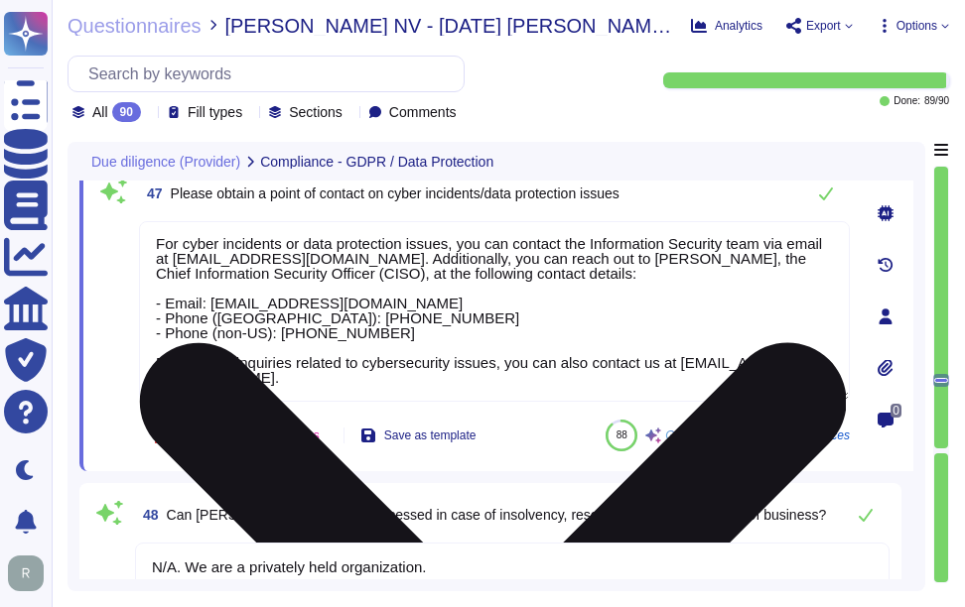
scroll to position [10633, 0]
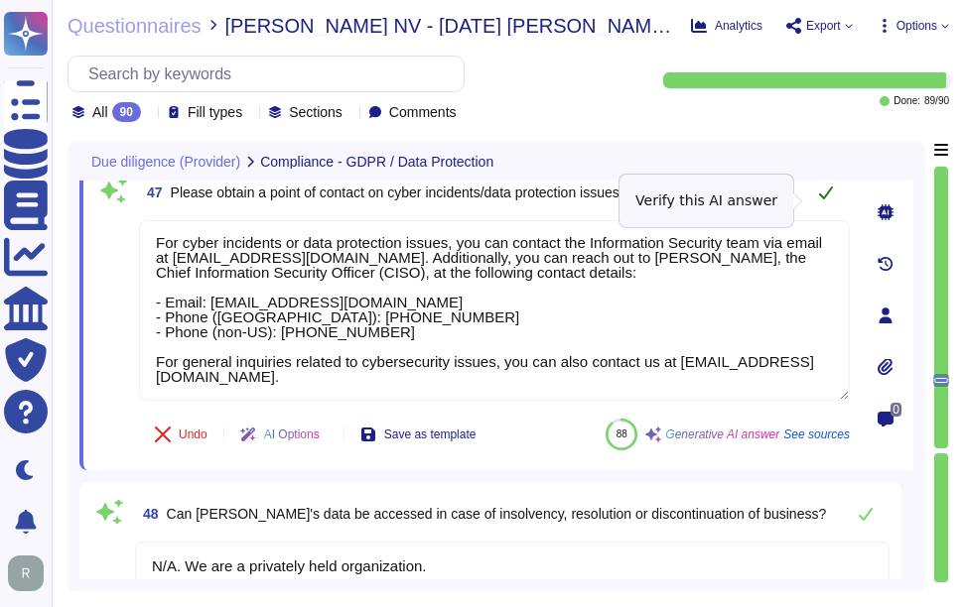
click at [825, 201] on icon at bounding box center [826, 193] width 16 height 16
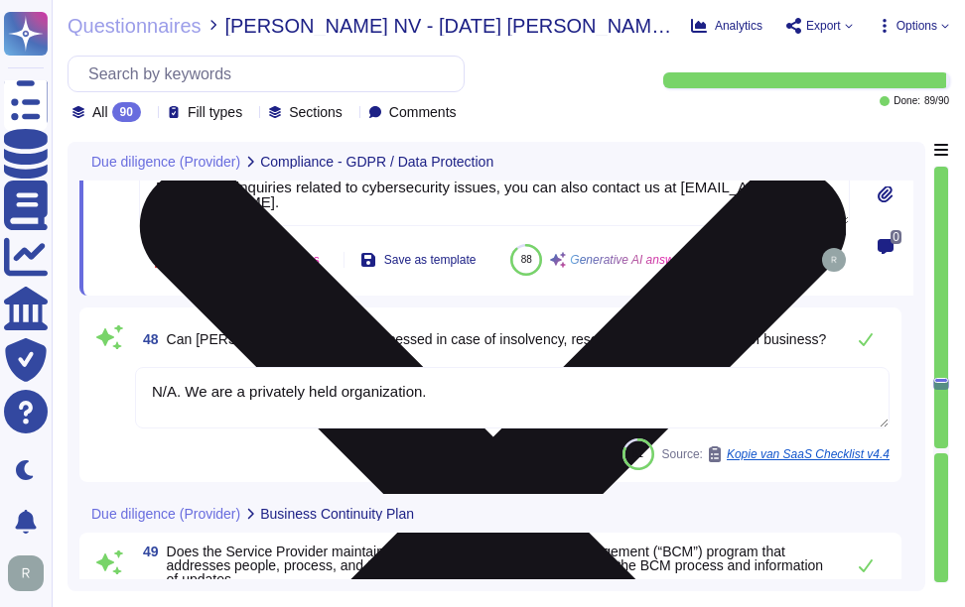
scroll to position [10831, 0]
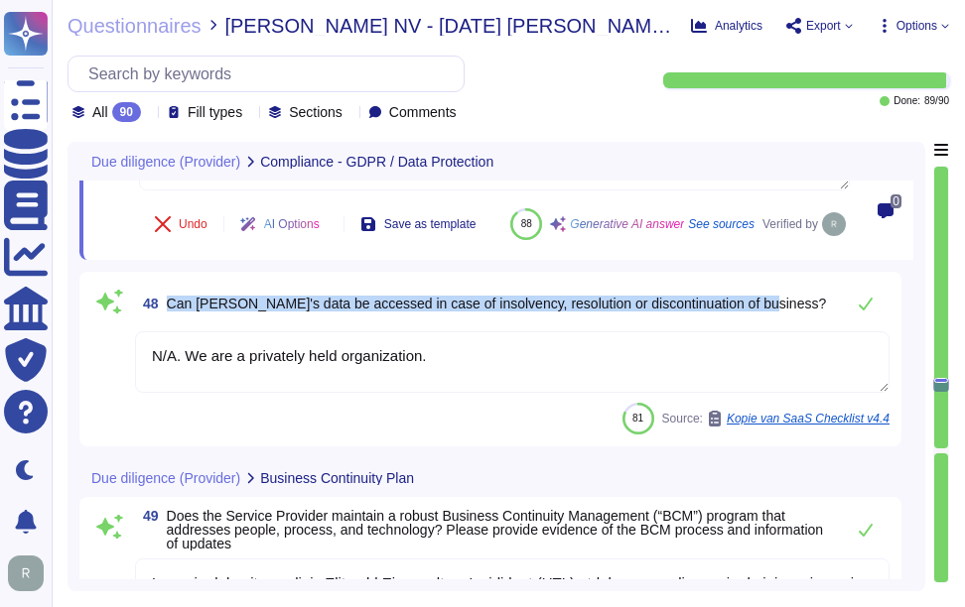
drag, startPoint x: 165, startPoint y: 351, endPoint x: 769, endPoint y: 363, distance: 604.6
click at [769, 324] on div "48 Can [PERSON_NAME]'s data be accessed in case of insolvency, resolution or di…" at bounding box center [512, 304] width 754 height 40
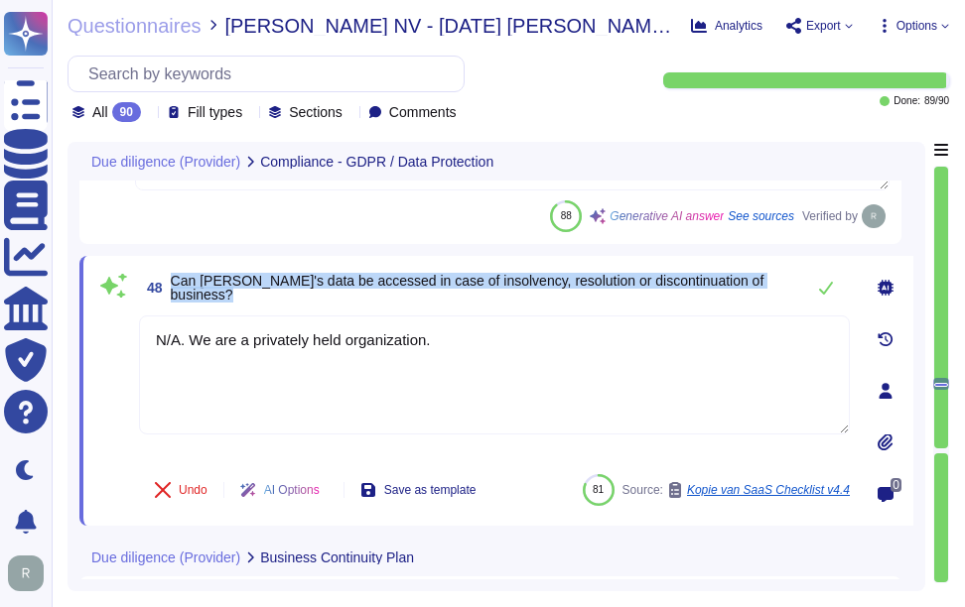
drag, startPoint x: 171, startPoint y: 289, endPoint x: 791, endPoint y: 294, distance: 620.4
click at [791, 294] on div "48 Can [PERSON_NAME]'s data be accessed in case of insolvency, resolution or di…" at bounding box center [494, 288] width 711 height 40
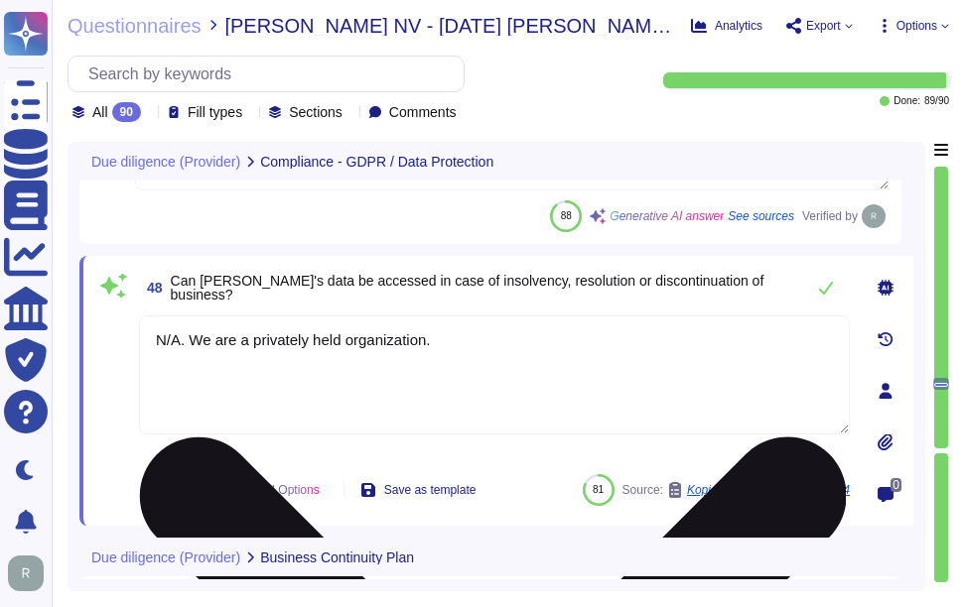
drag, startPoint x: 187, startPoint y: 342, endPoint x: 472, endPoint y: 348, distance: 285.9
click at [472, 348] on textarea "N/A. We are a privately held organization." at bounding box center [494, 375] width 711 height 119
click at [241, 365] on textarea "N/A. We are a privately held organization." at bounding box center [494, 375] width 711 height 119
drag, startPoint x: 192, startPoint y: 346, endPoint x: 523, endPoint y: 354, distance: 331.6
click at [523, 354] on textarea "N/A. We are a privately held organization." at bounding box center [494, 375] width 711 height 119
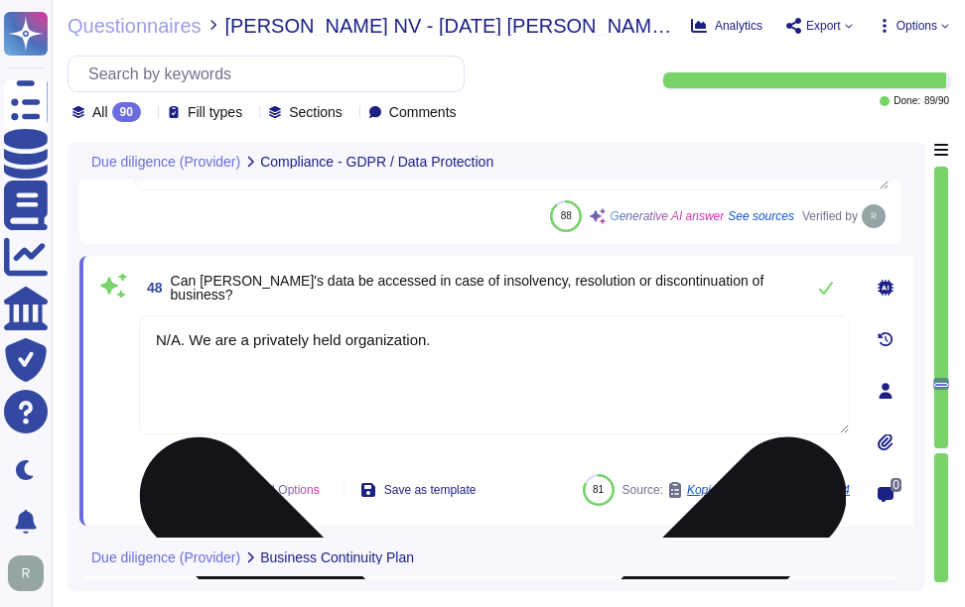
paste textarea "Sectigo does not require access to any type of sensitive data"
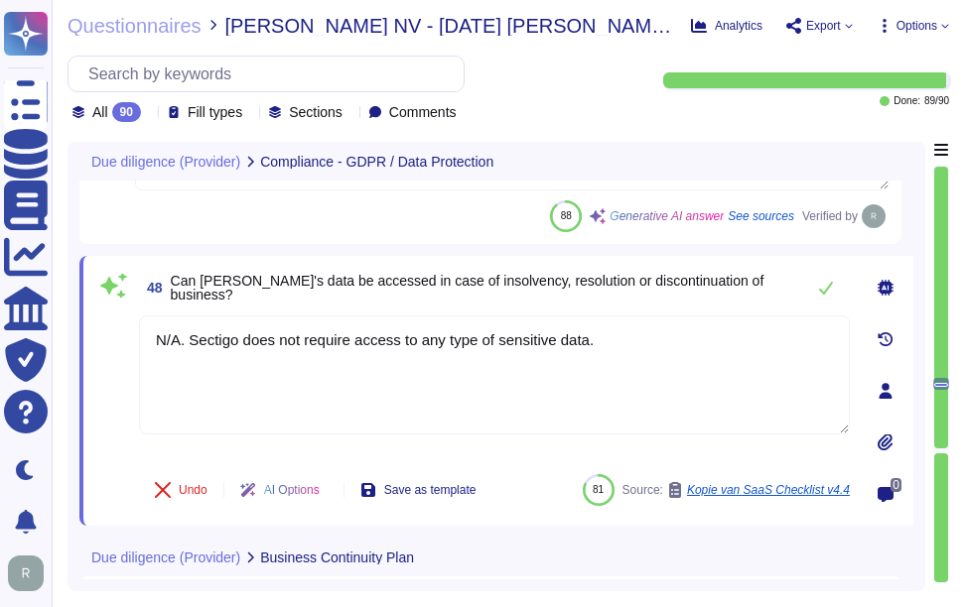
click at [567, 308] on div "48 Can [PERSON_NAME]'s data be accessed in case of insolvency, resolution or di…" at bounding box center [494, 288] width 711 height 40
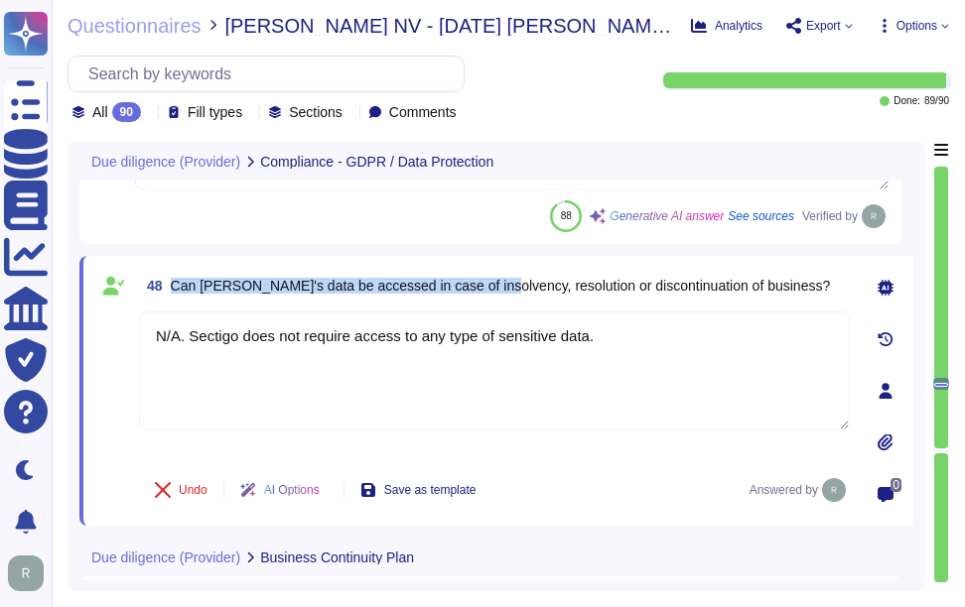
drag, startPoint x: 169, startPoint y: 287, endPoint x: 488, endPoint y: 297, distance: 319.8
click at [488, 297] on span "48 Can [PERSON_NAME]'s data be accessed in case of insolvency, resolution or di…" at bounding box center [484, 286] width 691 height 36
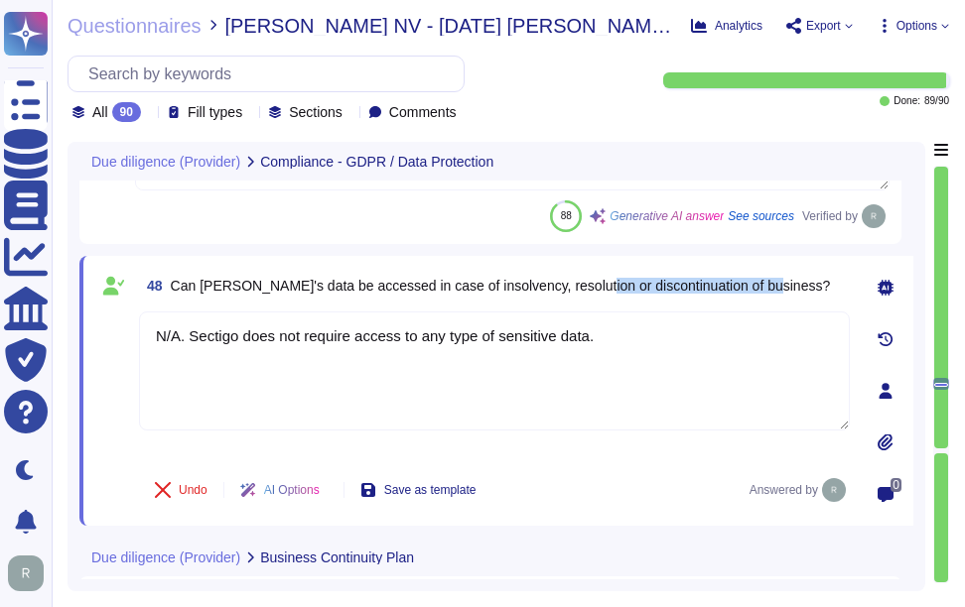
drag, startPoint x: 578, startPoint y: 291, endPoint x: 778, endPoint y: 281, distance: 200.7
click at [778, 281] on div "48 Can [PERSON_NAME]'s data be accessed in case of insolvency, resolution or di…" at bounding box center [494, 286] width 711 height 36
copy span "discontinuation of business?"
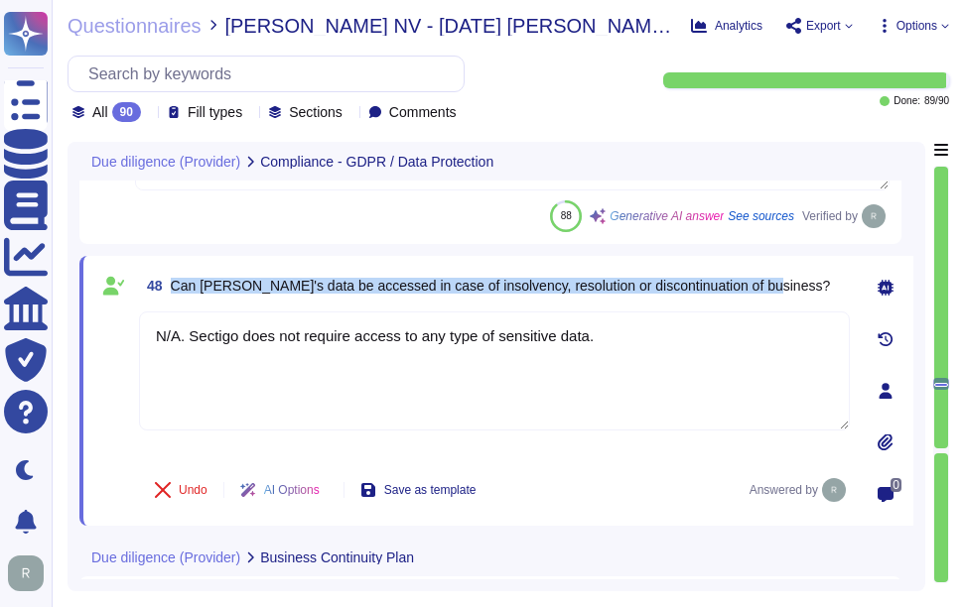
drag, startPoint x: 168, startPoint y: 287, endPoint x: 797, endPoint y: 297, distance: 629.4
click at [797, 297] on div "48 Can [PERSON_NAME]'s data be accessed in case of insolvency, resolution or di…" at bounding box center [494, 286] width 711 height 36
copy span "Can [PERSON_NAME]'s data be accessed in case of insolvency, resolution or disco…"
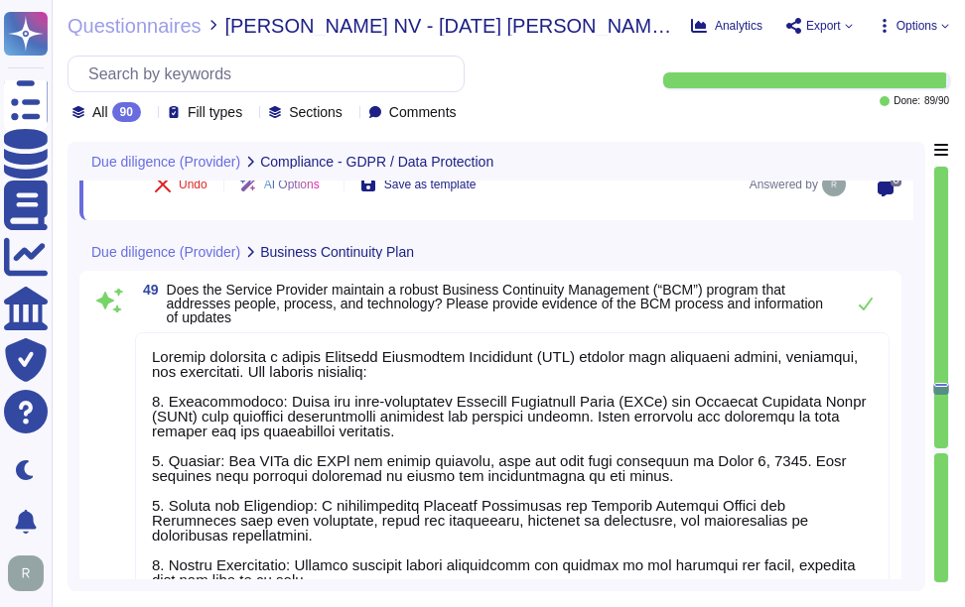
scroll to position [2, 0]
